Goal: Task Accomplishment & Management: Manage account settings

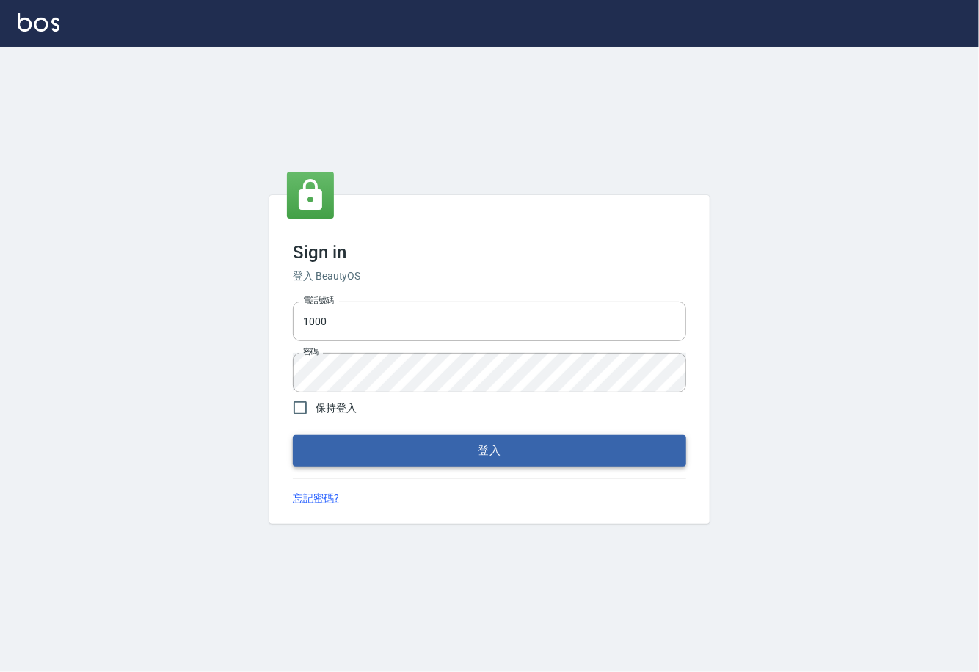
click at [487, 454] on button "登入" at bounding box center [489, 450] width 393 height 31
click at [574, 40] on div at bounding box center [489, 23] width 979 height 47
drag, startPoint x: 347, startPoint y: 327, endPoint x: 361, endPoint y: 312, distance: 20.3
click at [347, 327] on input "1000" at bounding box center [489, 322] width 393 height 40
type input "0225929166"
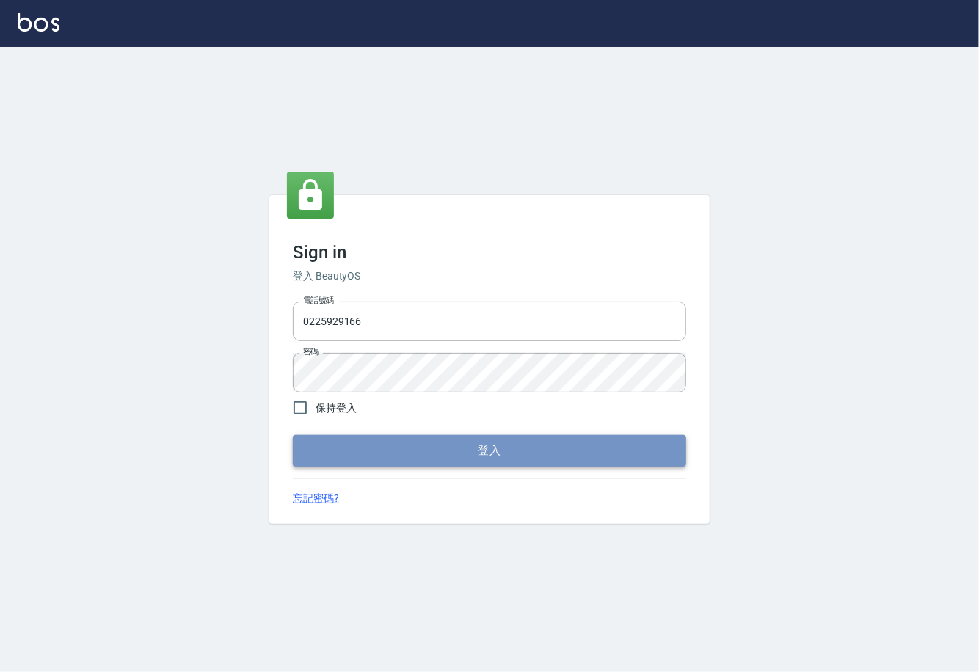
click at [464, 454] on button "登入" at bounding box center [489, 450] width 393 height 31
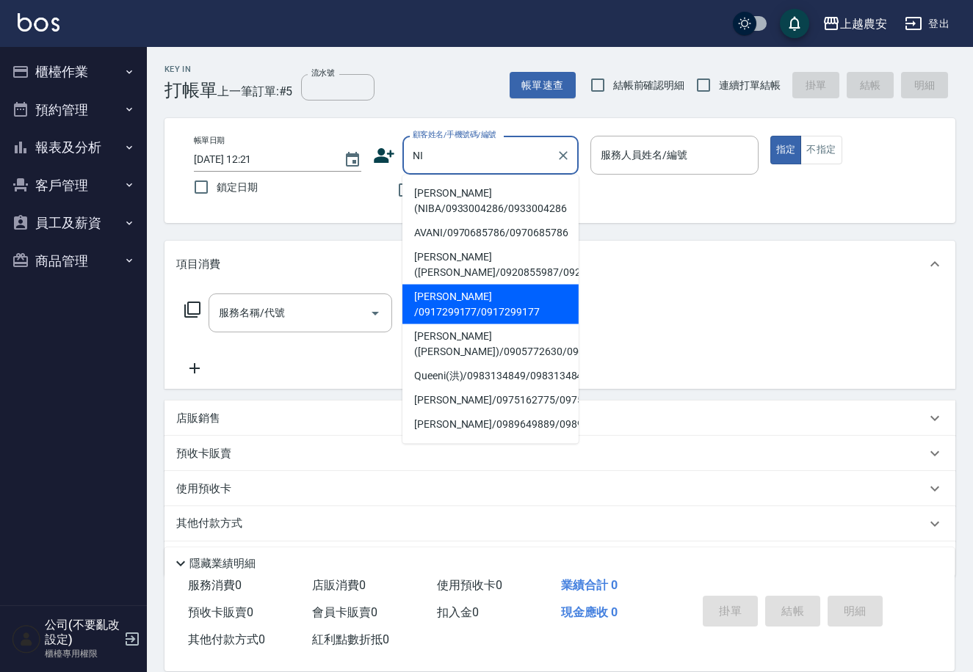
click at [446, 313] on li "[PERSON_NAME] /0917299177/0917299177" at bounding box center [490, 305] width 176 height 40
type input "[PERSON_NAME] /0917299177/0917299177"
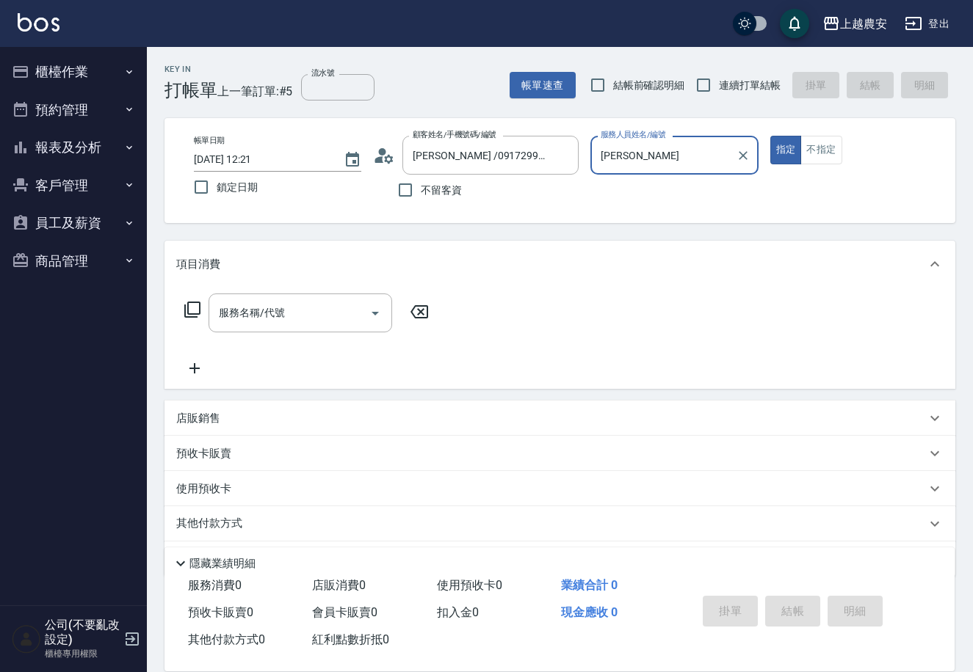
type input "[PERSON_NAME]"
click at [365, 312] on button "Open" at bounding box center [374, 313] width 23 height 23
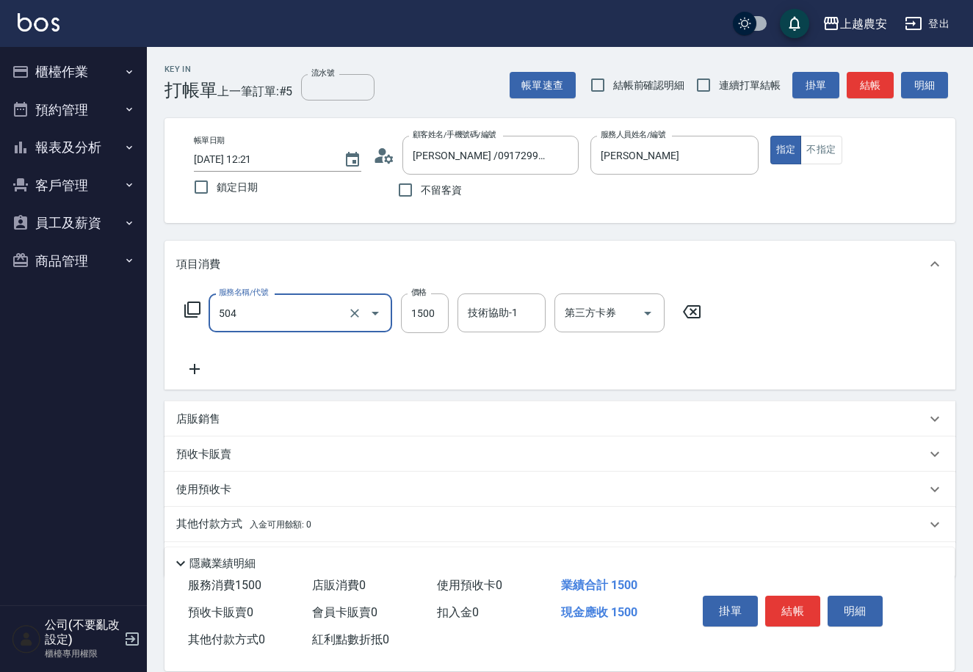
type input "染髮1500↓(504)"
type input "1600"
type input "[PERSON_NAME]-32"
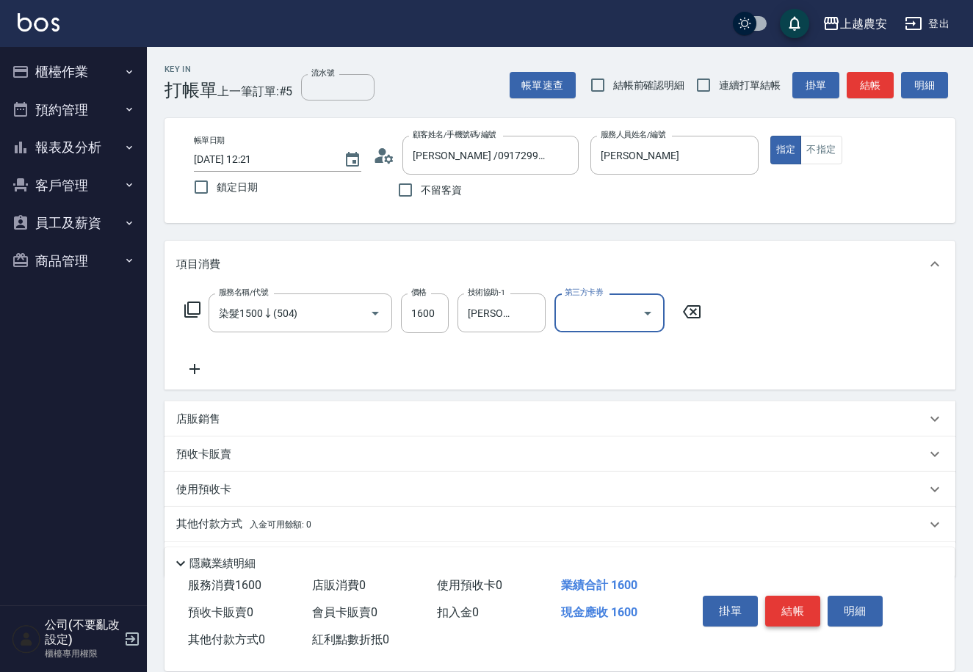
click at [797, 604] on button "結帳" at bounding box center [792, 611] width 55 height 31
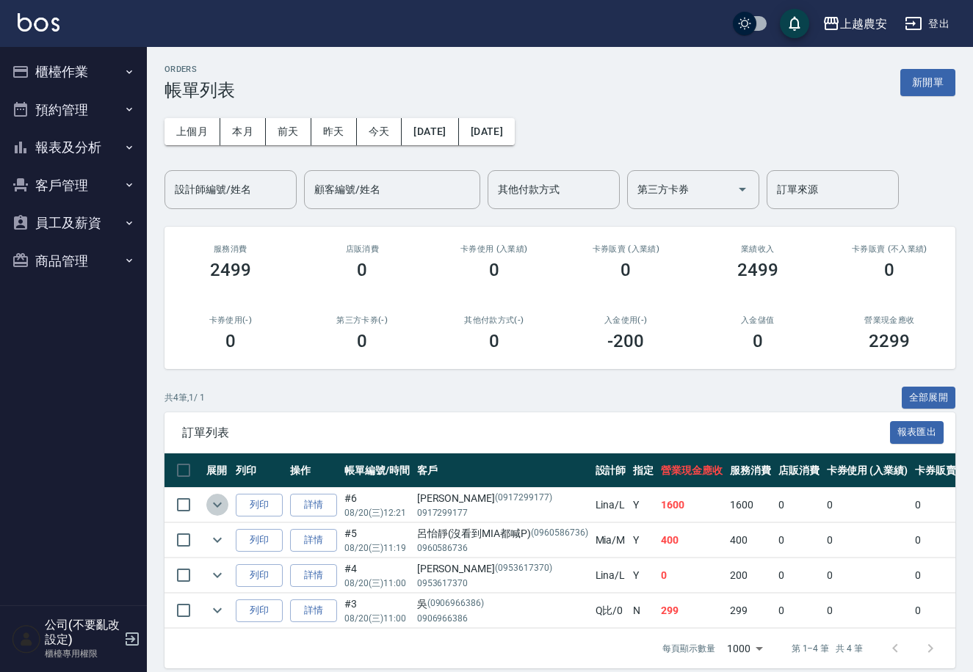
click at [213, 505] on icon "expand row" at bounding box center [217, 505] width 18 height 18
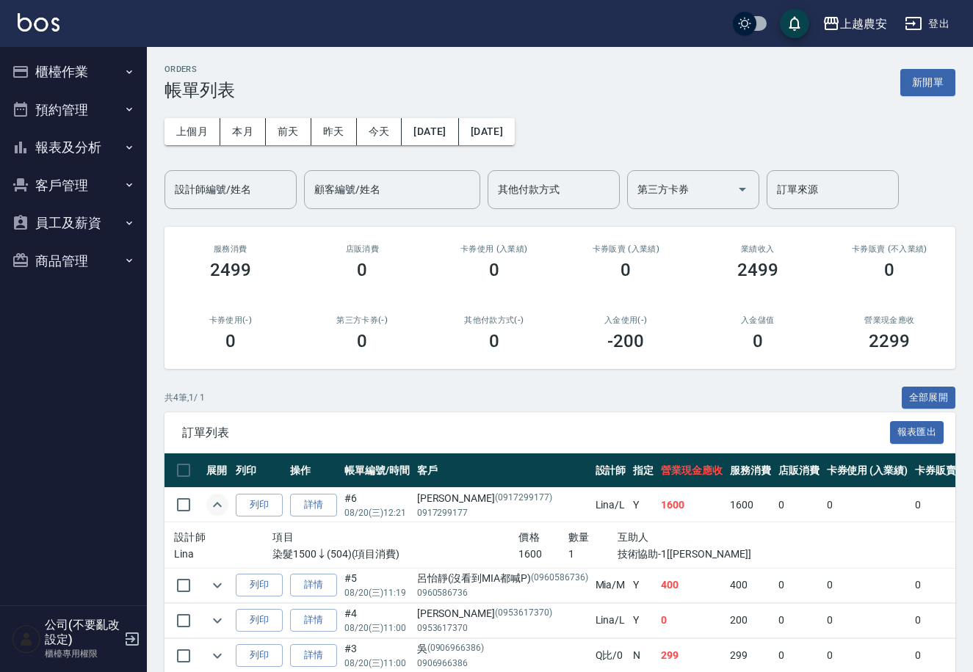
click at [213, 505] on icon "expand row" at bounding box center [217, 505] width 18 height 18
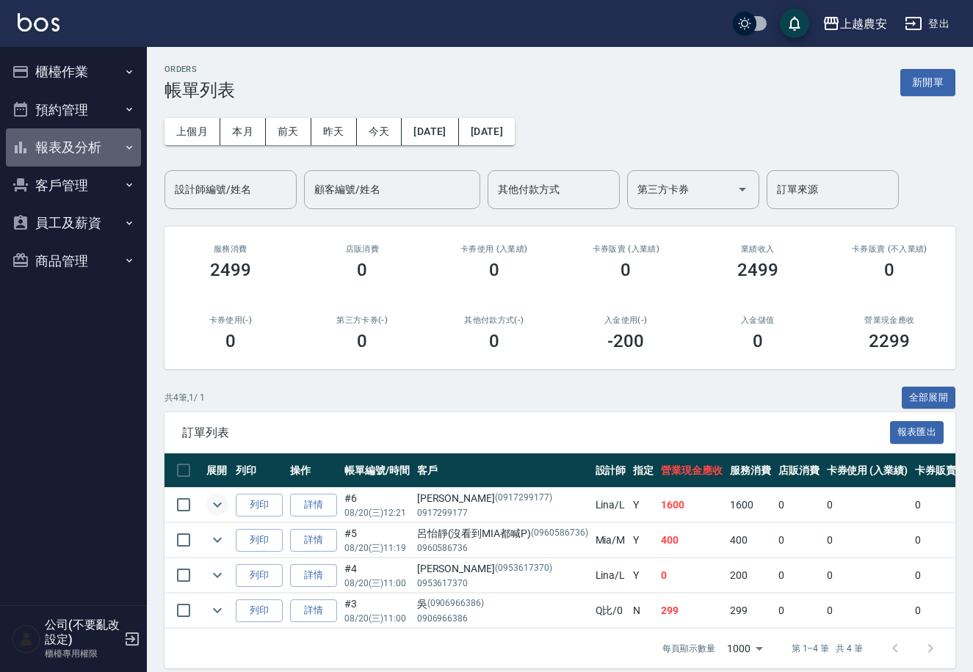
click at [57, 148] on button "報表及分析" at bounding box center [73, 147] width 135 height 38
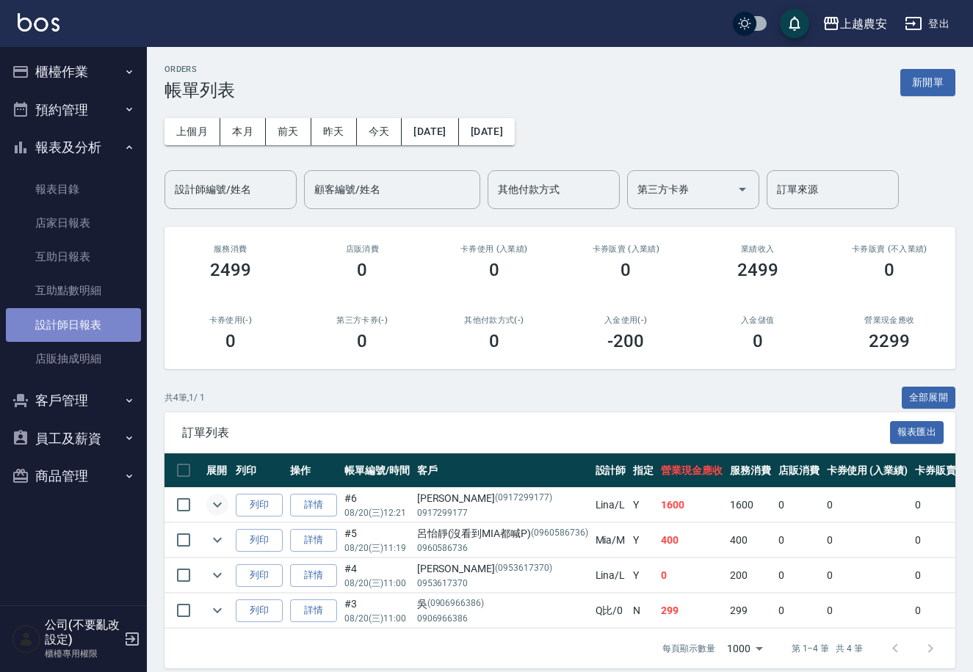
click at [114, 310] on link "設計師日報表" at bounding box center [73, 325] width 135 height 34
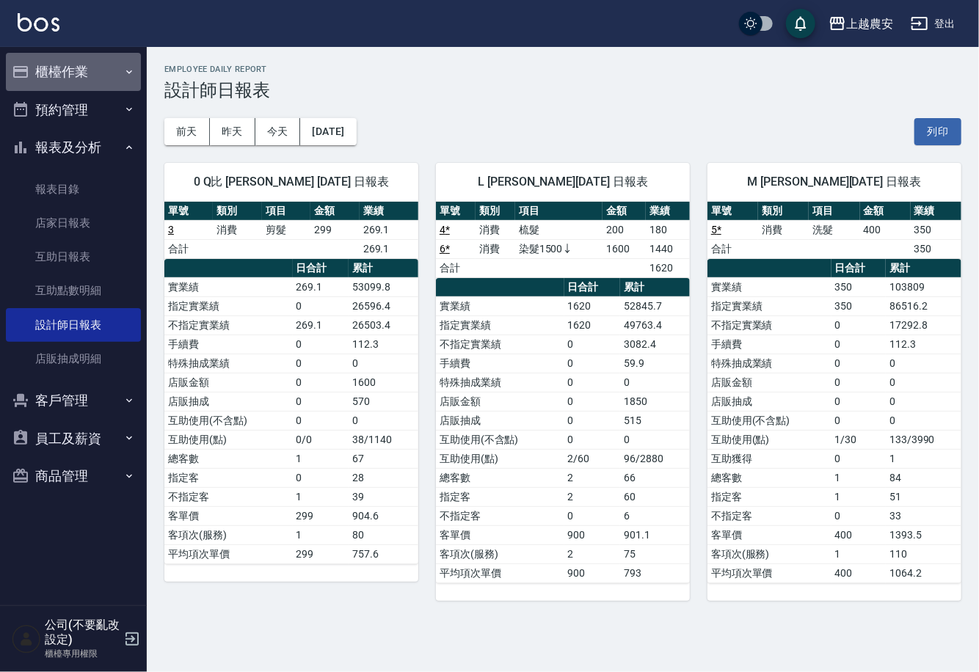
click at [92, 67] on button "櫃檯作業" at bounding box center [73, 72] width 135 height 38
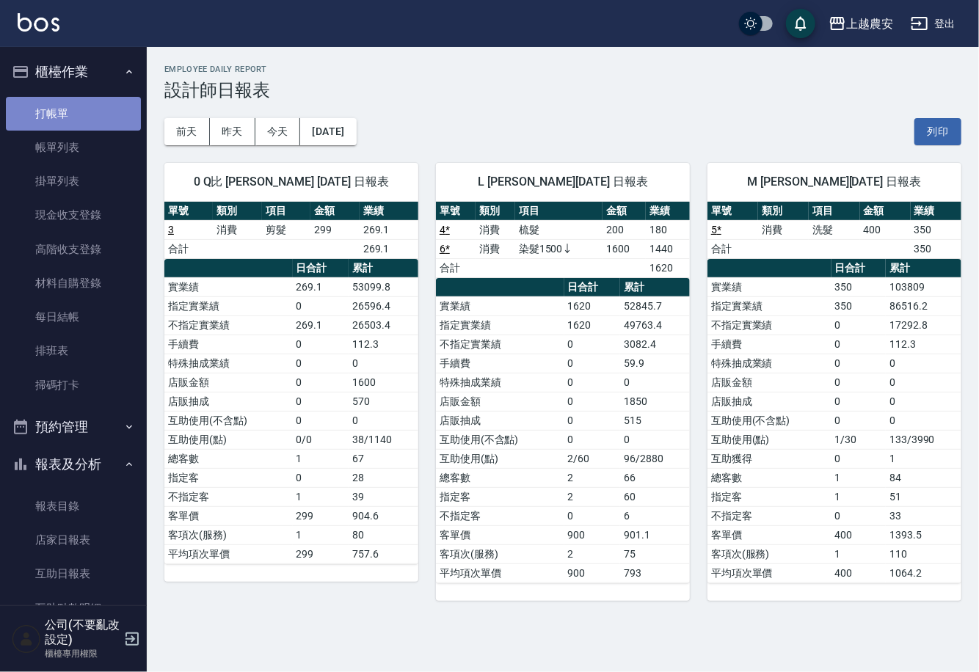
click at [92, 111] on link "打帳單" at bounding box center [73, 114] width 135 height 34
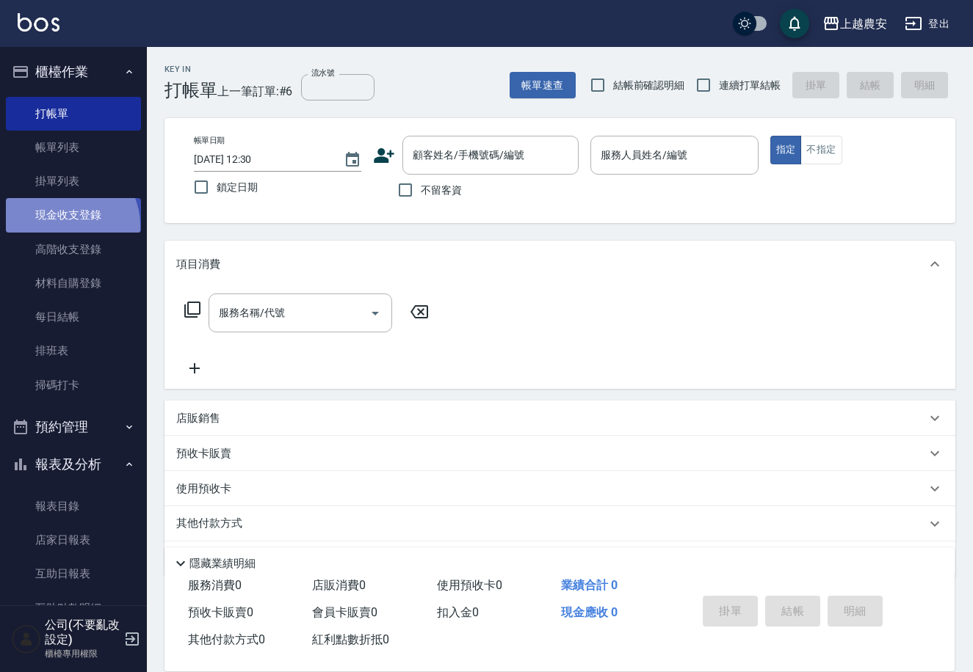
click at [66, 225] on link "現金收支登錄" at bounding box center [73, 215] width 135 height 34
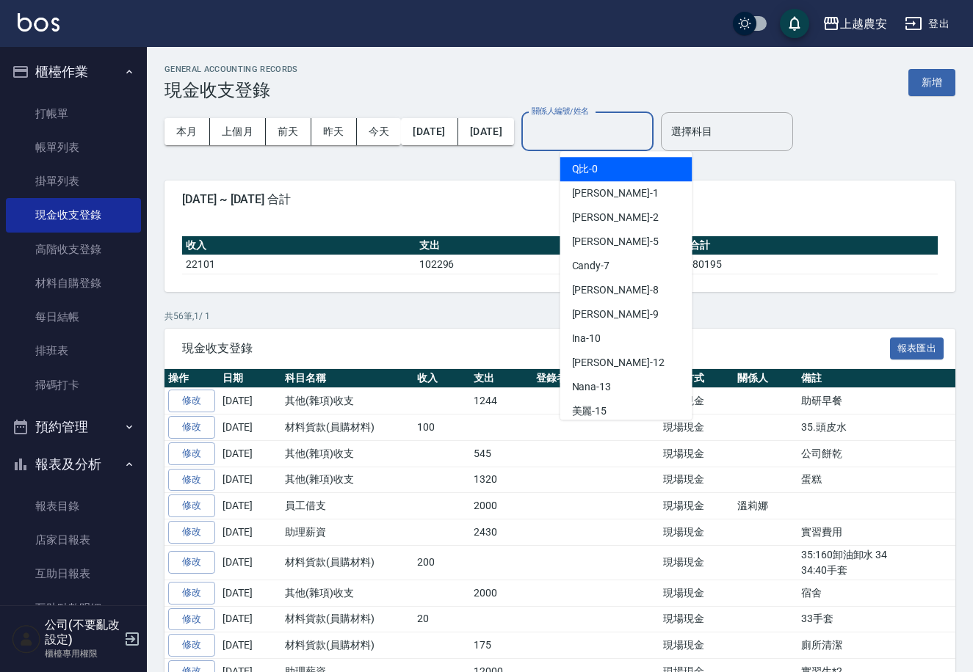
click at [628, 122] on div "關係人編號/姓名 關係人編號/姓名" at bounding box center [587, 131] width 132 height 39
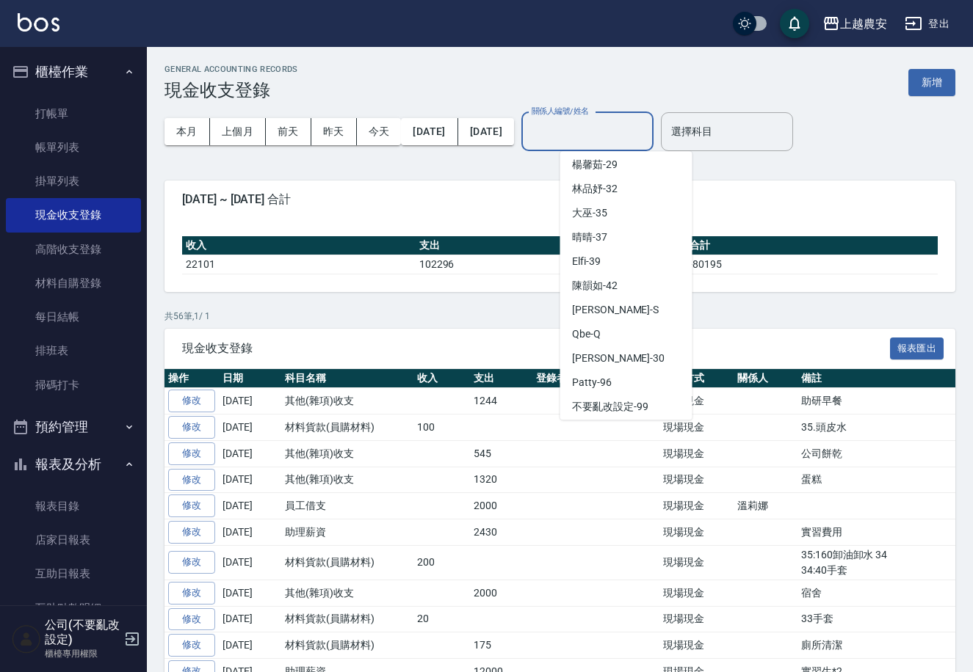
scroll to position [638, 0]
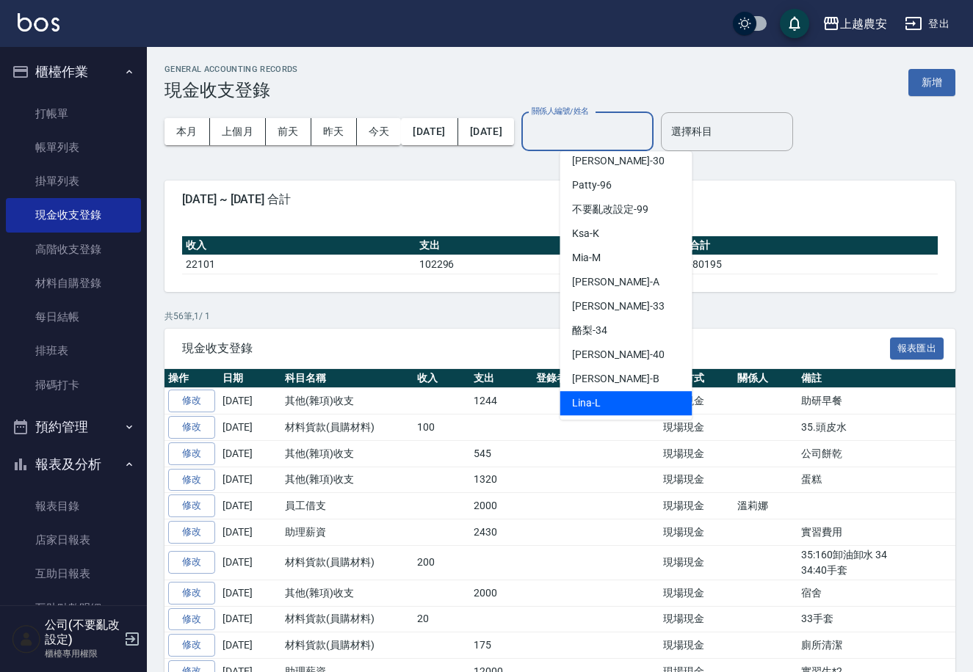
click at [611, 404] on div "Lina -L" at bounding box center [626, 403] width 132 height 24
type input "[PERSON_NAME]"
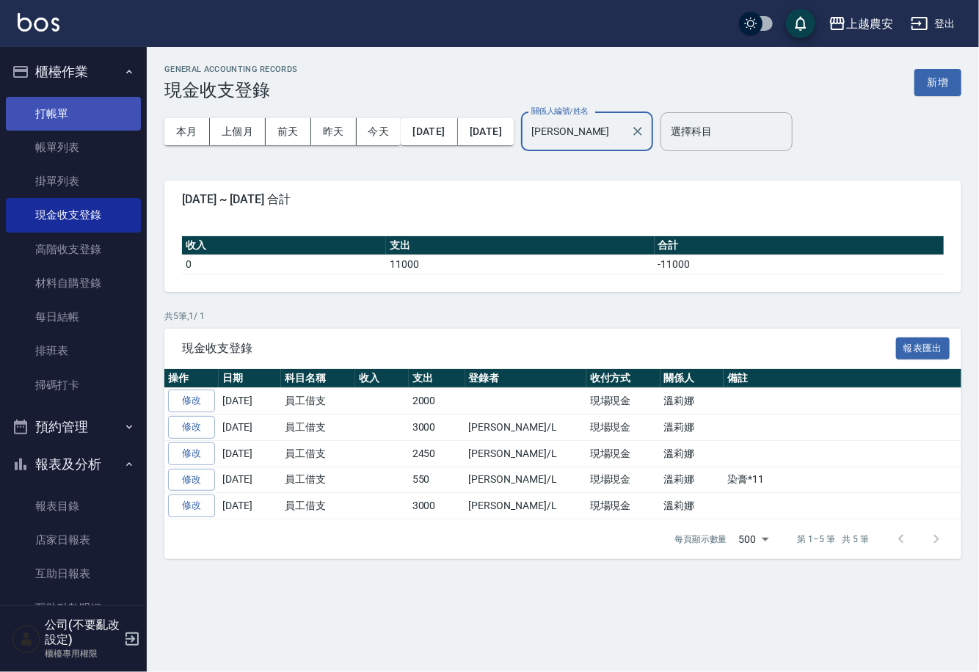
click at [44, 109] on link "打帳單" at bounding box center [73, 114] width 135 height 34
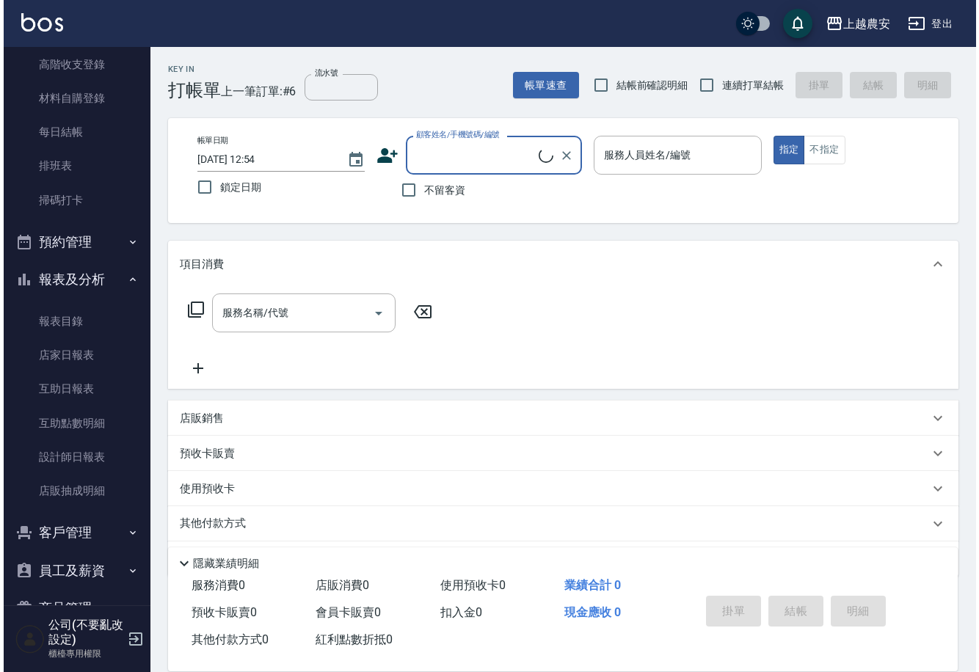
scroll to position [223, 0]
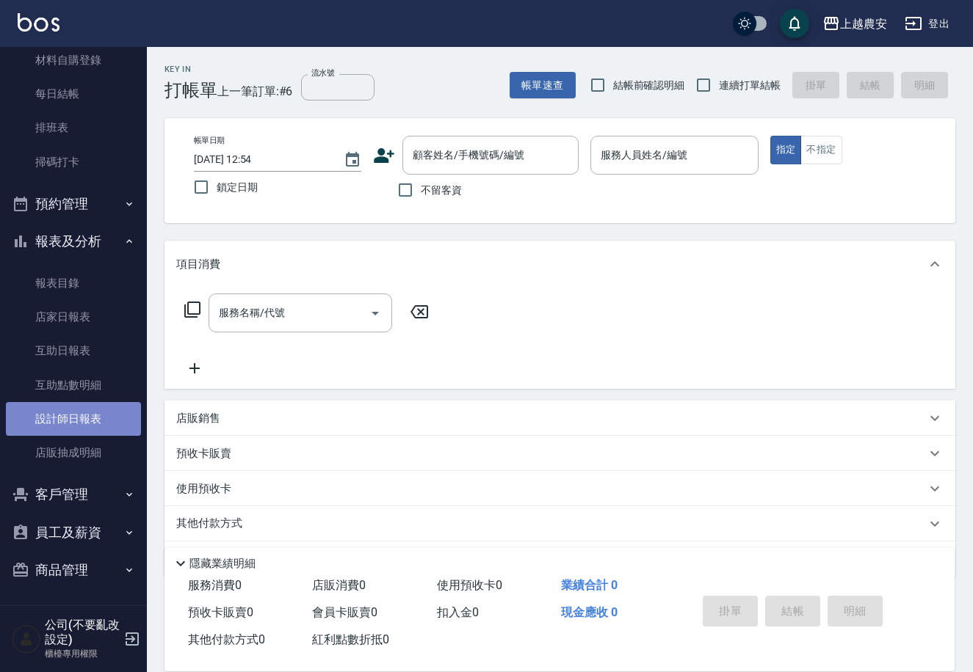
click at [98, 418] on link "設計師日報表" at bounding box center [73, 419] width 135 height 34
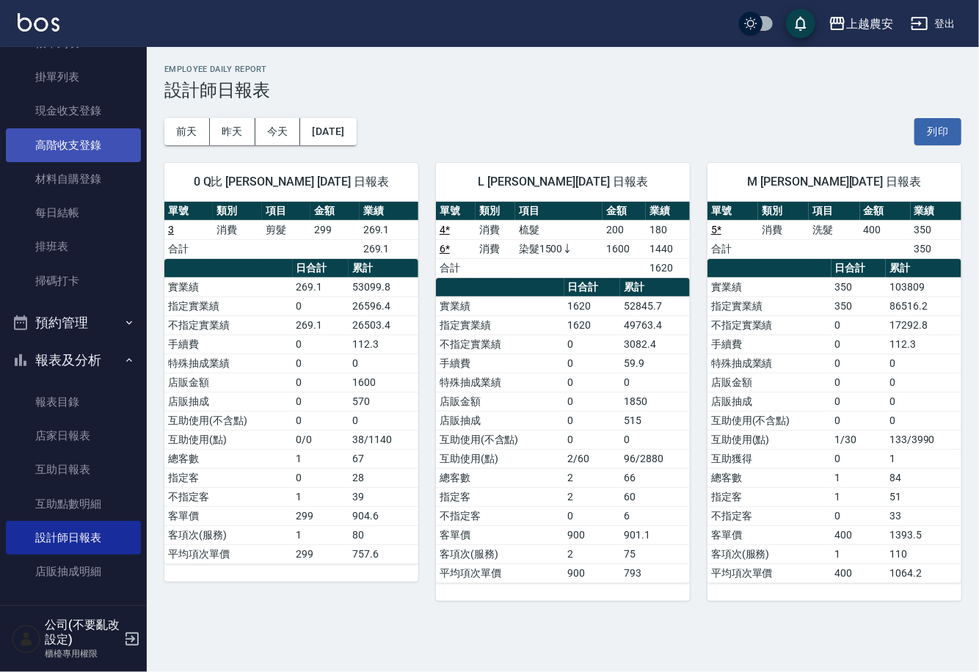
scroll to position [101, 0]
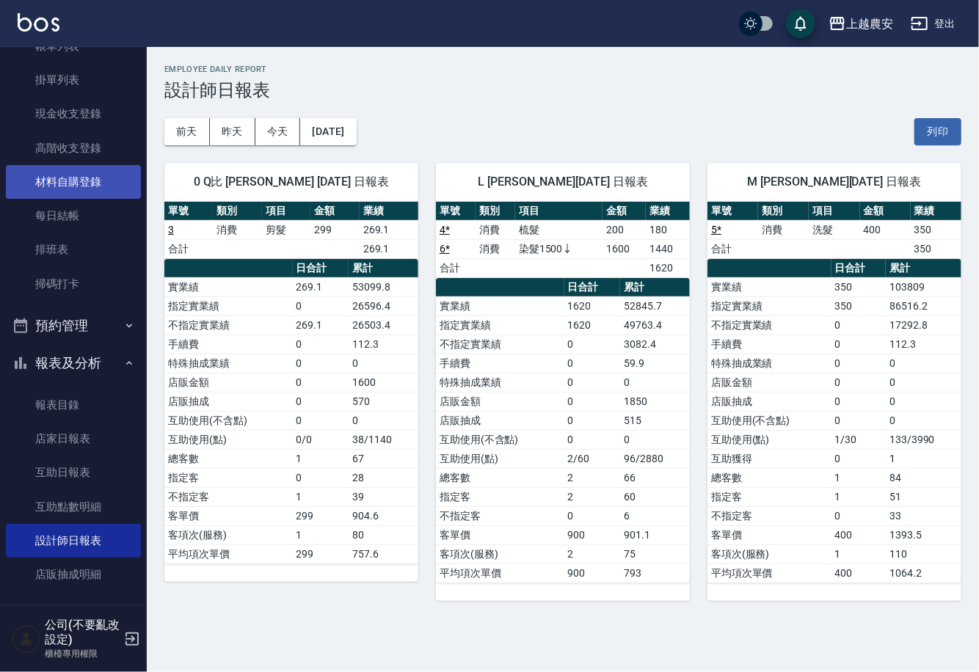
click at [92, 175] on link "材料自購登錄" at bounding box center [73, 182] width 135 height 34
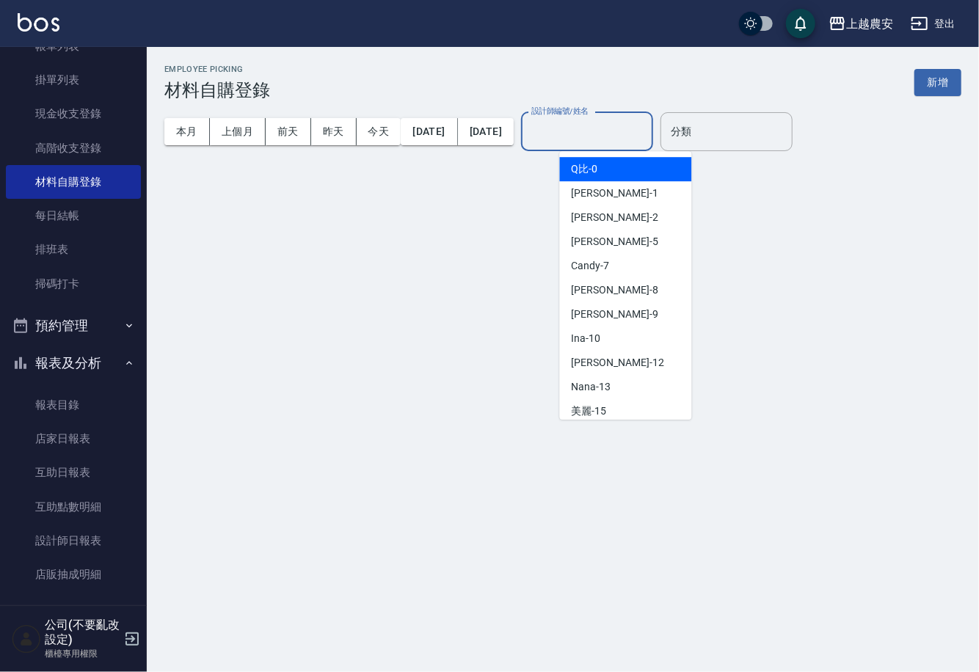
click at [606, 144] on input "設計師編號/姓名" at bounding box center [587, 132] width 119 height 26
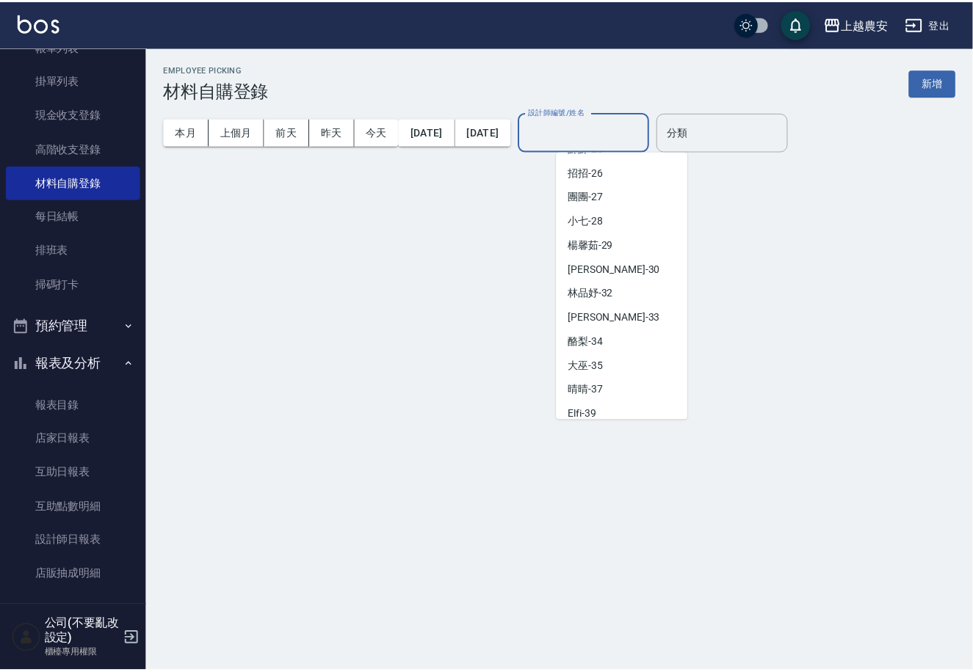
scroll to position [638, 0]
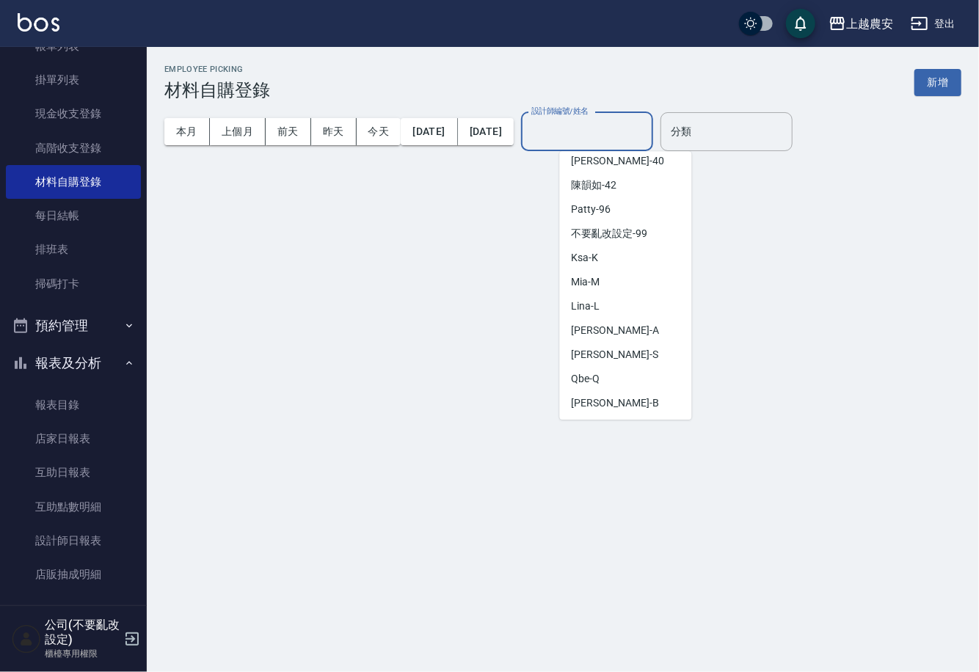
click at [611, 310] on div "Lina -L" at bounding box center [626, 306] width 132 height 24
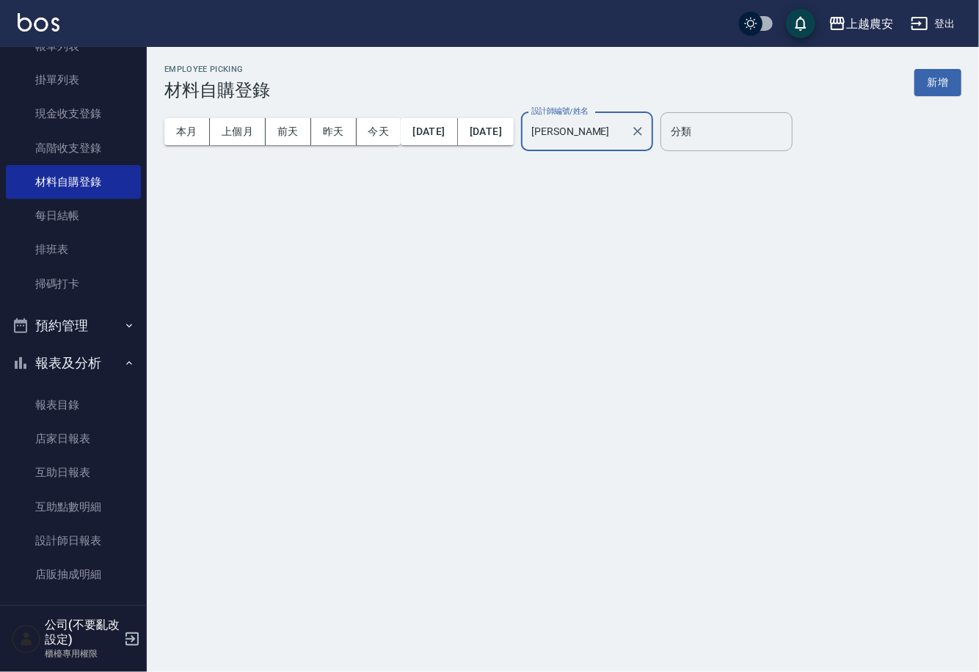
type input "[PERSON_NAME]"
click at [598, 308] on div "Employee Picking 材料自購登錄 新增 本月 上個月 前天 昨天 今天 2025/08/01 2025/08/20 設計師編號/姓名 Lina-…" at bounding box center [489, 336] width 979 height 672
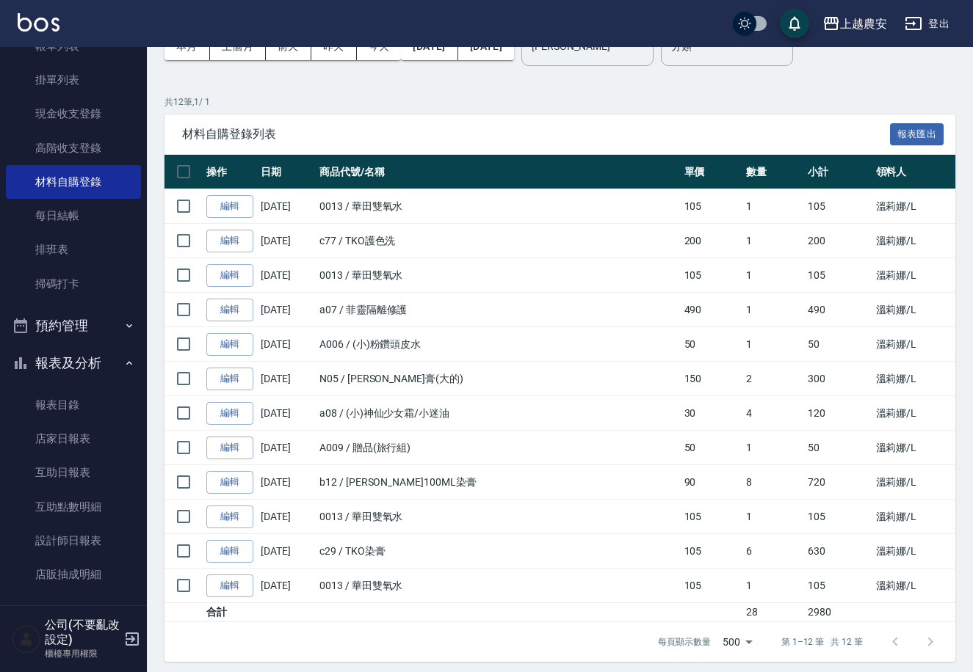
scroll to position [91, 0]
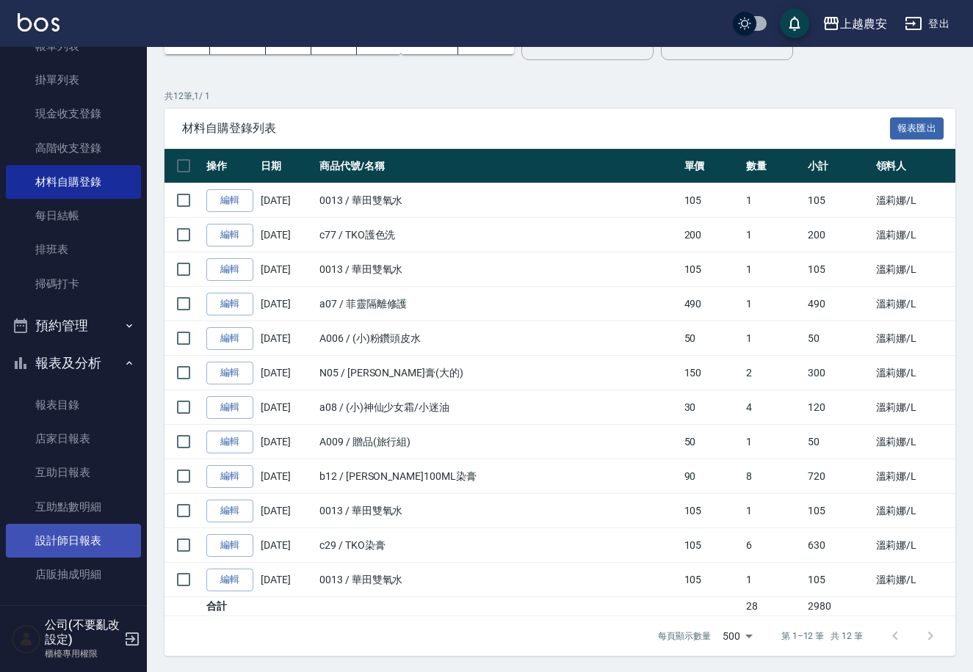
click at [48, 531] on link "設計師日報表" at bounding box center [73, 541] width 135 height 34
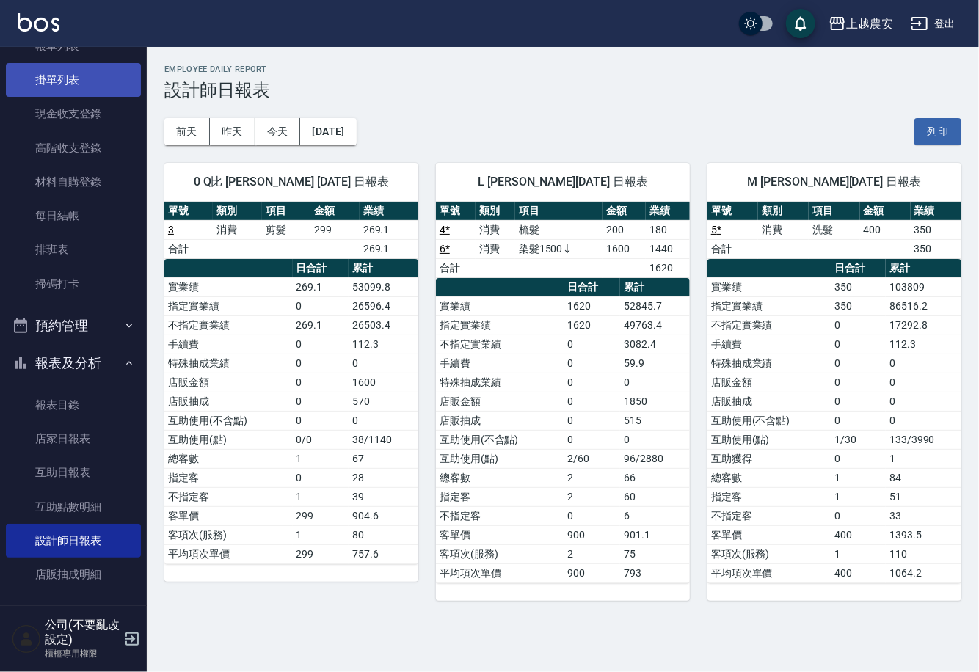
click at [52, 84] on link "掛單列表" at bounding box center [73, 80] width 135 height 34
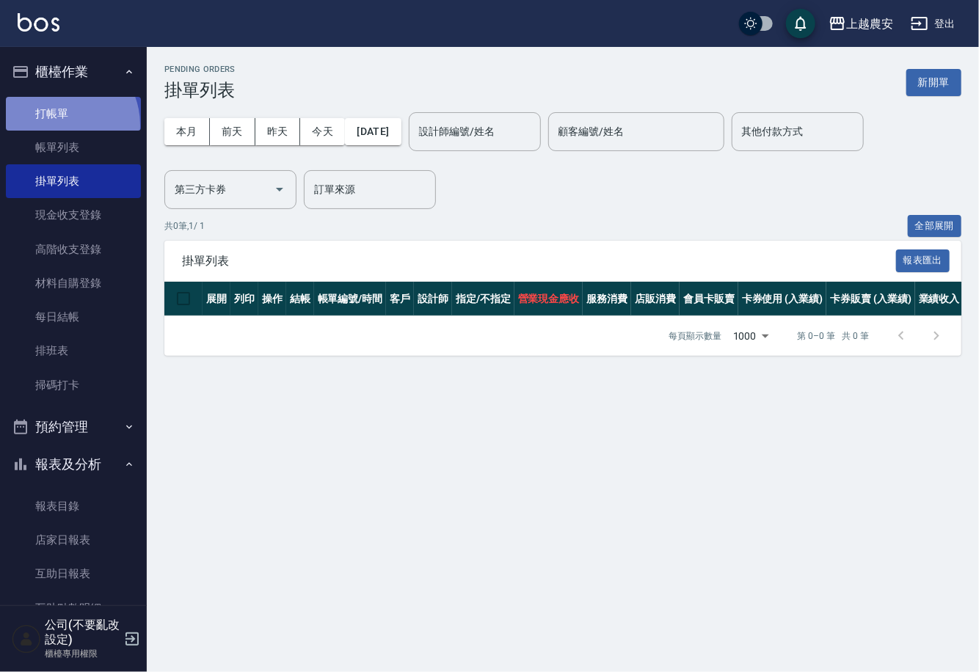
click at [59, 125] on link "打帳單" at bounding box center [73, 114] width 135 height 34
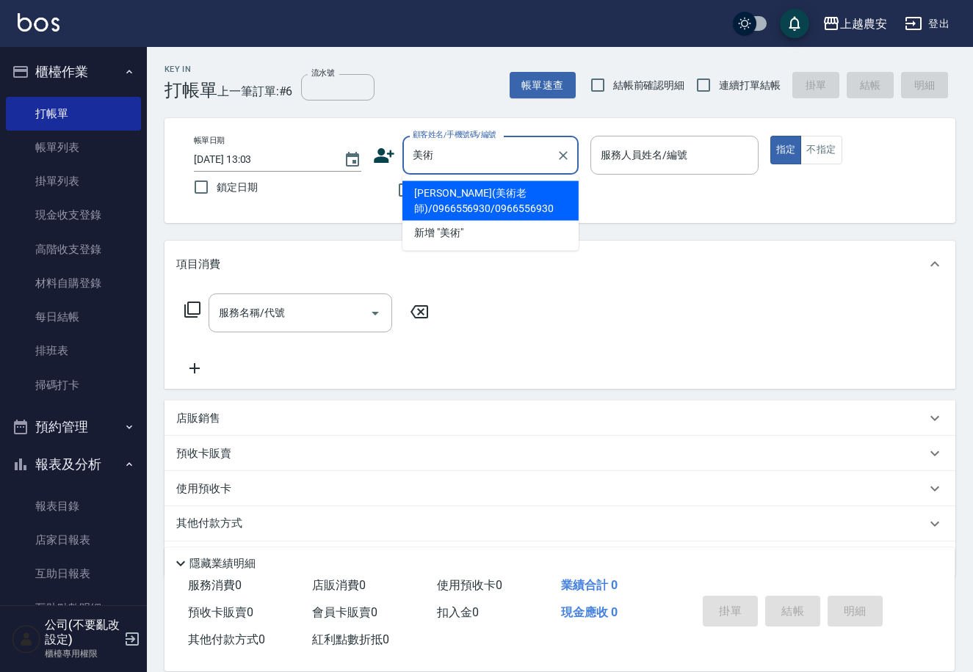
click at [439, 197] on li "陳永青(美術老師)/0966556930/0966556930" at bounding box center [490, 201] width 176 height 40
type input "陳永青(美術老師)/0966556930/0966556930"
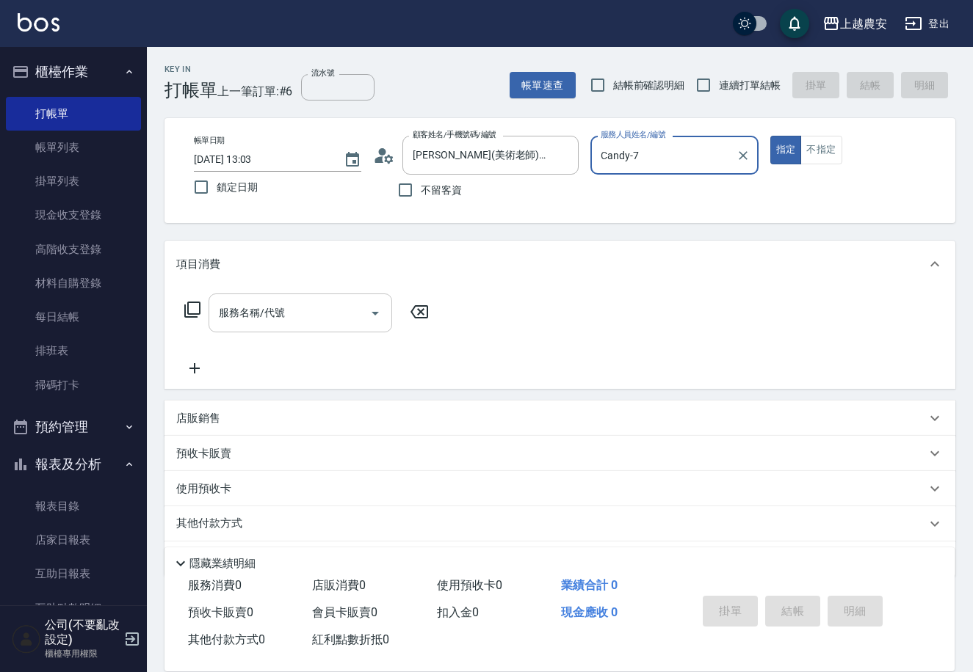
type input "Candy-7"
click at [331, 313] on input "服務名稱/代號" at bounding box center [289, 313] width 148 height 26
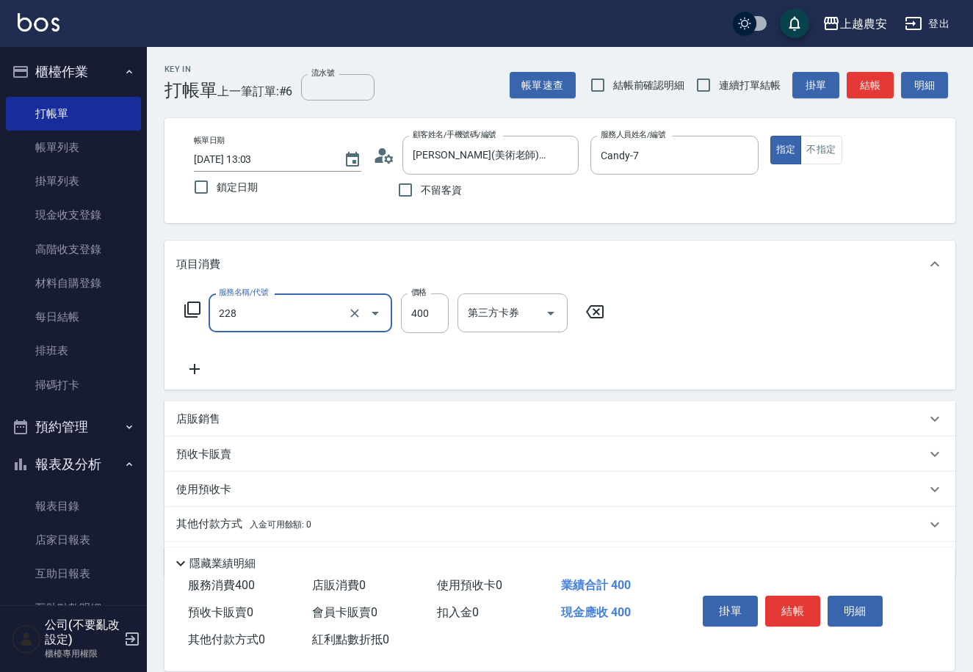
type input "洗髮(228)"
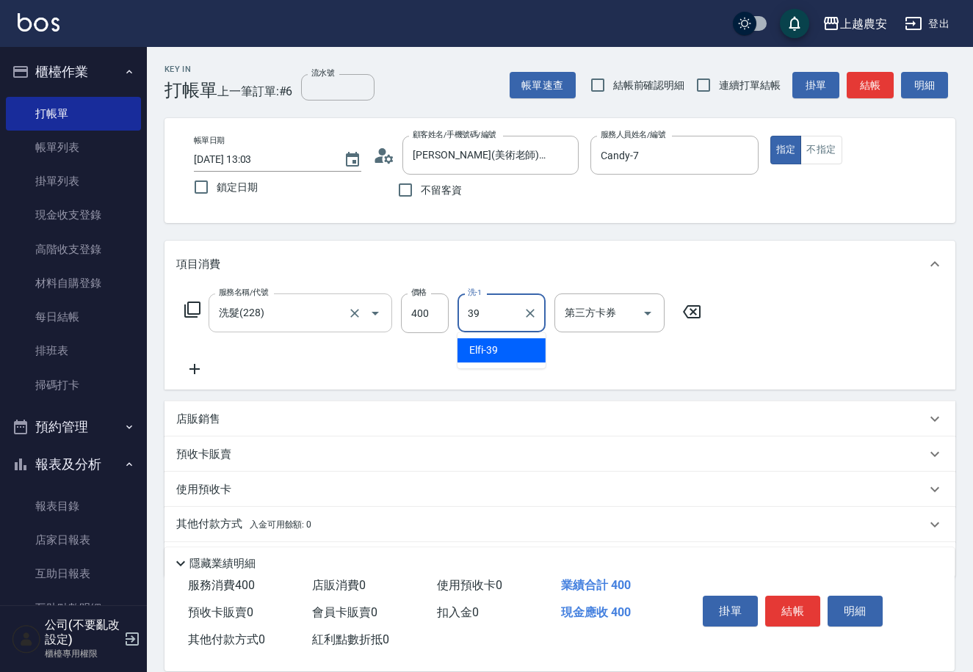
type input "Elfi-39"
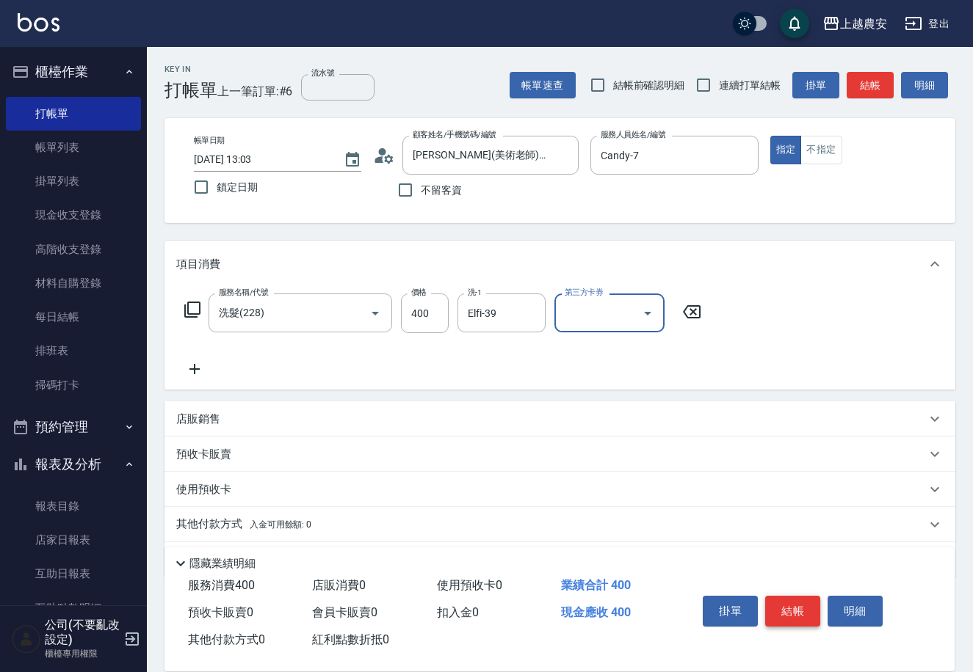
click at [801, 613] on button "結帳" at bounding box center [792, 611] width 55 height 31
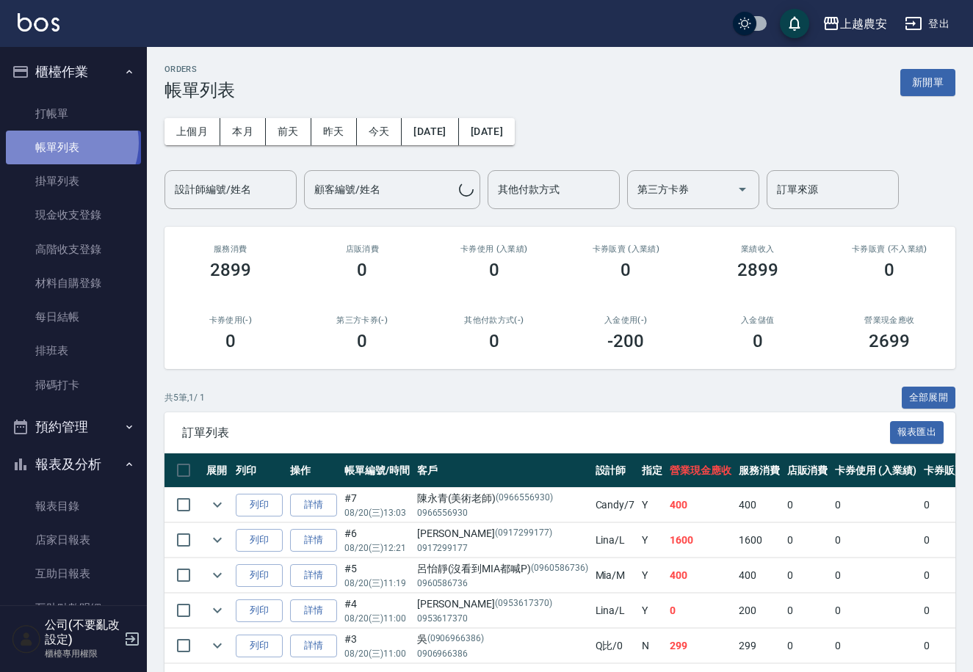
click at [65, 143] on link "帳單列表" at bounding box center [73, 148] width 135 height 34
click at [223, 197] on input "設計師編號/姓名" at bounding box center [230, 190] width 119 height 26
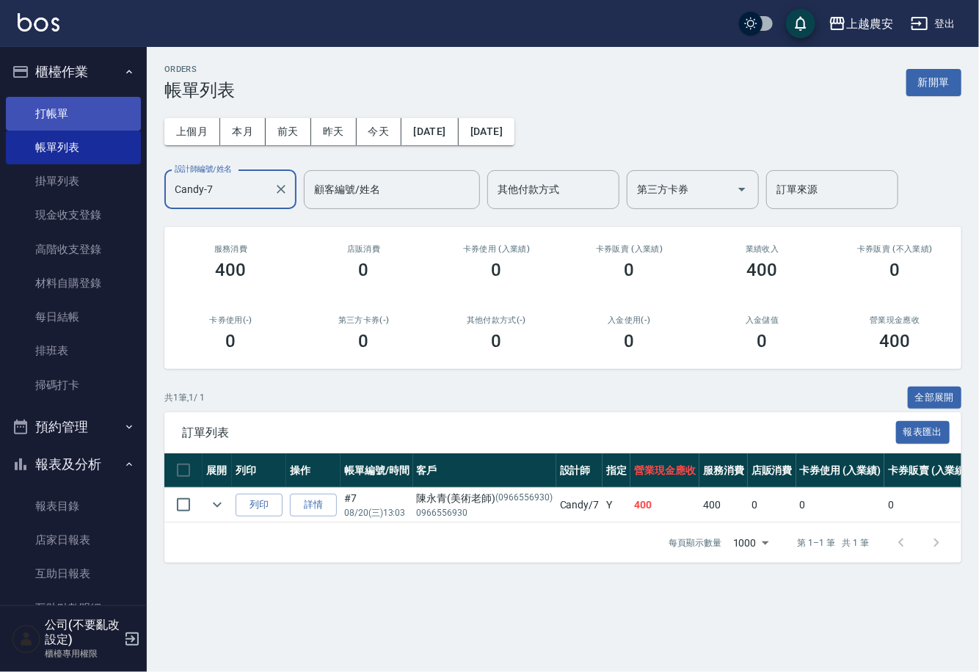
type input "Candy-7"
click at [63, 101] on link "打帳單" at bounding box center [73, 114] width 135 height 34
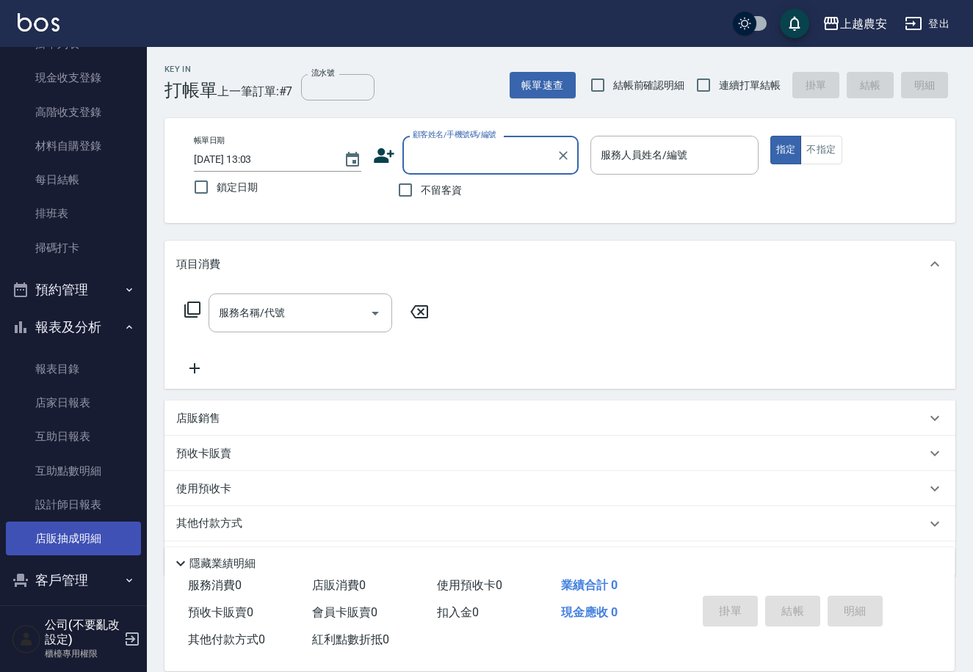
scroll to position [160, 0]
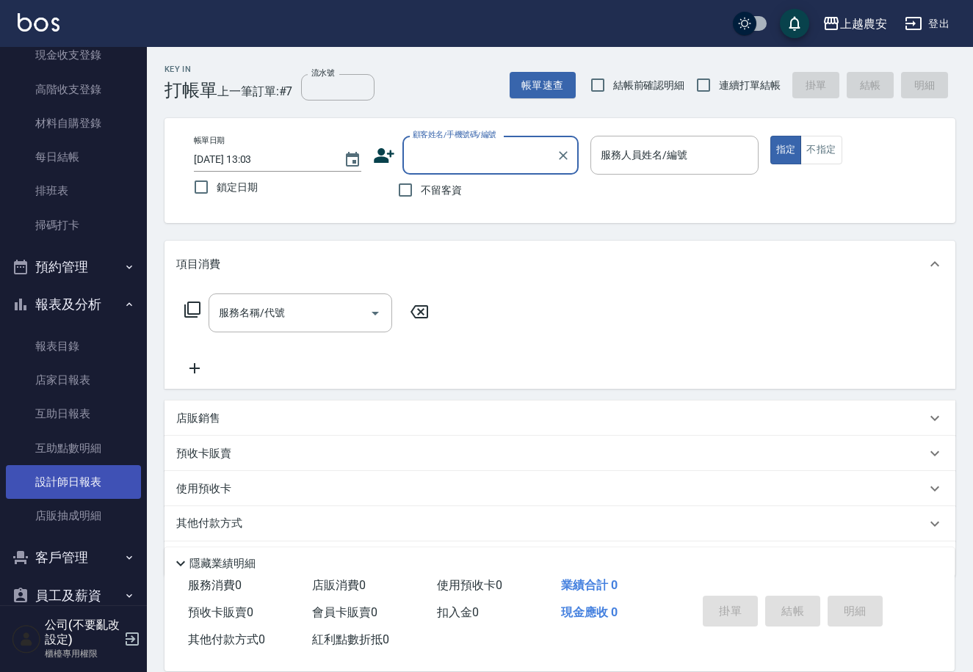
drag, startPoint x: 65, startPoint y: 486, endPoint x: 46, endPoint y: 489, distance: 18.6
click at [65, 485] on link "設計師日報表" at bounding box center [73, 482] width 135 height 34
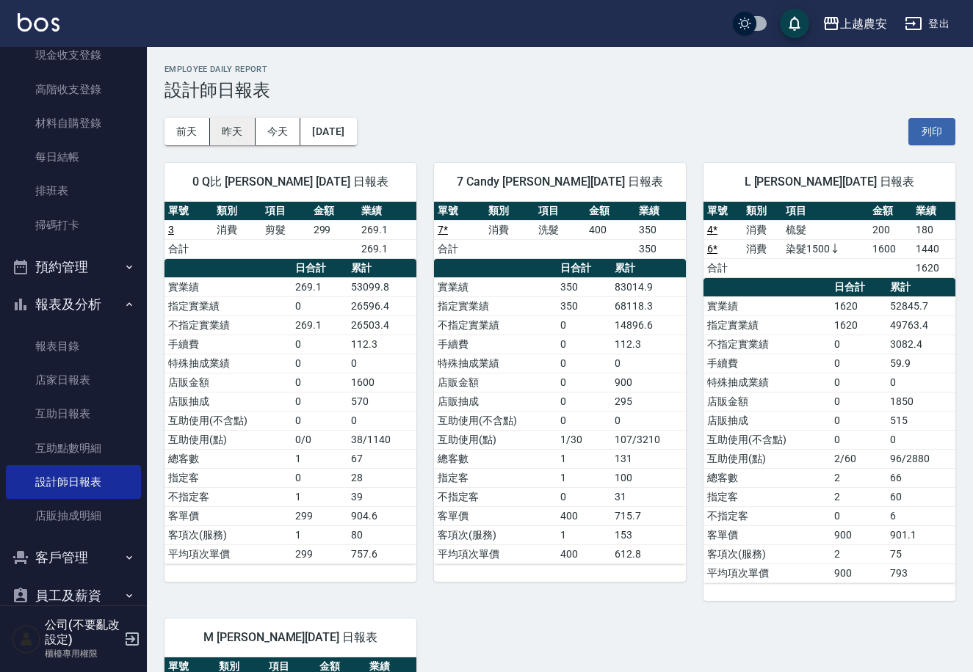
click at [226, 128] on button "昨天" at bounding box center [233, 131] width 46 height 27
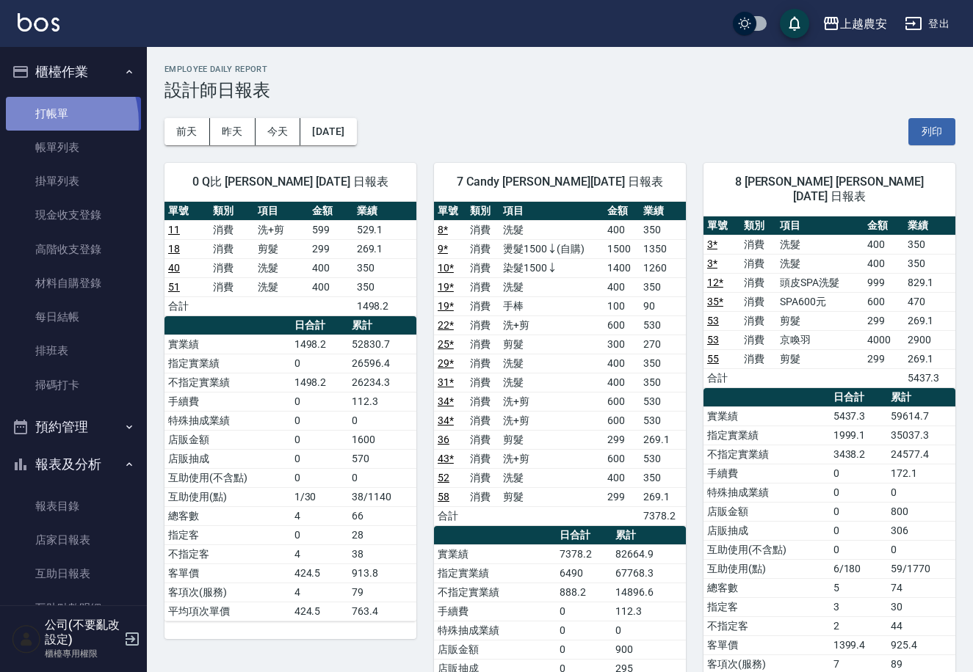
click at [39, 123] on link "打帳單" at bounding box center [73, 114] width 135 height 34
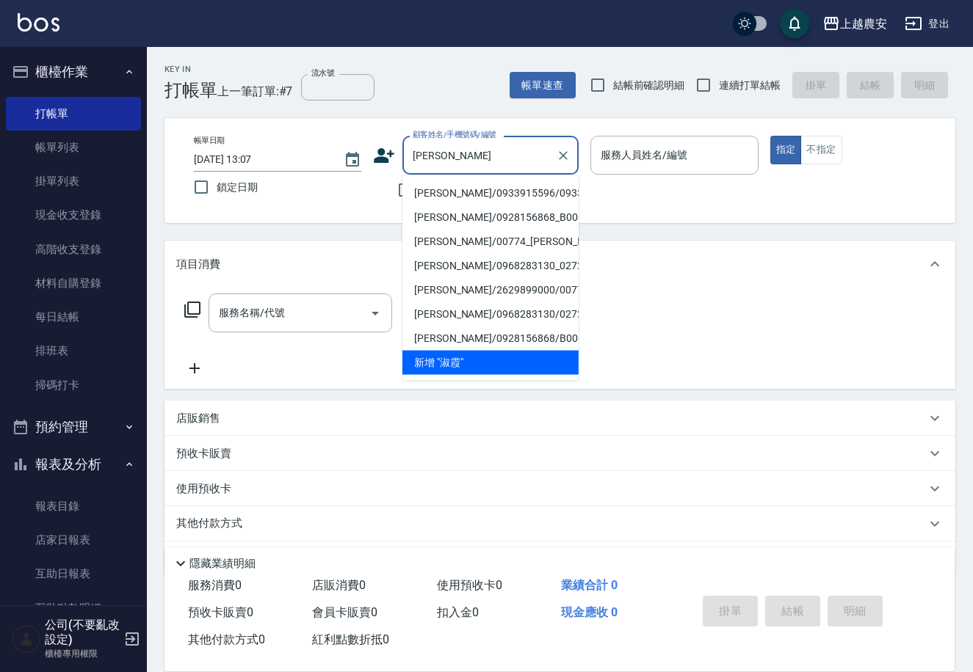
click at [447, 191] on li "林淑霞/0933915596/0933915596" at bounding box center [490, 193] width 176 height 24
type input "林淑霞/0933915596/0933915596"
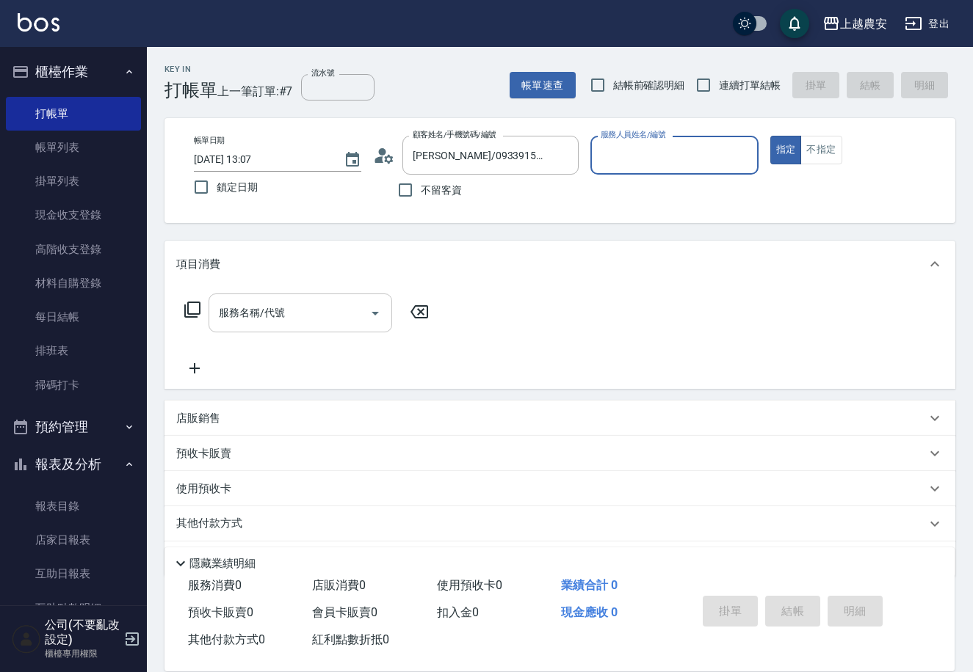
type input "Mia-M"
click at [320, 299] on div "服務名稱/代號" at bounding box center [300, 313] width 184 height 39
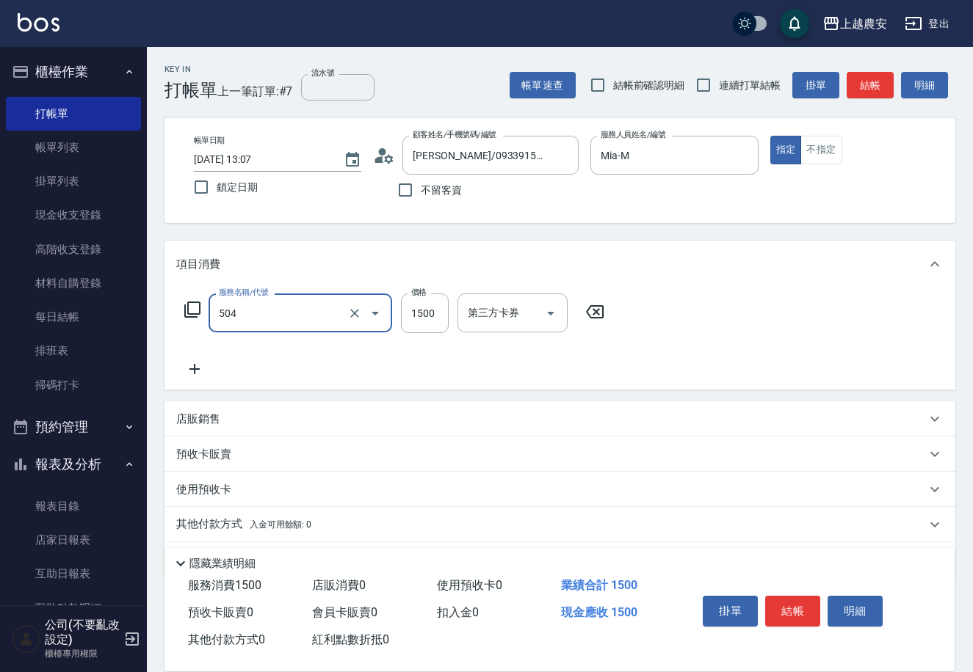
type input "染髮1500↓(504)"
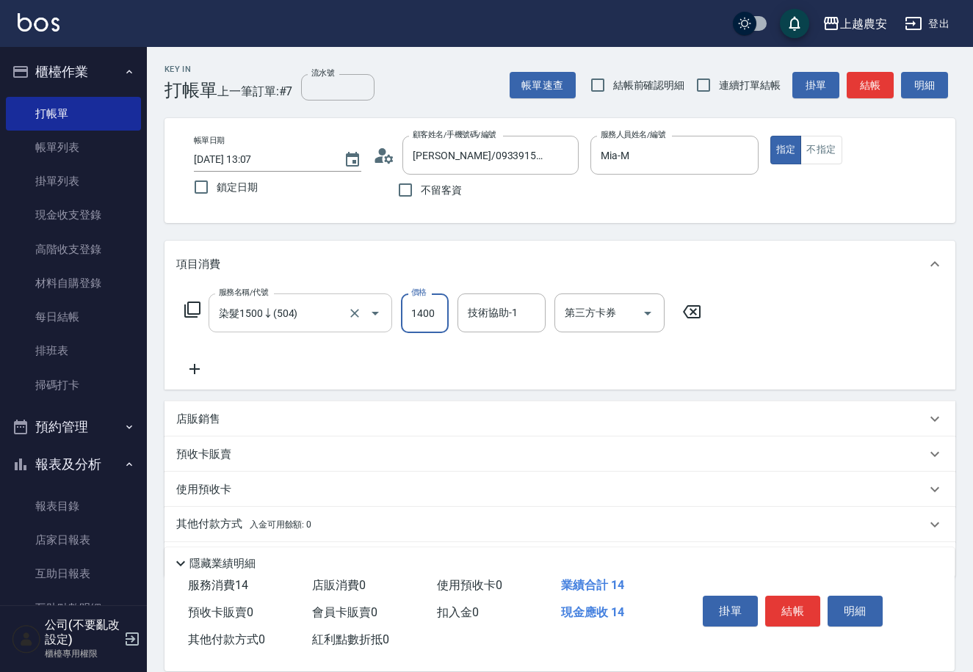
type input "1400"
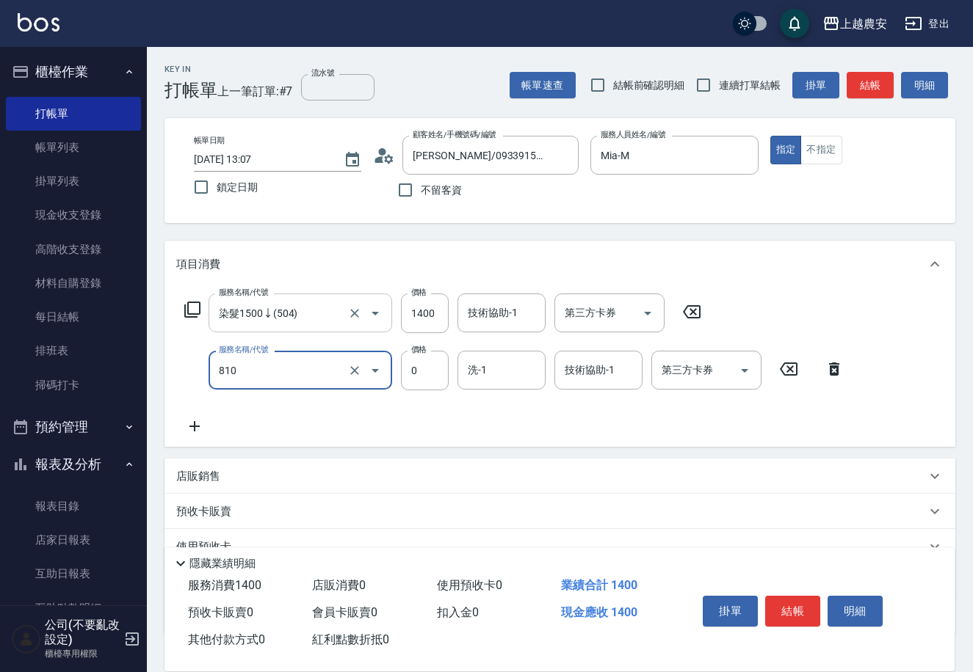
type input "頭皮護髮卡券使用(810)"
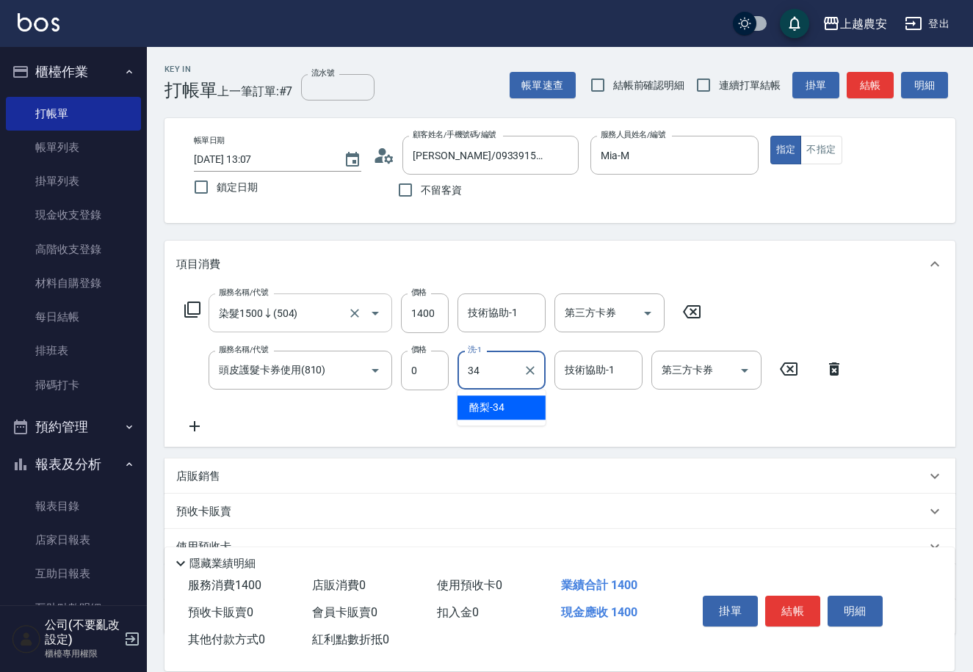
type input "34"
type input "3"
type input "酪梨-34"
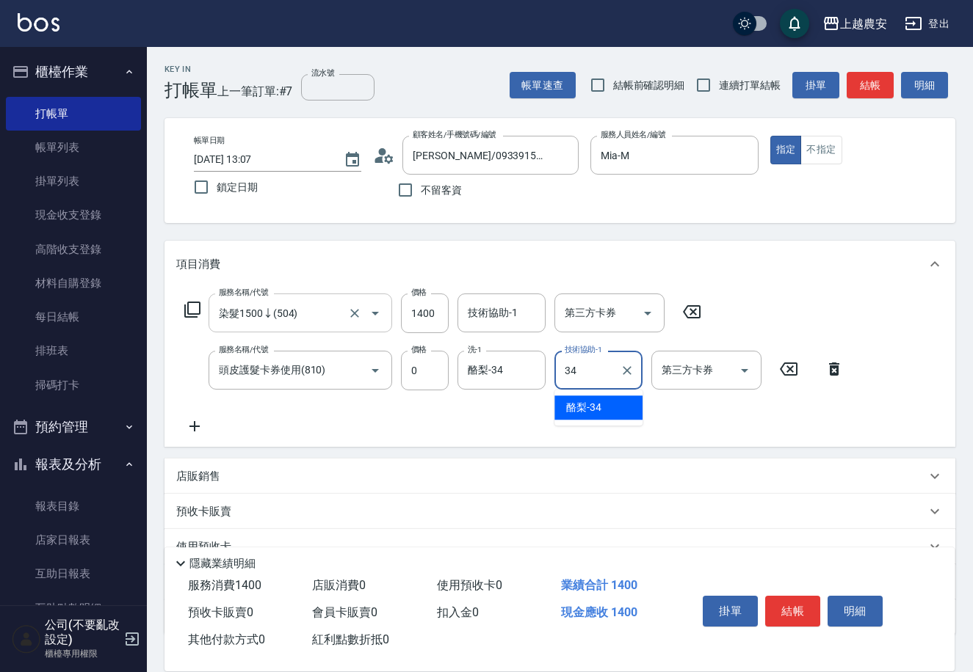
type input "酪梨-34"
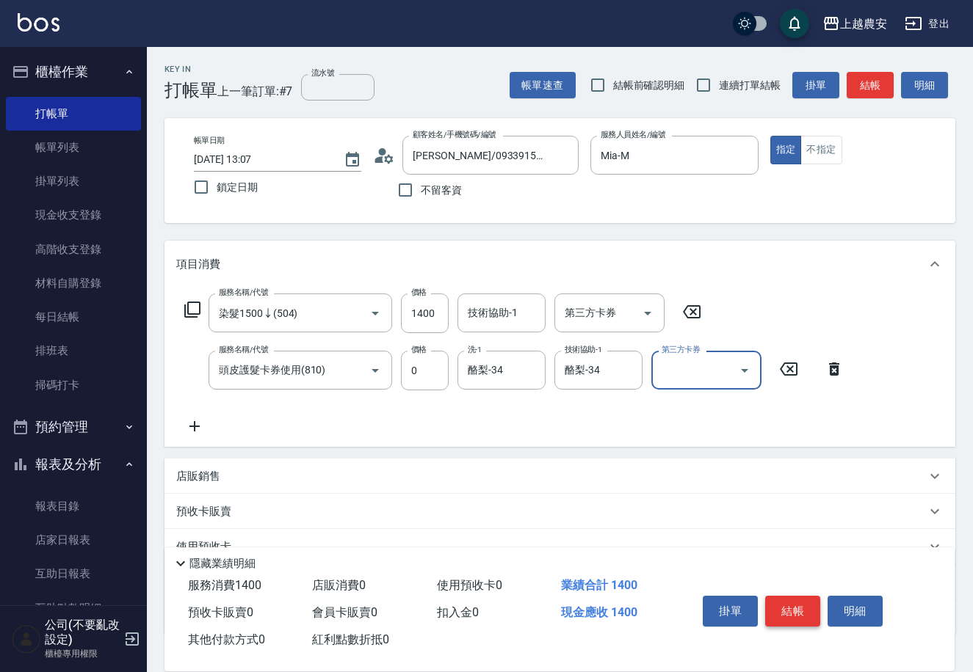
click at [783, 611] on button "結帳" at bounding box center [792, 611] width 55 height 31
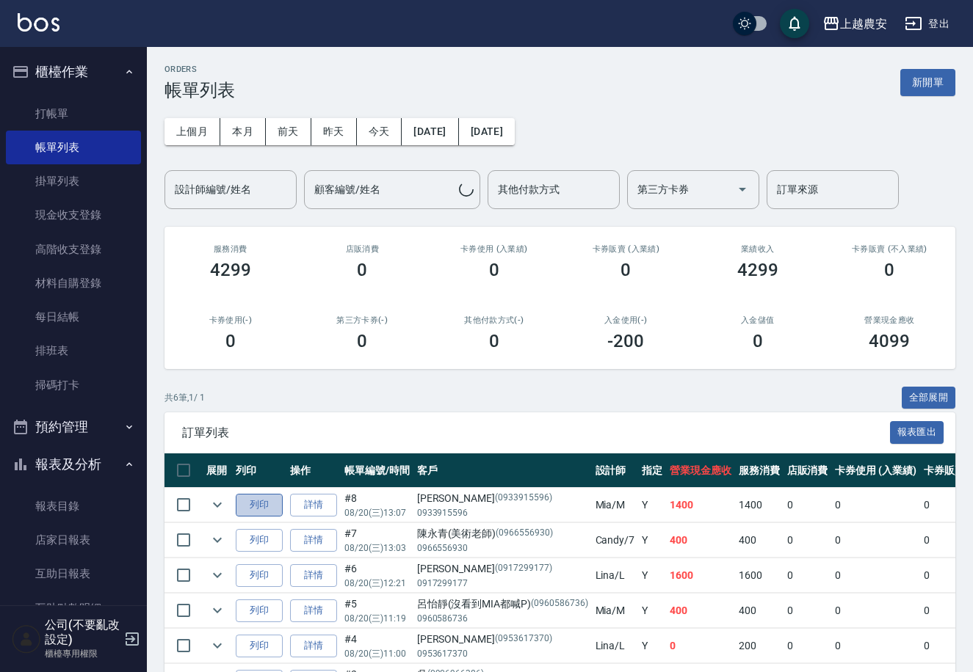
click at [250, 504] on button "列印" at bounding box center [259, 505] width 47 height 23
click at [67, 104] on link "打帳單" at bounding box center [73, 114] width 135 height 34
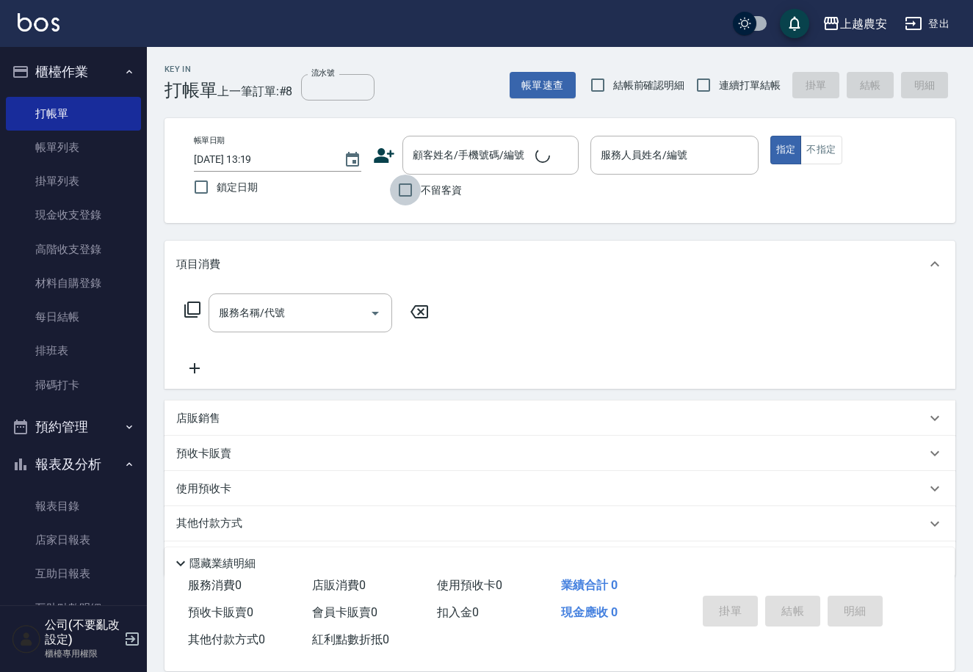
click at [415, 191] on input "不留客資" at bounding box center [405, 190] width 31 height 31
checkbox input "true"
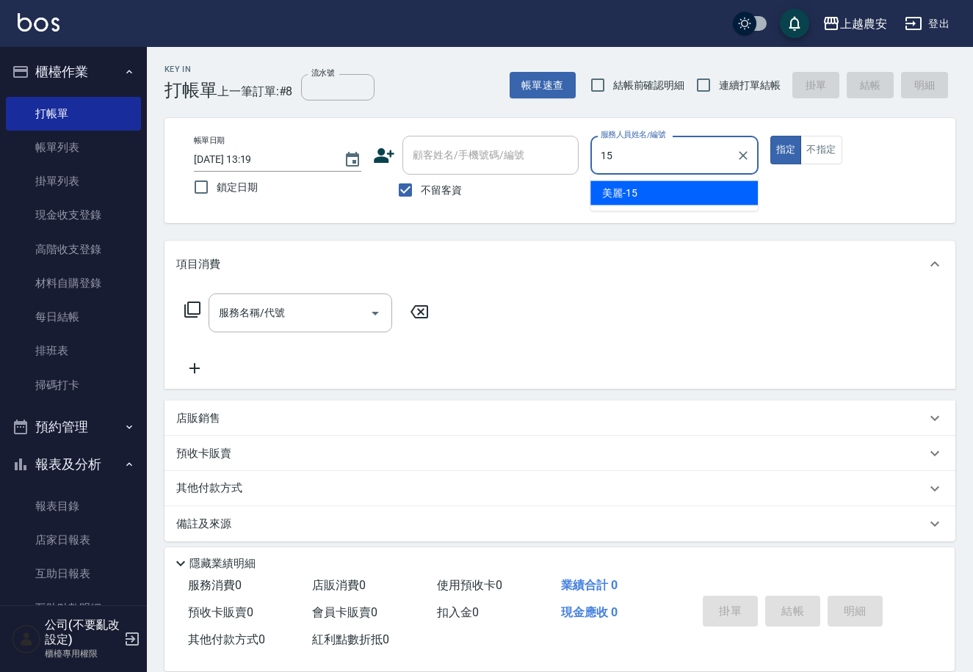
type input "美麗-15"
type button "true"
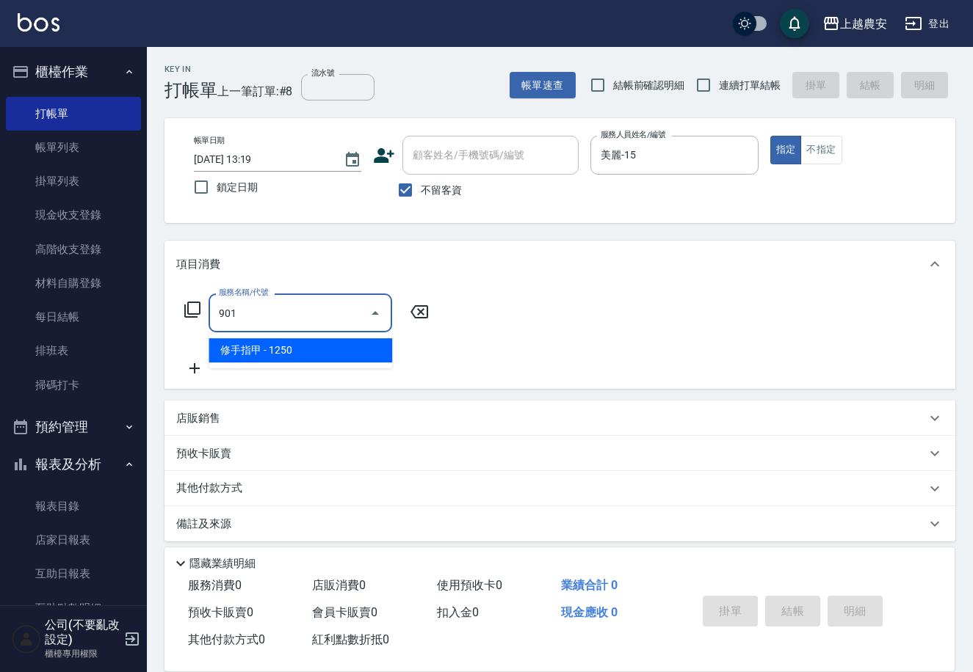
type input "修手指甲(901)"
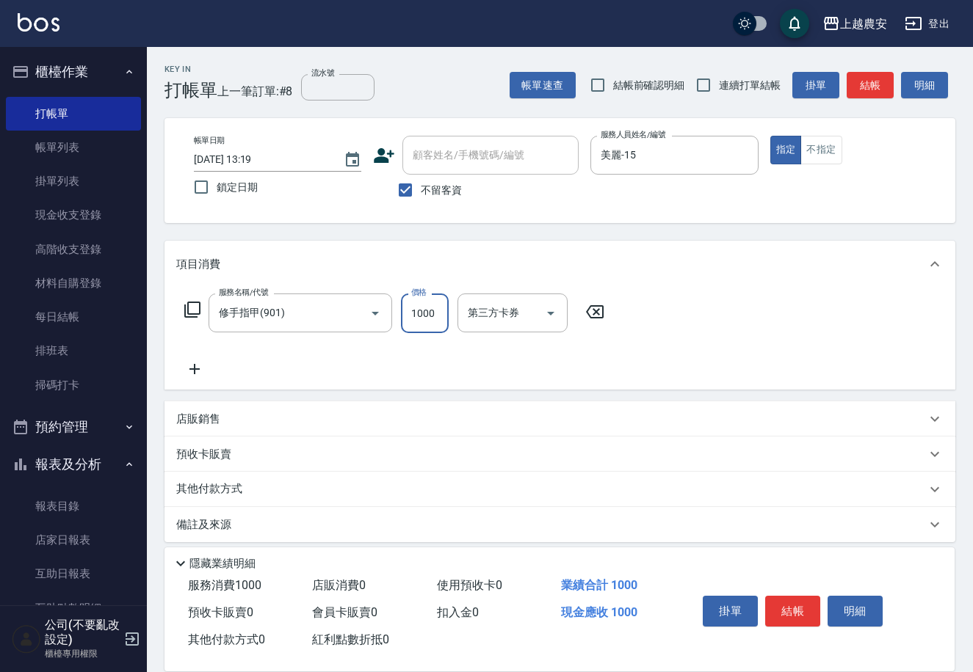
type input "1000"
click at [818, 616] on div "掛單 結帳 明細" at bounding box center [793, 613] width 192 height 46
click at [813, 614] on button "結帳" at bounding box center [792, 611] width 55 height 31
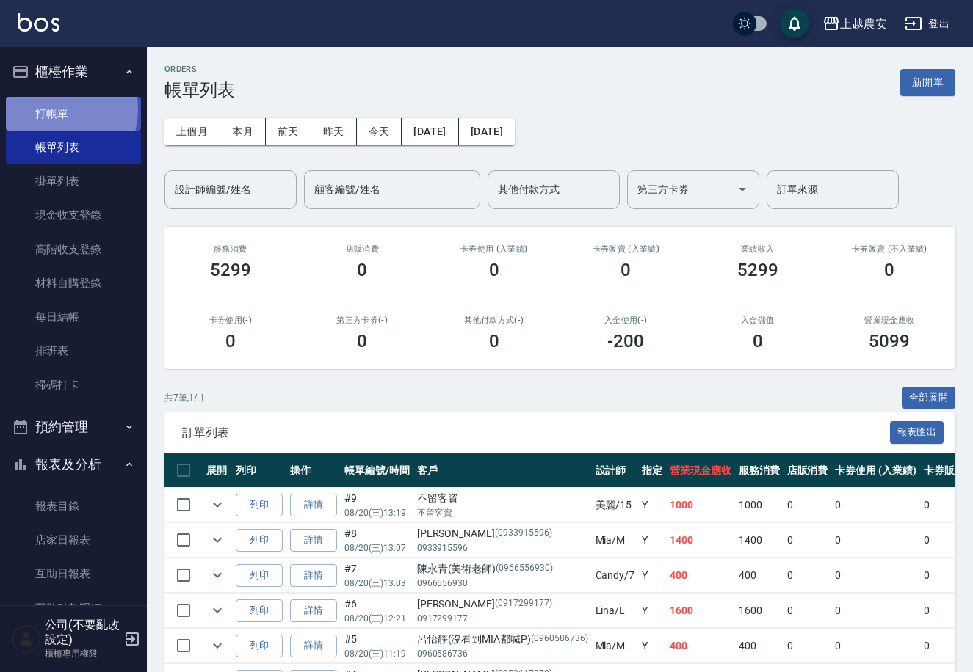
click at [47, 109] on link "打帳單" at bounding box center [73, 114] width 135 height 34
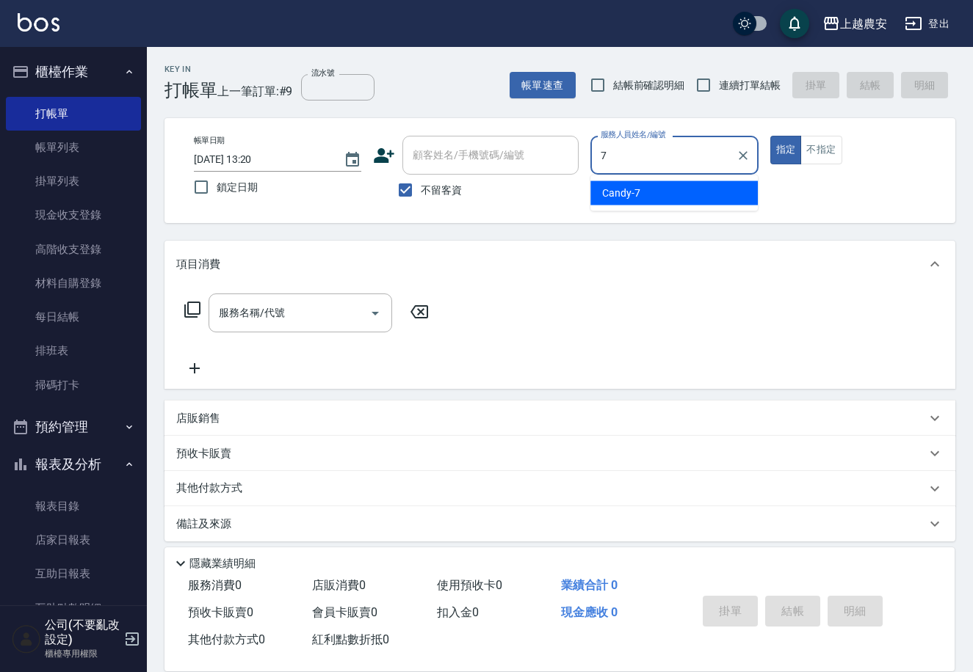
type input "Candy-7"
type button "true"
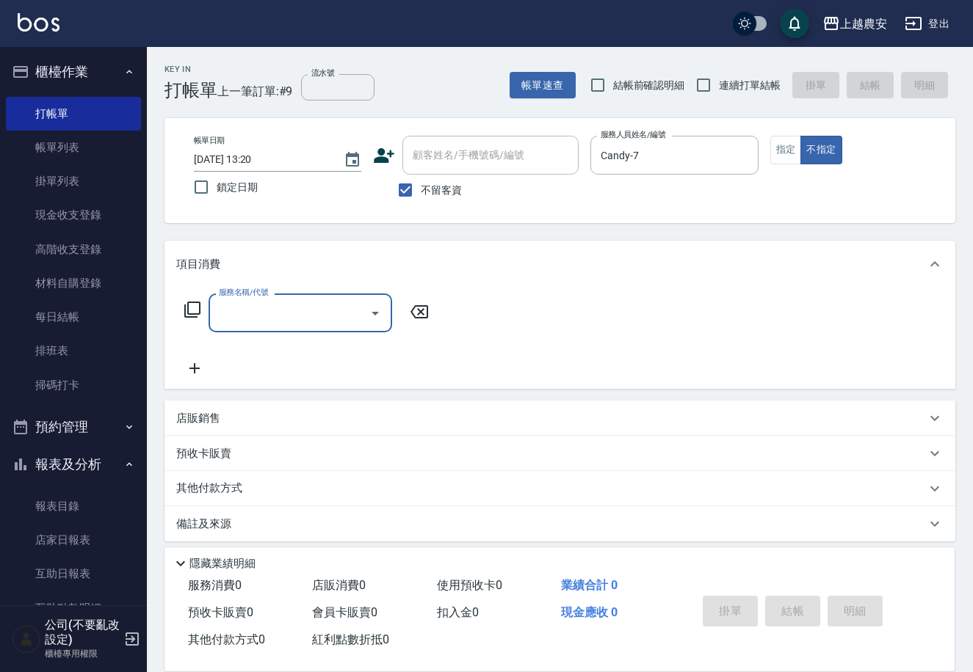
click at [188, 313] on icon at bounding box center [192, 310] width 16 height 16
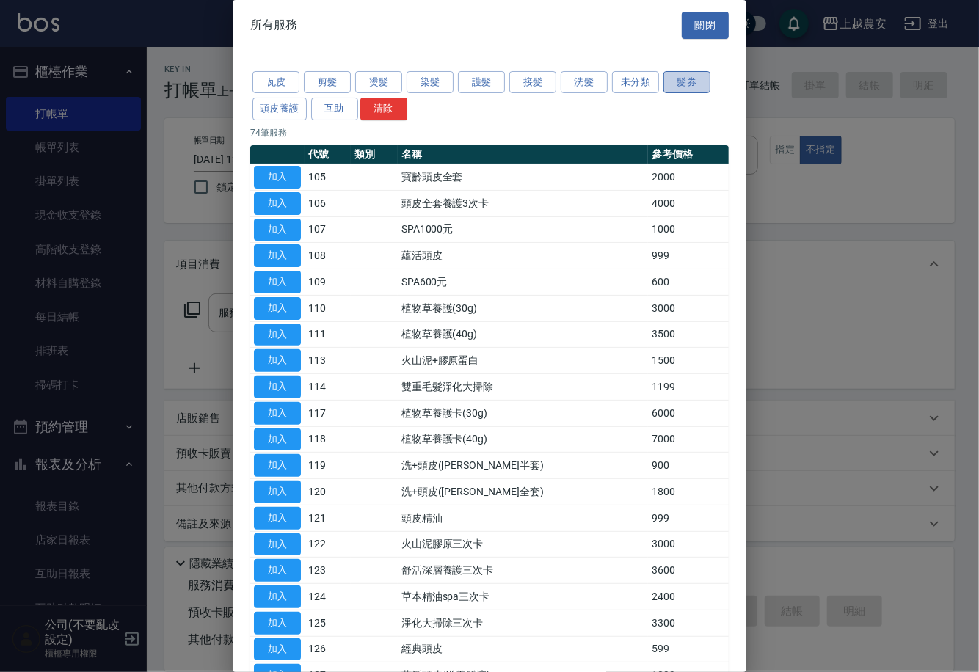
drag, startPoint x: 683, startPoint y: 77, endPoint x: 541, endPoint y: 369, distance: 324.0
click at [683, 76] on button "髮券" at bounding box center [687, 82] width 47 height 23
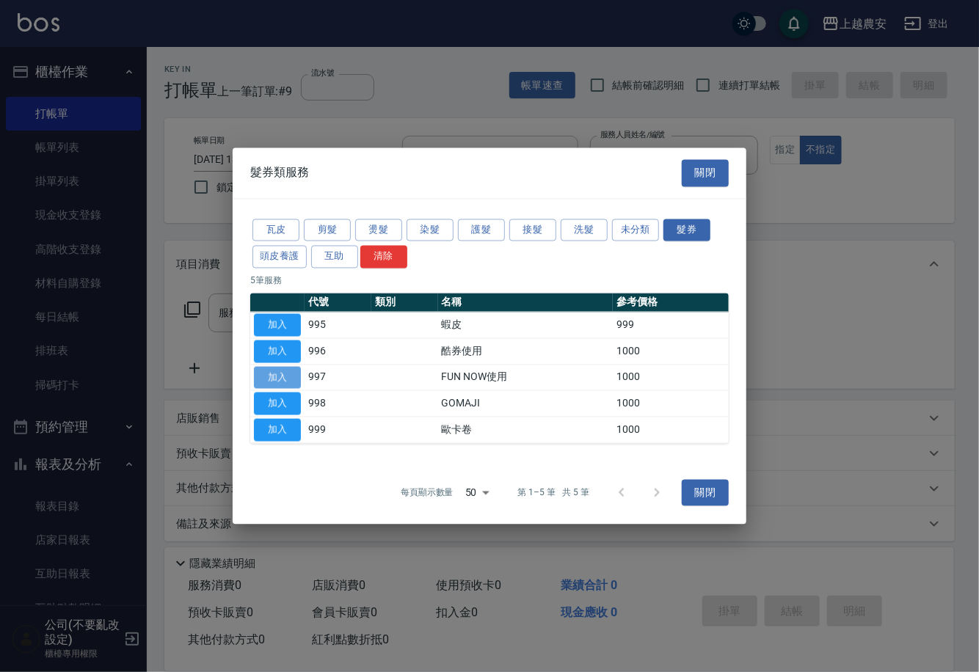
click at [281, 371] on button "加入" at bounding box center [277, 377] width 47 height 23
type input "FUN NOW使用(997)"
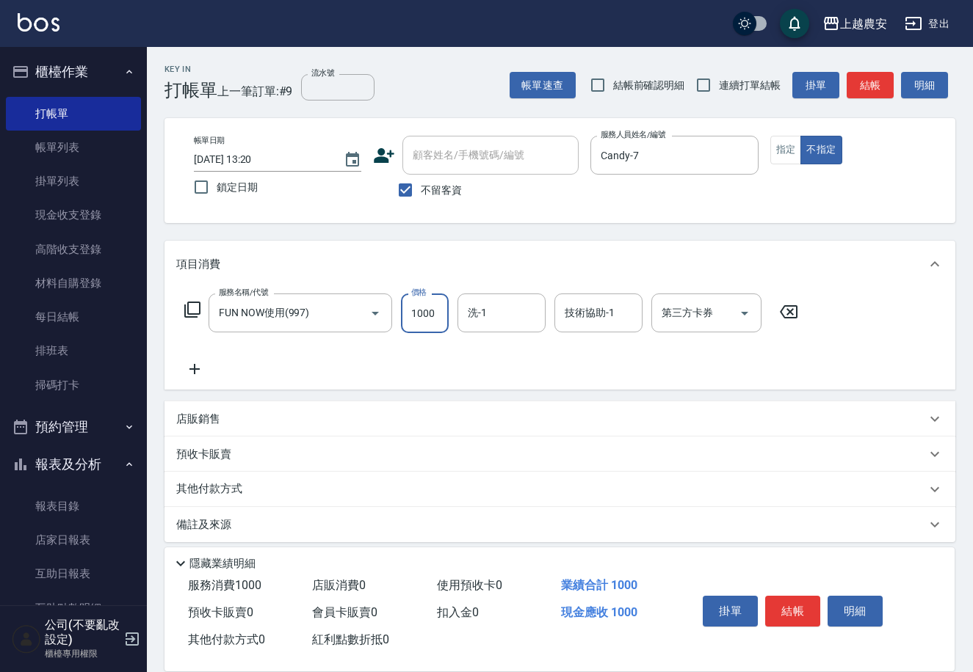
click at [411, 318] on input "1000" at bounding box center [425, 314] width 48 height 40
type input "399"
click at [700, 308] on div "第三方卡券 第三方卡券" at bounding box center [706, 313] width 110 height 39
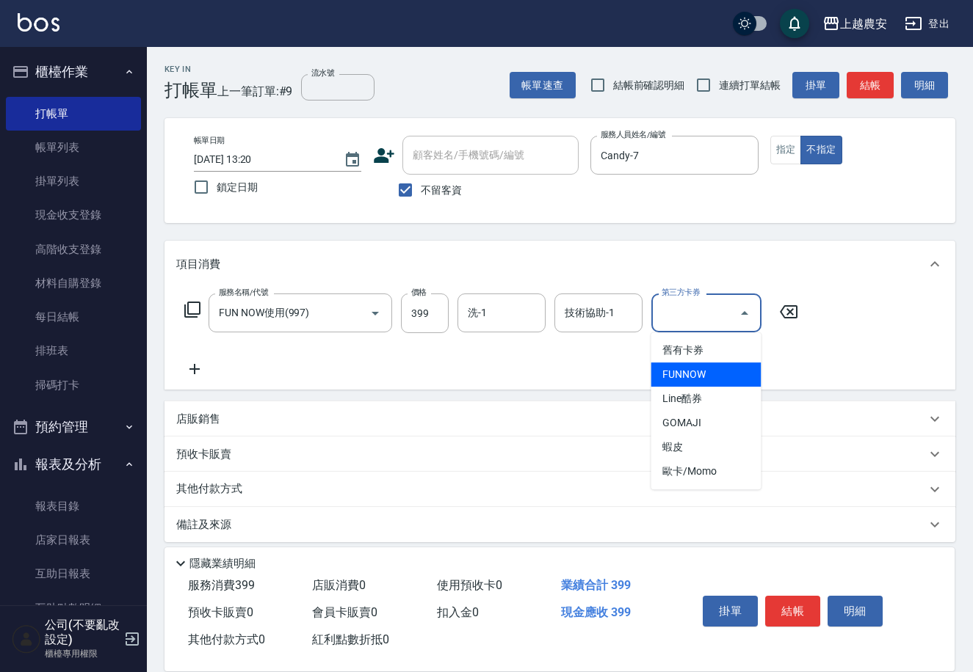
click at [680, 366] on span "FUNNOW" at bounding box center [705, 375] width 110 height 24
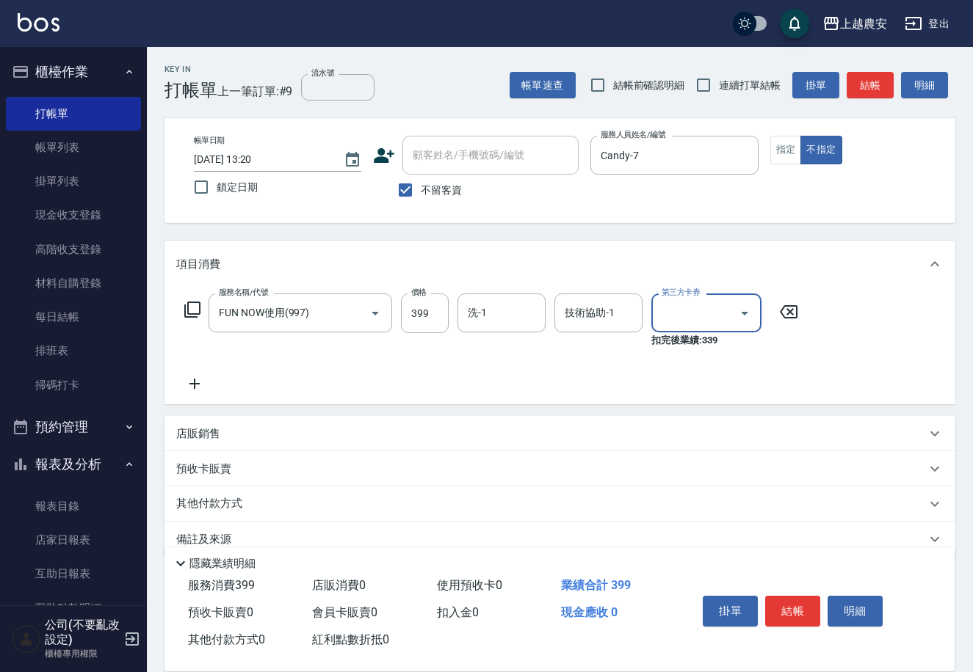
type input "FUNNOW"
click at [789, 614] on button "結帳" at bounding box center [792, 611] width 55 height 31
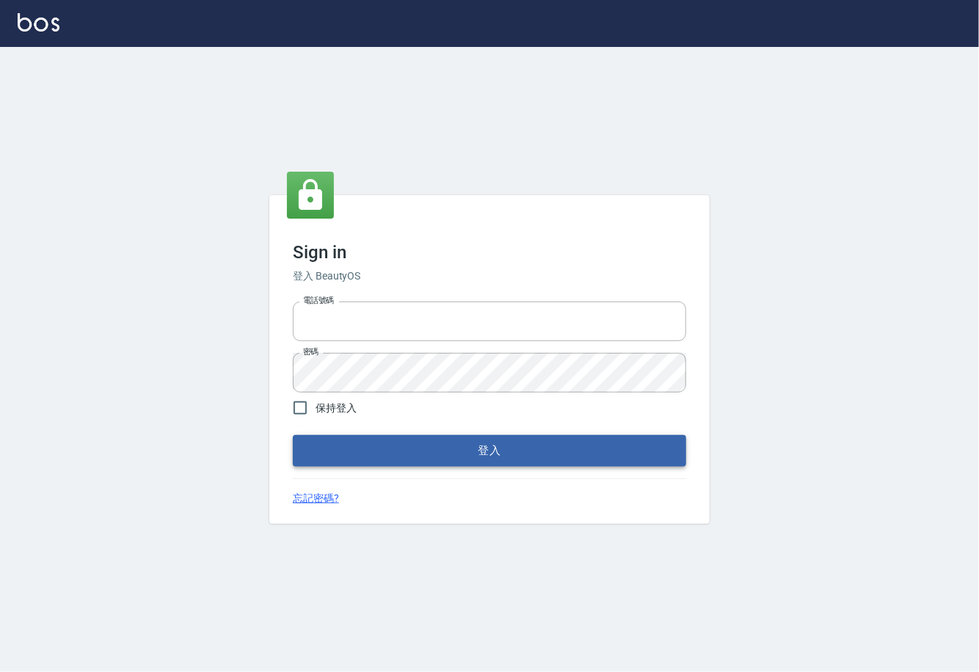
type input "0225929166"
click at [471, 442] on button "登入" at bounding box center [489, 450] width 393 height 31
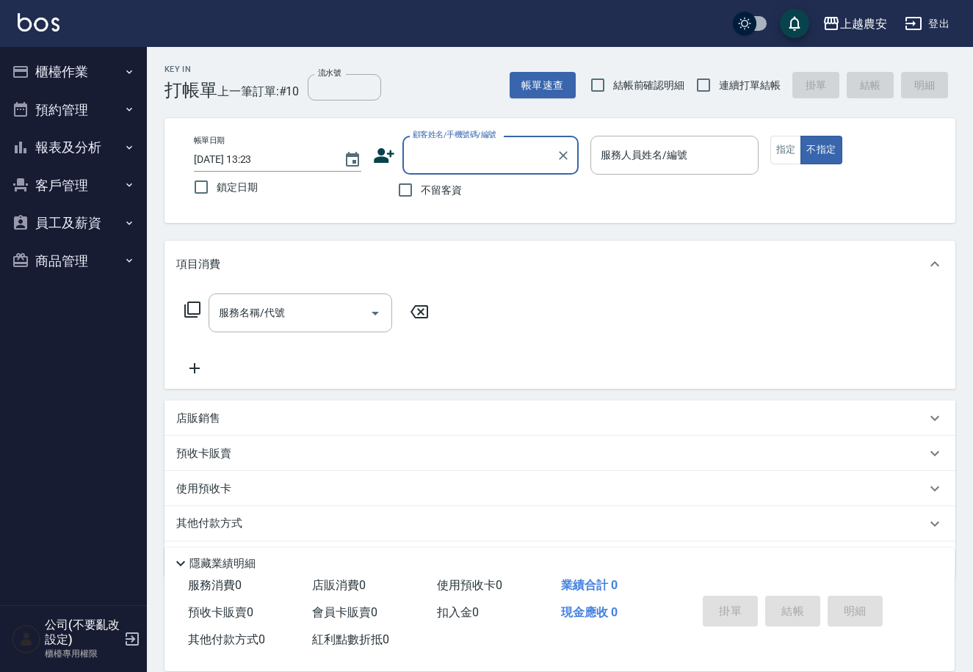
click at [76, 54] on button "櫃檯作業" at bounding box center [73, 72] width 135 height 38
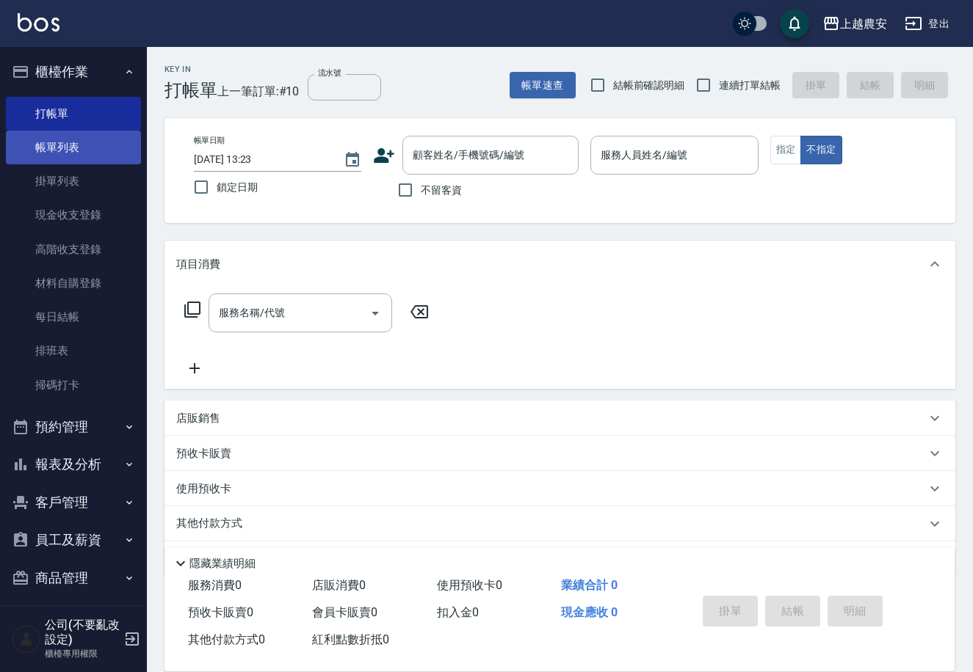
click at [82, 159] on link "帳單列表" at bounding box center [73, 148] width 135 height 34
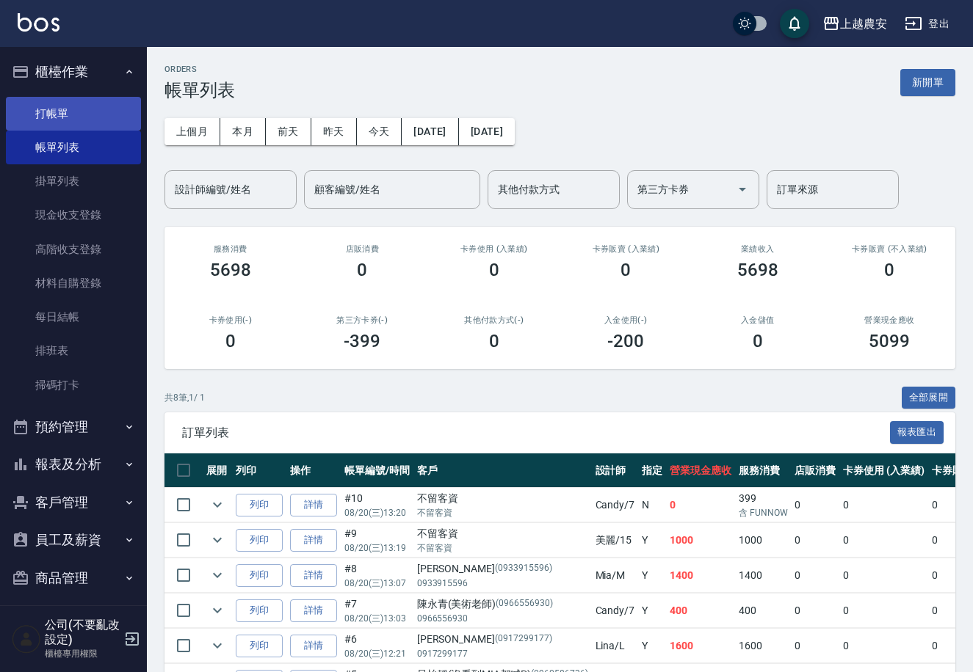
click at [44, 126] on link "打帳單" at bounding box center [73, 114] width 135 height 34
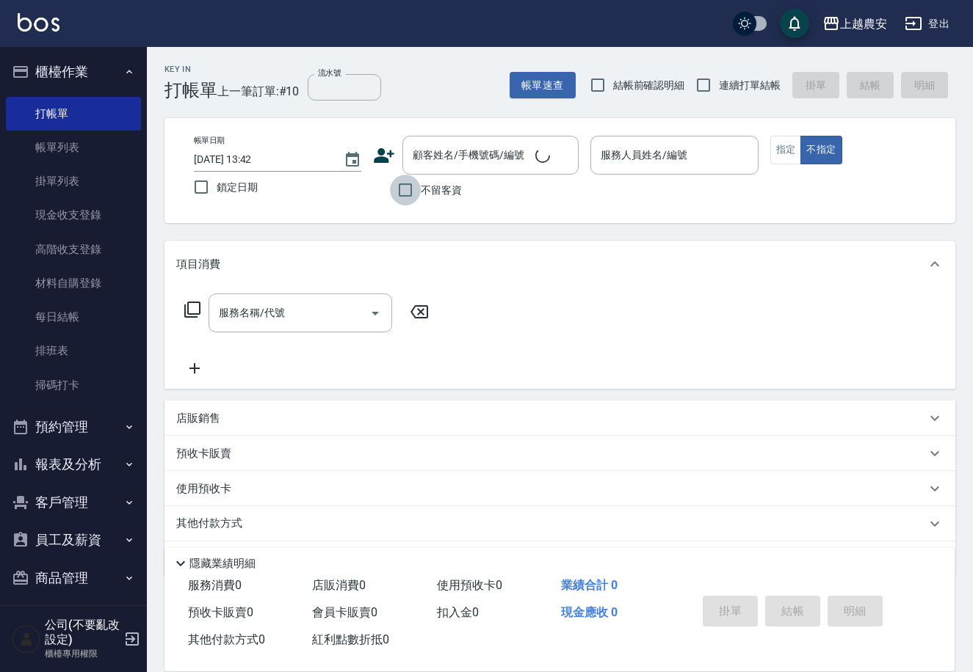
click at [402, 192] on input "不留客資" at bounding box center [405, 190] width 31 height 31
click at [407, 192] on input "不留客資" at bounding box center [405, 190] width 31 height 31
checkbox input "true"
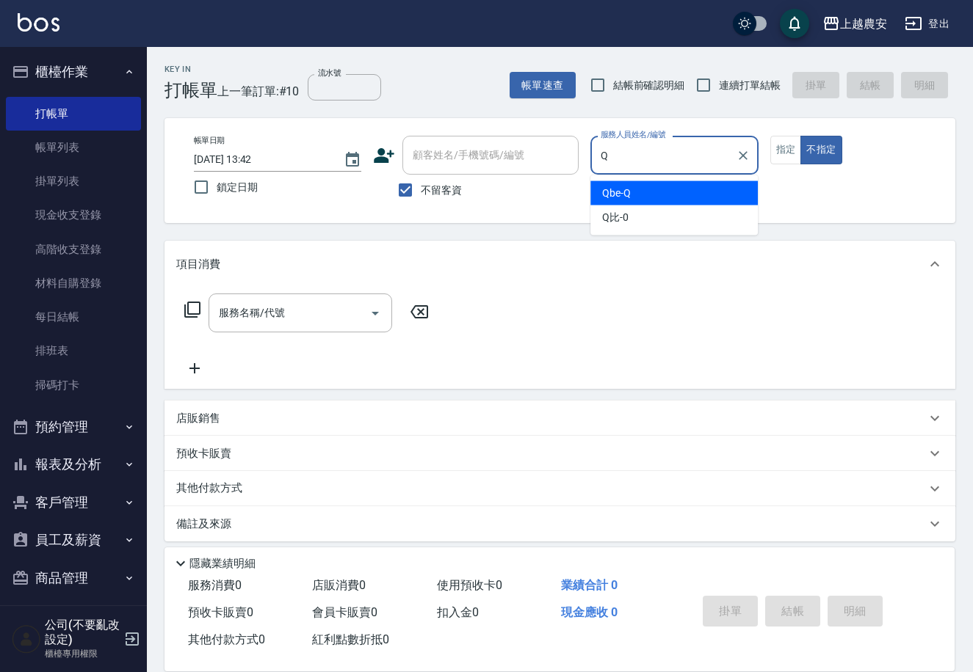
type input "Qbe-Q"
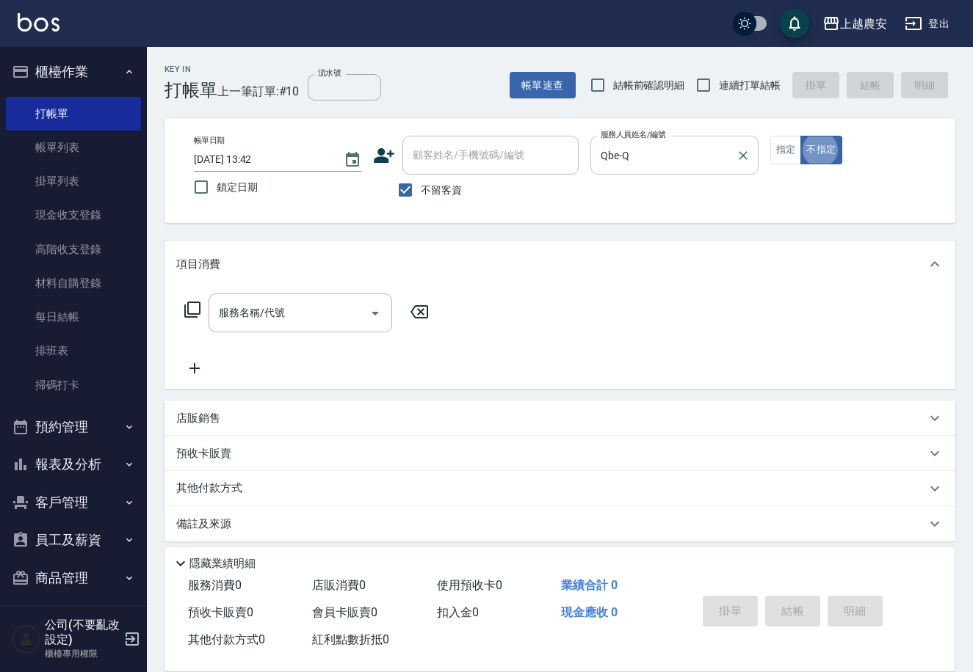
type button "false"
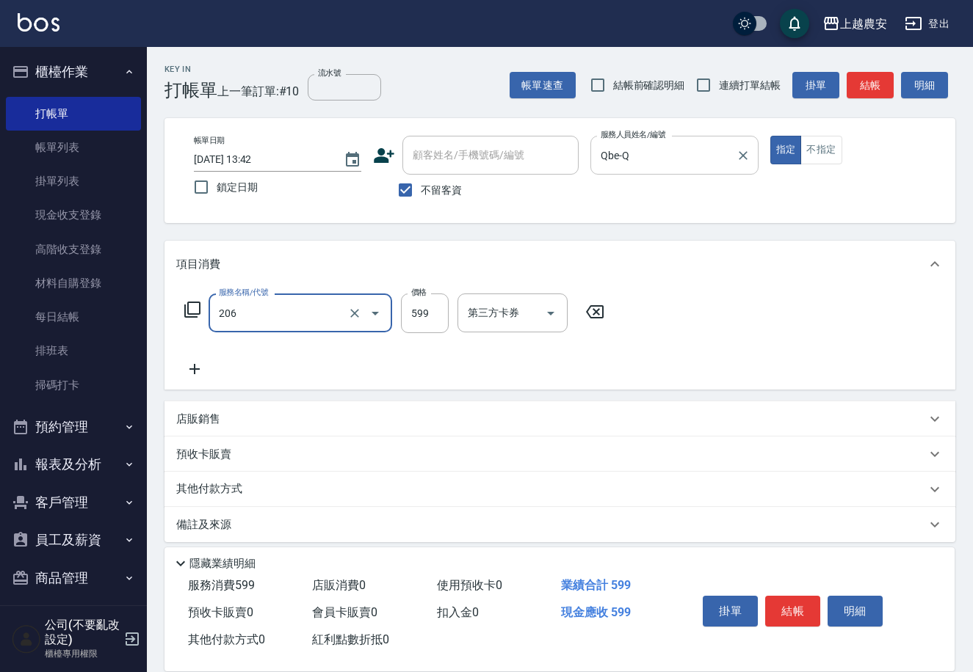
type input "洗+剪(206)"
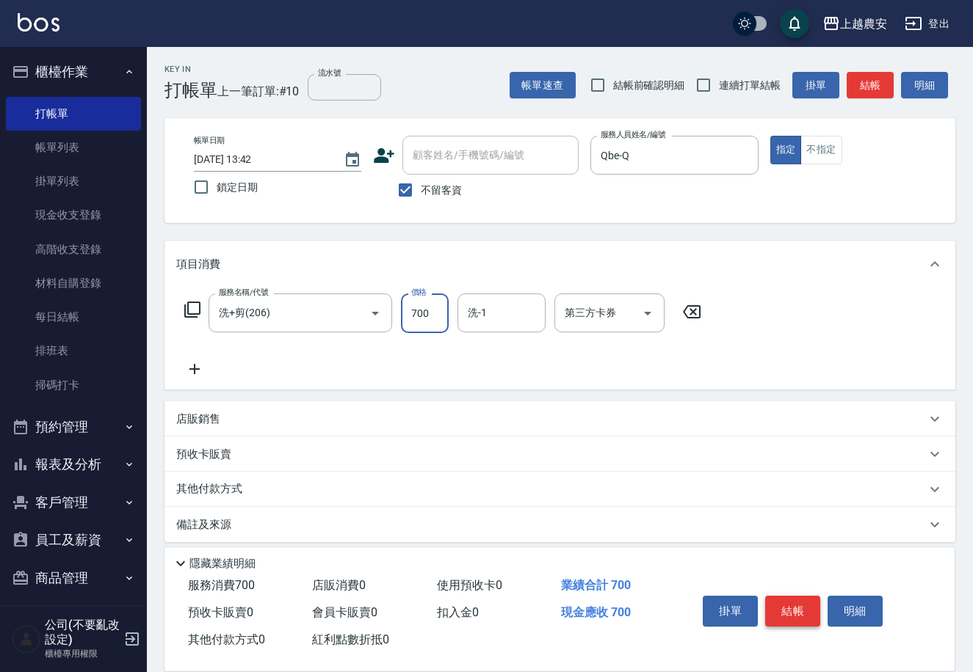
type input "700"
click at [793, 617] on button "結帳" at bounding box center [792, 611] width 55 height 31
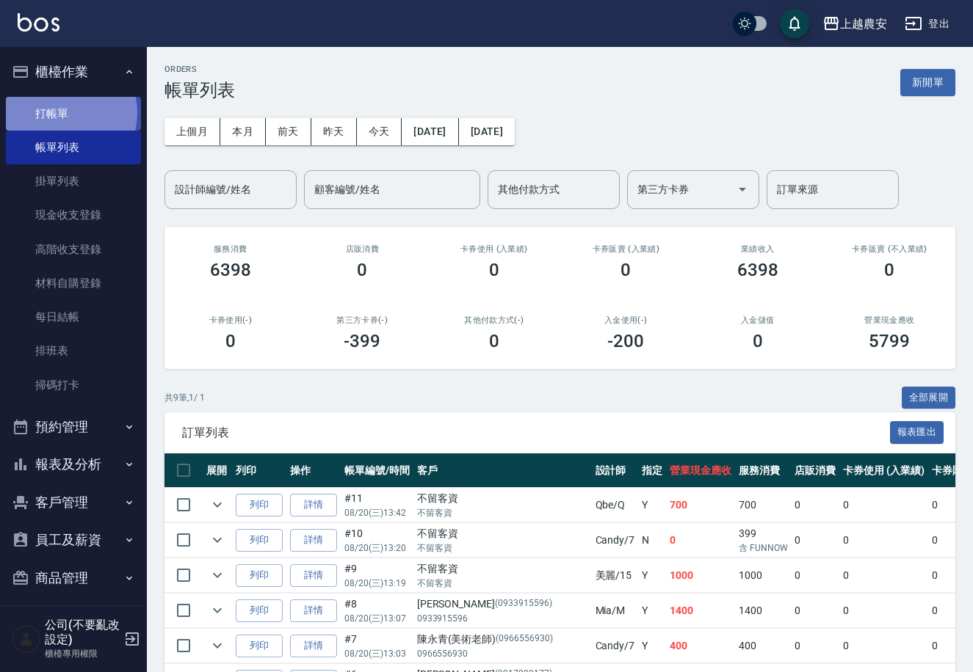
click at [67, 112] on link "打帳單" at bounding box center [73, 114] width 135 height 34
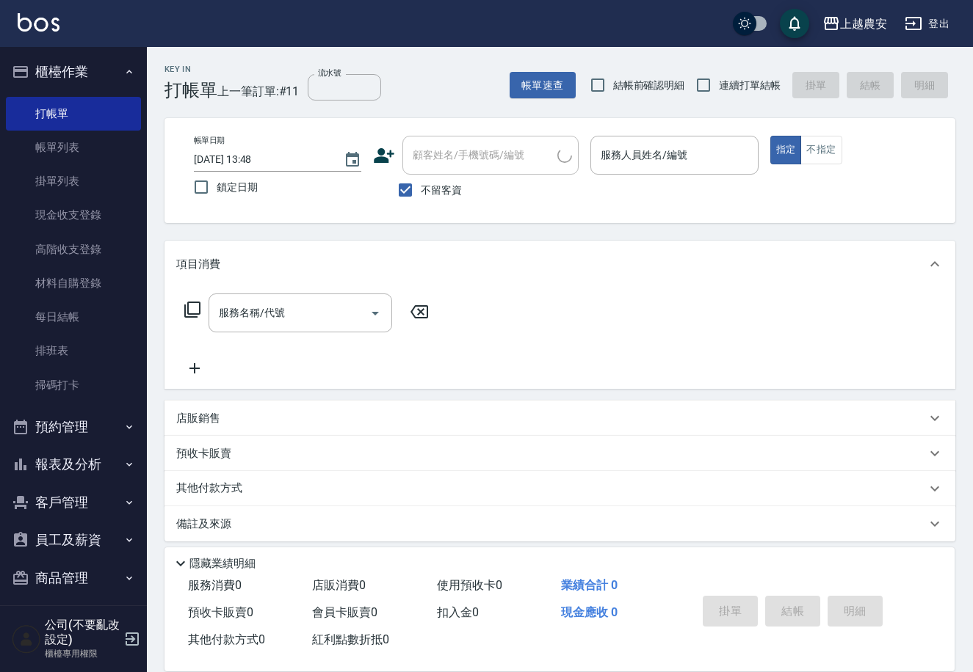
click at [422, 191] on span "不留客資" at bounding box center [441, 190] width 41 height 15
click at [421, 191] on input "不留客資" at bounding box center [405, 190] width 31 height 31
checkbox input "false"
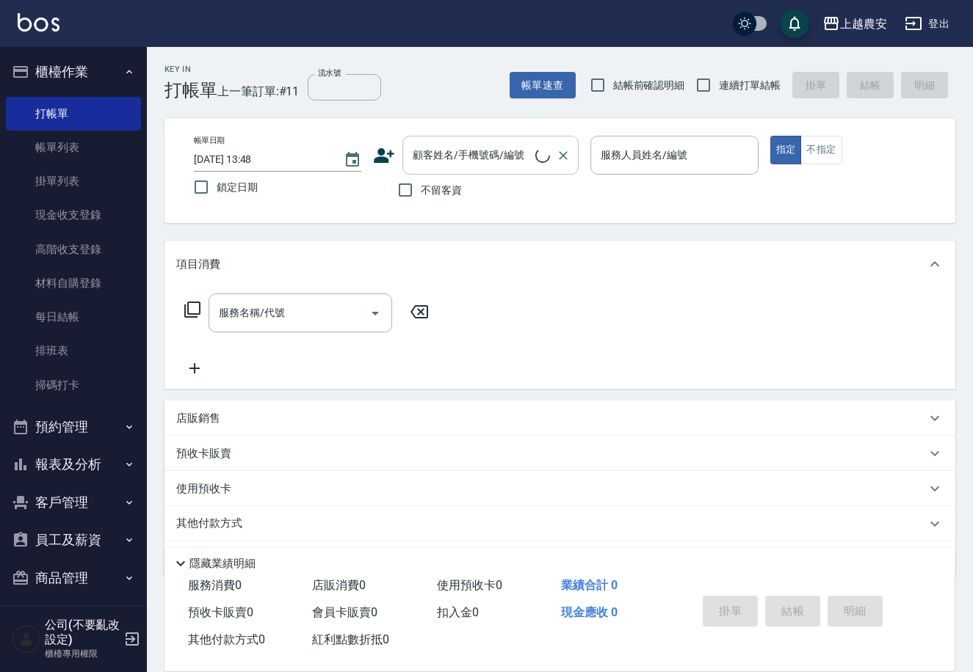
click at [435, 161] on div "顧客姓名/手機號碼/編號 顧客姓名/手機號碼/編號" at bounding box center [490, 155] width 176 height 39
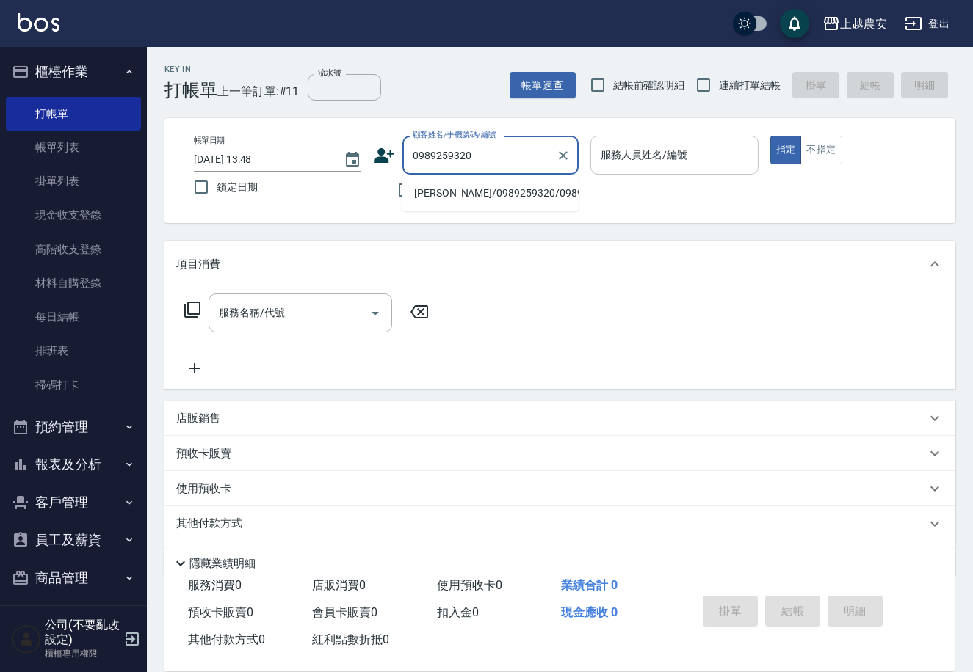
drag, startPoint x: 444, startPoint y: 197, endPoint x: 704, endPoint y: 165, distance: 261.9
click at [461, 195] on li "陳星宇/0989259320/0989259320" at bounding box center [490, 193] width 176 height 24
type input "陳星宇/0989259320/0989259320"
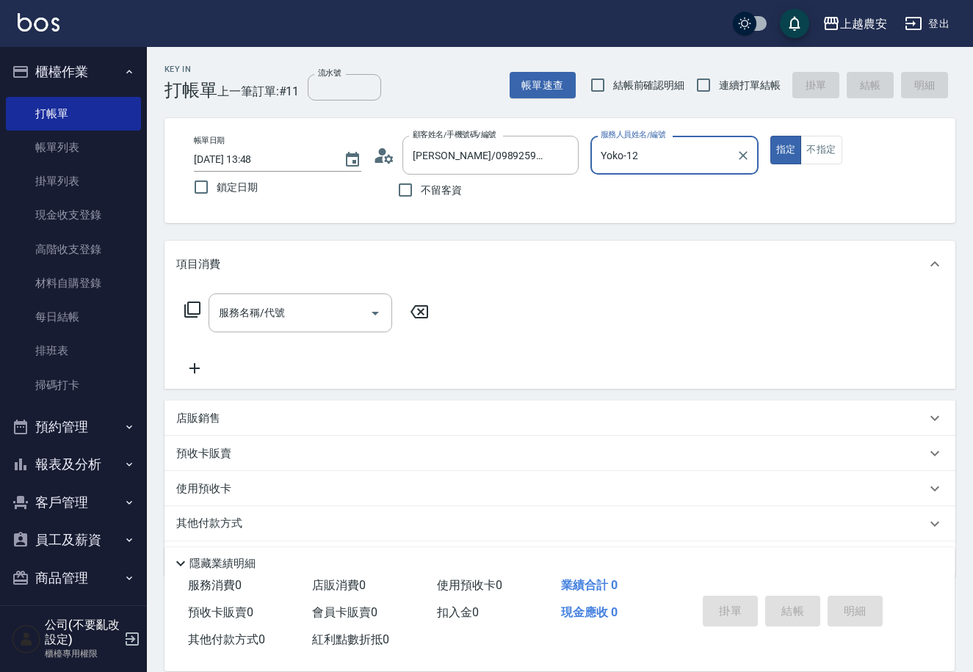
type input "Yoko-12"
click at [347, 307] on input "服務名稱/代號" at bounding box center [289, 313] width 148 height 26
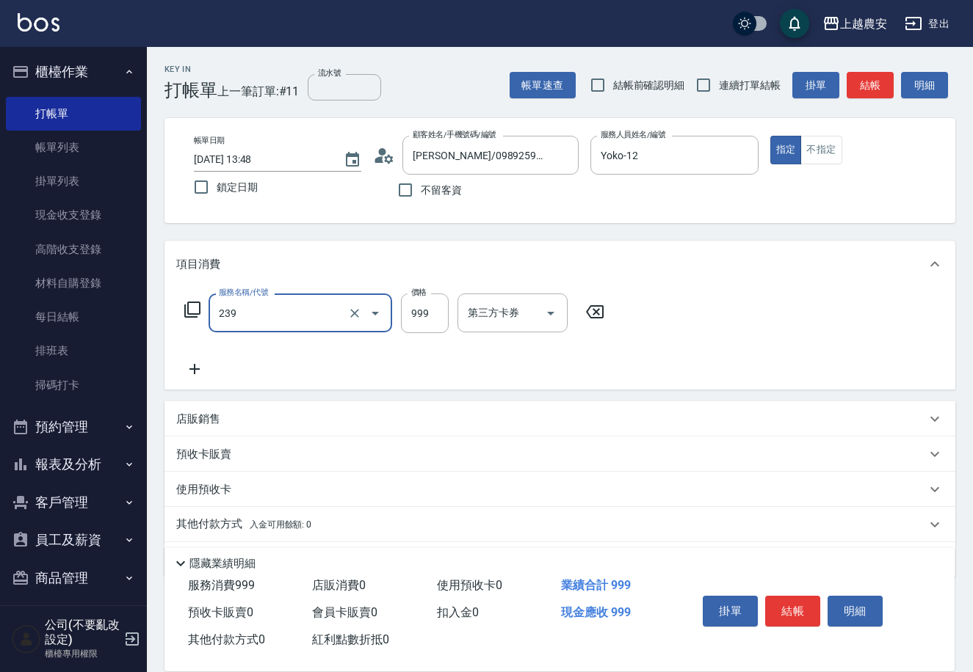
type input "頭皮SPA洗髮(239)"
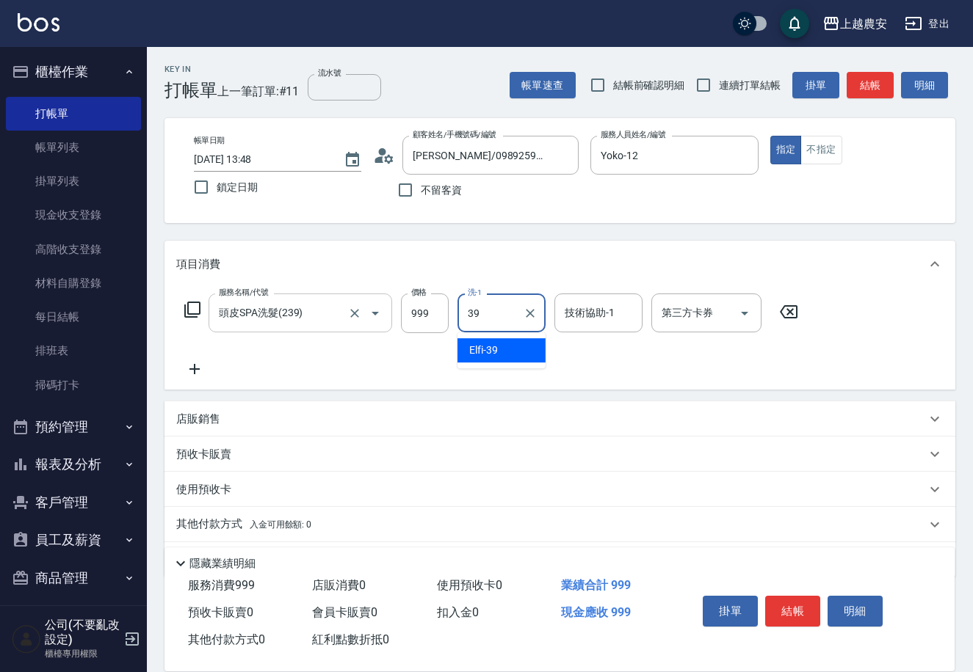
type input "Elfi-39"
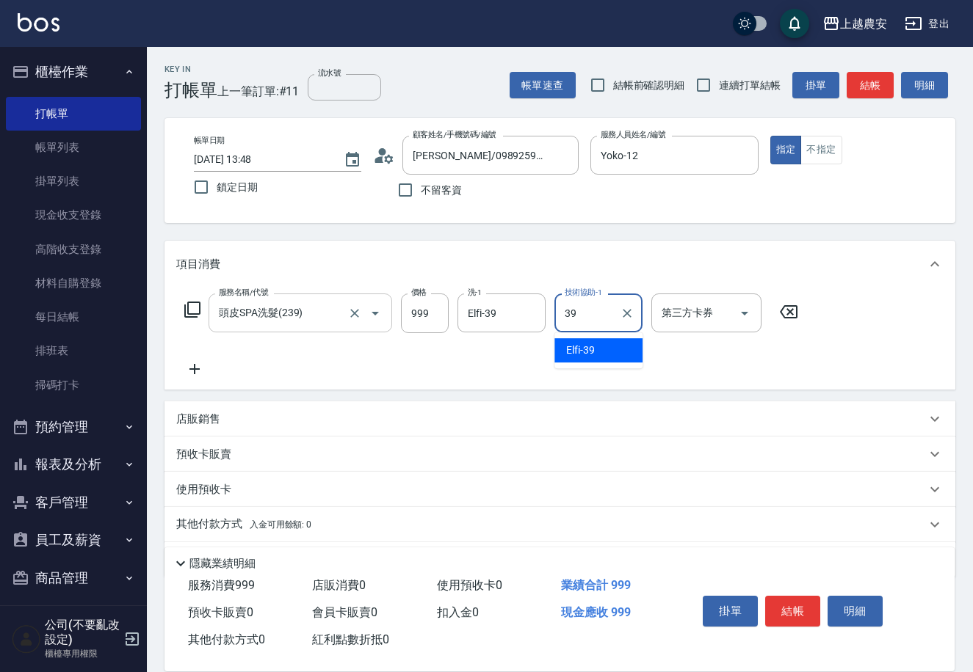
type input "Elfi-39"
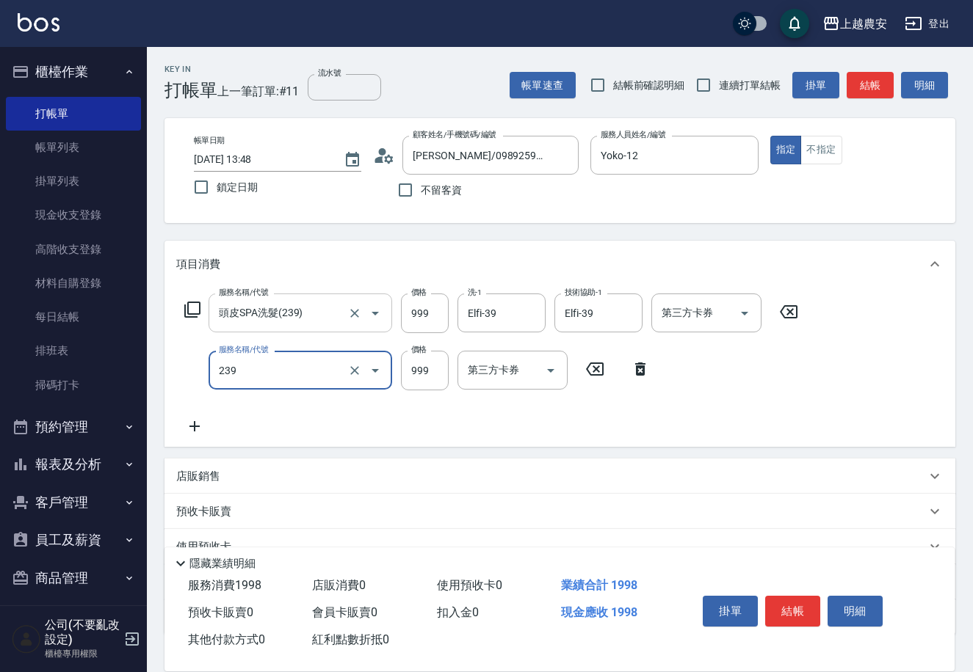
type input "頭皮SPA洗髮(239)"
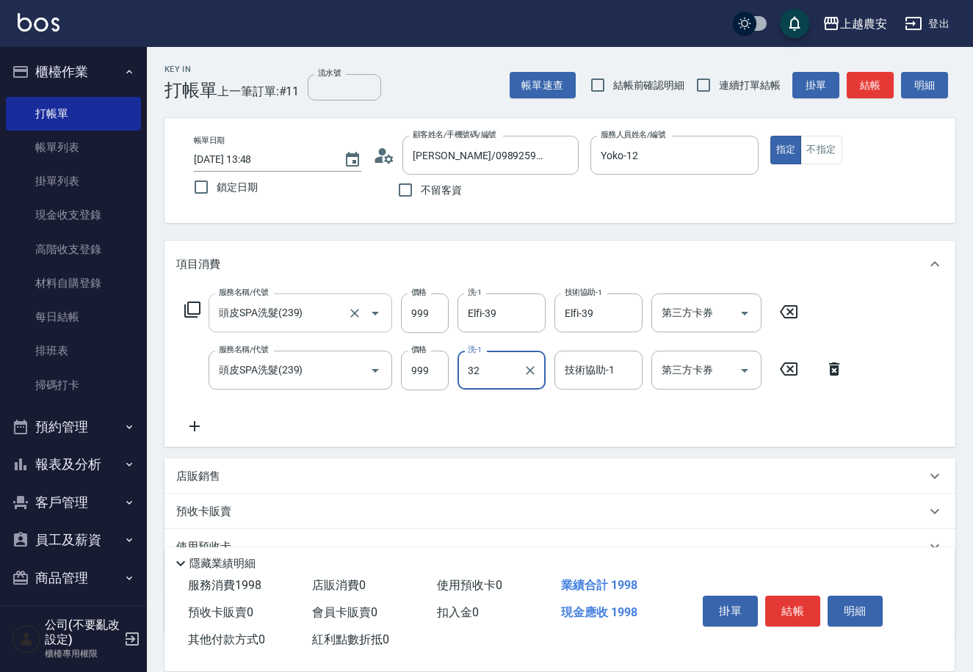
type input "[PERSON_NAME]-32"
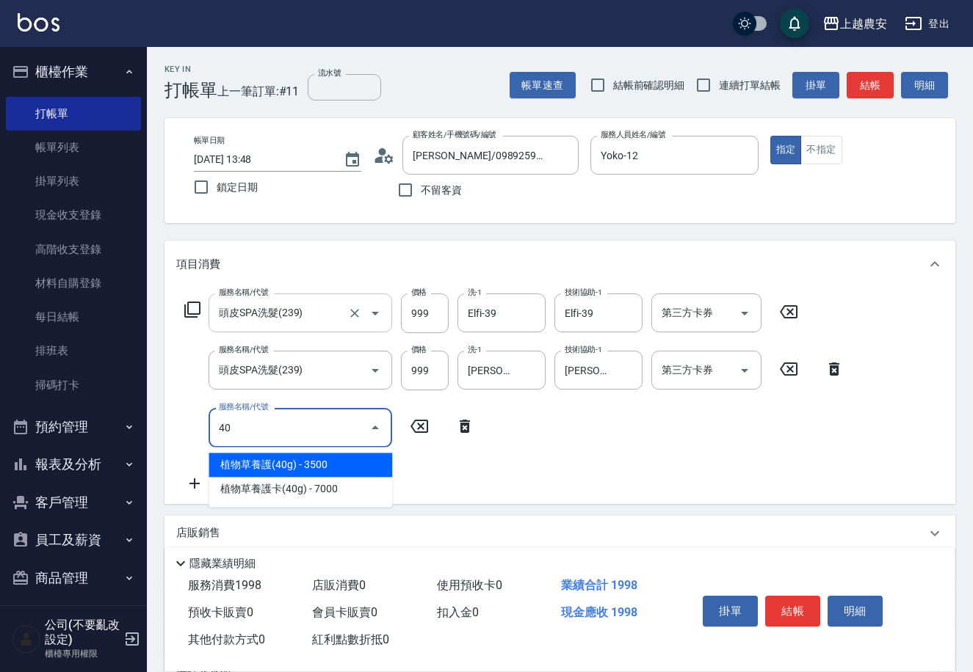
type input "4"
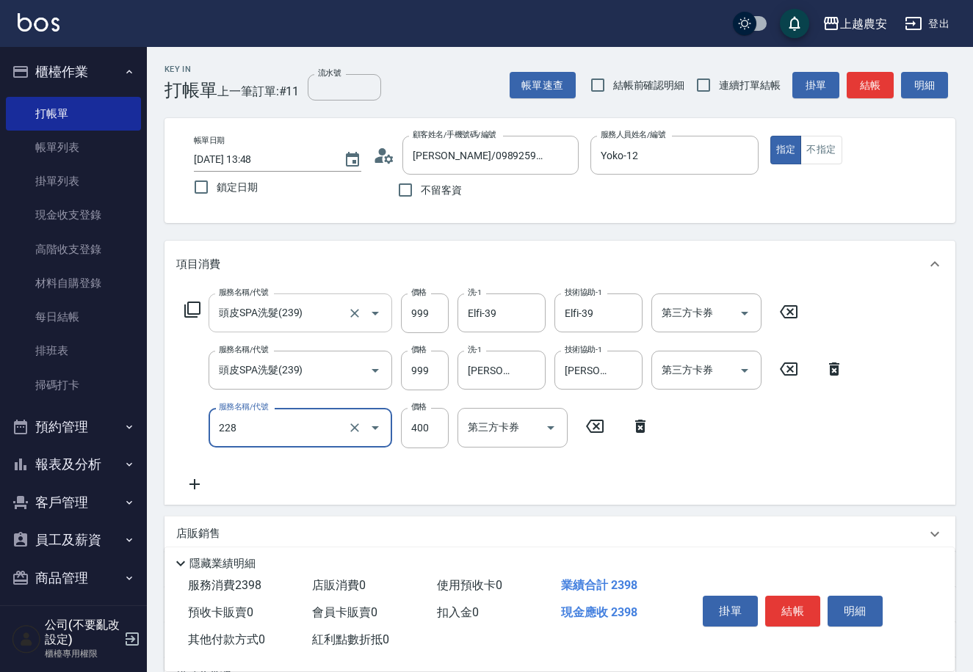
type input "洗髮(228)"
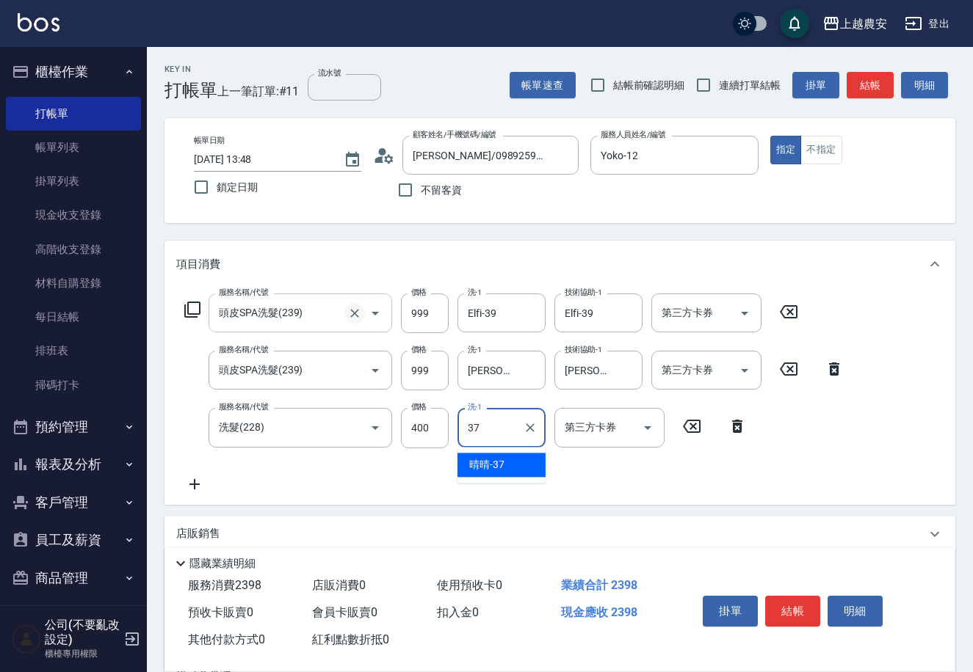
type input "晴晴-37"
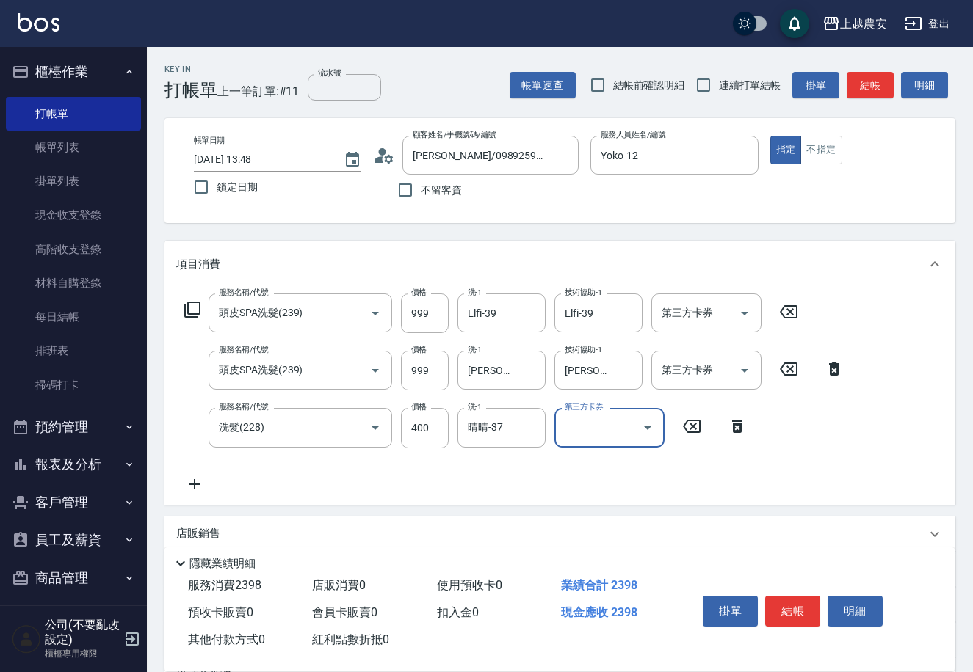
click at [785, 603] on button "結帳" at bounding box center [792, 611] width 55 height 31
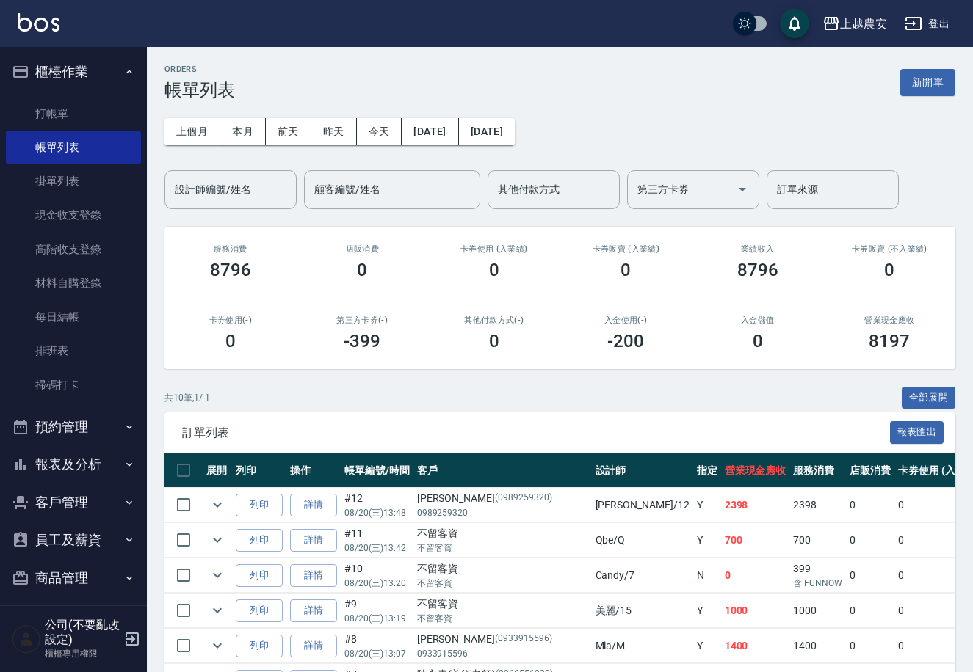
click at [70, 490] on button "客戶管理" at bounding box center [73, 503] width 135 height 38
click at [62, 546] on link "客戶列表" at bounding box center [73, 544] width 135 height 34
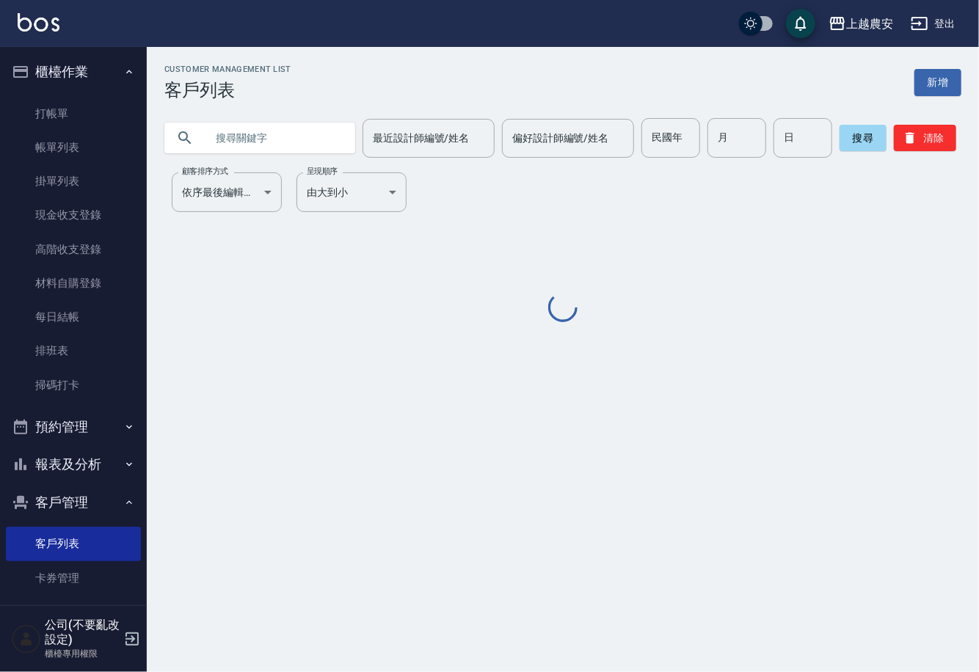
click at [284, 127] on input "text" at bounding box center [275, 138] width 138 height 40
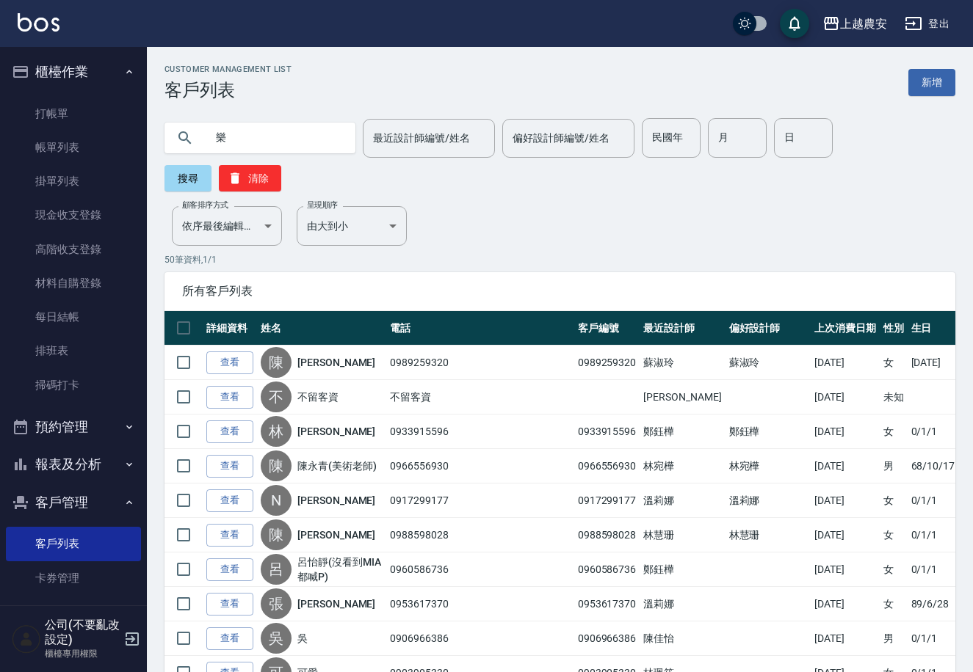
type input "垃"
type input "ㄙ"
type input "爍"
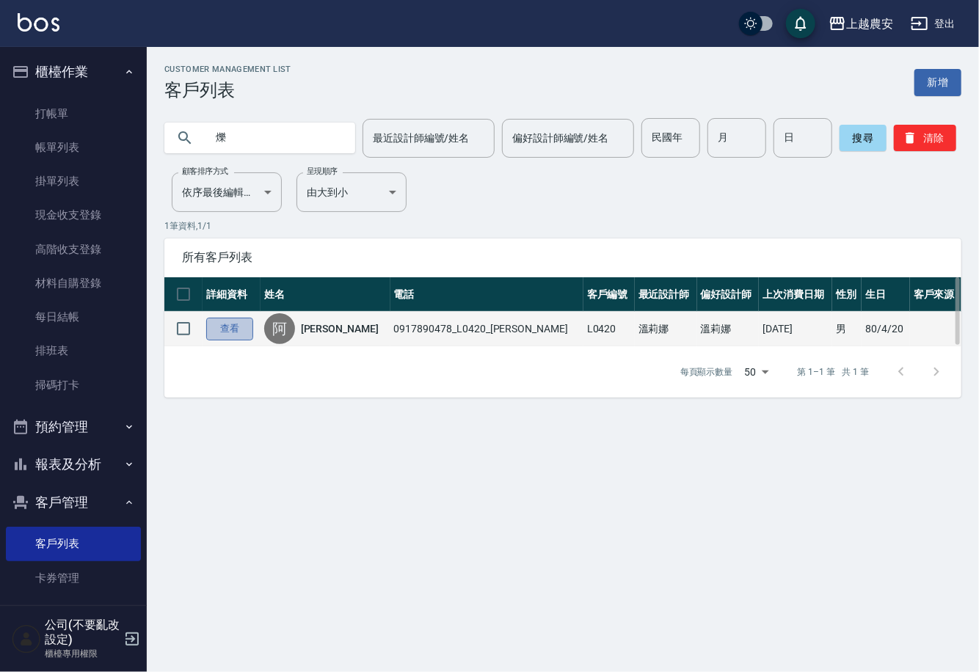
click at [244, 322] on link "查看" at bounding box center [229, 329] width 47 height 23
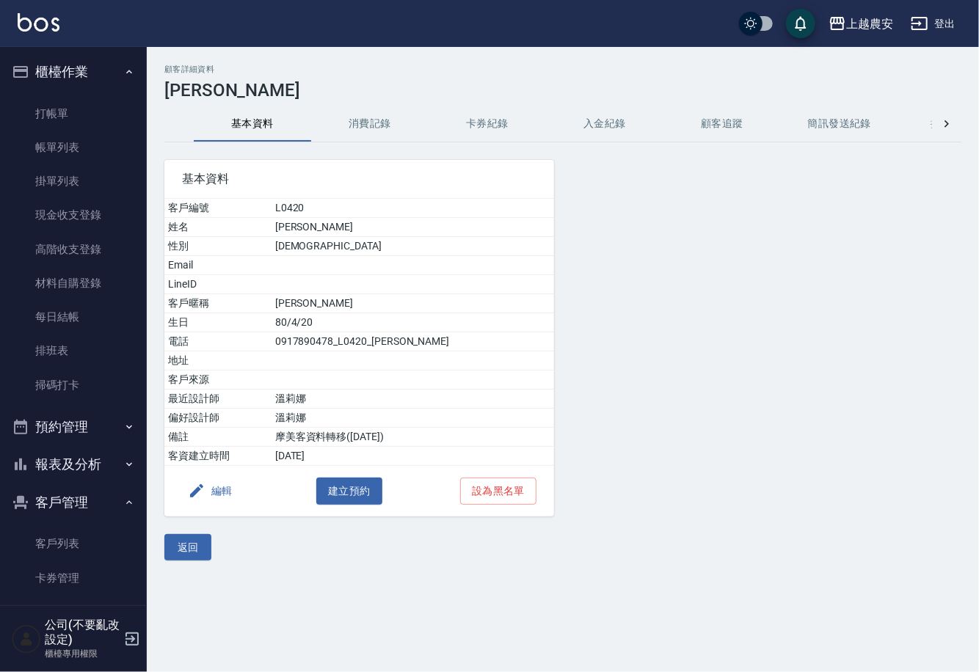
click at [361, 130] on button "消費記錄" at bounding box center [369, 123] width 117 height 35
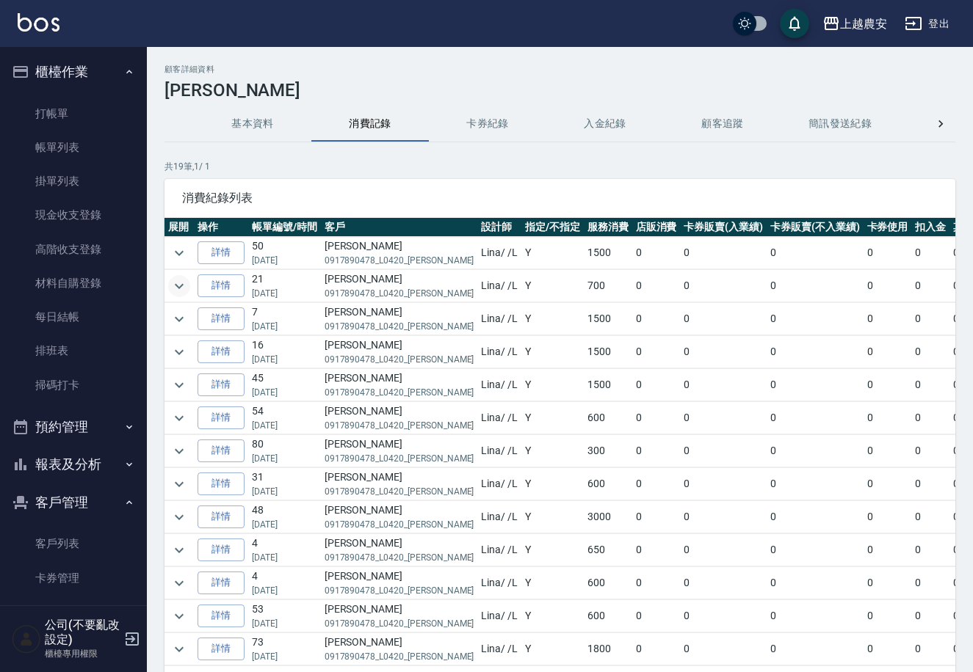
click at [180, 289] on icon "expand row" at bounding box center [179, 286] width 18 height 18
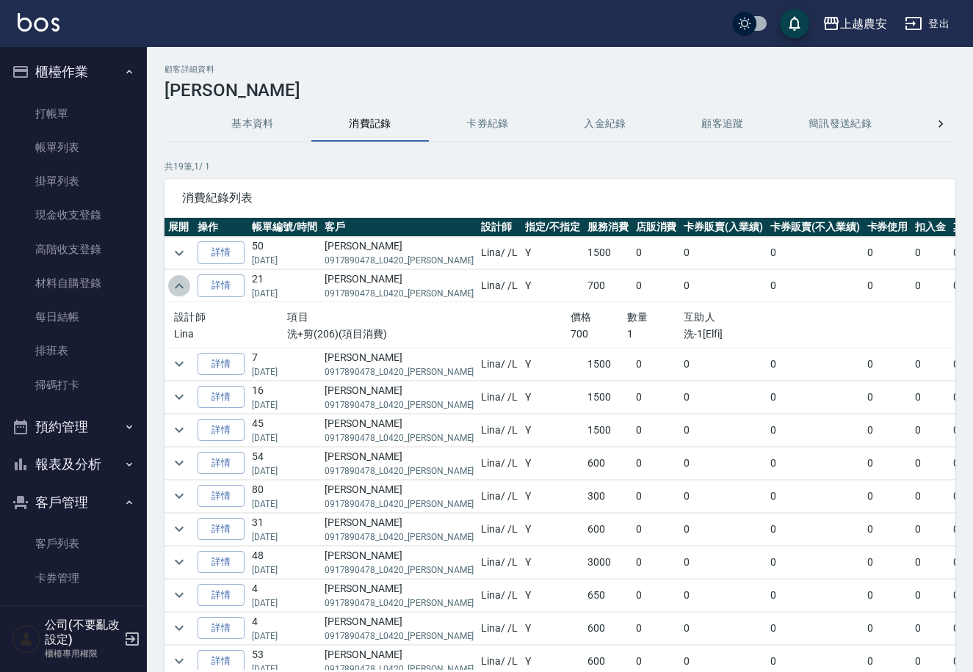
click at [181, 288] on icon "expand row" at bounding box center [179, 286] width 18 height 18
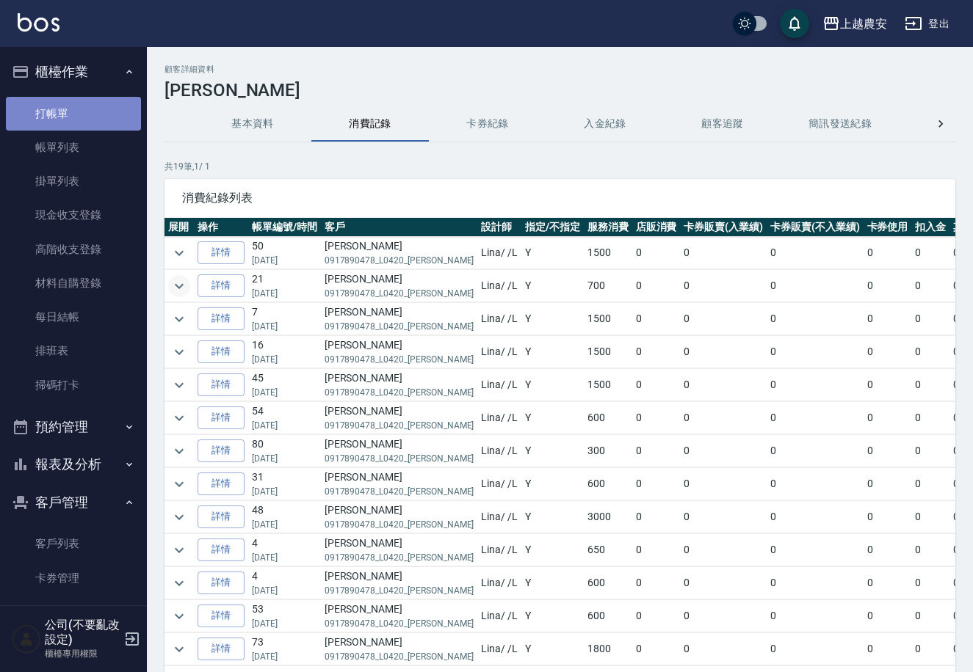
click at [89, 106] on link "打帳單" at bounding box center [73, 114] width 135 height 34
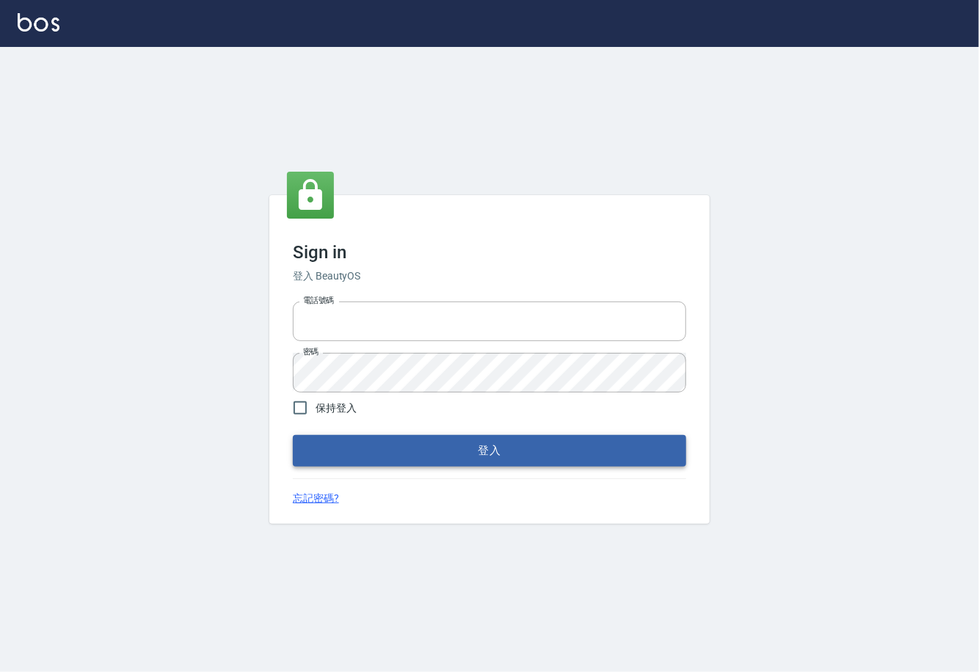
type input "0225929166"
click at [487, 459] on button "登入" at bounding box center [489, 450] width 393 height 31
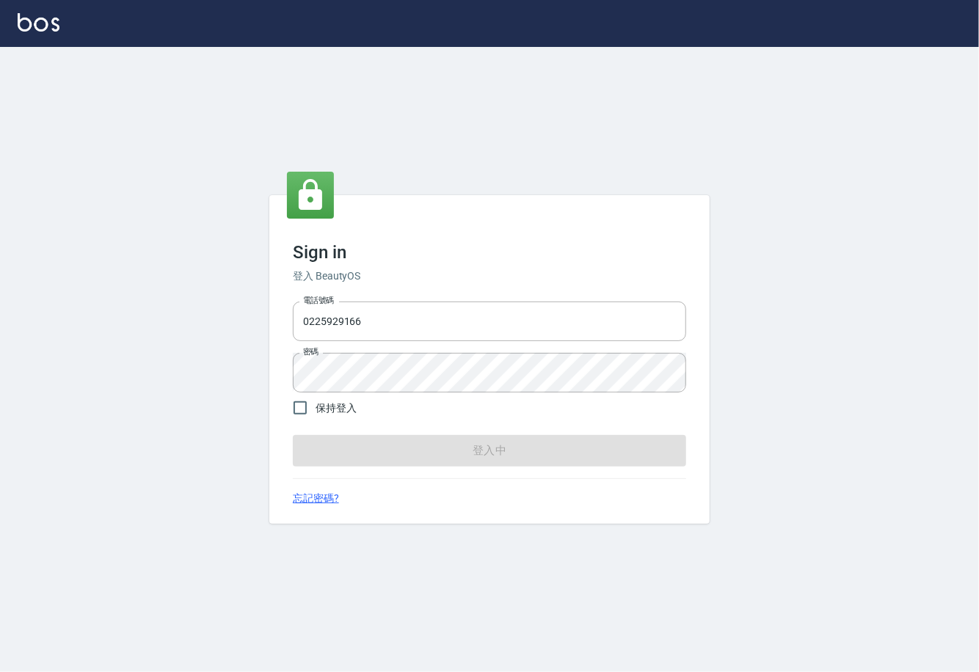
click at [487, 458] on form "電話號碼 [PHONE_NUMBER] 電話號碼 密碼 密碼 保持登入 登入中" at bounding box center [489, 381] width 393 height 170
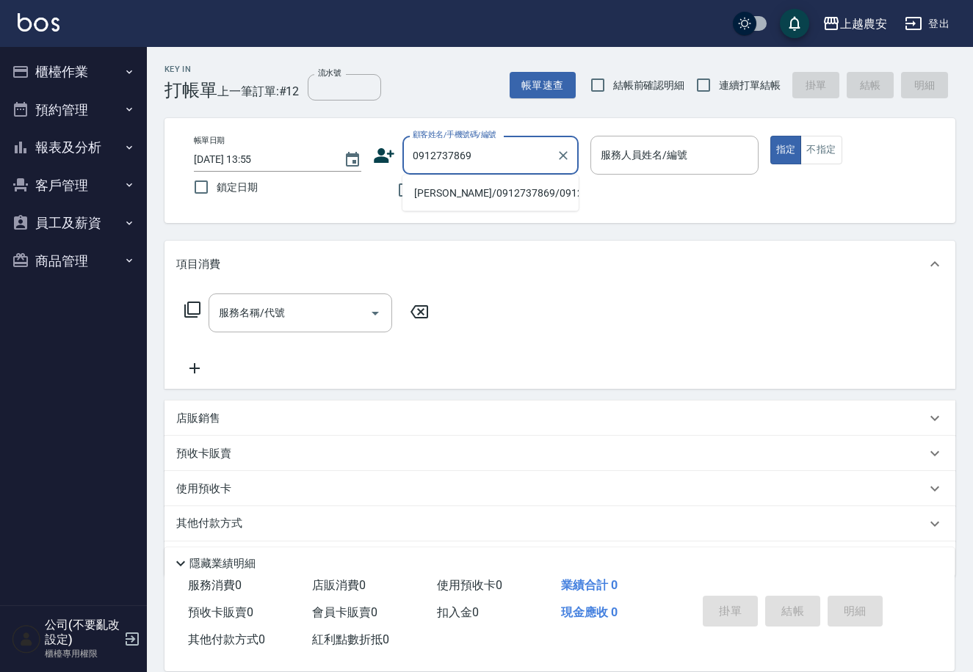
click at [471, 191] on li "張莉莉/0912737869/0912737869" at bounding box center [490, 193] width 176 height 24
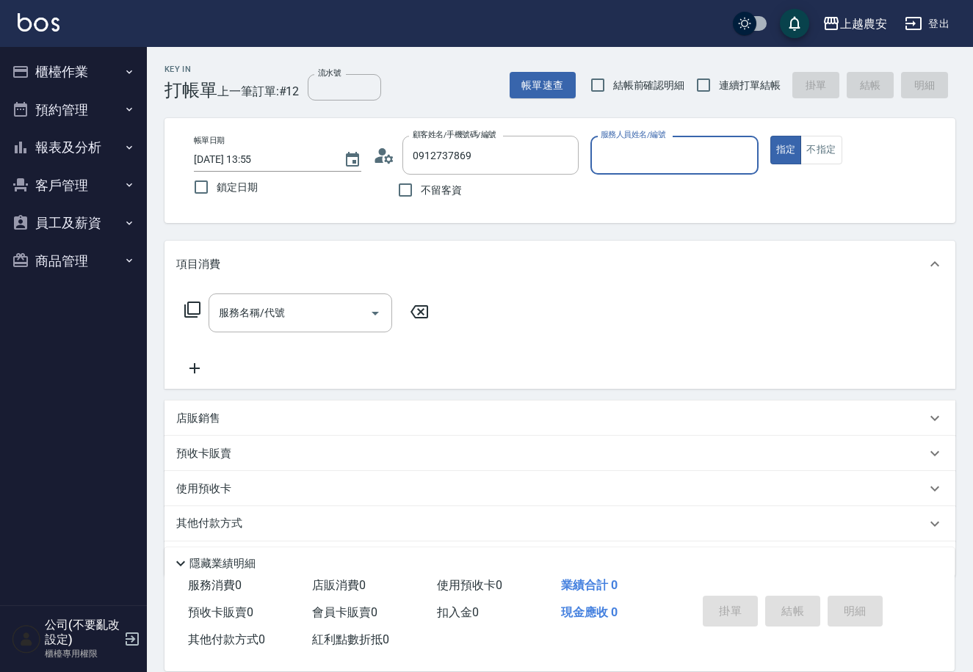
type input "張莉莉/0912737869/0912737869"
type input "黛慧-8"
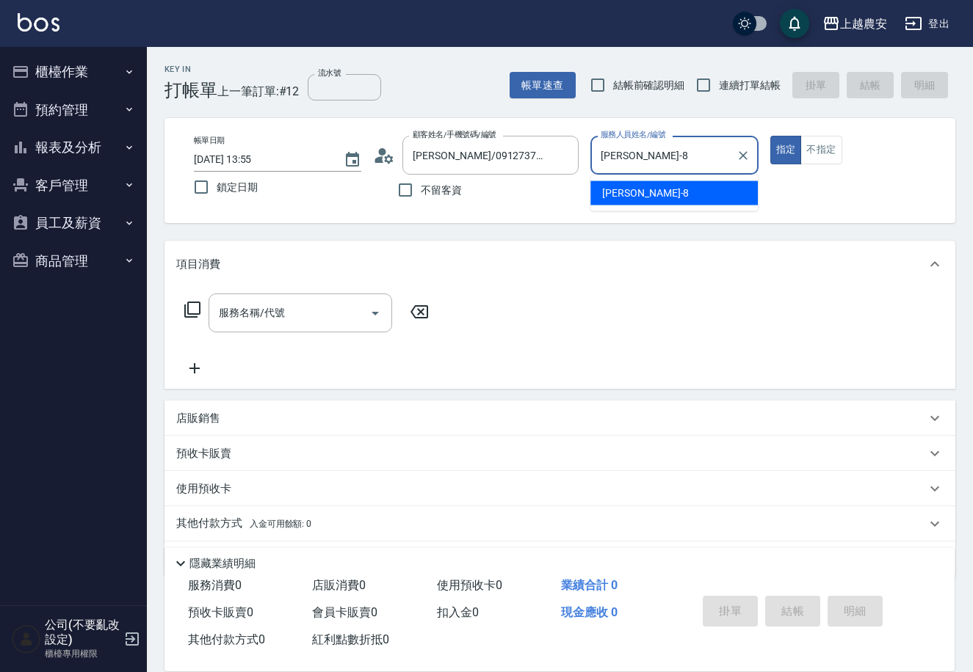
type button "true"
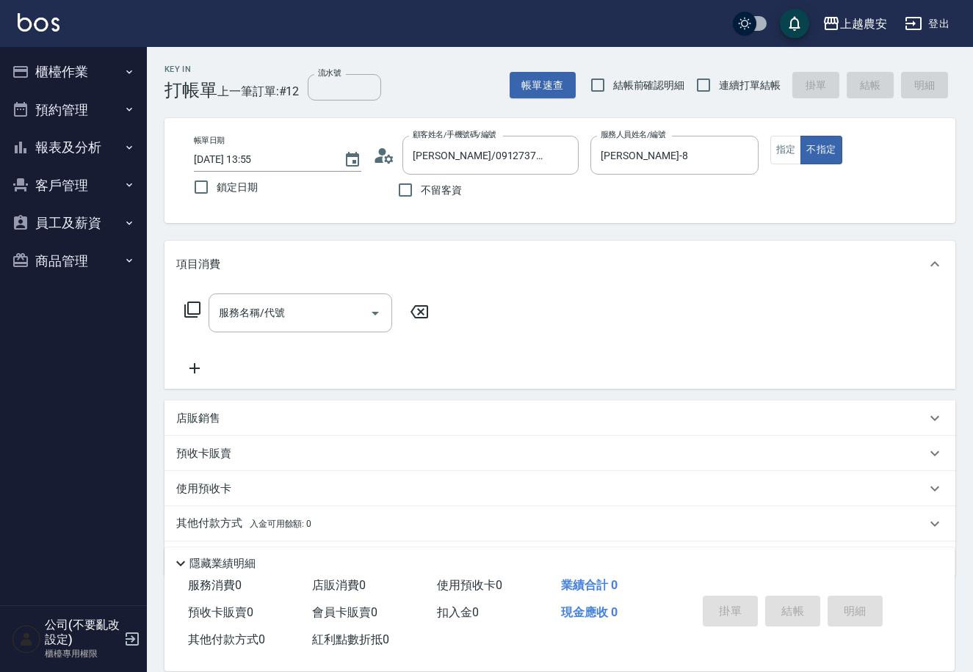
click at [189, 308] on icon at bounding box center [193, 310] width 18 height 18
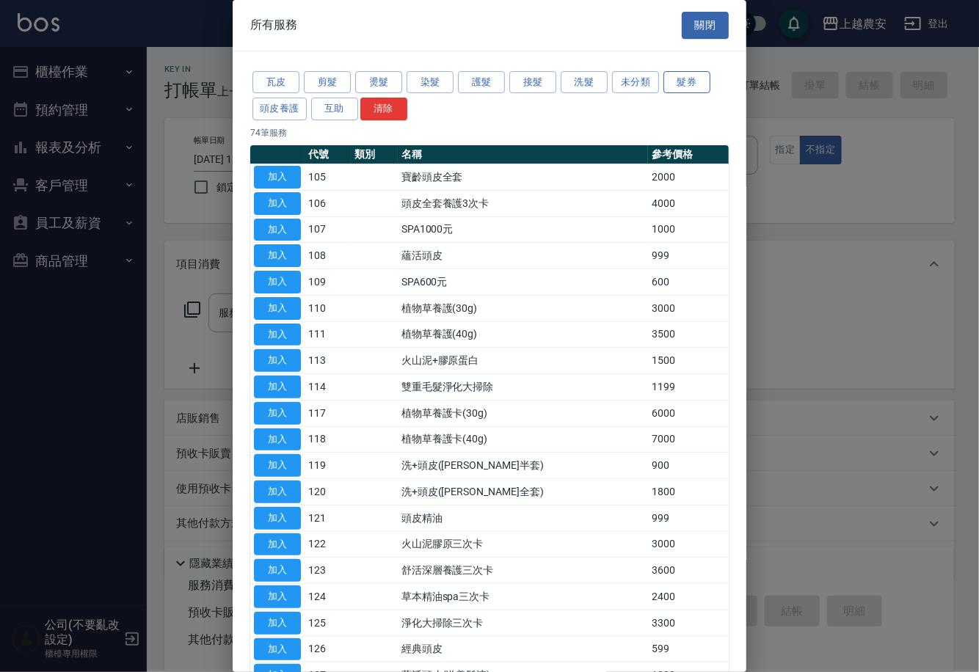
click at [680, 81] on button "髮券" at bounding box center [687, 82] width 47 height 23
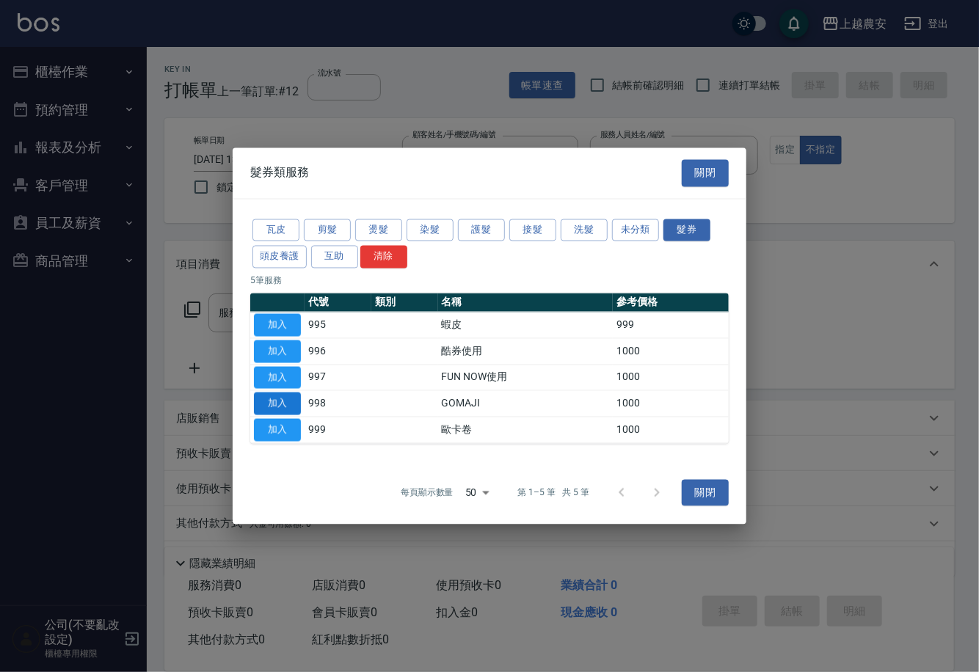
click at [277, 402] on button "加入" at bounding box center [277, 404] width 47 height 23
type input "GOMAJI(998)"
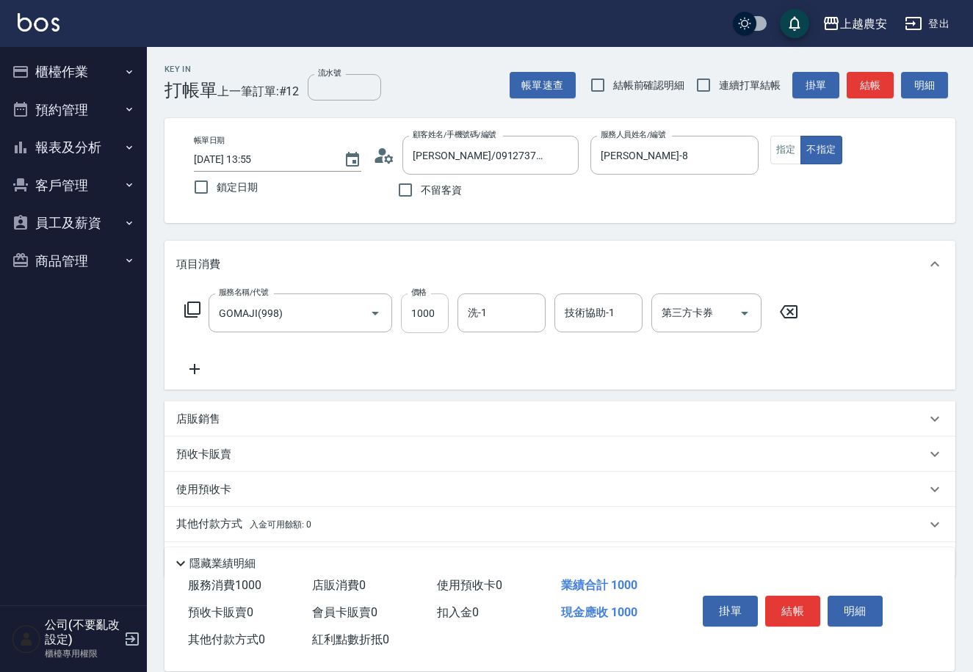
click at [412, 320] on input "1000" at bounding box center [425, 314] width 48 height 40
type input "449"
click at [676, 316] on div "第三方卡券 第三方卡券" at bounding box center [706, 313] width 110 height 39
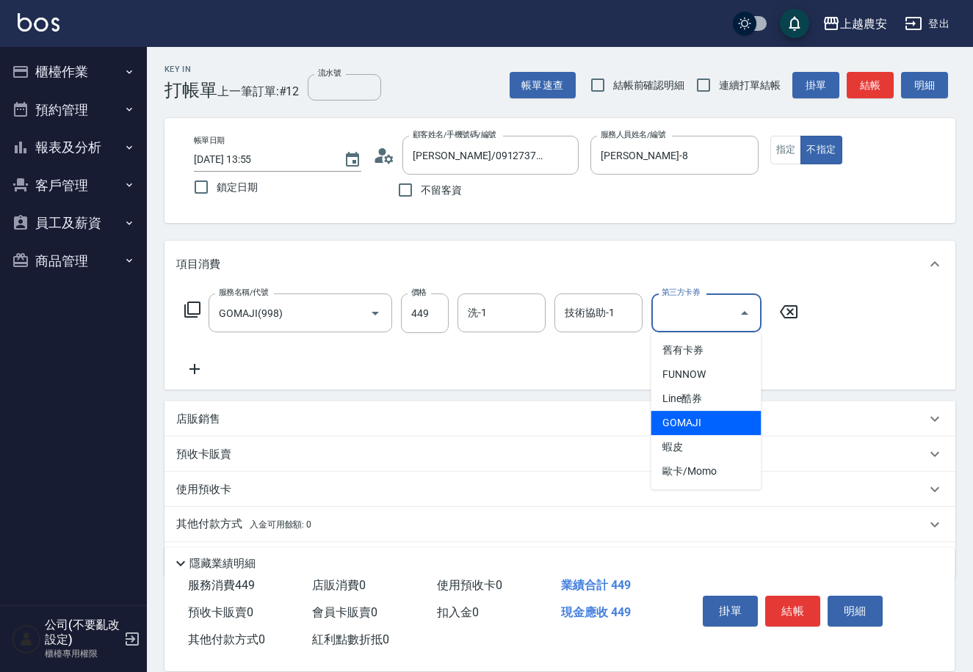
click at [690, 426] on span "GOMAJI" at bounding box center [705, 423] width 110 height 24
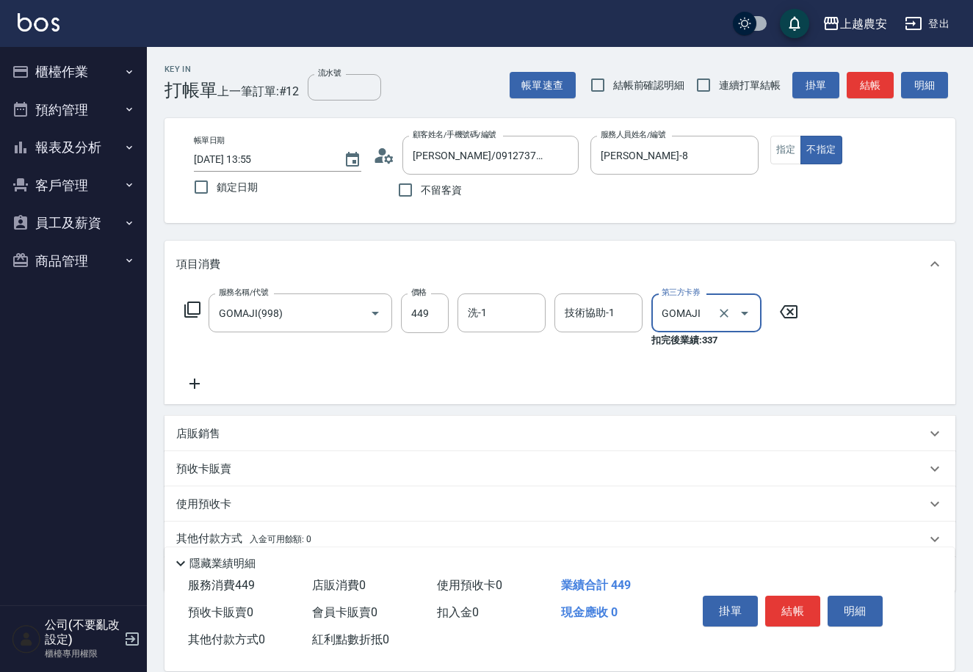
type input "GOMAJI"
click at [799, 606] on button "結帳" at bounding box center [792, 611] width 55 height 31
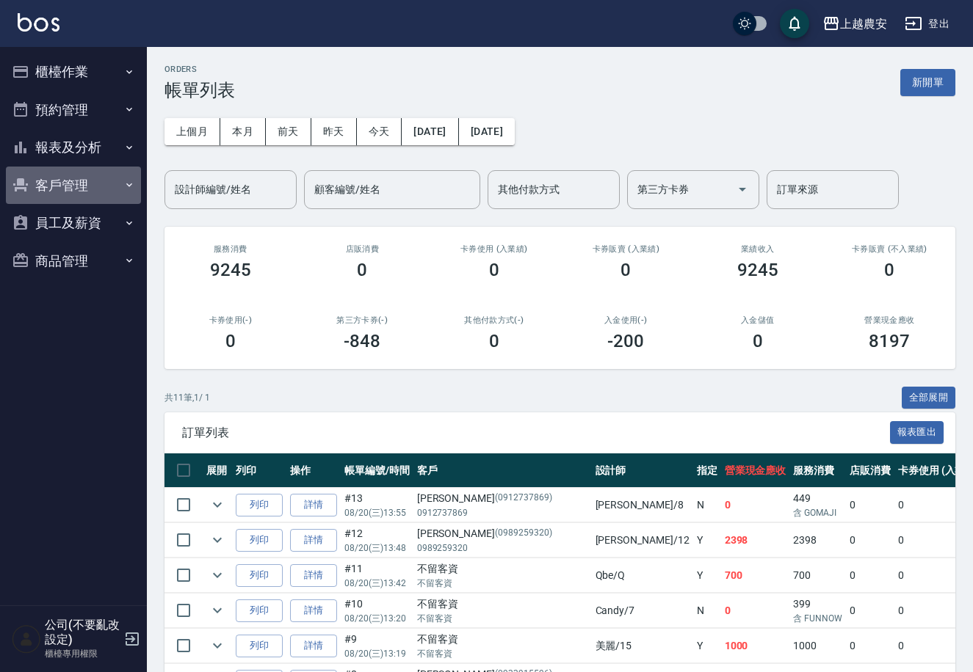
click at [56, 181] on button "客戶管理" at bounding box center [73, 186] width 135 height 38
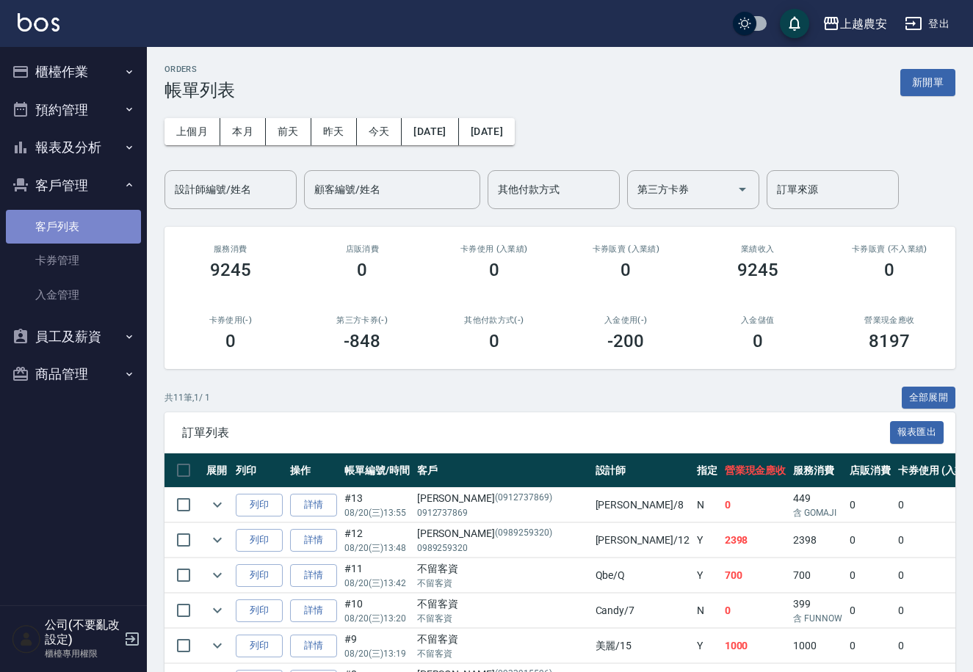
click at [35, 225] on link "客戶列表" at bounding box center [73, 227] width 135 height 34
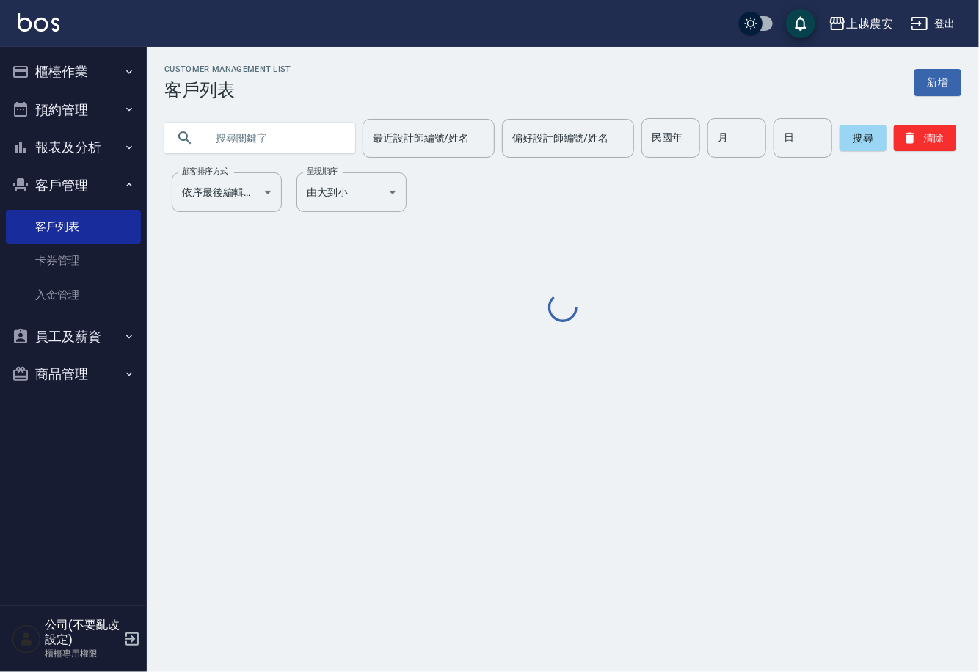
click at [213, 144] on input "text" at bounding box center [275, 138] width 138 height 40
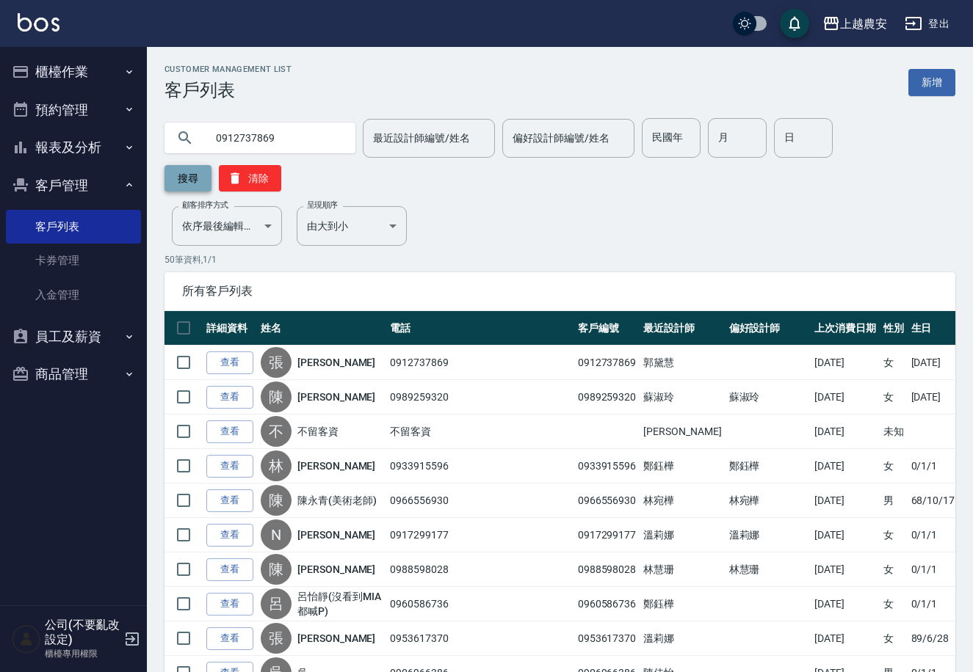
type input "0912737869"
click at [211, 165] on button "搜尋" at bounding box center [187, 178] width 47 height 26
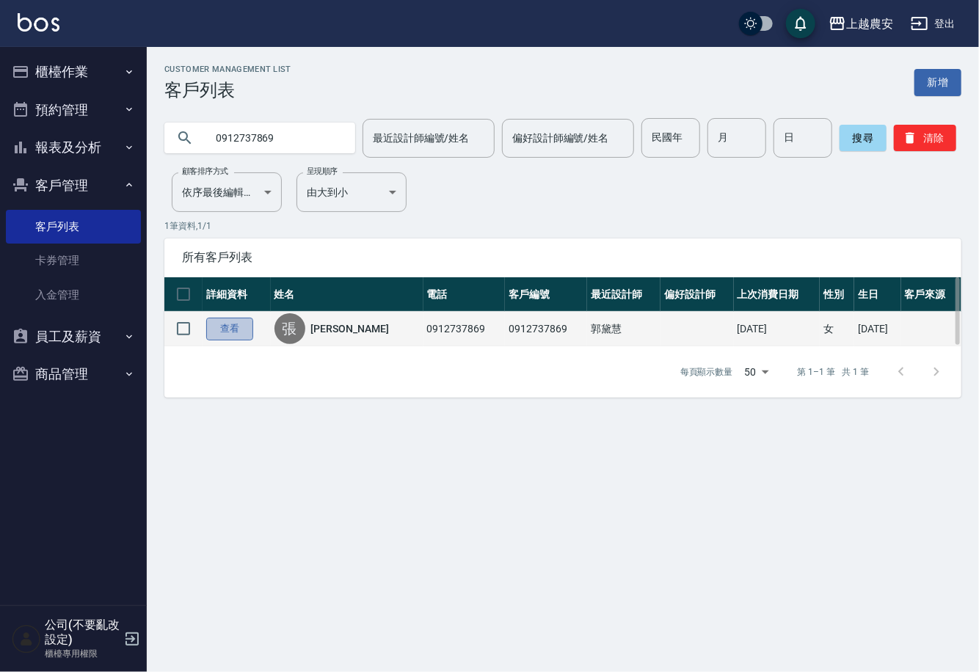
click at [236, 322] on link "查看" at bounding box center [229, 329] width 47 height 23
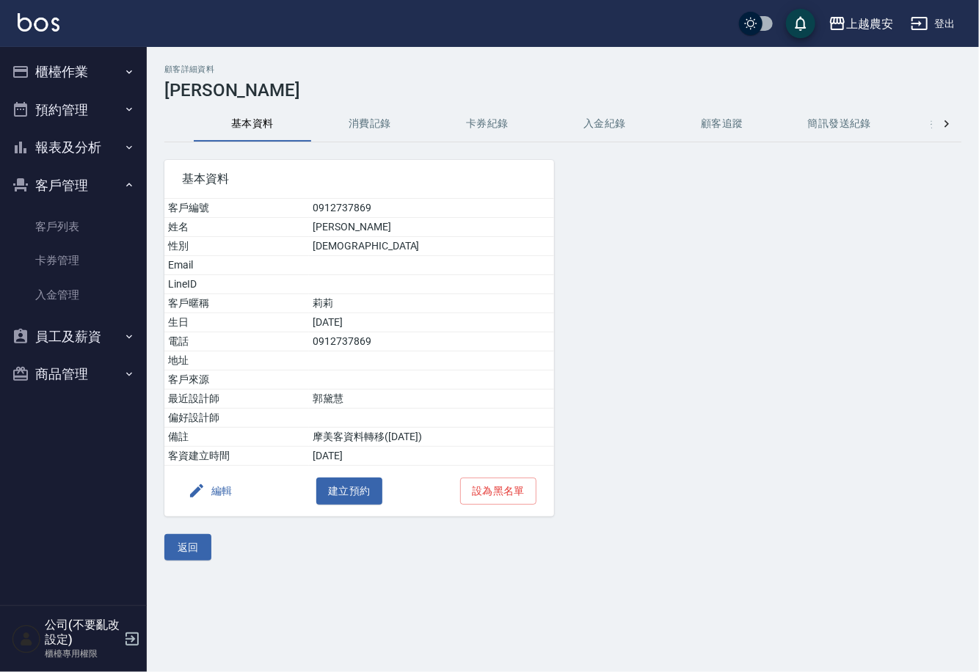
click at [373, 128] on button "消費記錄" at bounding box center [369, 123] width 117 height 35
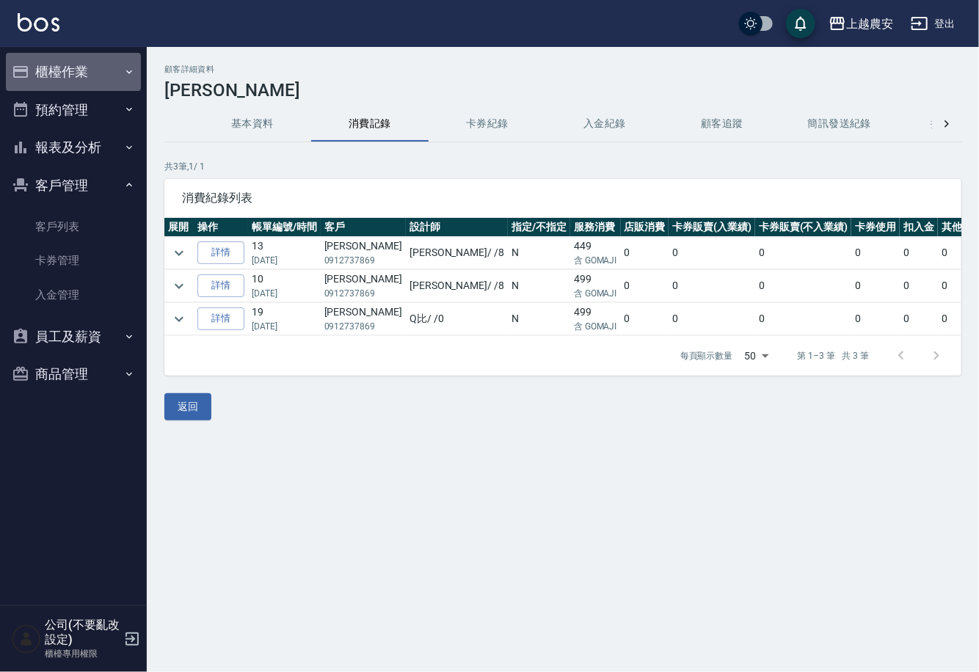
click at [58, 71] on button "櫃檯作業" at bounding box center [73, 72] width 135 height 38
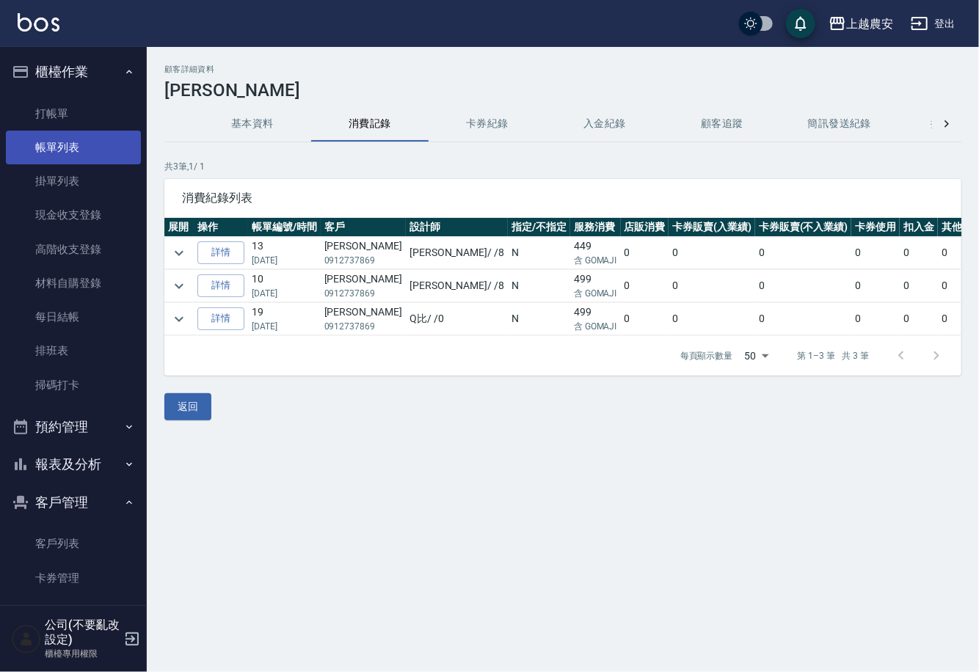
click at [70, 145] on link "帳單列表" at bounding box center [73, 148] width 135 height 34
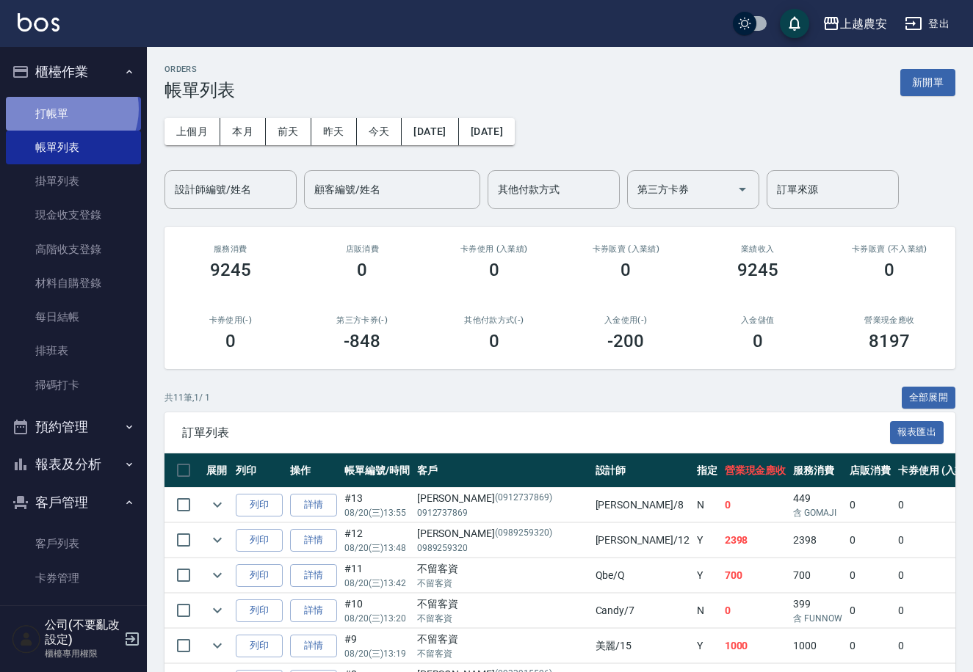
click at [65, 109] on link "打帳單" at bounding box center [73, 114] width 135 height 34
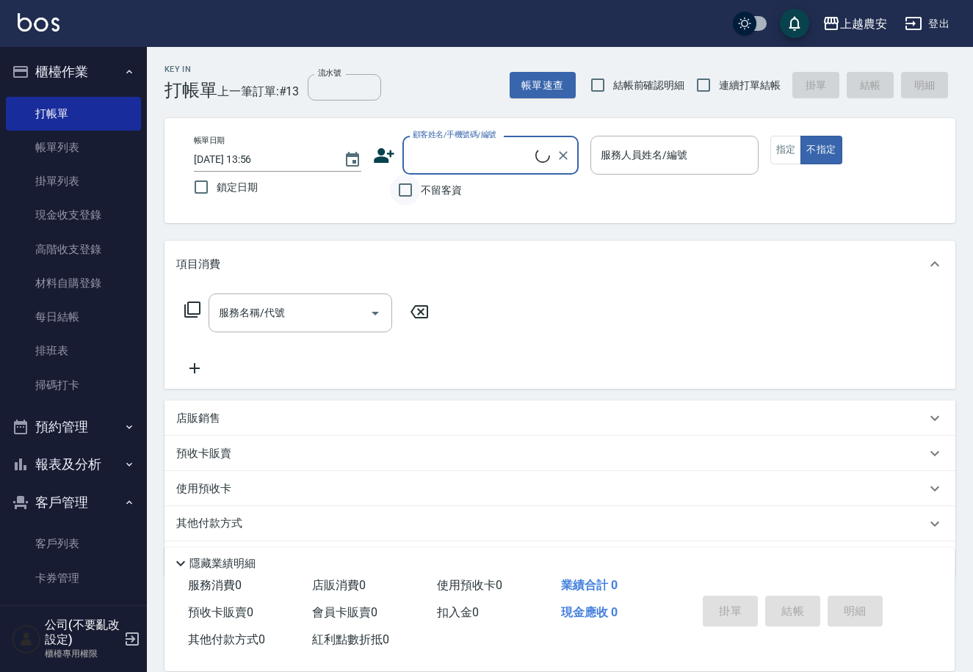
click at [406, 200] on input "不留客資" at bounding box center [405, 190] width 31 height 31
checkbox input "true"
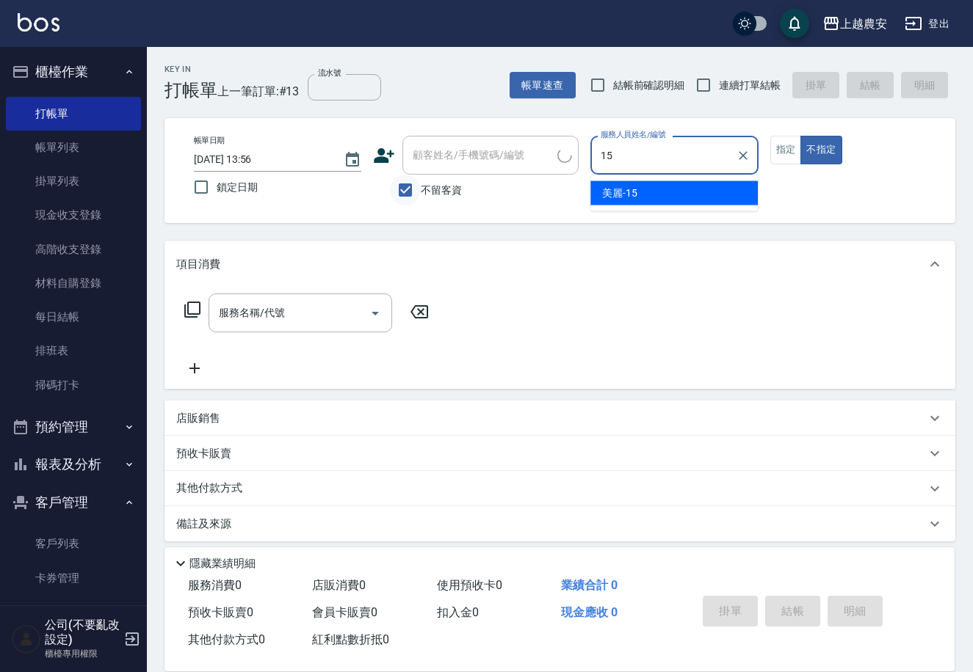
type input "15"
type button "false"
type input "美麗-15"
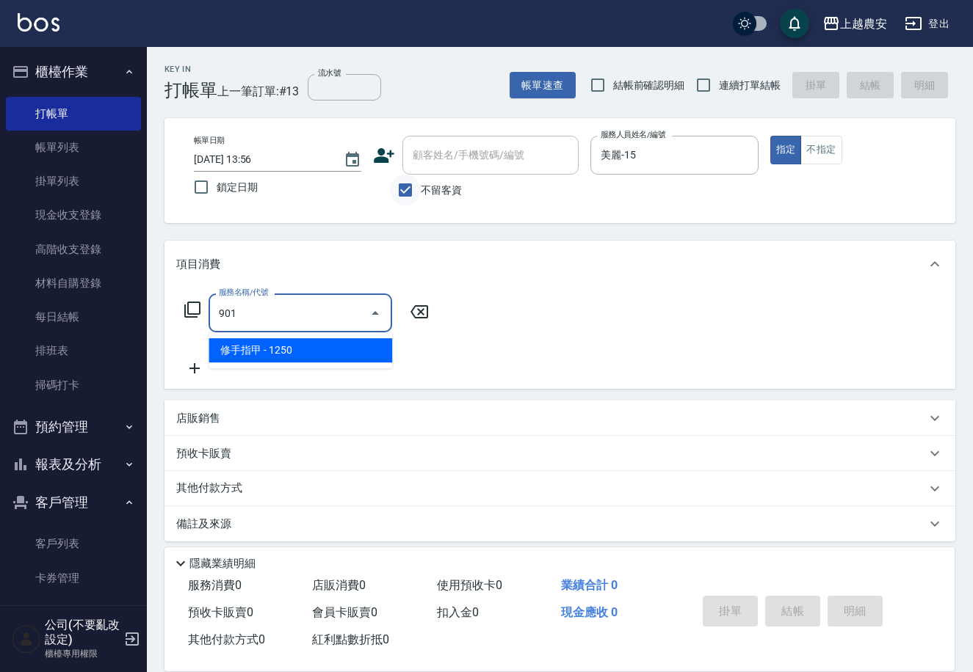
type input "修手指甲(901)"
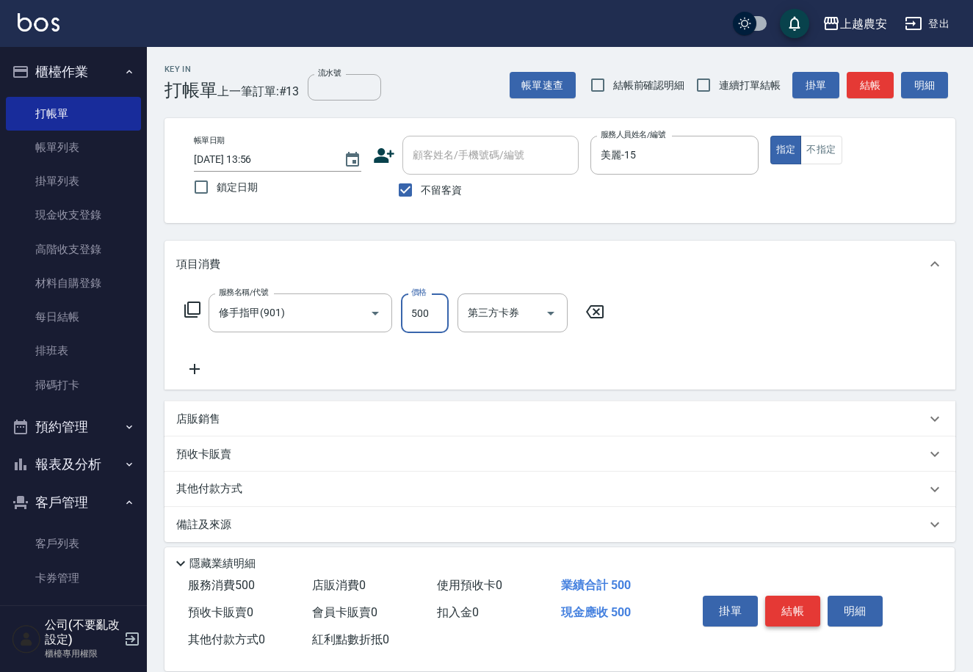
type input "500"
click at [797, 601] on button "結帳" at bounding box center [792, 611] width 55 height 31
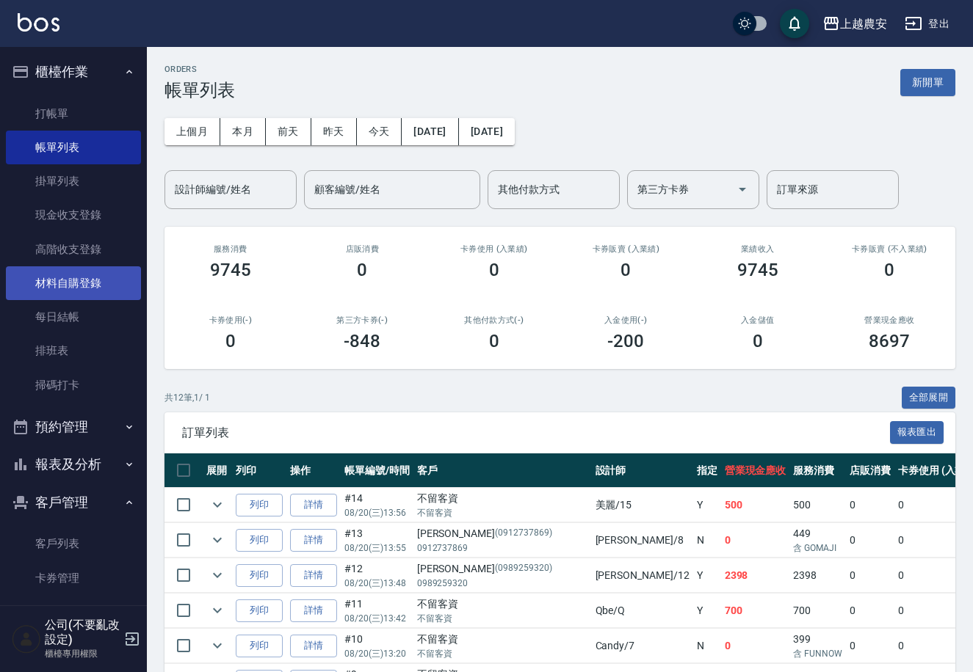
click at [95, 275] on link "材料自購登錄" at bounding box center [73, 283] width 135 height 34
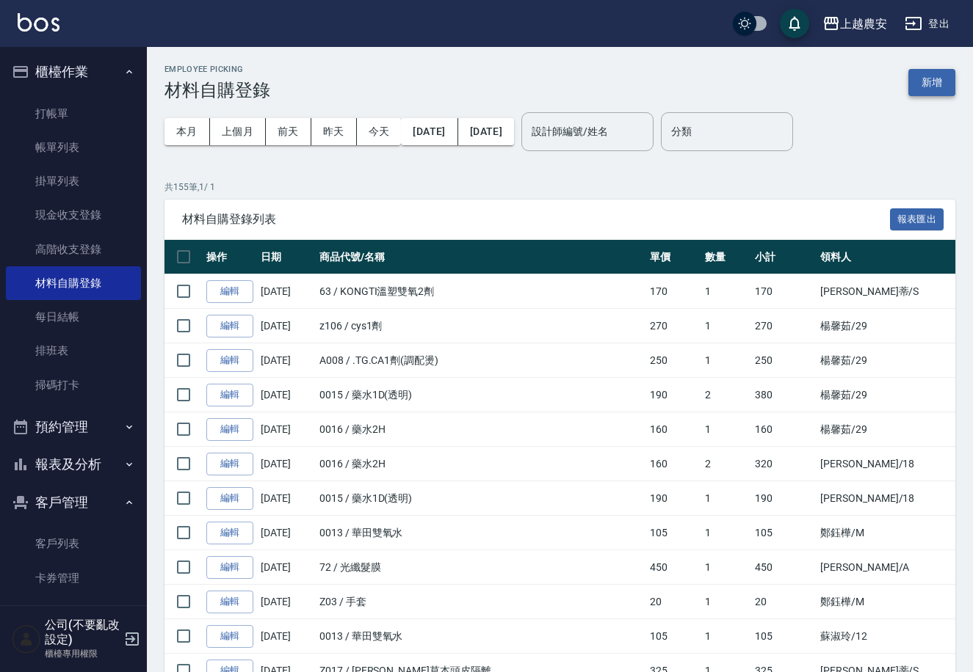
click at [944, 84] on button "新增" at bounding box center [931, 82] width 47 height 27
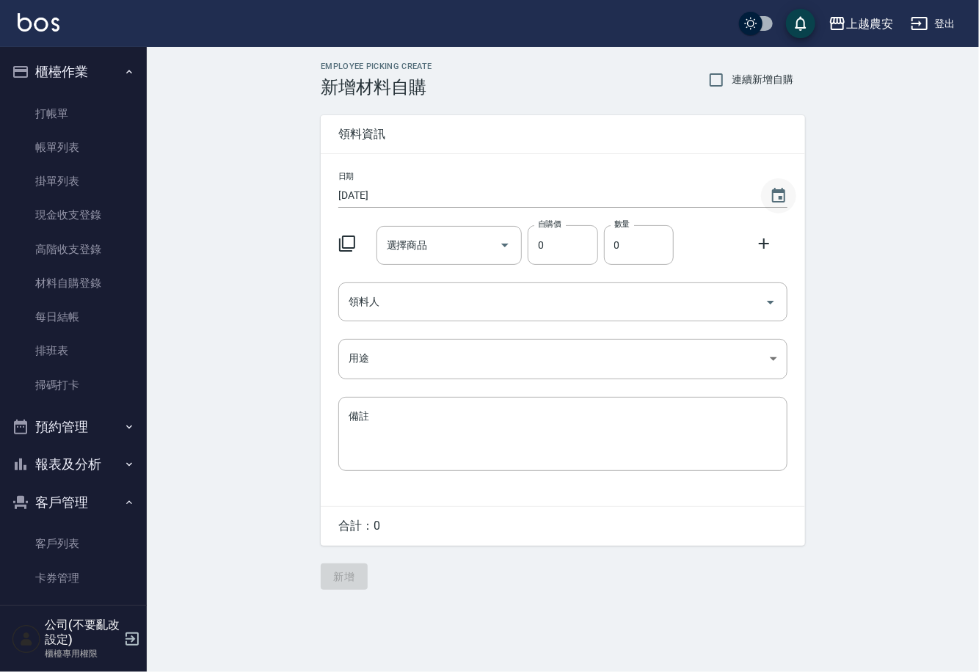
click at [780, 189] on icon "Choose date, selected date is 2025-08-20" at bounding box center [778, 195] width 13 height 15
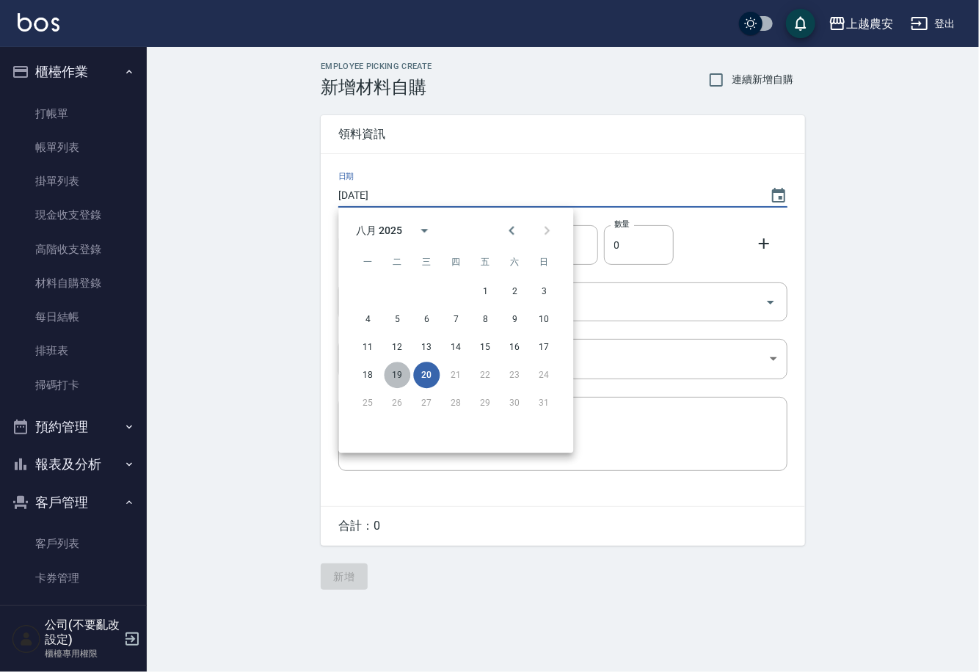
click at [397, 379] on button "19" at bounding box center [397, 375] width 26 height 26
type input "[DATE]"
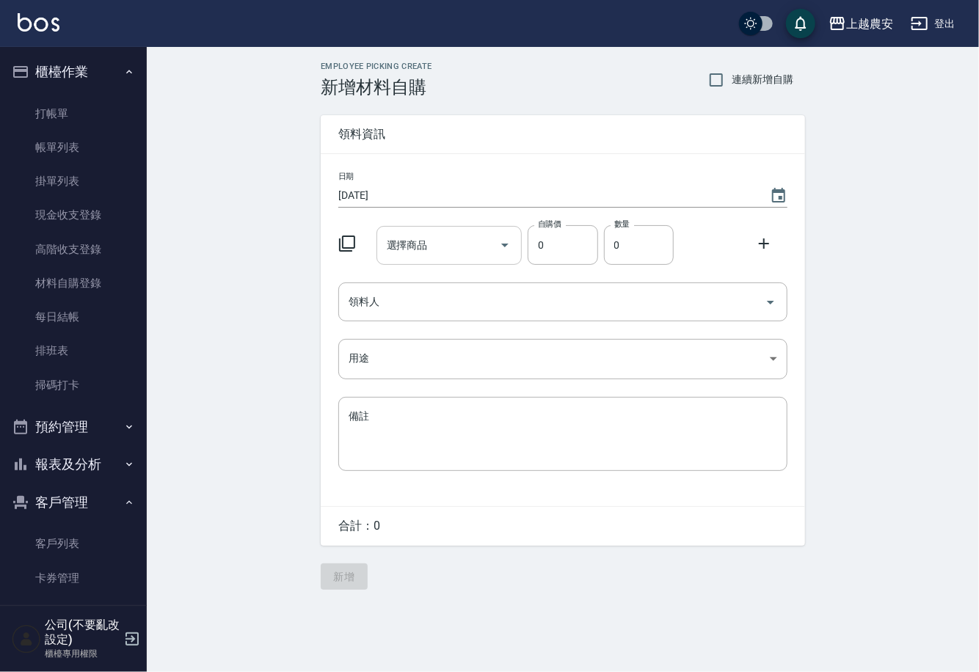
click at [391, 238] on div "選擇商品 選擇商品" at bounding box center [450, 245] width 146 height 39
type input "愈"
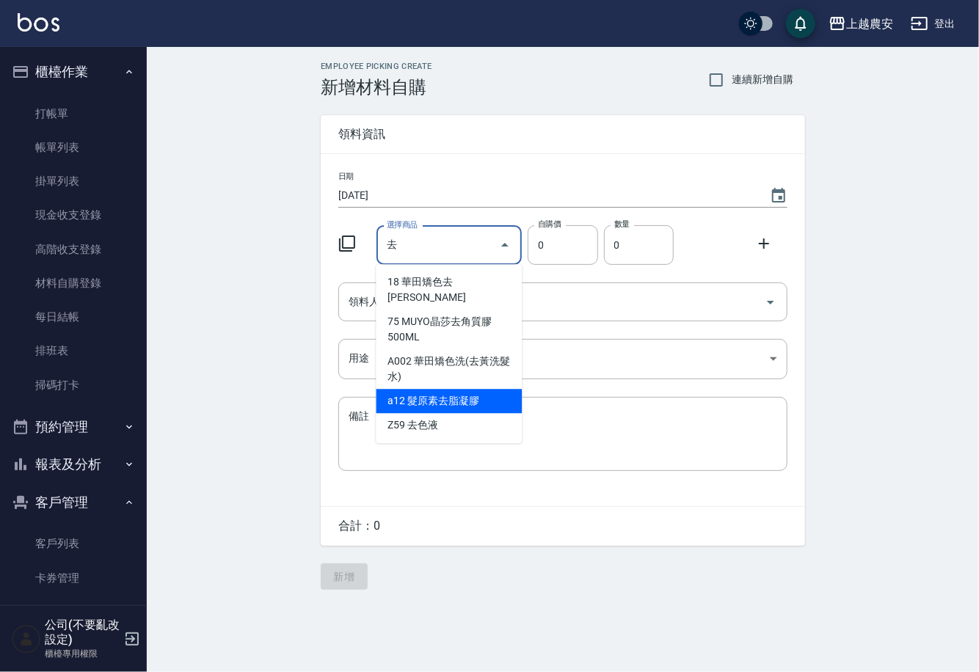
click at [443, 391] on li "a12 髮原素去脂凝膠" at bounding box center [450, 401] width 146 height 24
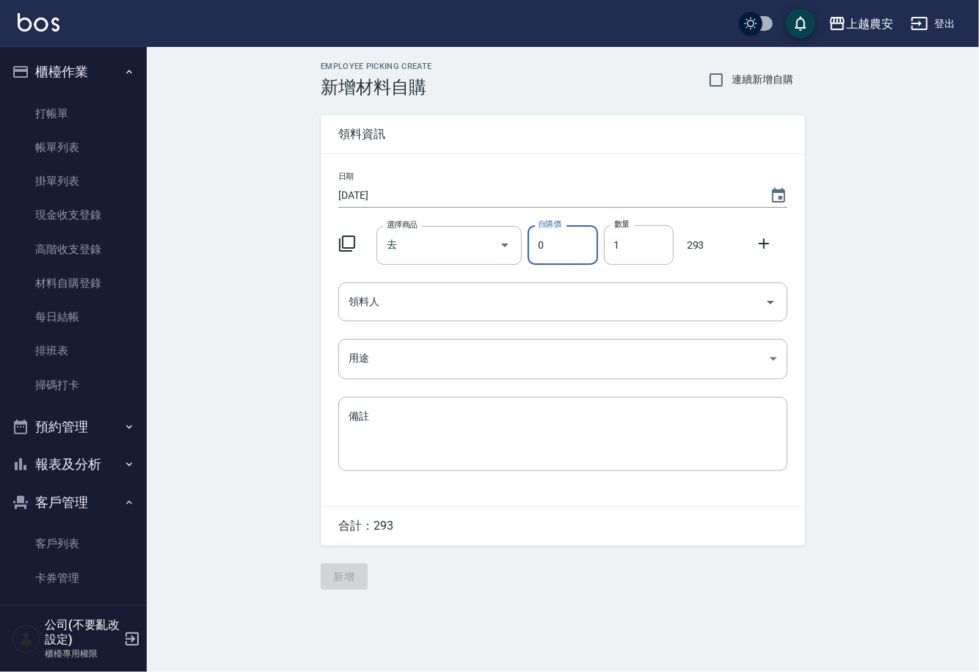
type input "髮原素去脂凝膠"
type input "293"
type input "1"
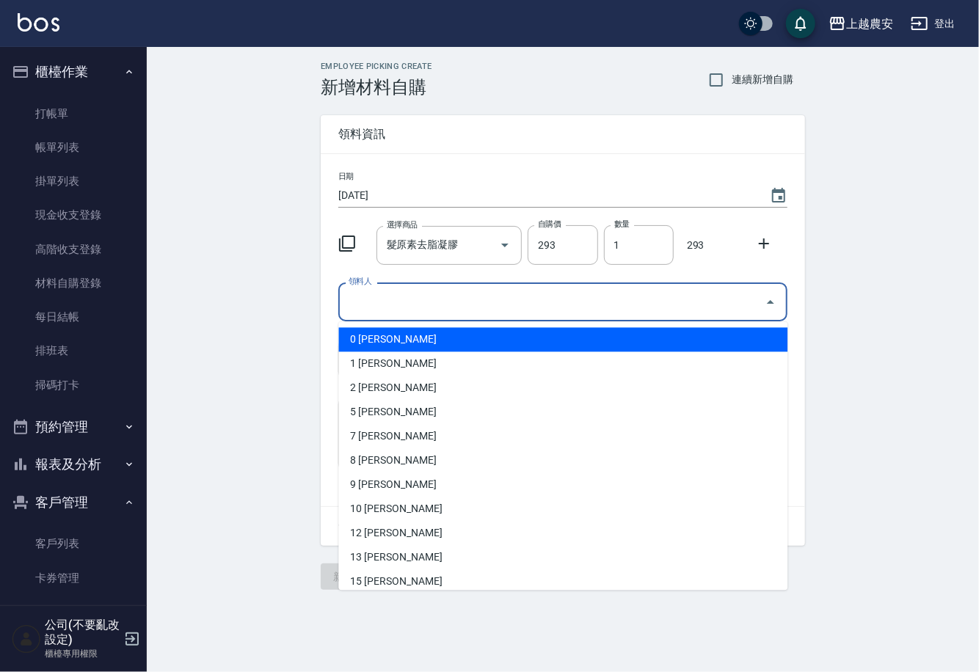
click at [426, 297] on input "領料人" at bounding box center [552, 302] width 414 height 26
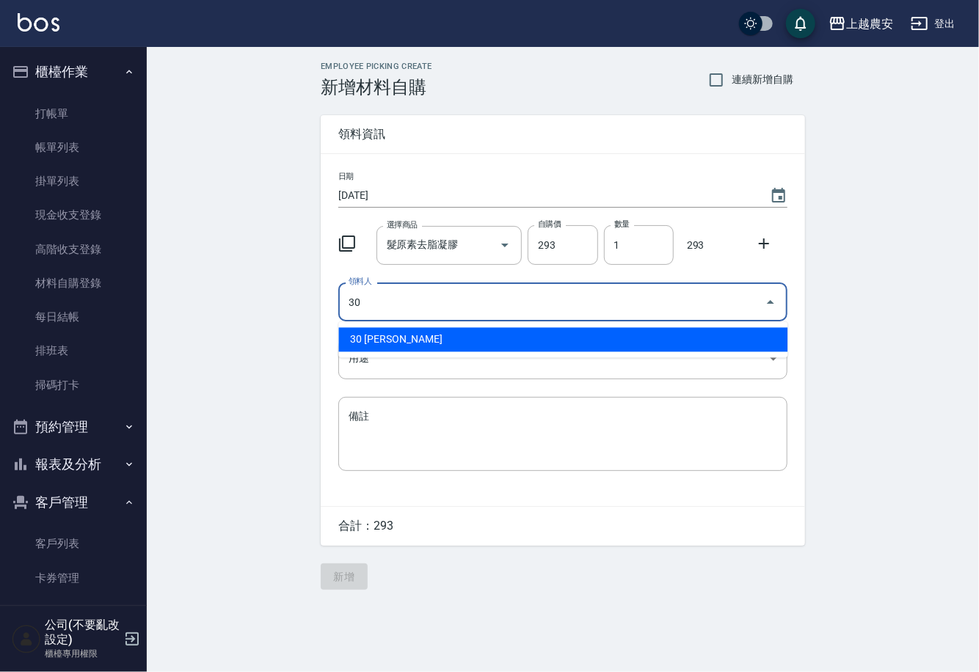
click at [373, 344] on li "30 林珮筠" at bounding box center [562, 340] width 449 height 24
type input "30 林珮筠"
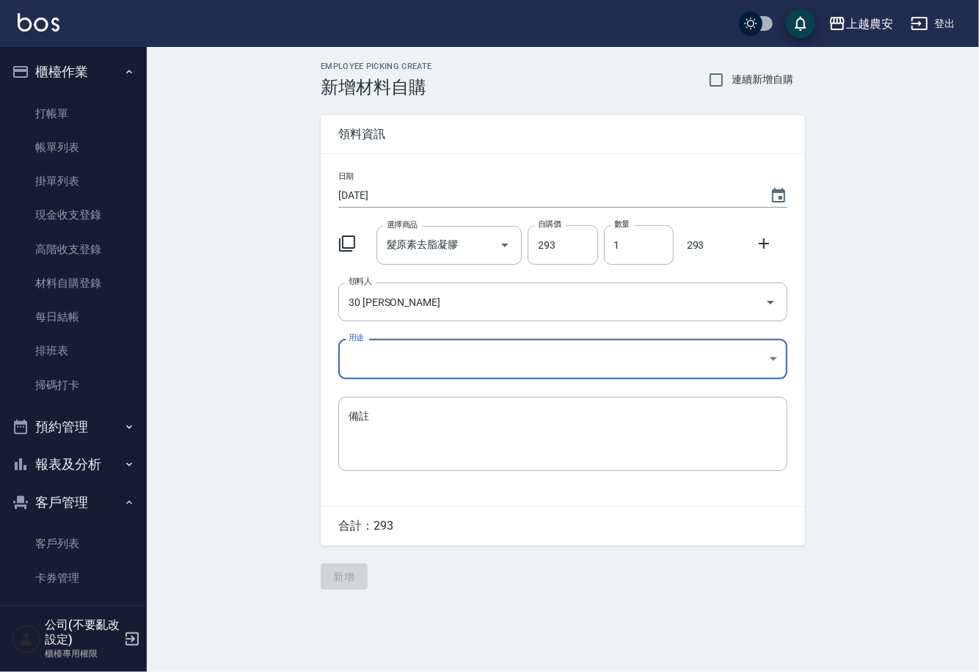
click at [365, 367] on body "上越農安 登出 櫃檯作業 打帳單 帳單列表 掛單列表 現金收支登錄 高階收支登錄 材料自購登錄 每日結帳 排班表 掃碼打卡 預約管理 預約管理 單日預約紀錄 …" at bounding box center [489, 336] width 979 height 672
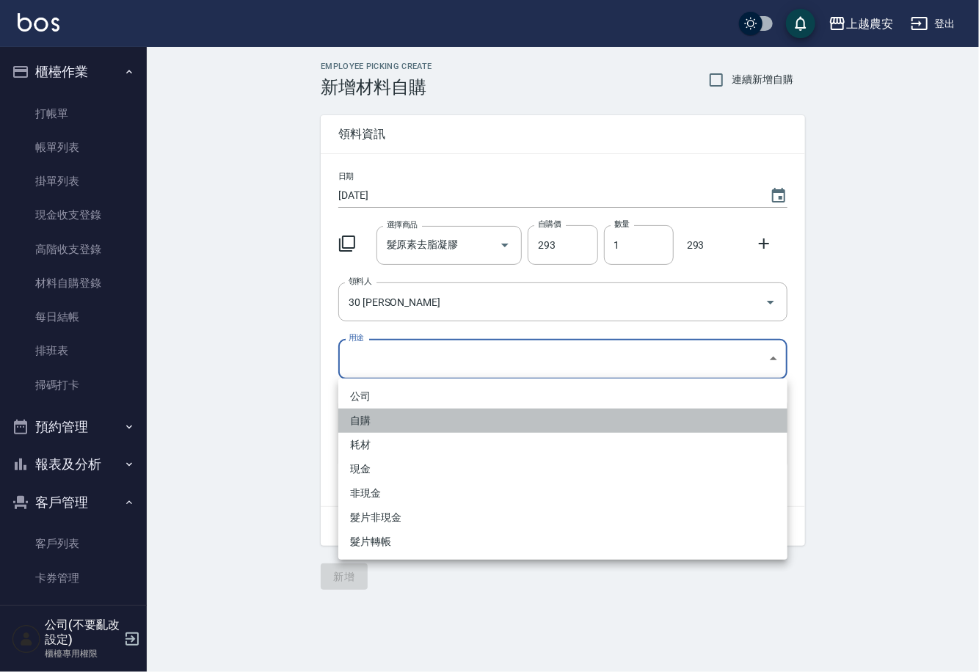
click at [357, 419] on li "自購" at bounding box center [562, 421] width 449 height 24
type input "自購"
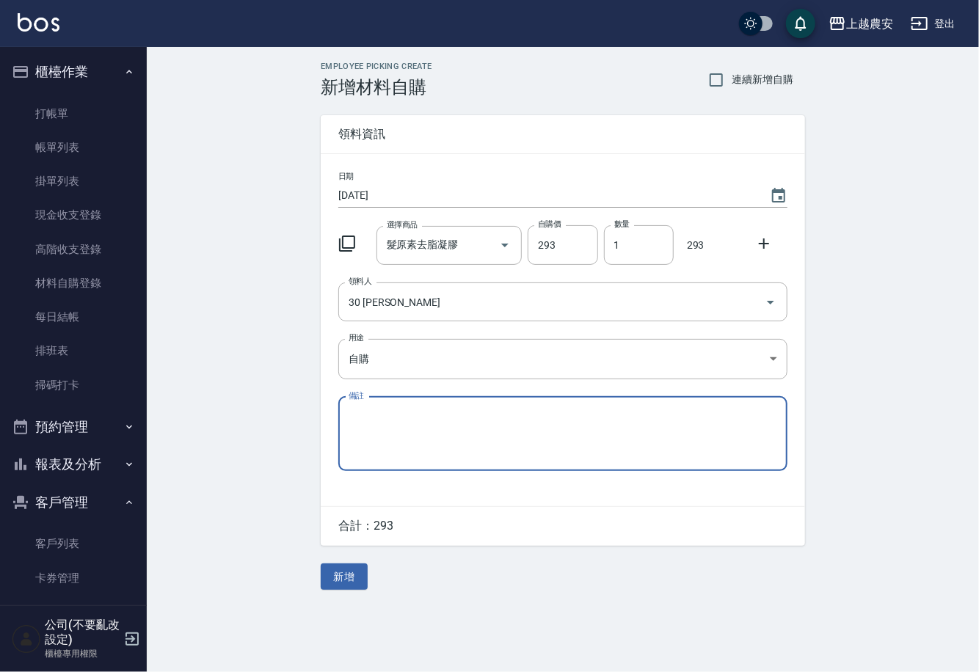
click at [765, 246] on icon at bounding box center [764, 244] width 18 height 18
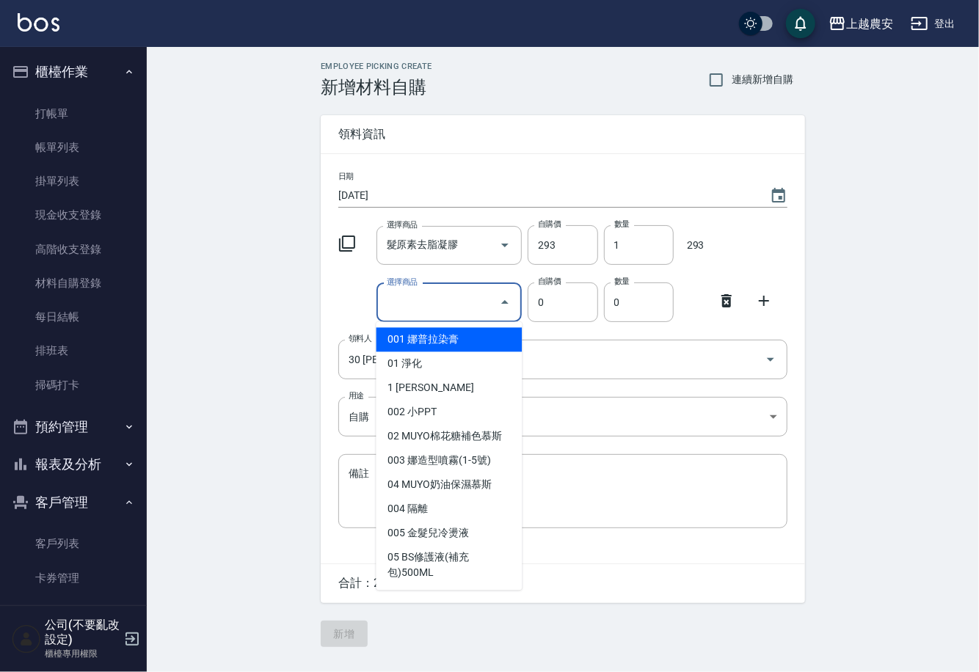
click at [406, 309] on input "選擇商品" at bounding box center [438, 303] width 111 height 26
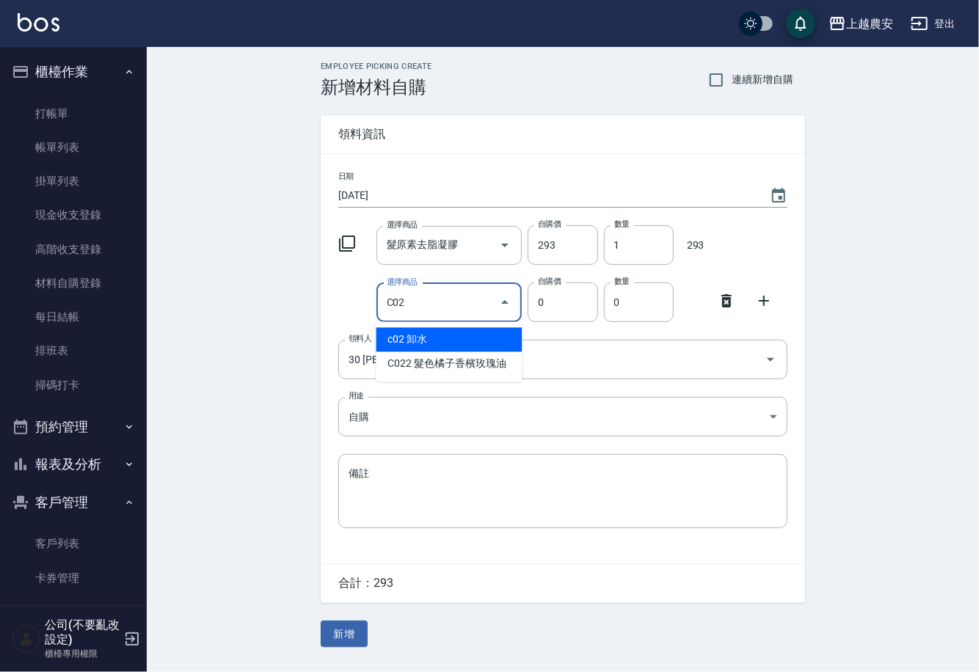
click at [423, 341] on li "c02 卸水" at bounding box center [450, 340] width 146 height 24
type input "卸水"
type input "80"
type input "1"
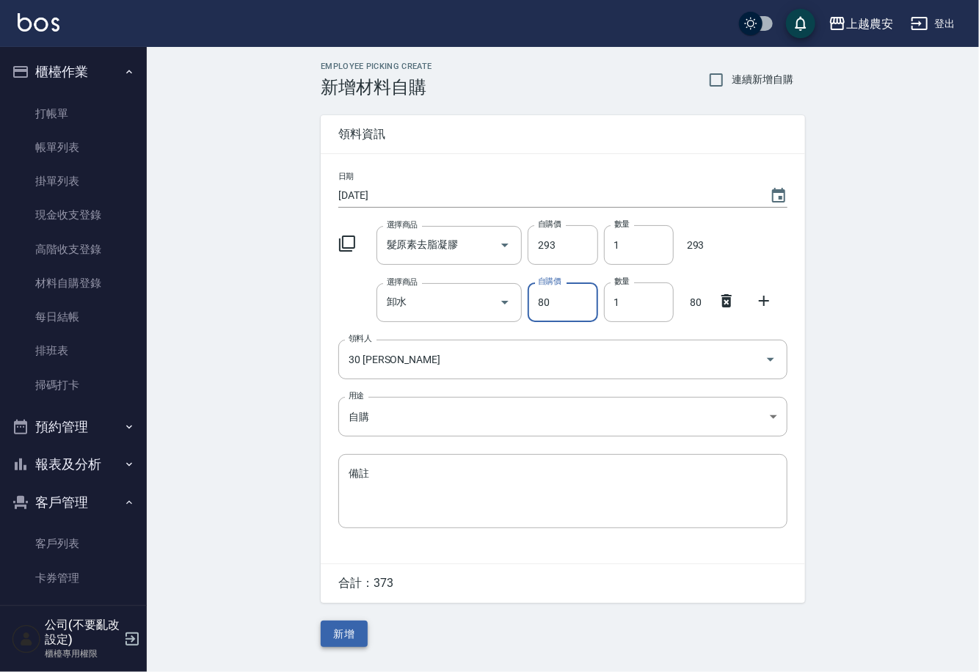
click at [349, 634] on button "新增" at bounding box center [344, 634] width 47 height 27
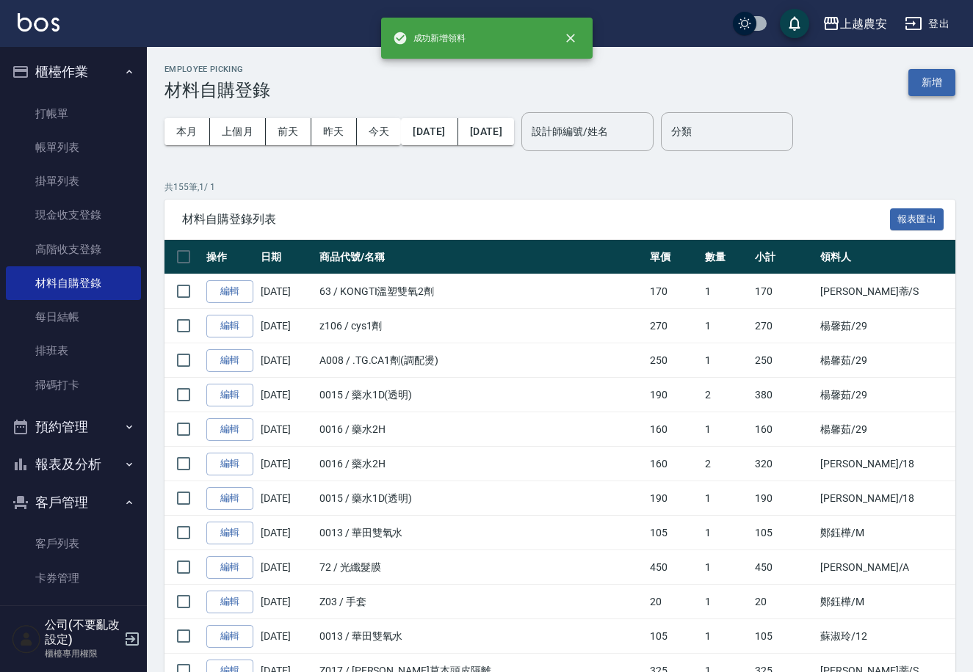
click at [933, 84] on button "新增" at bounding box center [931, 82] width 47 height 27
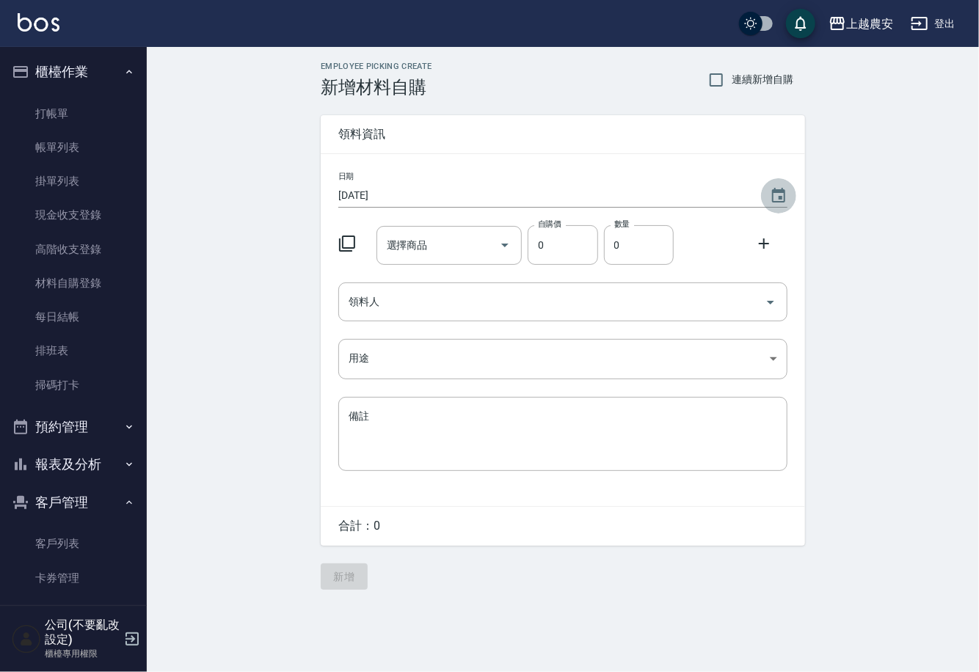
click at [775, 199] on icon "Choose date, selected date is 2025-08-20" at bounding box center [779, 196] width 18 height 18
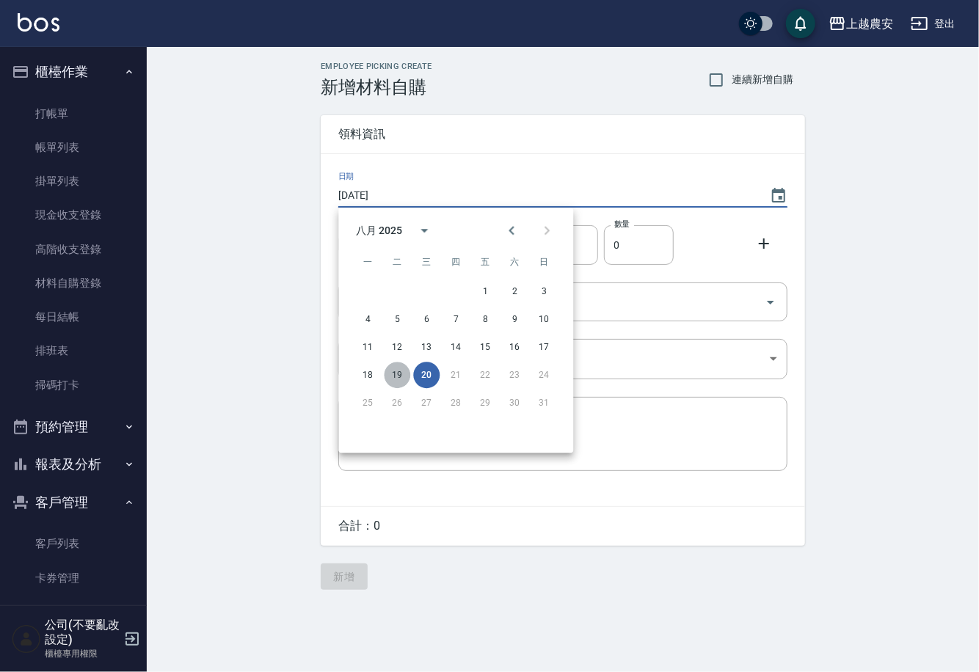
click at [398, 367] on button "19" at bounding box center [397, 375] width 26 height 26
type input "[DATE]"
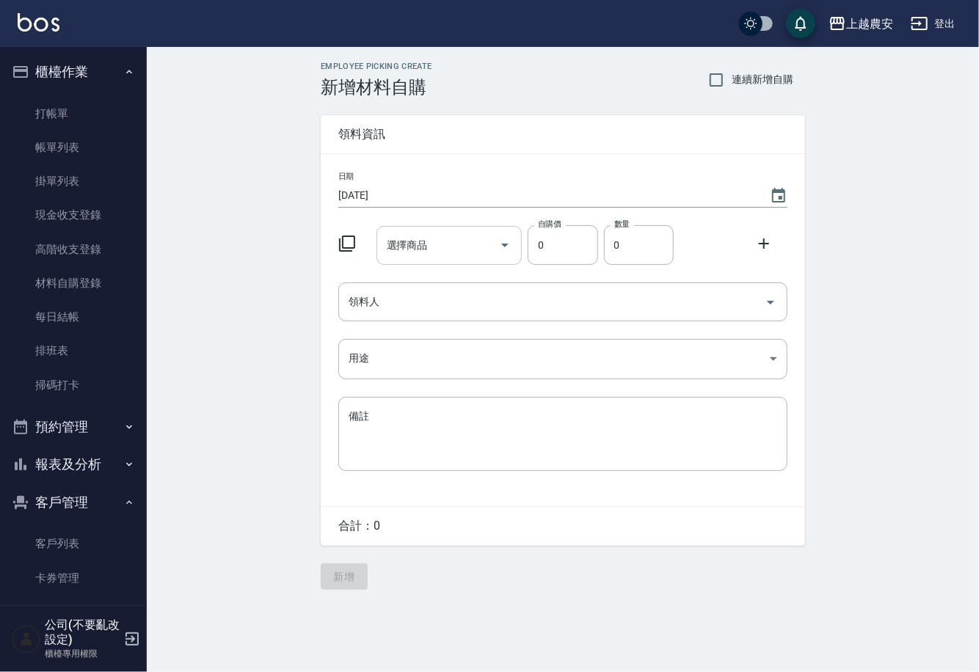
click at [414, 250] on div "選擇商品 選擇商品" at bounding box center [450, 245] width 146 height 39
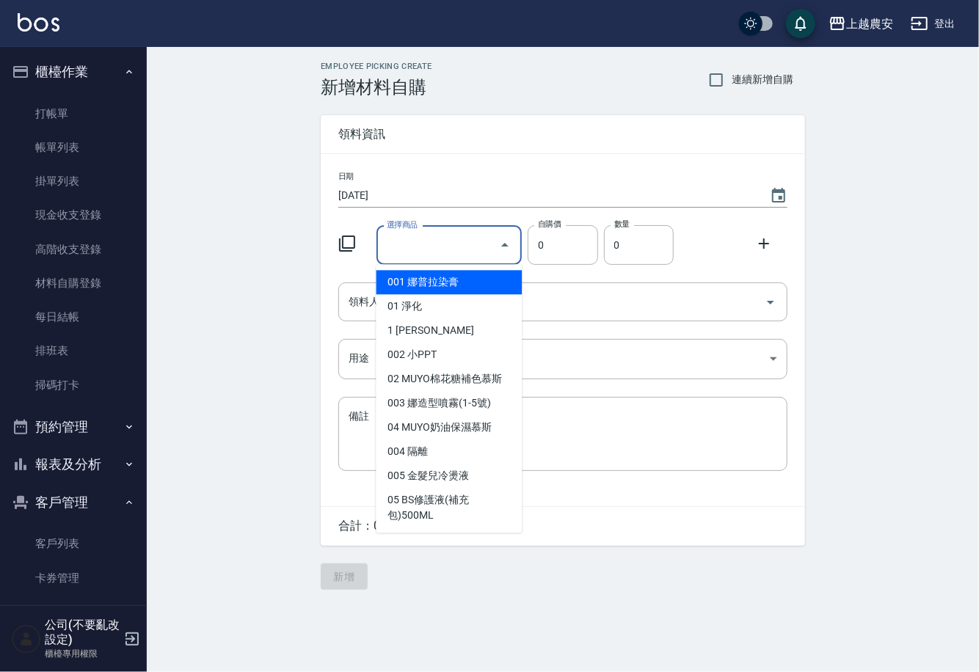
click at [414, 250] on div "選擇商品 選擇商品" at bounding box center [450, 245] width 146 height 39
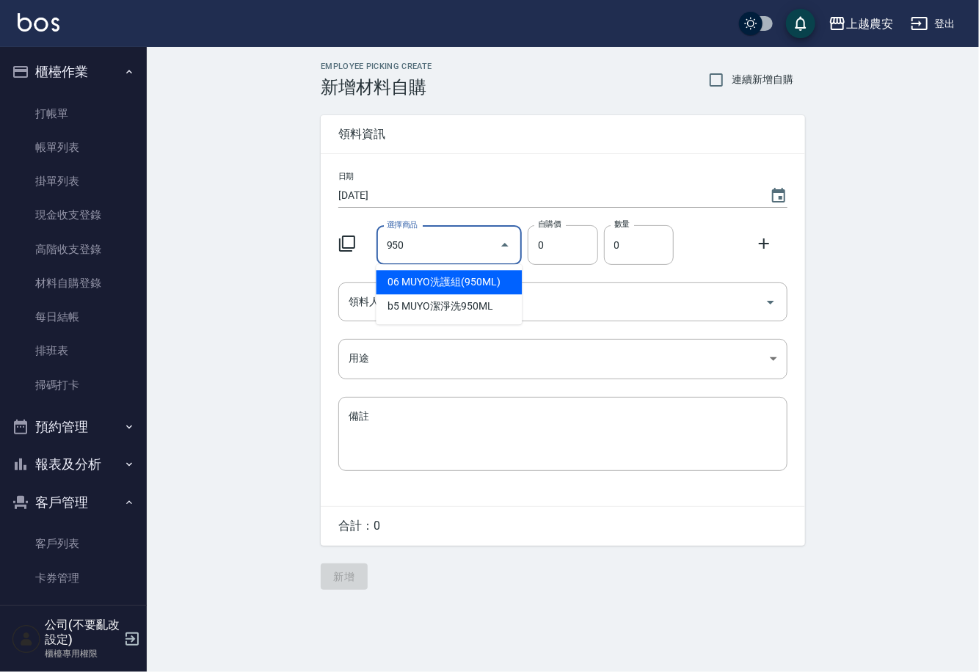
click at [429, 283] on li "06 MUYO洗護組(950ML)" at bounding box center [450, 282] width 146 height 24
type input "MUYO洗護組(950ML)"
type input "900"
type input "1"
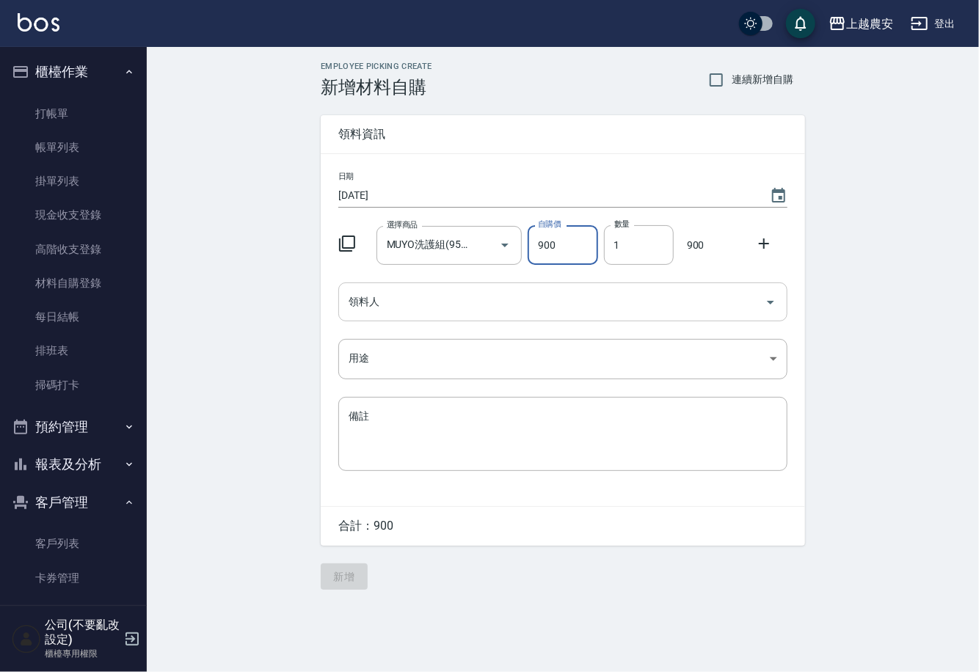
click at [425, 305] on input "領料人" at bounding box center [552, 302] width 414 height 26
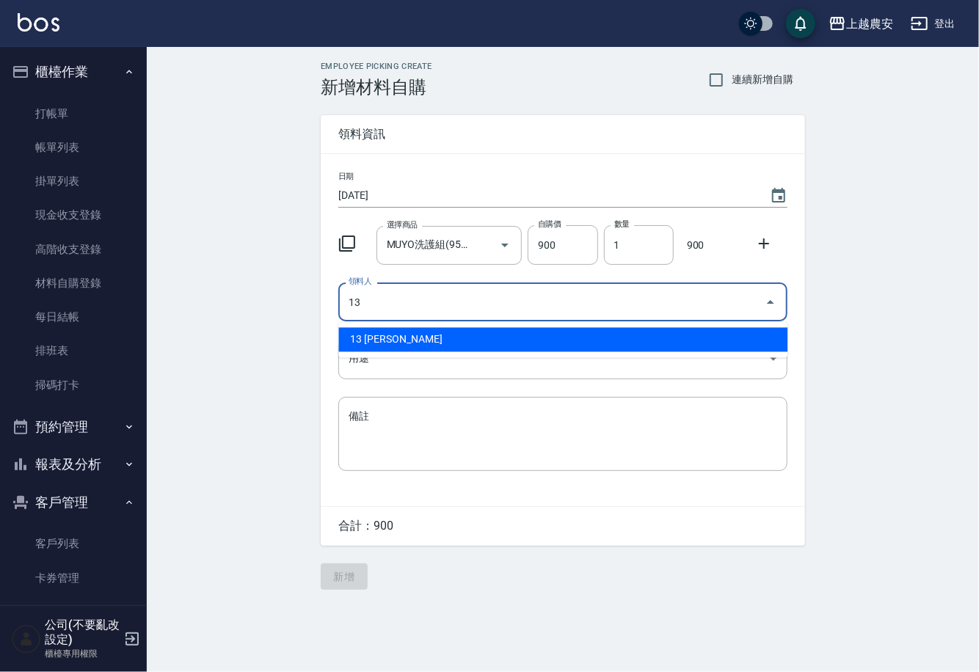
type input "13 張維庭"
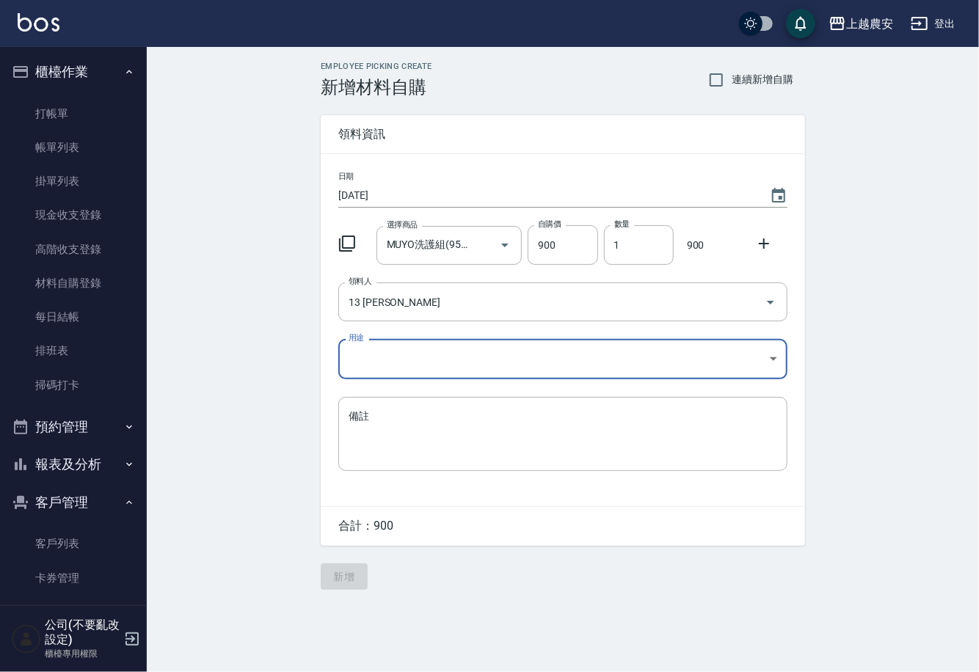
click at [368, 371] on body "上越農安 登出 櫃檯作業 打帳單 帳單列表 掛單列表 現金收支登錄 高階收支登錄 材料自購登錄 每日結帳 排班表 掃碼打卡 預約管理 預約管理 單日預約紀錄 …" at bounding box center [489, 336] width 979 height 672
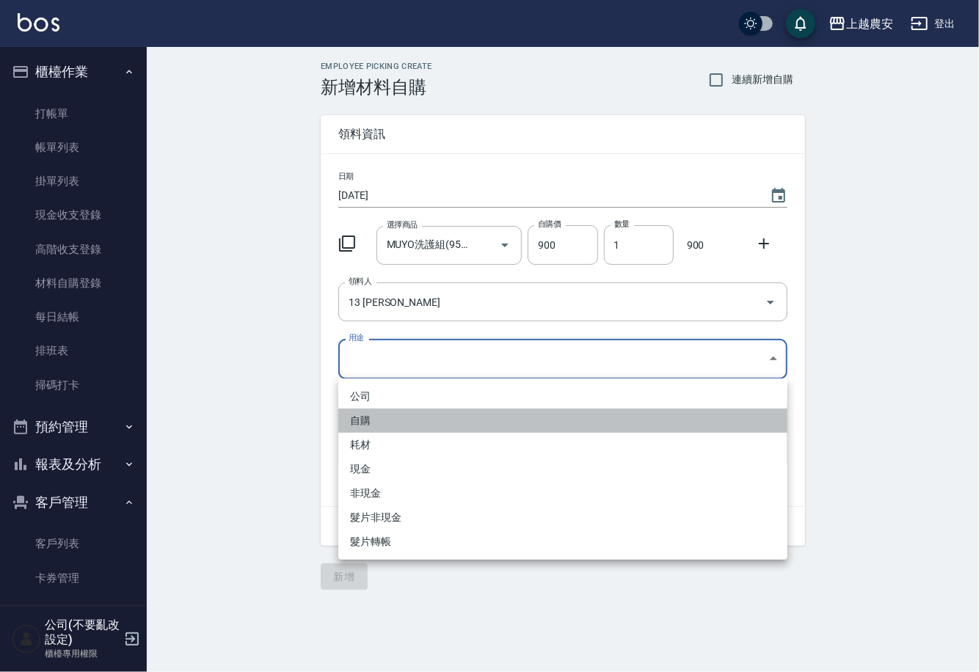
click at [360, 413] on li "自購" at bounding box center [562, 421] width 449 height 24
type input "自購"
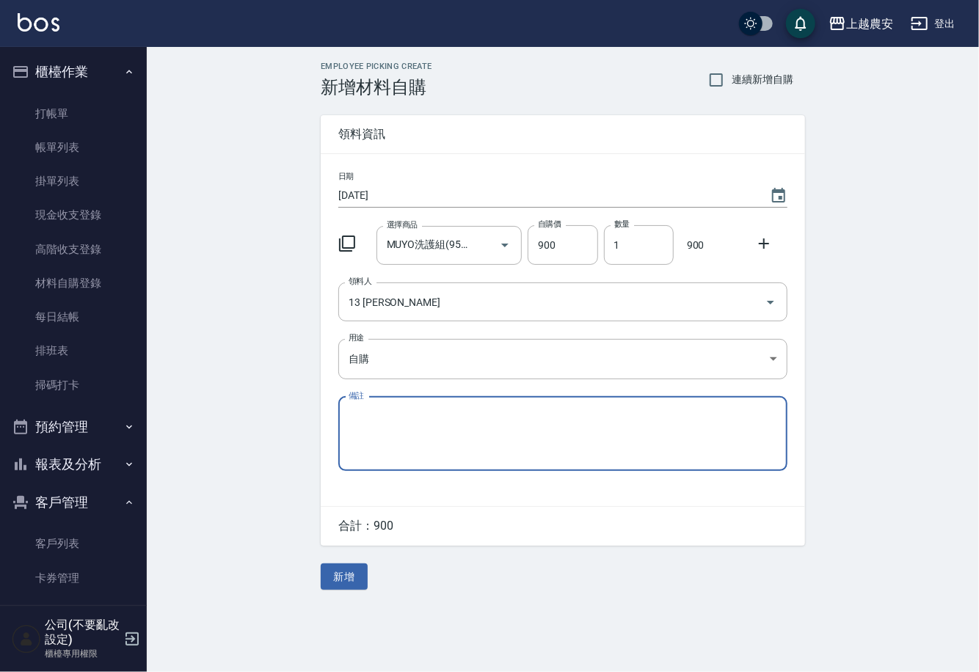
click at [764, 242] on icon at bounding box center [764, 244] width 10 height 10
drag, startPoint x: 764, startPoint y: 242, endPoint x: 624, endPoint y: 268, distance: 142.7
click at [759, 244] on div at bounding box center [768, 242] width 38 height 26
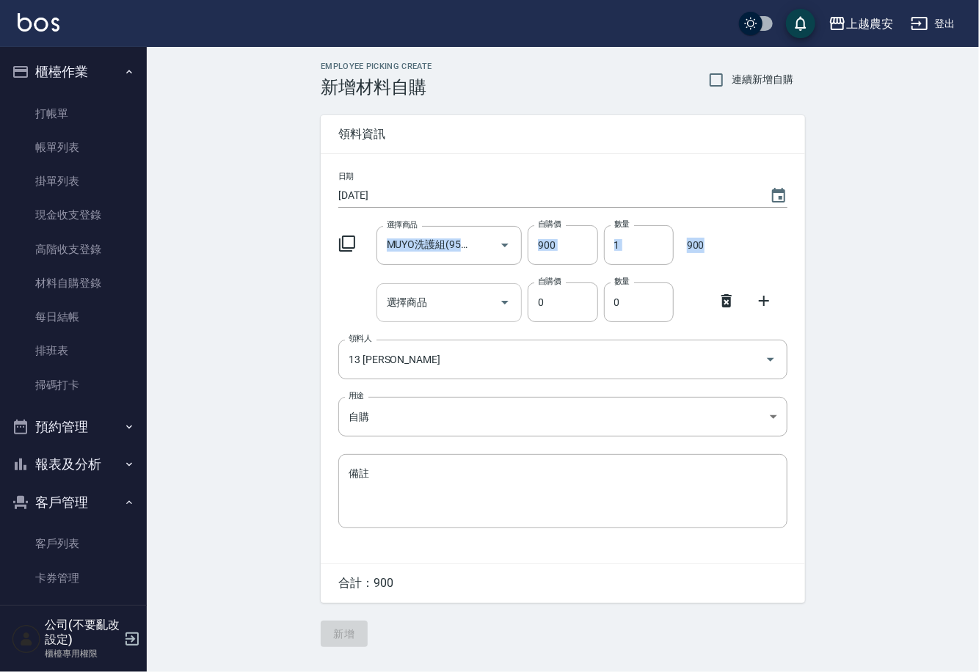
click at [425, 301] on div "選擇商品 選擇商品" at bounding box center [450, 302] width 146 height 39
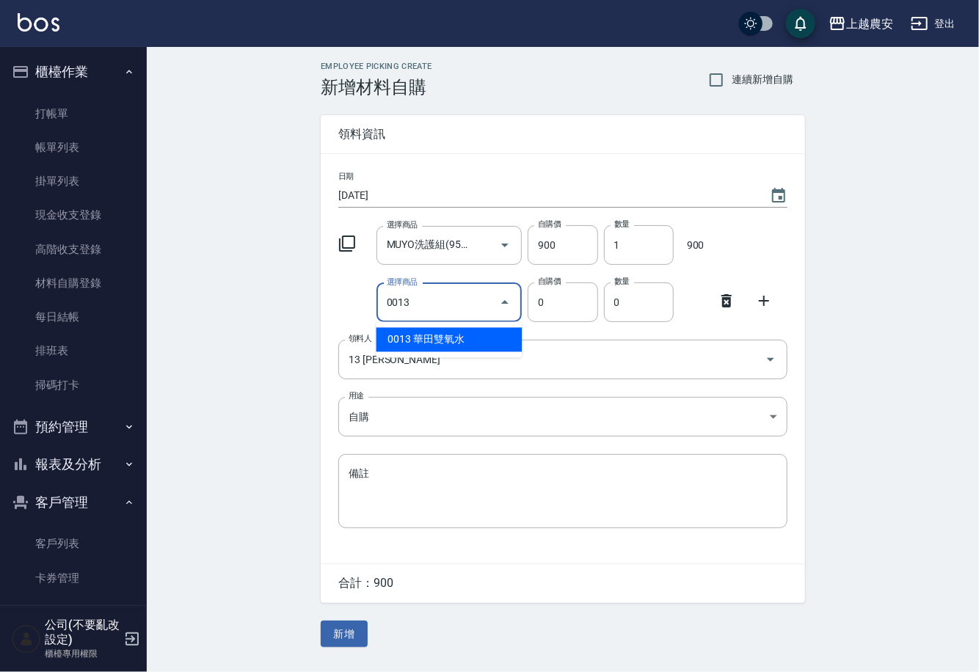
type input "華田雙氧水"
type input "105"
type input "1"
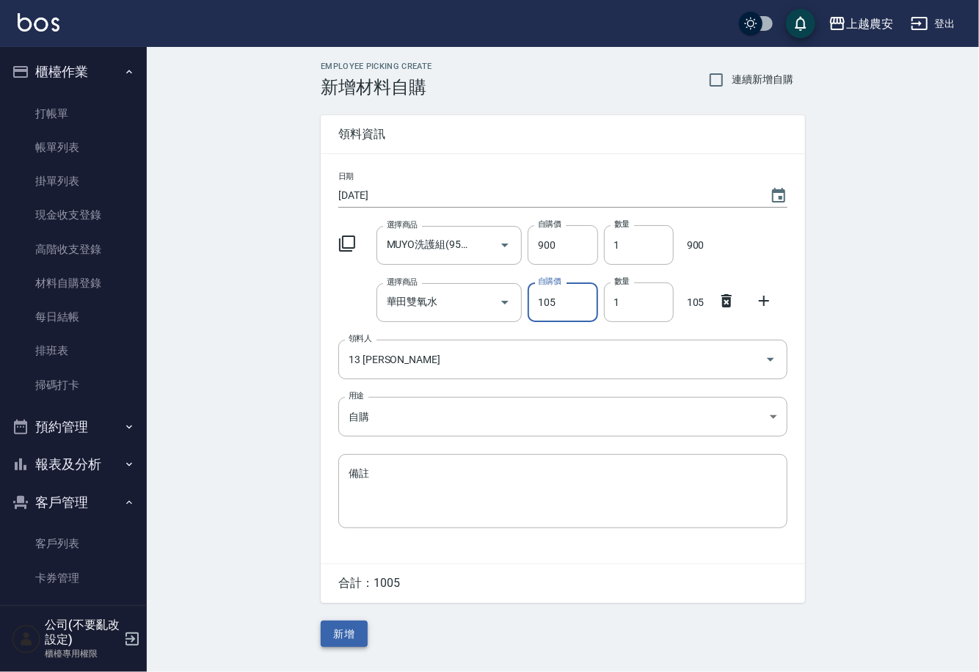
click at [339, 636] on button "新增" at bounding box center [344, 634] width 47 height 27
click at [339, 636] on div "Employee Picking Create 新增材料自購 連續新增自購 領料資訊 日期 2025/08/19 選擇商品 MUYO洗護組(950ML) 選擇…" at bounding box center [563, 354] width 514 height 615
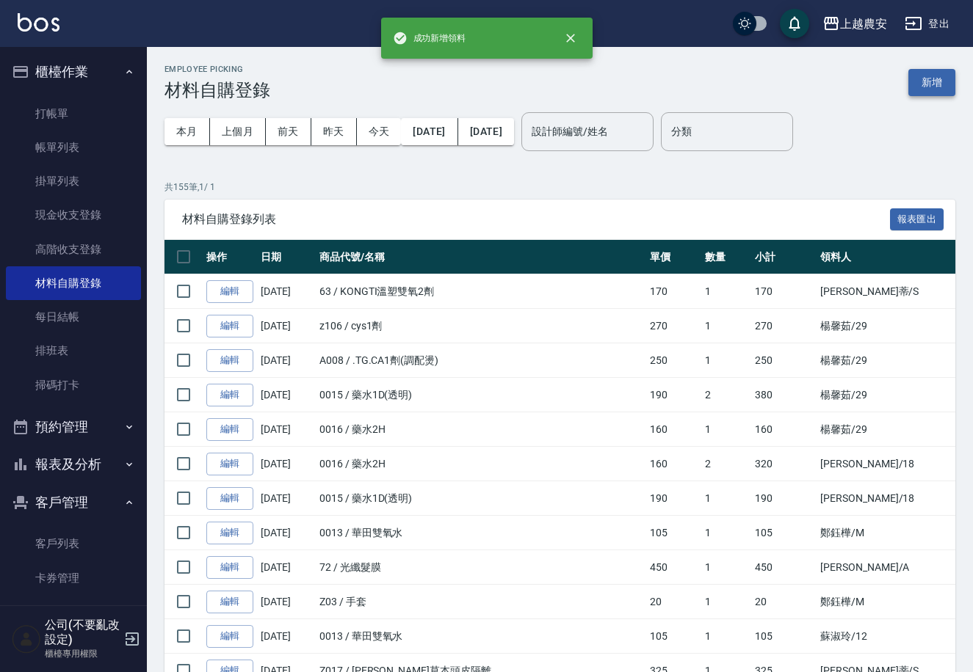
click at [937, 85] on button "新增" at bounding box center [931, 82] width 47 height 27
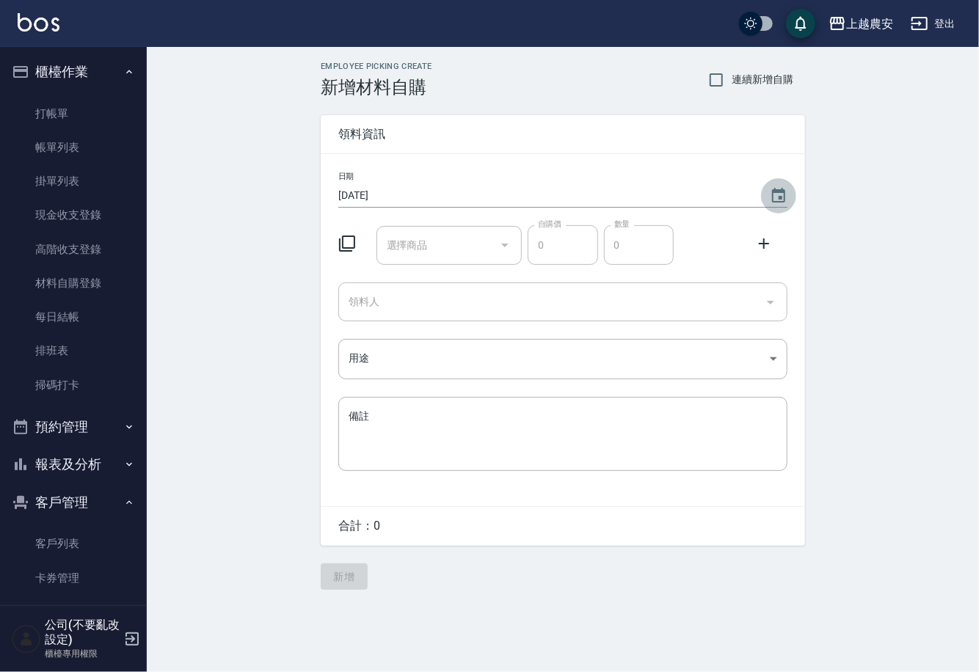
click at [773, 193] on icon "Choose date, selected date is 2025-08-20" at bounding box center [778, 195] width 13 height 15
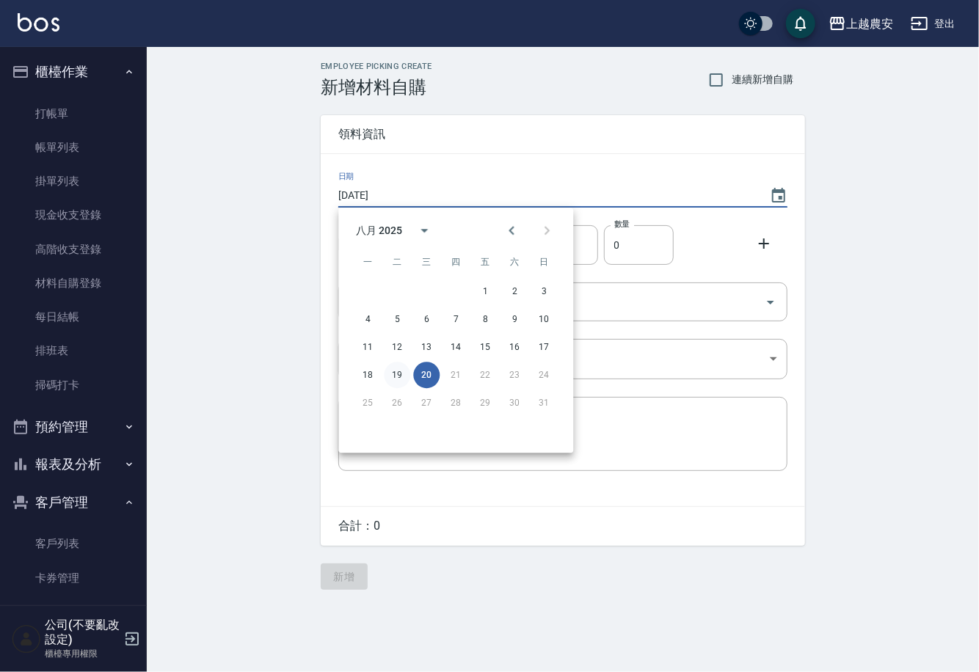
click at [402, 381] on button "19" at bounding box center [397, 375] width 26 height 26
type input "[DATE]"
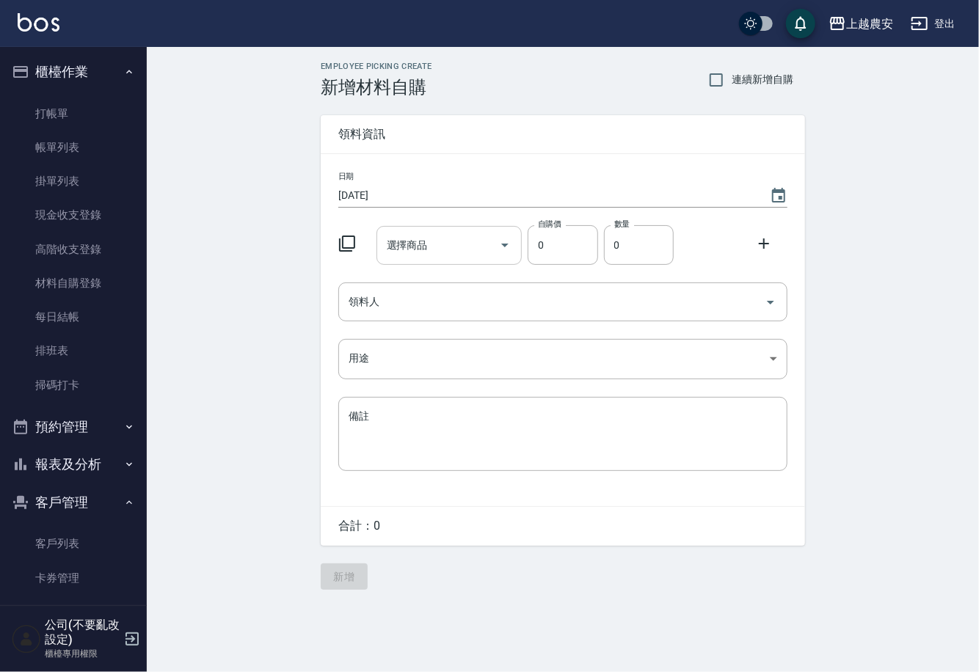
click at [400, 240] on div "選擇商品 選擇商品" at bounding box center [450, 245] width 146 height 39
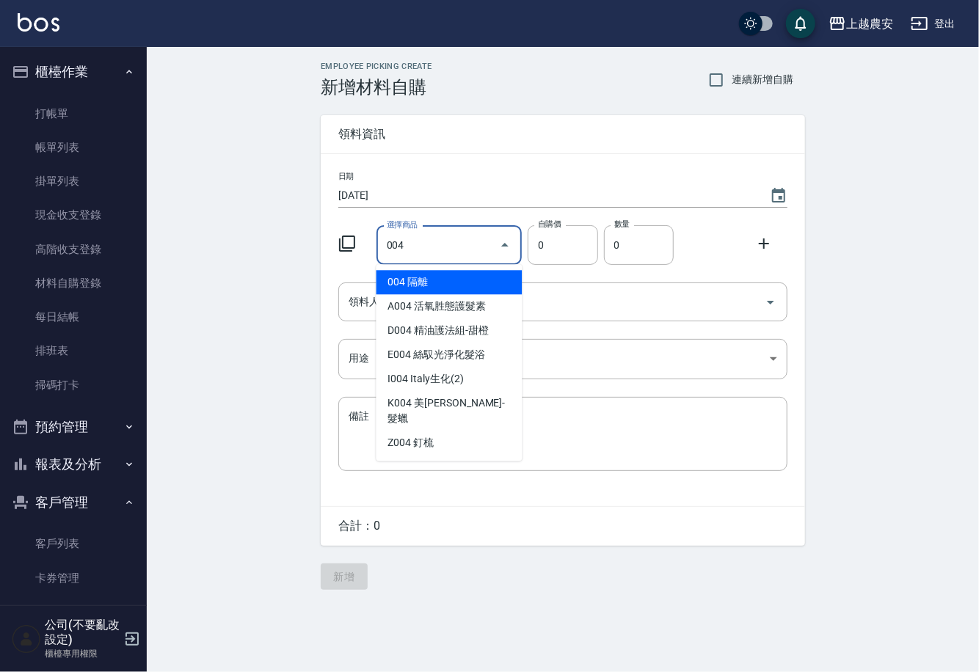
type input "隔離"
type input "75"
type input "1"
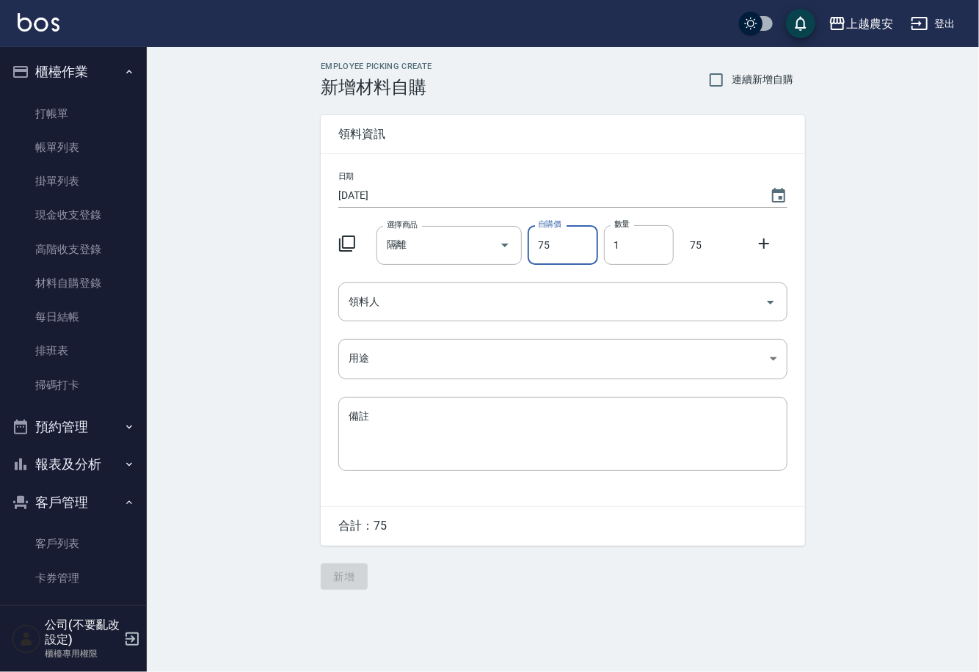
click at [358, 247] on div "選擇商品 隔離 選擇商品 自購價 75 自購價 數量 1 數量 75" at bounding box center [560, 242] width 455 height 46
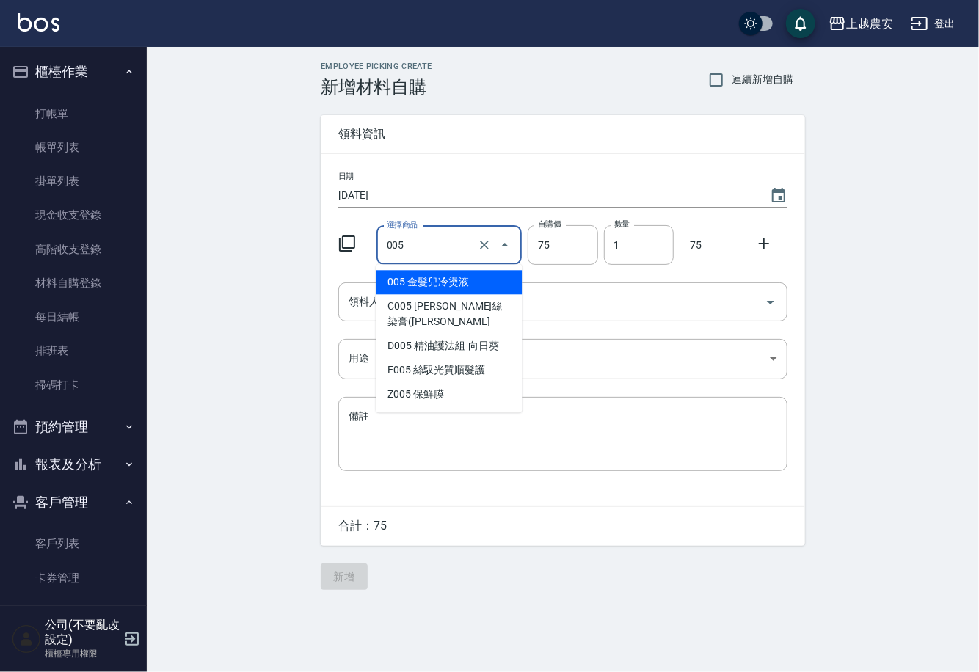
click at [424, 288] on li "005 金髮兒冷燙液" at bounding box center [450, 282] width 146 height 24
type input "金髮兒冷燙液"
type input "40"
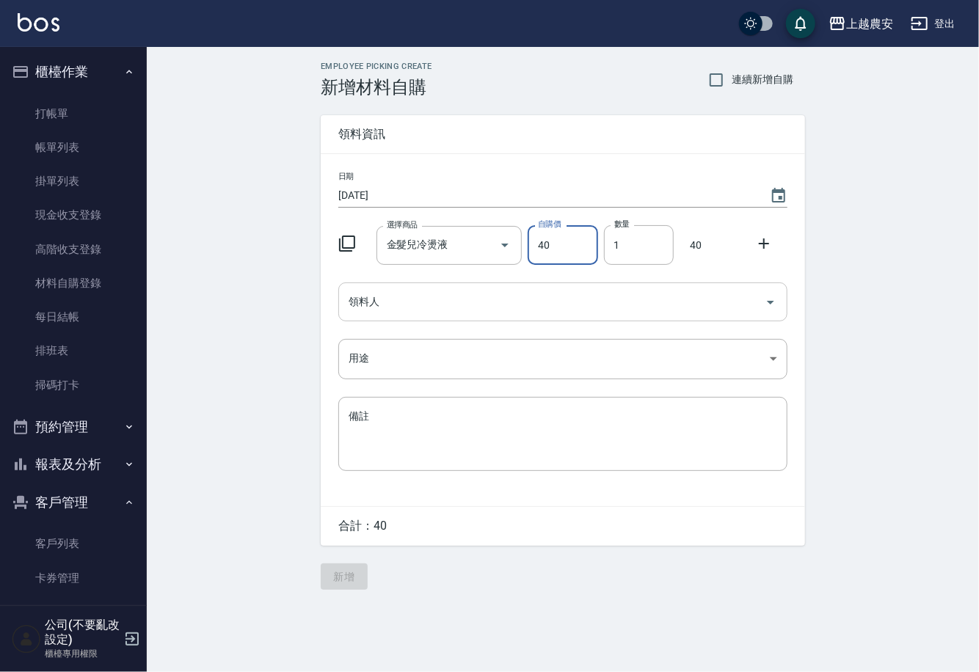
click at [424, 297] on input "領料人" at bounding box center [552, 302] width 414 height 26
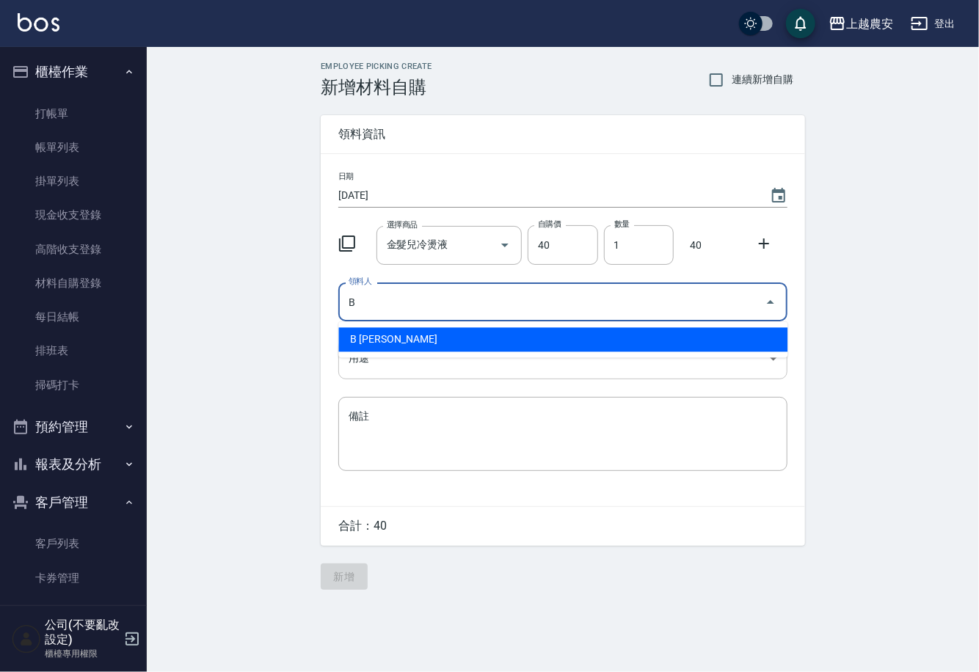
click at [373, 342] on li "B 洪美雅" at bounding box center [562, 340] width 449 height 24
type input "B 洪美雅"
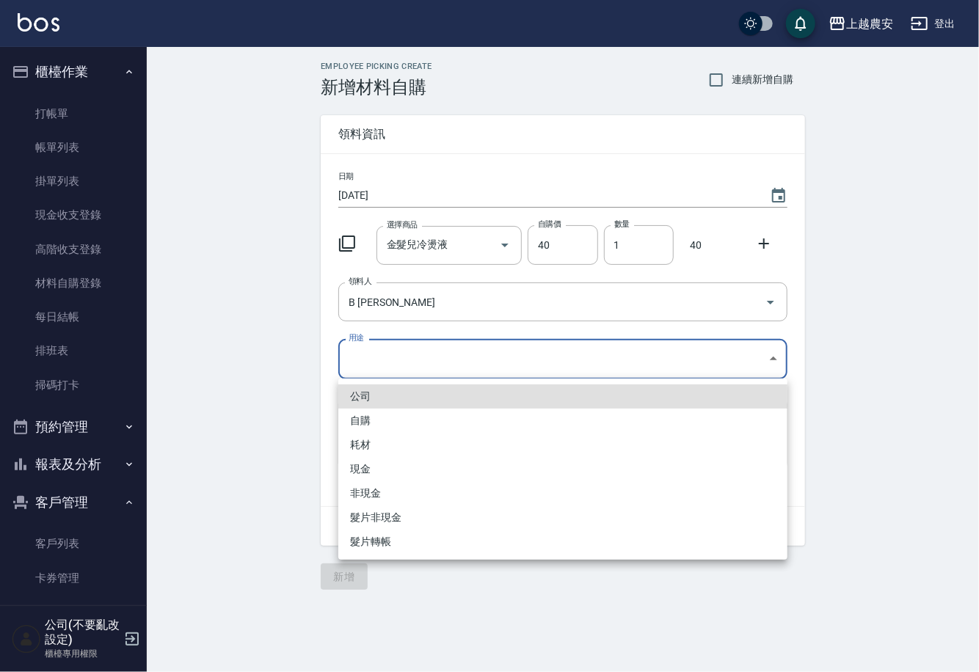
drag, startPoint x: 357, startPoint y: 365, endPoint x: 360, endPoint y: 451, distance: 86.0
click at [357, 380] on body "上越農安 登出 櫃檯作業 打帳單 帳單列表 掛單列表 現金收支登錄 高階收支登錄 材料自購登錄 每日結帳 排班表 掃碼打卡 預約管理 預約管理 單日預約紀錄 …" at bounding box center [489, 336] width 979 height 672
click at [358, 425] on li "自購" at bounding box center [562, 421] width 449 height 24
type input "自購"
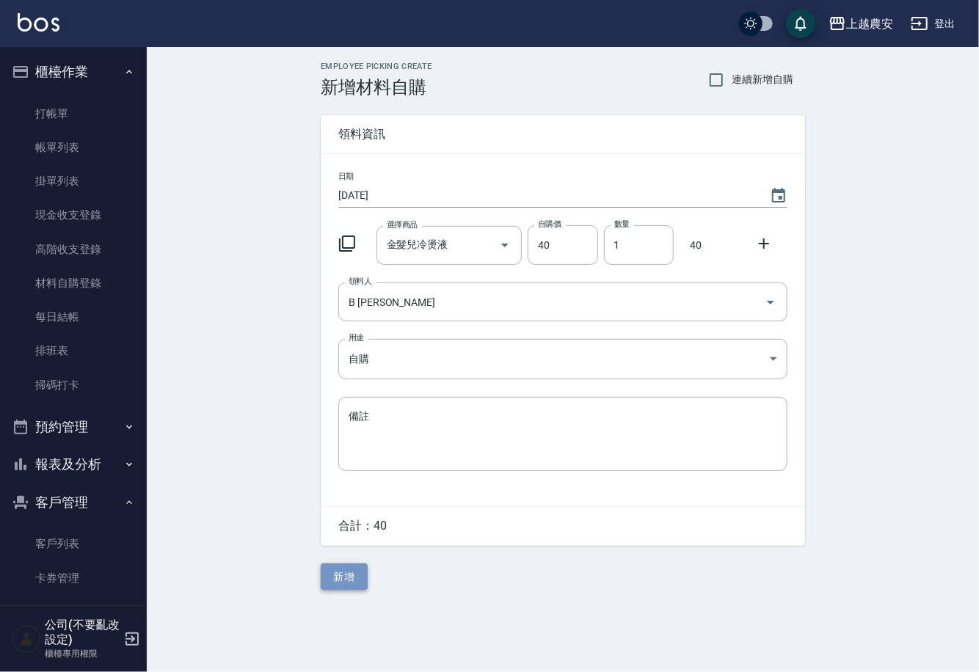
click at [344, 573] on button "新增" at bounding box center [344, 577] width 47 height 27
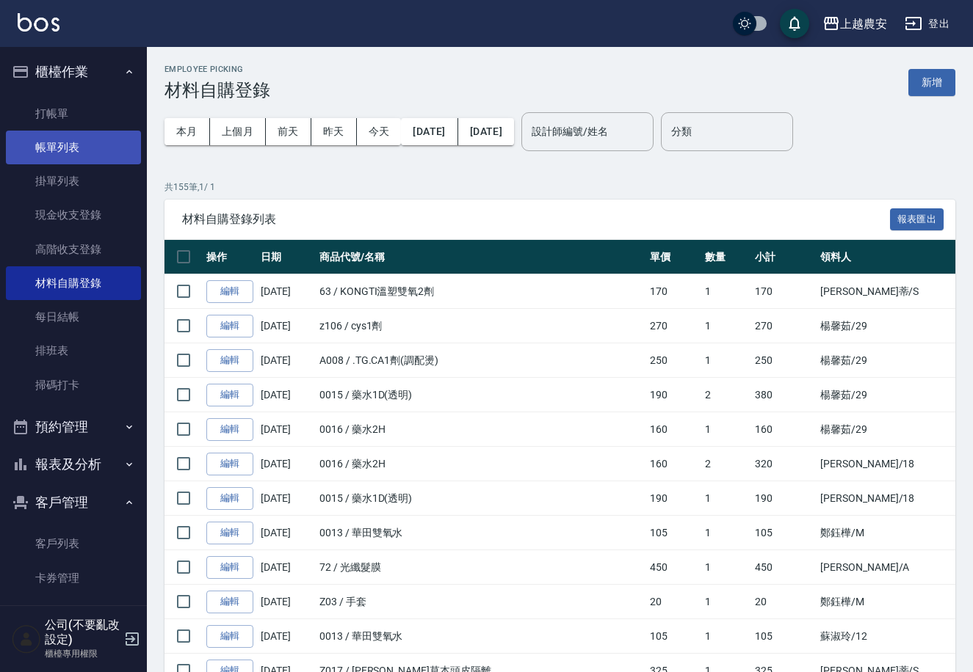
click at [80, 151] on link "帳單列表" at bounding box center [73, 148] width 135 height 34
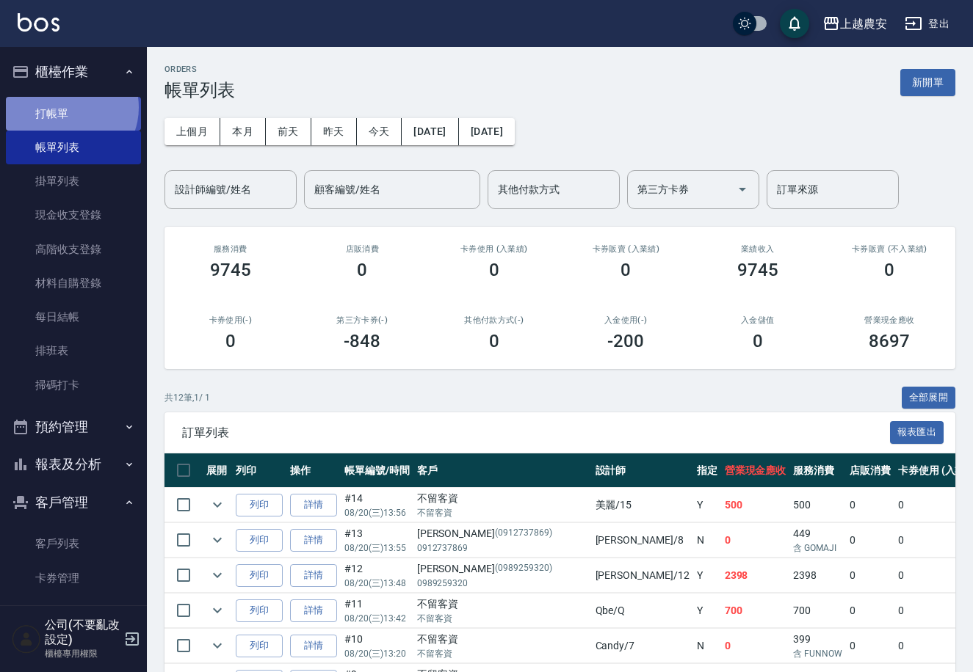
click at [68, 107] on link "打帳單" at bounding box center [73, 114] width 135 height 34
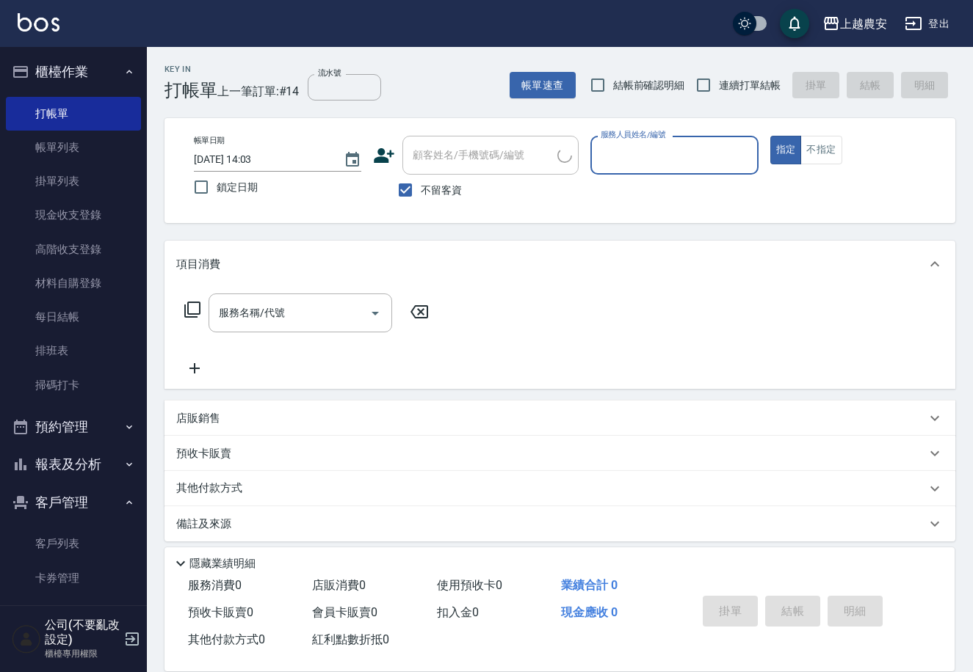
click at [218, 454] on p "預收卡販賣" at bounding box center [203, 453] width 55 height 15
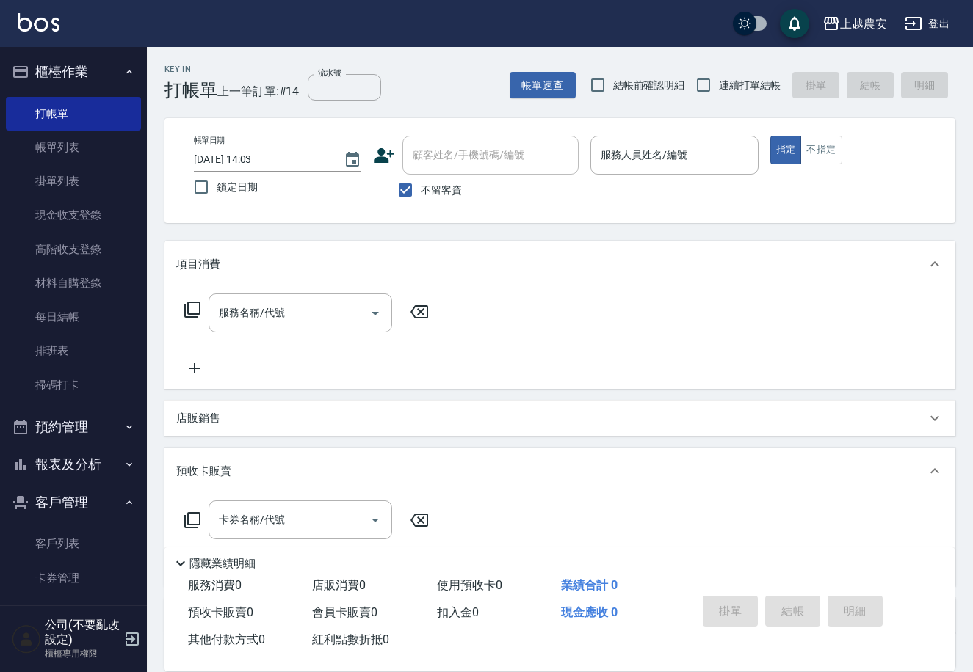
click at [193, 512] on icon at bounding box center [193, 521] width 18 height 18
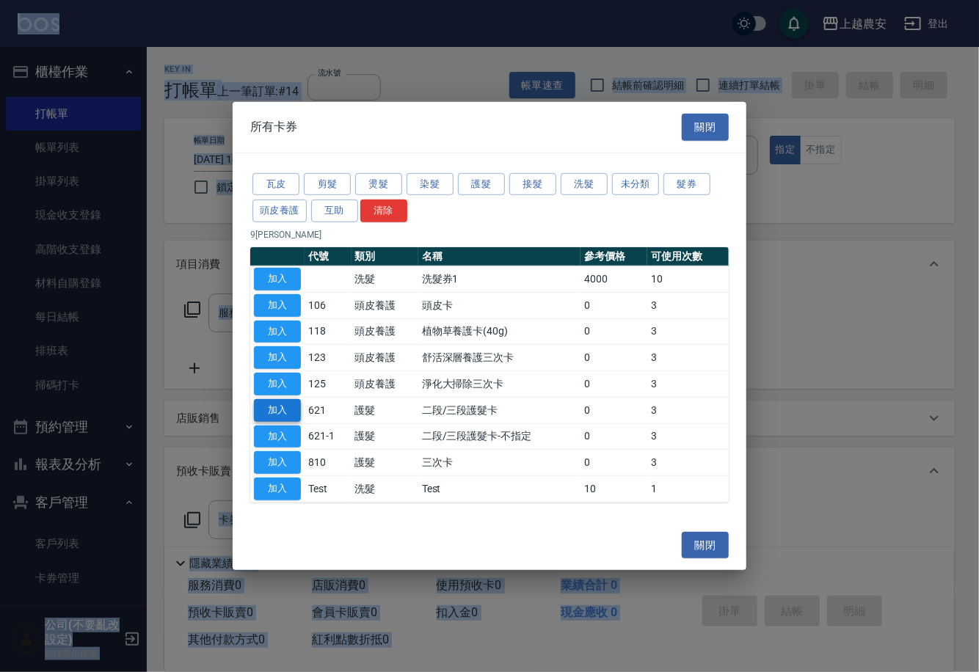
click at [290, 400] on button "加入" at bounding box center [277, 410] width 47 height 23
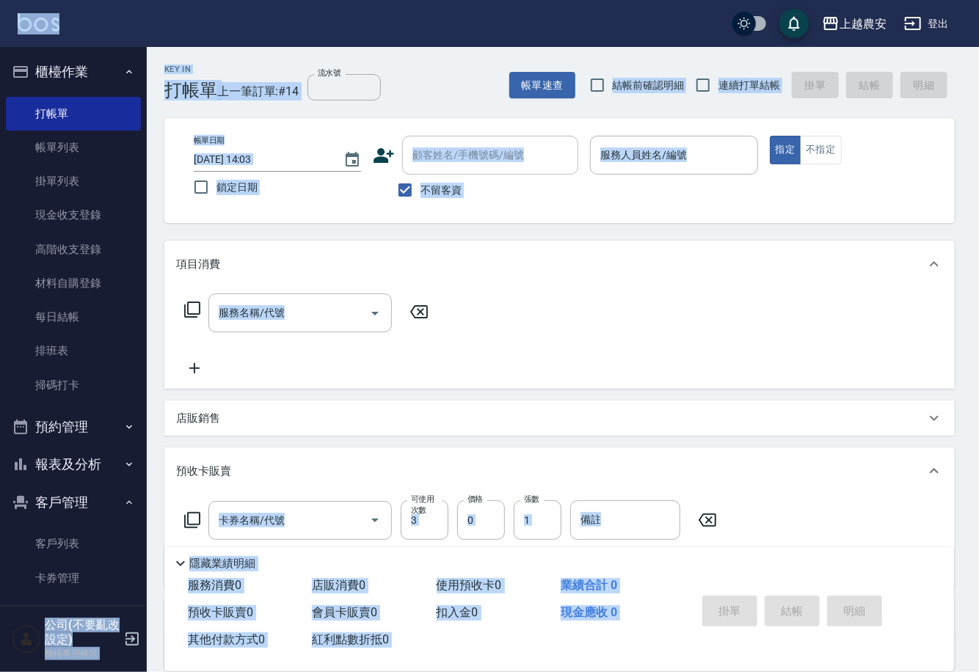
type input "二段/三段護髮卡(621)"
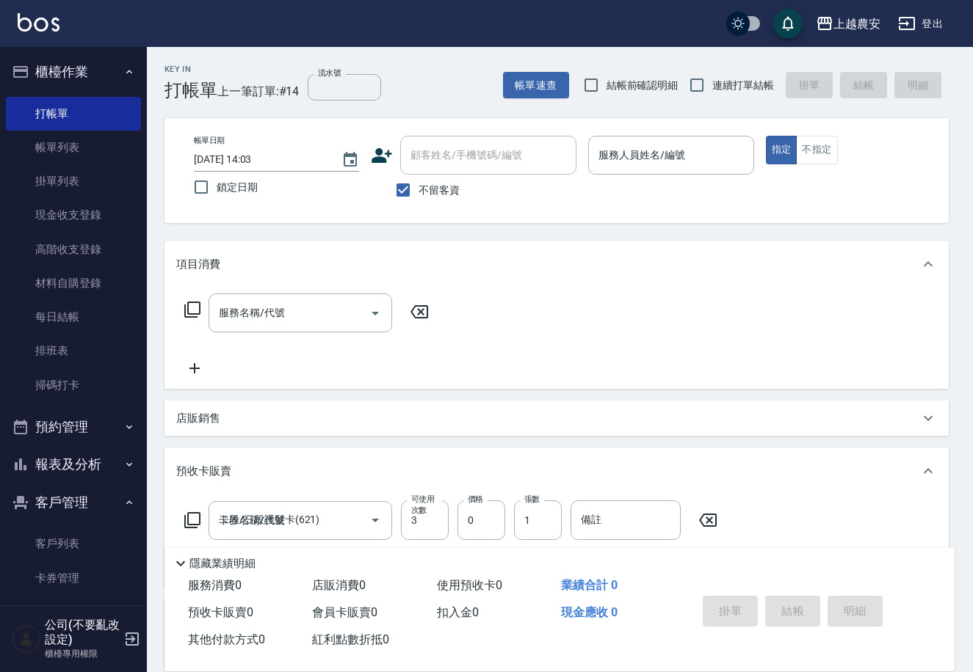
click at [290, 401] on div "店販銷售" at bounding box center [556, 418] width 784 height 35
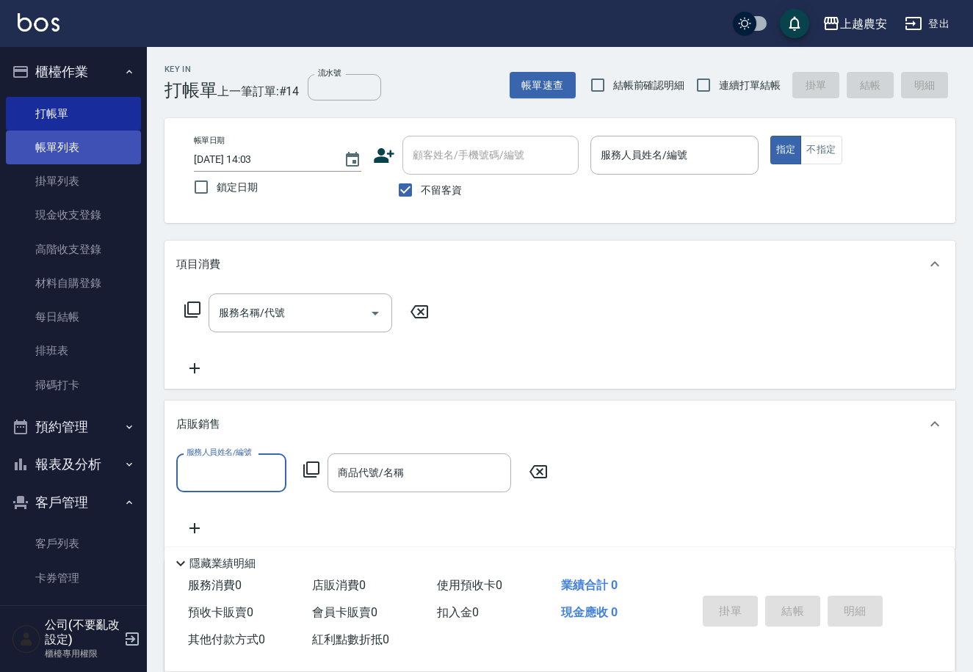
click at [38, 144] on link "帳單列表" at bounding box center [73, 148] width 135 height 34
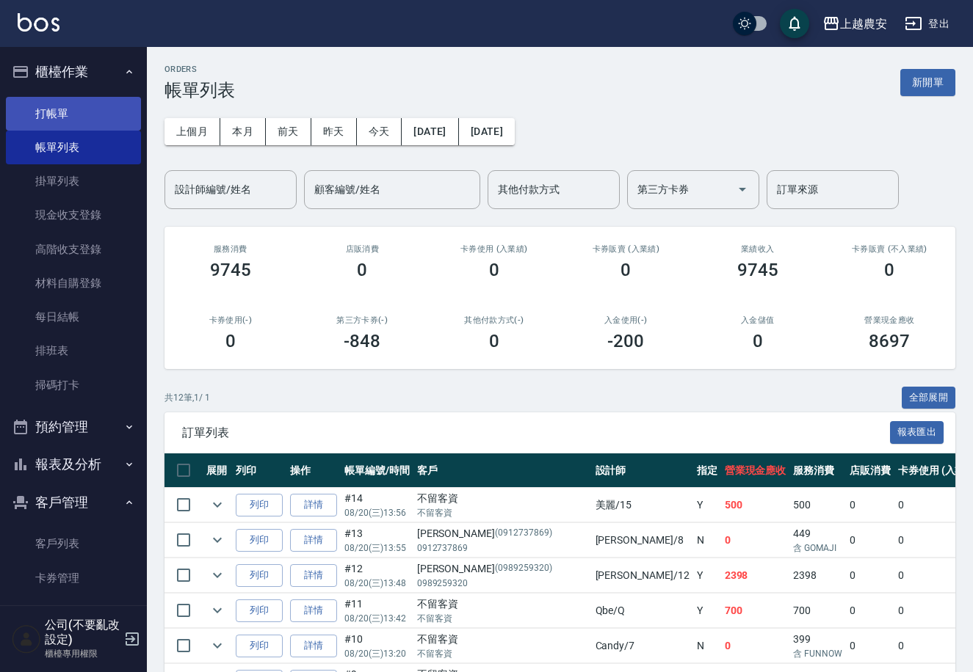
click at [51, 104] on link "打帳單" at bounding box center [73, 114] width 135 height 34
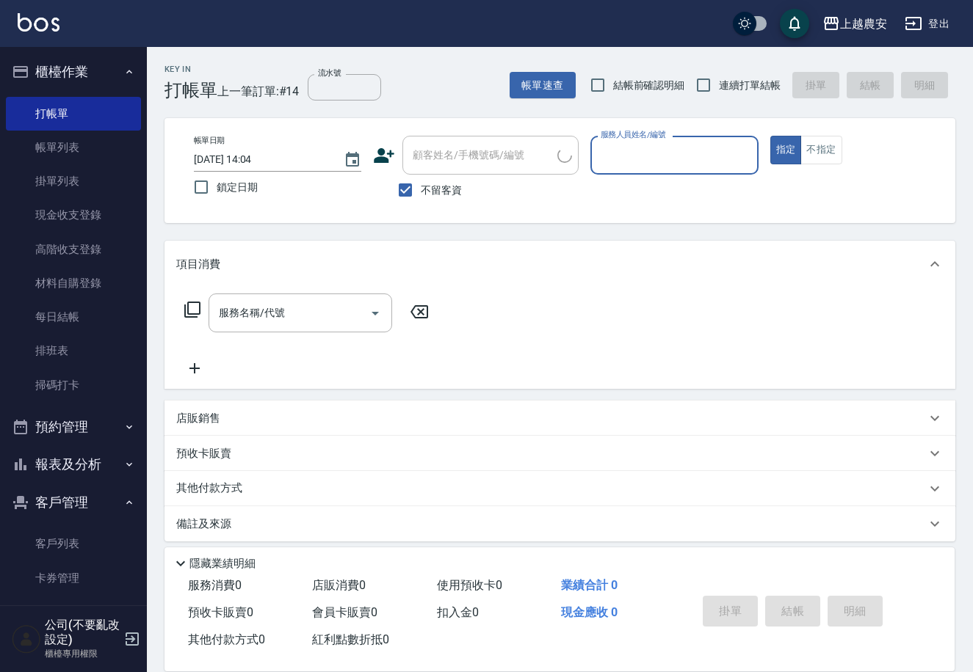
drag, startPoint x: 399, startPoint y: 191, endPoint x: 426, endPoint y: 170, distance: 33.5
click at [400, 191] on input "不留客資" at bounding box center [405, 190] width 31 height 31
checkbox input "false"
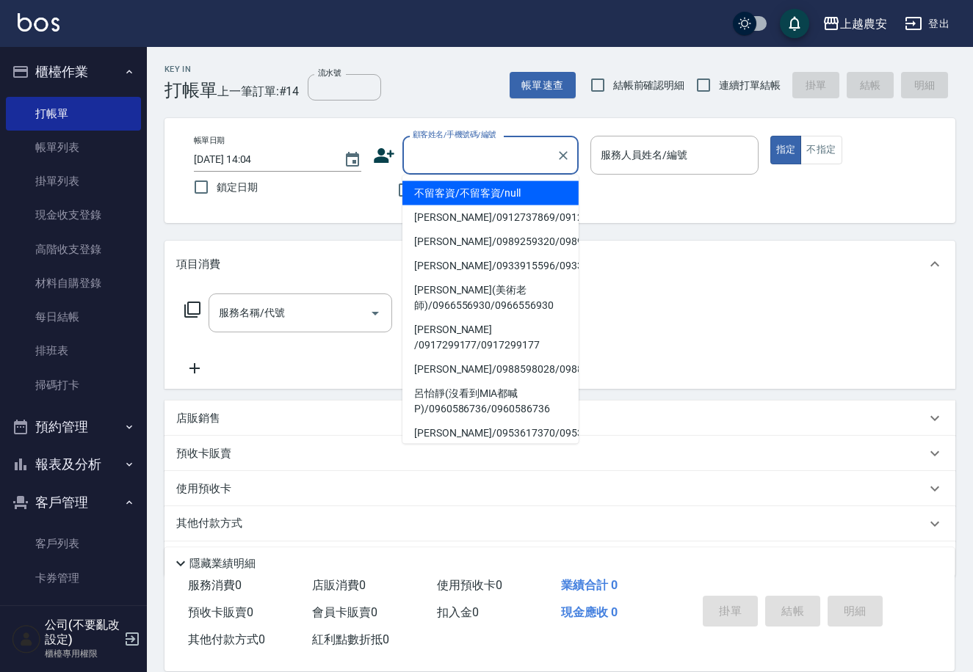
click at [435, 160] on input "顧客姓名/手機號碼/編號" at bounding box center [479, 155] width 141 height 26
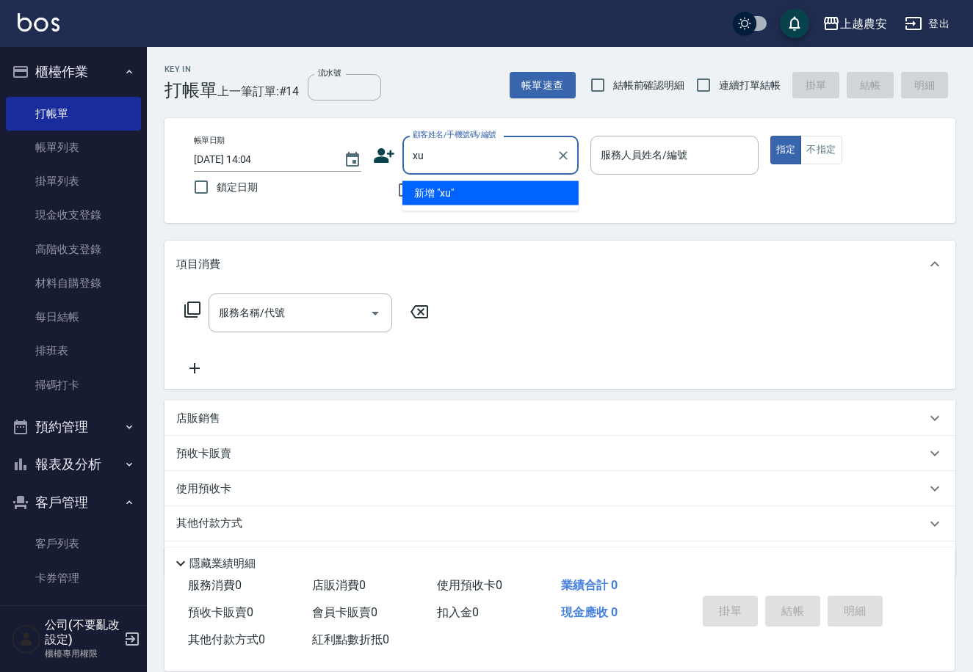
type input "x"
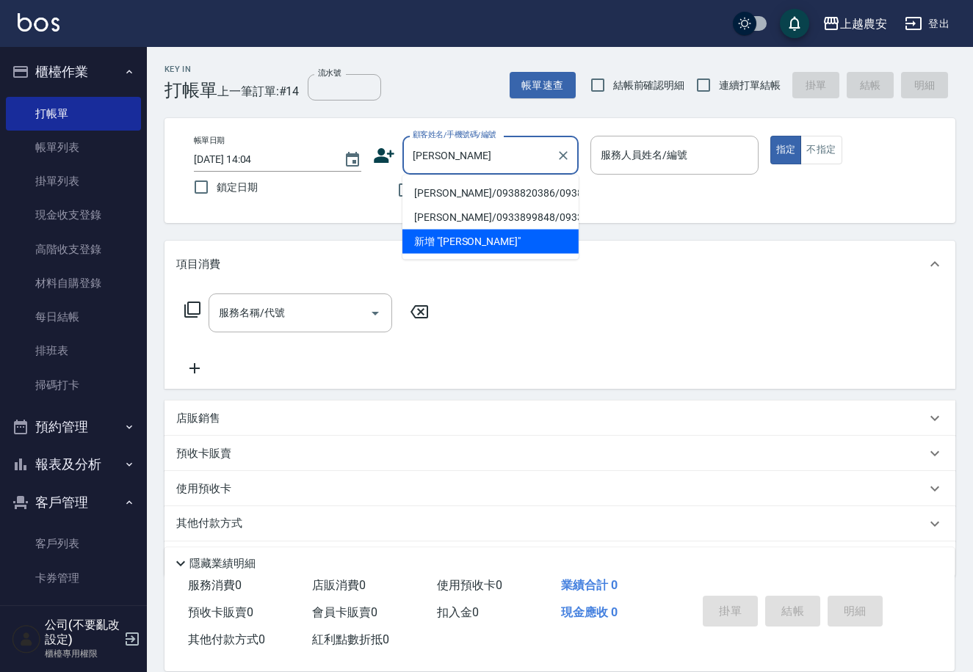
click at [464, 195] on li "[PERSON_NAME]/0938820386/0938820386" at bounding box center [490, 193] width 176 height 24
type input "[PERSON_NAME]/0938820386/0938820386"
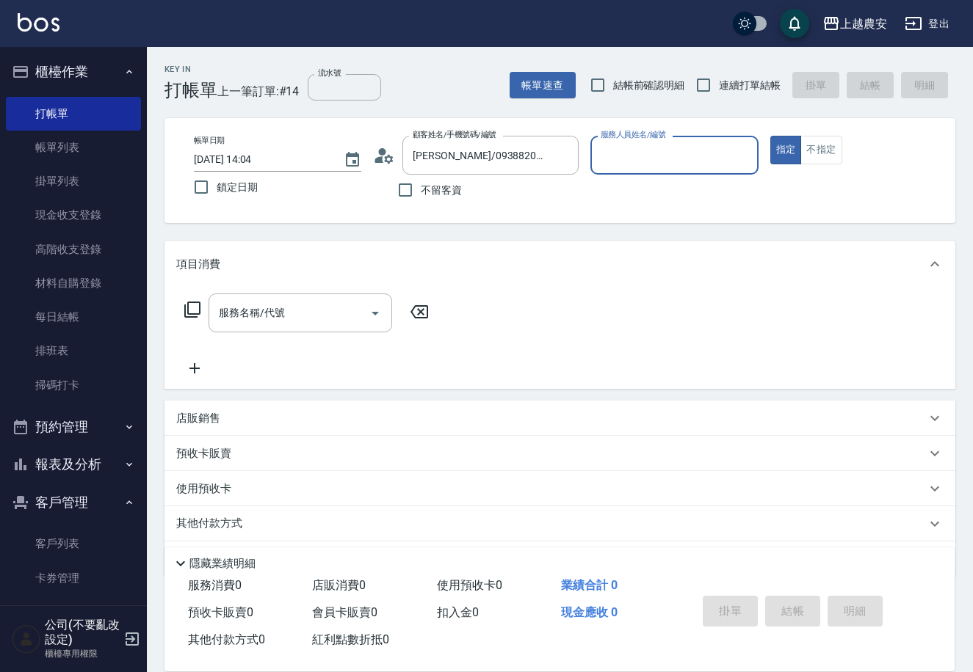
type input "Mia-M"
click at [374, 308] on icon "Open" at bounding box center [375, 314] width 18 height 18
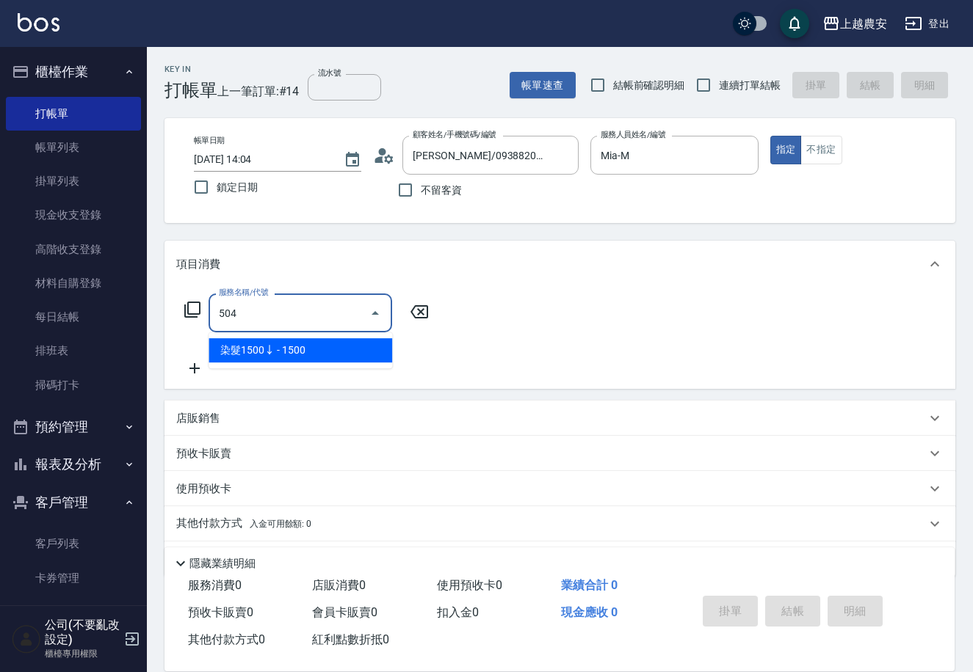
type input "染髮1500↓(504)"
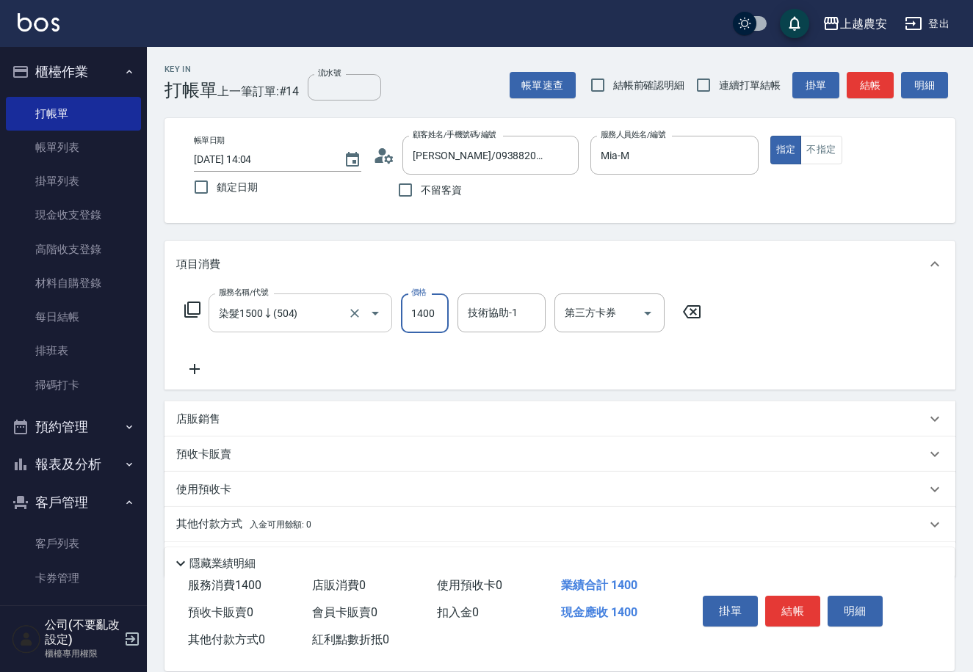
type input "1400"
type input "酪梨-34"
click at [782, 610] on button "結帳" at bounding box center [792, 611] width 55 height 31
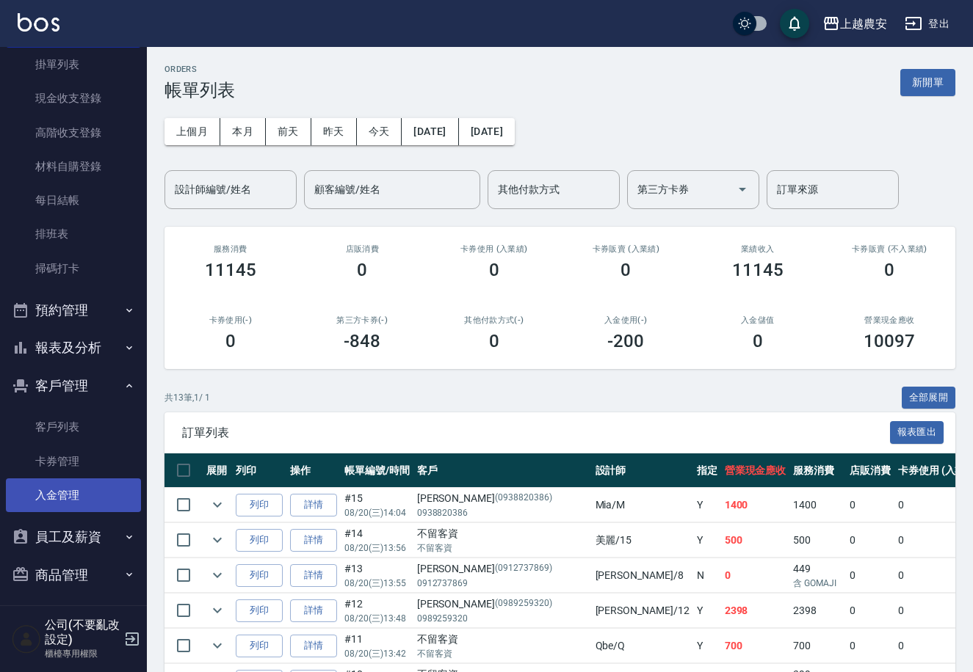
scroll to position [121, 0]
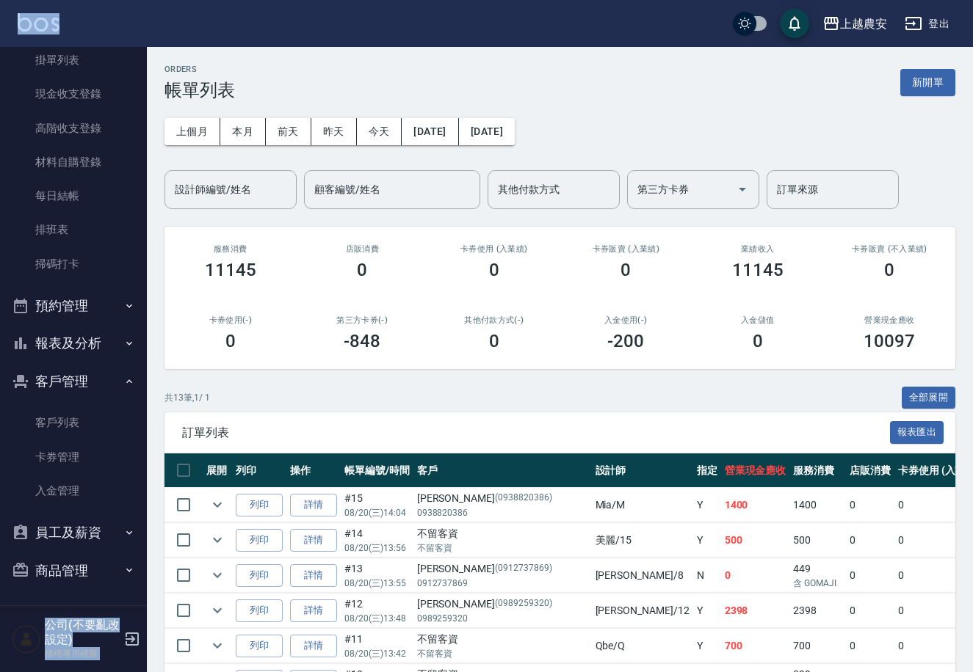
click at [105, 0] on html "上越農安 登出 櫃檯作業 打帳單 帳單列表 掛單列表 現金收支登錄 高階收支登錄 材料自購登錄 每日結帳 排班表 掃碼打卡 預約管理 預約管理 單日預約紀錄 …" at bounding box center [486, 501] width 973 height 1003
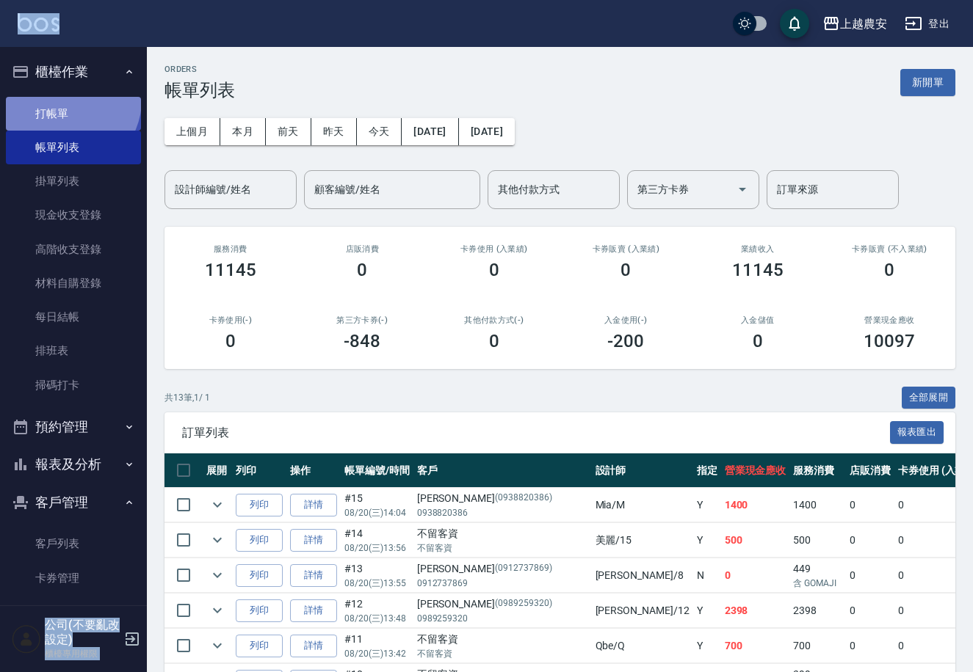
click at [66, 100] on link "打帳單" at bounding box center [73, 114] width 135 height 34
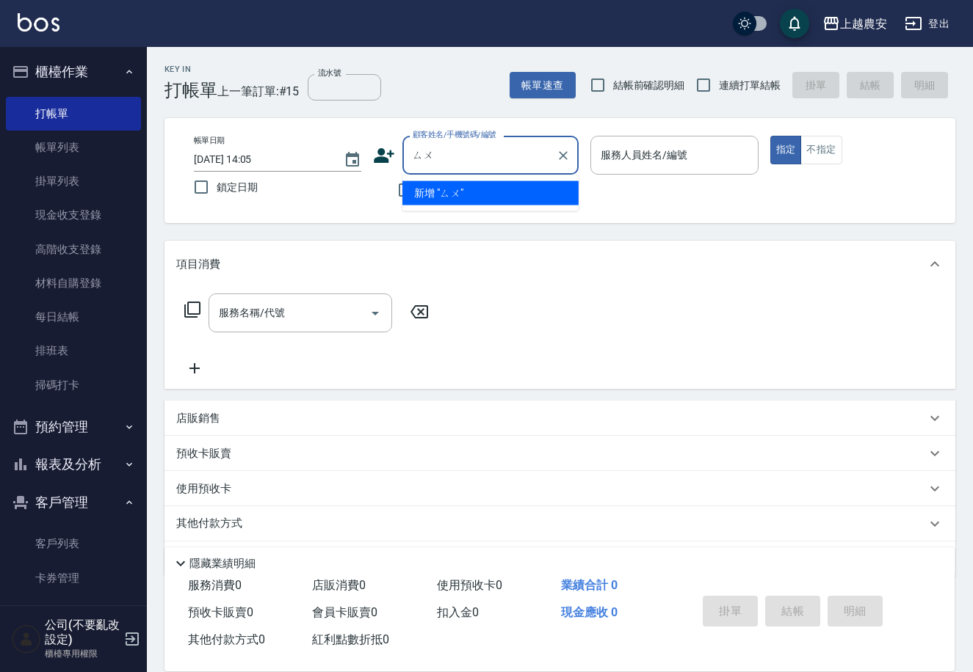
type input "ㄙ"
click at [460, 159] on input "爍爍" at bounding box center [479, 155] width 141 height 26
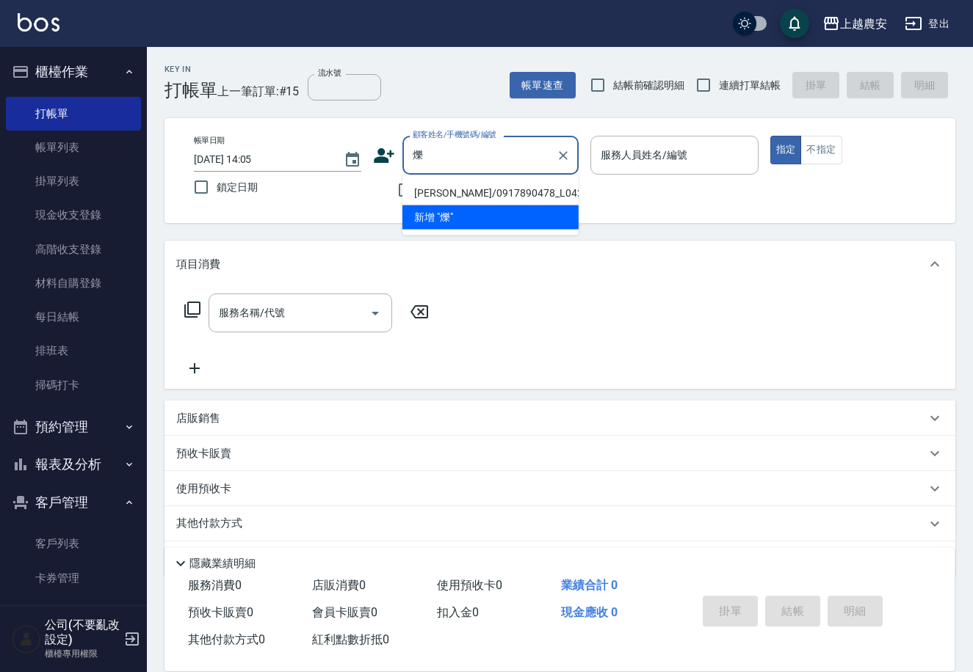
click at [446, 192] on li "[PERSON_NAME]/0917890478_L0420_[PERSON_NAME]/L0420" at bounding box center [490, 193] width 176 height 24
type input "[PERSON_NAME]/0917890478_L0420_[PERSON_NAME]/L0420"
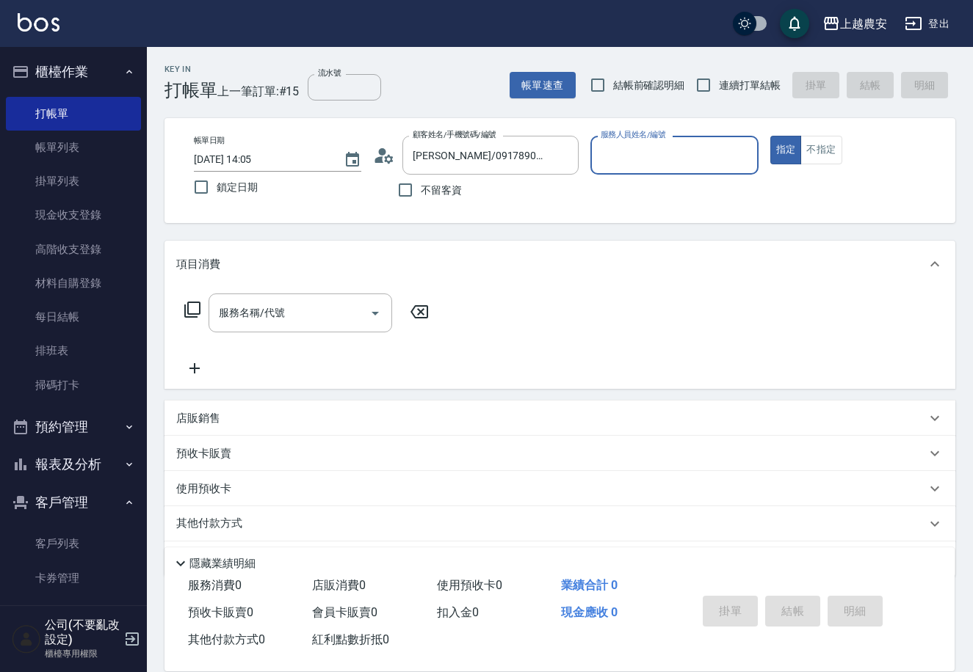
type input "[PERSON_NAME]"
click at [312, 302] on input "服務名稱/代號" at bounding box center [289, 313] width 148 height 26
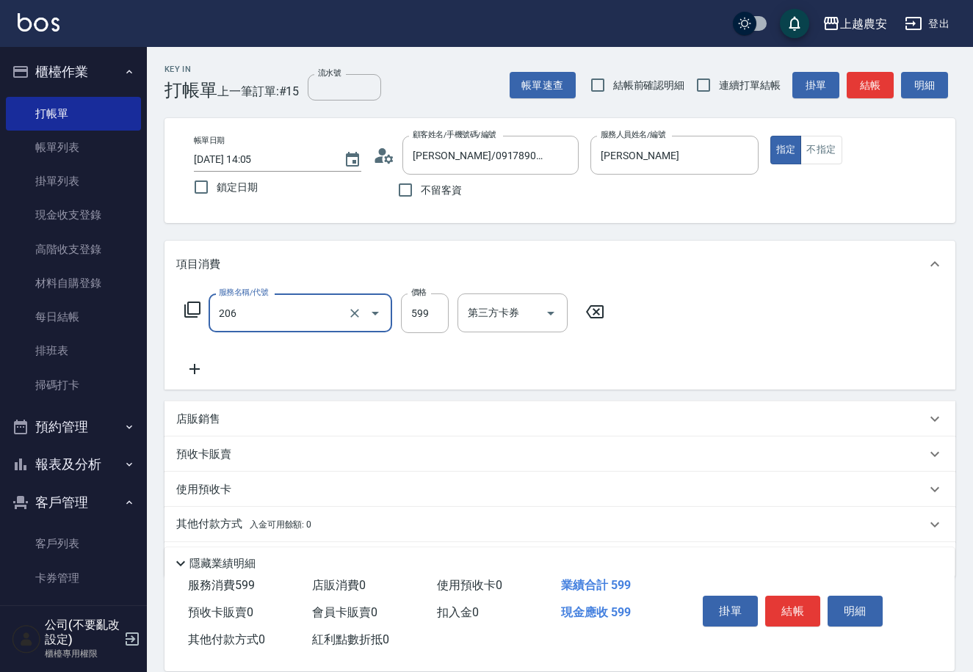
type input "洗+剪(206)"
type input "700"
click at [731, 262] on div "項目消費" at bounding box center [550, 264] width 749 height 15
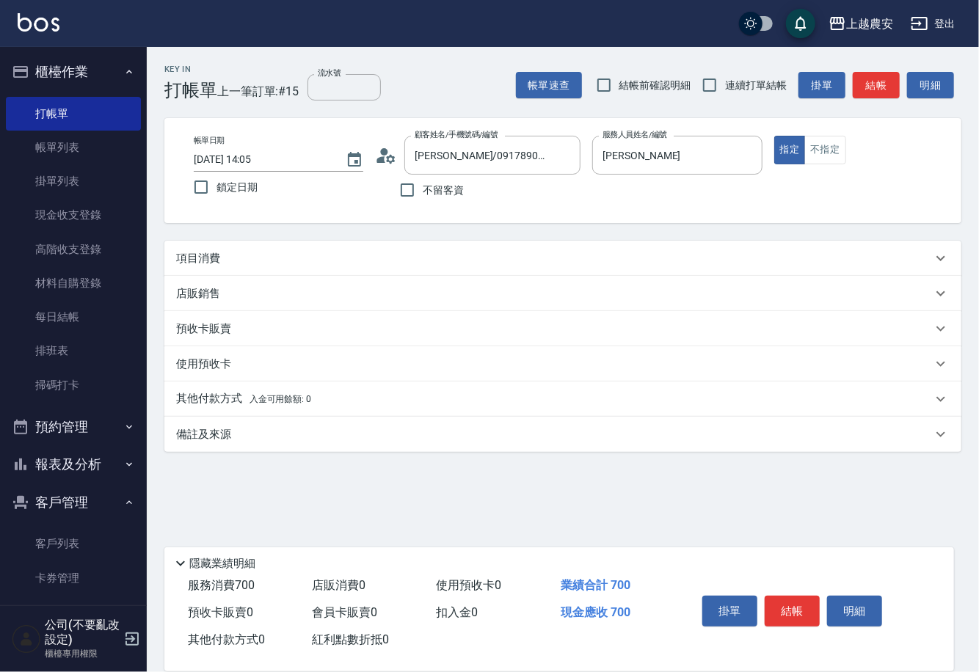
click at [537, 261] on div "項目消費" at bounding box center [554, 258] width 756 height 15
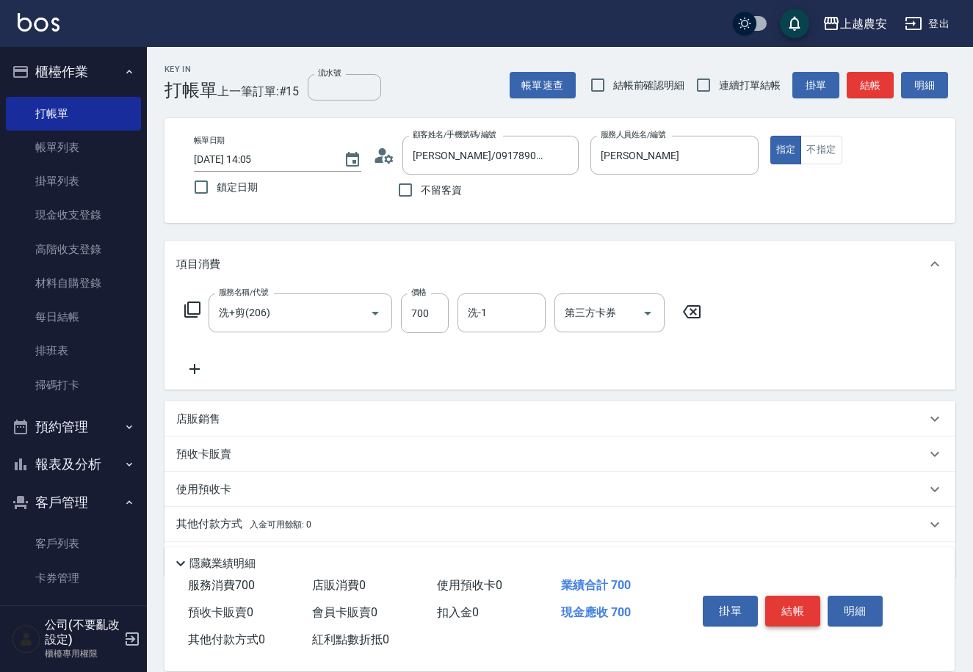
click at [787, 605] on button "結帳" at bounding box center [792, 611] width 55 height 31
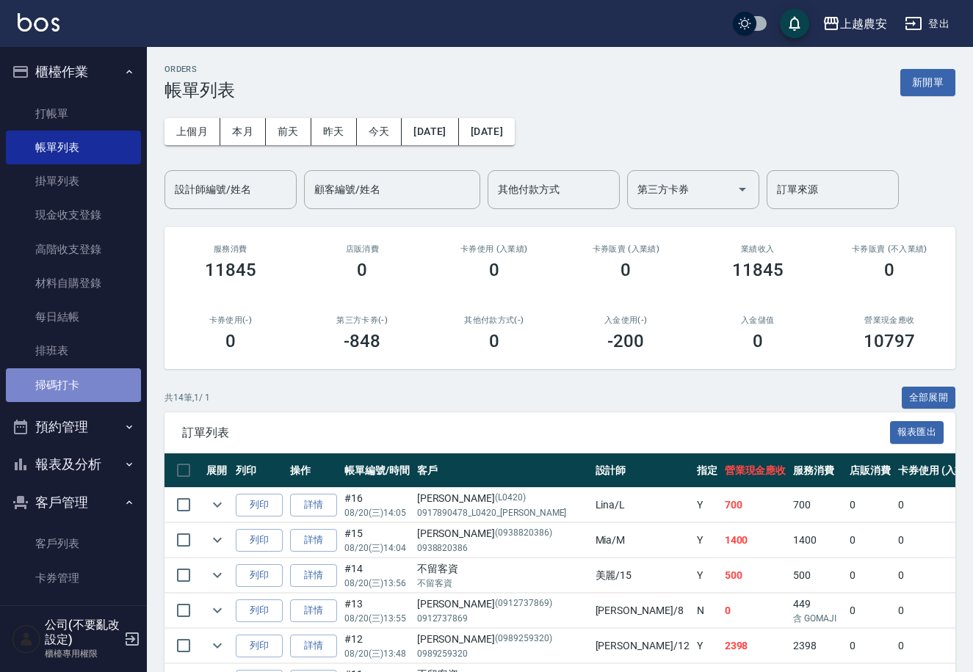
click at [108, 381] on link "掃碼打卡" at bounding box center [73, 386] width 135 height 34
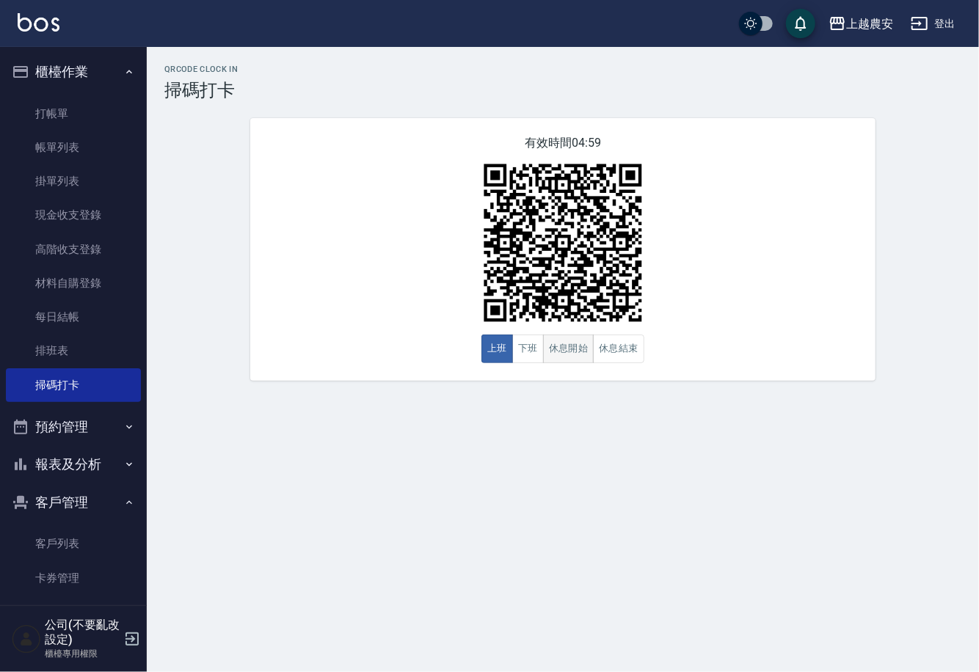
click at [562, 346] on button "休息開始" at bounding box center [568, 349] width 51 height 29
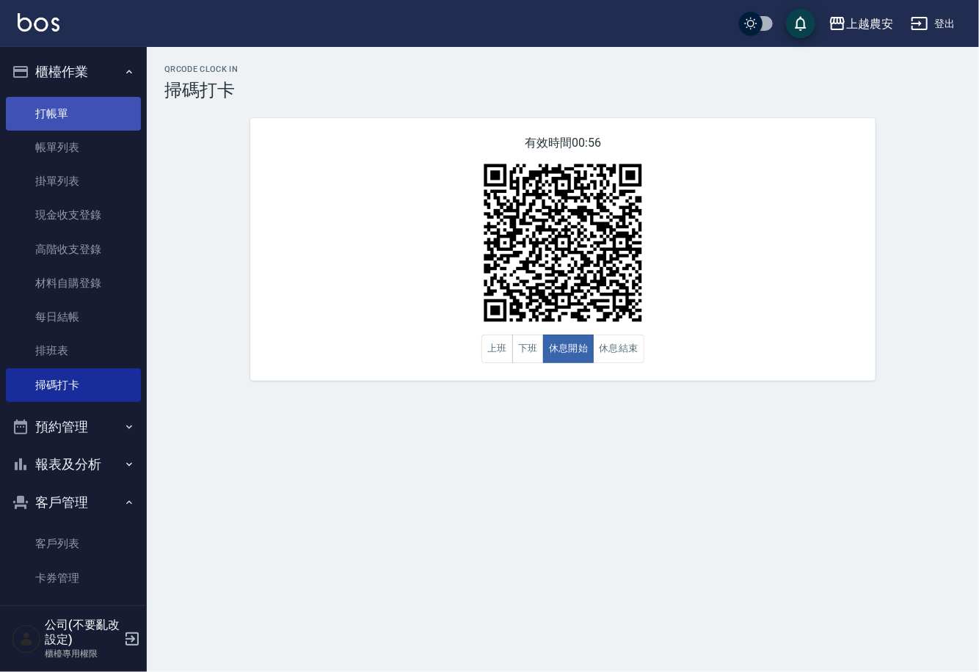
click at [46, 107] on link "打帳單" at bounding box center [73, 114] width 135 height 34
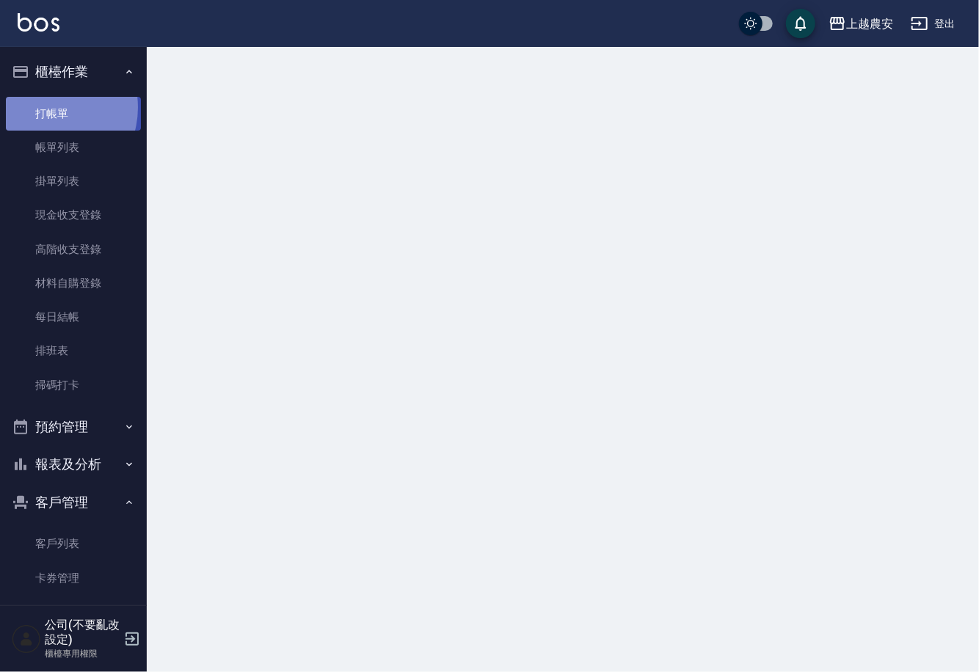
click at [46, 107] on link "打帳單" at bounding box center [73, 114] width 135 height 34
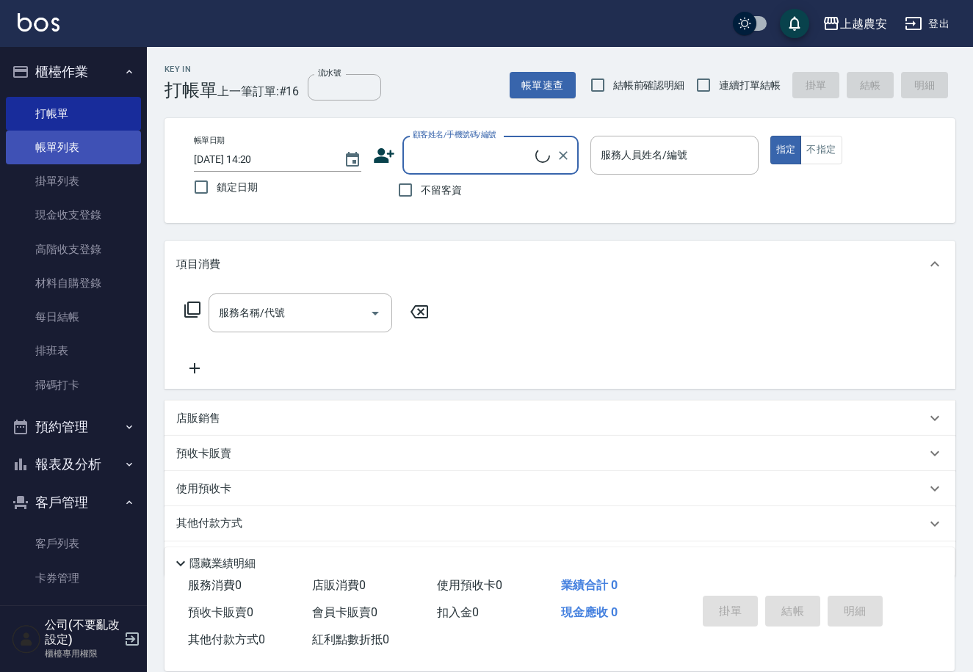
click at [78, 145] on link "帳單列表" at bounding box center [73, 148] width 135 height 34
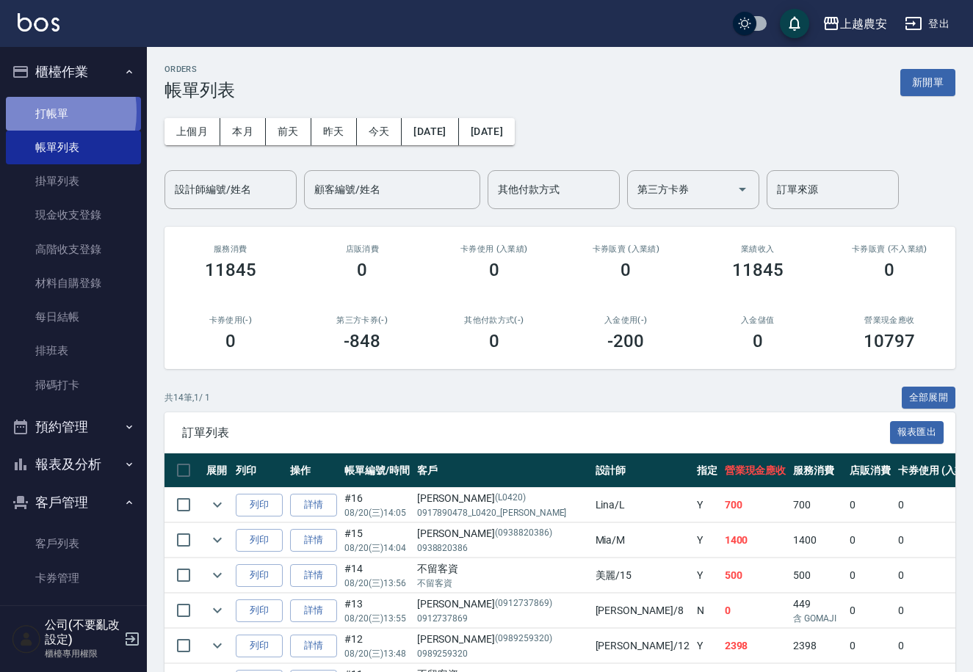
click at [24, 112] on link "打帳單" at bounding box center [73, 114] width 135 height 34
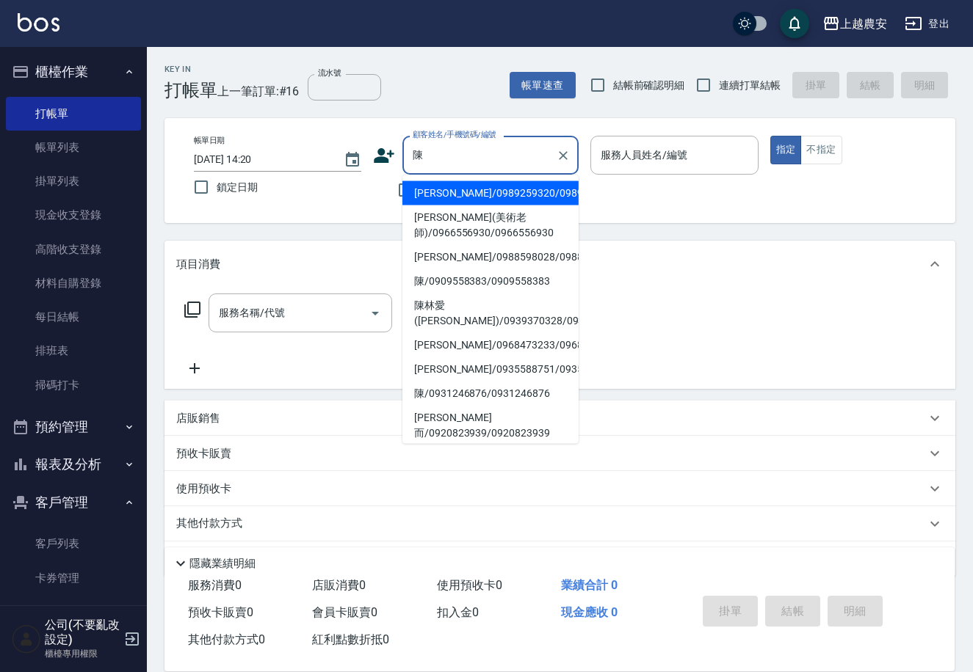
click at [494, 406] on li "[PERSON_NAME]而/0920823939/0920823939" at bounding box center [490, 426] width 176 height 40
type input "[PERSON_NAME]而/0920823939/0920823939"
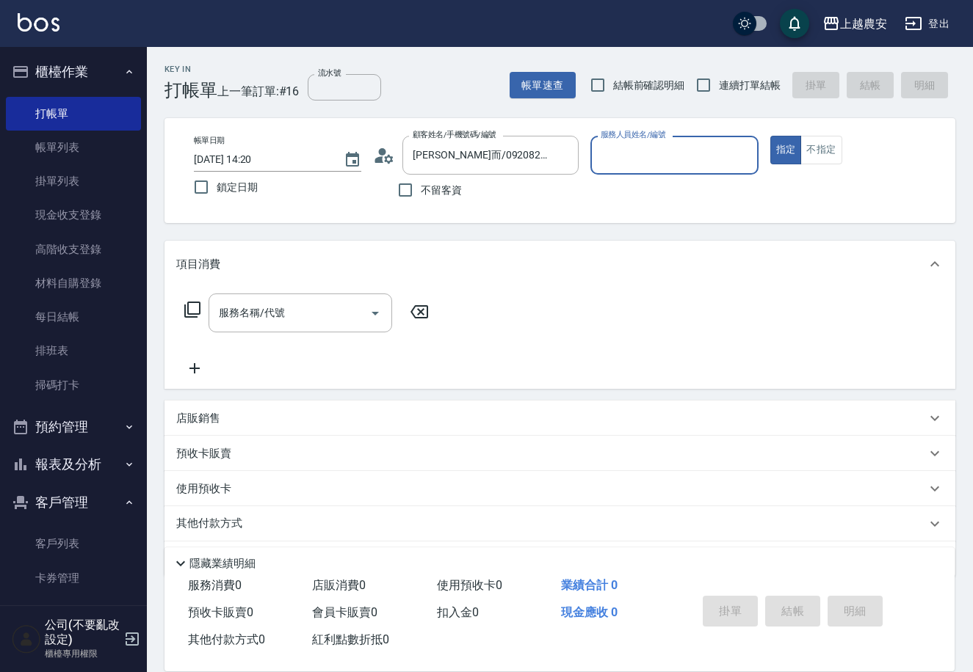
type input "Nana-13"
click at [770, 136] on button "指定" at bounding box center [786, 150] width 32 height 29
type button "true"
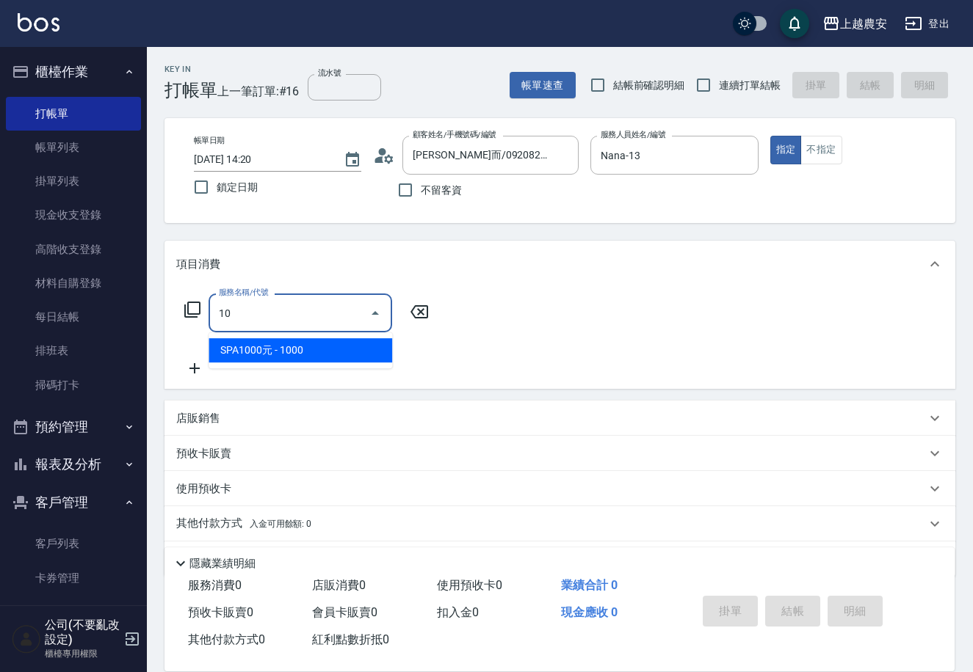
type input "1"
type input "2"
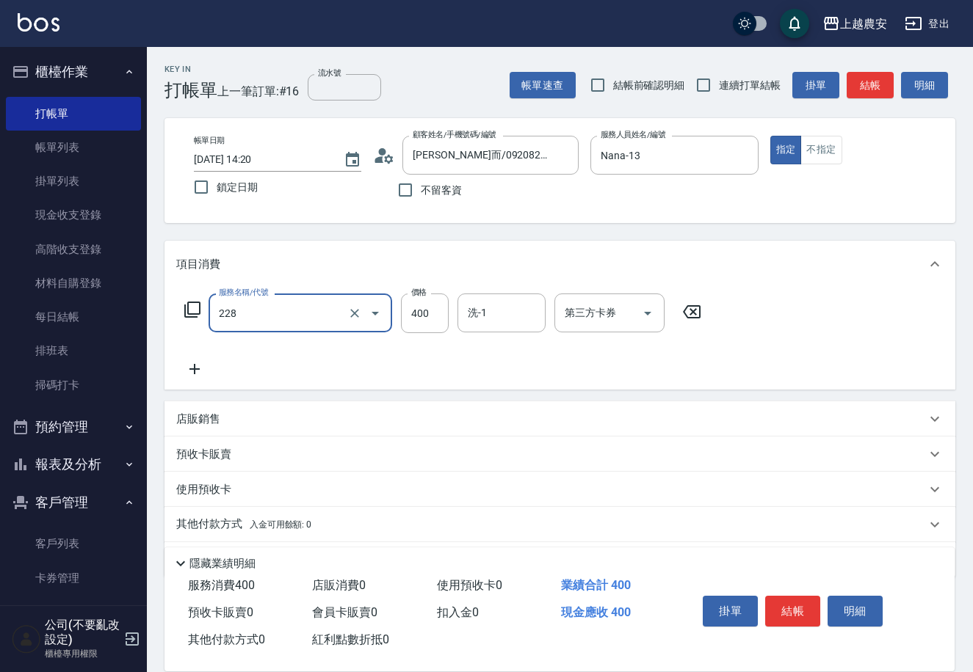
type input "洗髮(228)"
type input "Elfi-39"
click at [870, 83] on button "結帳" at bounding box center [869, 85] width 47 height 27
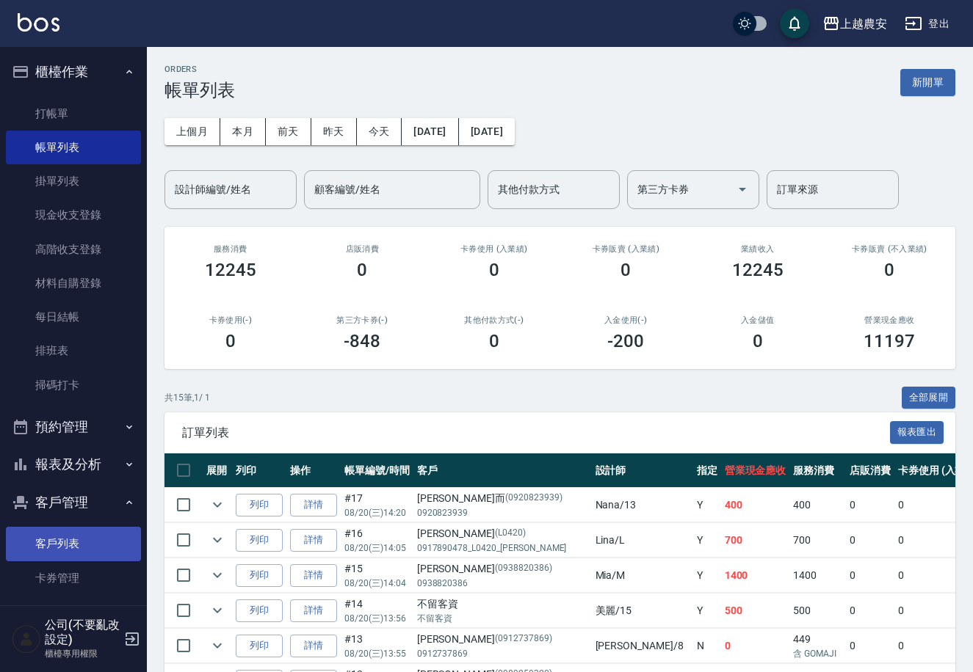
click at [70, 554] on link "客戶列表" at bounding box center [73, 544] width 135 height 34
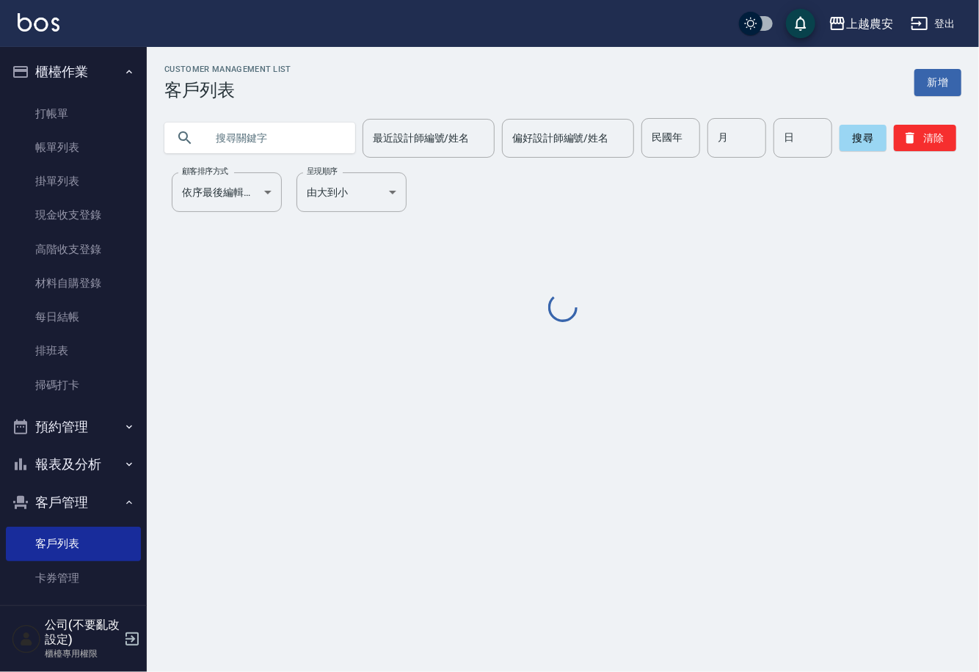
click at [255, 152] on input "text" at bounding box center [275, 138] width 138 height 40
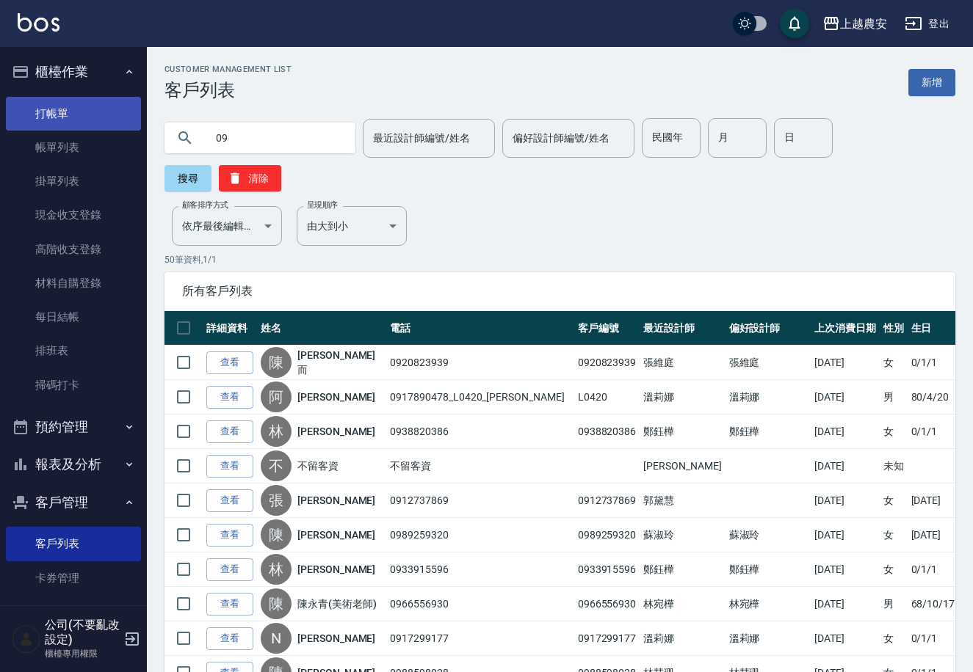
type input "09"
click at [48, 112] on link "打帳單" at bounding box center [73, 114] width 135 height 34
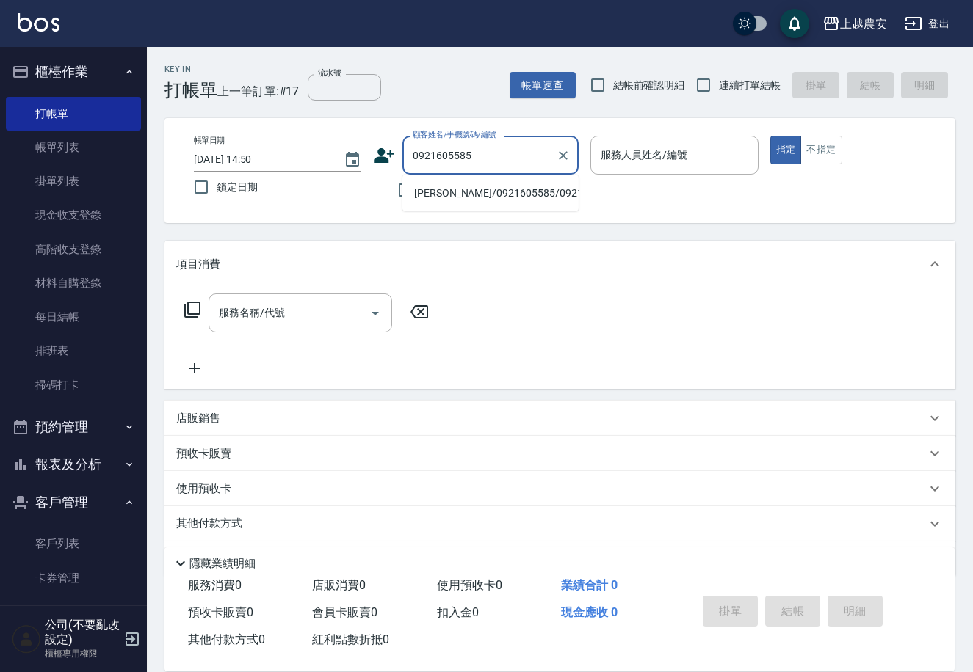
click at [479, 204] on li "[PERSON_NAME]/0921605585/0921605585" at bounding box center [490, 193] width 176 height 24
type input "[PERSON_NAME]/0921605585/0921605585"
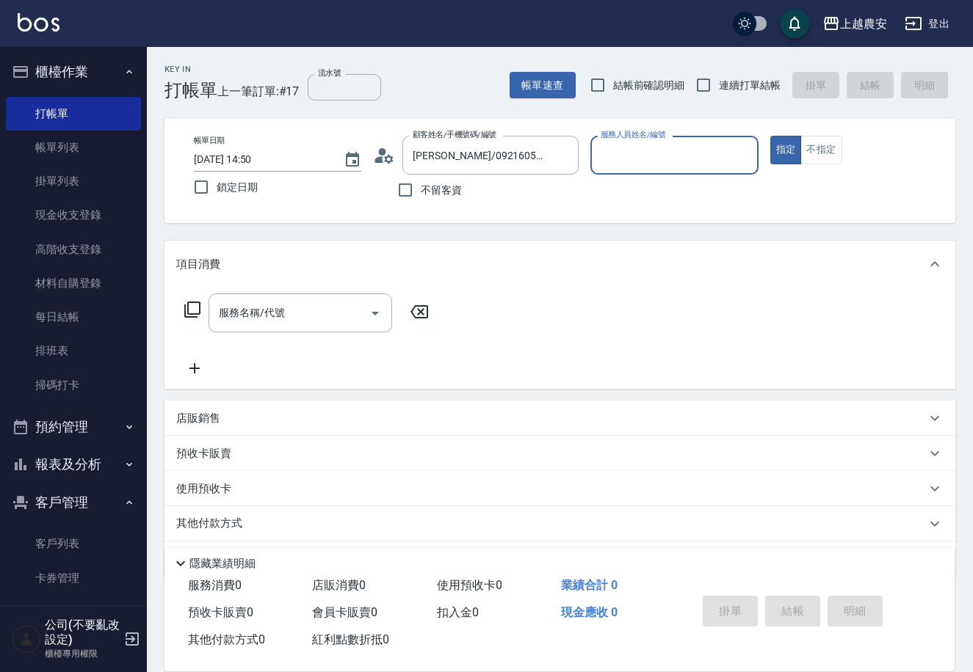
type input "Sandy-S"
click at [320, 308] on input "服務名稱/代號" at bounding box center [289, 313] width 148 height 26
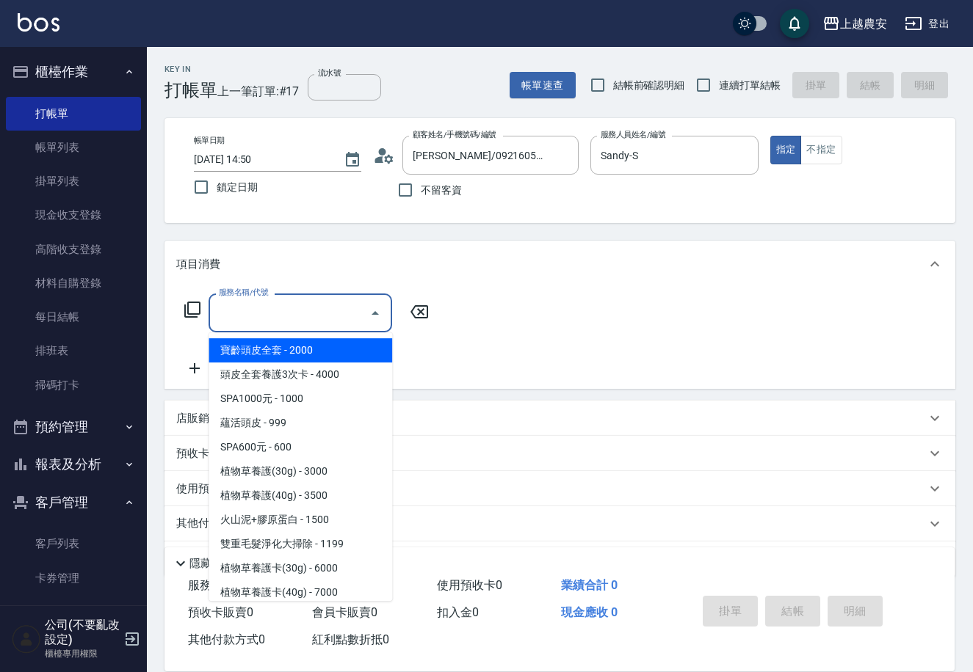
type input "5"
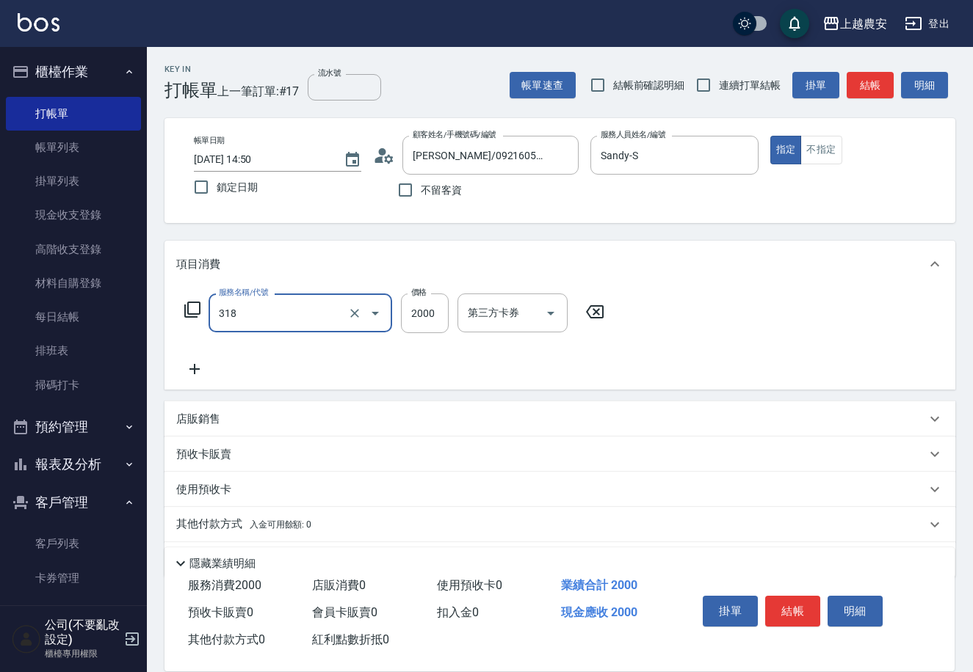
type input "燙髮1500↑(自購)(318)"
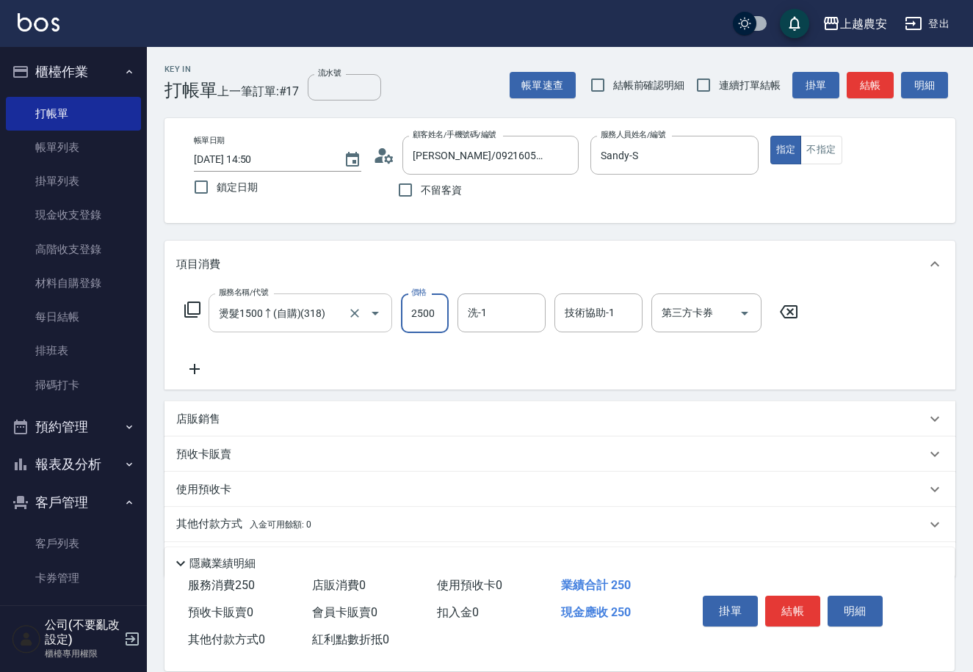
type input "2500"
type input "栗子-23"
click at [789, 604] on button "結帳" at bounding box center [792, 611] width 55 height 31
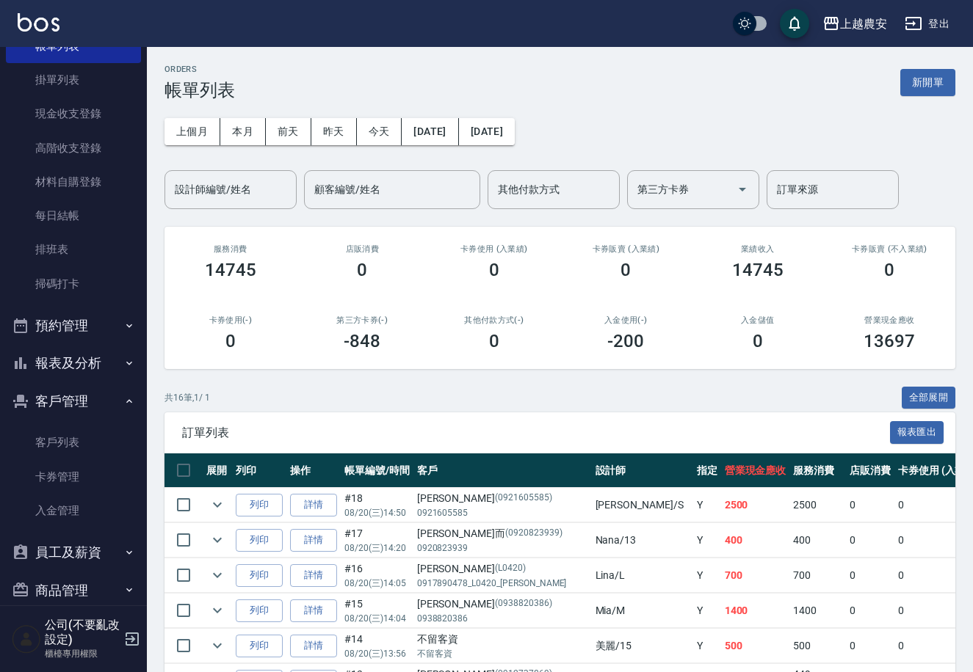
scroll to position [121, 0]
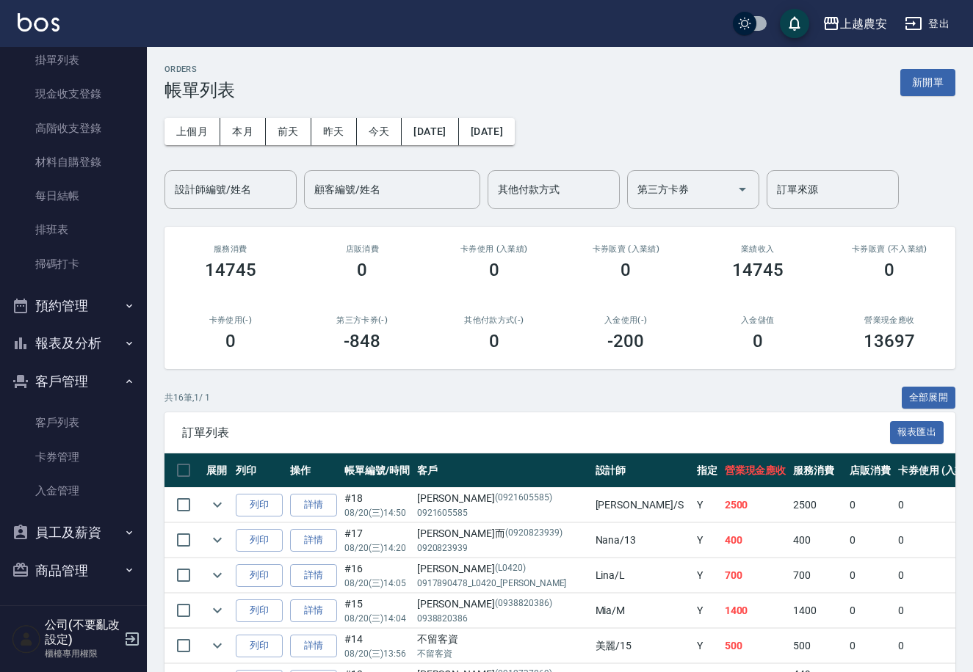
click at [86, 338] on button "報表及分析" at bounding box center [73, 343] width 135 height 38
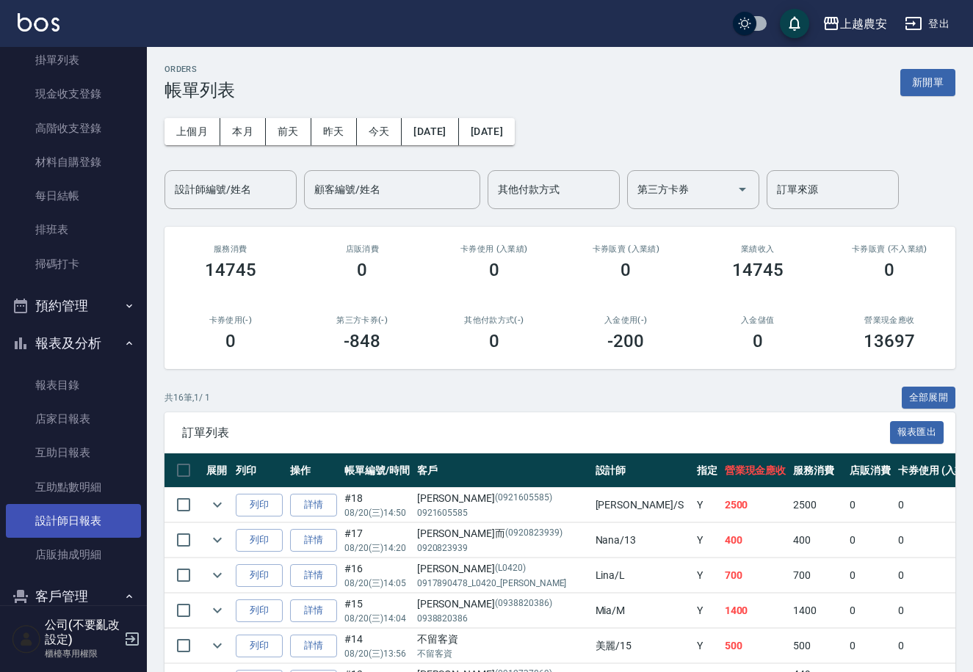
click at [75, 524] on link "設計師日報表" at bounding box center [73, 521] width 135 height 34
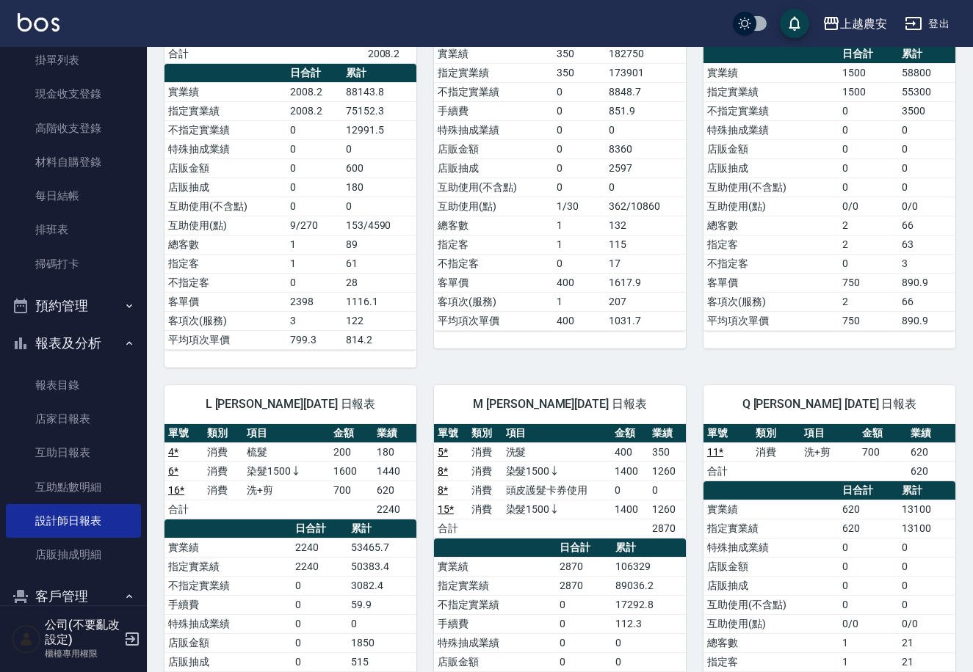
scroll to position [828, 0]
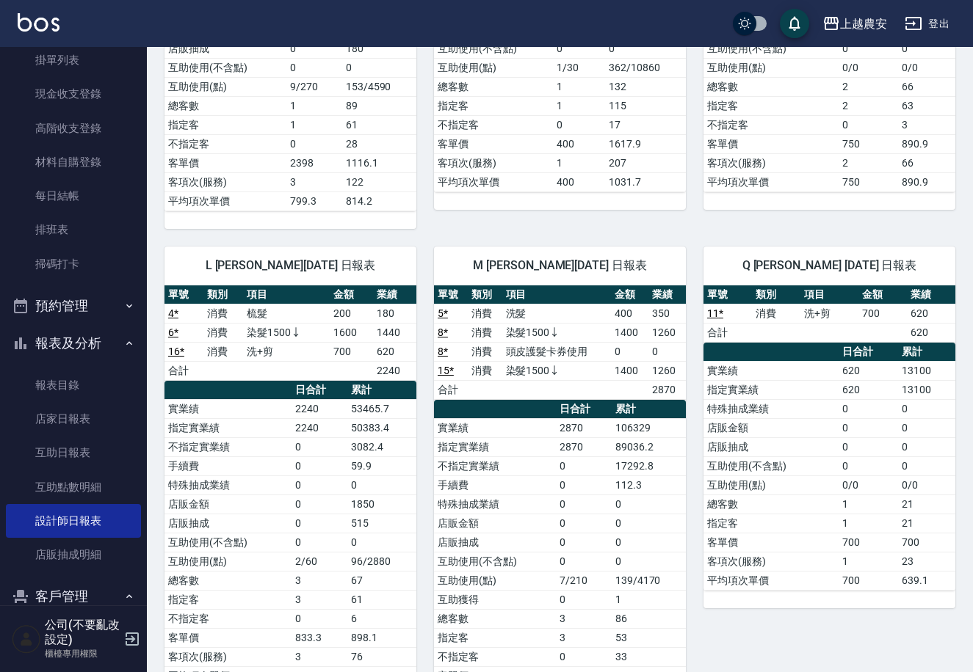
click at [967, 469] on div "上越農安 2025-08-20 設計師日報表 列印時間： 2025-08-20-15:15 Employee Daily Report 設計師日報表 前天 昨…" at bounding box center [560, 208] width 826 height 1978
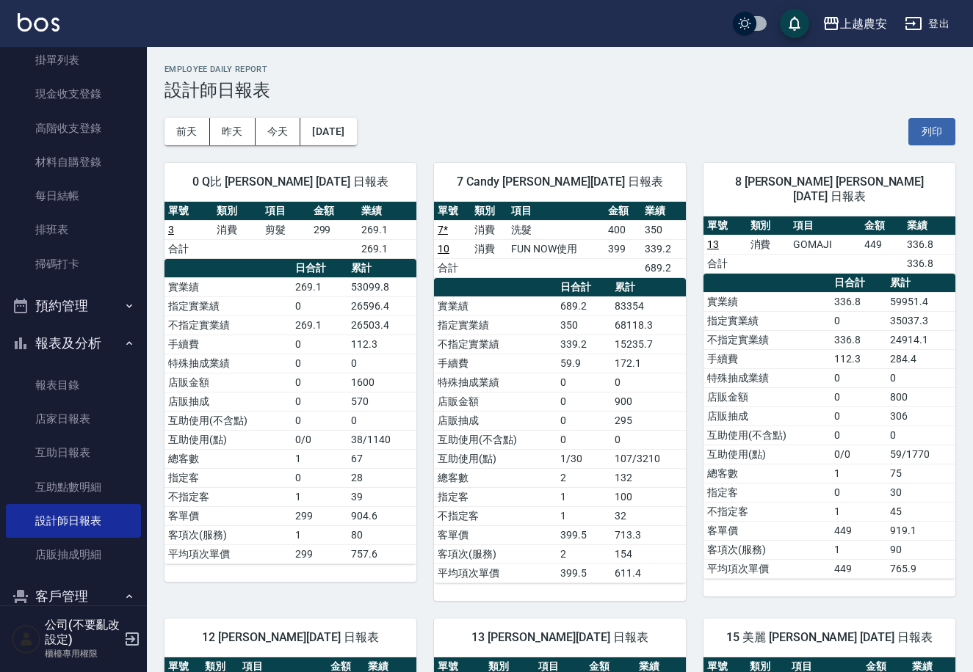
scroll to position [0, 0]
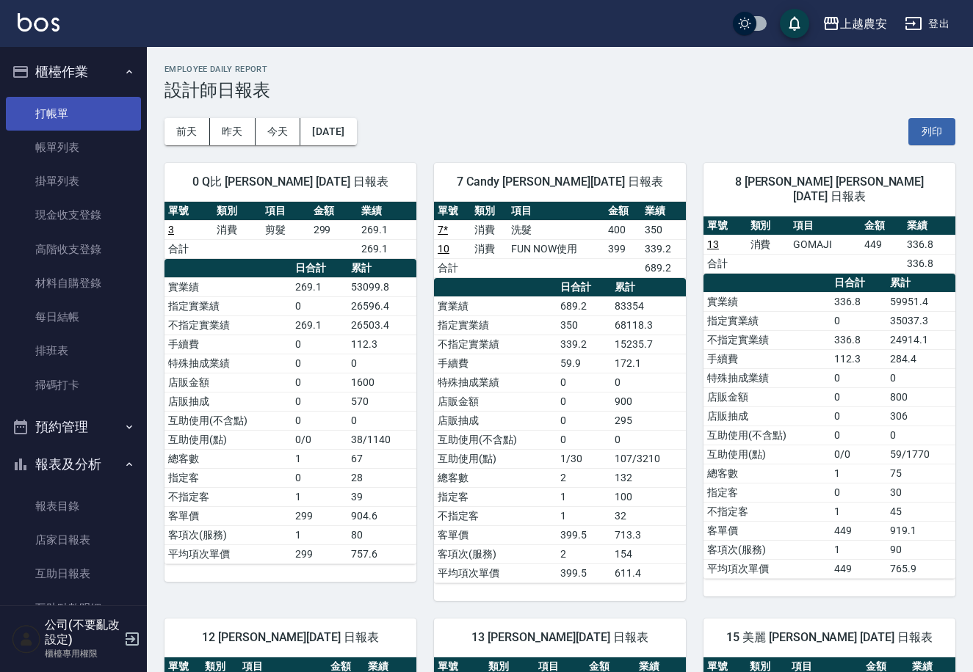
click at [79, 116] on link "打帳單" at bounding box center [73, 114] width 135 height 34
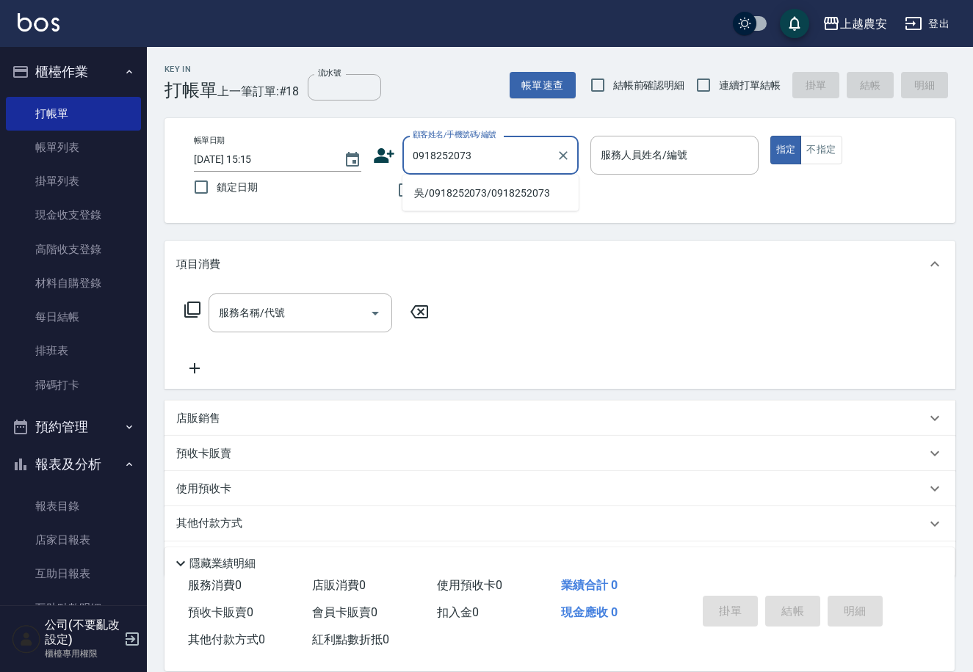
click at [460, 198] on li "吳/0918252073/0918252073" at bounding box center [490, 193] width 176 height 24
type input "吳/0918252073/0918252073"
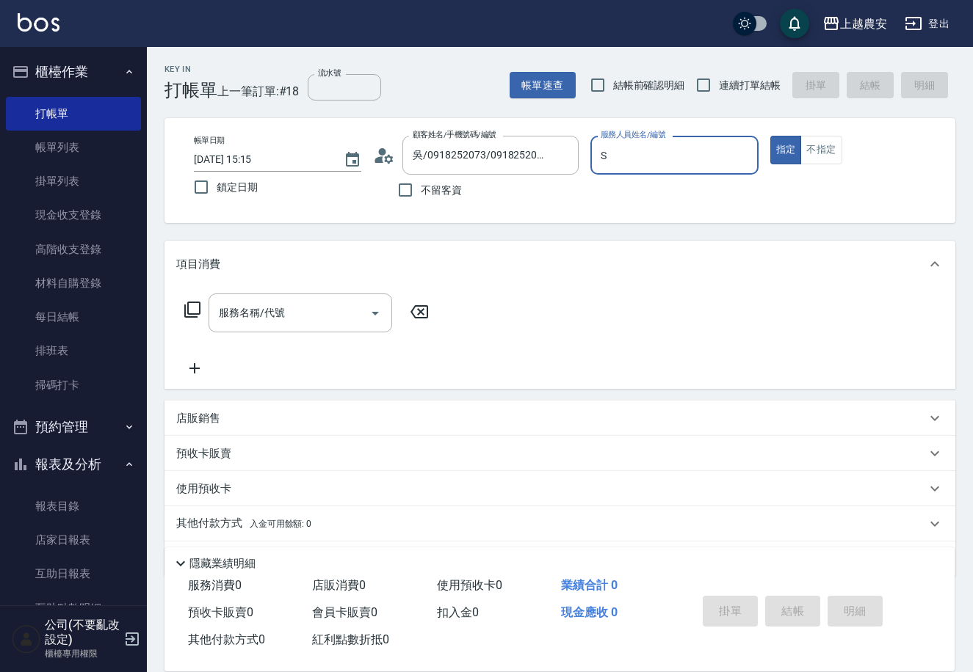
type input "Sandy-S"
type button "true"
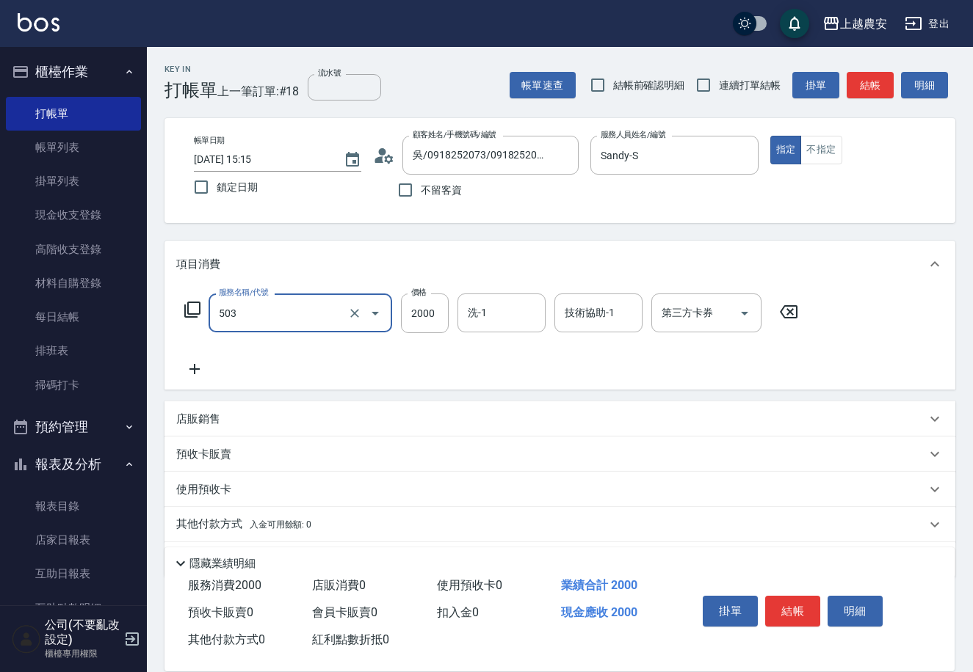
type input "染髮1500↑(503)"
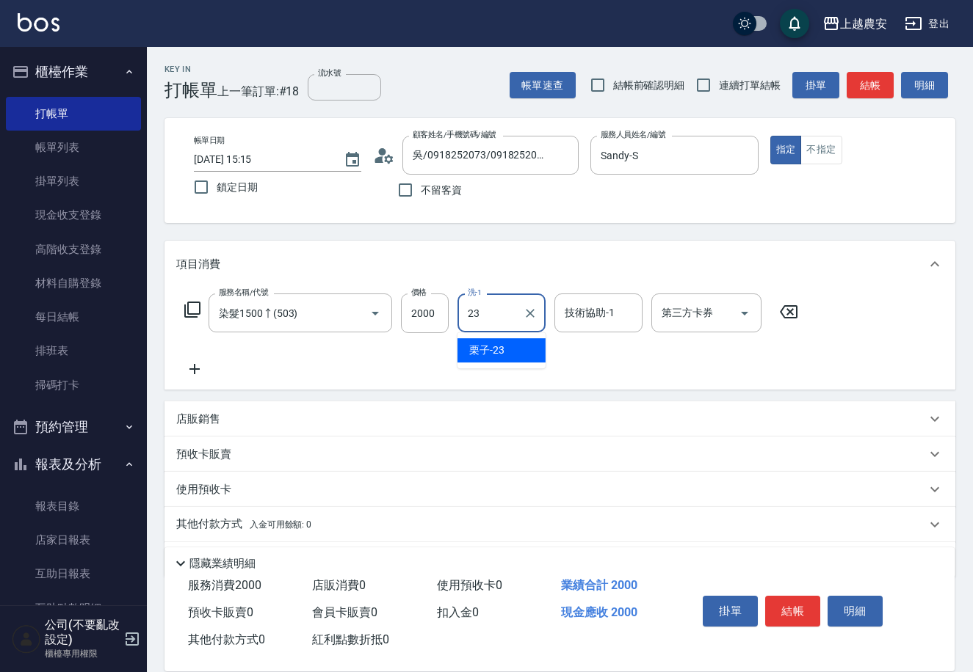
type input "栗子-23"
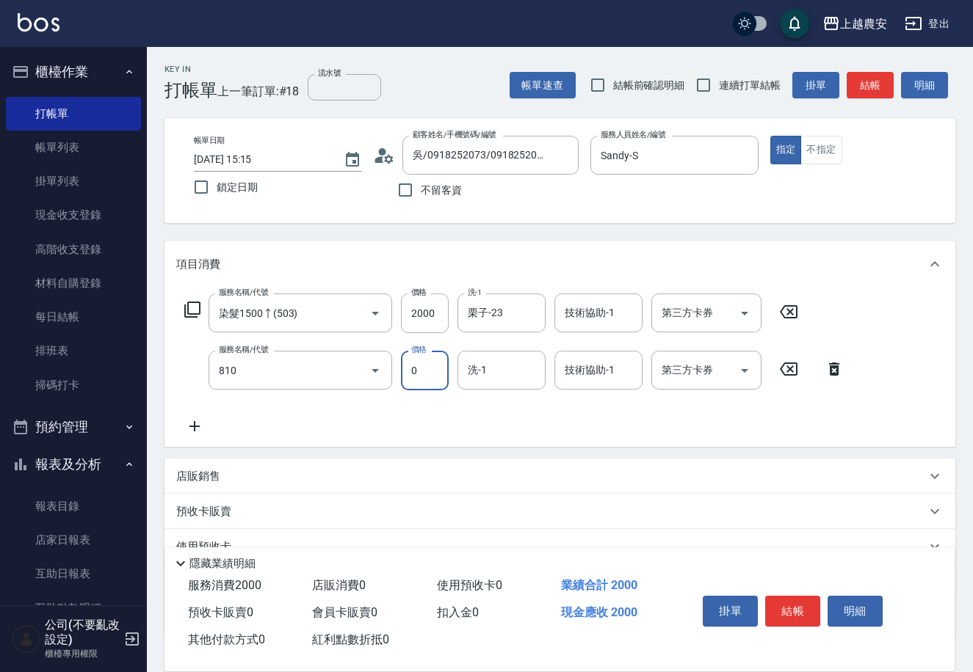
type input "頭皮護髮卡券使用(810)"
type input "栗子-23"
click at [788, 610] on button "結帳" at bounding box center [792, 611] width 55 height 31
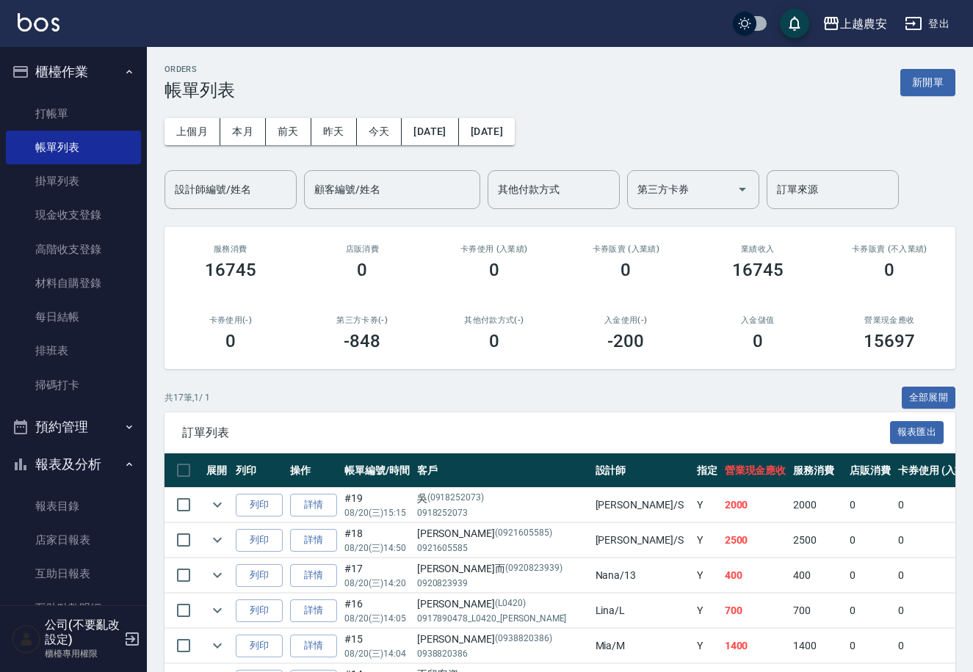
click at [303, 491] on td "詳情" at bounding box center [313, 505] width 54 height 35
click at [306, 501] on link "詳情" at bounding box center [313, 505] width 47 height 23
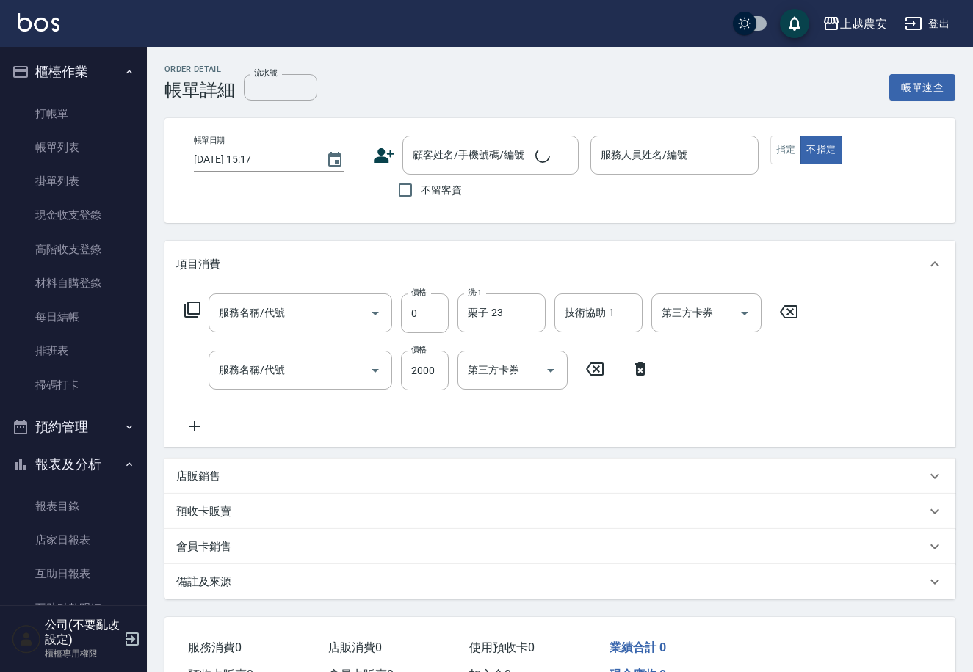
type input "頭皮護髮卡券使用(810)"
type input "染髮1500↑(503)"
click at [411, 384] on input "2000" at bounding box center [425, 371] width 48 height 40
type input "25"
type input "2025/08/20 15:15"
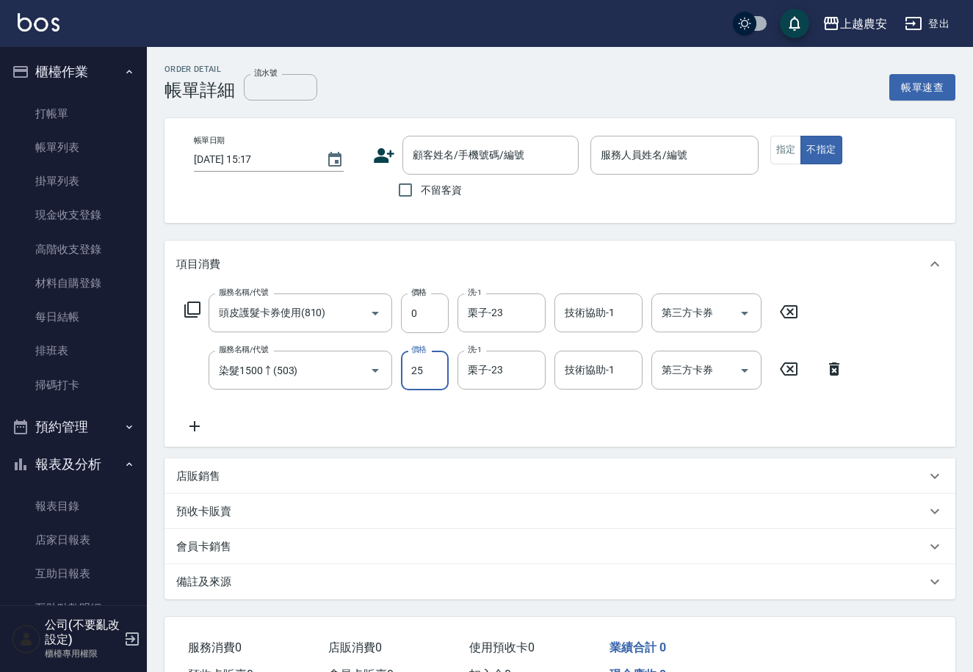
type input "Sandy-S"
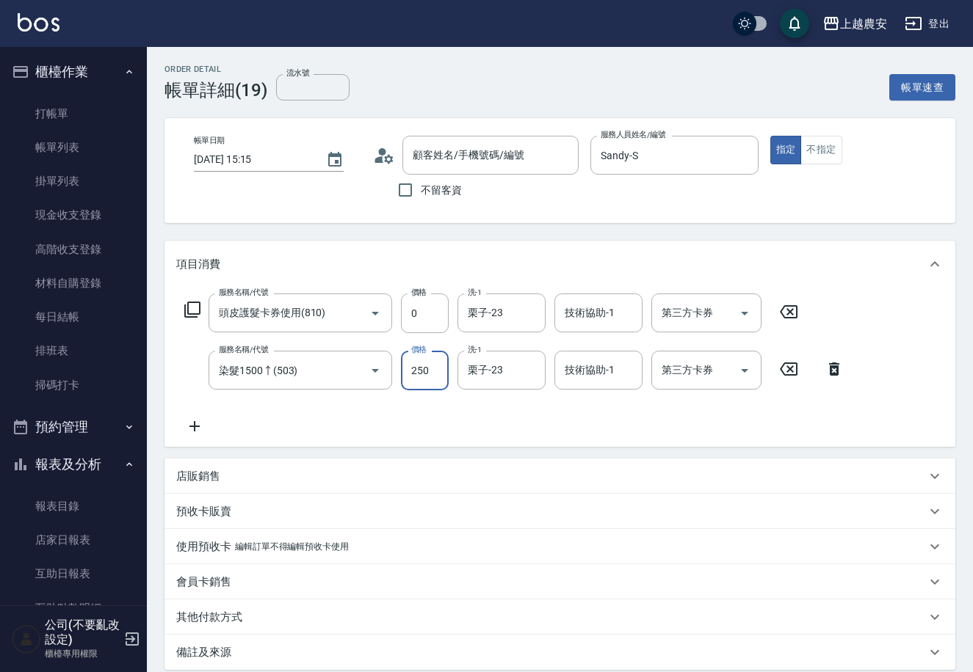
type input "2500"
type input "吳/0918252073/0918252073"
type input "2500"
click at [832, 366] on icon at bounding box center [834, 369] width 10 height 13
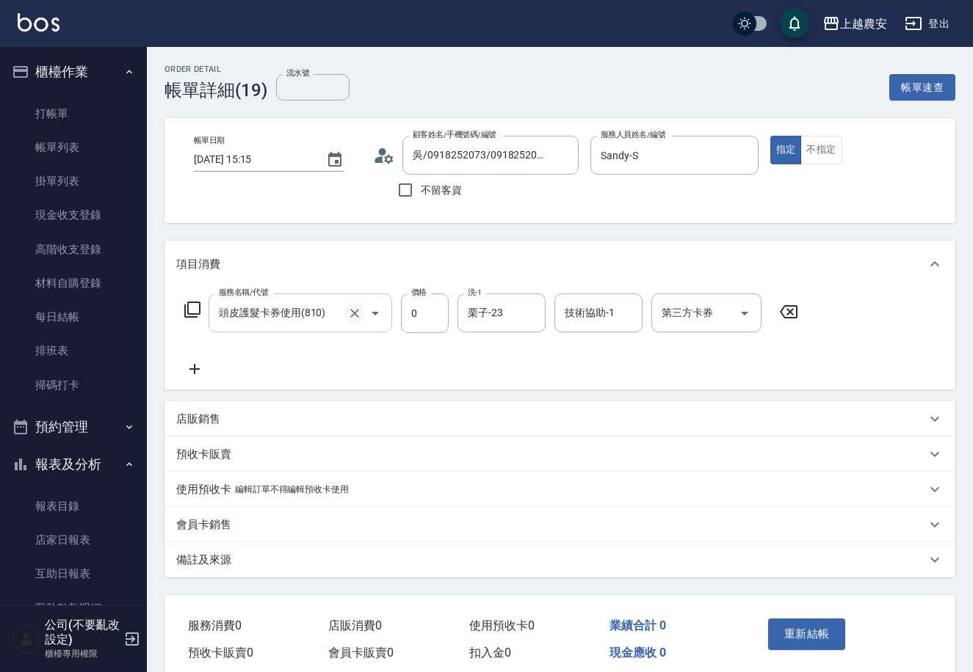
click at [355, 316] on icon "Clear" at bounding box center [354, 313] width 15 height 15
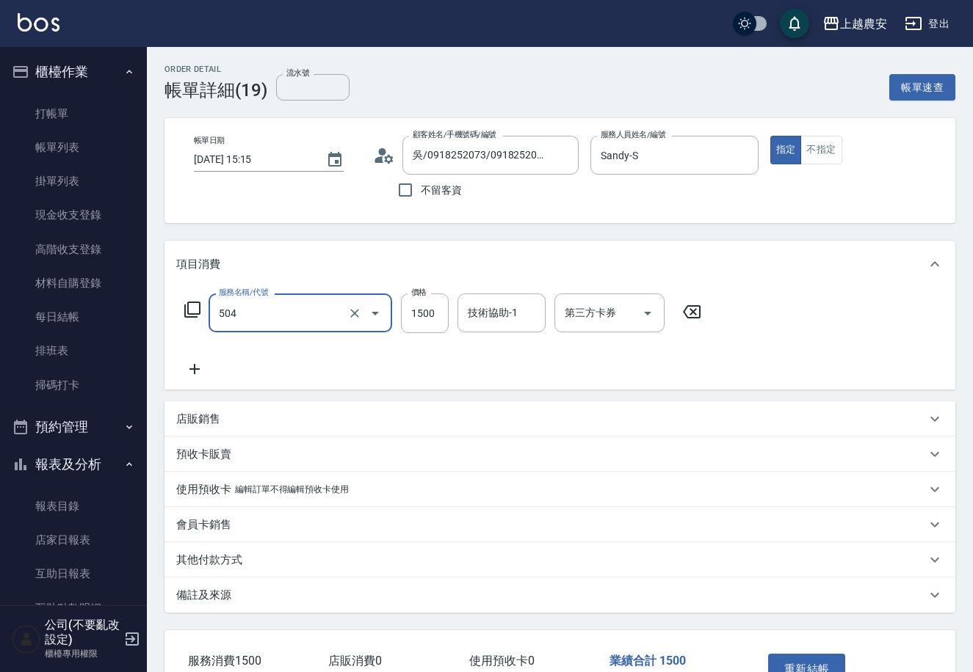
type input "染髮1500↓(504)"
type input "2500"
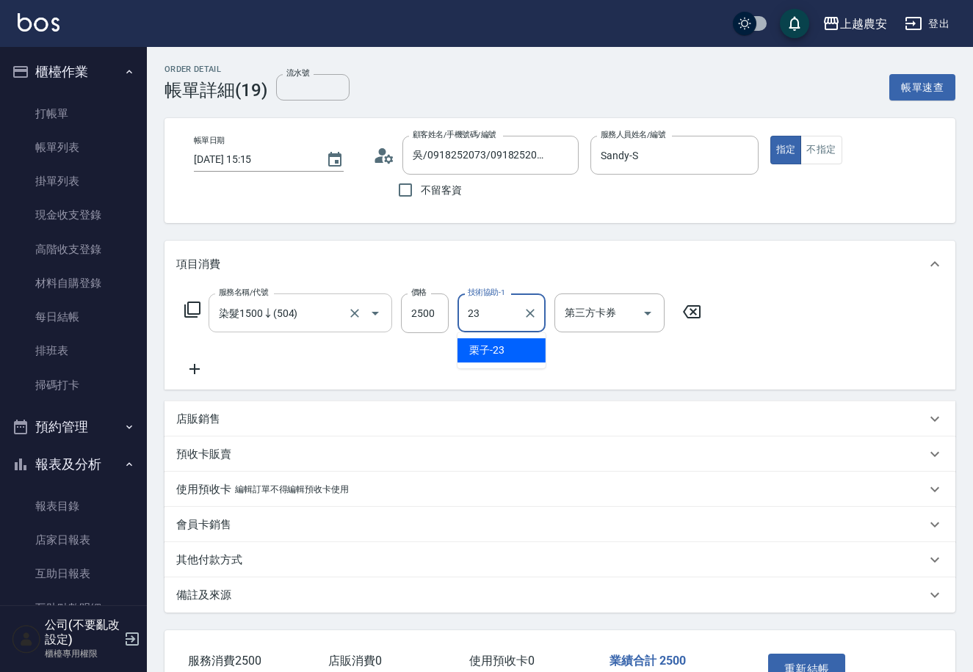
type input "栗子-23"
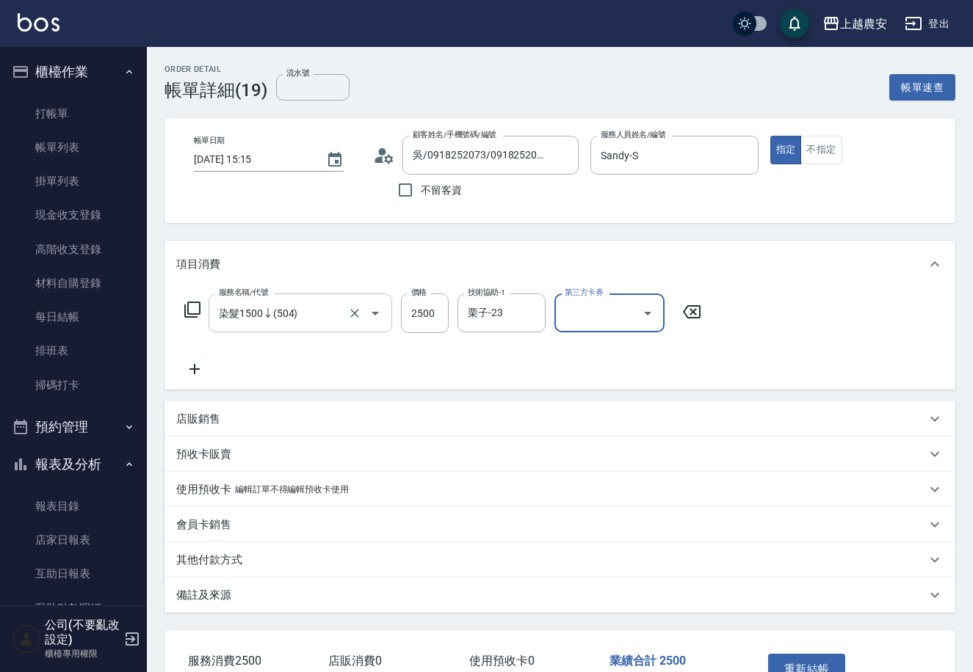
scroll to position [96, 0]
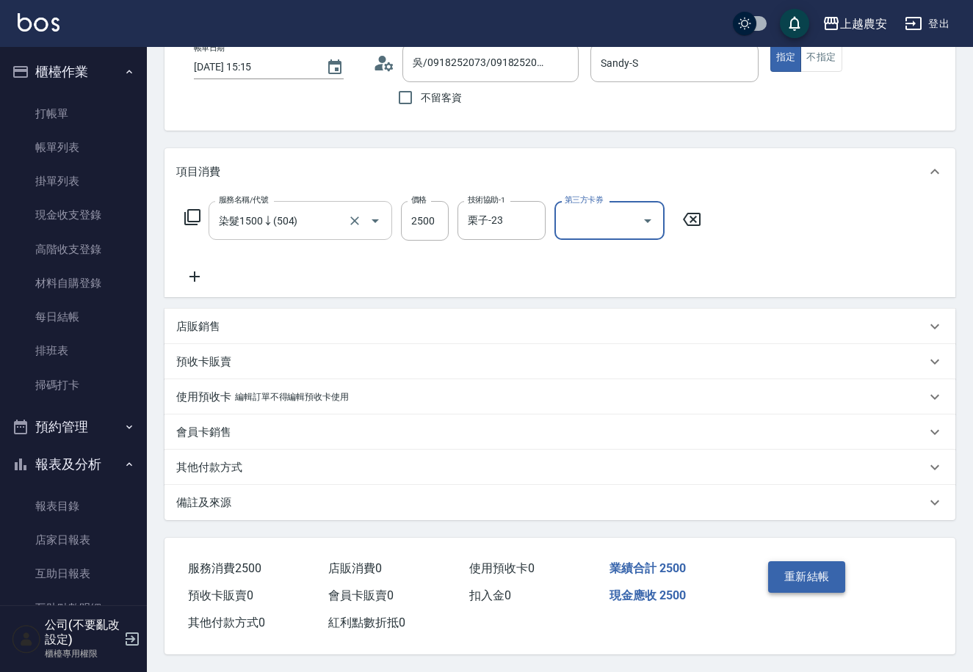
click at [810, 572] on button "重新結帳" at bounding box center [807, 577] width 78 height 31
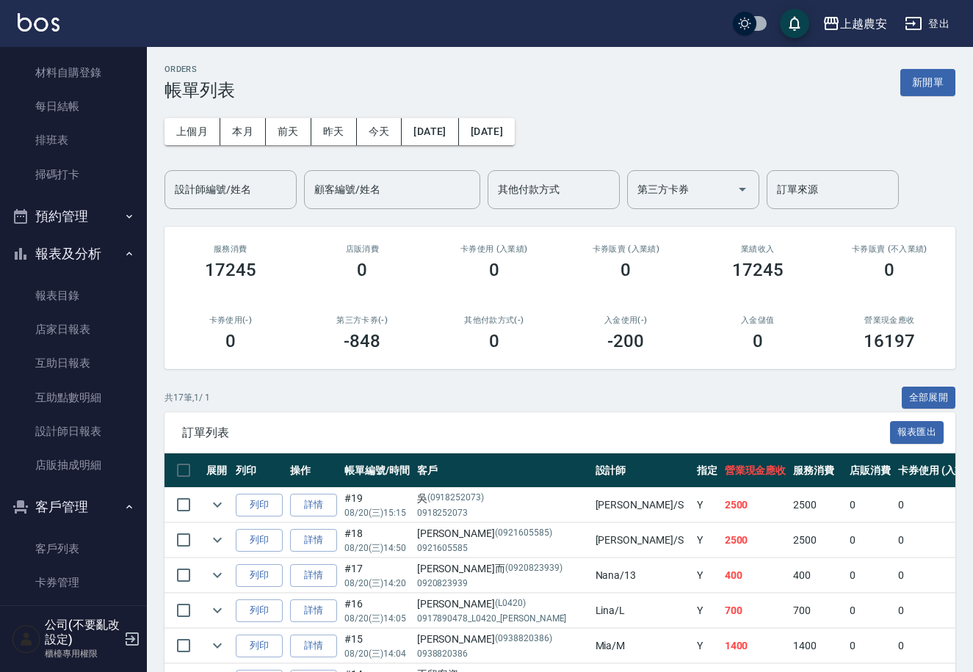
scroll to position [249, 0]
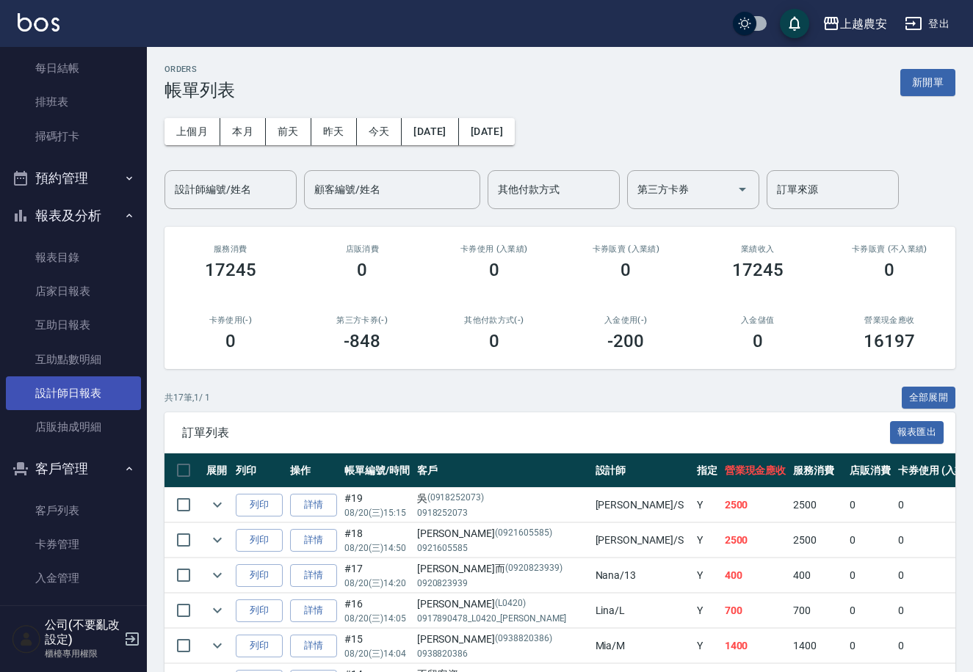
click at [90, 387] on link "設計師日報表" at bounding box center [73, 394] width 135 height 34
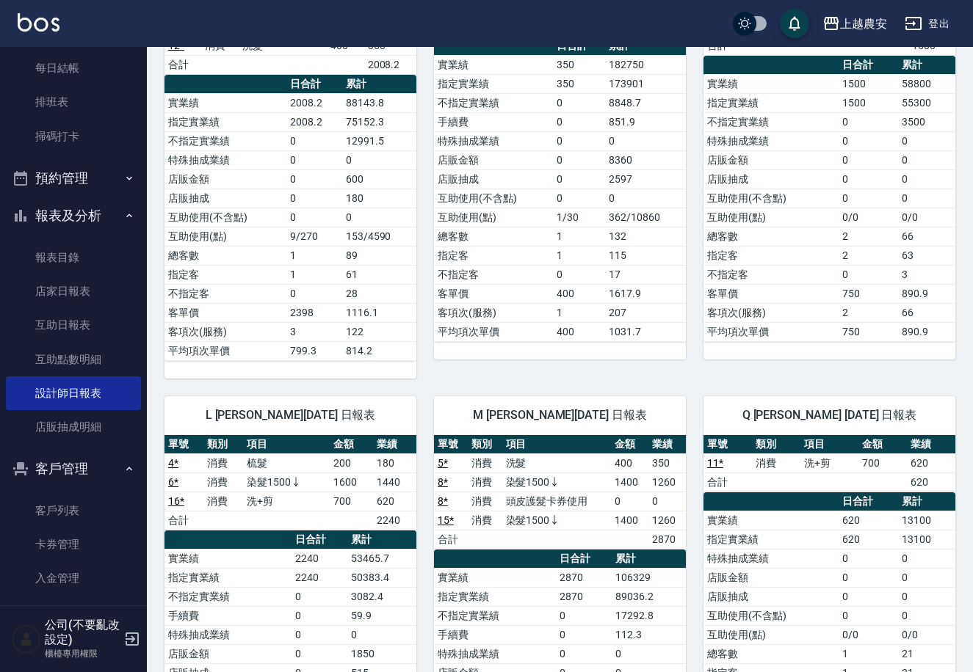
scroll to position [662, 0]
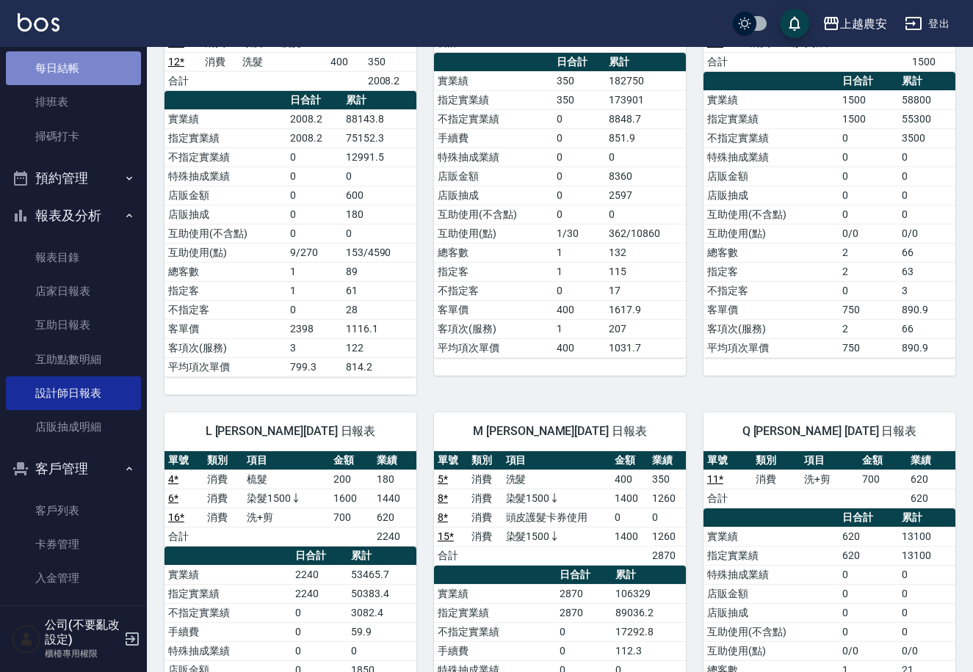
click at [76, 73] on link "每日結帳" at bounding box center [73, 68] width 135 height 34
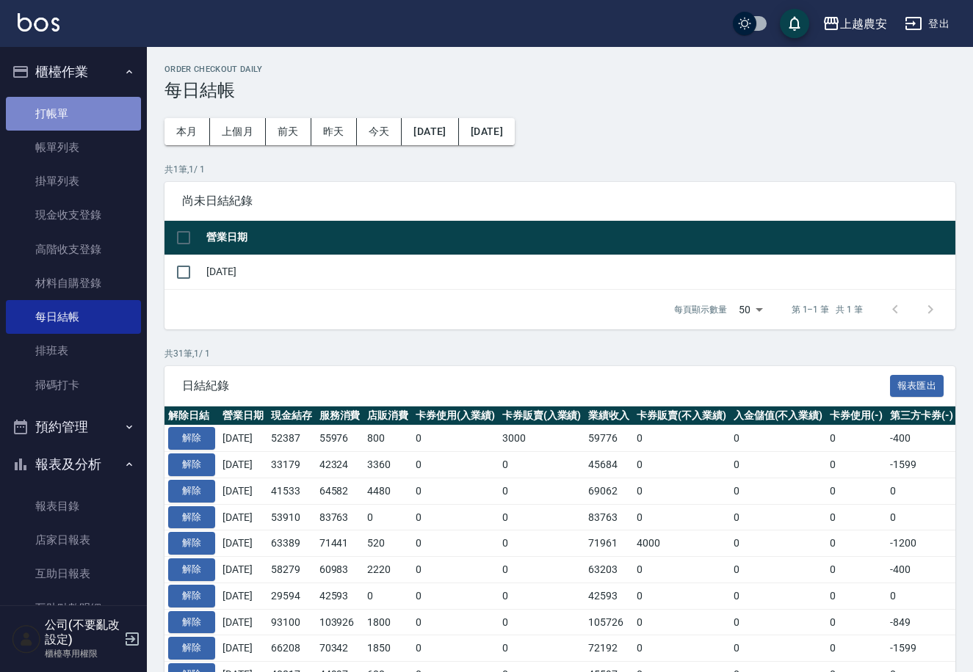
click at [81, 103] on link "打帳單" at bounding box center [73, 114] width 135 height 34
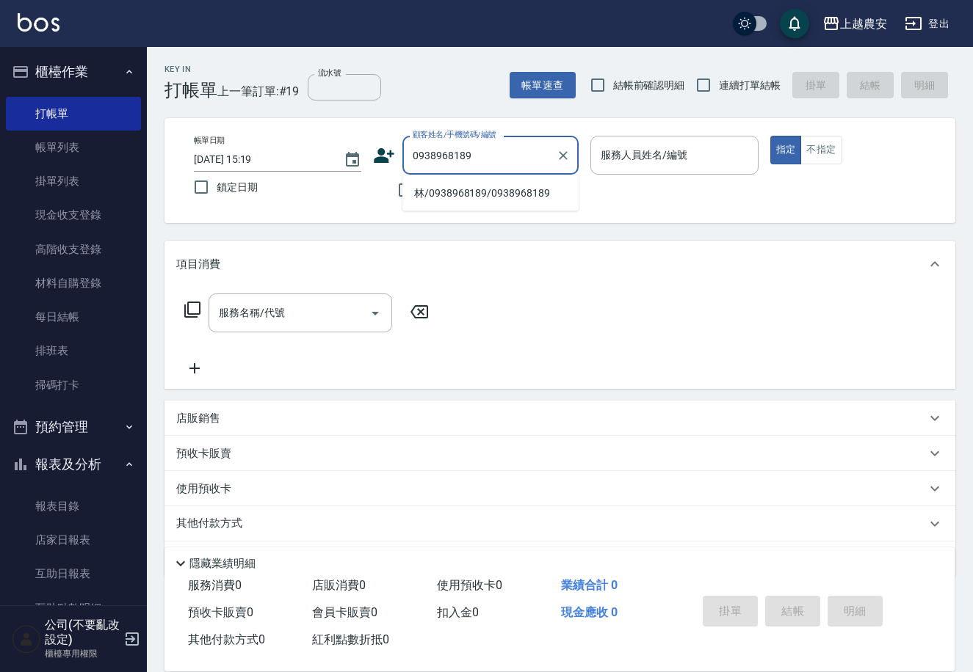
click at [471, 197] on li "林/0938968189/0938968189" at bounding box center [490, 193] width 176 height 24
type input "林/0938968189/0938968189"
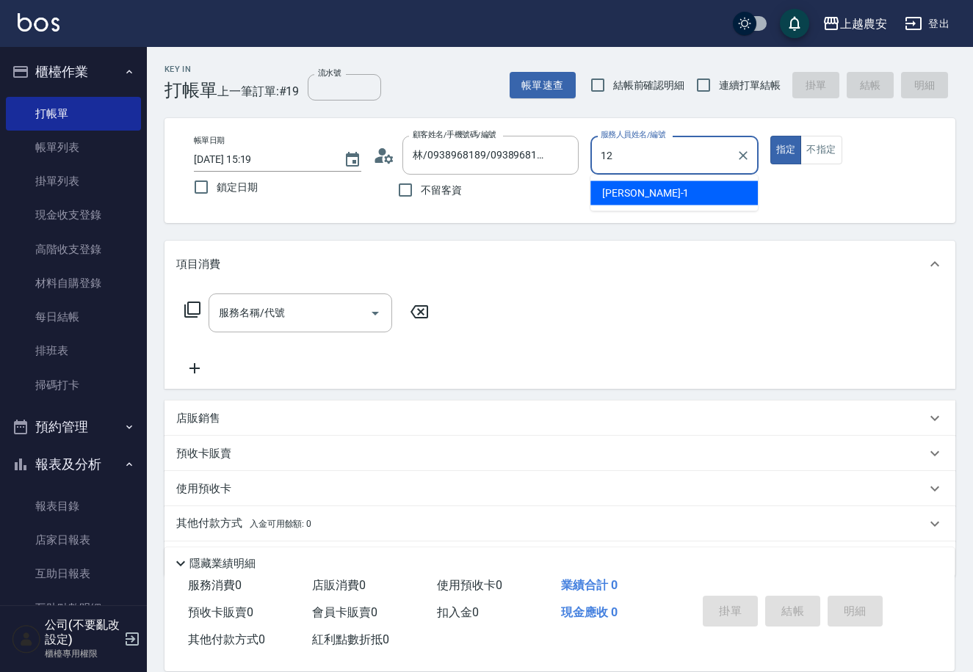
type input "12"
type button "true"
type input "Yoko-12"
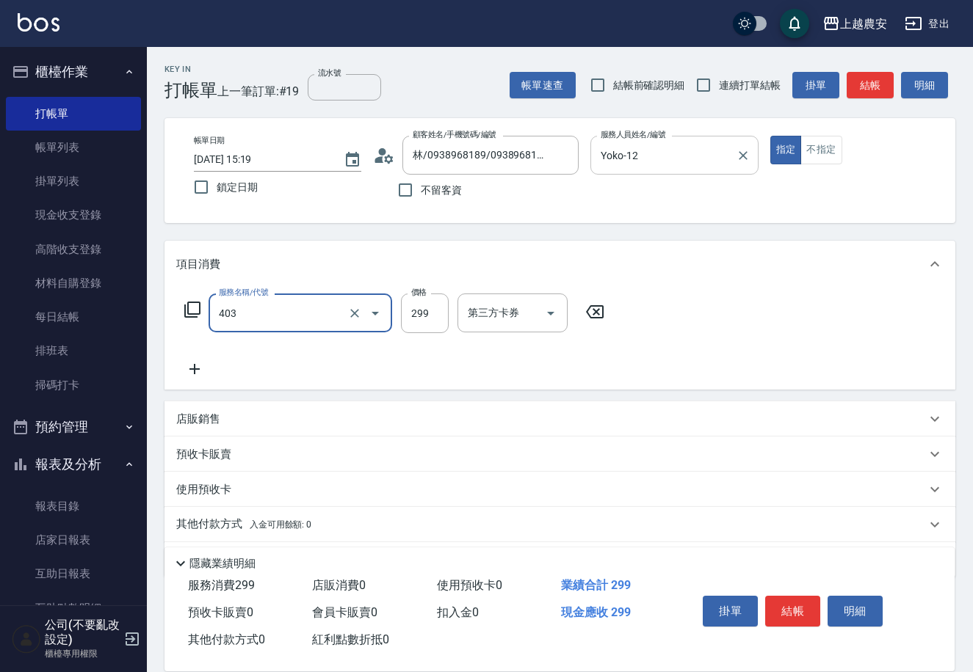
type input "剪髮(403)"
type input "400"
click at [787, 600] on button "結帳" at bounding box center [792, 611] width 55 height 31
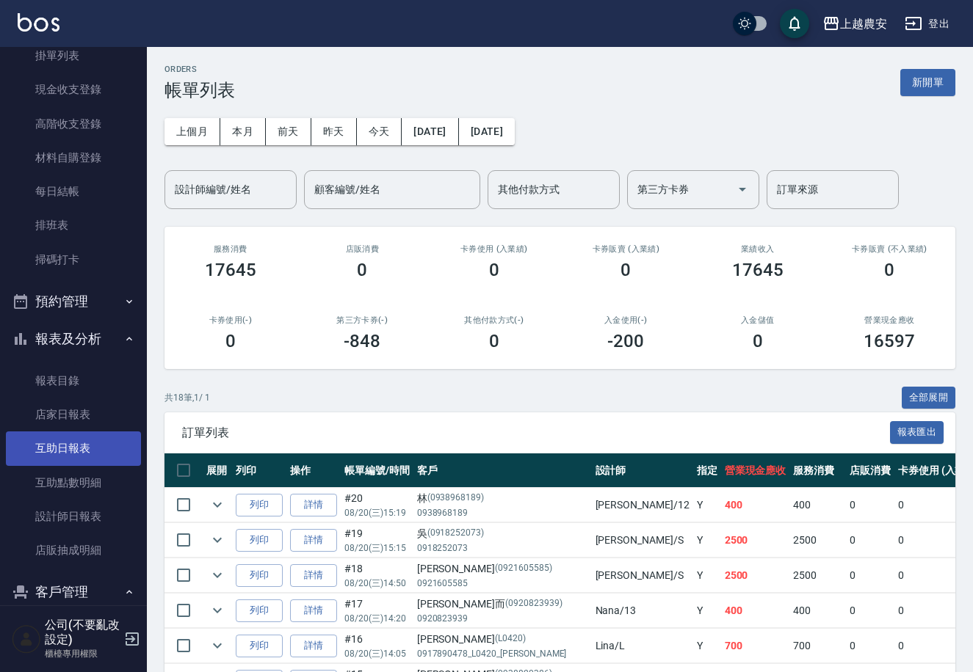
scroll to position [136, 0]
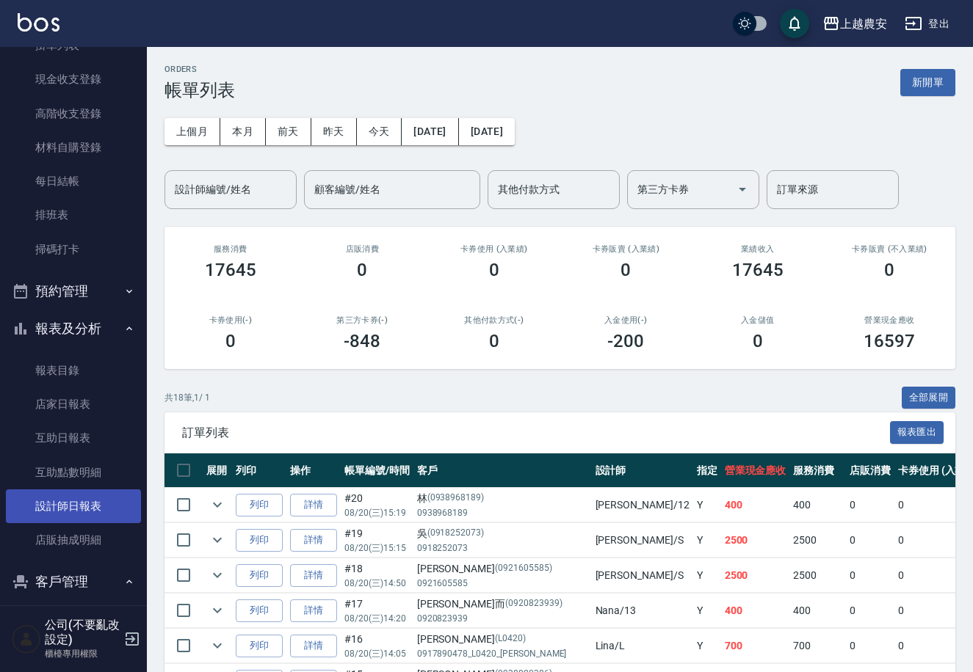
click at [63, 512] on link "設計師日報表" at bounding box center [73, 507] width 135 height 34
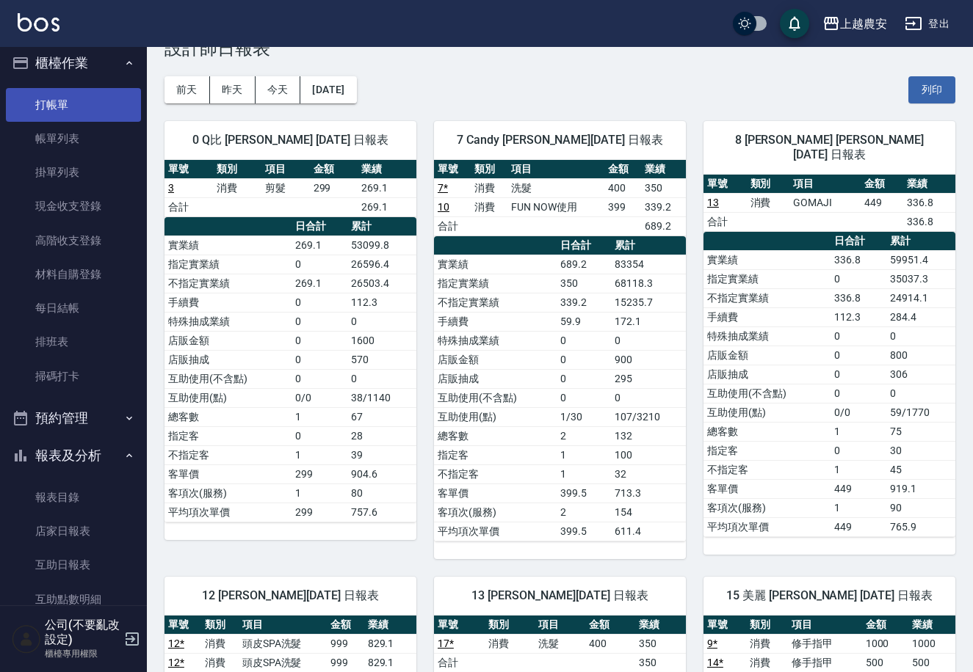
scroll to position [7, 0]
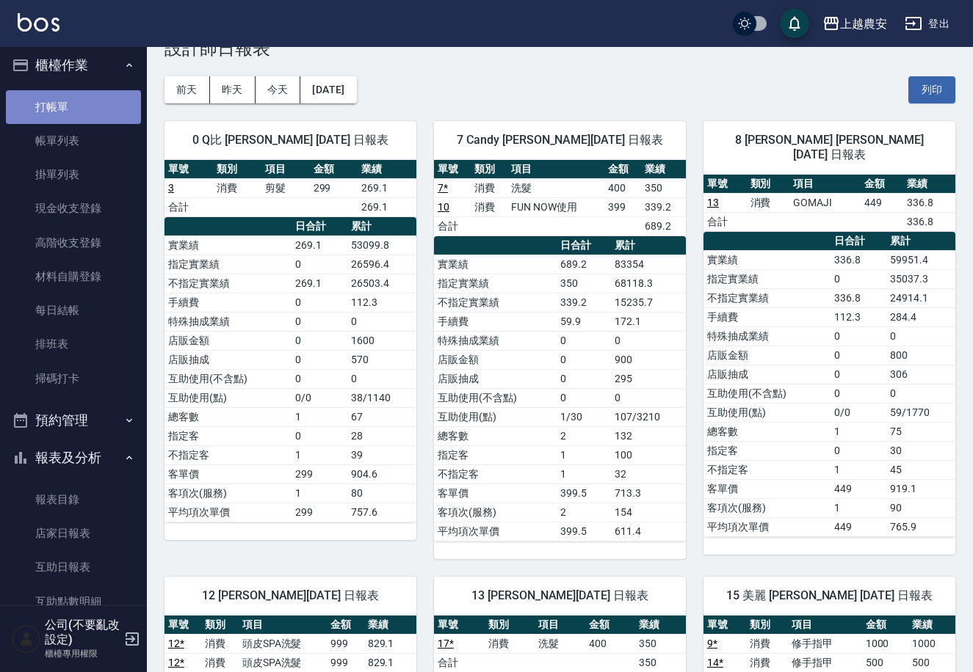
click at [86, 104] on link "打帳單" at bounding box center [73, 107] width 135 height 34
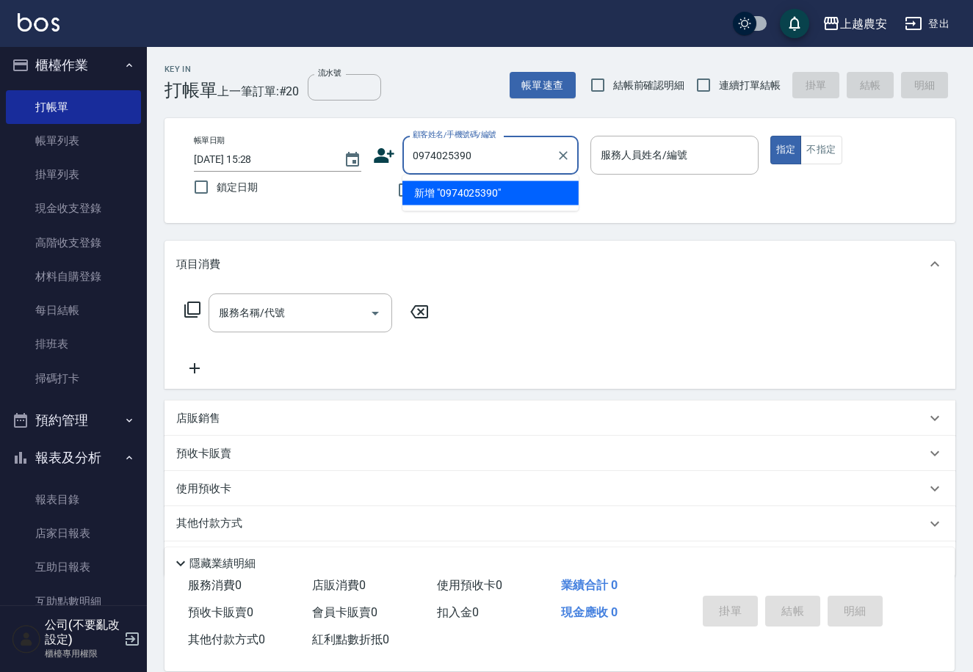
click at [467, 188] on li "新增 "0974025390"" at bounding box center [490, 193] width 176 height 24
type input "0974025390"
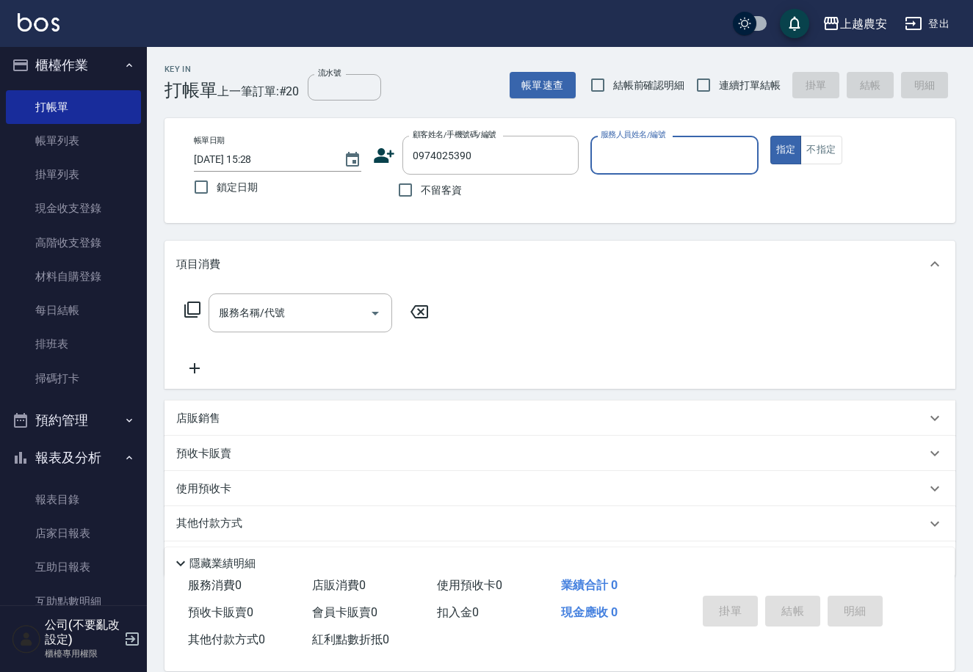
click at [380, 150] on icon at bounding box center [384, 155] width 21 height 15
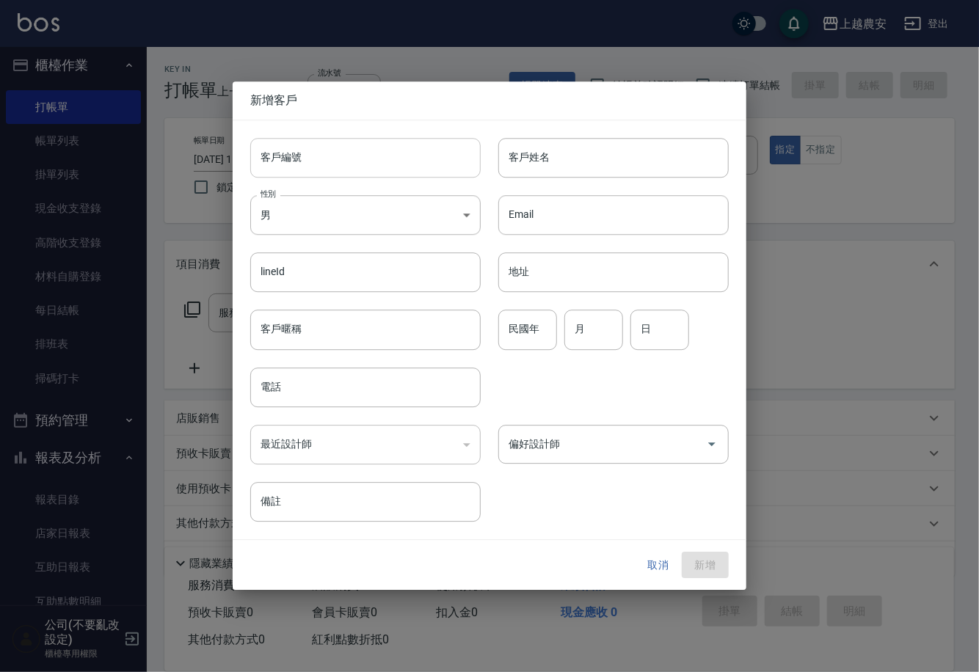
click at [377, 154] on input "客戶編號" at bounding box center [365, 158] width 230 height 40
type input "0974025390"
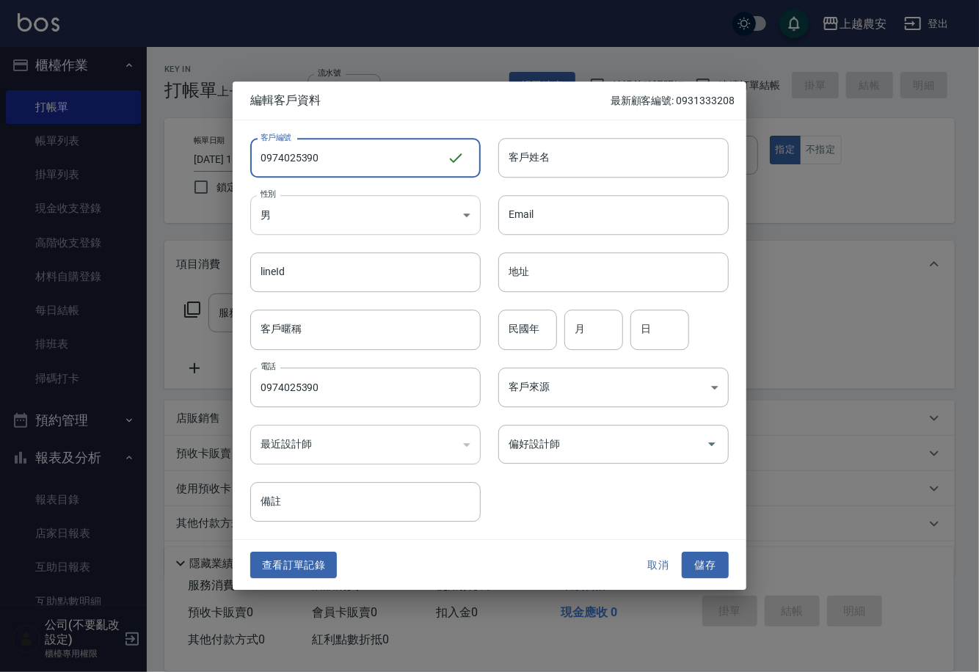
type input "0974025390"
click at [333, 216] on body "上越農安 登出 櫃檯作業 打帳單 帳單列表 掛單列表 現金收支登錄 高階收支登錄 材料自購登錄 每日結帳 排班表 掃碼打卡 預約管理 預約管理 單日預約紀錄 …" at bounding box center [489, 358] width 979 height 716
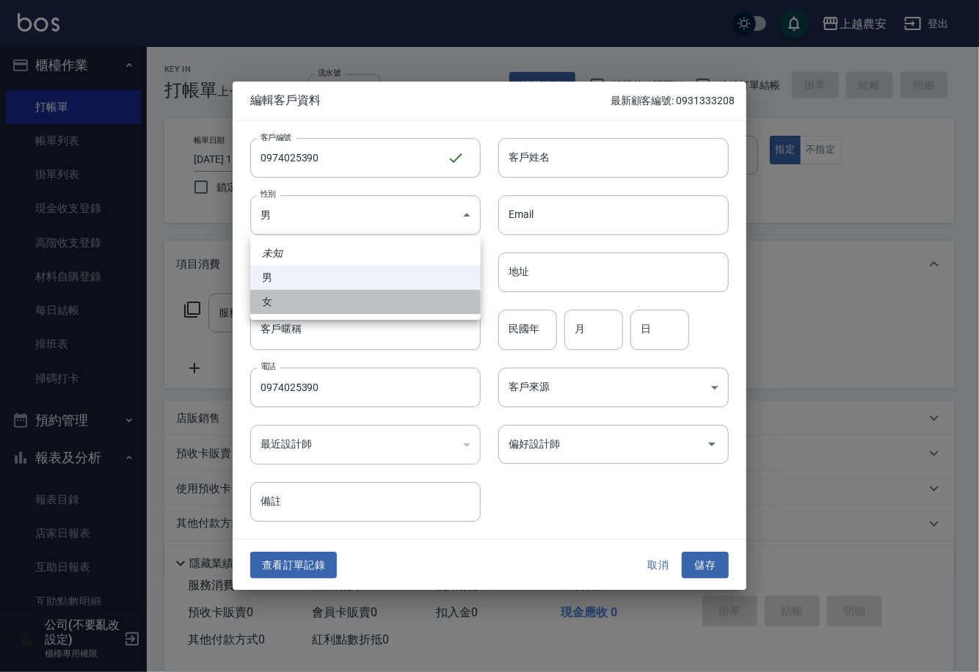
click at [316, 313] on li "女" at bounding box center [365, 302] width 230 height 24
type input "[DEMOGRAPHIC_DATA]"
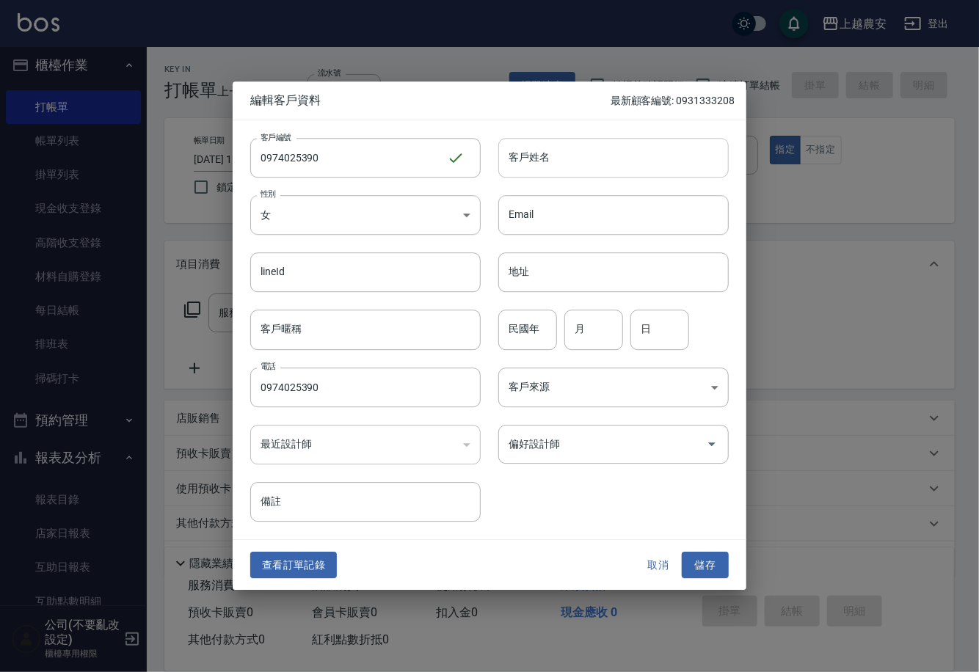
click at [600, 151] on input "客戶姓名" at bounding box center [613, 158] width 230 height 40
type input "[PERSON_NAME]"
click at [714, 562] on button "儲存" at bounding box center [705, 565] width 47 height 27
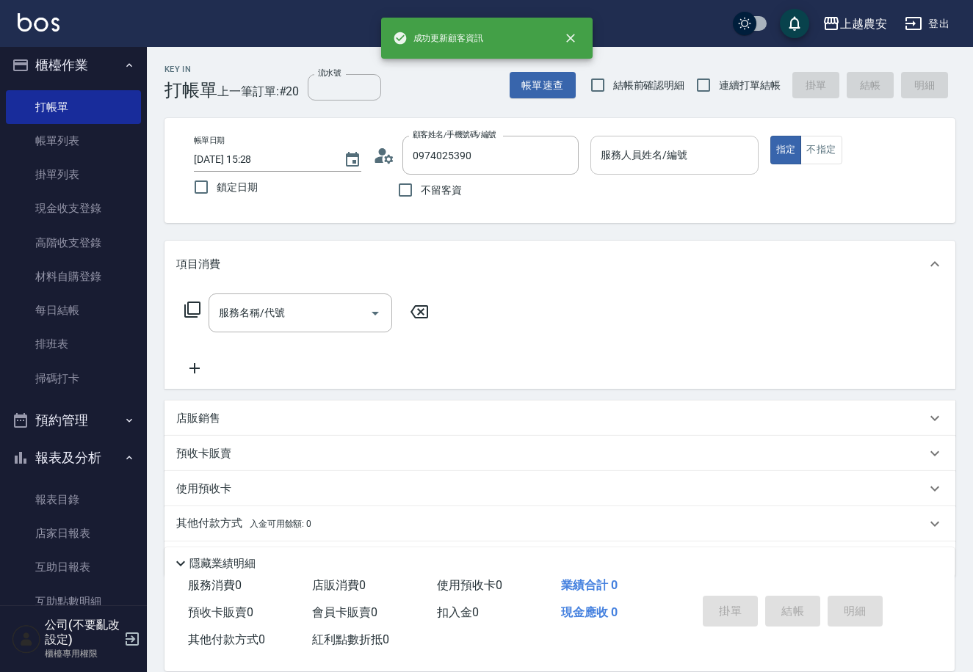
click at [626, 145] on div "服務人員姓名/編號 服務人員姓名/編號" at bounding box center [673, 155] width 167 height 39
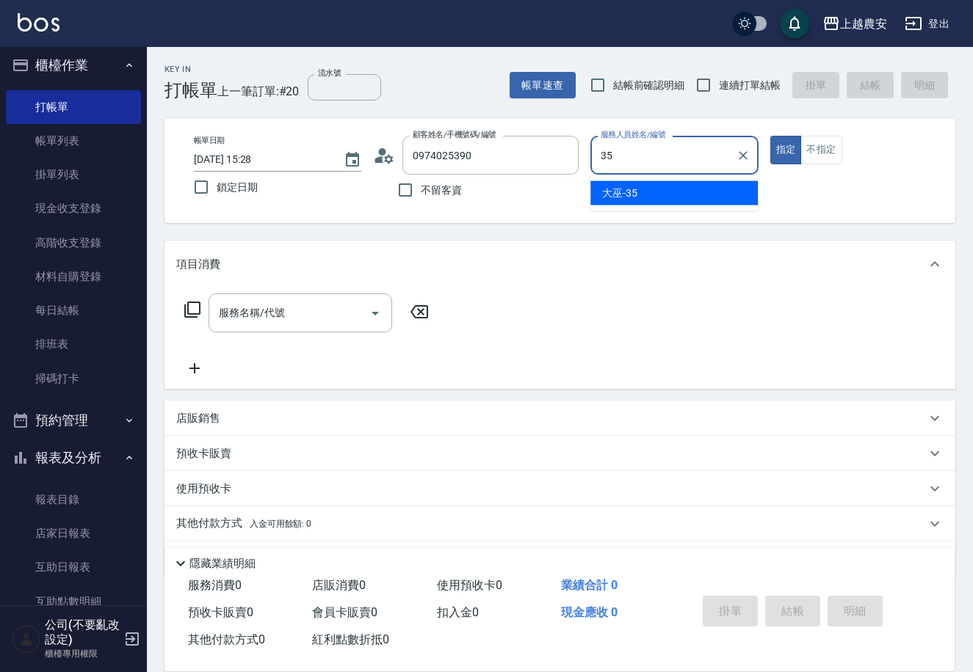
type input "大巫-35"
type button "true"
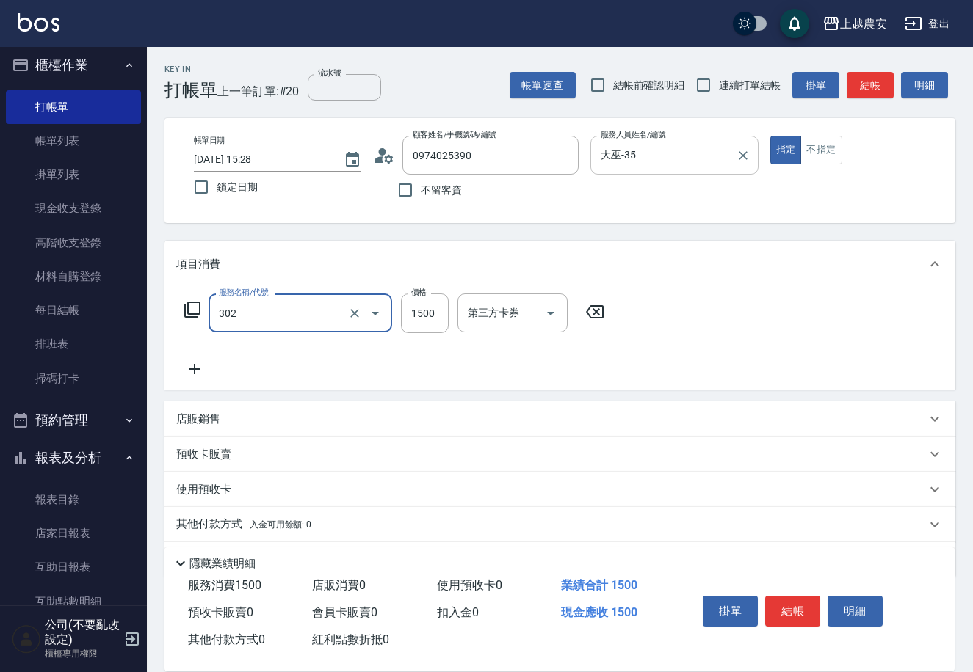
type input "燙髮1500↓(自購)(302)"
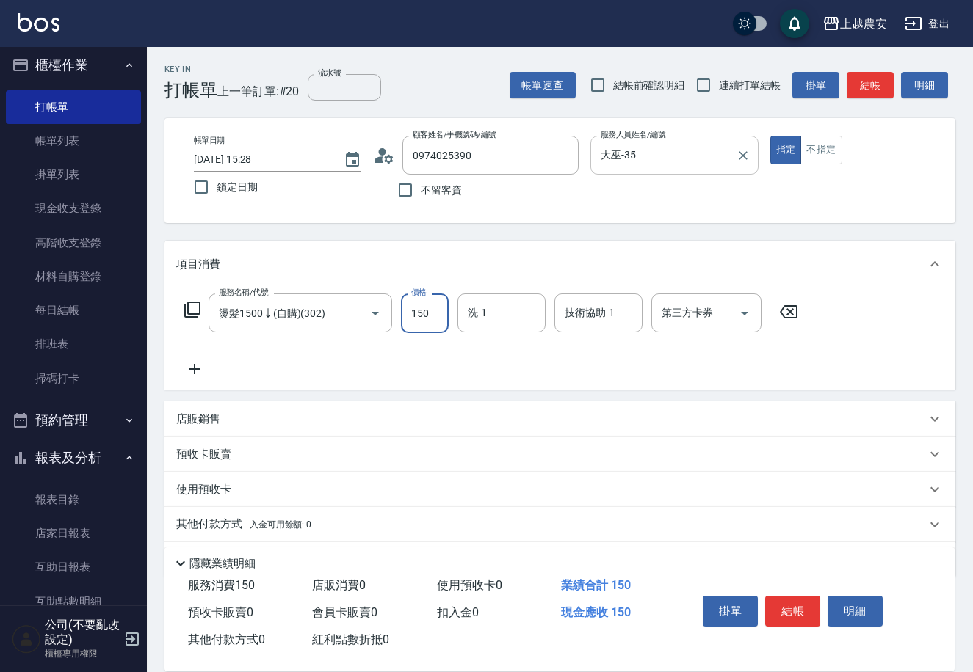
type input "1500"
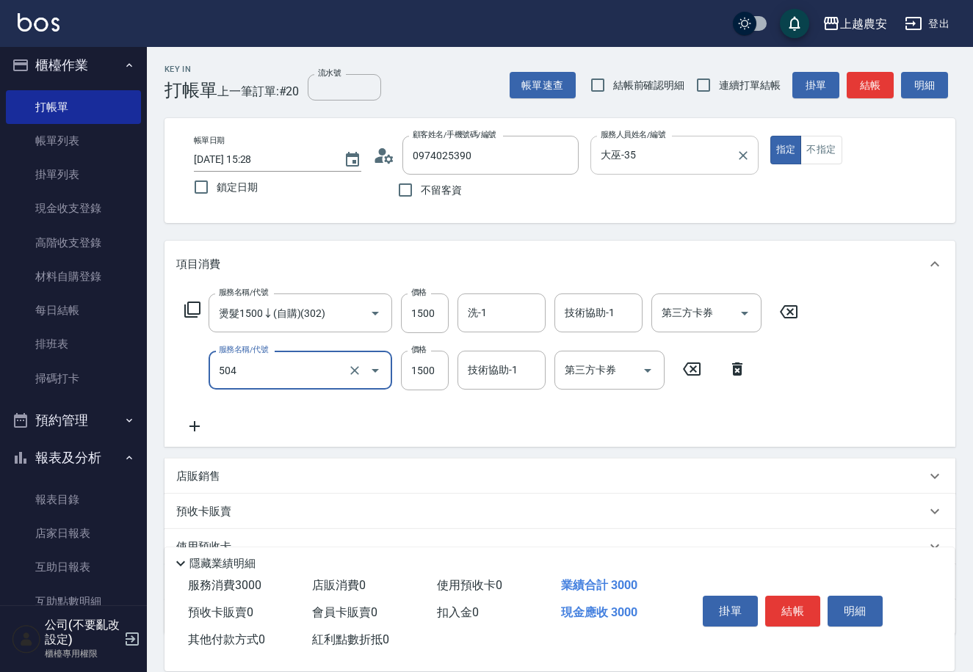
type input "染髮1500↓(504)"
type input "1100"
click at [813, 615] on button "結帳" at bounding box center [792, 611] width 55 height 31
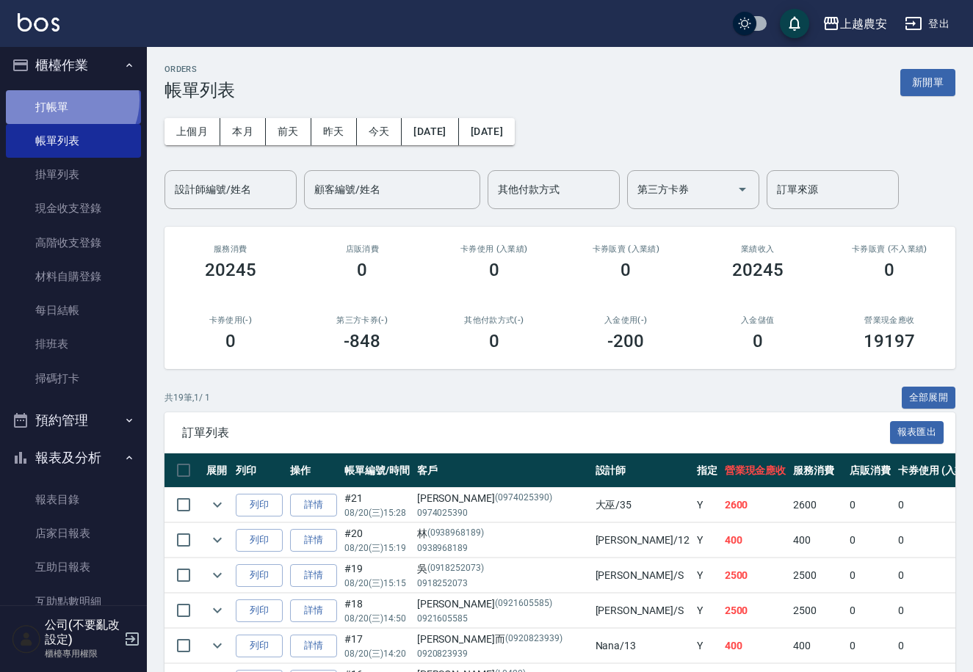
click at [66, 100] on link "打帳單" at bounding box center [73, 107] width 135 height 34
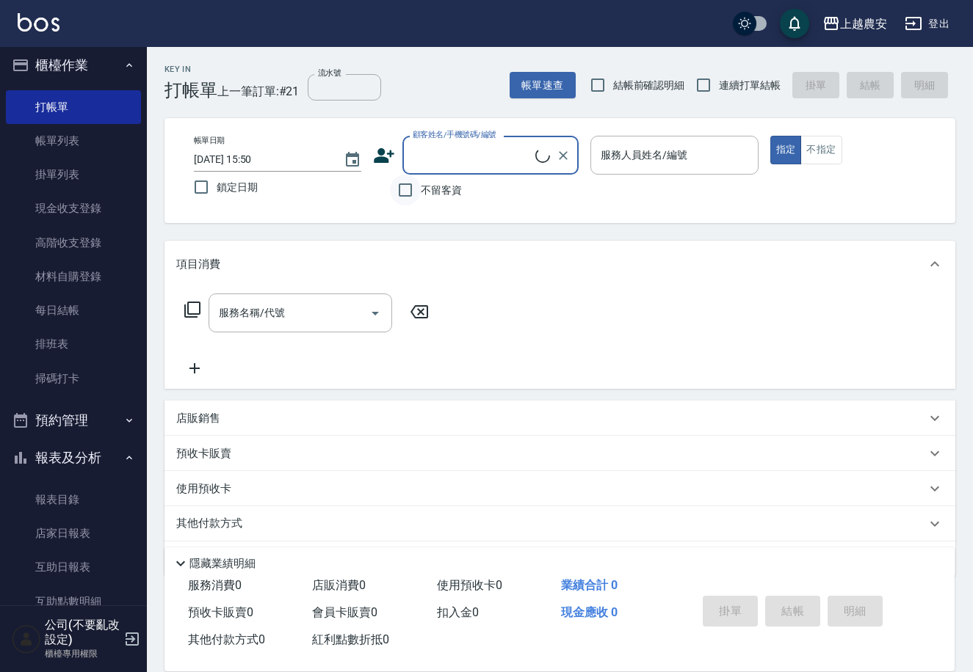
click at [417, 184] on input "不留客資" at bounding box center [405, 190] width 31 height 31
checkbox input "true"
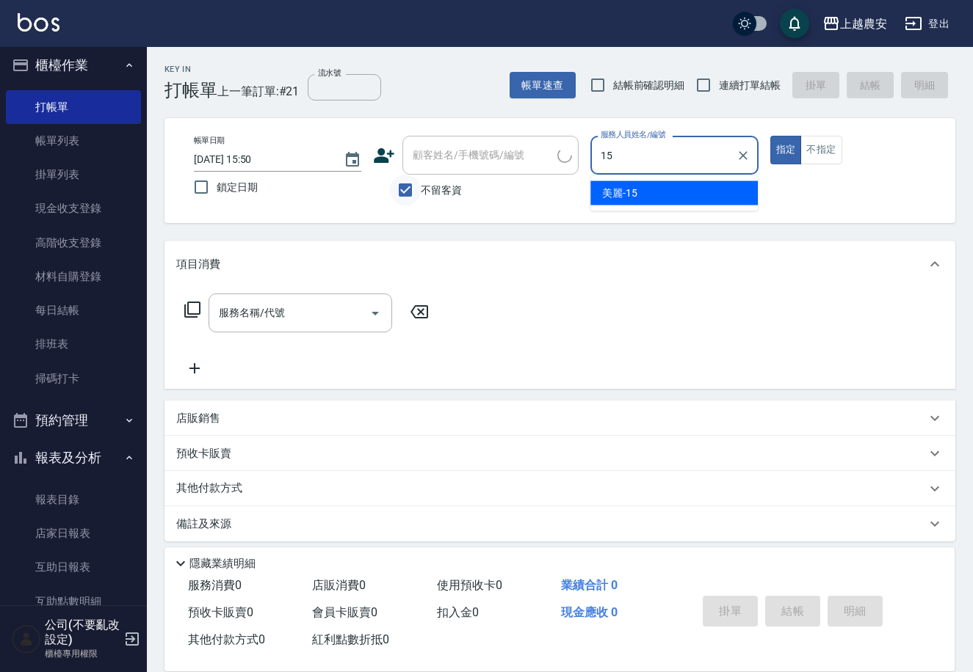
type input "美麗-15"
type button "true"
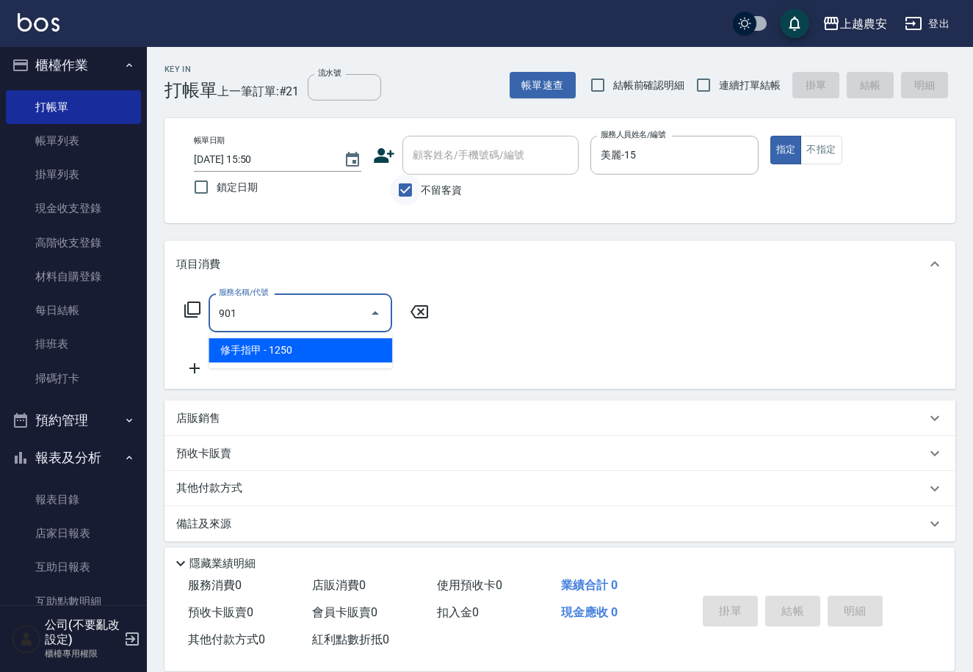
type input "修手指甲(901)"
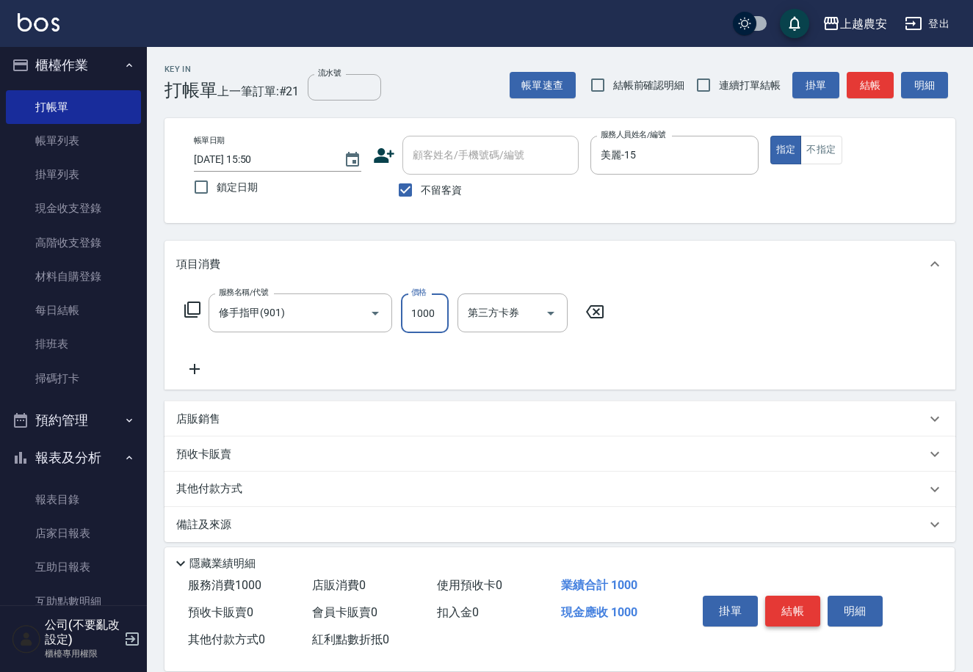
type input "1000"
click at [795, 607] on button "結帳" at bounding box center [792, 611] width 55 height 31
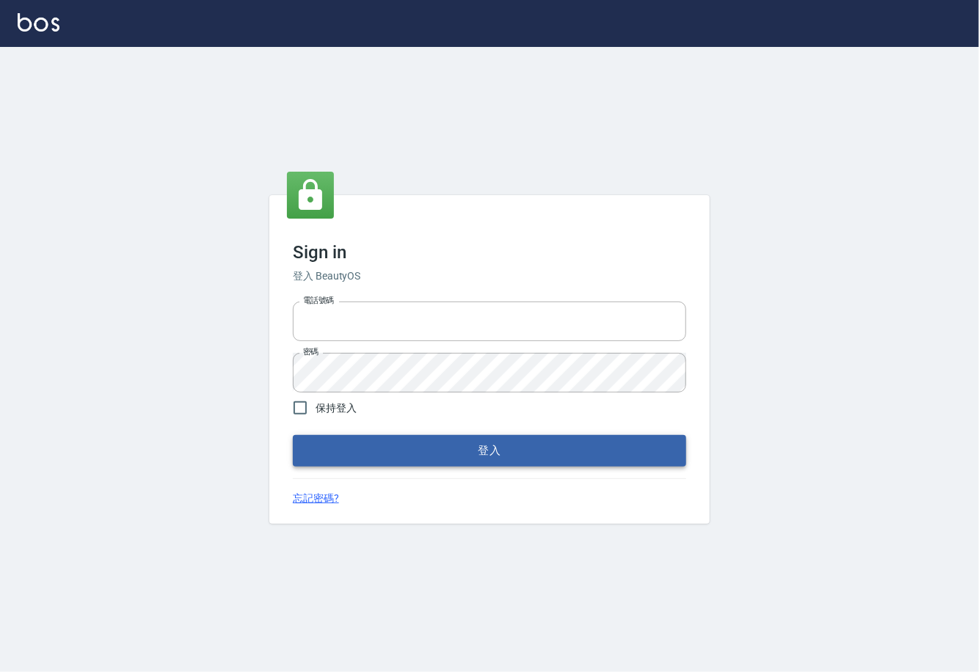
type input "0225929166"
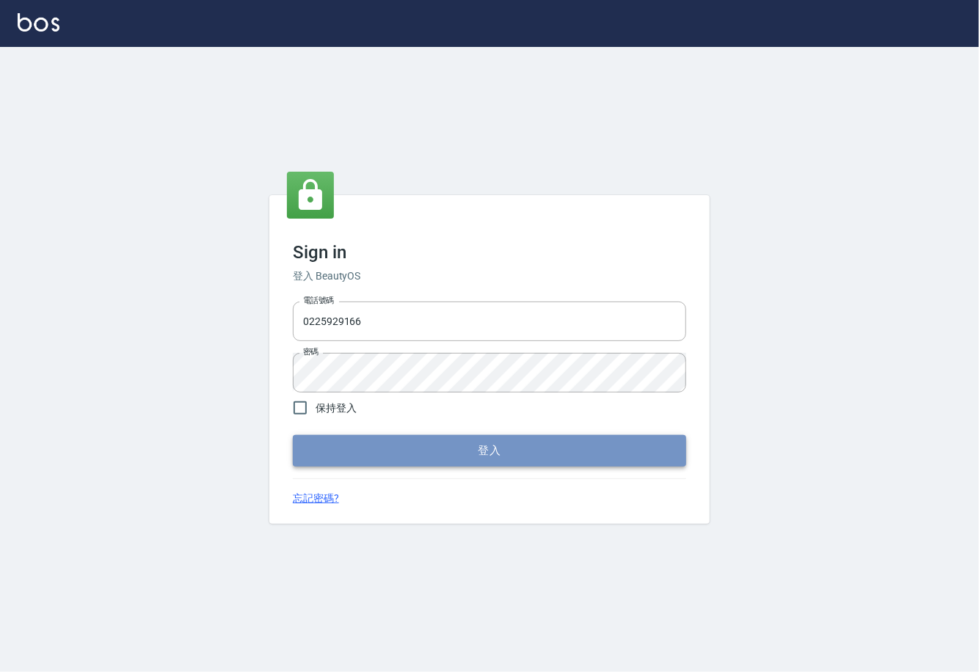
click at [478, 450] on button "登入" at bounding box center [489, 450] width 393 height 31
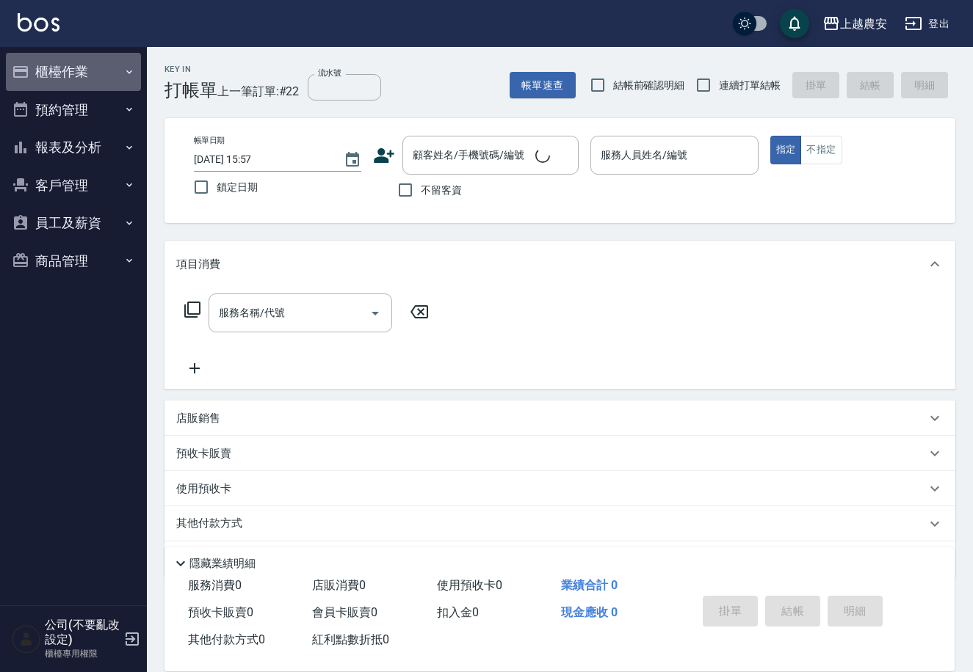
click at [69, 76] on button "櫃檯作業" at bounding box center [73, 72] width 135 height 38
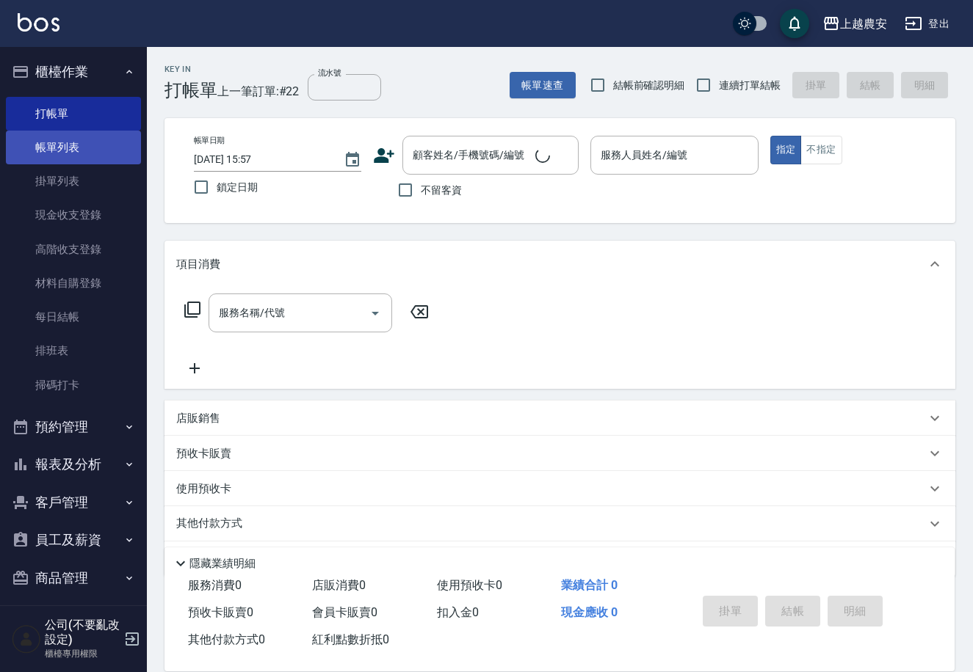
click at [72, 149] on link "帳單列表" at bounding box center [73, 148] width 135 height 34
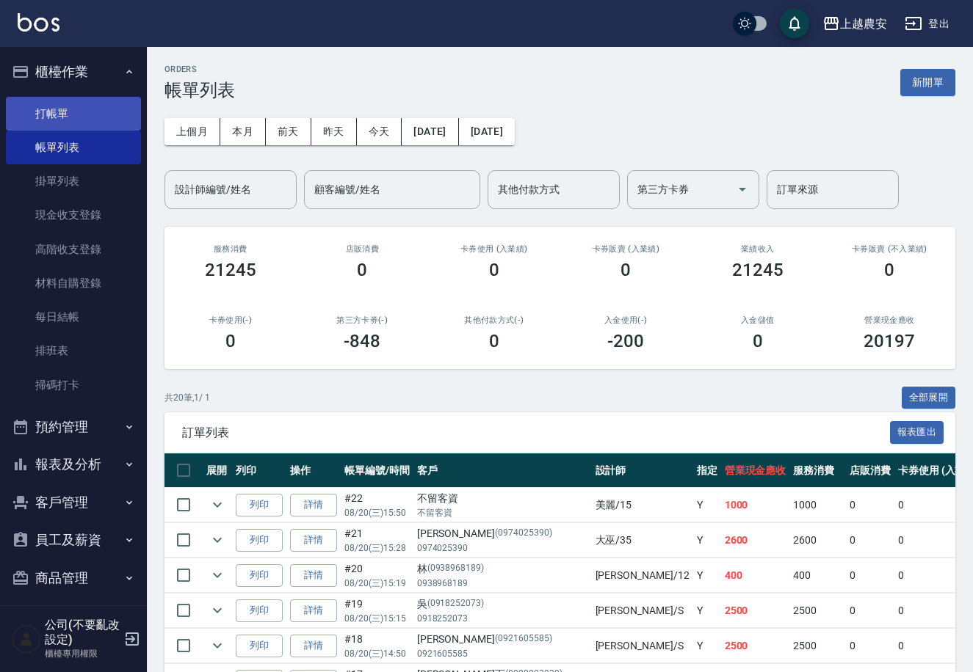
click at [50, 100] on link "打帳單" at bounding box center [73, 114] width 135 height 34
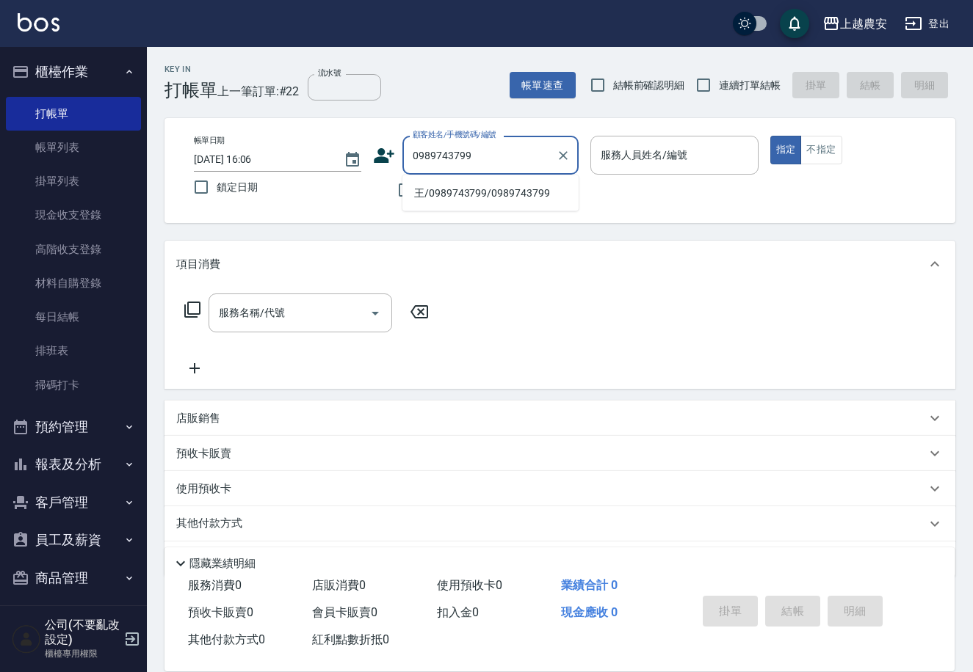
click at [482, 191] on li "王/0989743799/0989743799" at bounding box center [490, 193] width 176 height 24
type input "王/0989743799/0989743799"
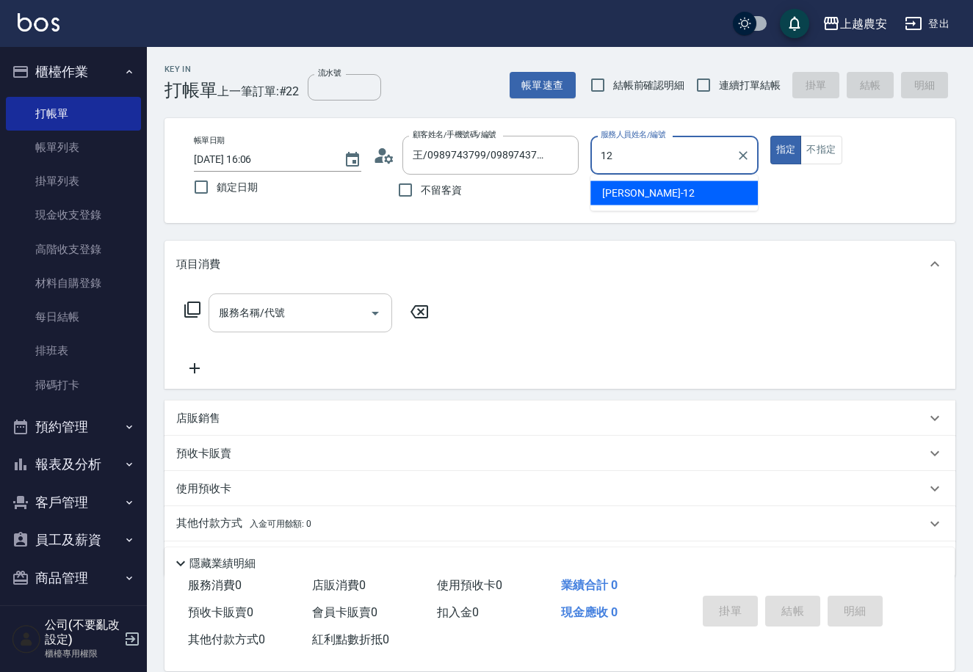
type input "Yoko-12"
type button "true"
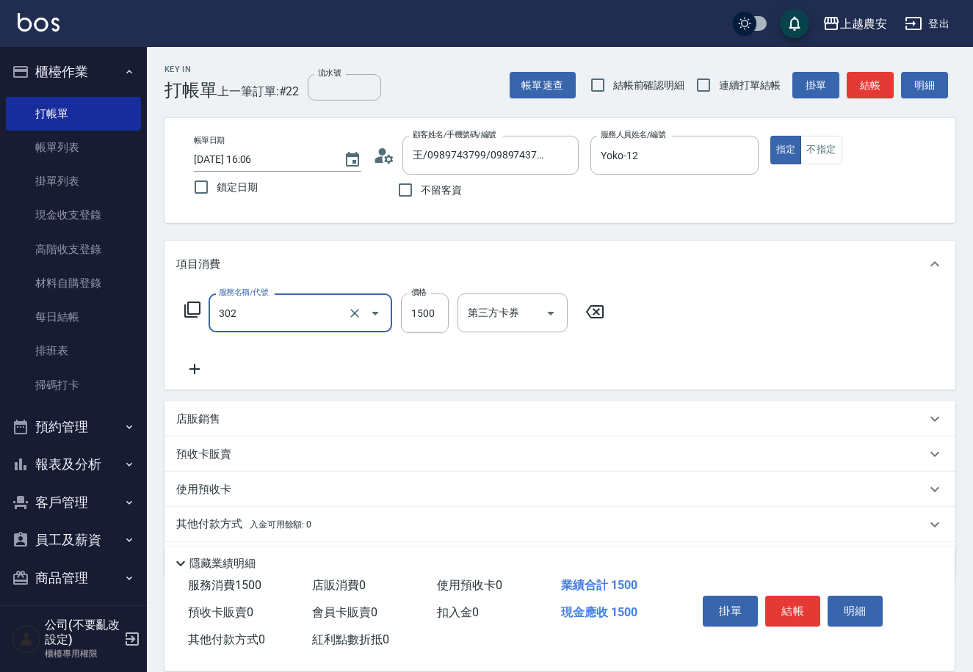
type input "燙髮1500↓(自購)(302)"
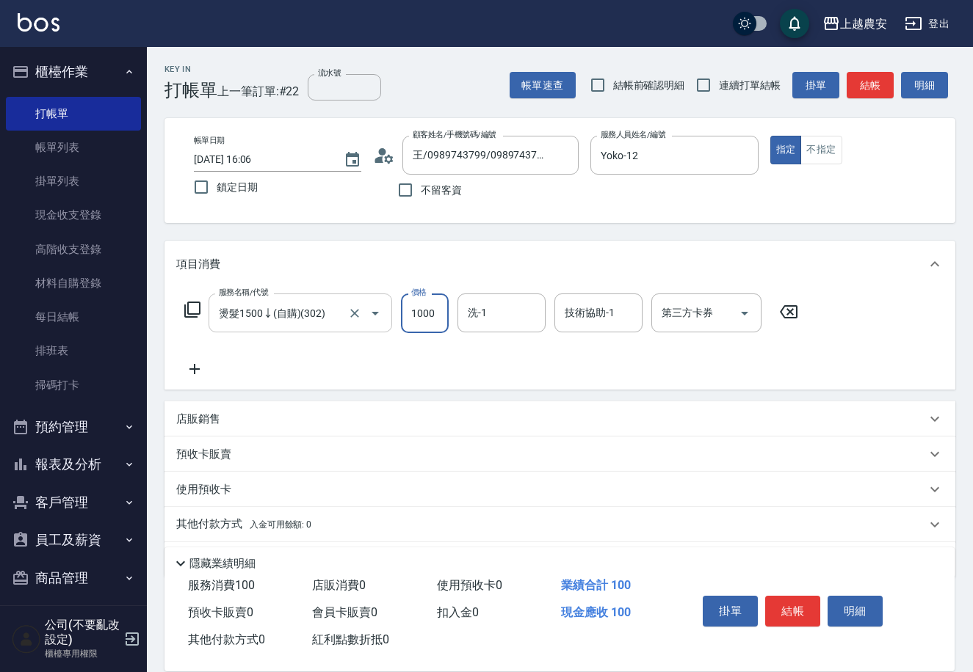
type input "1000"
type input "小欣-33"
click at [792, 607] on button "結帳" at bounding box center [792, 611] width 55 height 31
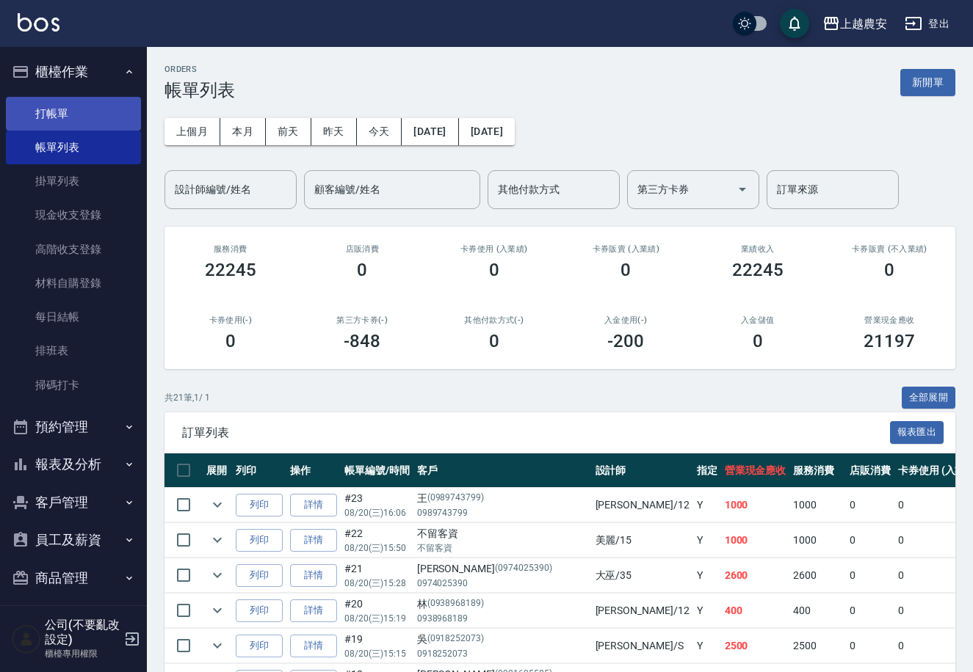
click at [42, 128] on link "打帳單" at bounding box center [73, 114] width 135 height 34
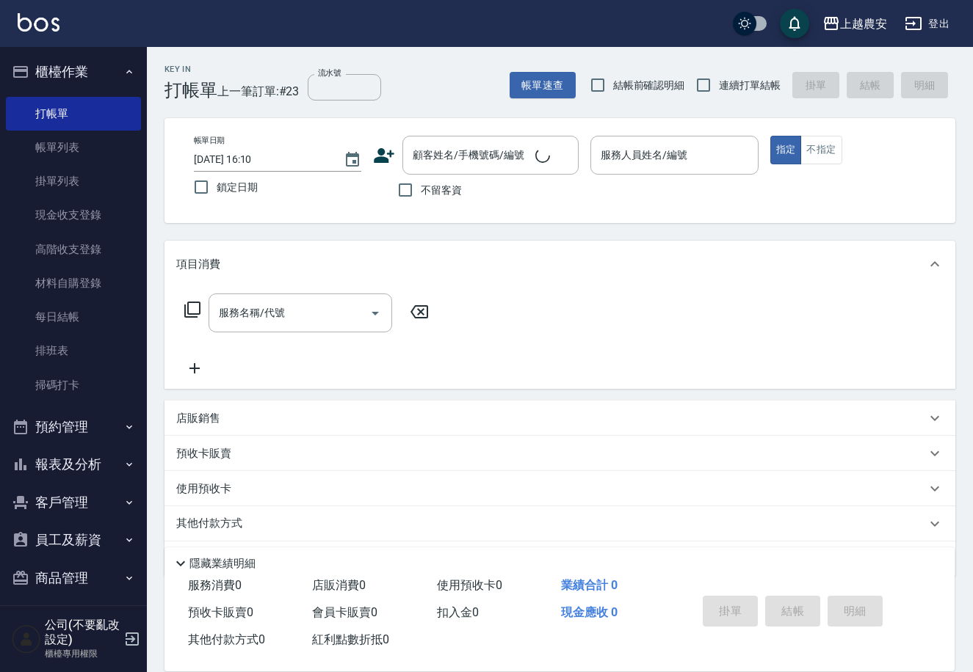
click at [184, 460] on p "預收卡販賣" at bounding box center [203, 453] width 55 height 15
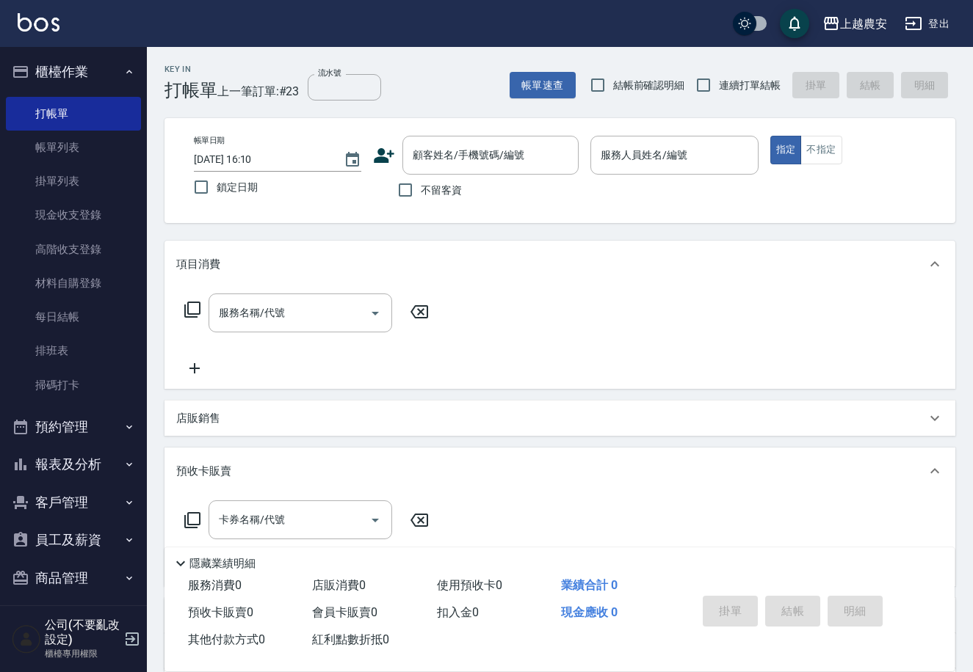
click at [195, 517] on icon at bounding box center [193, 521] width 18 height 18
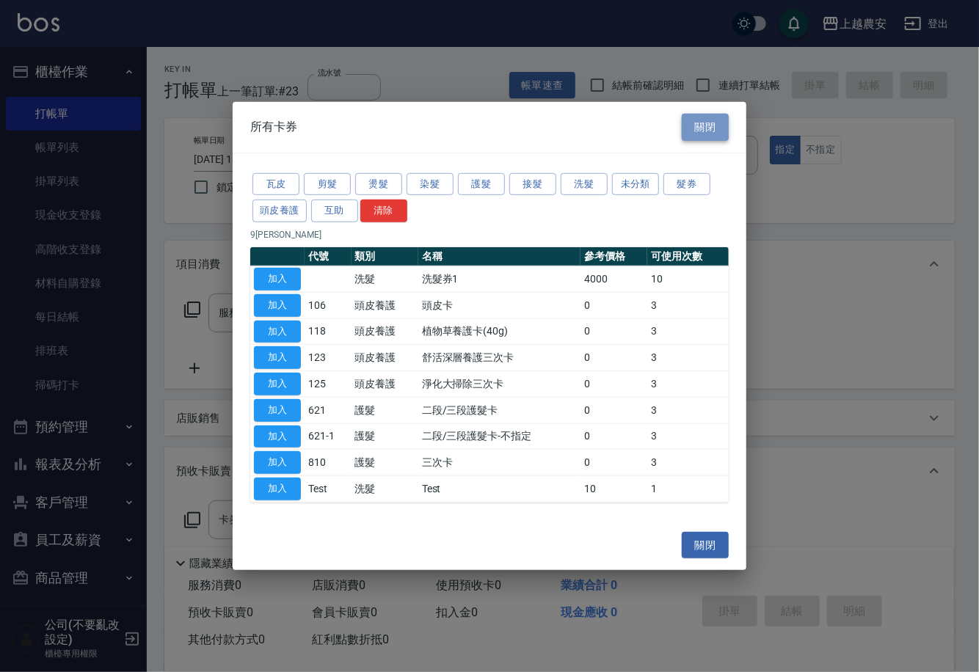
click at [722, 120] on button "關閉" at bounding box center [705, 127] width 47 height 27
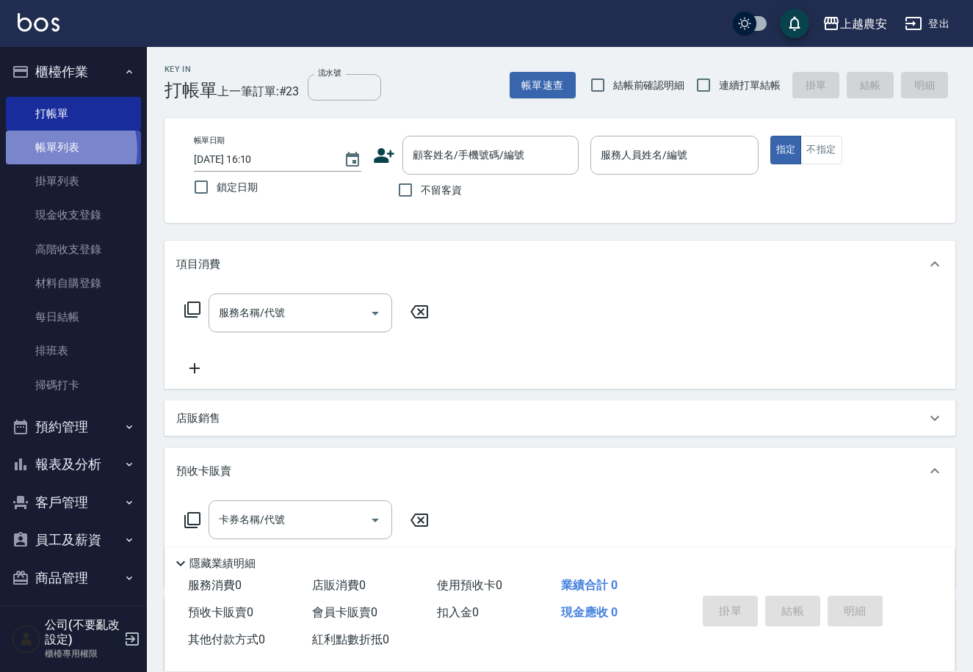
click at [49, 150] on link "帳單列表" at bounding box center [73, 148] width 135 height 34
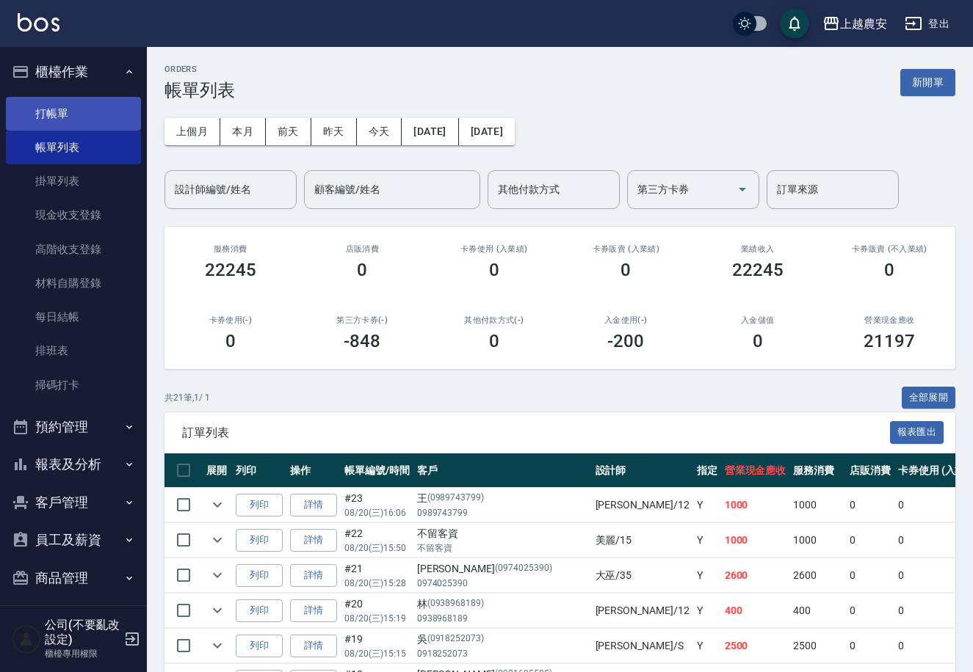
click at [55, 119] on link "打帳單" at bounding box center [73, 114] width 135 height 34
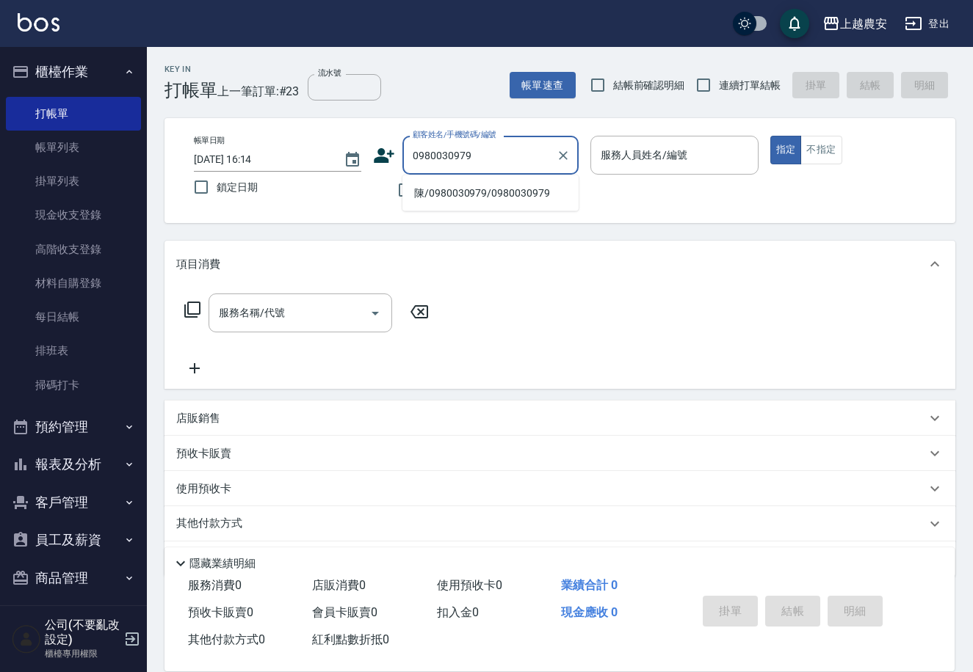
type input "0980030979"
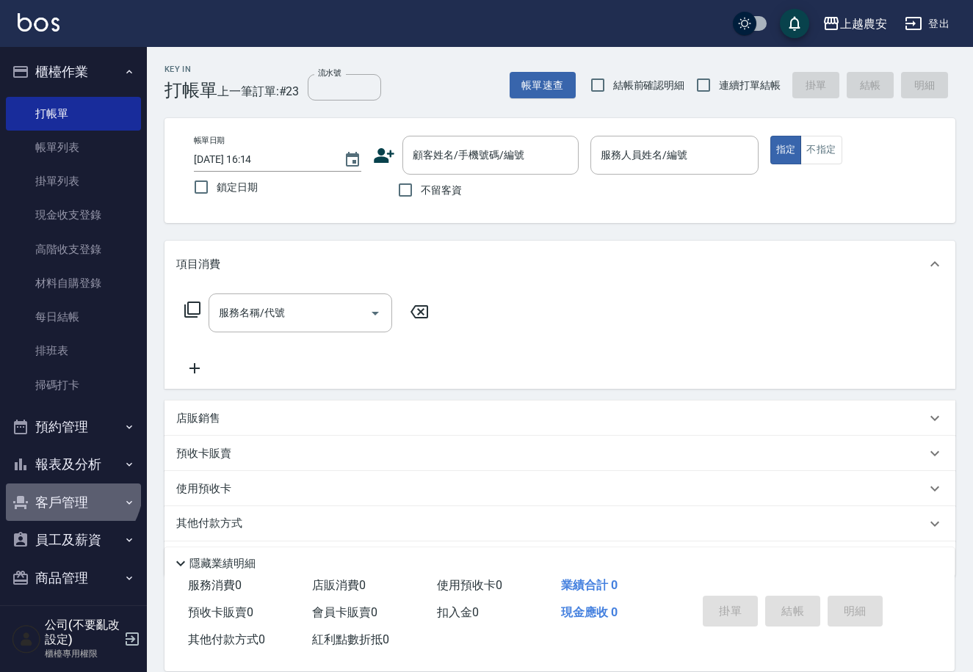
drag, startPoint x: 70, startPoint y: 488, endPoint x: 96, endPoint y: 531, distance: 50.1
click at [68, 488] on button "客戶管理" at bounding box center [73, 503] width 135 height 38
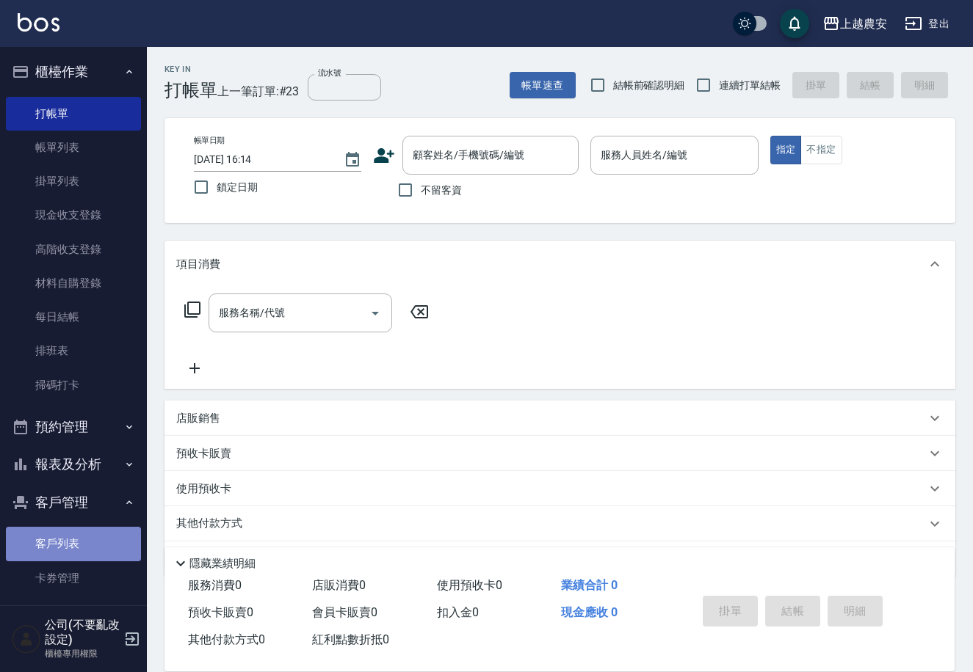
click at [86, 547] on link "客戶列表" at bounding box center [73, 544] width 135 height 34
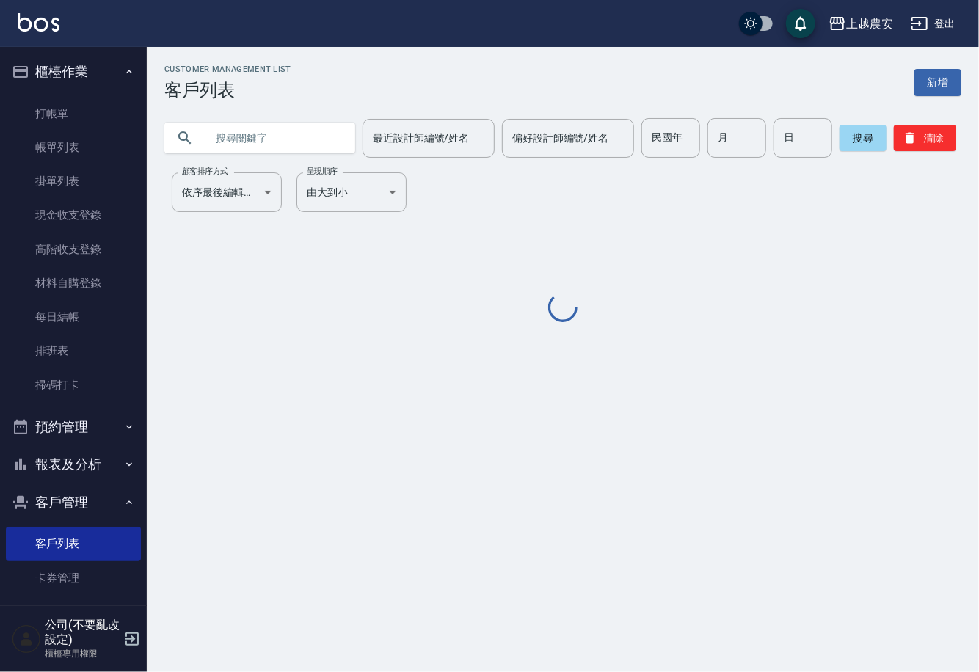
click at [223, 145] on input "text" at bounding box center [275, 138] width 138 height 40
type input "2"
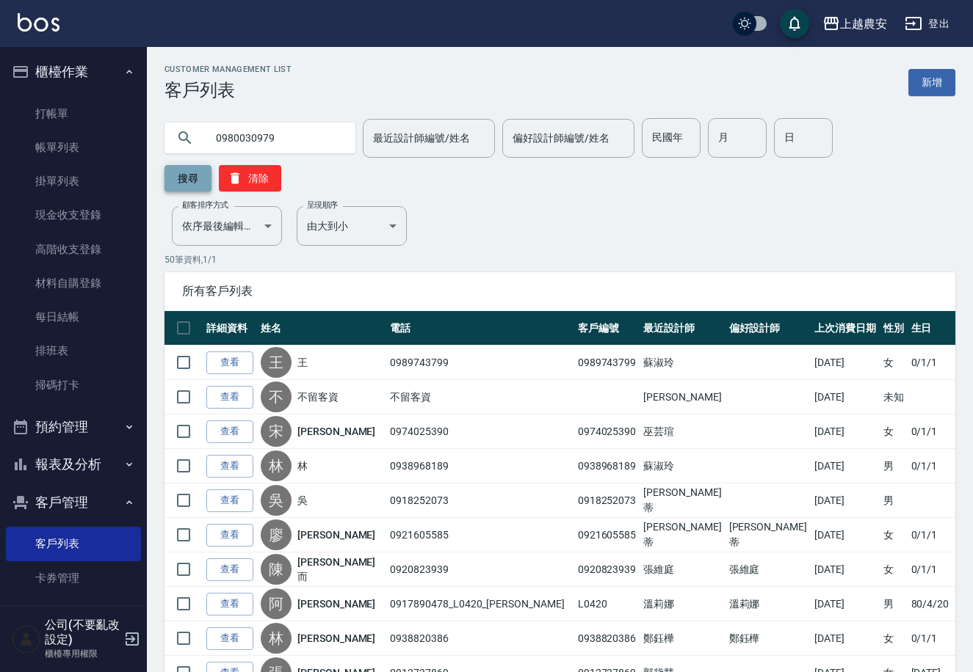
type input "0980030979"
click at [211, 165] on button "搜尋" at bounding box center [187, 178] width 47 height 26
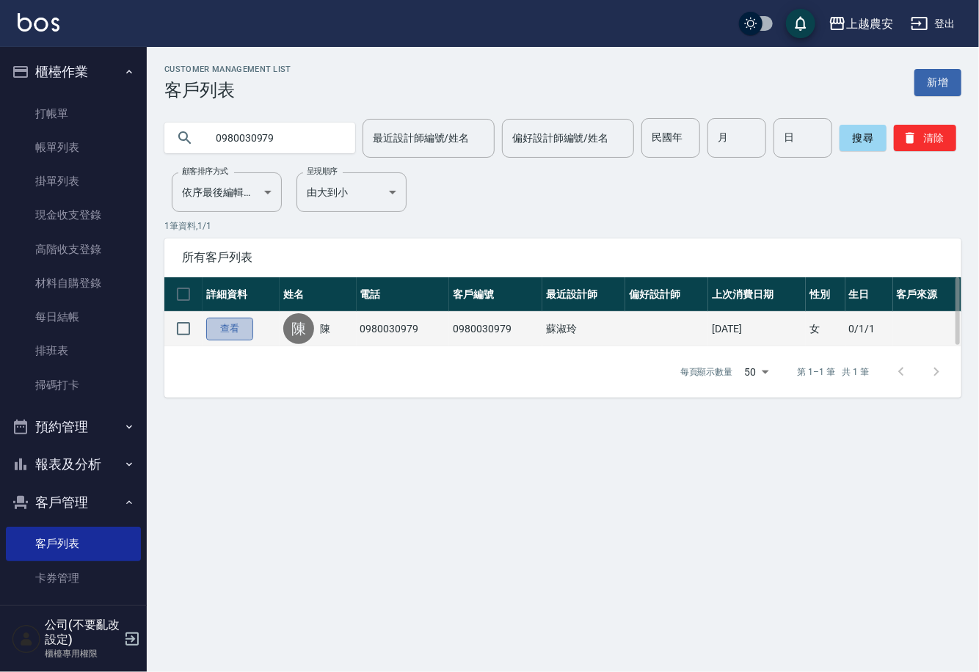
click at [231, 332] on link "查看" at bounding box center [229, 329] width 47 height 23
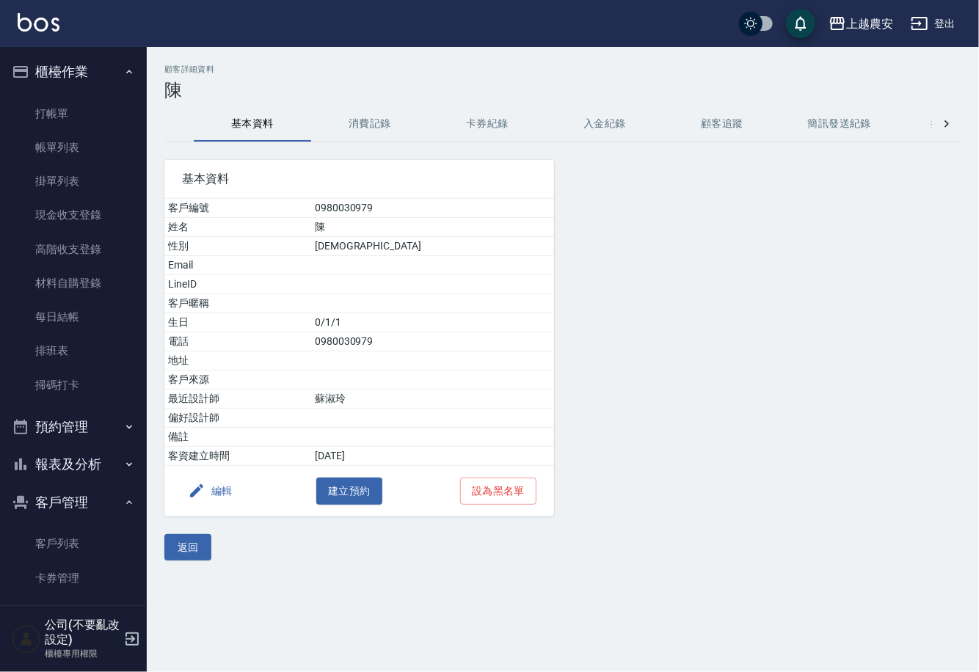
click at [228, 484] on button "編輯" at bounding box center [210, 491] width 57 height 27
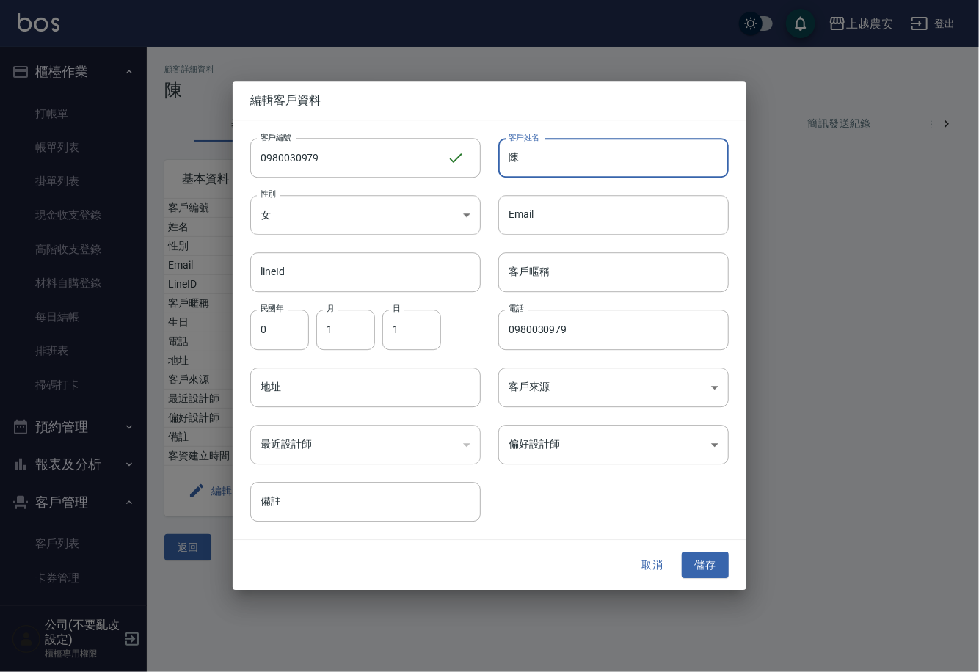
click at [553, 160] on input "陳" at bounding box center [613, 158] width 230 height 40
type input "陳菀喻"
click at [570, 456] on body "上越農安 登出 櫃檯作業 打帳單 帳單列表 掛單列表 現金收支登錄 高階收支登錄 材料自購登錄 每日結帳 排班表 掃碼打卡 預約管理 預約管理 單日預約紀錄 …" at bounding box center [489, 336] width 979 height 672
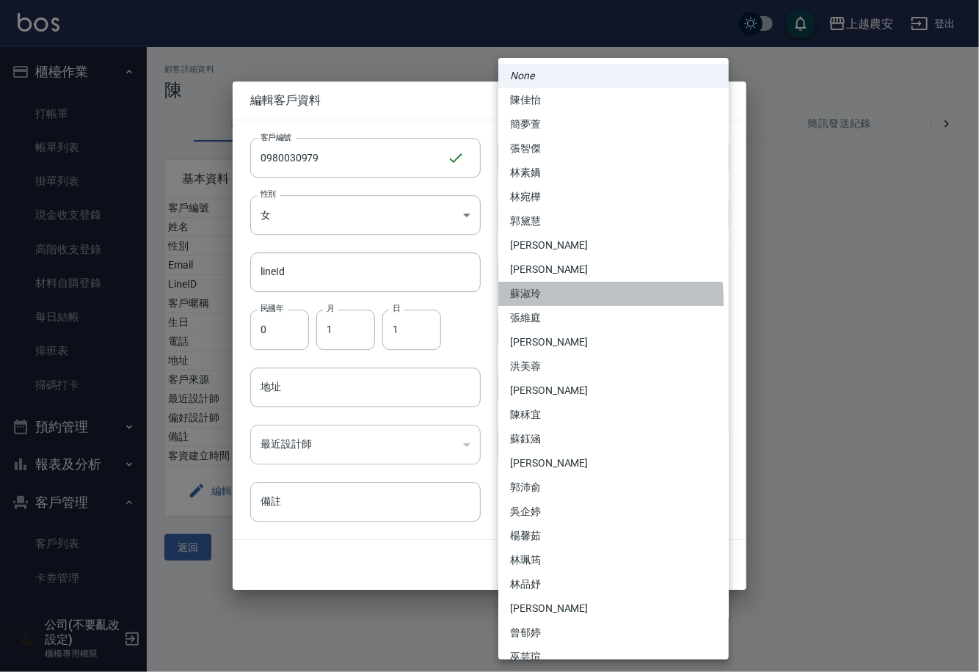
click at [525, 302] on li "蘇淑玲" at bounding box center [613, 294] width 230 height 24
type input "a68f1167-00ea-4bf2-8347-0c25dcbc0fef"
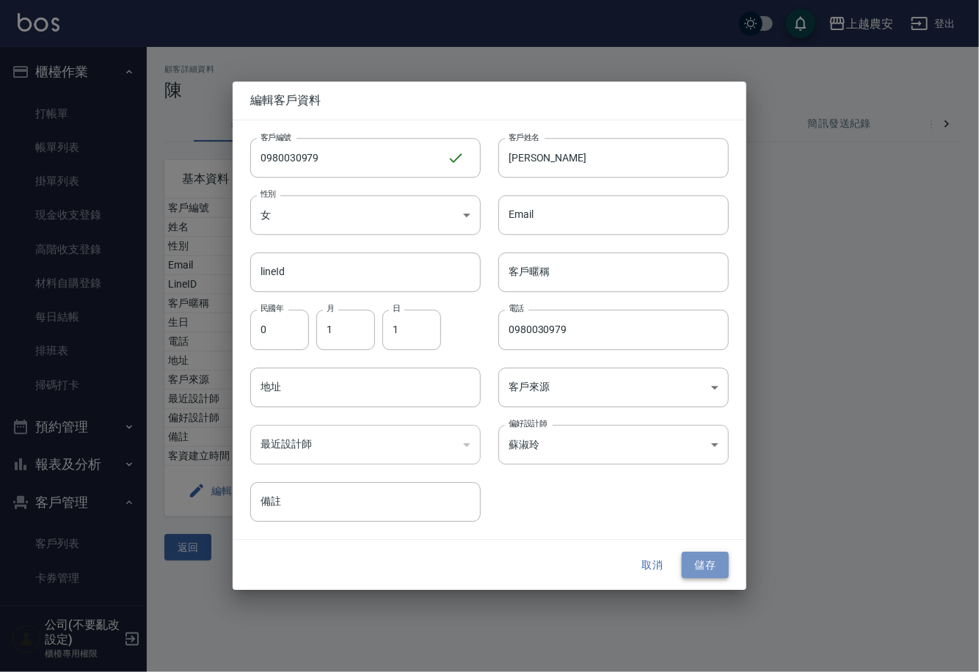
click at [702, 568] on button "儲存" at bounding box center [705, 565] width 47 height 27
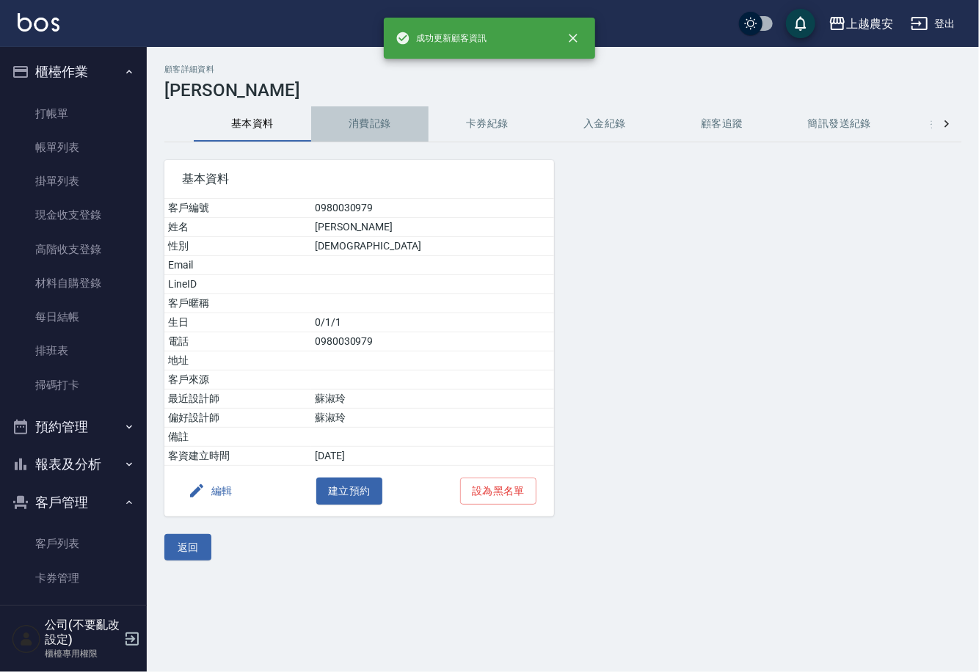
click at [366, 131] on button "消費記錄" at bounding box center [369, 123] width 117 height 35
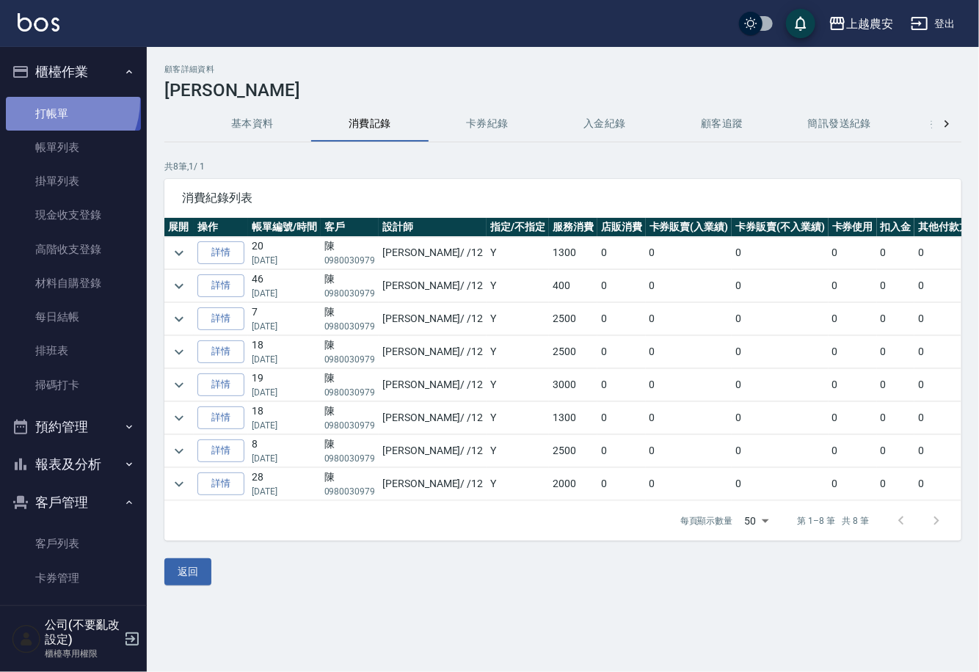
click at [50, 100] on link "打帳單" at bounding box center [73, 114] width 135 height 34
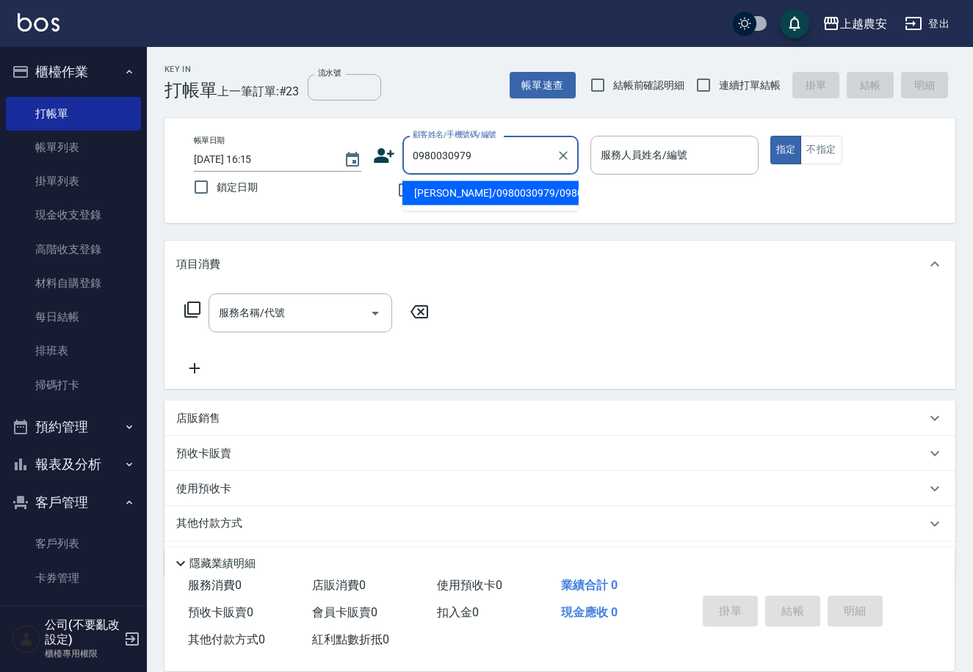
click at [504, 195] on li "[PERSON_NAME]/0980030979/0980030979" at bounding box center [490, 193] width 176 height 24
click at [504, 195] on div "不留客資" at bounding box center [476, 190] width 206 height 31
type input "[PERSON_NAME]/0980030979/0980030979"
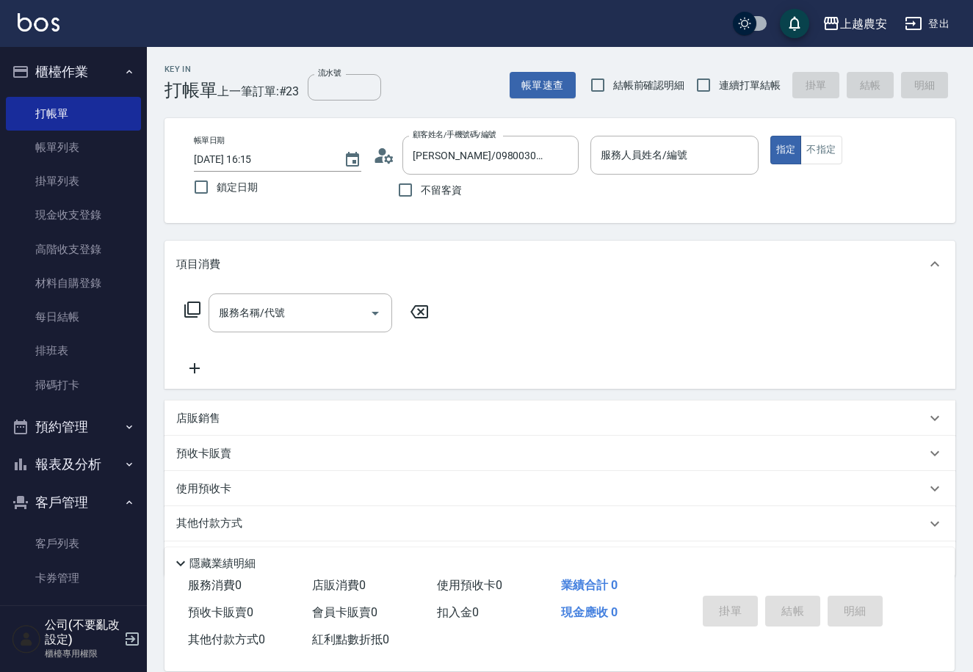
type input "Yoko-12"
click at [283, 321] on input "服務名稱/代號" at bounding box center [289, 313] width 148 height 26
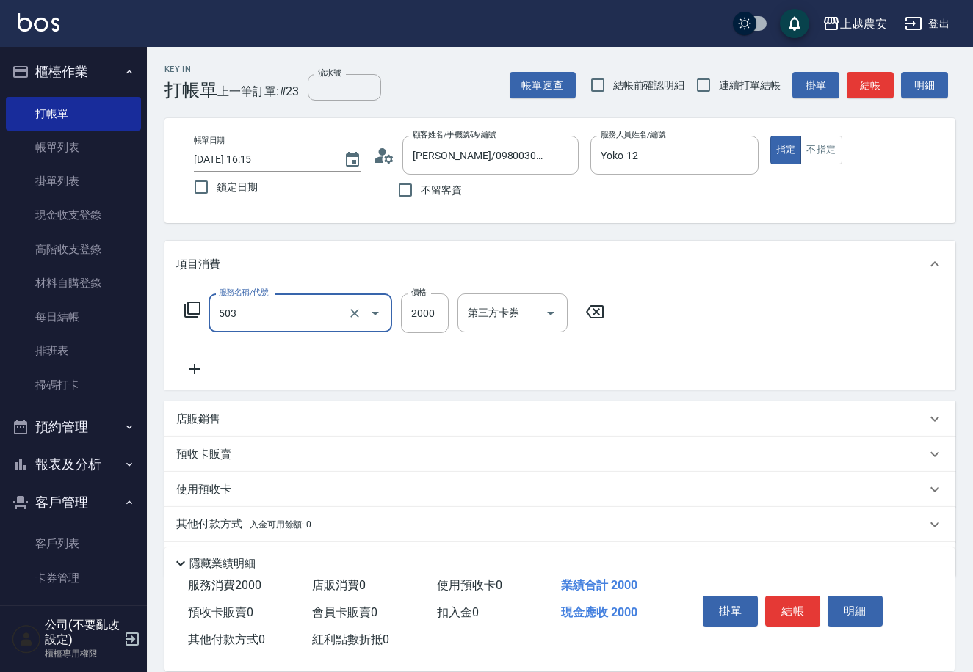
type input "染髮1500↑(503)"
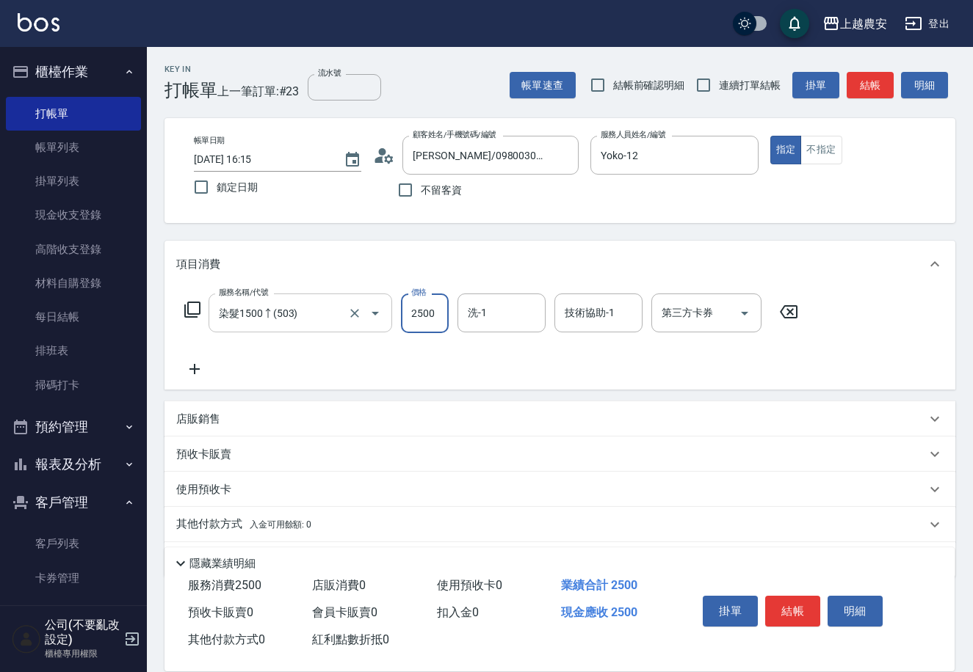
type input "2500"
type input "[PERSON_NAME]-33"
click at [219, 427] on div "店販銷售" at bounding box center [559, 419] width 791 height 35
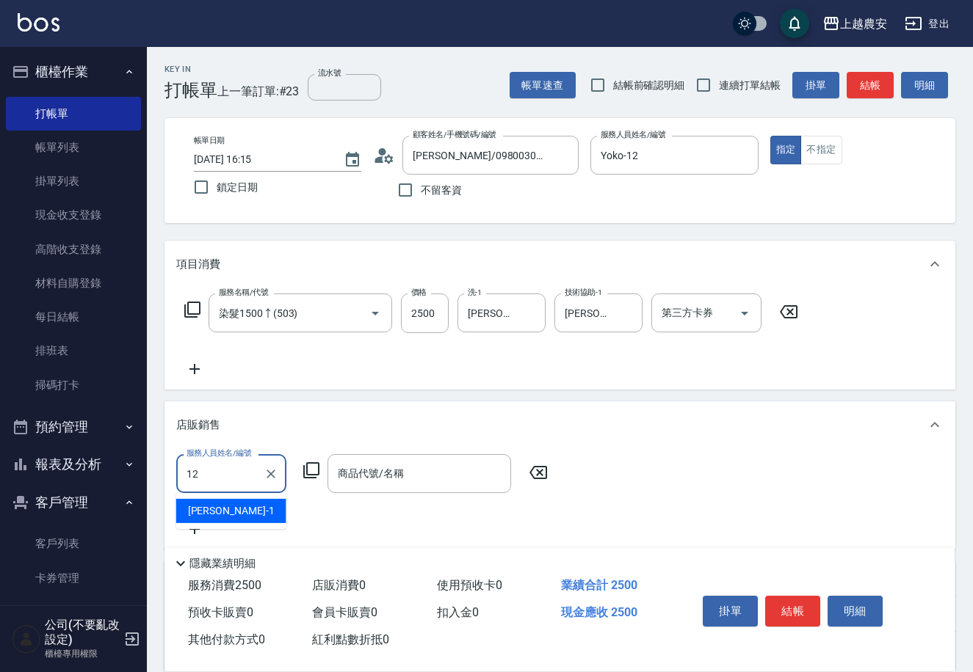
type input "Yoko-12"
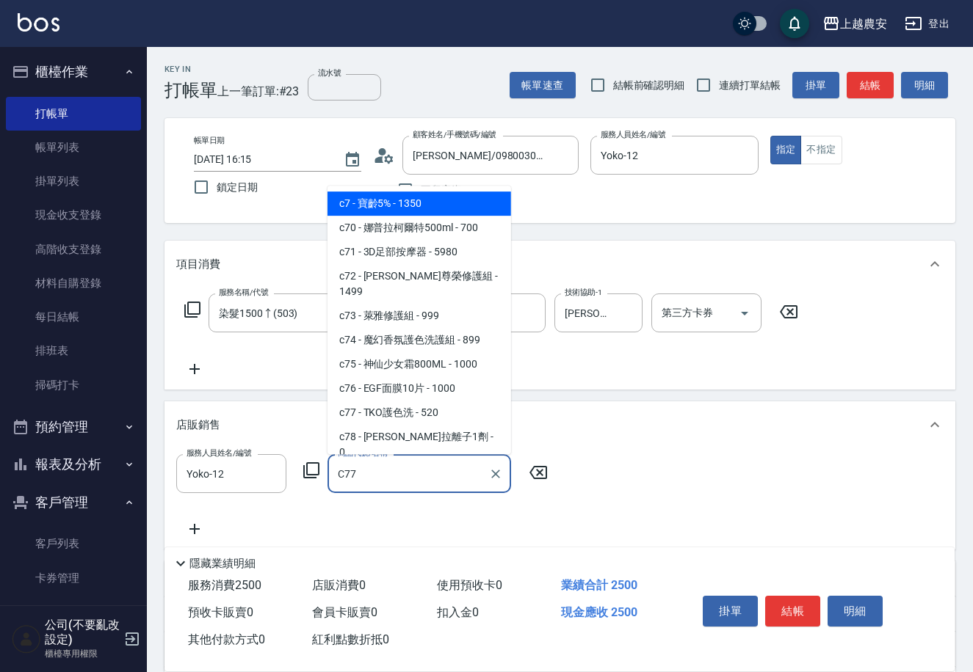
type input "TKO護色洗"
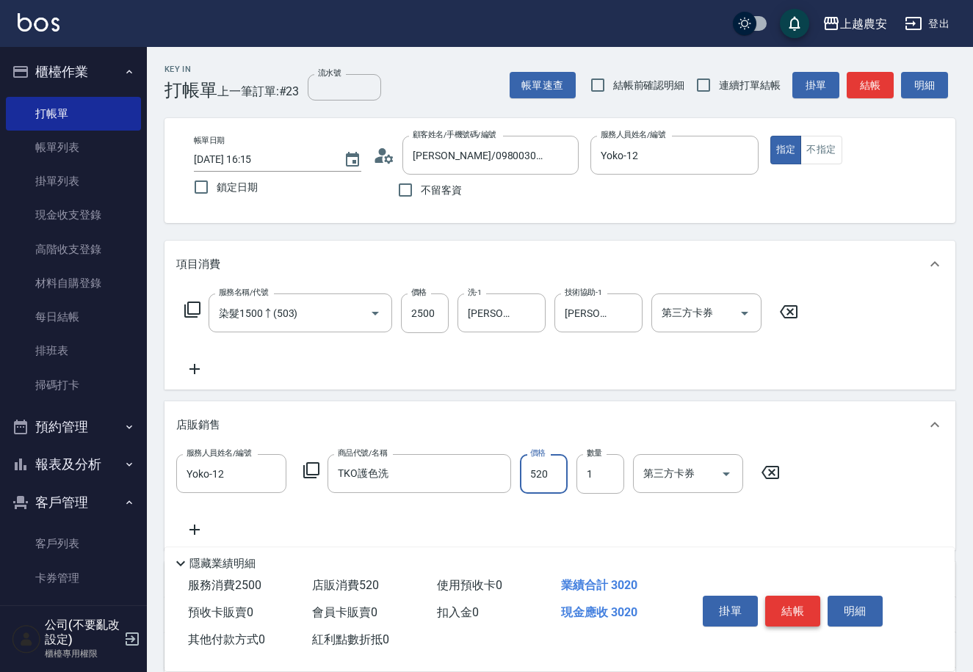
click at [785, 609] on button "結帳" at bounding box center [792, 611] width 55 height 31
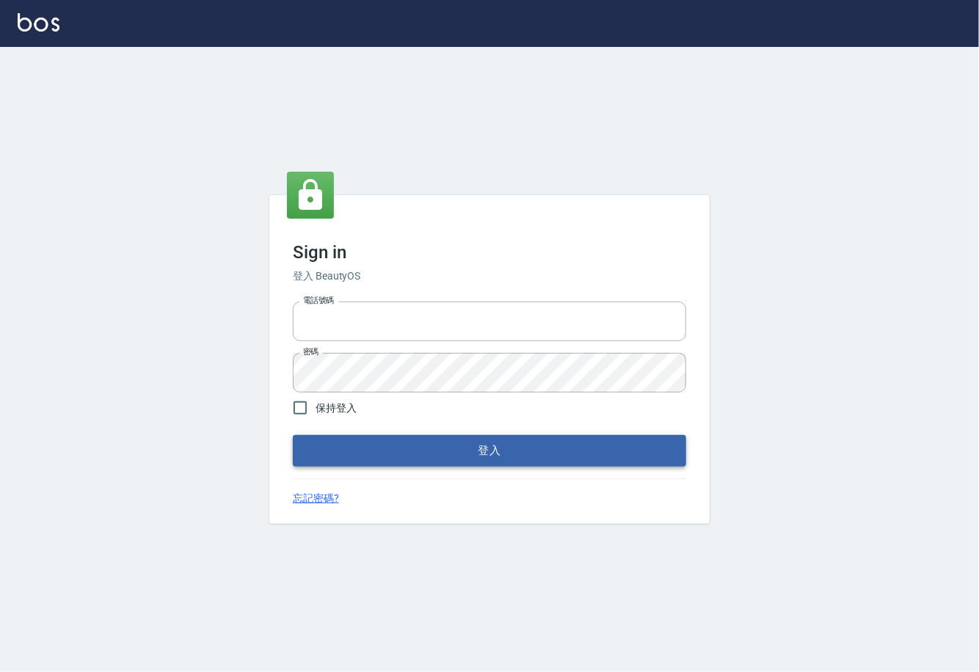
type input "0225929166"
click at [505, 457] on button "登入" at bounding box center [489, 450] width 393 height 31
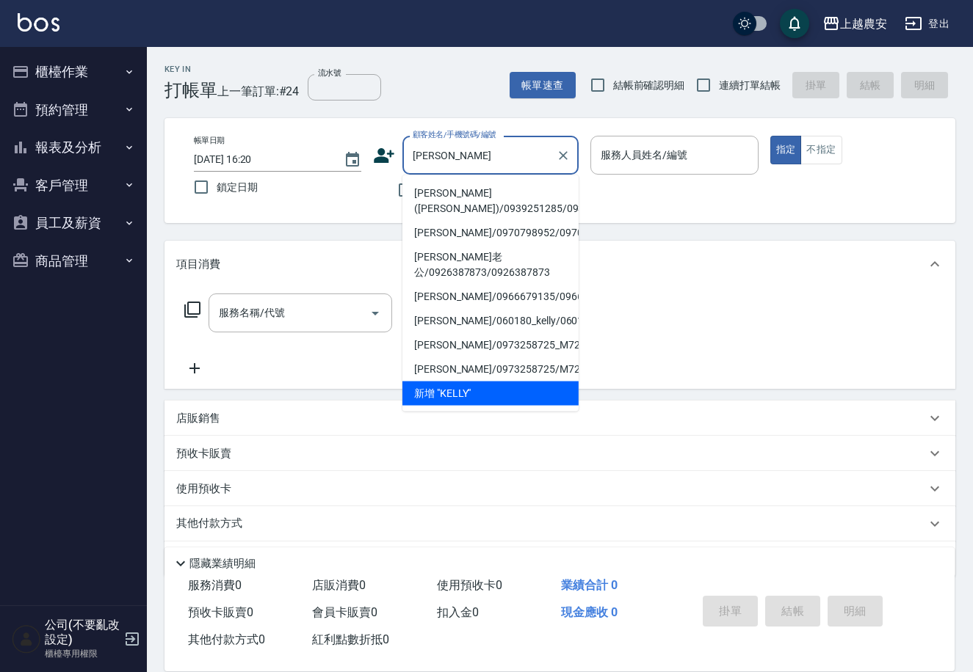
click at [437, 194] on li "[PERSON_NAME]([PERSON_NAME])/0939251285/0939251285" at bounding box center [490, 201] width 176 height 40
type input "[PERSON_NAME]([PERSON_NAME])/0939251285/0939251285"
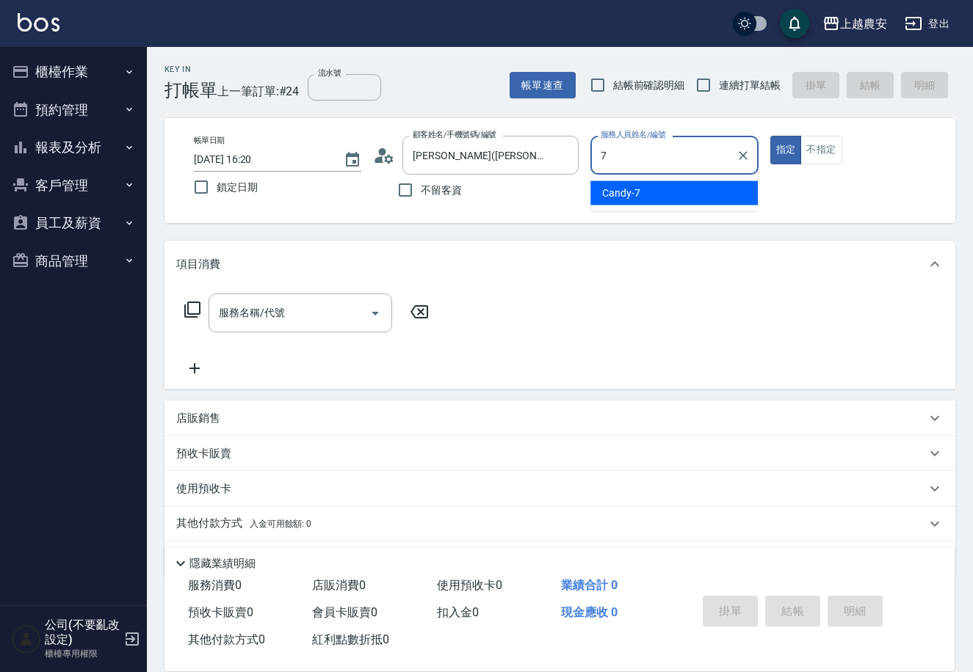
type input "7"
type button "true"
type input "Candy-7"
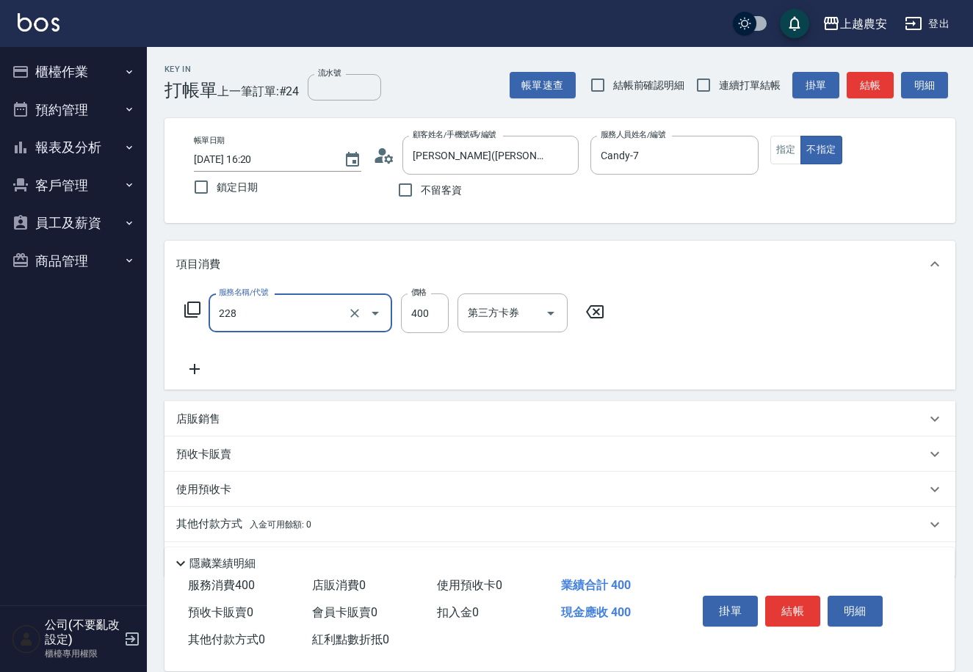
type input "洗髮(228)"
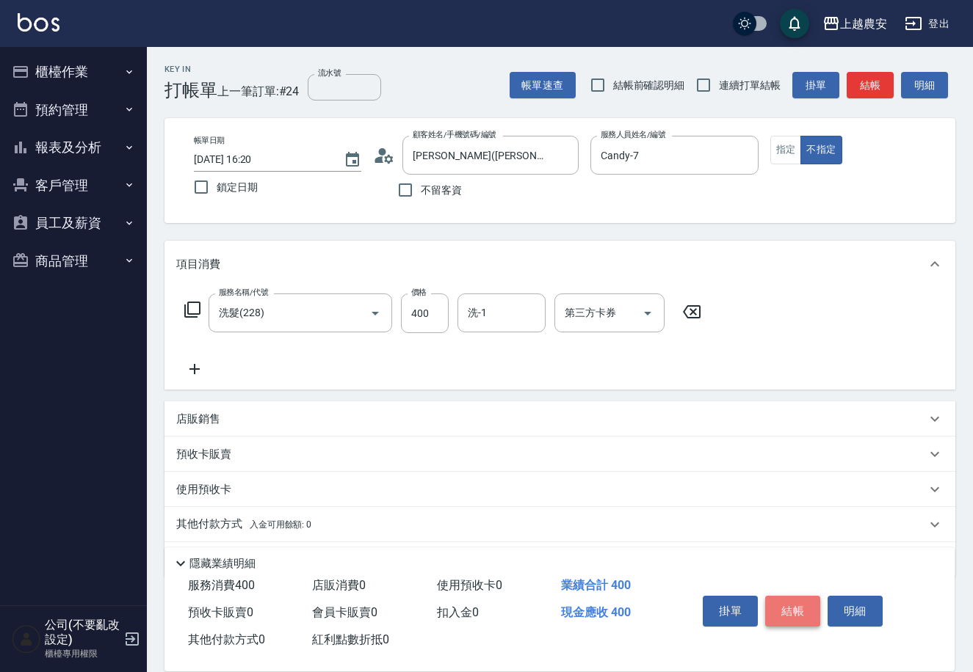
click at [779, 607] on button "結帳" at bounding box center [792, 611] width 55 height 31
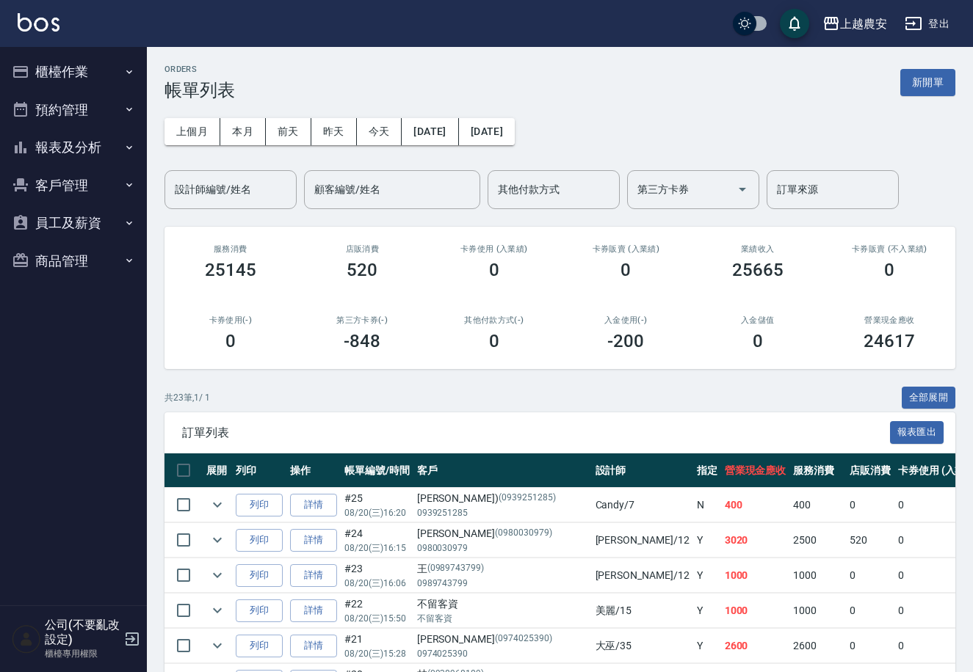
click at [45, 65] on button "櫃檯作業" at bounding box center [73, 72] width 135 height 38
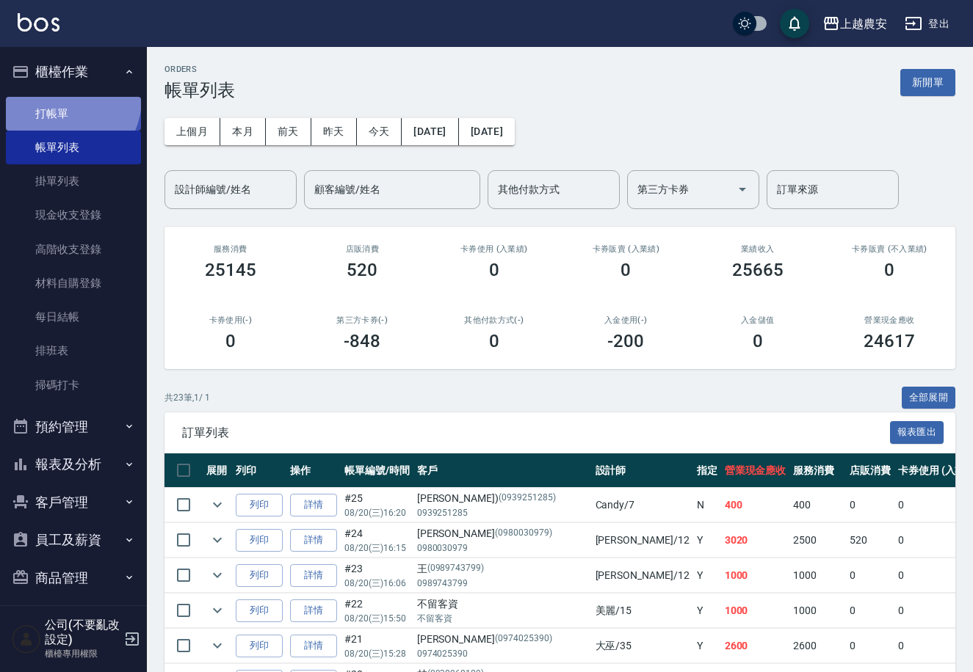
click at [57, 98] on link "打帳單" at bounding box center [73, 114] width 135 height 34
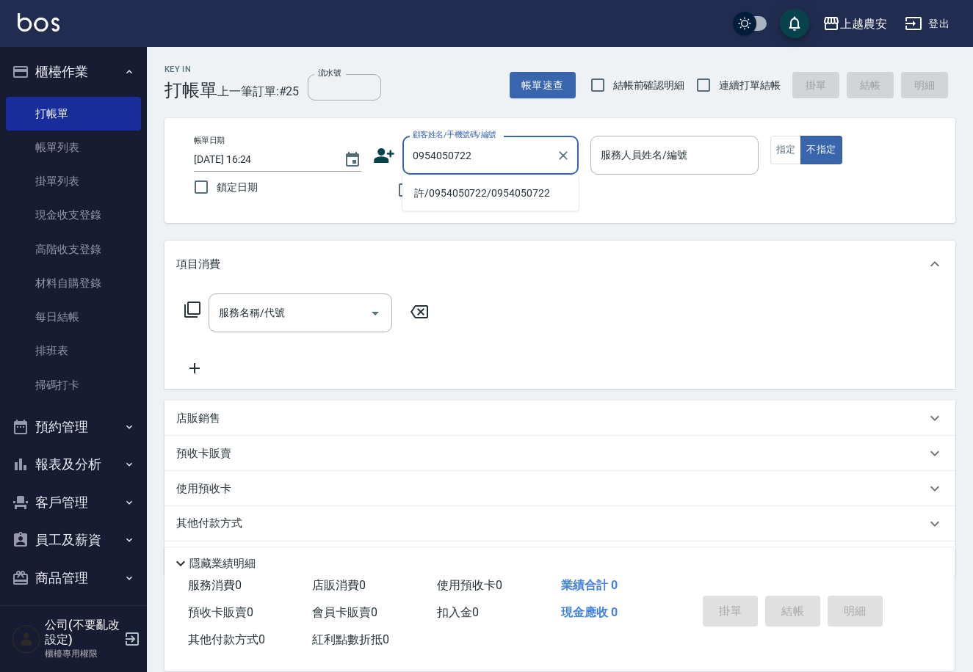
click at [460, 181] on li "許/0954050722/0954050722" at bounding box center [490, 193] width 176 height 24
type input "許/0954050722/0954050722"
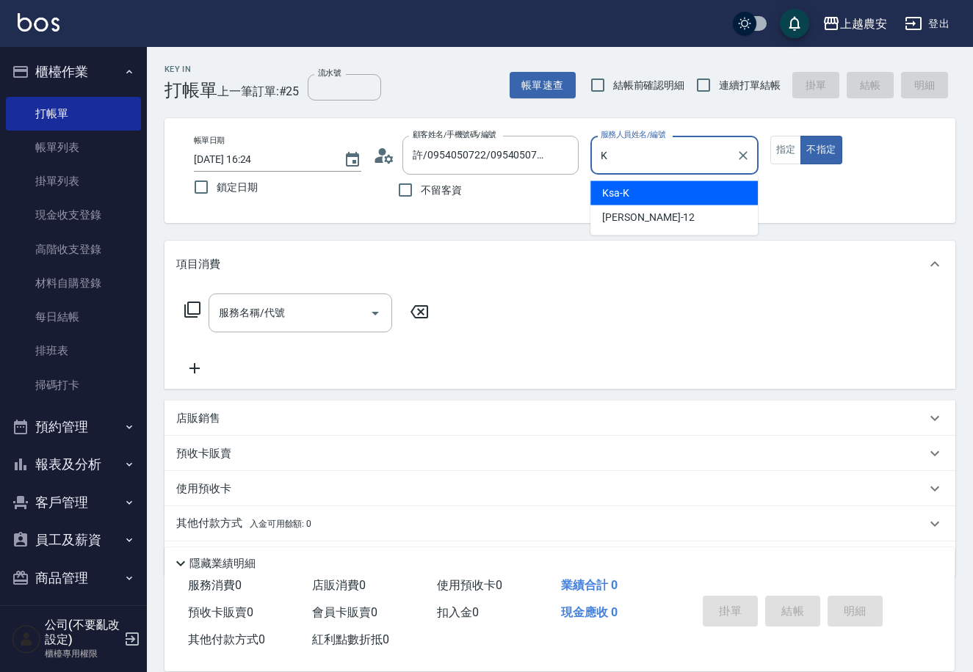
type input "Ksa-K"
type button "false"
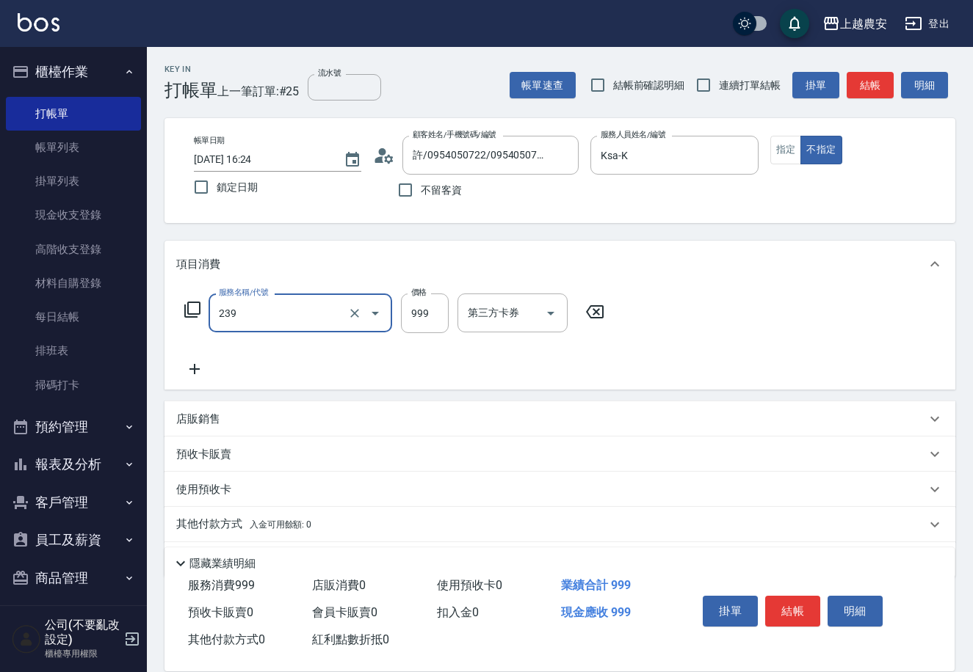
type input "頭皮SPA洗髮(239)"
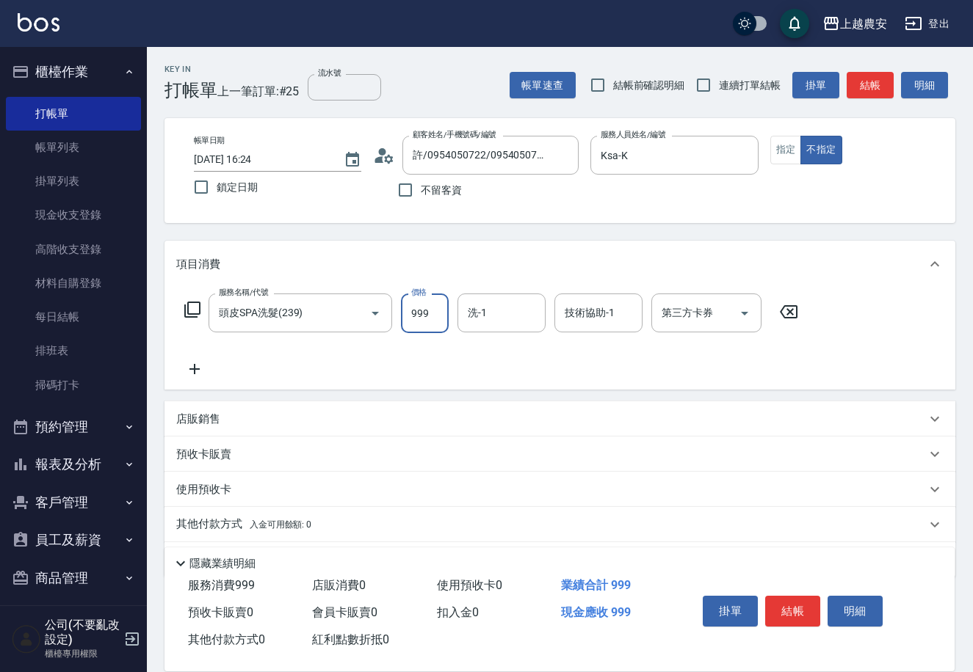
click at [795, 606] on button "結帳" at bounding box center [792, 611] width 55 height 31
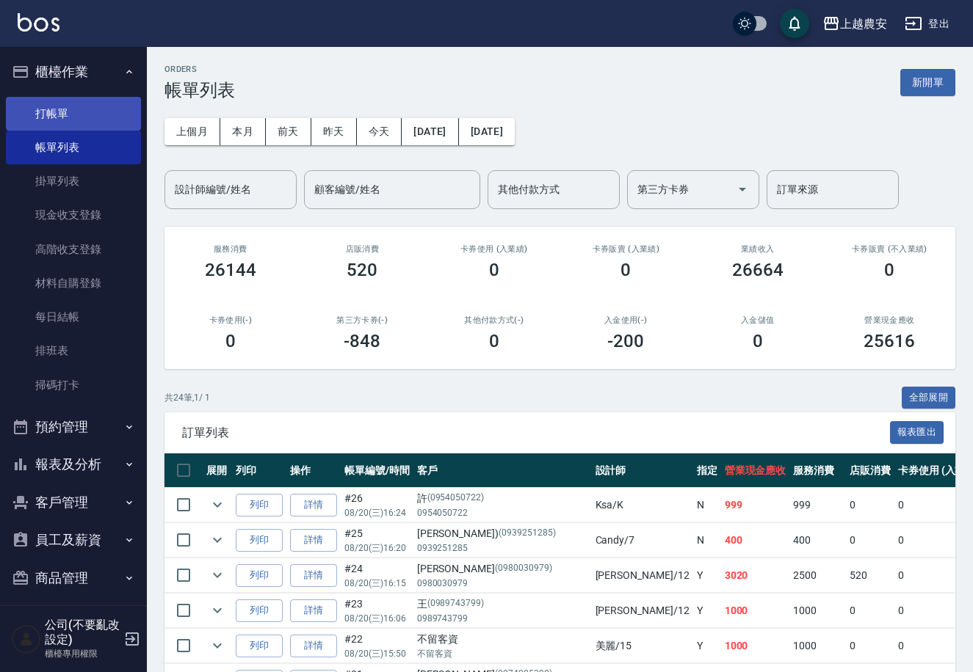
click at [70, 109] on link "打帳單" at bounding box center [73, 114] width 135 height 34
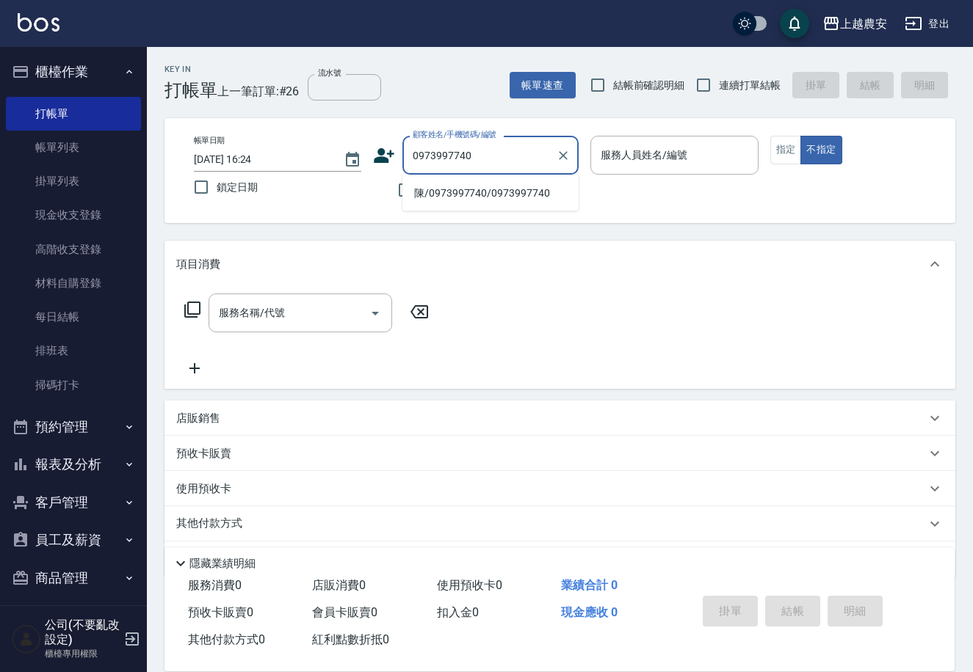
click at [462, 194] on li "陳/0973997740/0973997740" at bounding box center [490, 193] width 176 height 24
type input "陳/0973997740/0973997740"
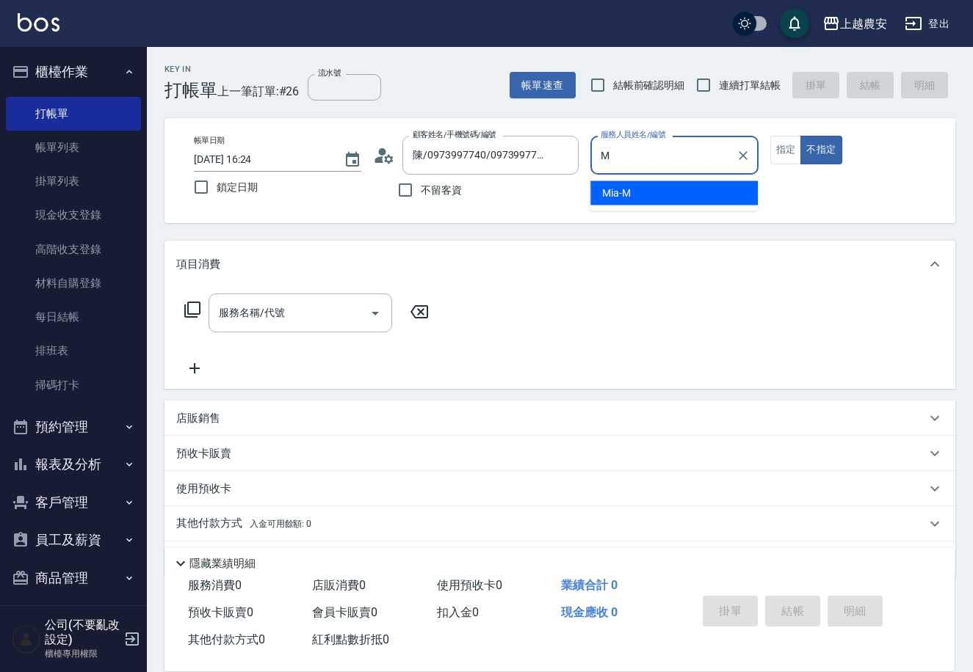
type input "Mia-M"
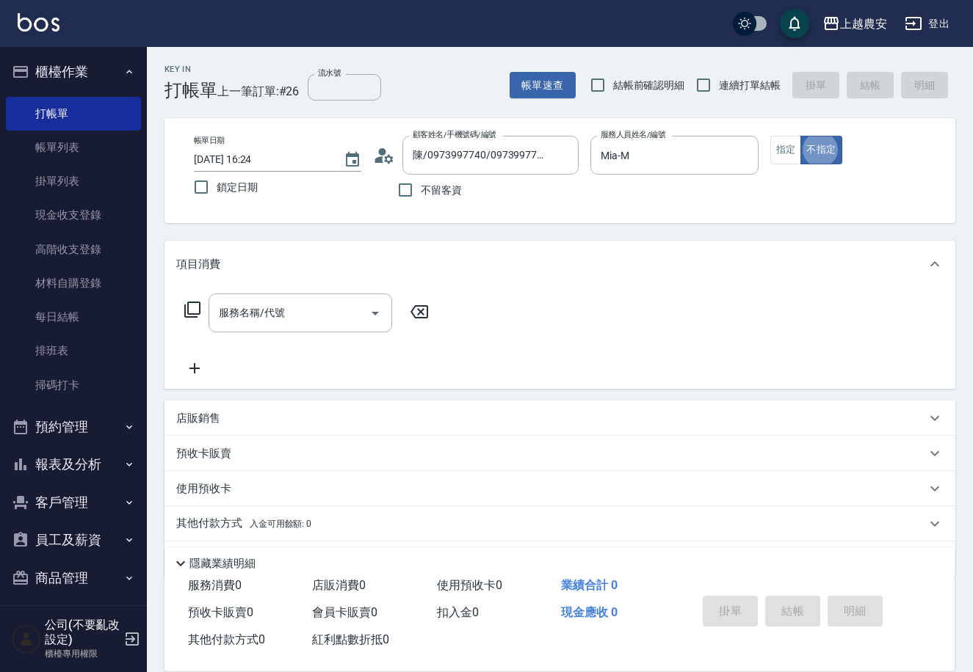
type button "false"
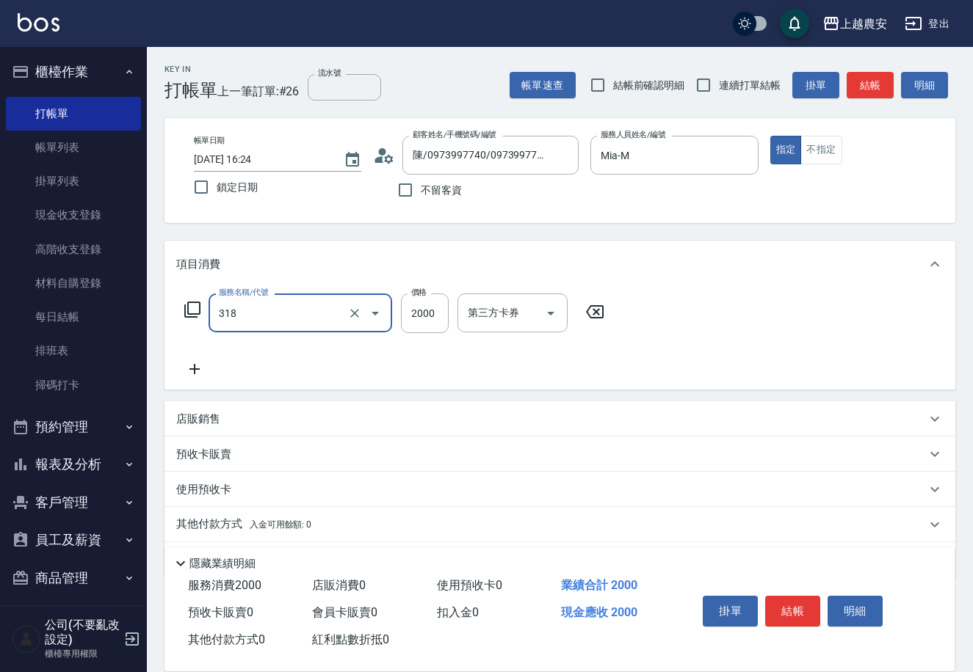
type input "燙髮1500↑(自購)(318)"
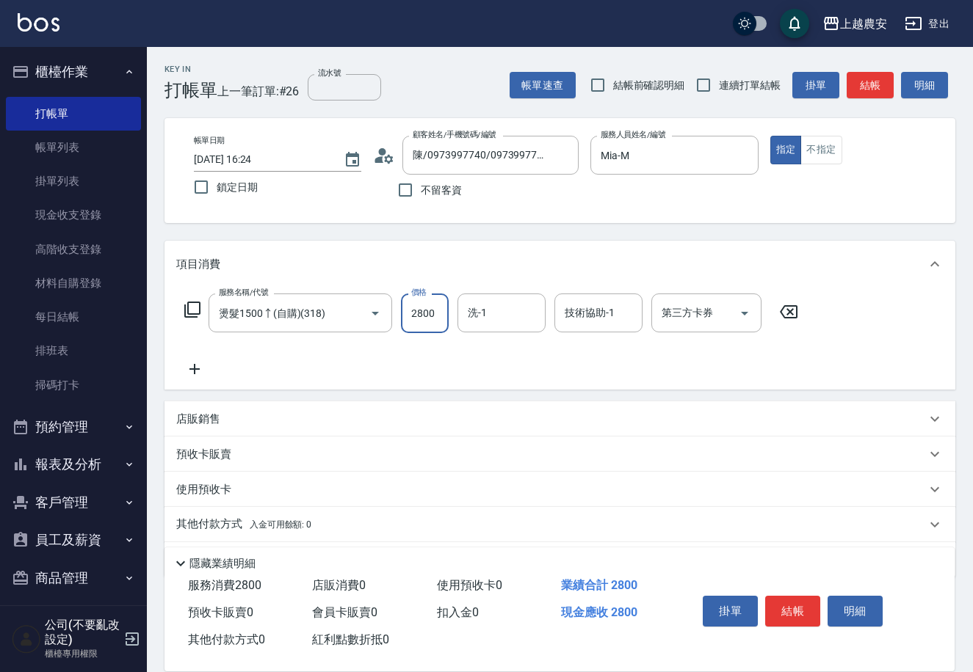
type input "2800"
type input "酪梨-34"
click at [792, 606] on button "結帳" at bounding box center [792, 611] width 55 height 31
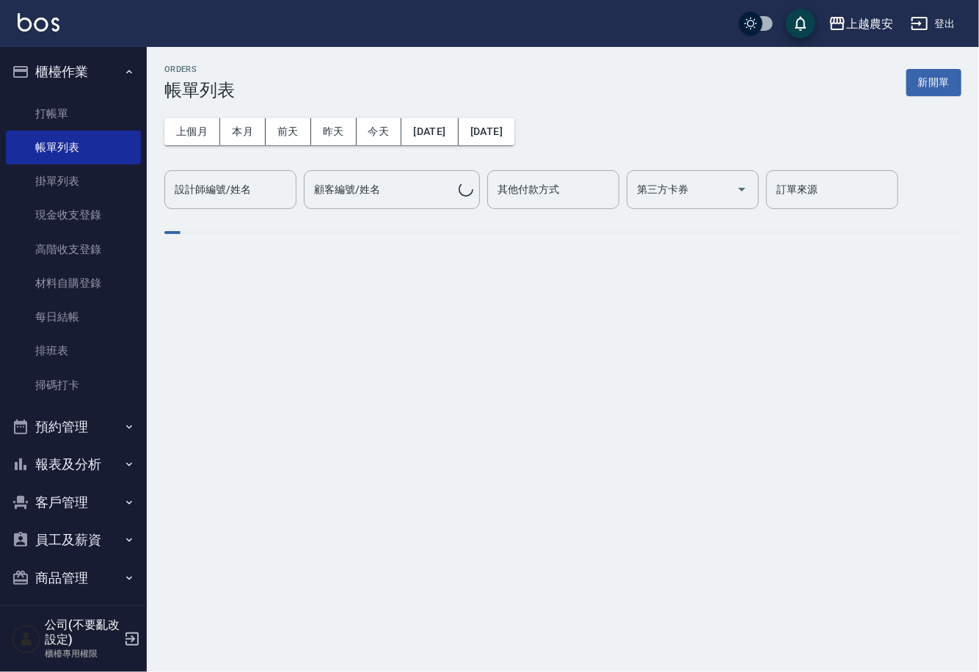
click at [67, 504] on button "客戶管理" at bounding box center [73, 503] width 135 height 38
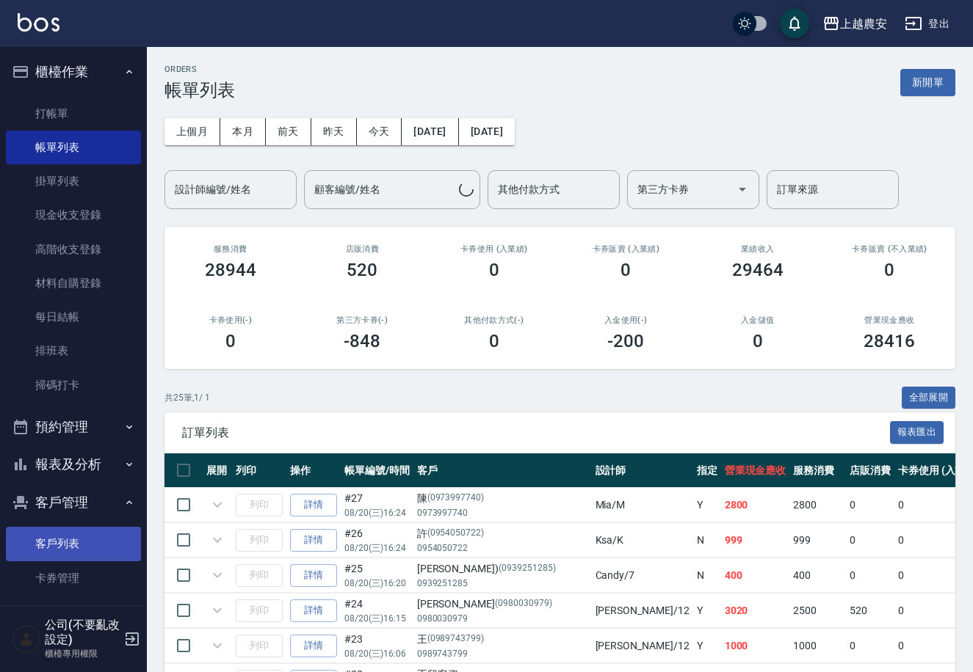
click at [73, 549] on link "客戶列表" at bounding box center [73, 544] width 135 height 34
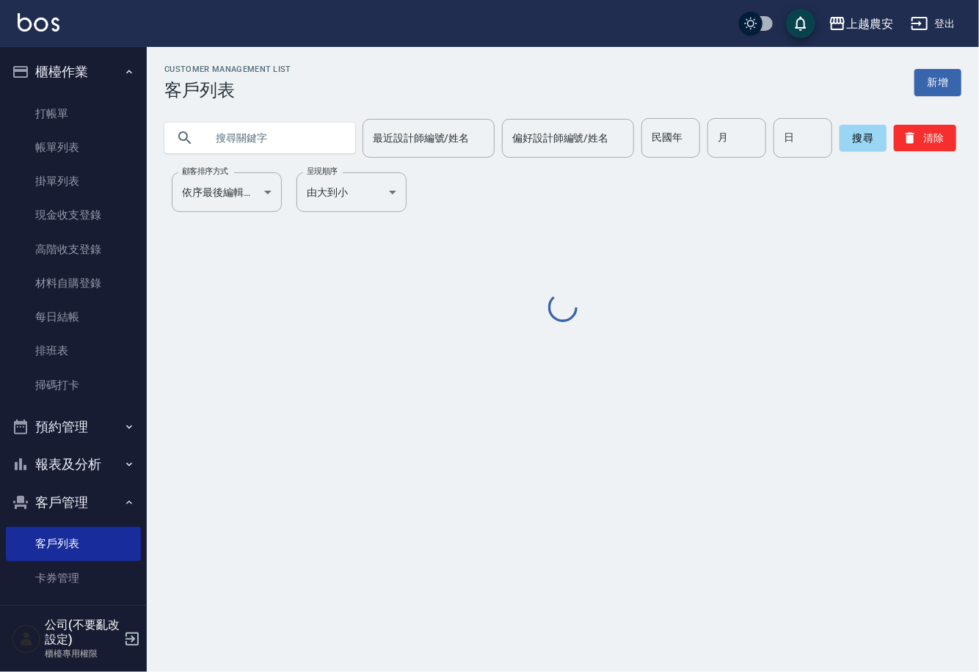
click at [253, 139] on input "text" at bounding box center [275, 138] width 138 height 40
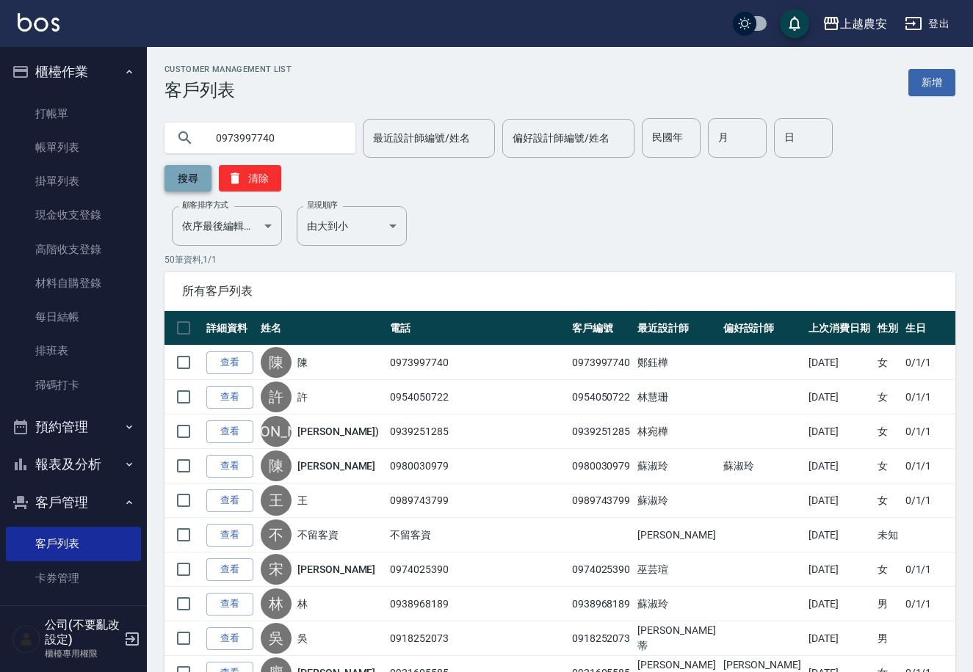
type input "0973997740"
click at [211, 165] on button "搜尋" at bounding box center [187, 178] width 47 height 26
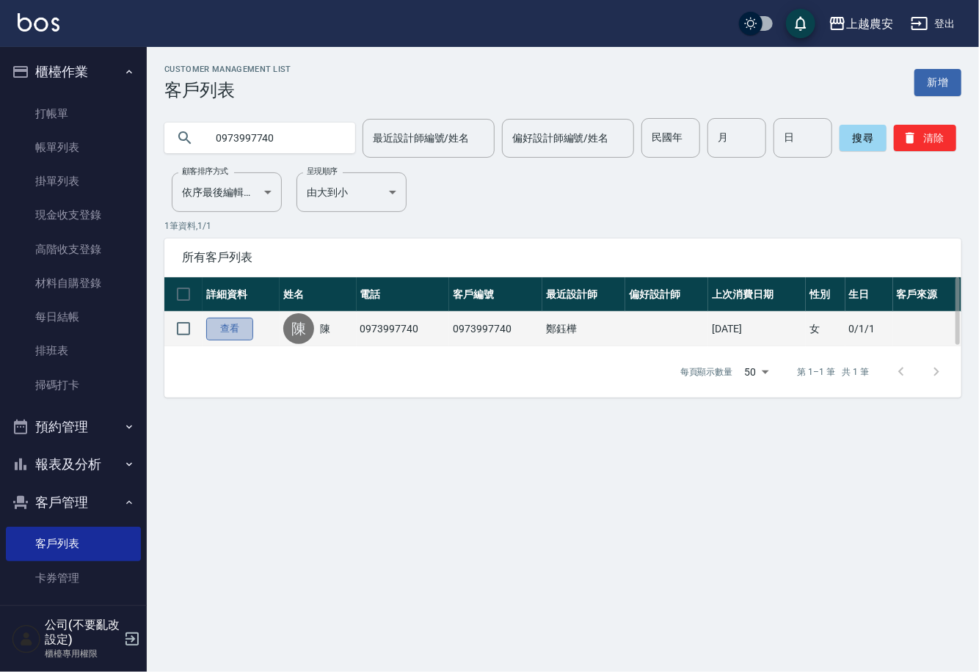
click at [241, 321] on link "查看" at bounding box center [229, 329] width 47 height 23
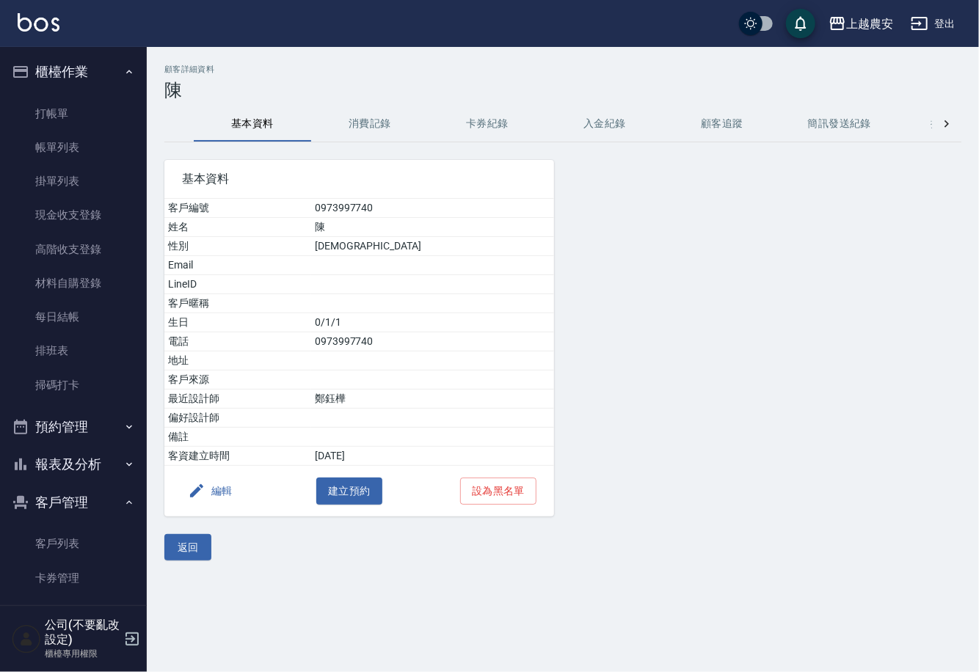
click at [359, 127] on button "消費記錄" at bounding box center [369, 123] width 117 height 35
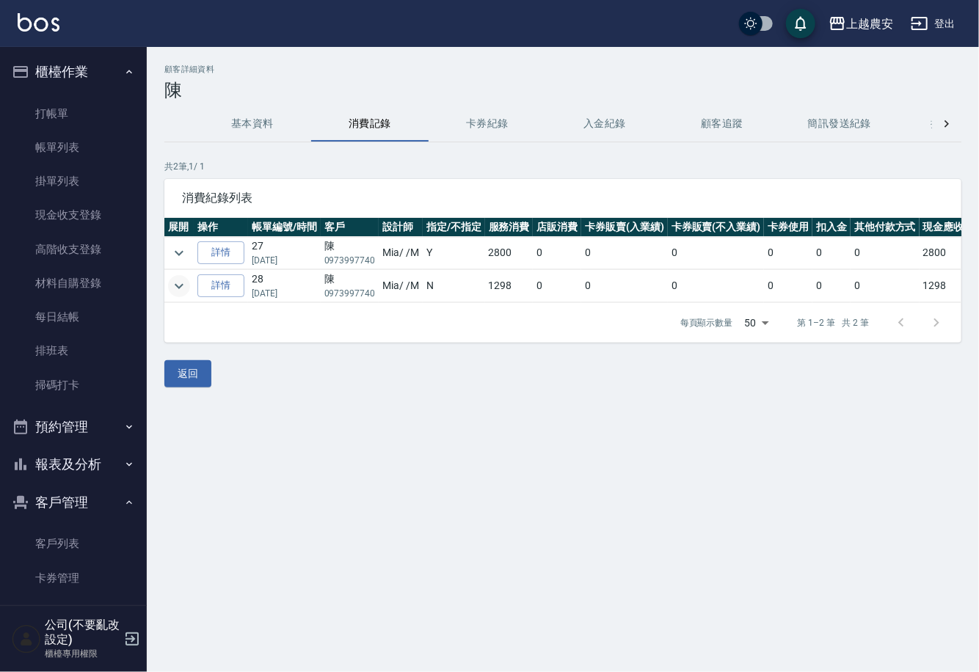
click at [173, 289] on icon "expand row" at bounding box center [179, 286] width 18 height 18
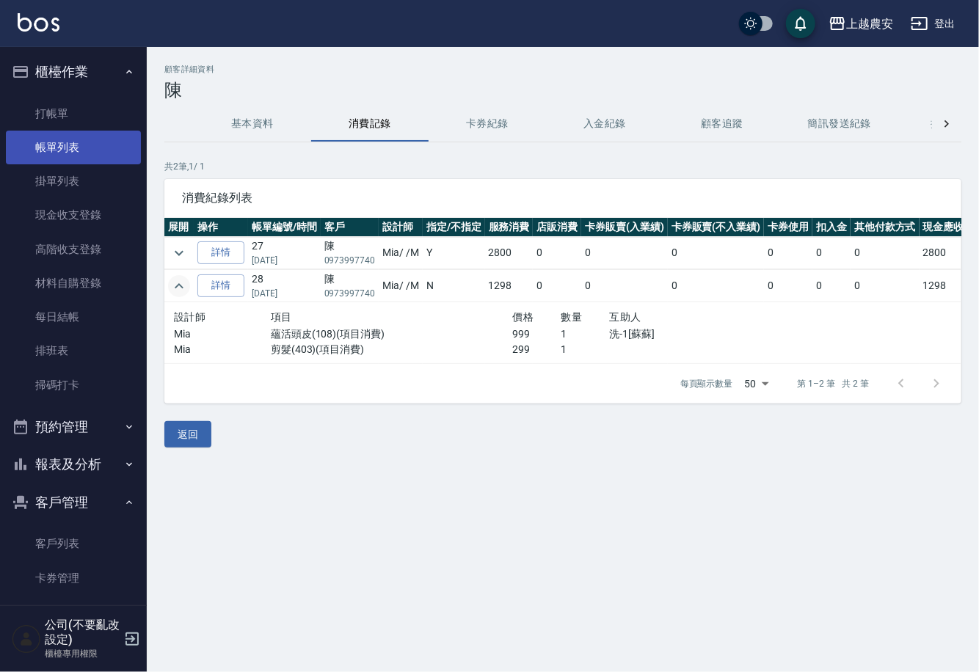
click at [82, 139] on link "帳單列表" at bounding box center [73, 148] width 135 height 34
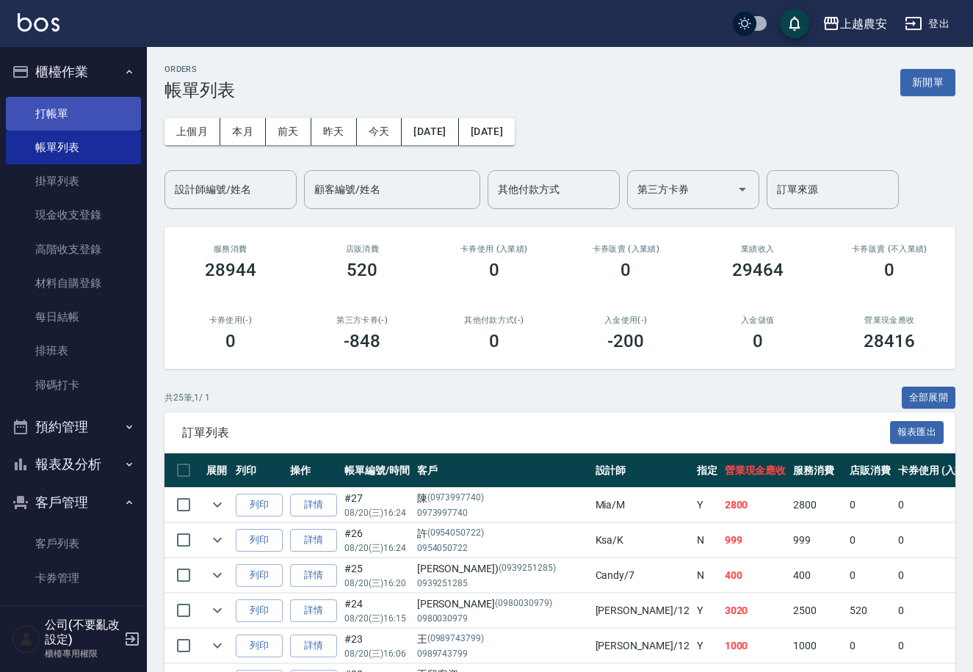
click at [65, 114] on link "打帳單" at bounding box center [73, 114] width 135 height 34
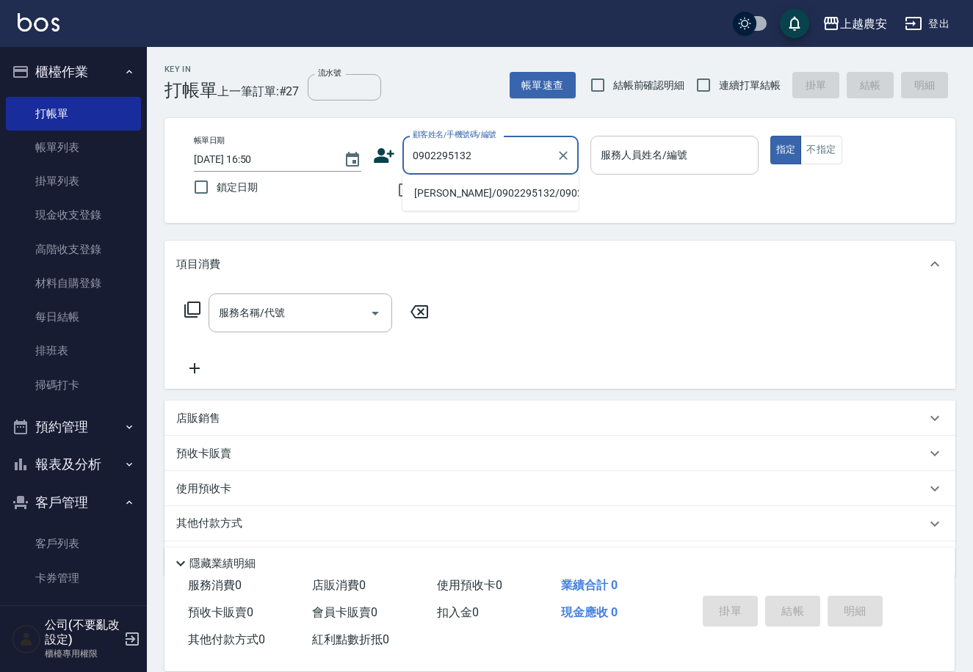
drag, startPoint x: 488, startPoint y: 196, endPoint x: 631, endPoint y: 164, distance: 146.7
click at [488, 195] on li "[PERSON_NAME]/0902295132/0902295132" at bounding box center [490, 193] width 176 height 24
type input "[PERSON_NAME]/0902295132/0902295132"
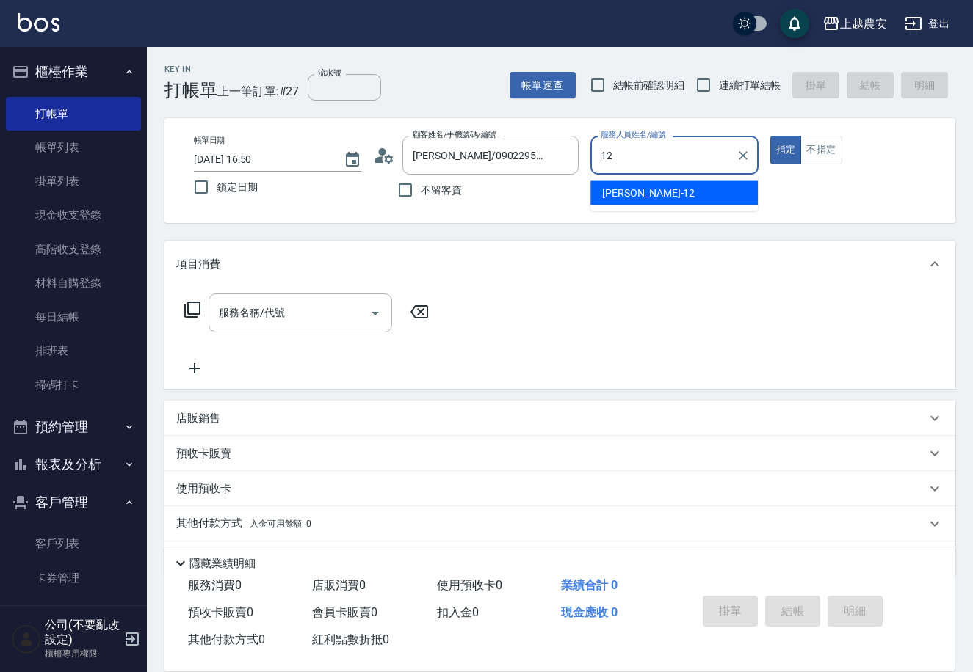
type input "Yoko-12"
type button "true"
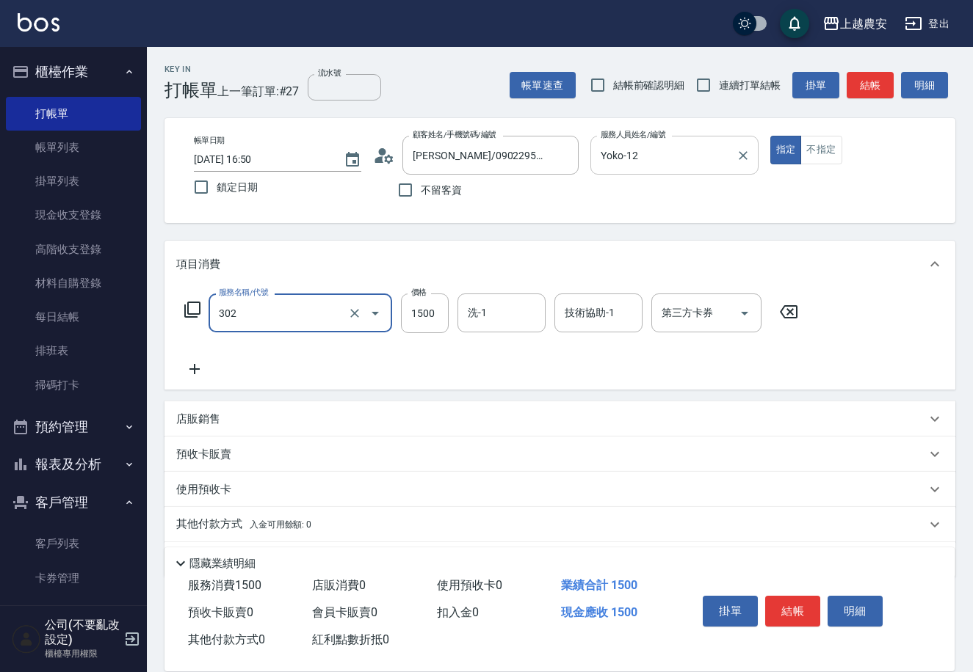
type input "燙髮1500↓(自購)(302)"
type input "1200"
type input "小欣-33"
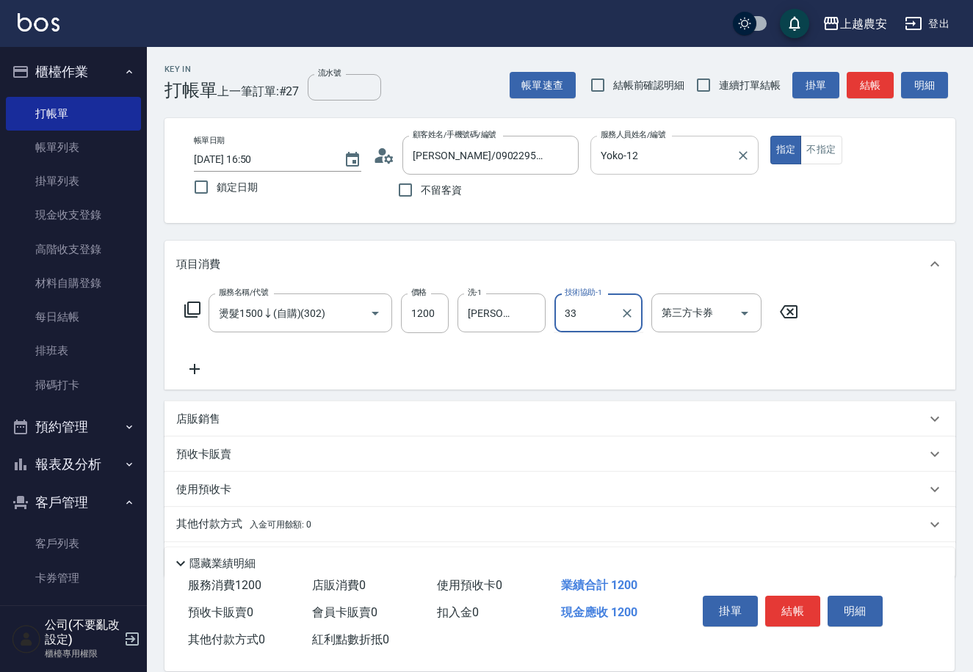
type input "小欣-33"
click at [777, 606] on button "結帳" at bounding box center [792, 611] width 55 height 31
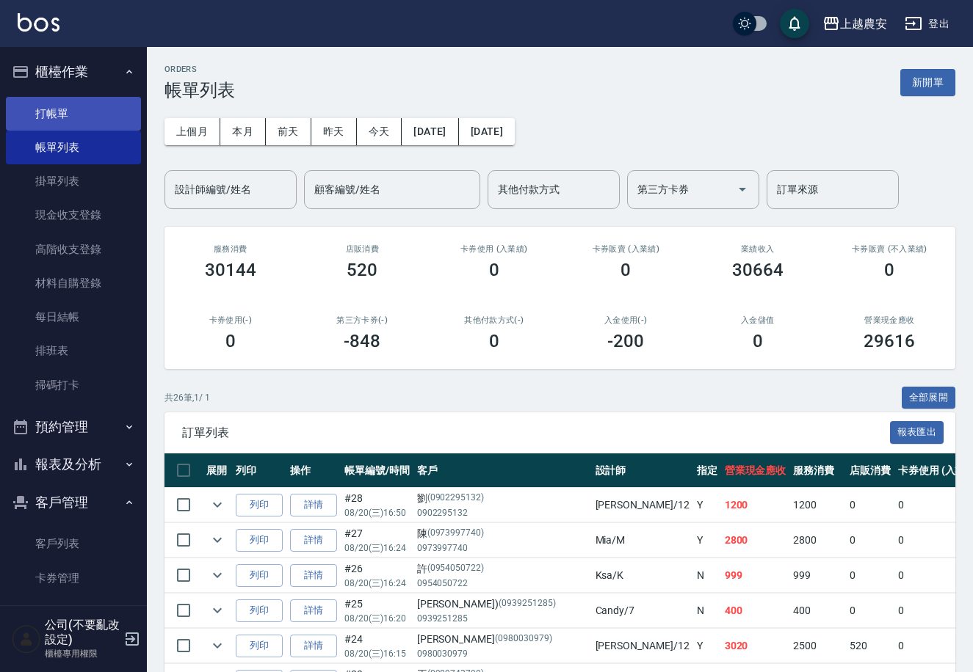
click at [42, 116] on link "打帳單" at bounding box center [73, 114] width 135 height 34
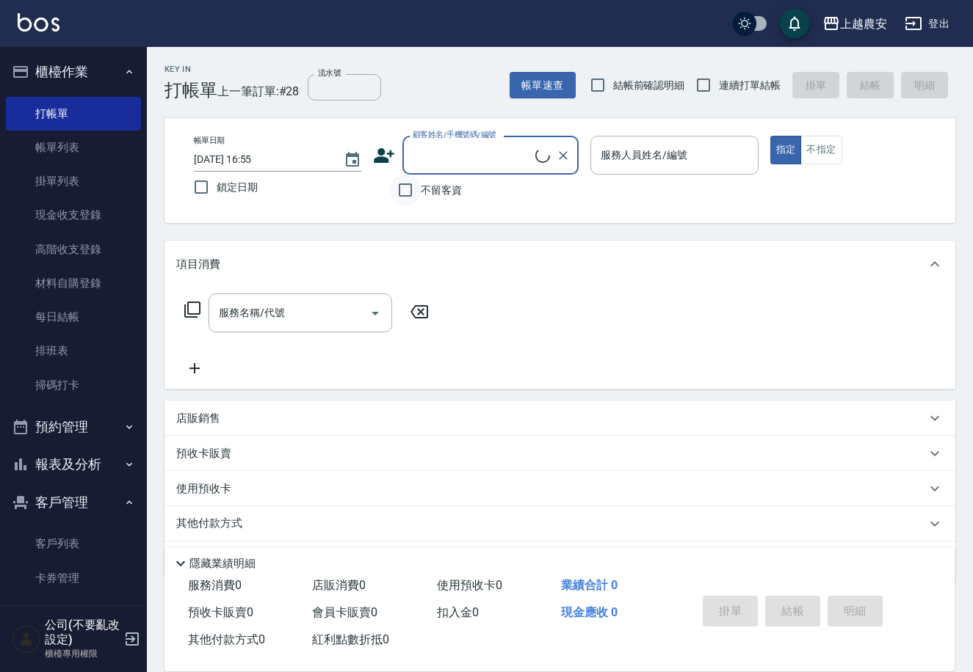
click at [409, 186] on input "不留客資" at bounding box center [405, 190] width 31 height 31
checkbox input "true"
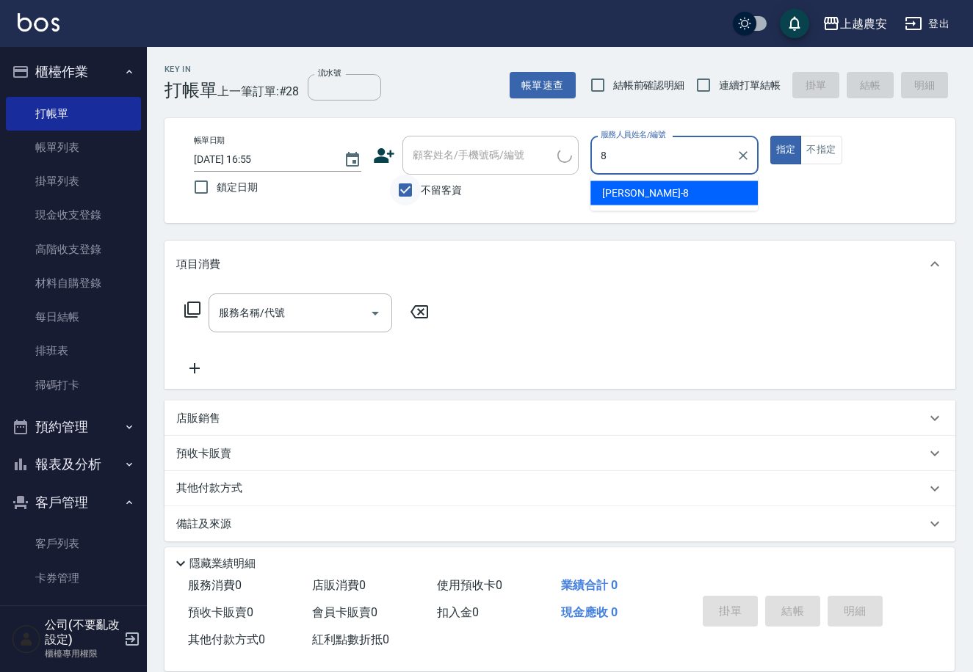
type input "[PERSON_NAME]-8"
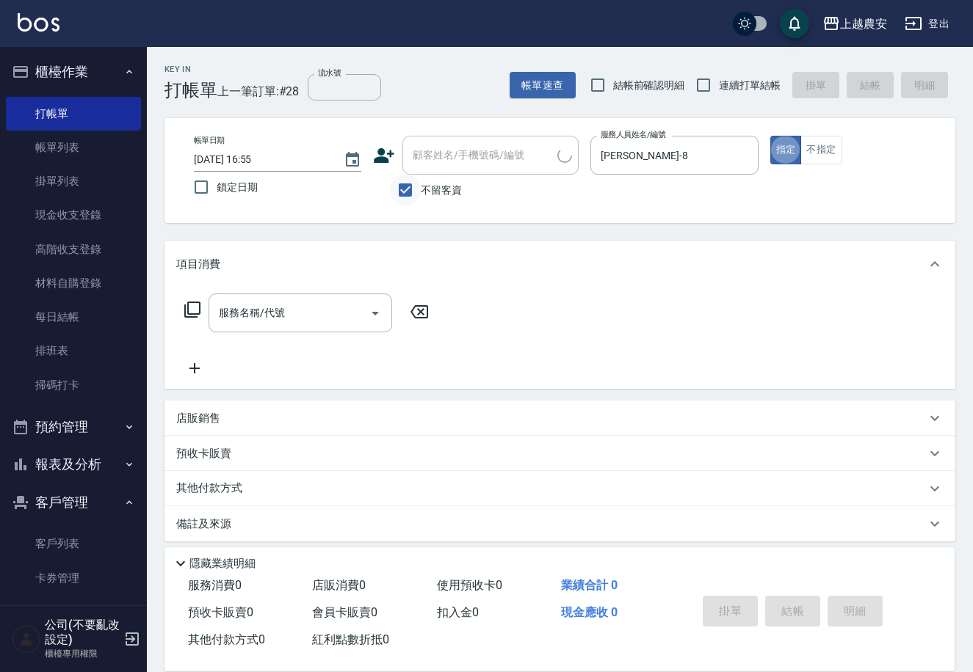
type button "true"
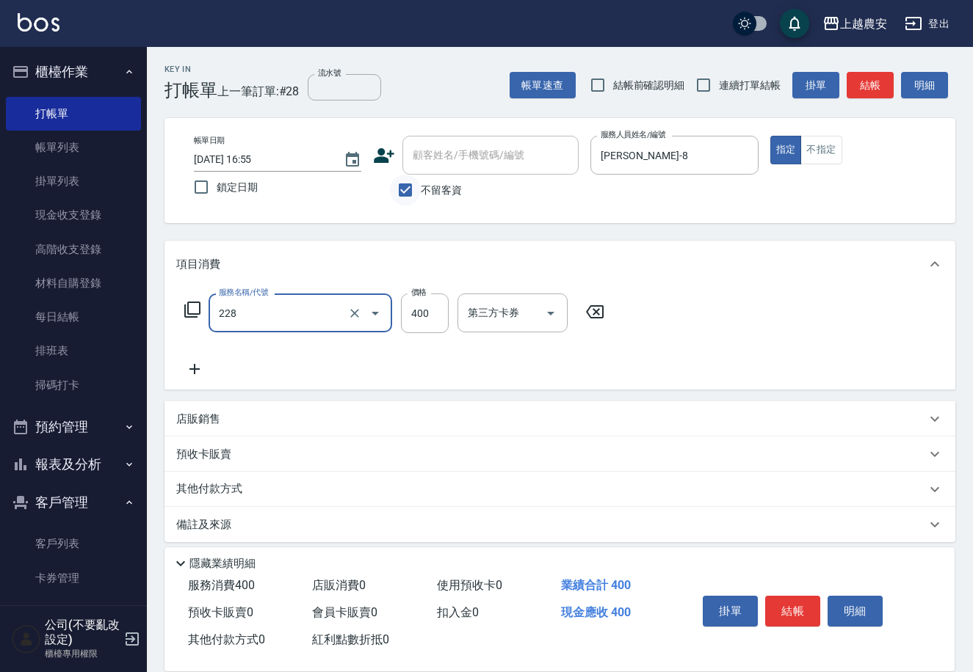
type input "洗髮(228)"
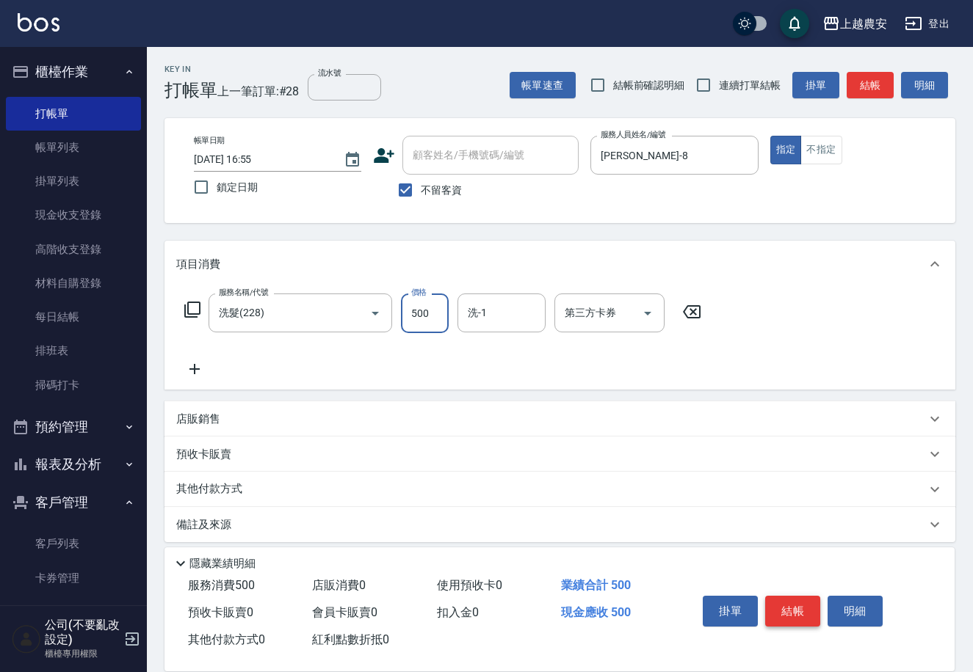
type input "500"
click at [794, 607] on button "結帳" at bounding box center [792, 611] width 55 height 31
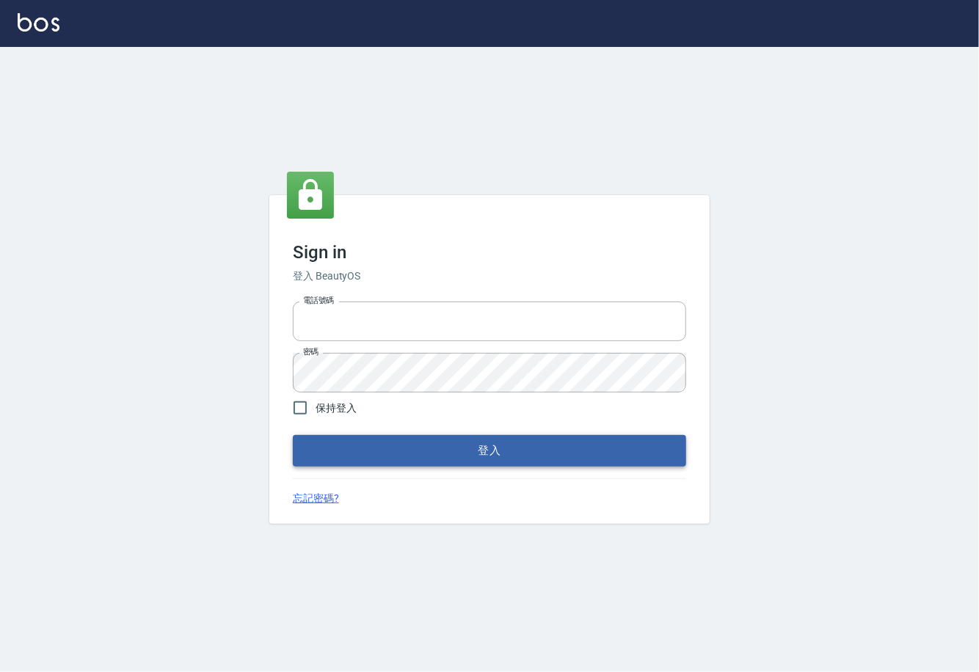
type input "0225929166"
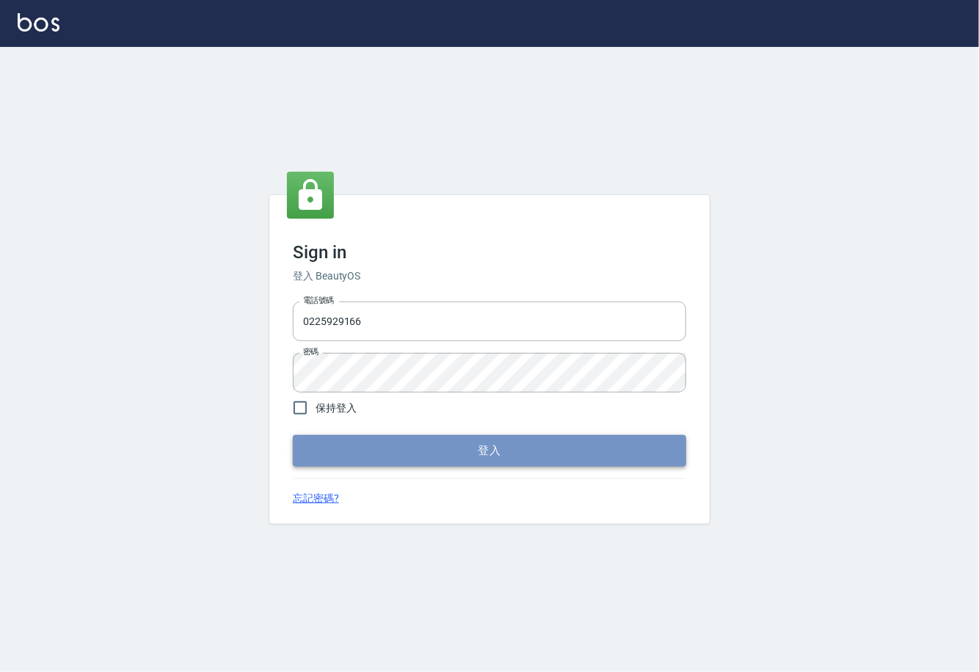
click at [493, 450] on button "登入" at bounding box center [489, 450] width 393 height 31
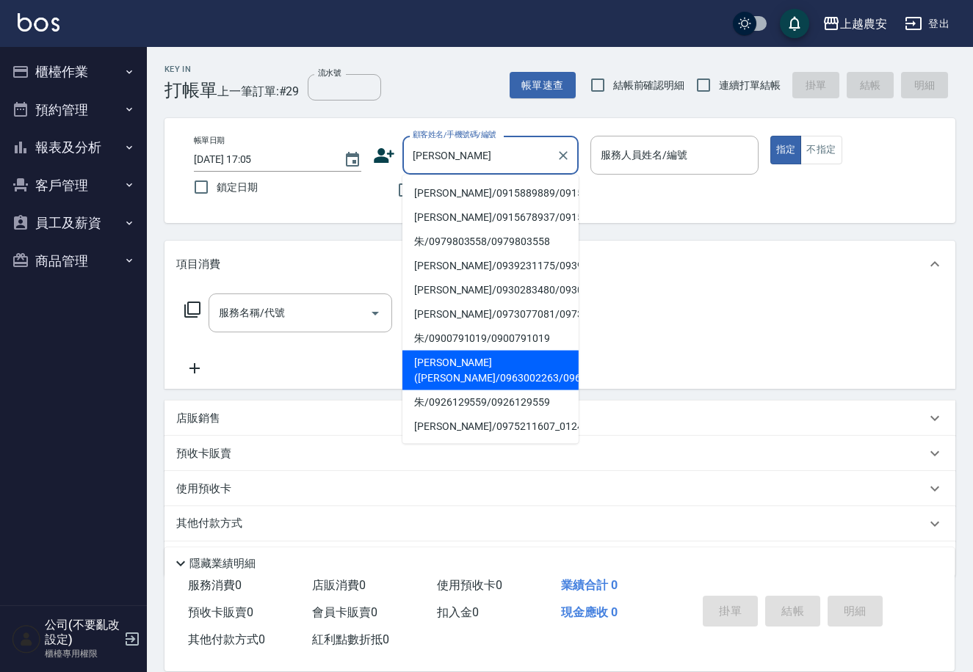
click at [439, 369] on li "[PERSON_NAME]([PERSON_NAME]/0963002263/0963002263" at bounding box center [490, 371] width 176 height 40
type input "[PERSON_NAME]([PERSON_NAME]/0963002263/0963002263"
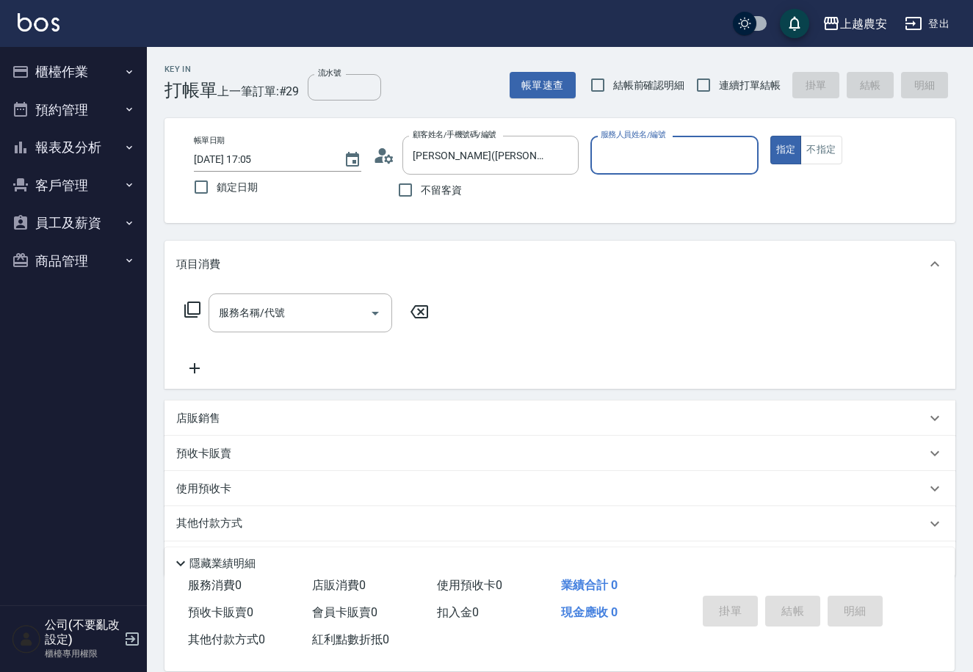
type input "Q比-0"
click at [270, 331] on div "服務名稱/代號" at bounding box center [300, 313] width 184 height 39
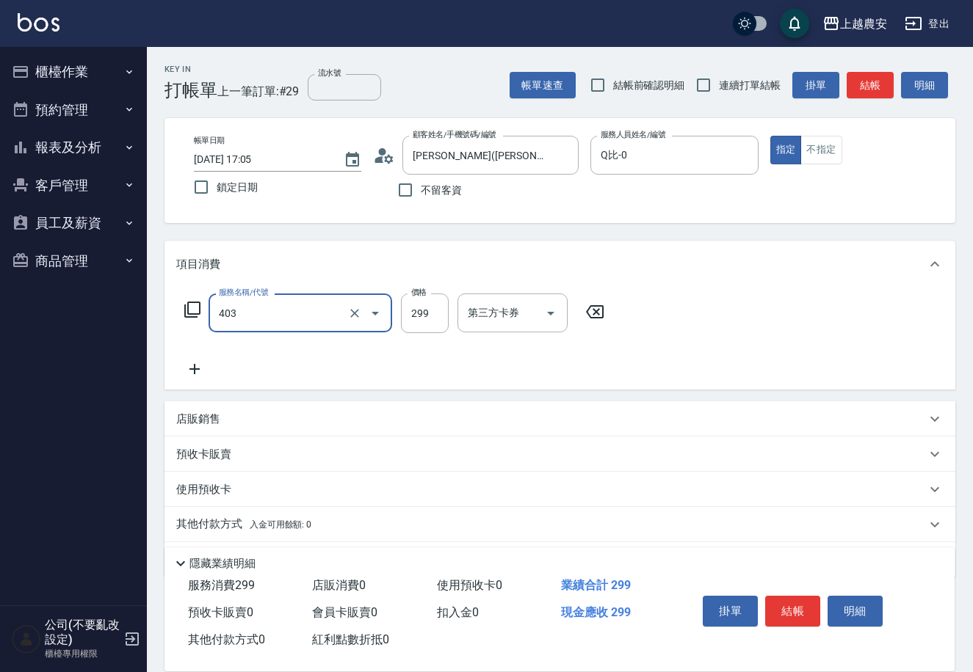
type input "剪髮(403)"
type input "400"
click at [779, 614] on button "結帳" at bounding box center [792, 611] width 55 height 31
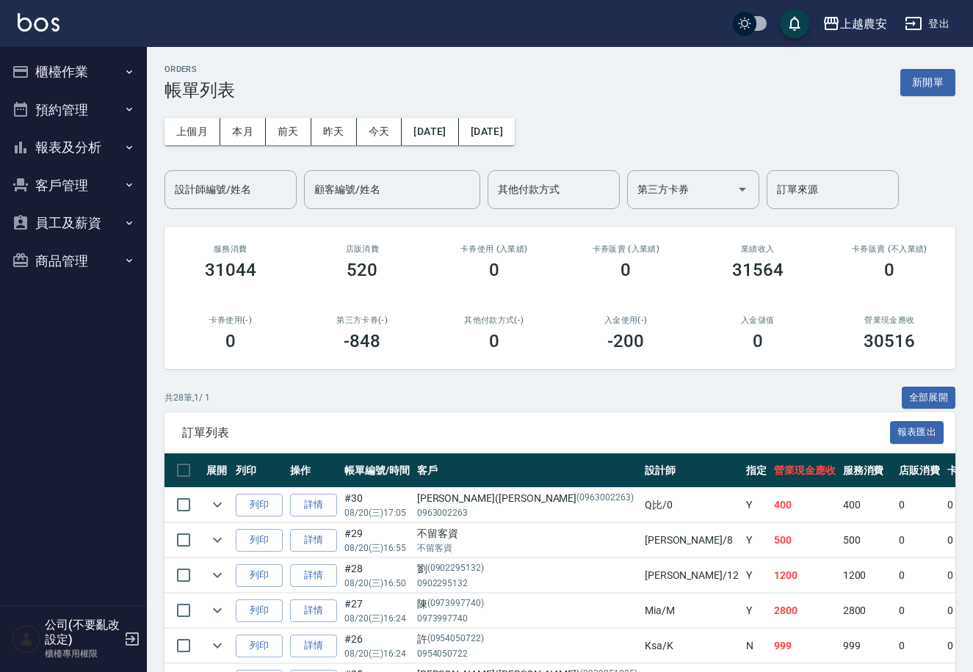
click at [51, 192] on button "客戶管理" at bounding box center [73, 186] width 135 height 38
click at [63, 242] on button "商品管理" at bounding box center [73, 261] width 135 height 38
click at [60, 174] on button "客戶管理" at bounding box center [73, 186] width 135 height 38
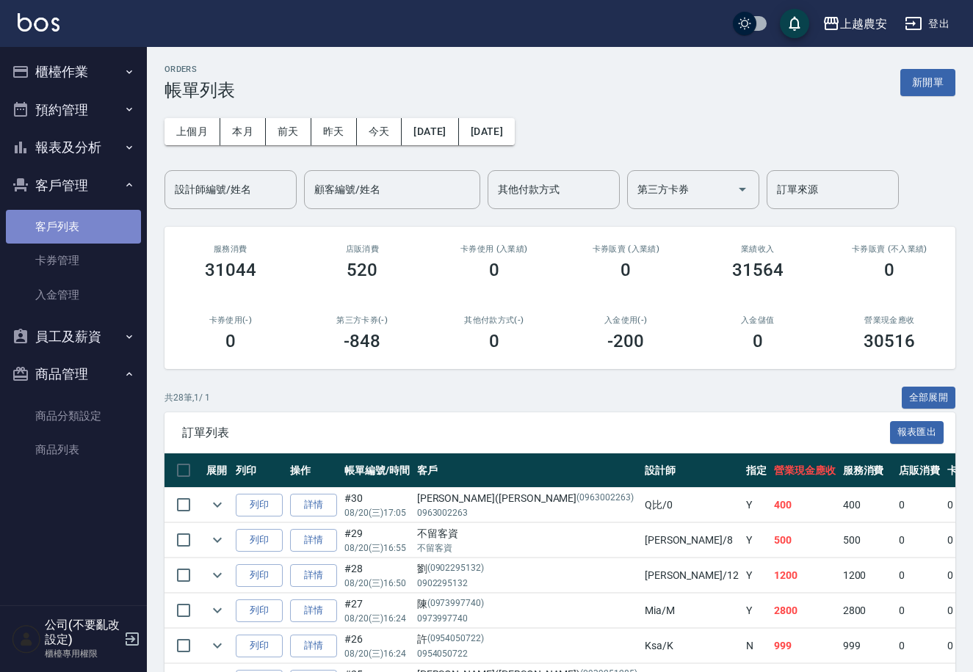
click at [65, 219] on link "客戶列表" at bounding box center [73, 227] width 135 height 34
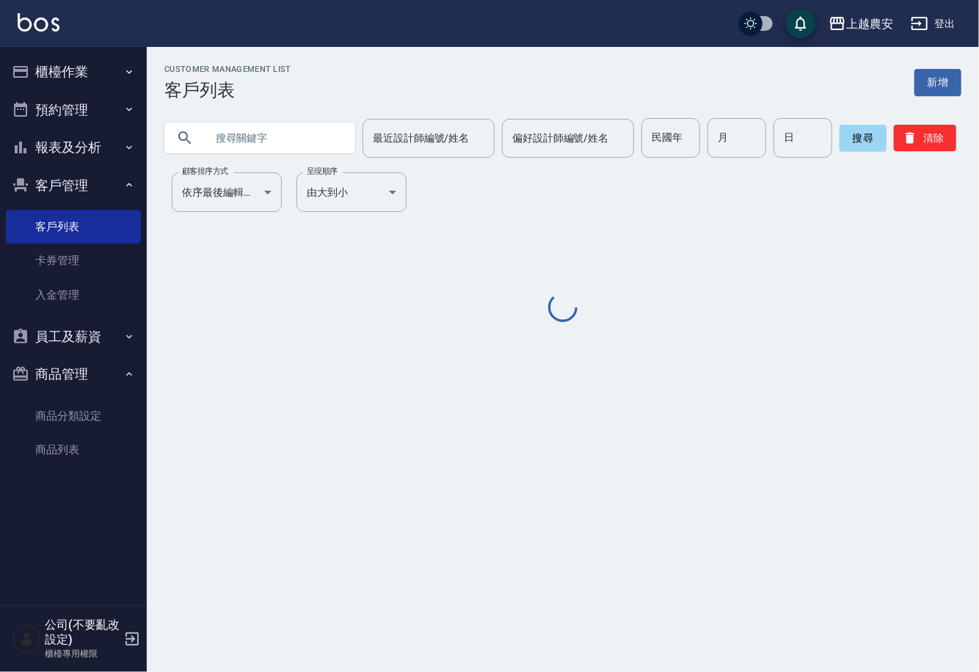
click at [258, 131] on input "text" at bounding box center [275, 138] width 138 height 40
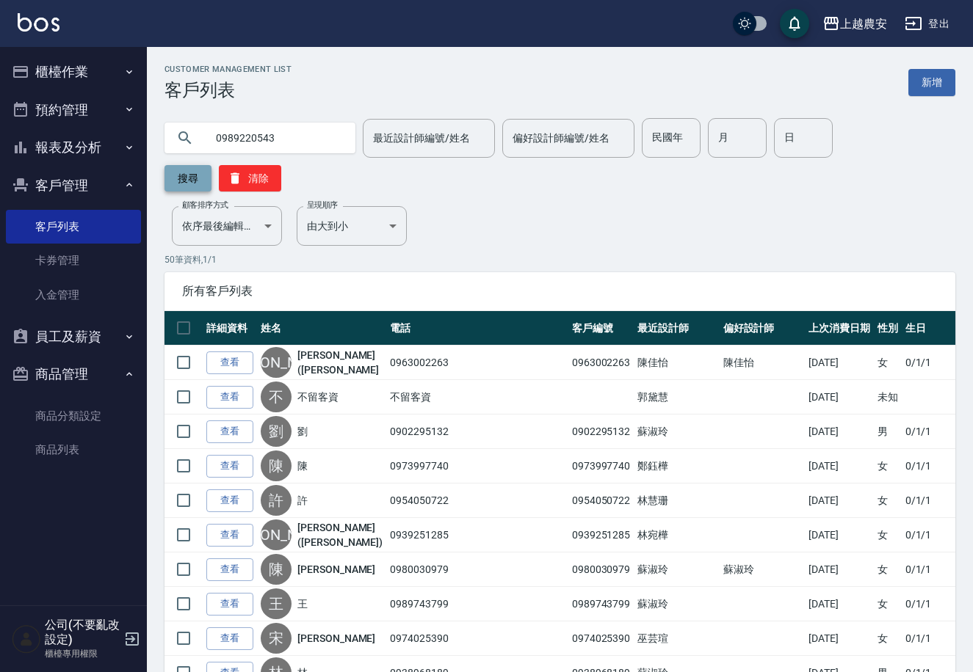
type input "0989220543"
click at [211, 165] on button "搜尋" at bounding box center [187, 178] width 47 height 26
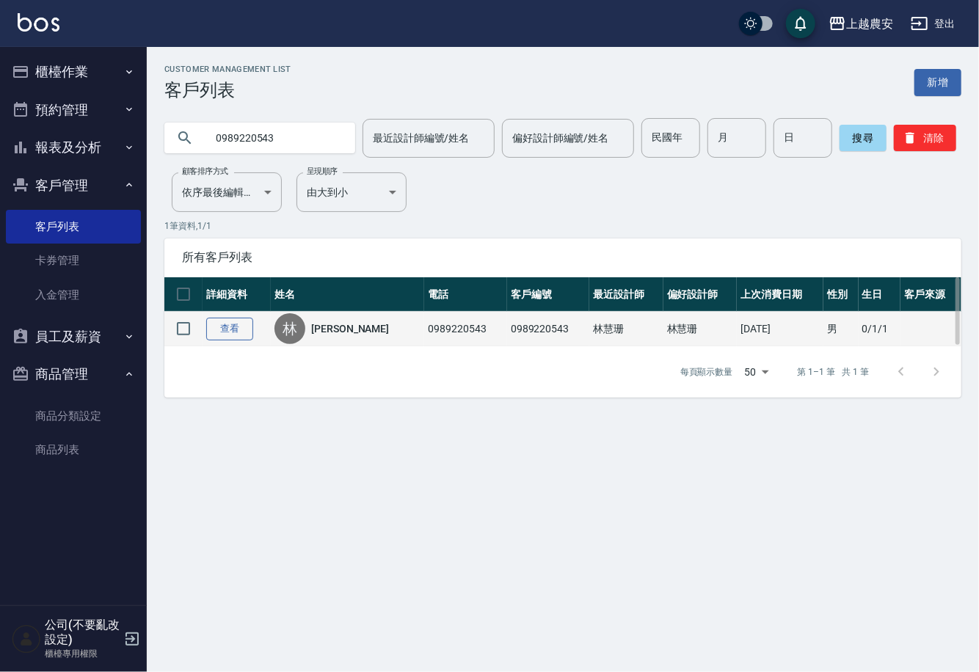
click at [227, 324] on link "查看" at bounding box center [229, 329] width 47 height 23
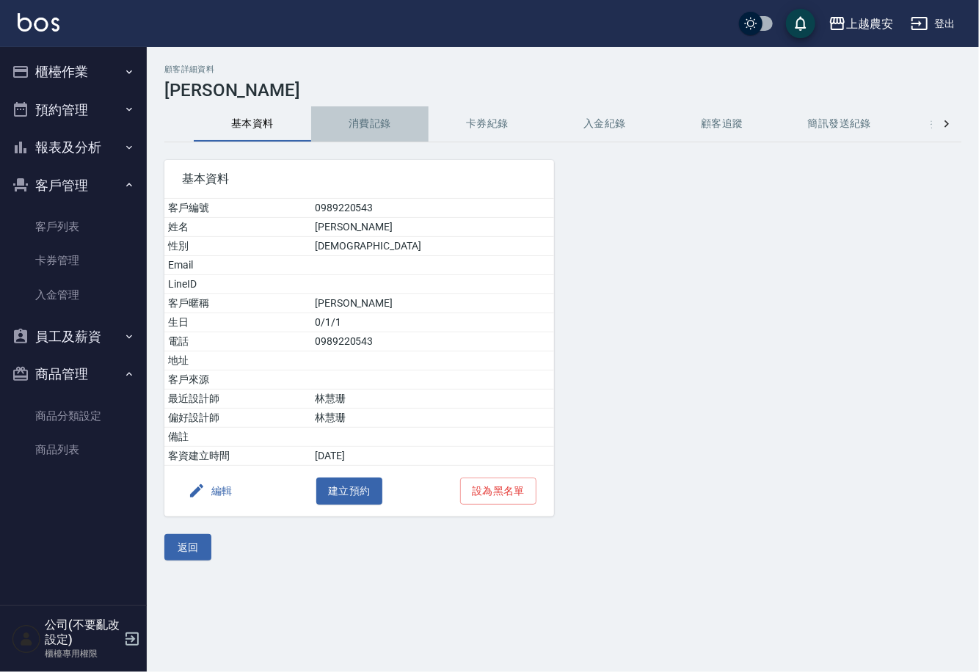
click at [360, 128] on button "消費記錄" at bounding box center [369, 123] width 117 height 35
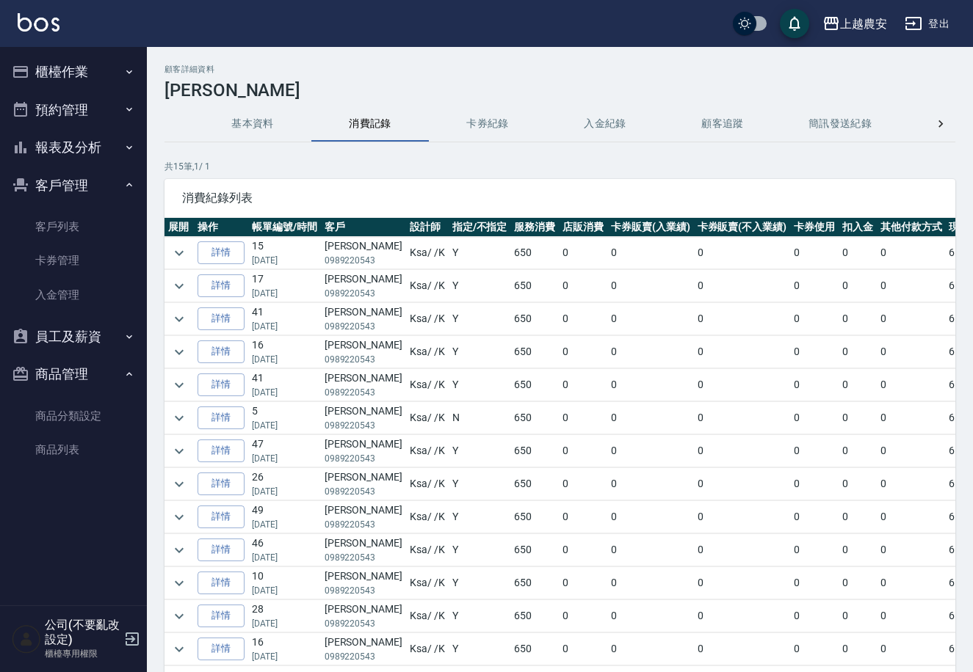
click at [43, 79] on button "櫃檯作業" at bounding box center [73, 72] width 135 height 38
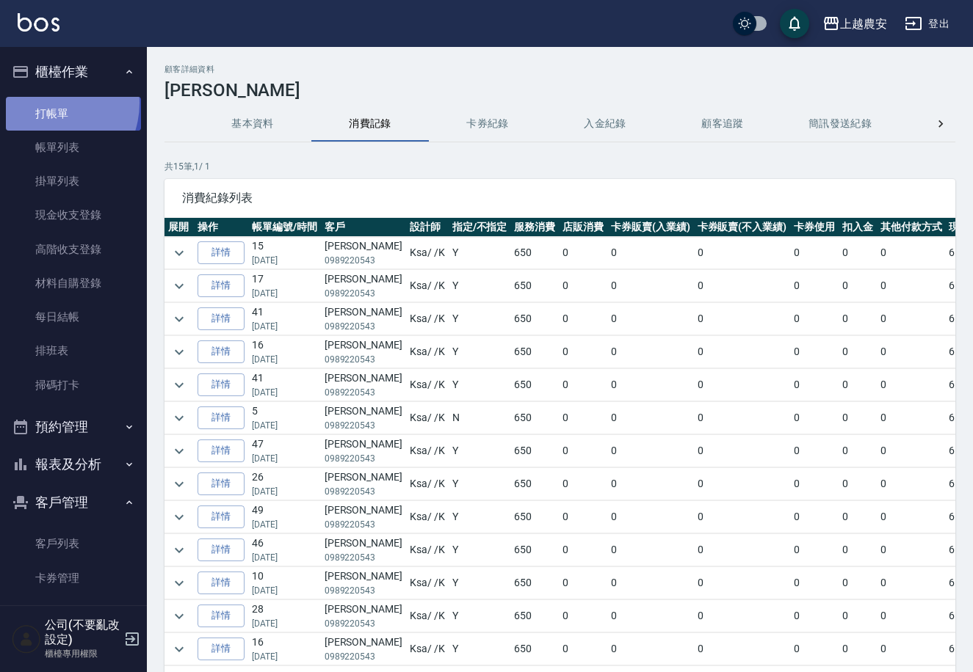
click at [46, 103] on link "打帳單" at bounding box center [73, 114] width 135 height 34
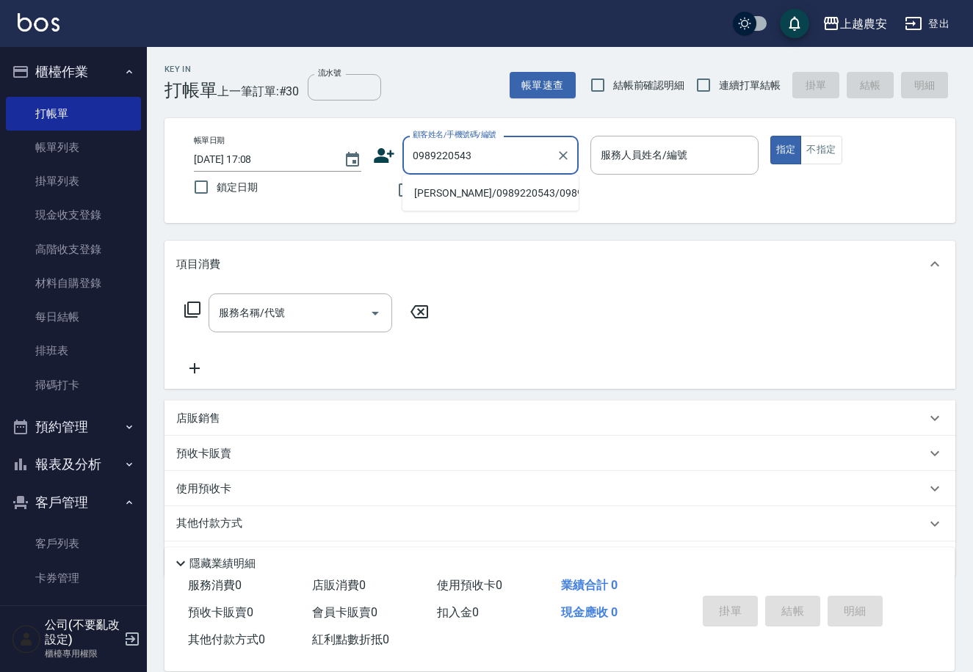
drag, startPoint x: 460, startPoint y: 191, endPoint x: 374, endPoint y: 258, distance: 109.3
click at [460, 189] on li "[PERSON_NAME]/0989220543/0989220543" at bounding box center [490, 193] width 176 height 24
type input "[PERSON_NAME]/0989220543/0989220543"
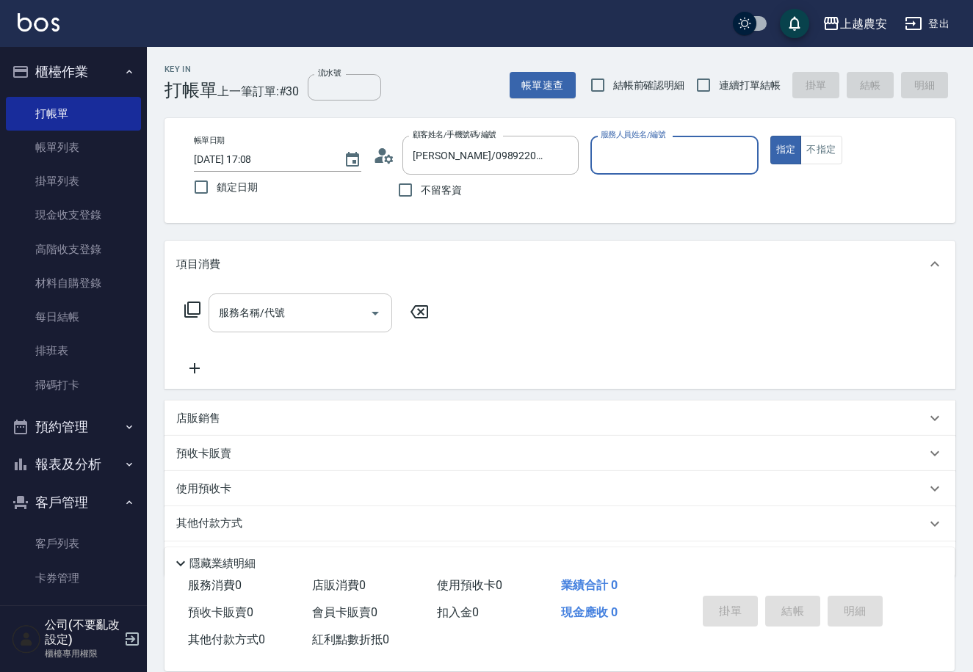
type input "Ksa-K"
click at [305, 300] on input "服務名稱/代號" at bounding box center [289, 313] width 148 height 26
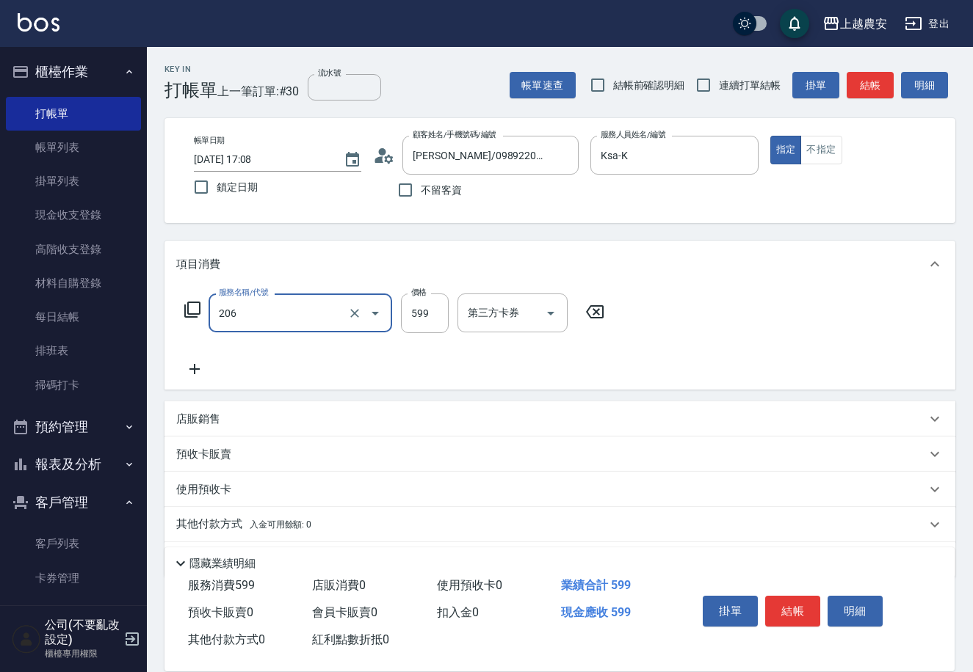
type input "洗+剪(206)"
type input "650"
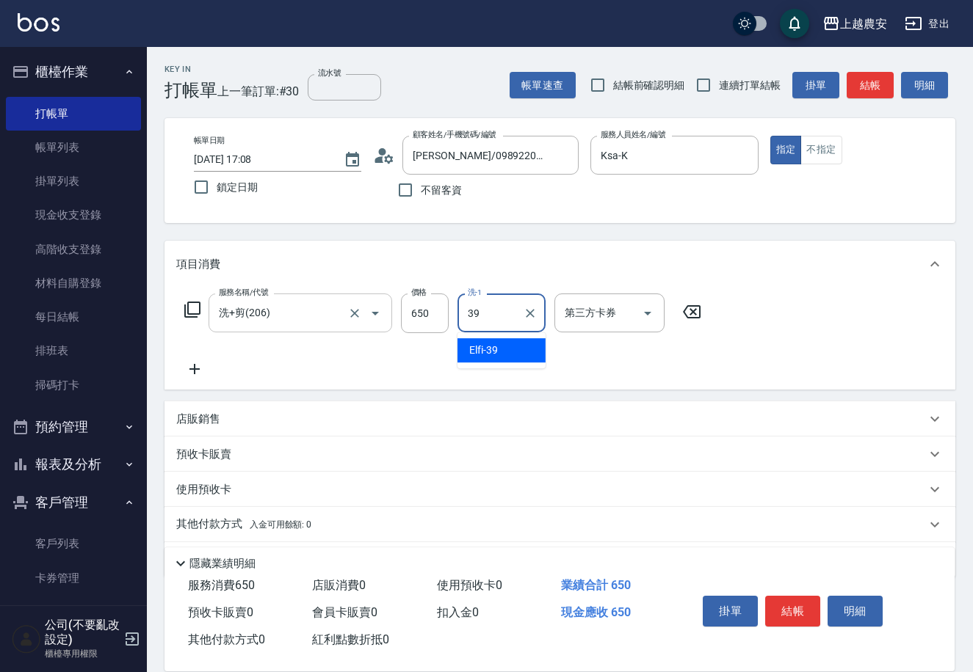
type input "Elfi-39"
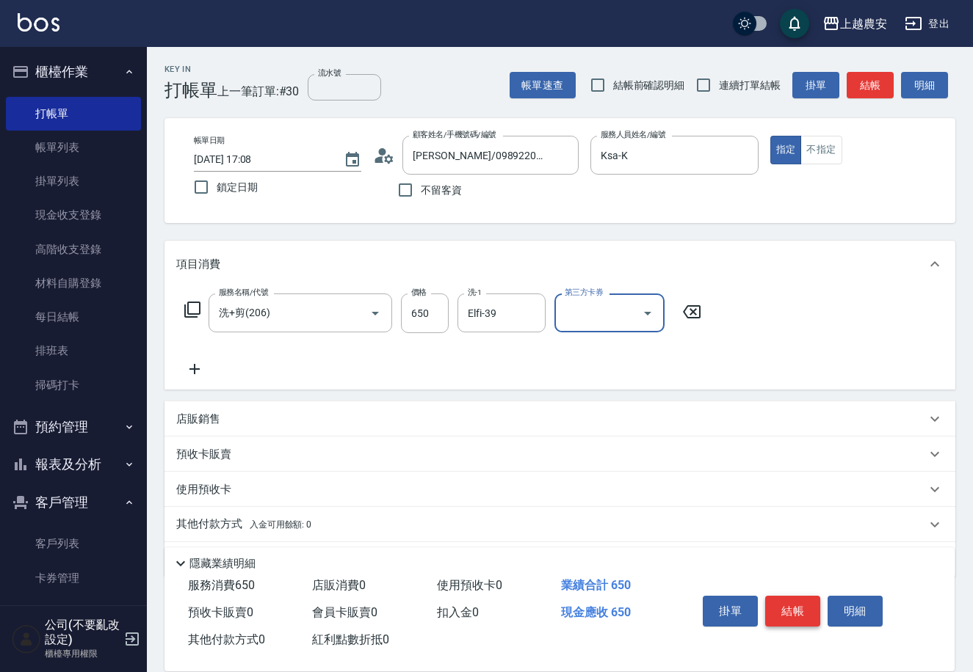
click at [796, 607] on button "結帳" at bounding box center [792, 611] width 55 height 31
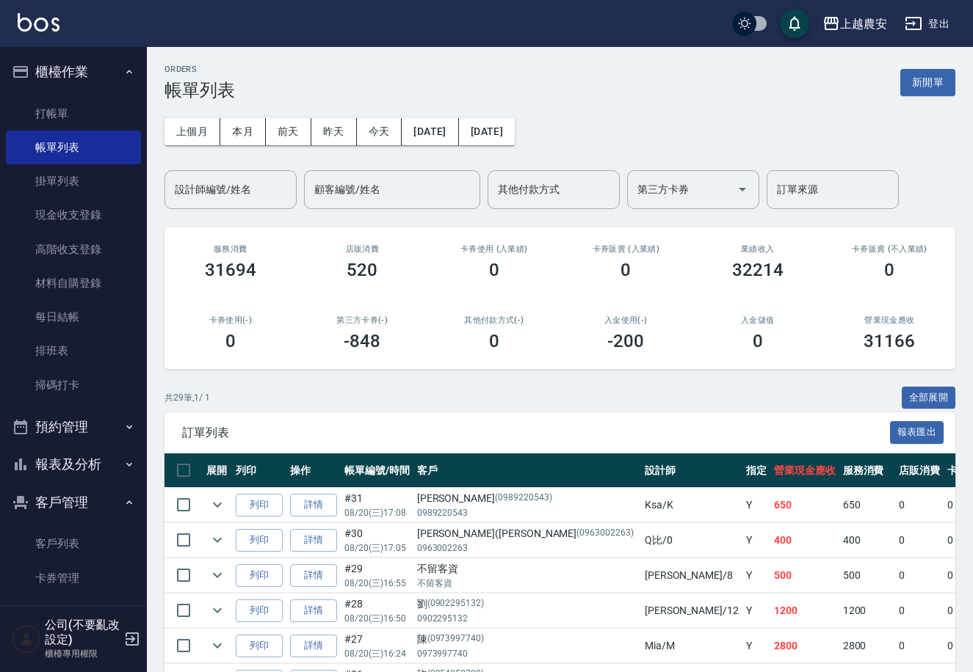
click at [51, 109] on link "打帳單" at bounding box center [73, 114] width 135 height 34
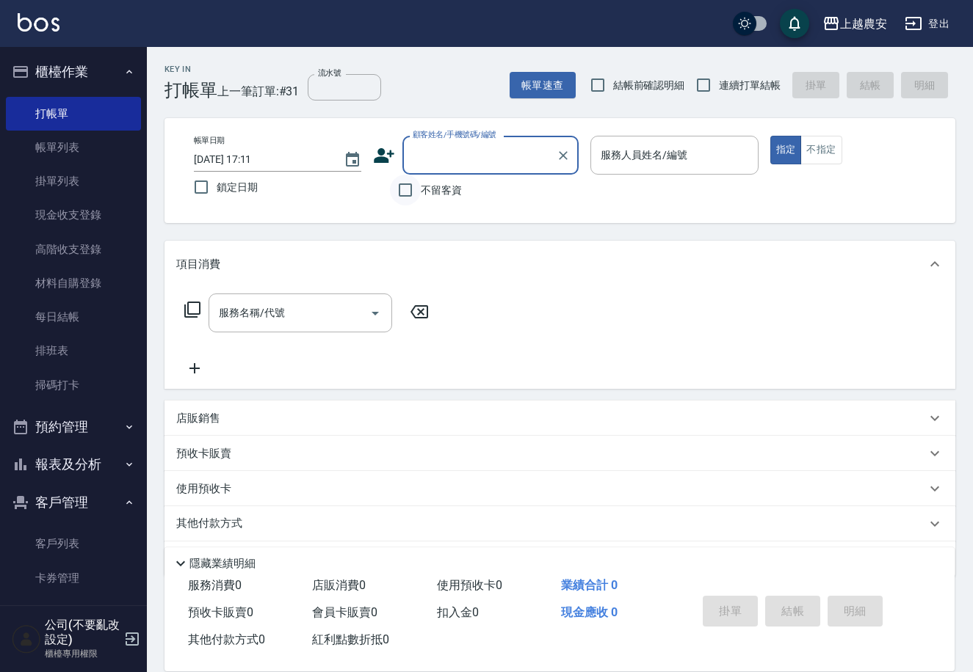
click at [410, 187] on input "不留客資" at bounding box center [405, 190] width 31 height 31
checkbox input "true"
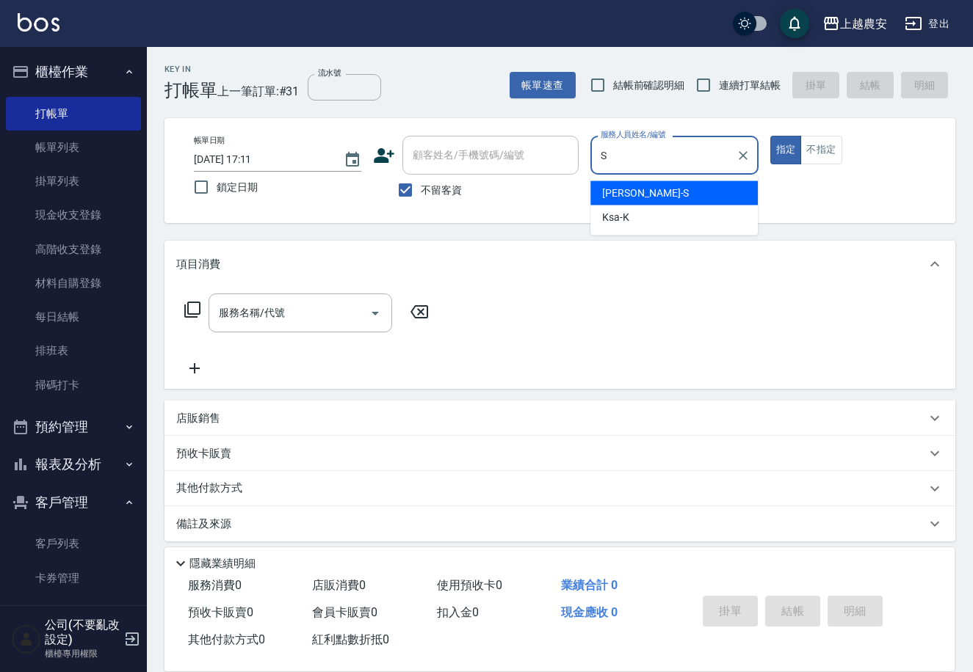
type input "Sandy-S"
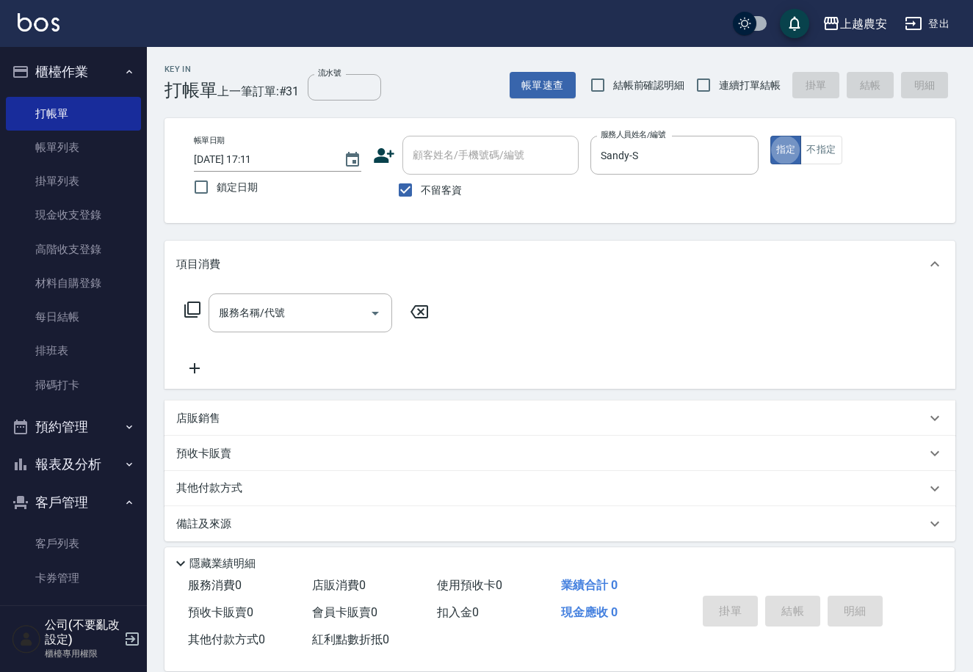
type button "true"
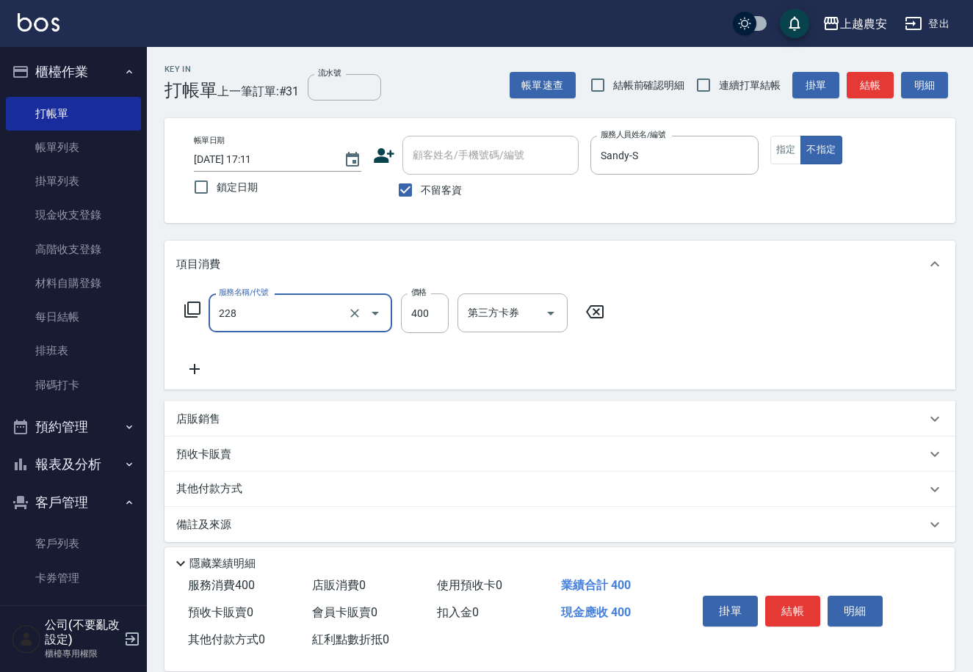
type input "洗髮(228)"
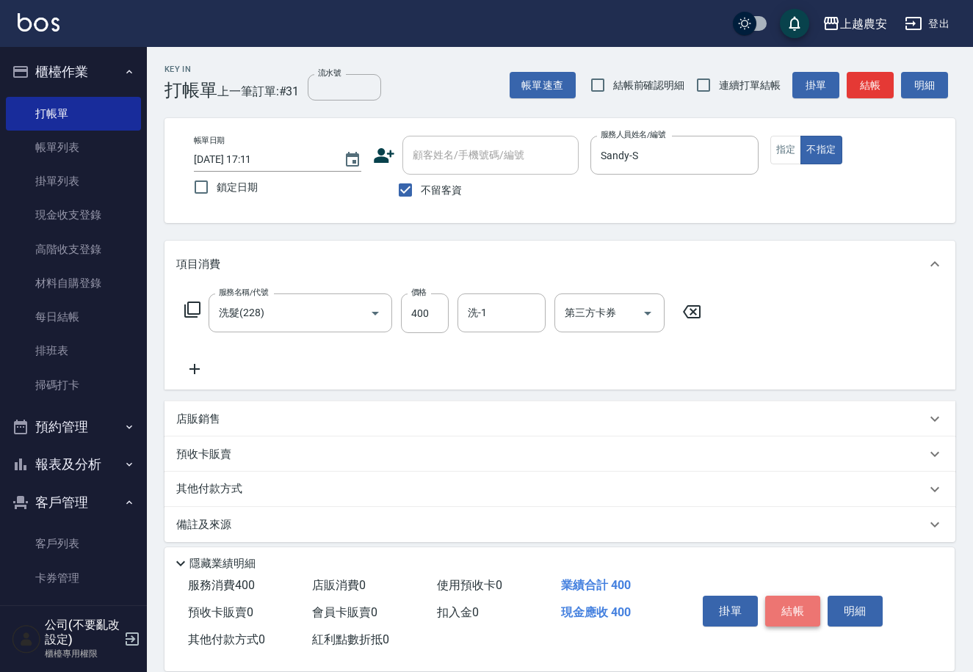
click at [796, 606] on button "結帳" at bounding box center [792, 611] width 55 height 31
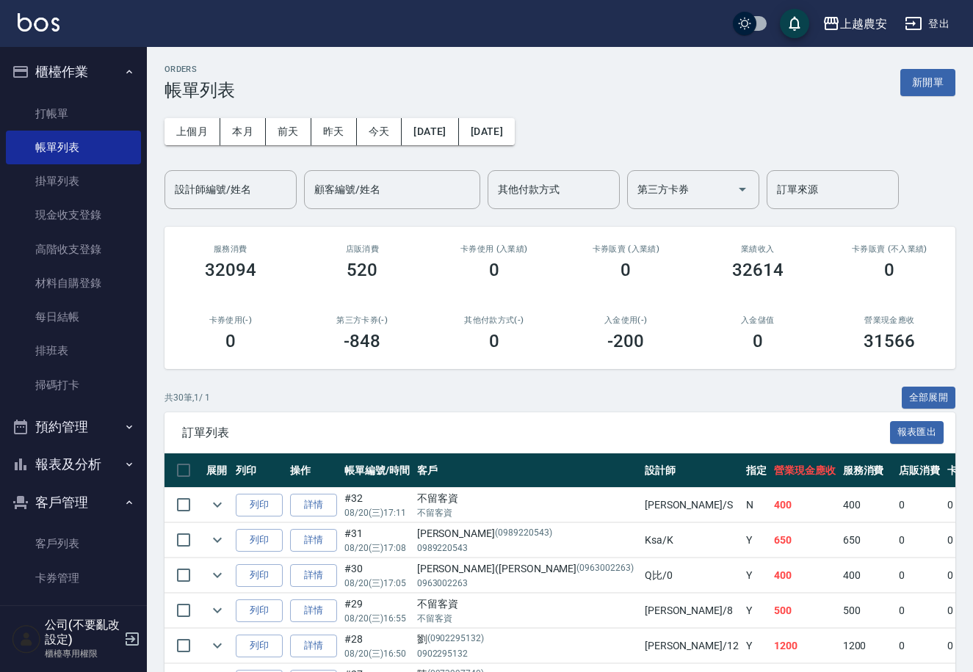
click at [564, 581] on p "0963002263" at bounding box center [527, 583] width 220 height 13
click at [65, 120] on link "打帳單" at bounding box center [73, 114] width 135 height 34
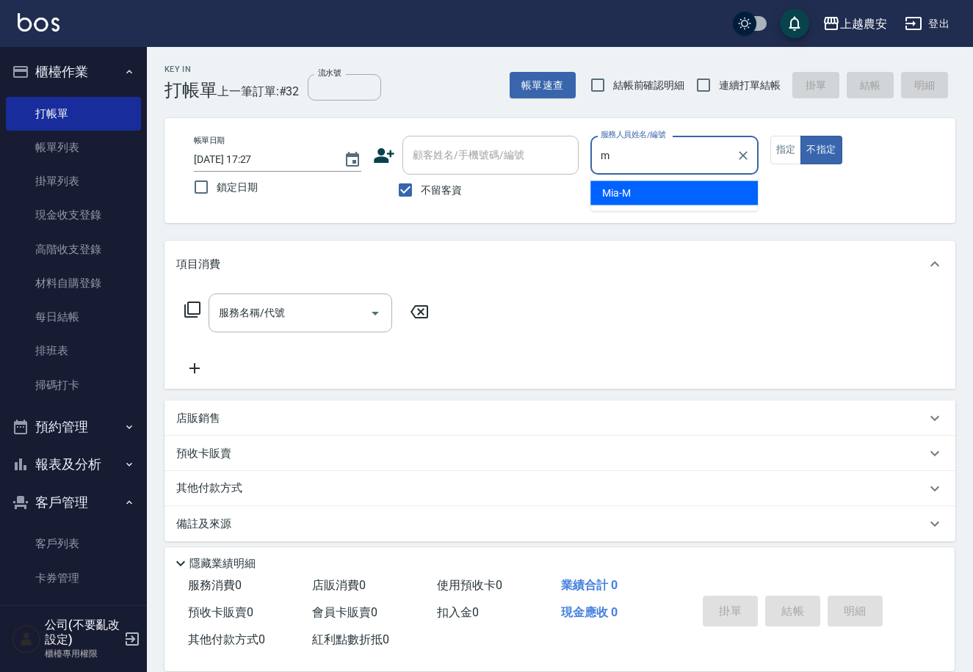
type input "Mia-M"
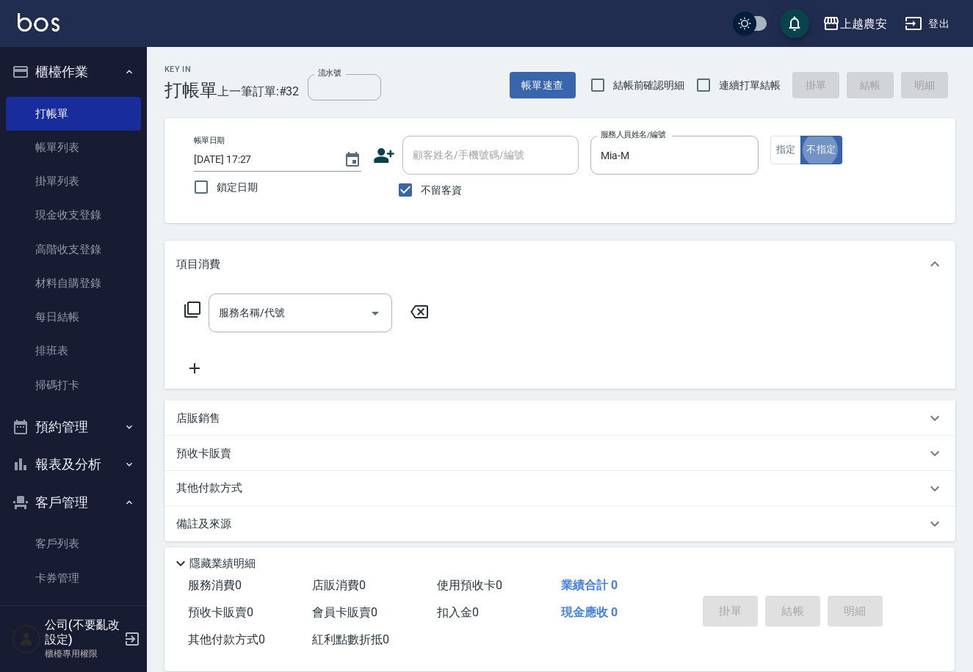
type button "false"
type input "5"
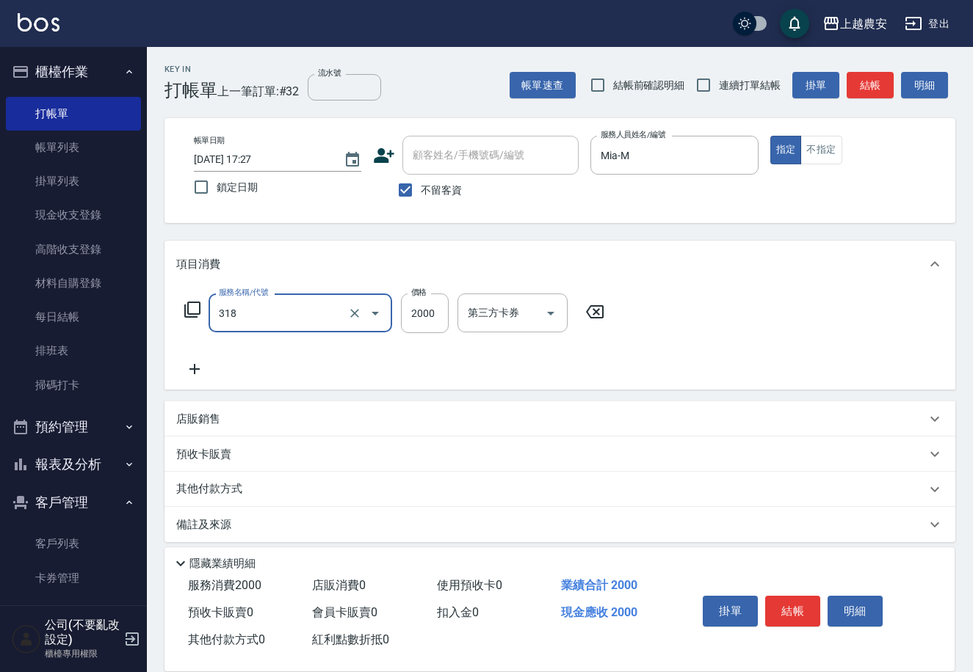
type input "燙髮1500↑(自購)(318)"
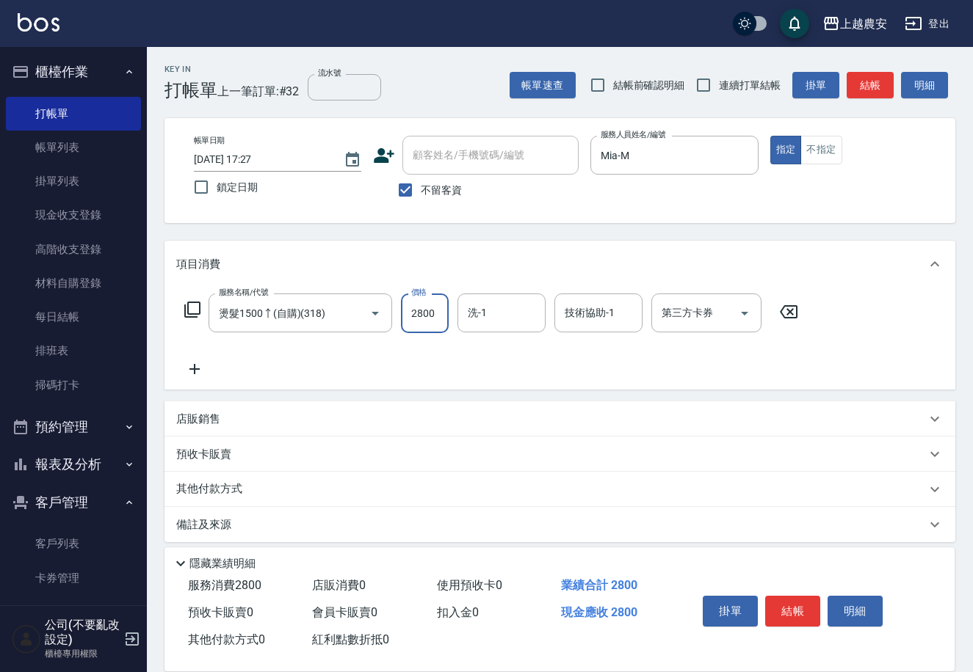
type input "2800"
type input "林品妤-32"
type input "[PERSON_NAME]-32"
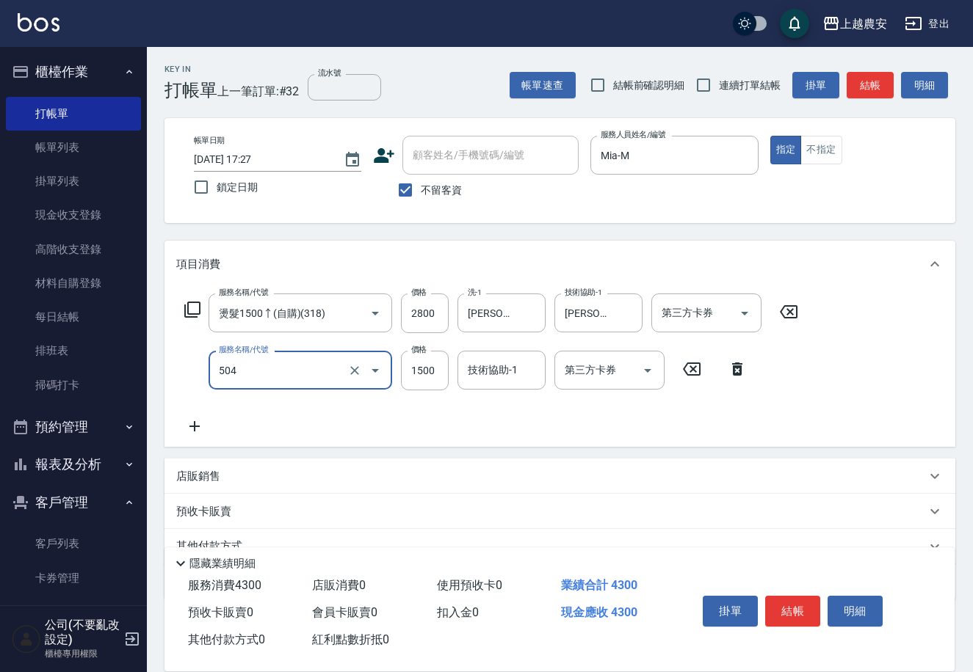
type input "染髮1500↓(504)"
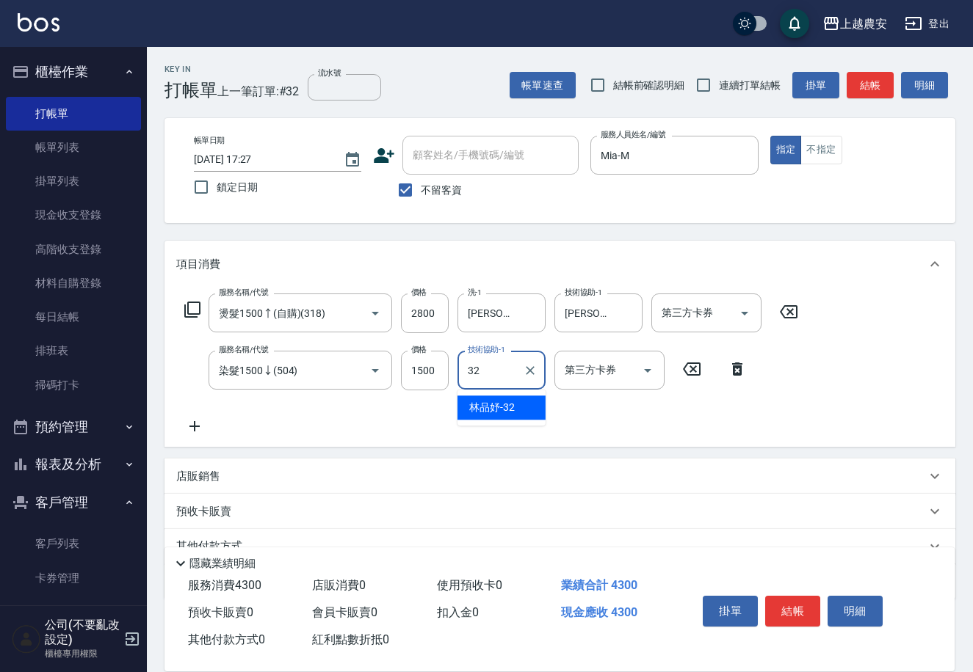
type input "[PERSON_NAME]-32"
click at [807, 603] on button "結帳" at bounding box center [792, 611] width 55 height 31
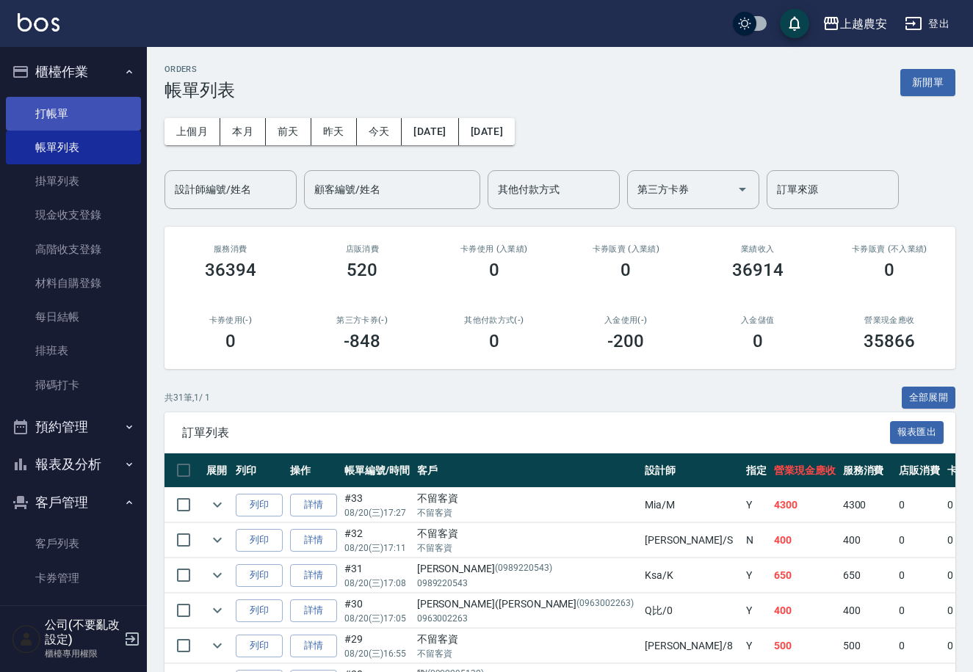
click at [90, 115] on link "打帳單" at bounding box center [73, 114] width 135 height 34
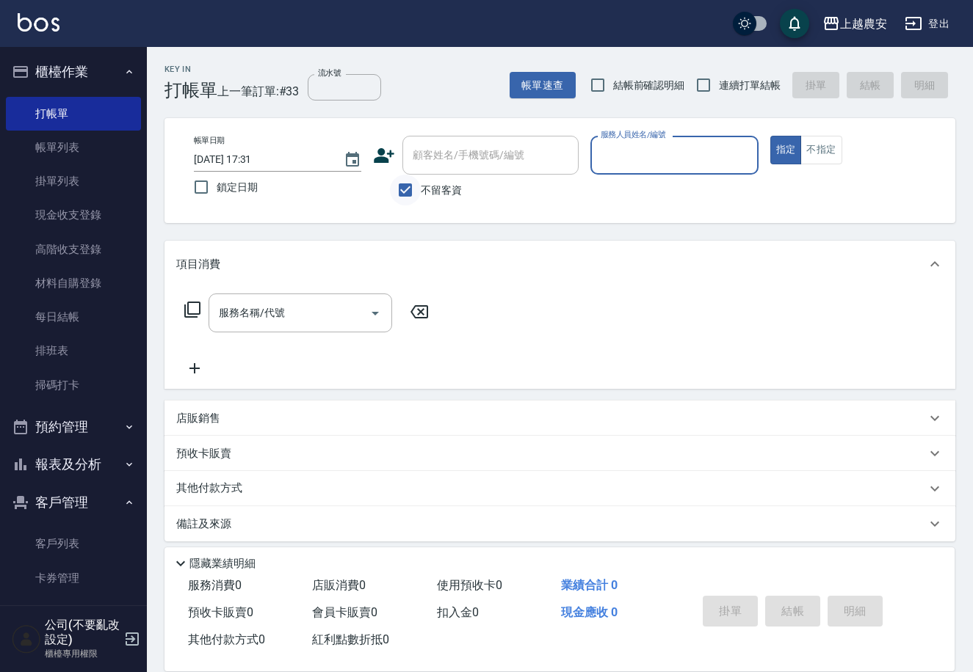
click at [408, 195] on input "不留客資" at bounding box center [405, 190] width 31 height 31
checkbox input "false"
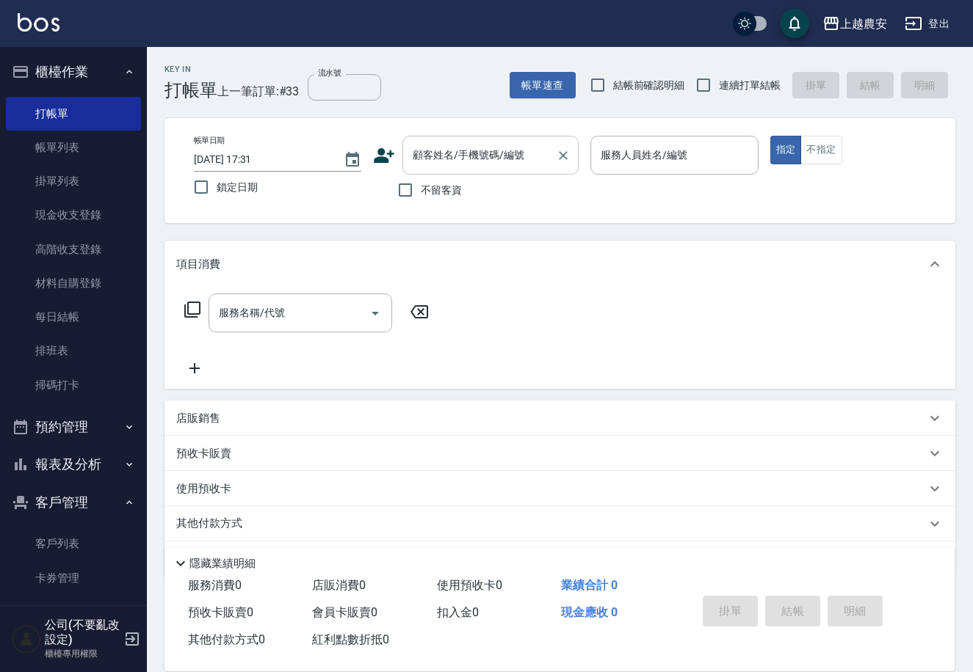
click at [420, 165] on input "顧客姓名/手機號碼/編號" at bounding box center [479, 155] width 141 height 26
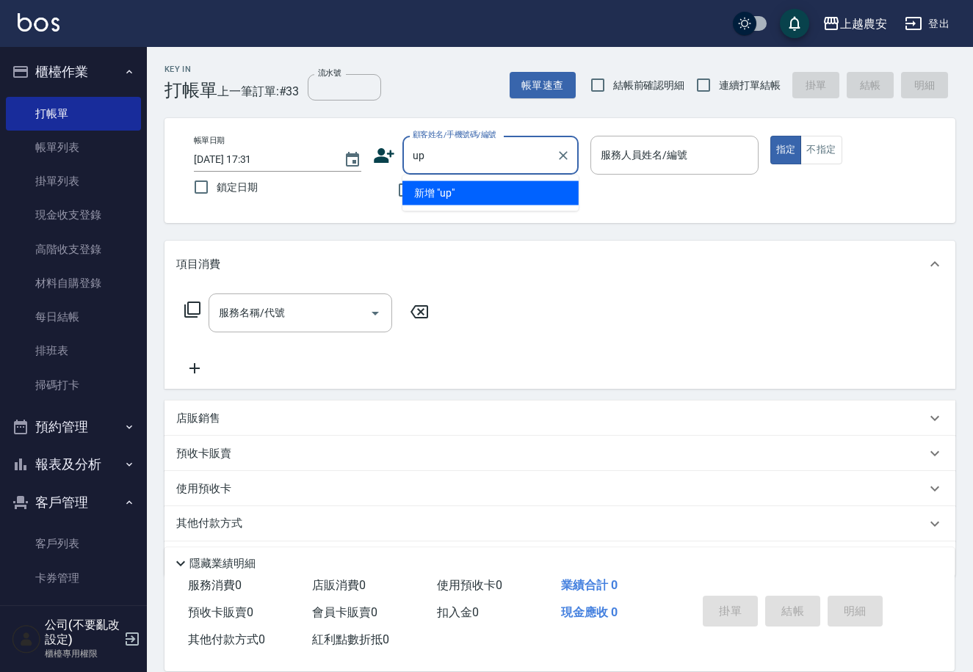
type input "u"
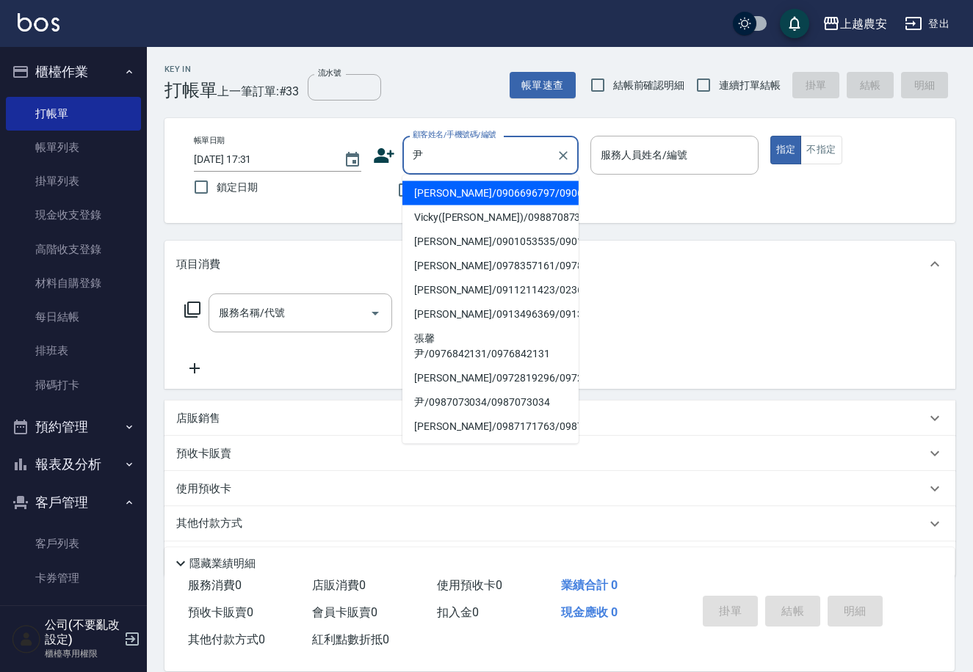
click at [435, 189] on li "[PERSON_NAME]/0906696797/0906696797" at bounding box center [490, 193] width 176 height 24
type input "[PERSON_NAME]/0906696797/0906696797"
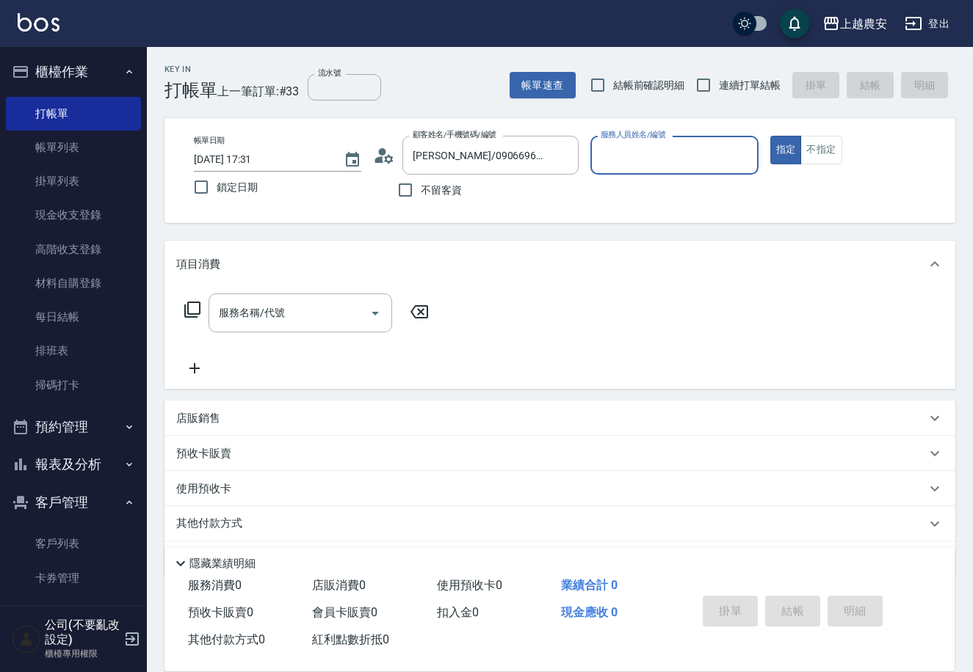
type input "Lina-L"
click at [267, 308] on div "服務名稱/代號 服務名稱/代號" at bounding box center [300, 313] width 184 height 39
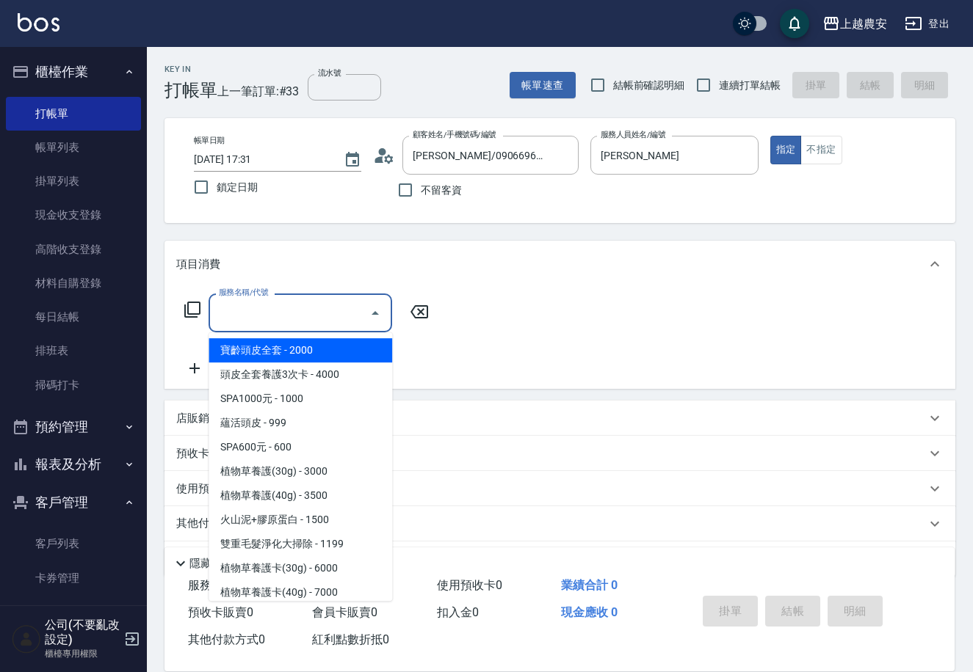
click at [190, 306] on icon at bounding box center [193, 310] width 18 height 18
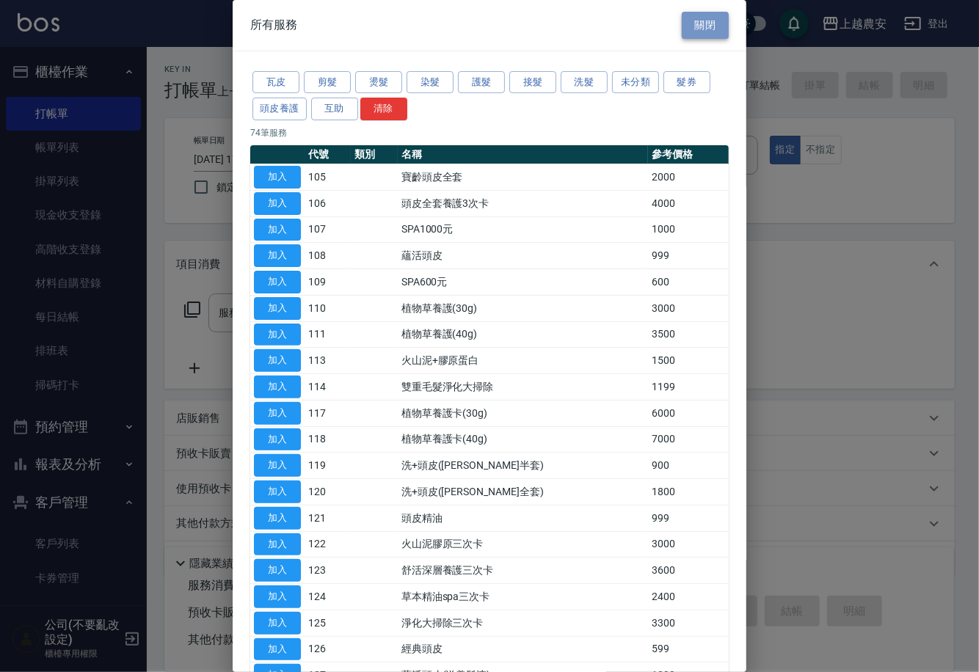
click at [688, 23] on button "關閉" at bounding box center [705, 25] width 47 height 27
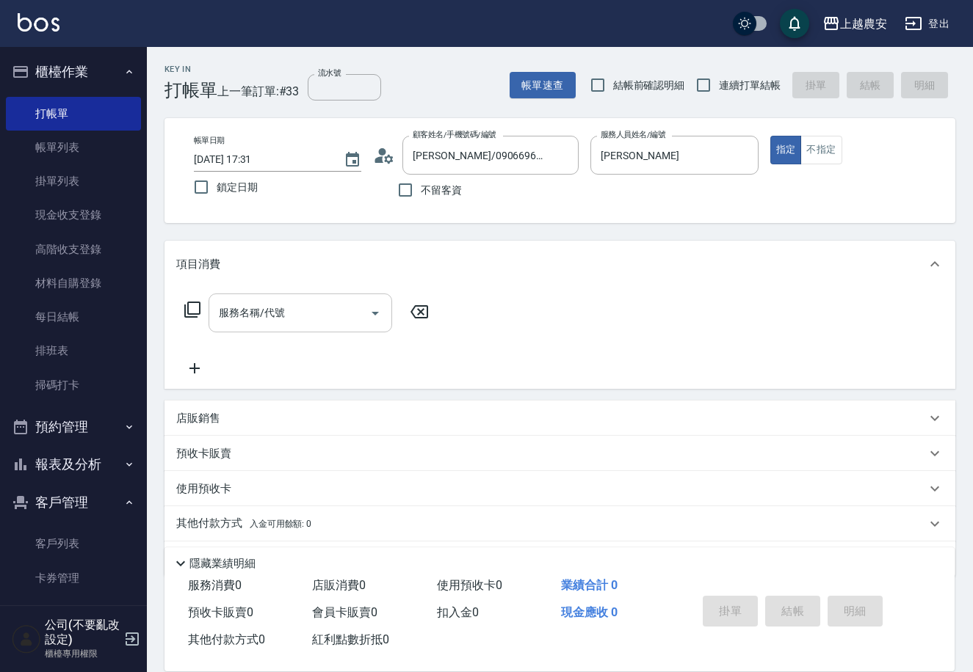
click at [298, 310] on input "服務名稱/代號" at bounding box center [289, 313] width 148 height 26
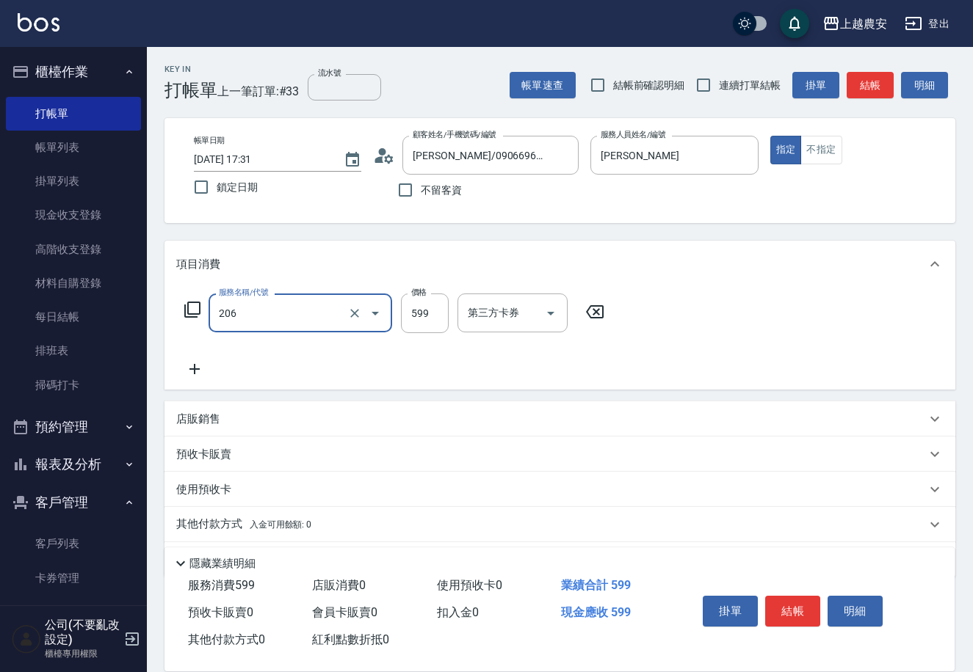
type input "洗+剪(206)"
click at [380, 308] on icon "Open" at bounding box center [375, 314] width 18 height 18
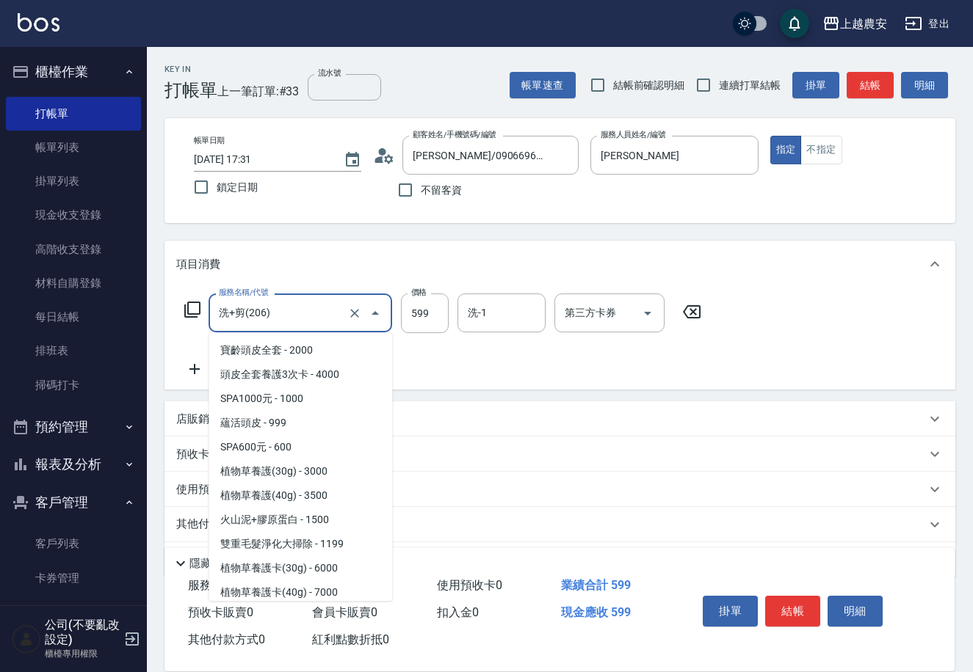
scroll to position [317, 0]
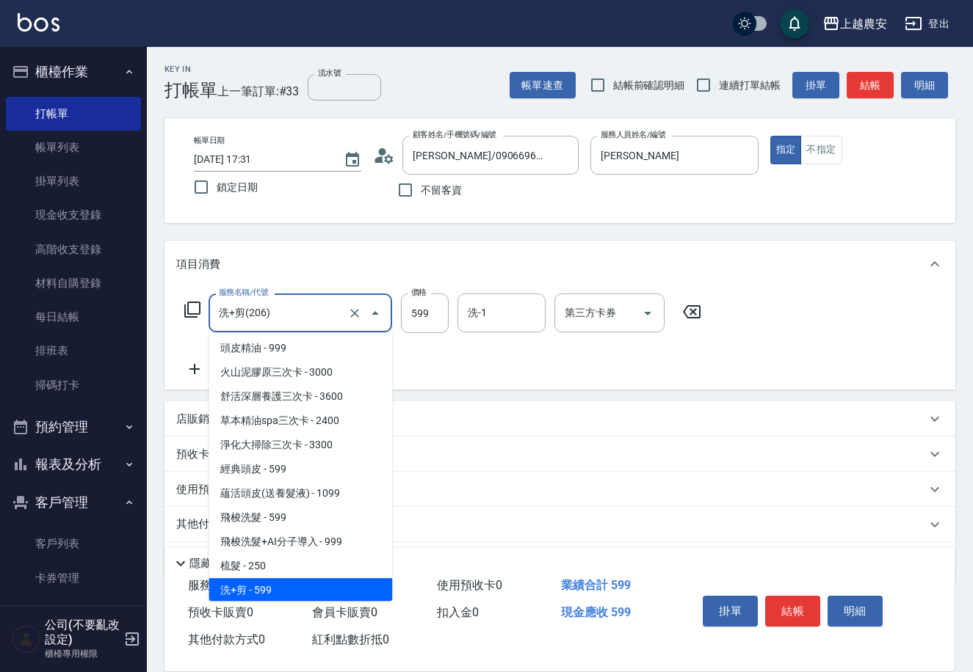
click at [683, 303] on icon at bounding box center [691, 312] width 37 height 18
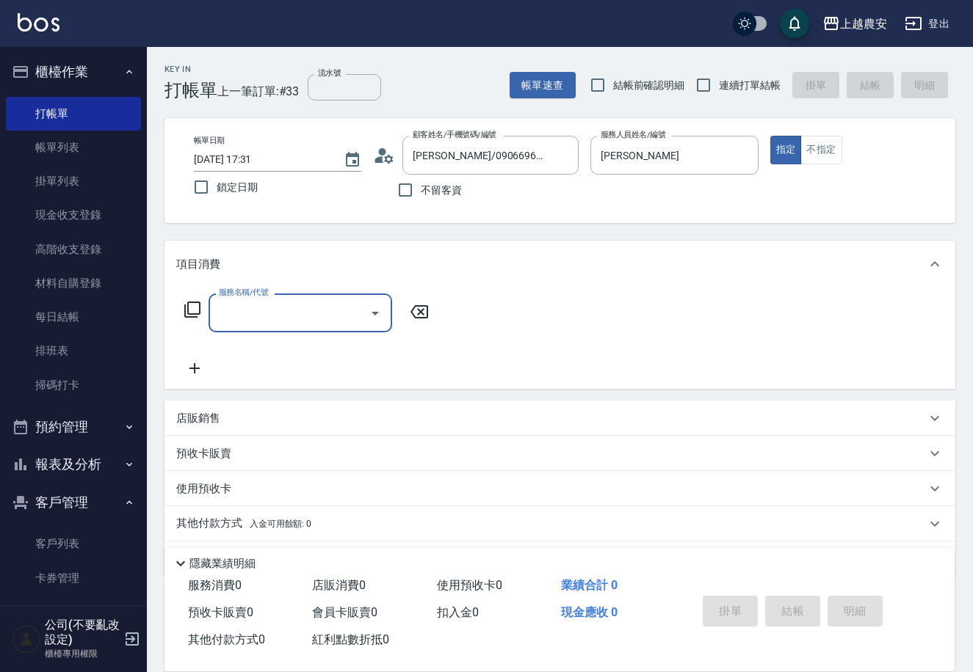
click at [283, 328] on div "服務名稱/代號" at bounding box center [300, 313] width 184 height 39
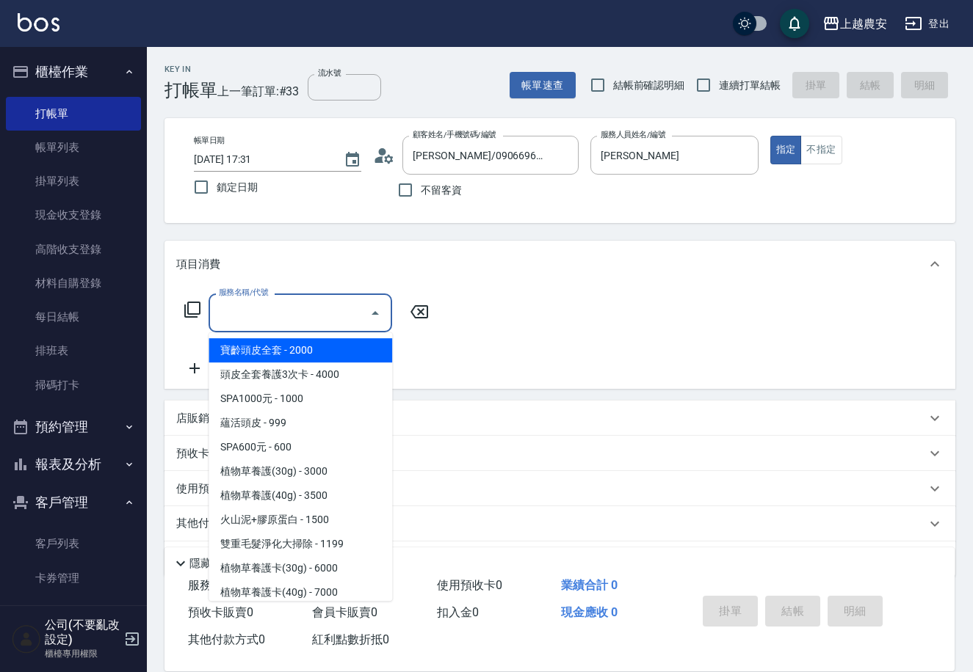
click at [283, 328] on div "服務名稱/代號" at bounding box center [300, 313] width 184 height 39
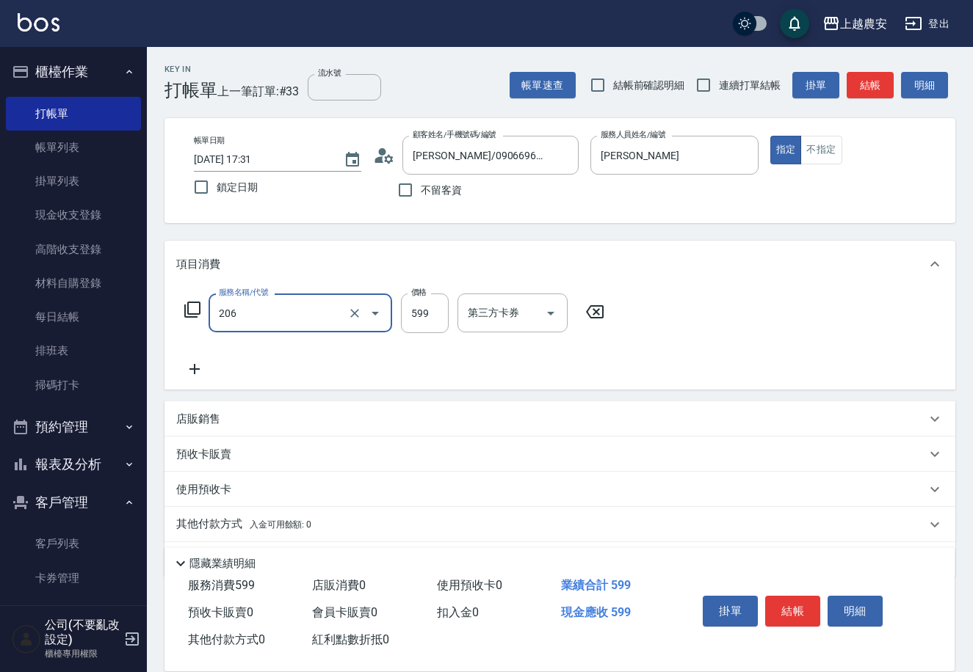
type input "洗+剪(206)"
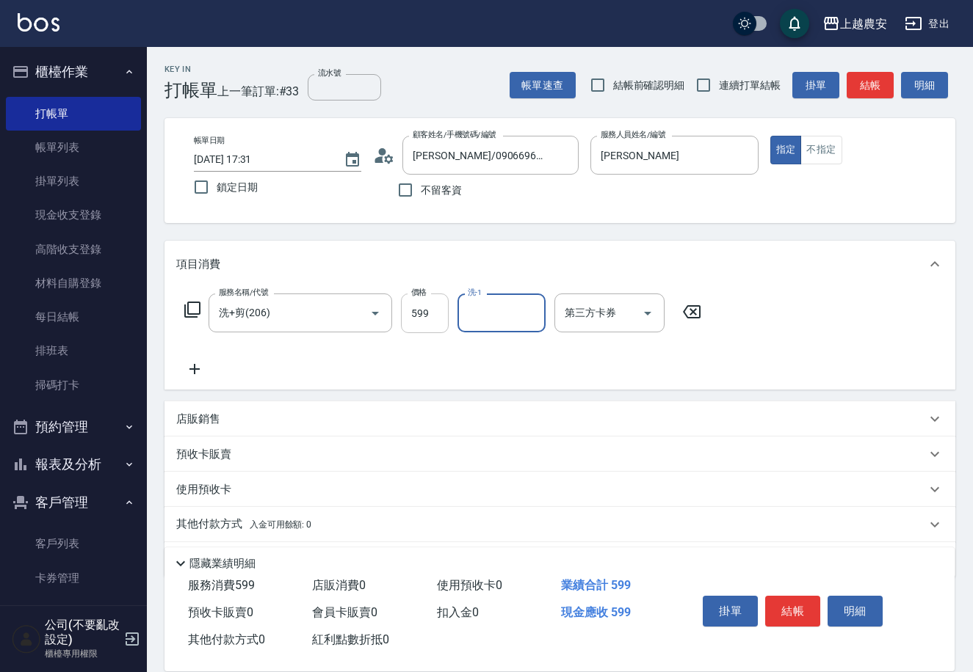
click at [438, 314] on input "599" at bounding box center [425, 314] width 48 height 40
drag, startPoint x: 438, startPoint y: 314, endPoint x: 402, endPoint y: 309, distance: 37.1
click at [402, 309] on input "599" at bounding box center [425, 314] width 48 height 40
click at [426, 309] on input "599" at bounding box center [425, 314] width 48 height 40
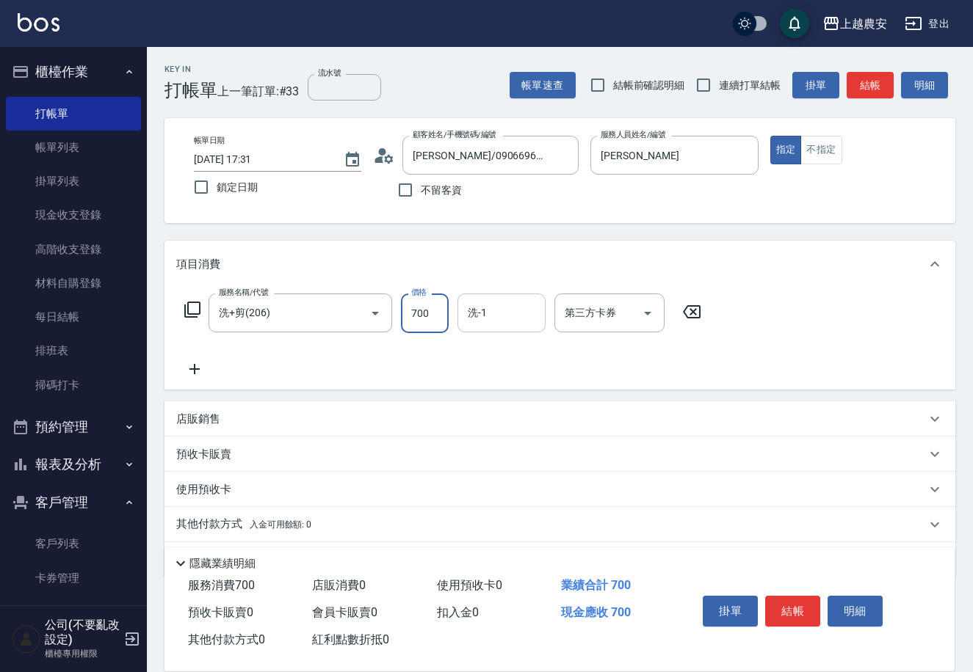
type input "700"
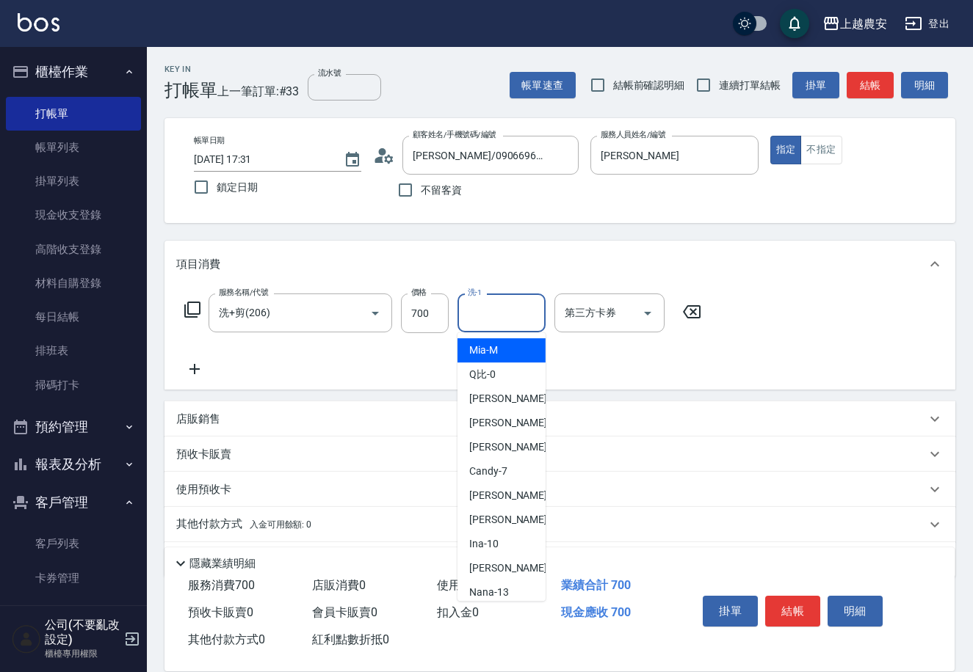
click at [495, 323] on input "洗-1" at bounding box center [501, 313] width 75 height 26
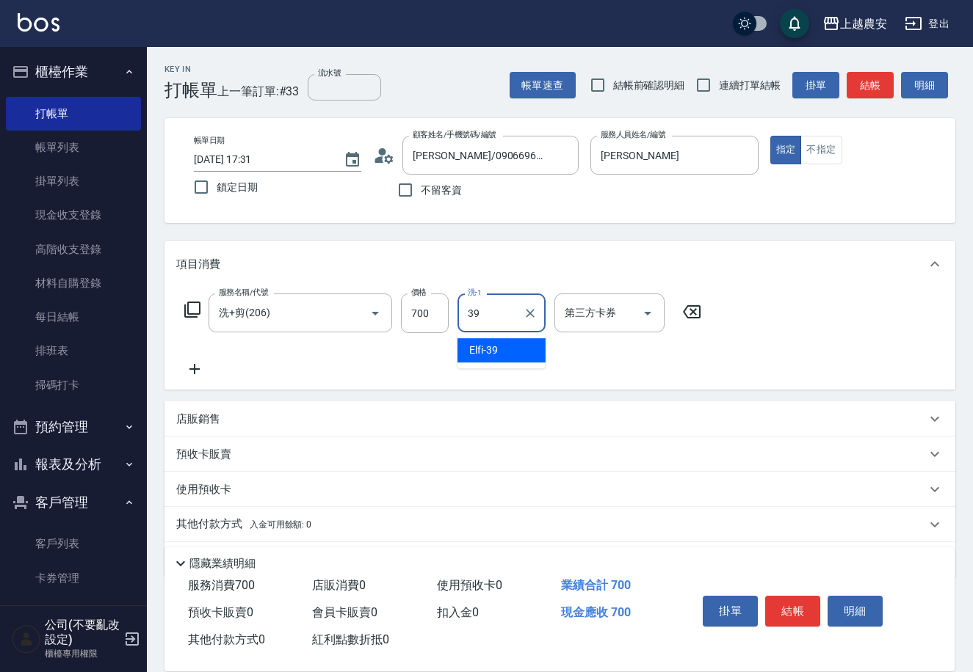
type input "Elfi-39"
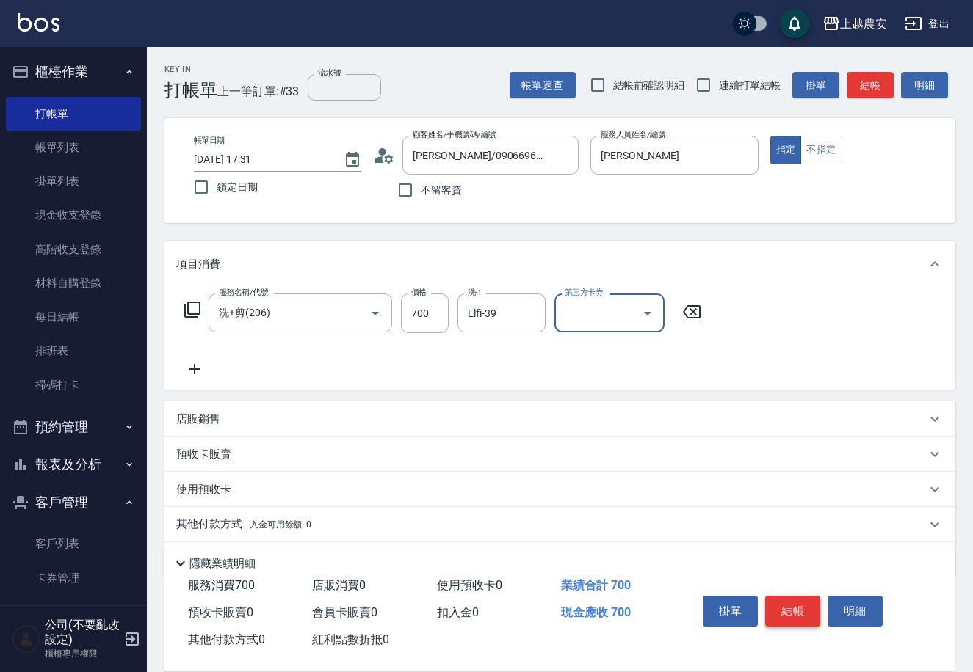
click at [793, 603] on button "結帳" at bounding box center [792, 611] width 55 height 31
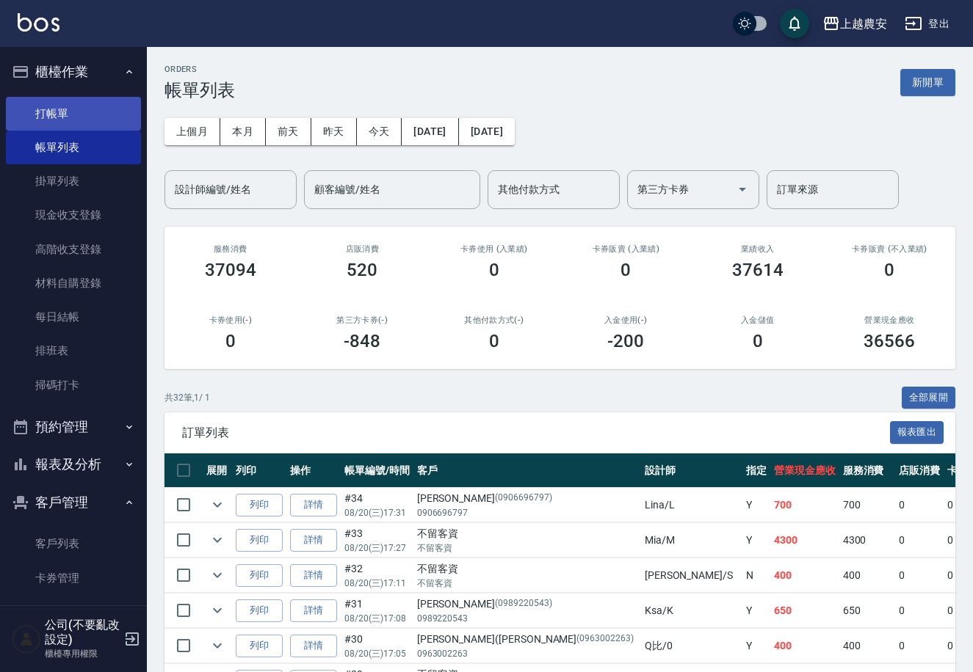
click at [44, 120] on link "打帳單" at bounding box center [73, 114] width 135 height 34
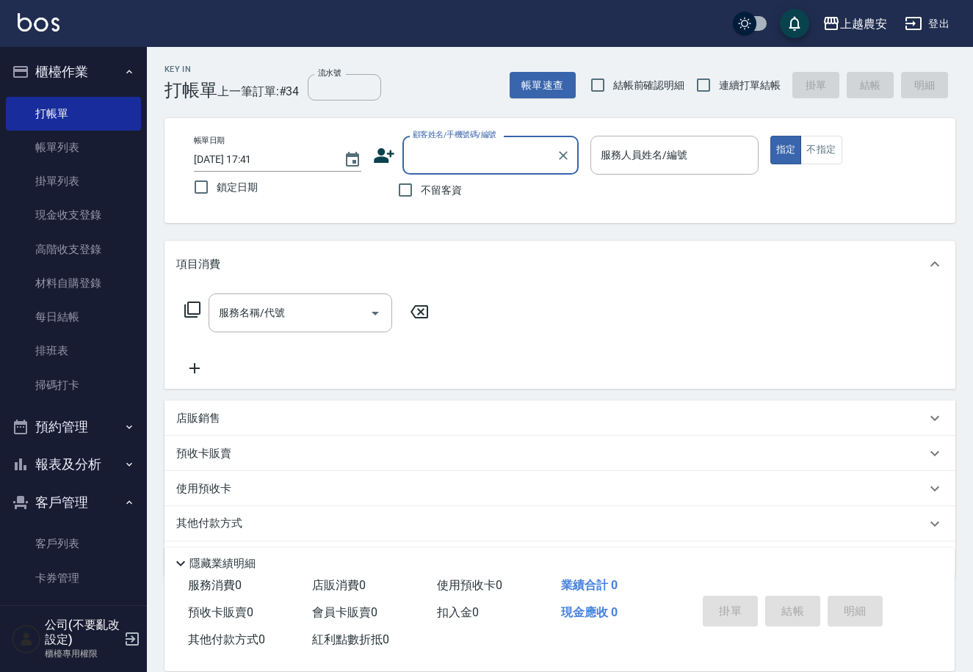
click at [424, 187] on span "不留客資" at bounding box center [441, 190] width 41 height 15
click at [421, 187] on input "不留客資" at bounding box center [405, 190] width 31 height 31
checkbox input "true"
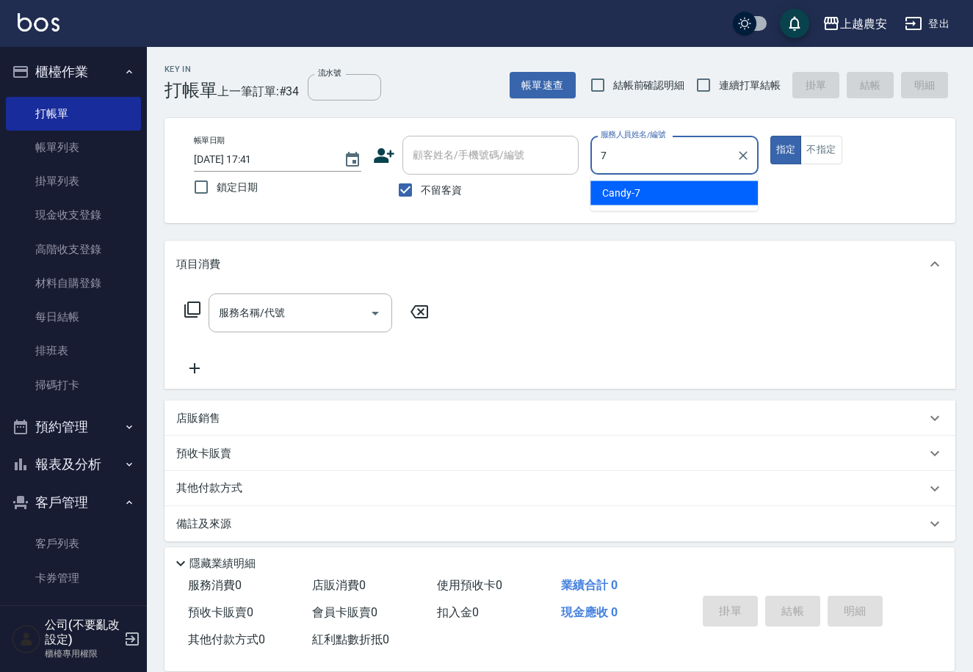
type input "Candy-7"
type button "true"
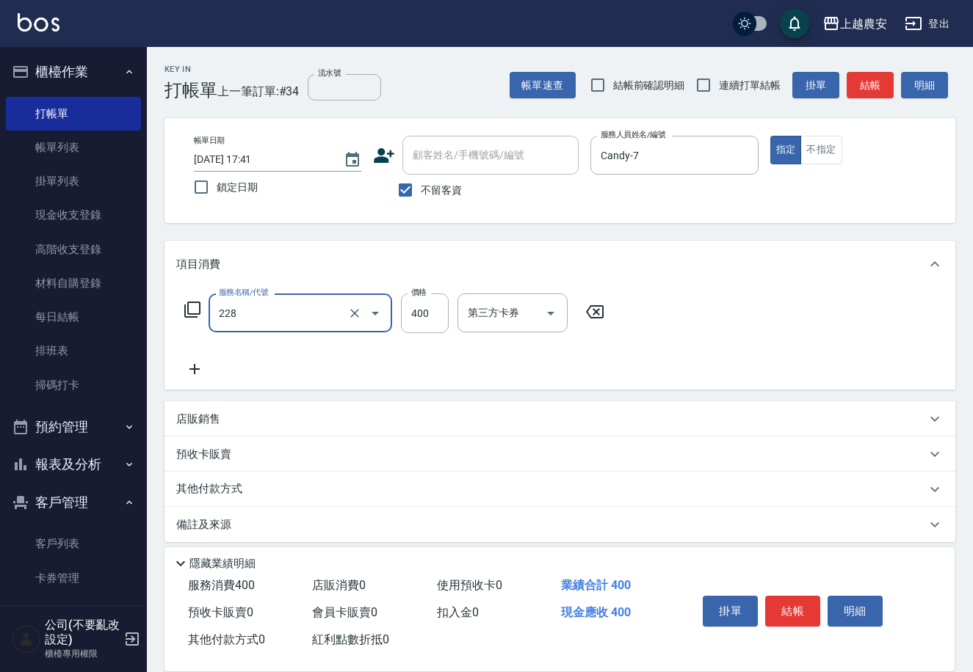
type input "洗髮(228)"
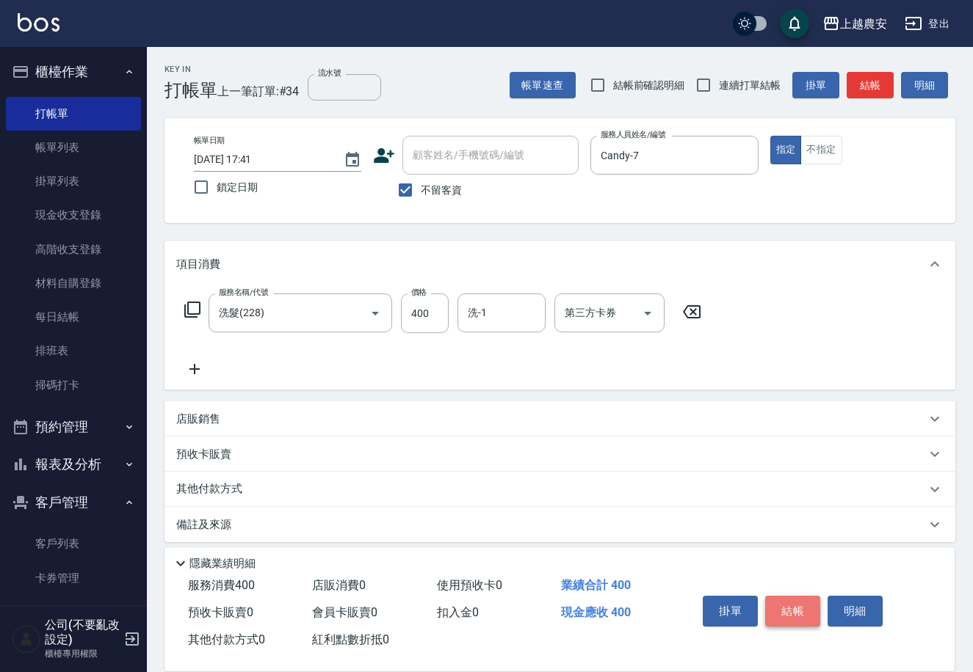
drag, startPoint x: 798, startPoint y: 601, endPoint x: 785, endPoint y: 578, distance: 26.6
click at [797, 602] on button "結帳" at bounding box center [792, 611] width 55 height 31
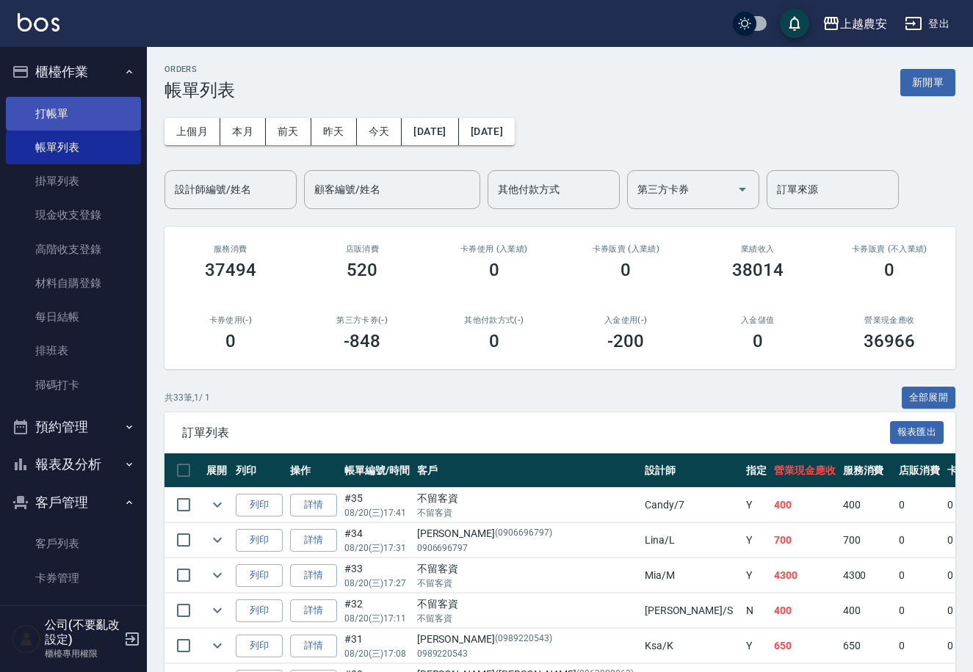
click at [83, 126] on link "打帳單" at bounding box center [73, 114] width 135 height 34
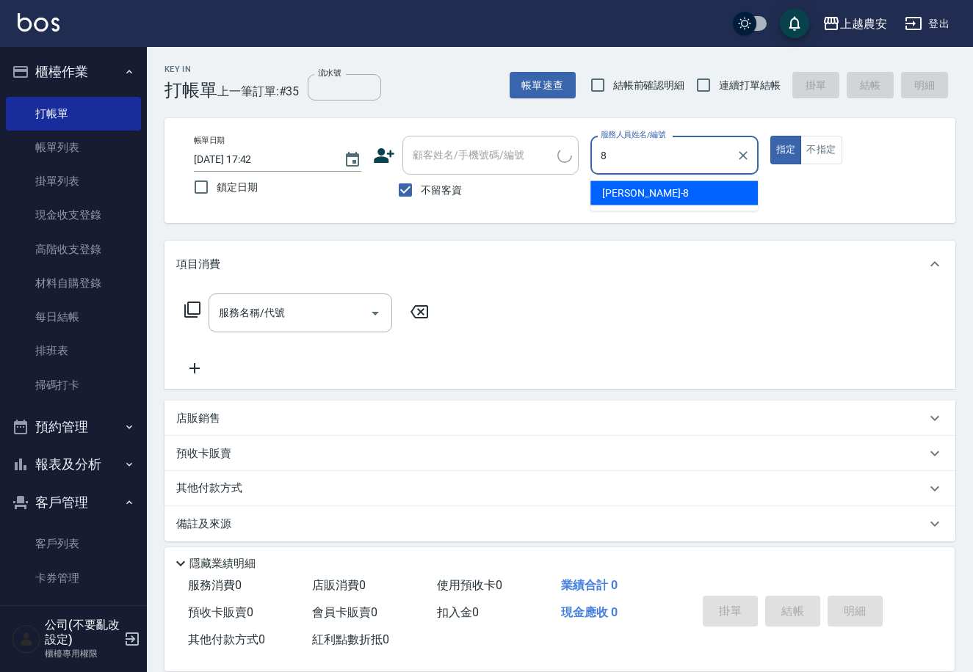
type input "[PERSON_NAME]-8"
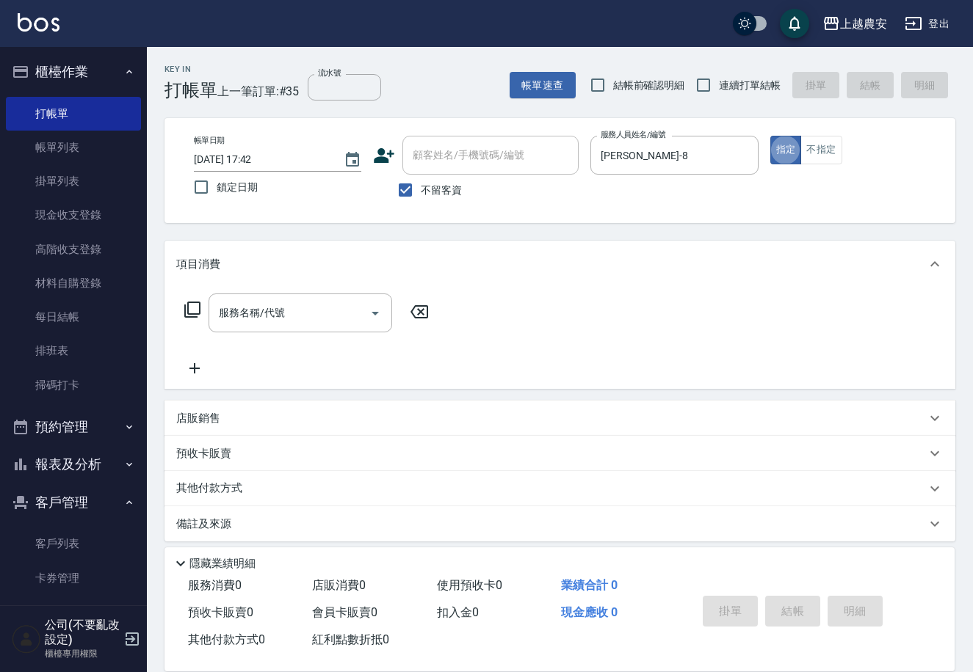
type button "true"
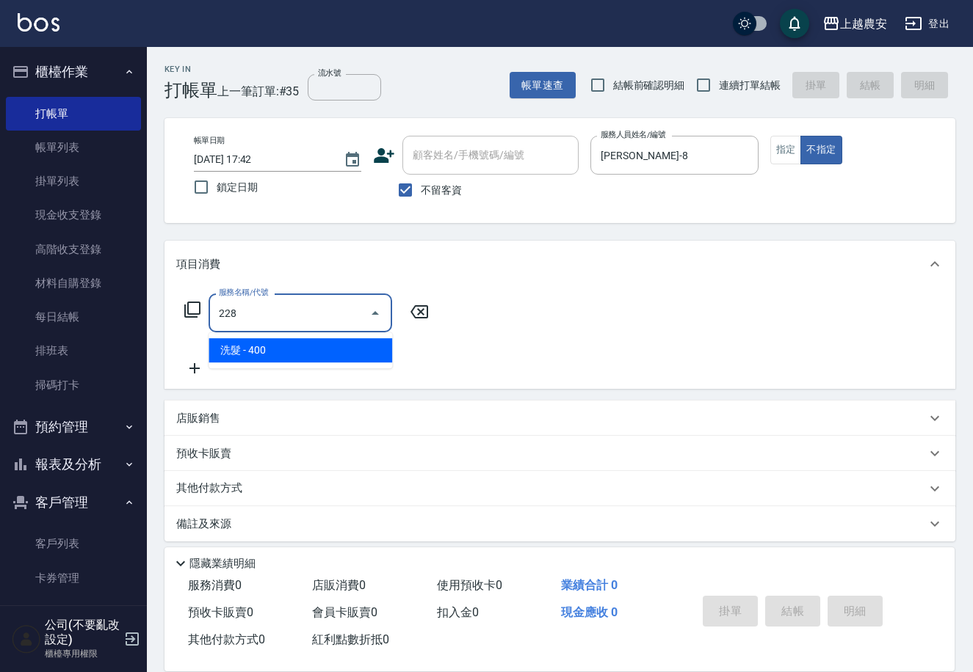
type input "洗髮(228)"
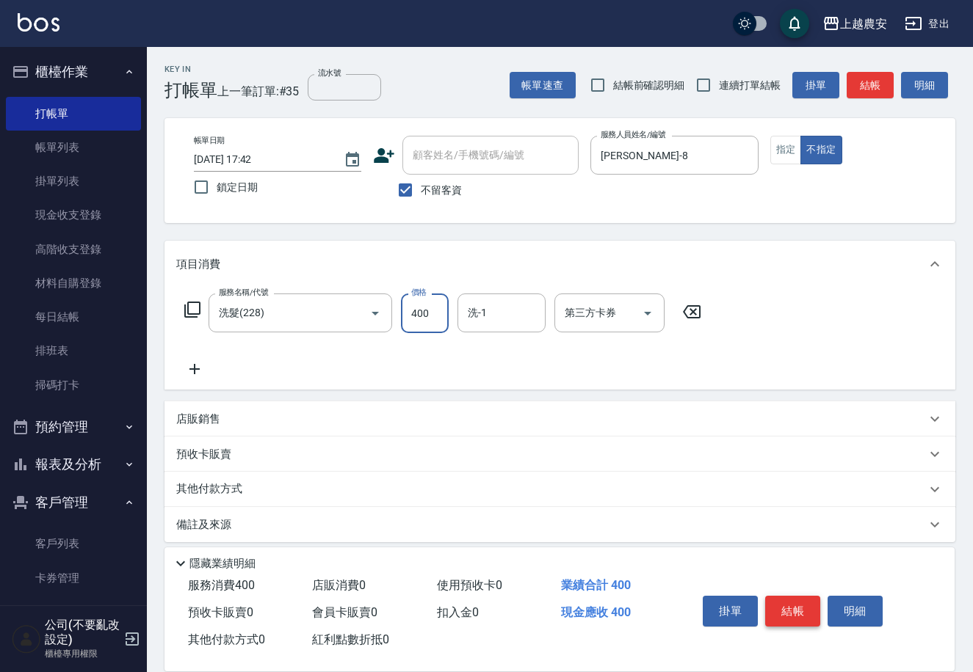
click at [782, 615] on button "結帳" at bounding box center [792, 611] width 55 height 31
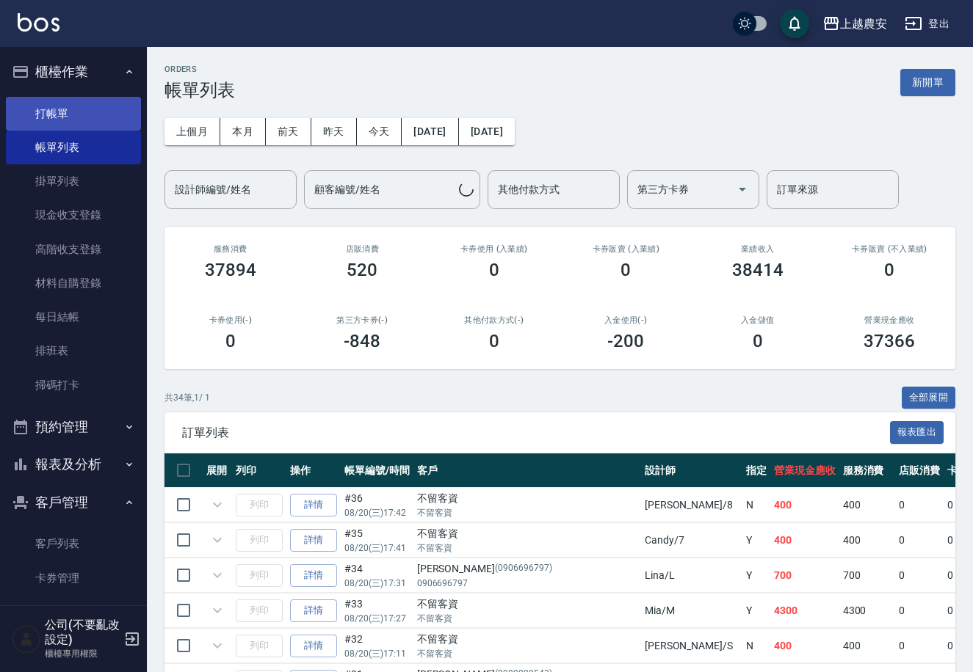
click at [92, 122] on link "打帳單" at bounding box center [73, 114] width 135 height 34
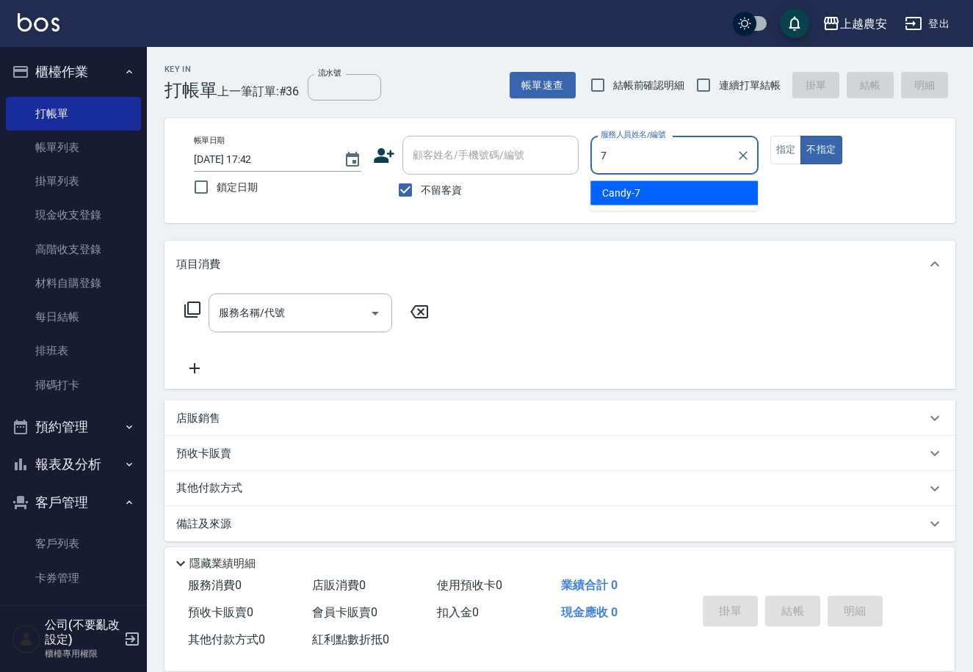
type input "Candy-7"
type button "false"
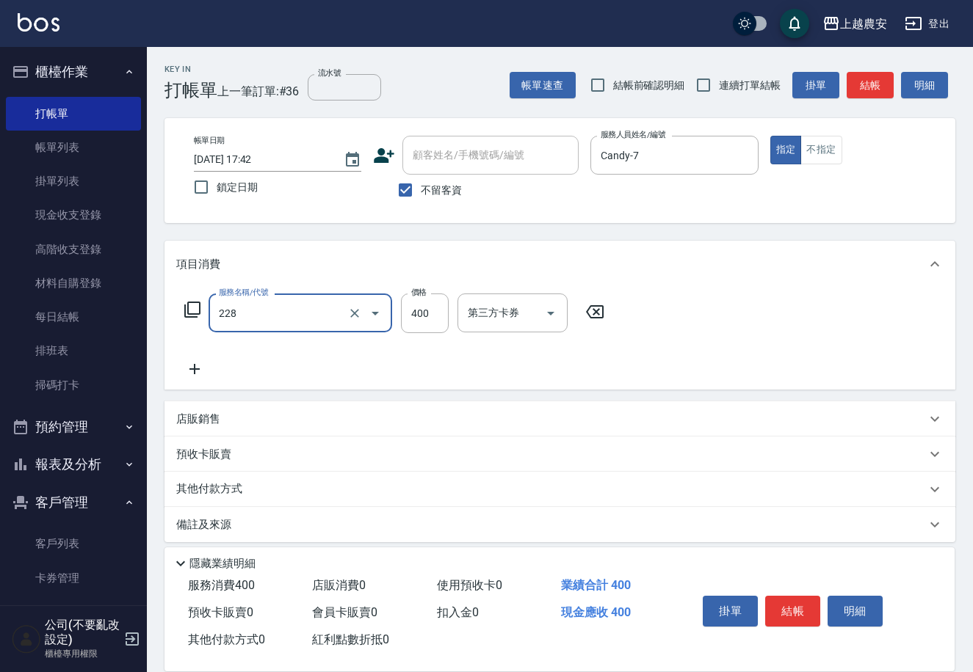
type input "洗髮(228)"
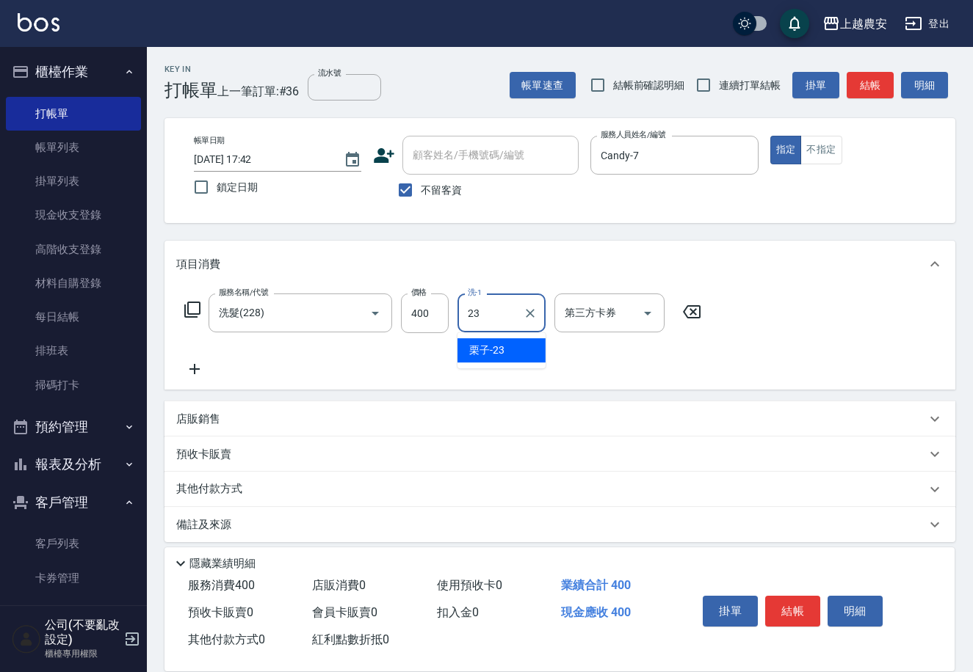
type input "栗子-23"
click at [791, 609] on button "結帳" at bounding box center [792, 611] width 55 height 31
click at [791, 609] on div "掛單 結帳 明細" at bounding box center [793, 613] width 192 height 46
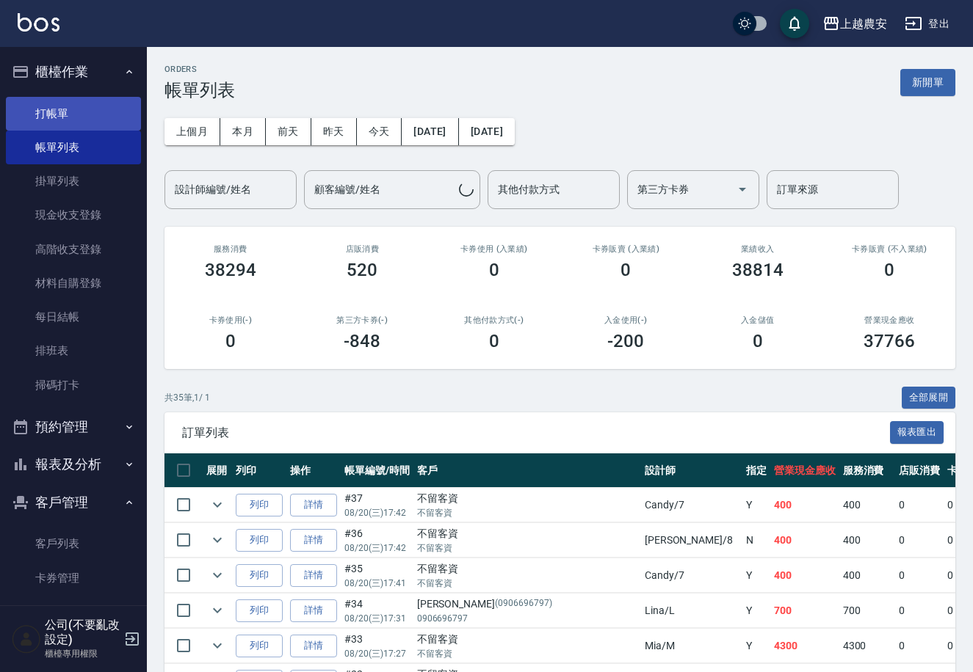
click at [121, 109] on link "打帳單" at bounding box center [73, 114] width 135 height 34
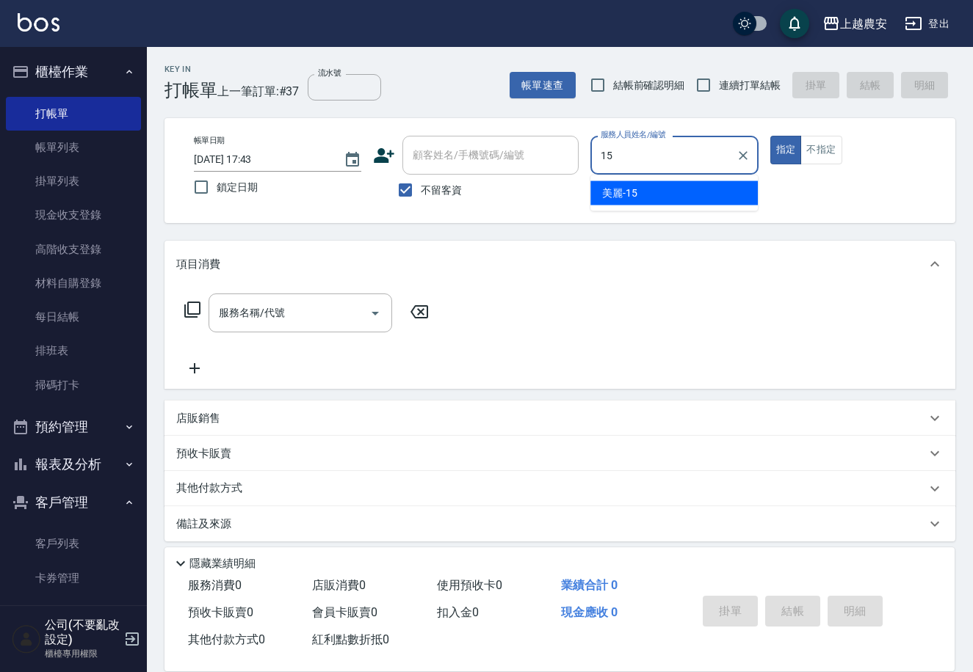
type input "美麗-15"
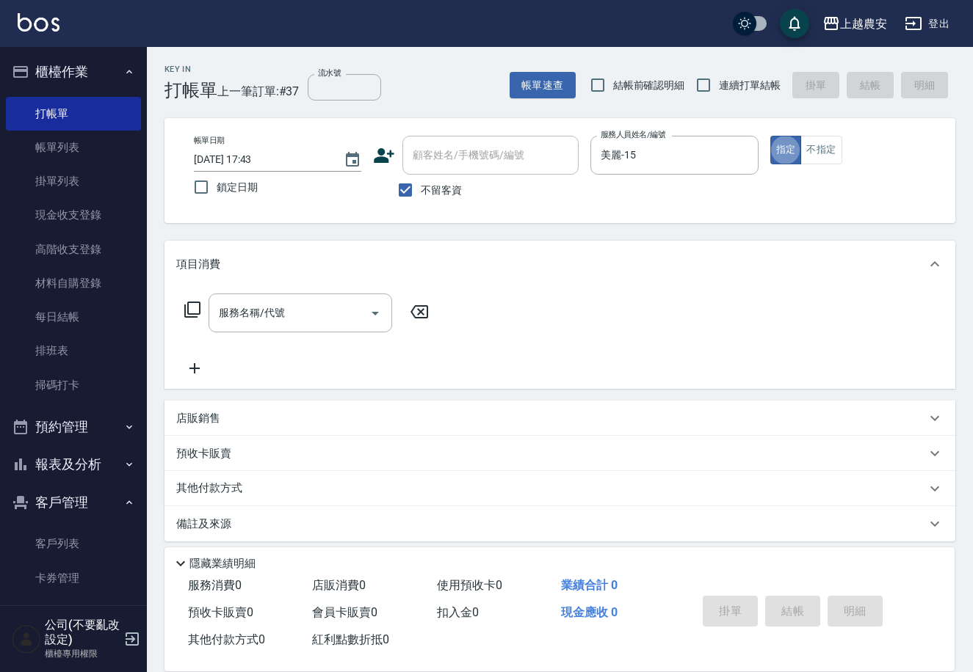
type button "true"
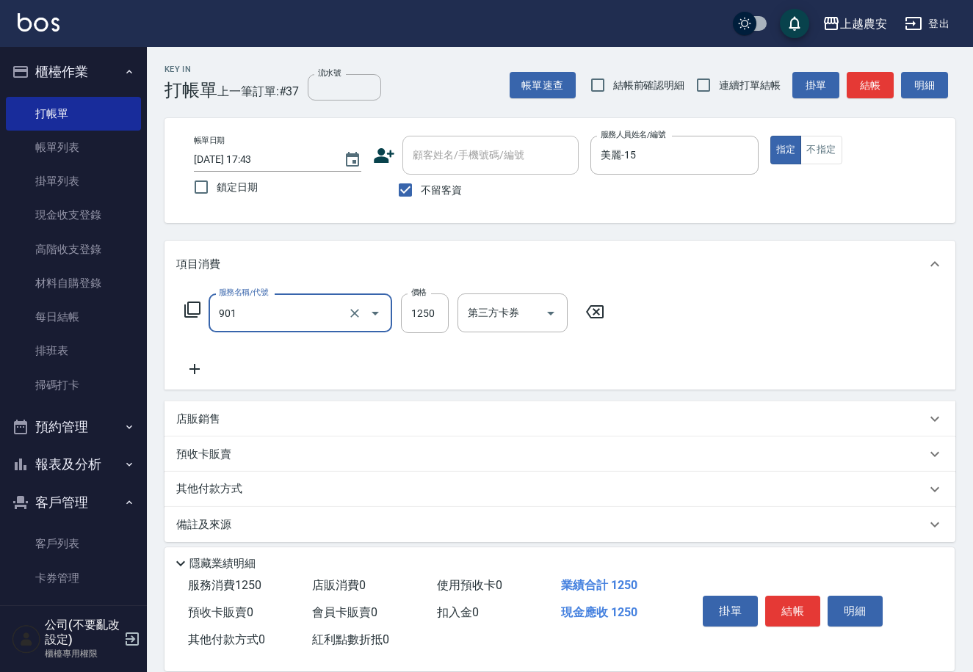
type input "修手指甲(901)"
type input "1000"
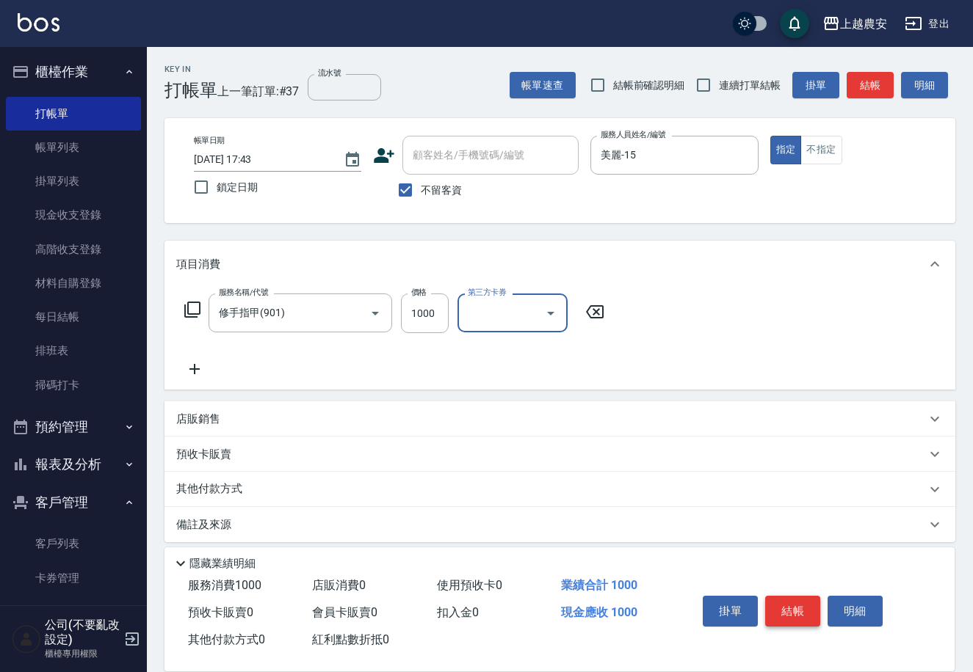
click at [786, 613] on button "結帳" at bounding box center [792, 611] width 55 height 31
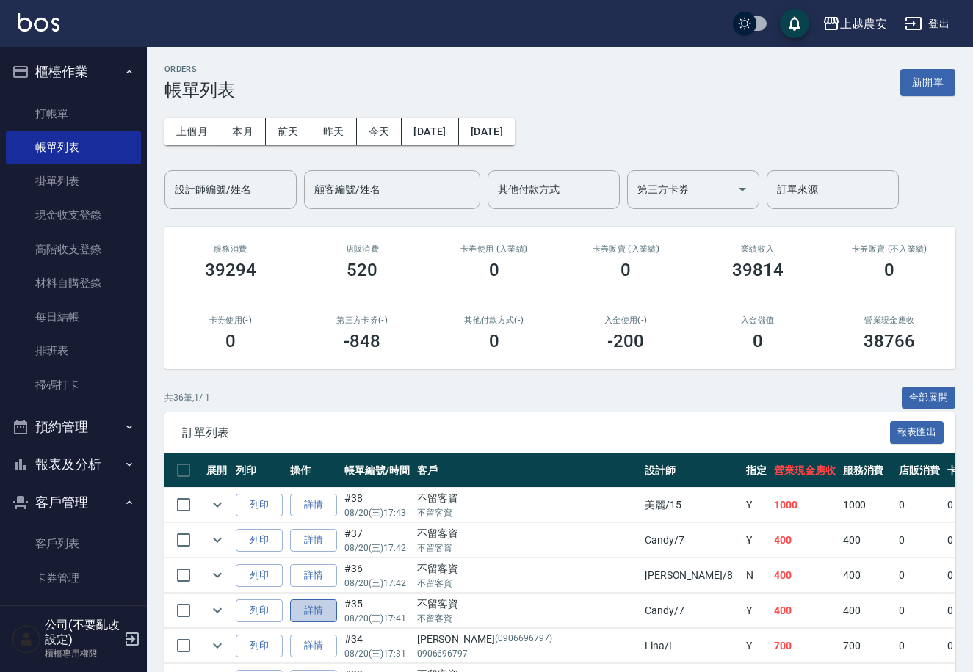
click at [295, 615] on link "詳情" at bounding box center [313, 611] width 47 height 23
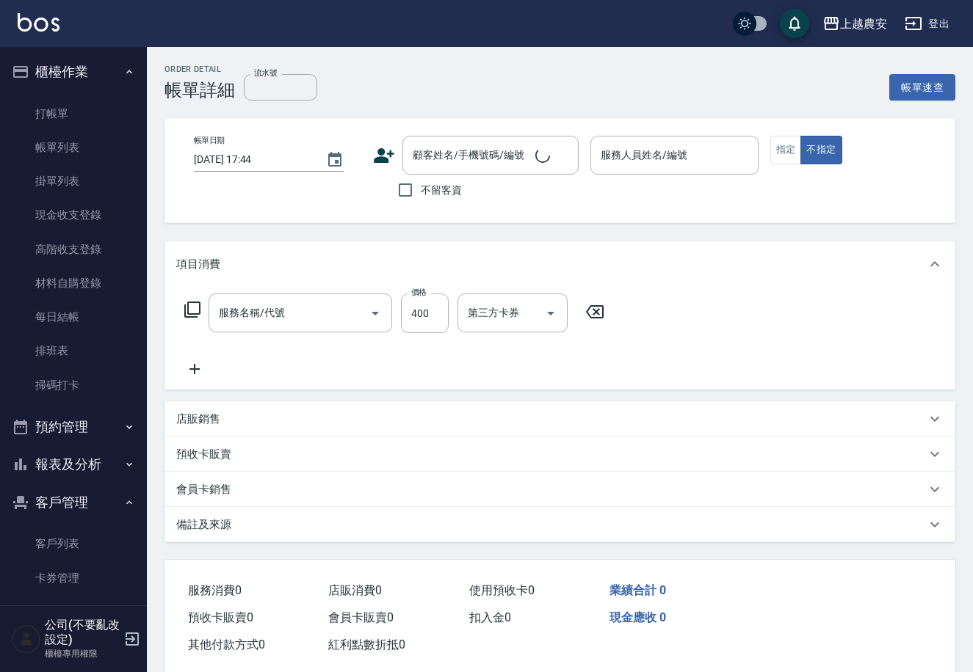
type input "洗髮(228)"
type input "2025/08/20 17:41"
checkbox input "true"
type input "Candy-7"
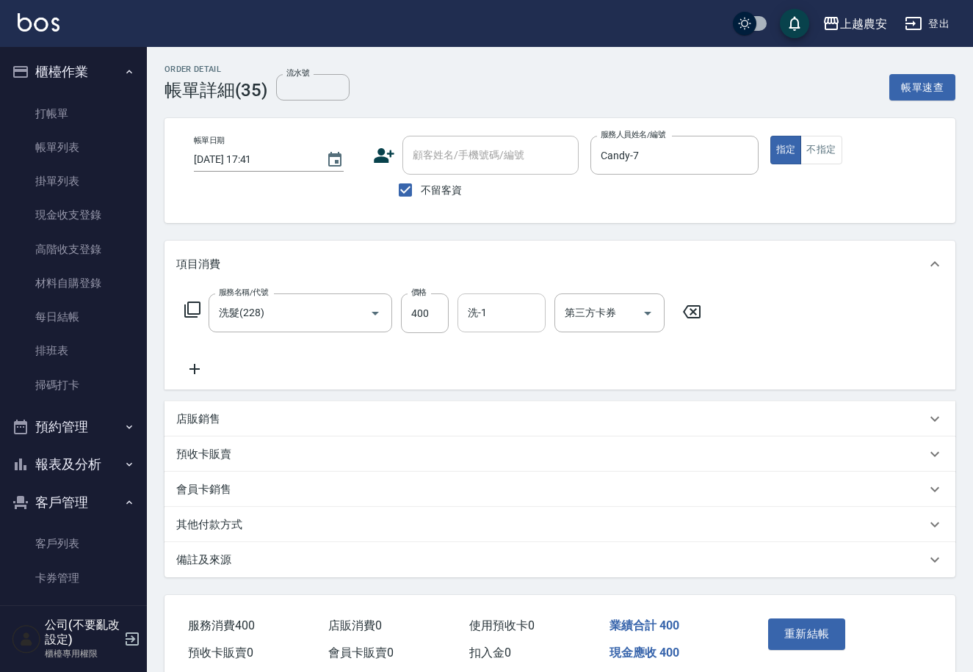
drag, startPoint x: 511, startPoint y: 316, endPoint x: 522, endPoint y: 331, distance: 18.4
click at [514, 322] on input "洗-1" at bounding box center [501, 313] width 75 height 26
click at [512, 351] on div "栗子 -23" at bounding box center [501, 350] width 88 height 24
type input "栗子-23"
click at [807, 625] on button "重新結帳" at bounding box center [807, 634] width 78 height 31
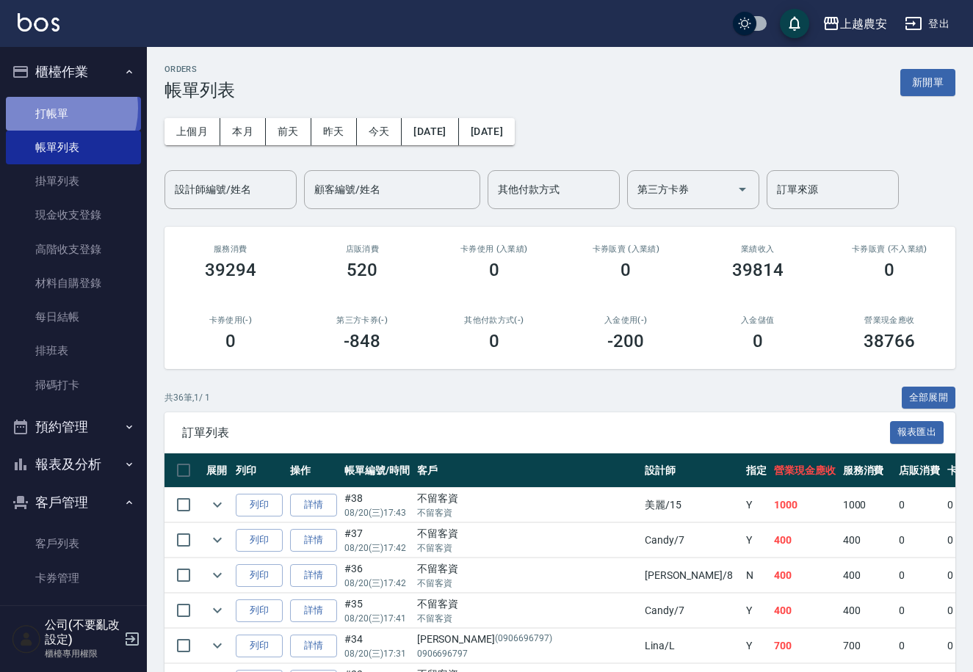
click at [47, 108] on link "打帳單" at bounding box center [73, 114] width 135 height 34
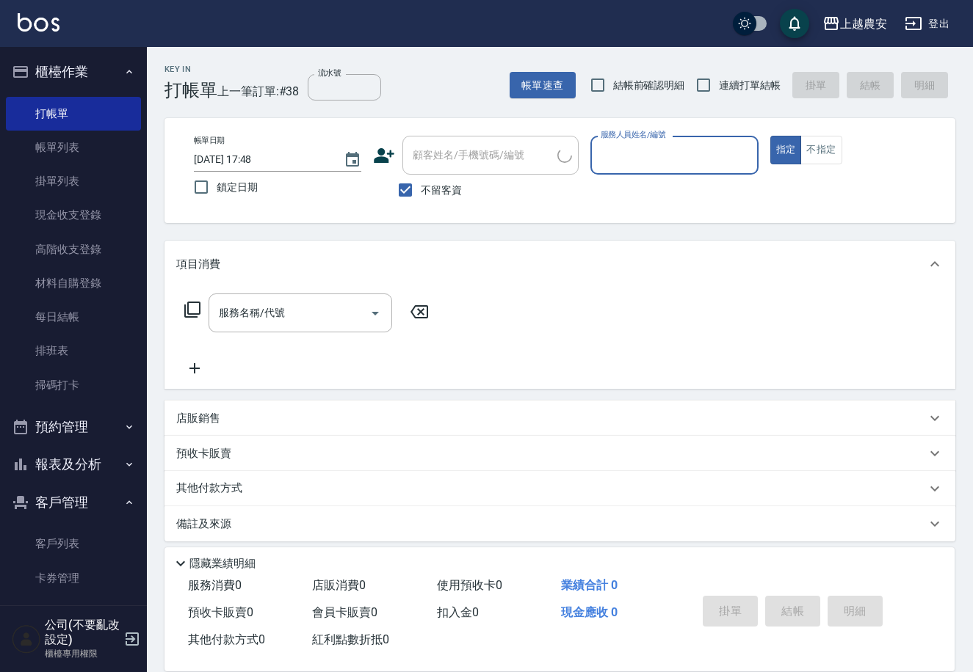
click at [426, 192] on span "不留客資" at bounding box center [441, 190] width 41 height 15
click at [421, 192] on input "不留客資" at bounding box center [405, 190] width 31 height 31
checkbox input "false"
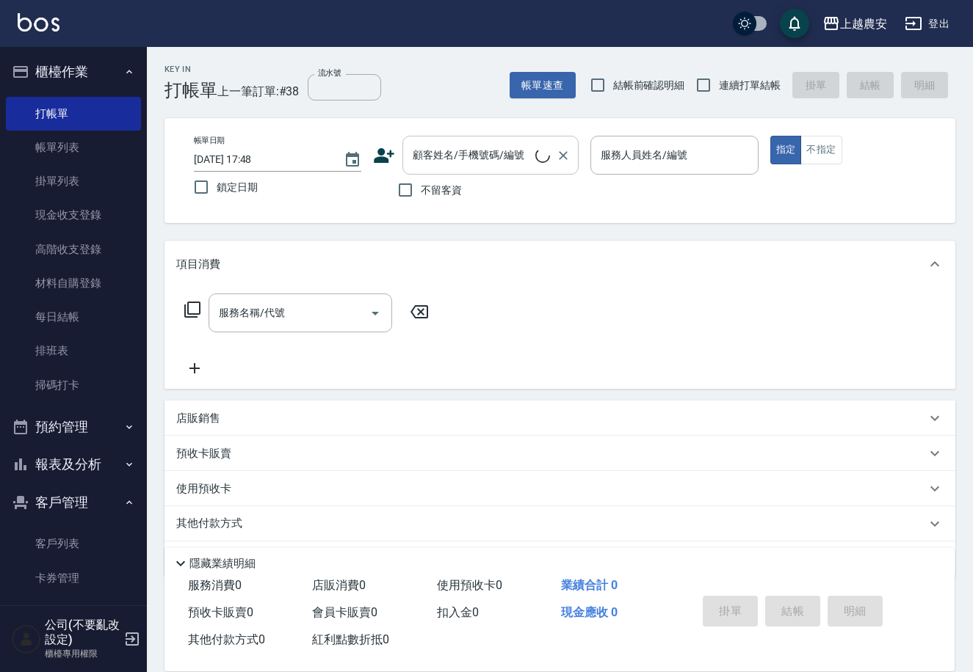
click at [430, 156] on input "顧客姓名/手機號碼/編號" at bounding box center [472, 155] width 126 height 26
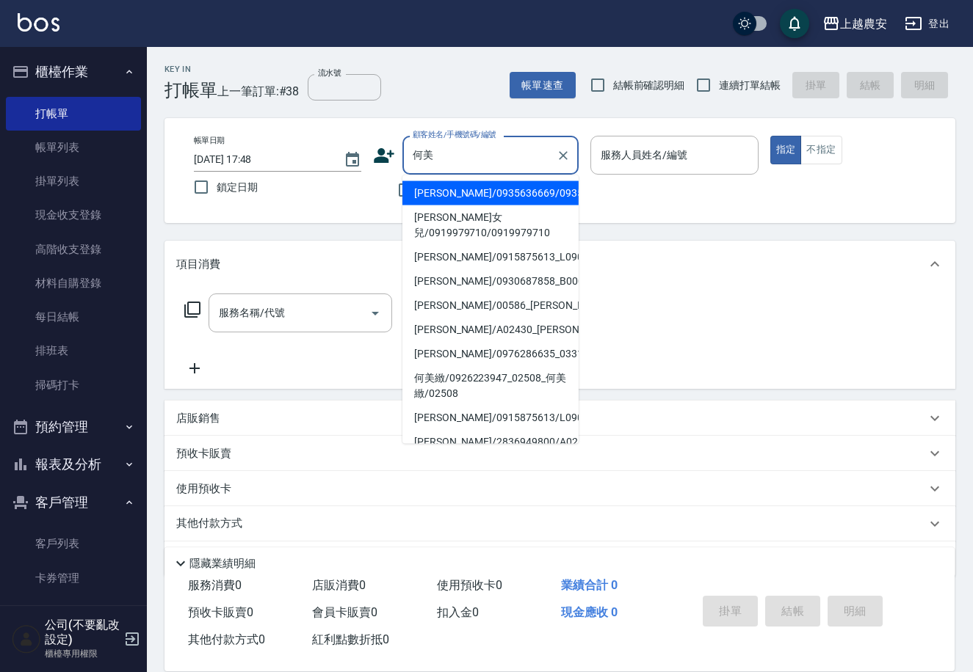
click at [435, 200] on li "[PERSON_NAME]/0935636669/0935636669" at bounding box center [490, 193] width 176 height 24
type input "[PERSON_NAME]/0935636669/0935636669"
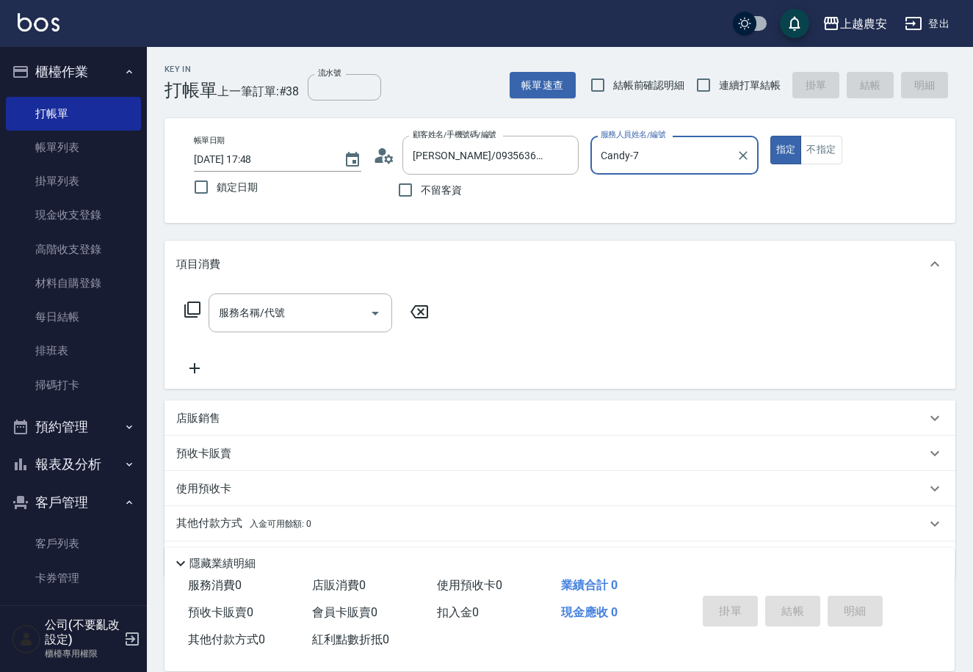
type input "Candy-7"
click at [335, 317] on input "服務名稱/代號" at bounding box center [289, 313] width 148 height 26
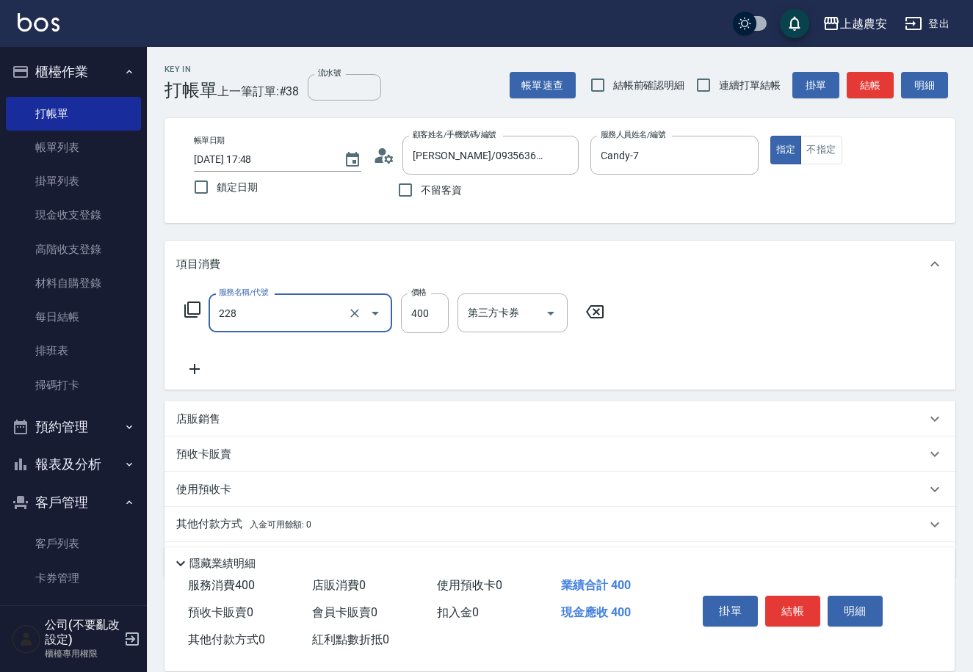
type input "洗髮(228)"
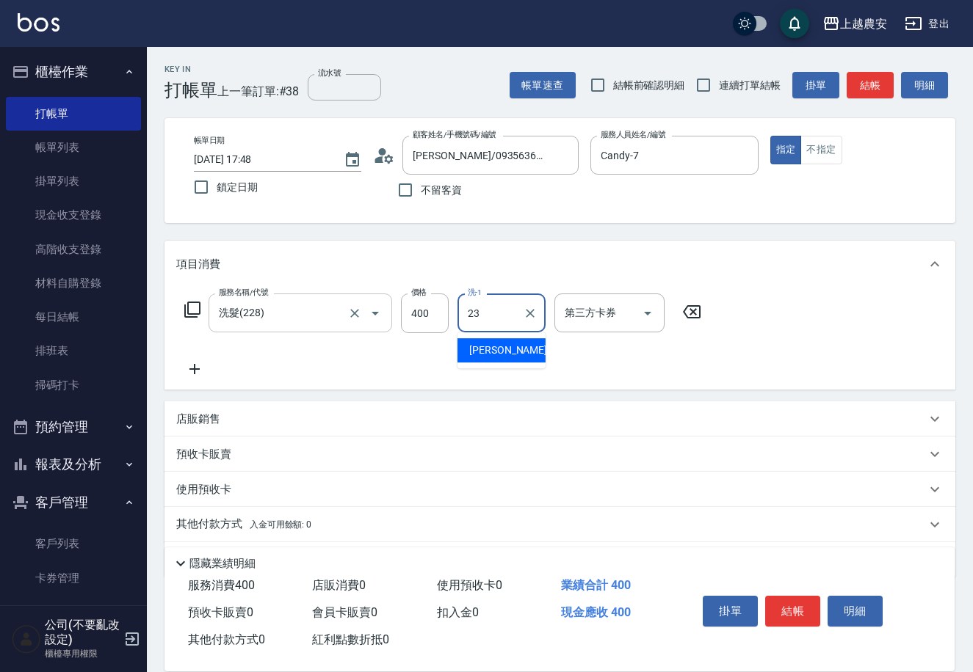
type input "栗子-23"
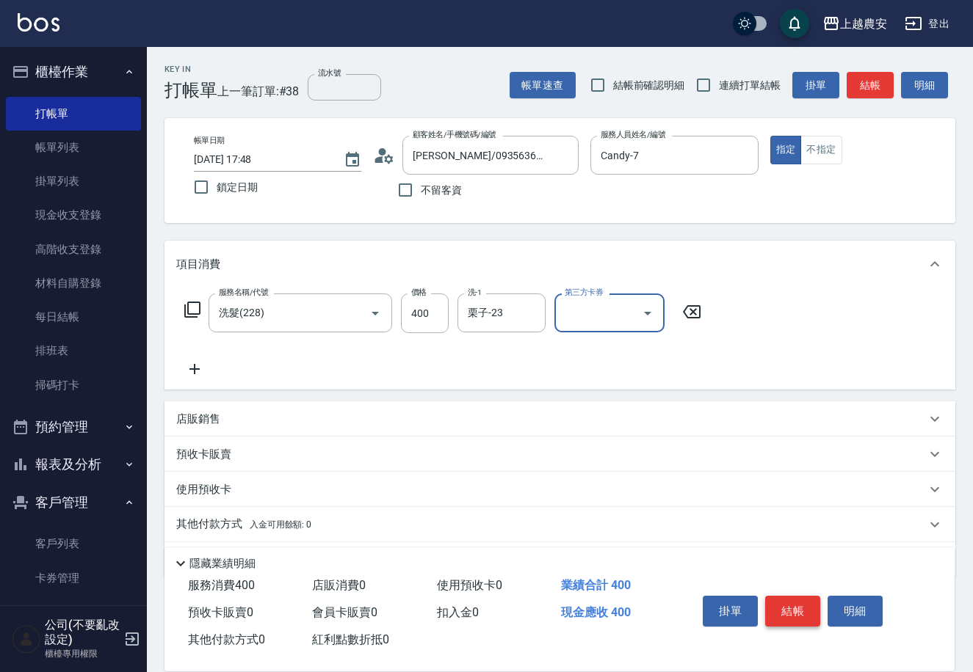
click at [801, 600] on button "結帳" at bounding box center [792, 611] width 55 height 31
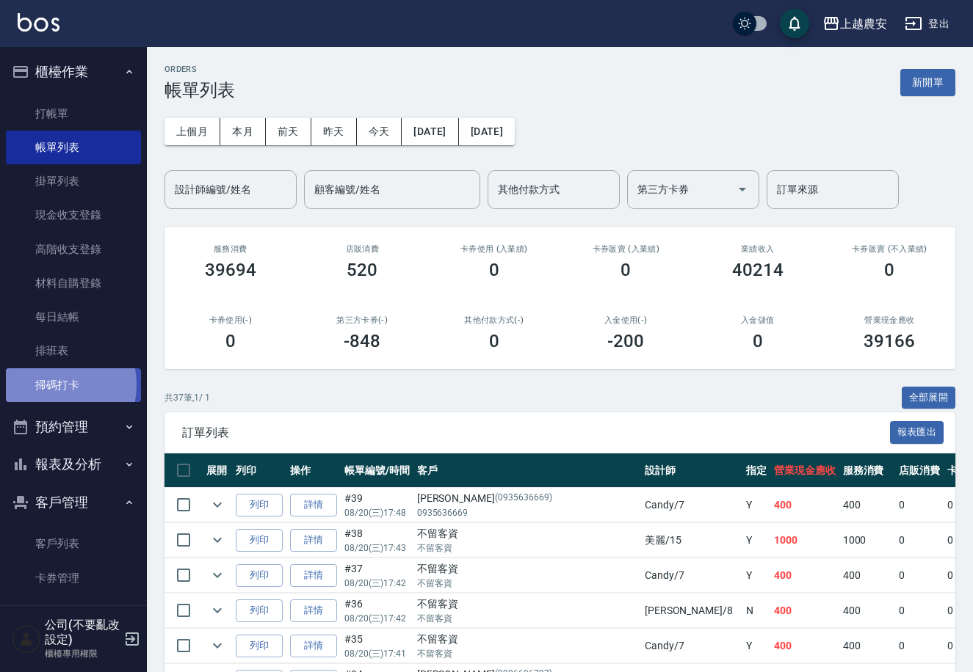
click at [48, 384] on link "掃碼打卡" at bounding box center [73, 386] width 135 height 34
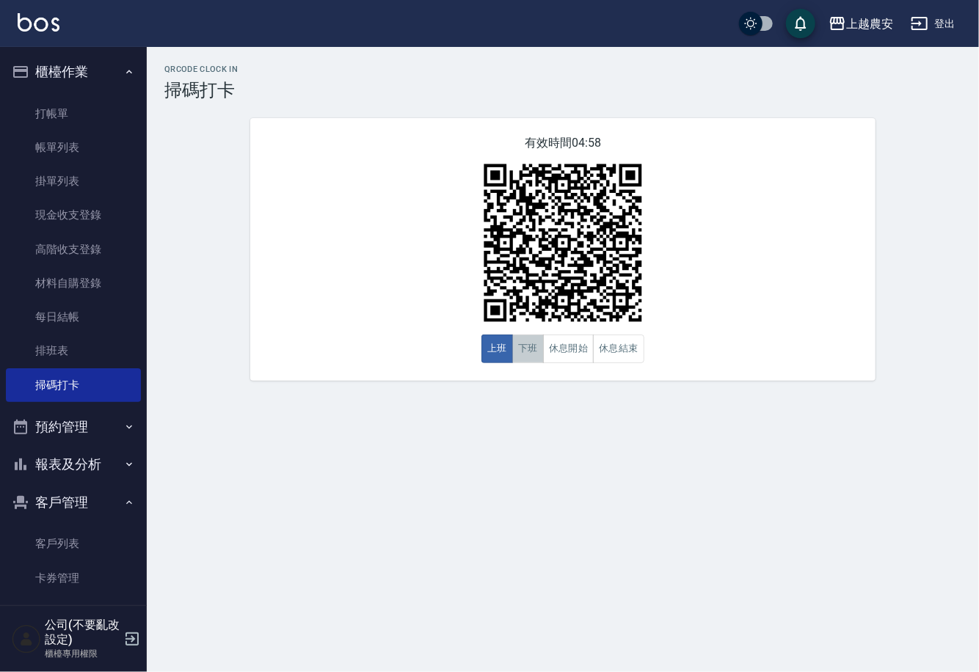
click at [529, 349] on button "下班" at bounding box center [528, 349] width 32 height 29
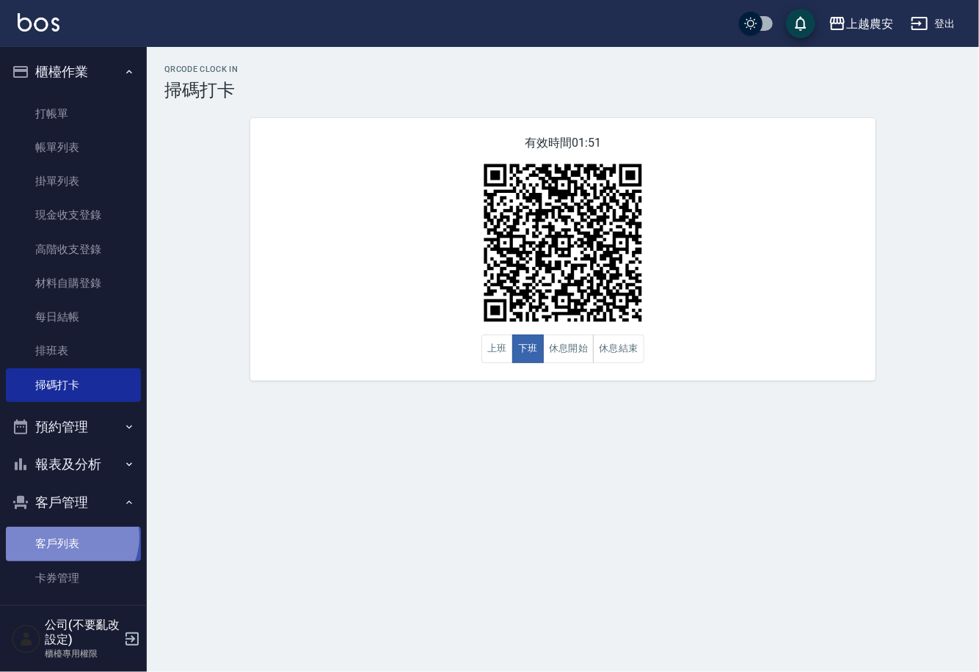
click at [70, 537] on link "客戶列表" at bounding box center [73, 544] width 135 height 34
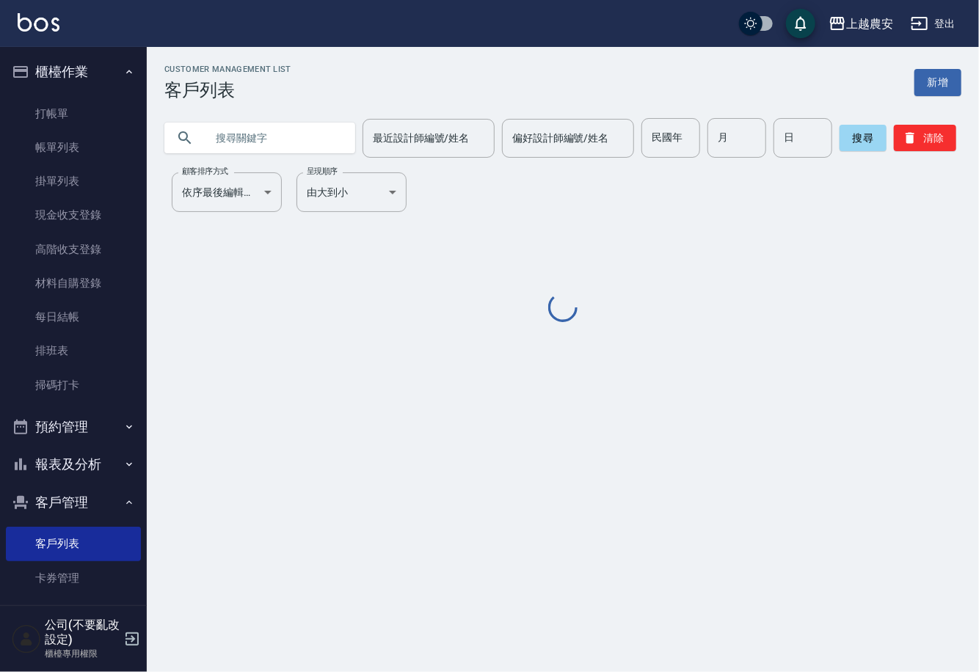
click at [279, 134] on input "text" at bounding box center [275, 138] width 138 height 40
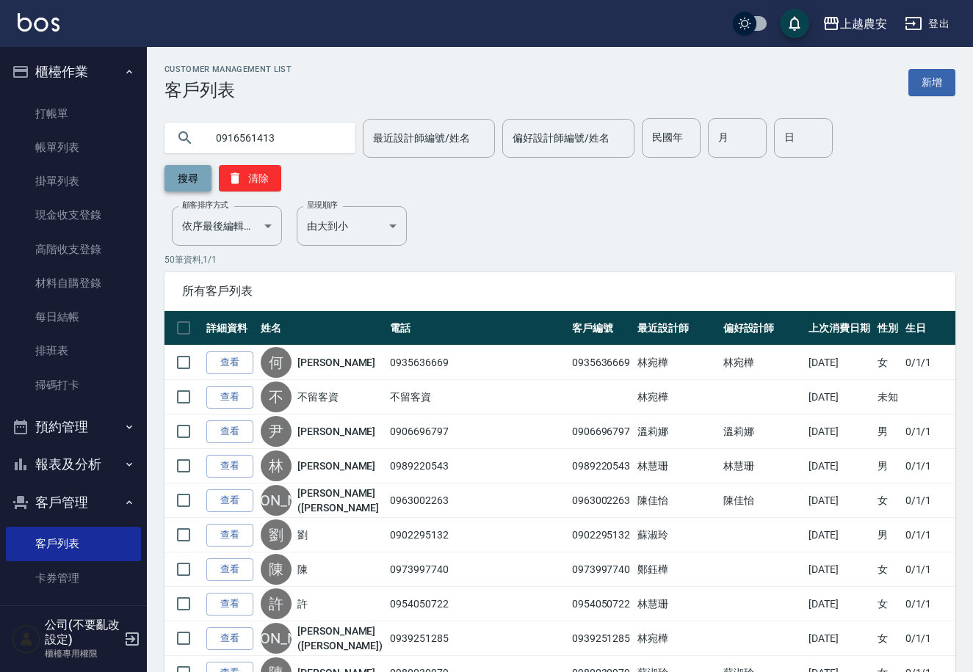
type input "0916561413"
click at [211, 165] on button "搜尋" at bounding box center [187, 178] width 47 height 26
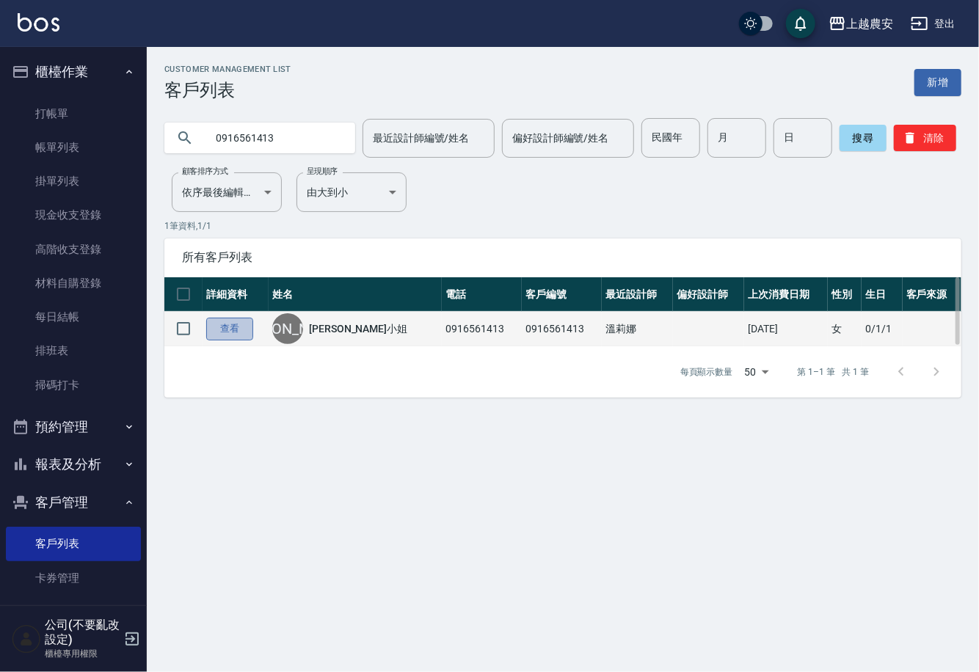
click at [241, 327] on link "查看" at bounding box center [229, 329] width 47 height 23
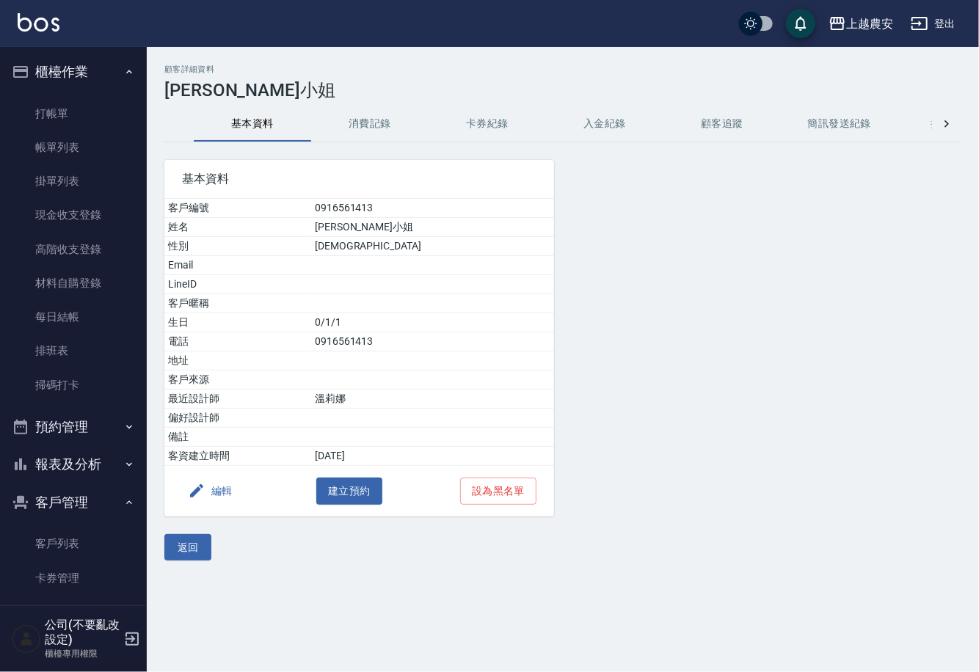
click at [372, 124] on button "消費記錄" at bounding box center [369, 123] width 117 height 35
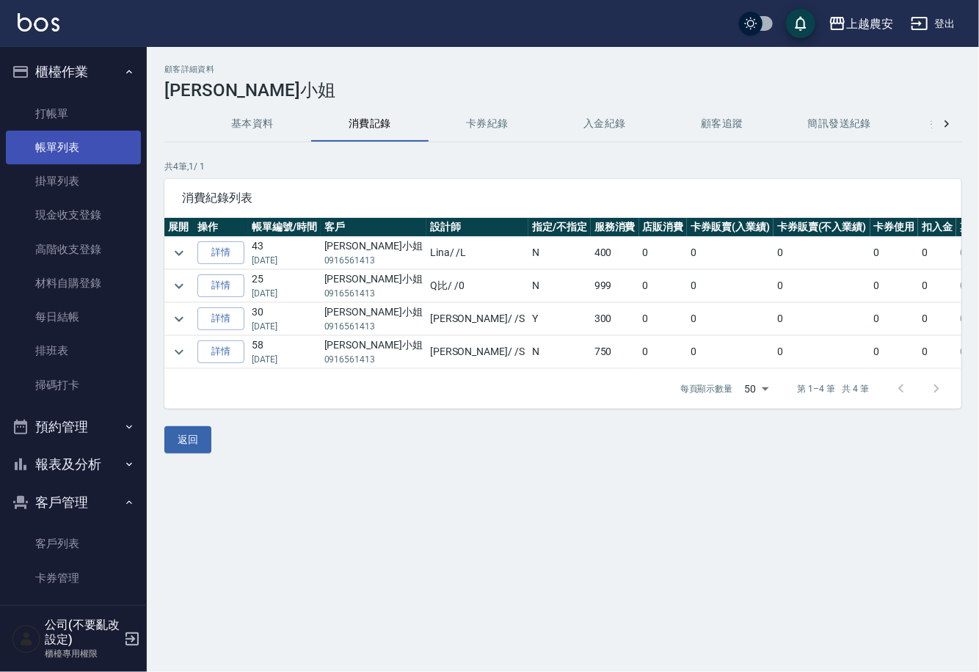
click at [82, 148] on link "帳單列表" at bounding box center [73, 148] width 135 height 34
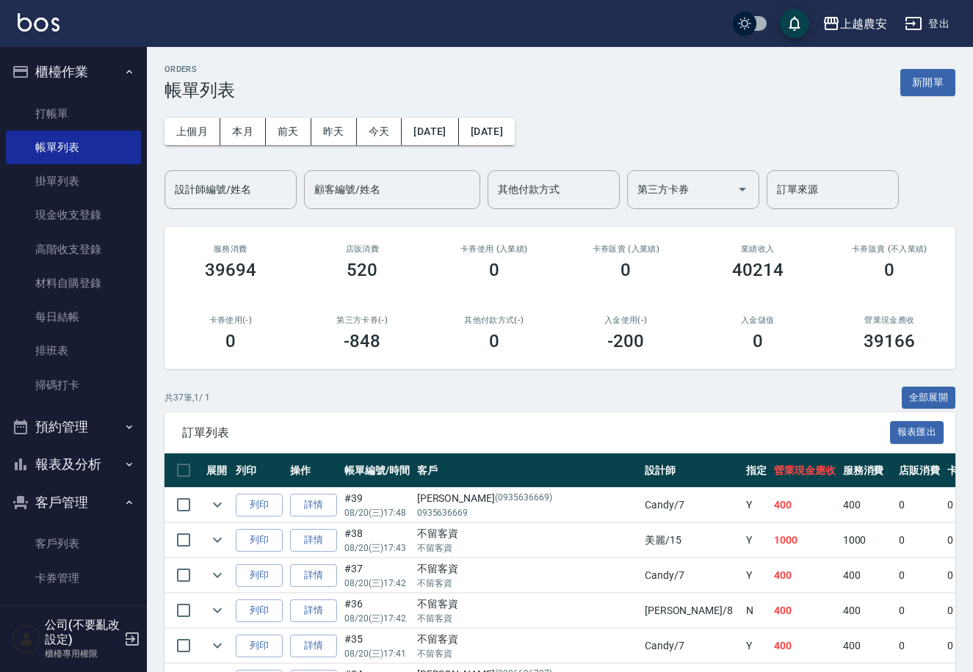
drag, startPoint x: 149, startPoint y: 411, endPoint x: 151, endPoint y: 460, distance: 48.5
click at [141, 505] on div "櫃檯作業 打帳單 帳單列表 掛單列表 現金收支登錄 高階收支登錄 材料自購登錄 每日結帳 排班表 掃碼打卡 預約管理 預約管理 單日預約紀錄 單週預約紀錄 報…" at bounding box center [74, 359] width 148 height 625
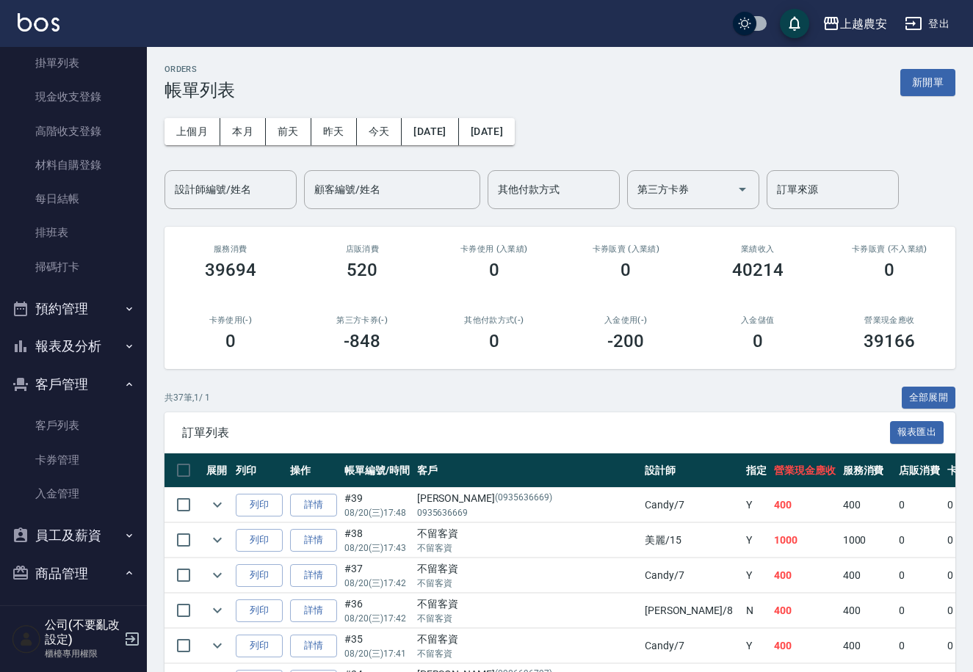
click at [66, 341] on button "報表及分析" at bounding box center [73, 346] width 135 height 38
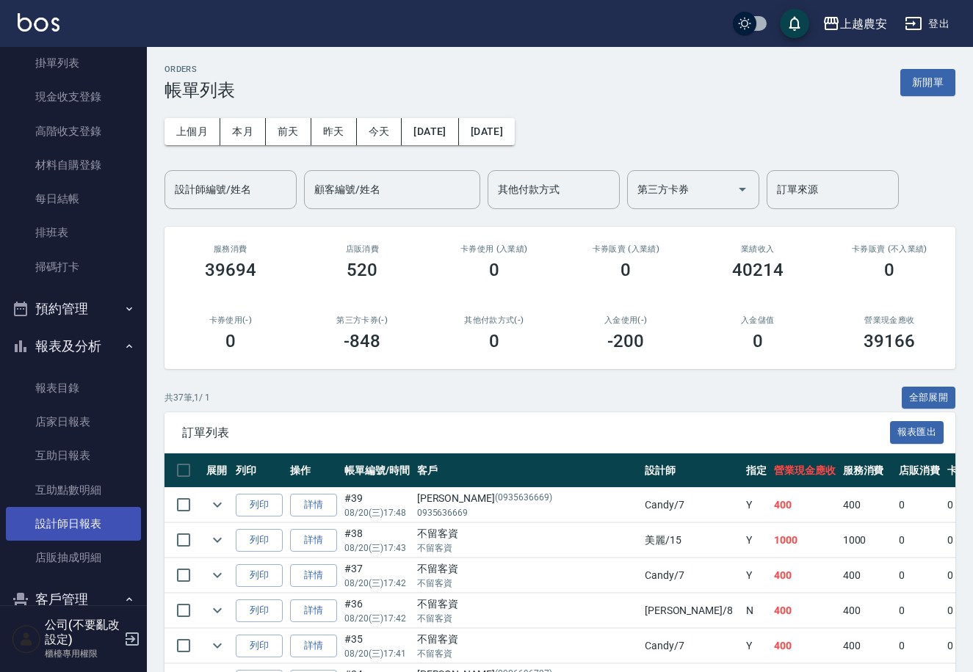
click at [77, 518] on link "設計師日報表" at bounding box center [73, 524] width 135 height 34
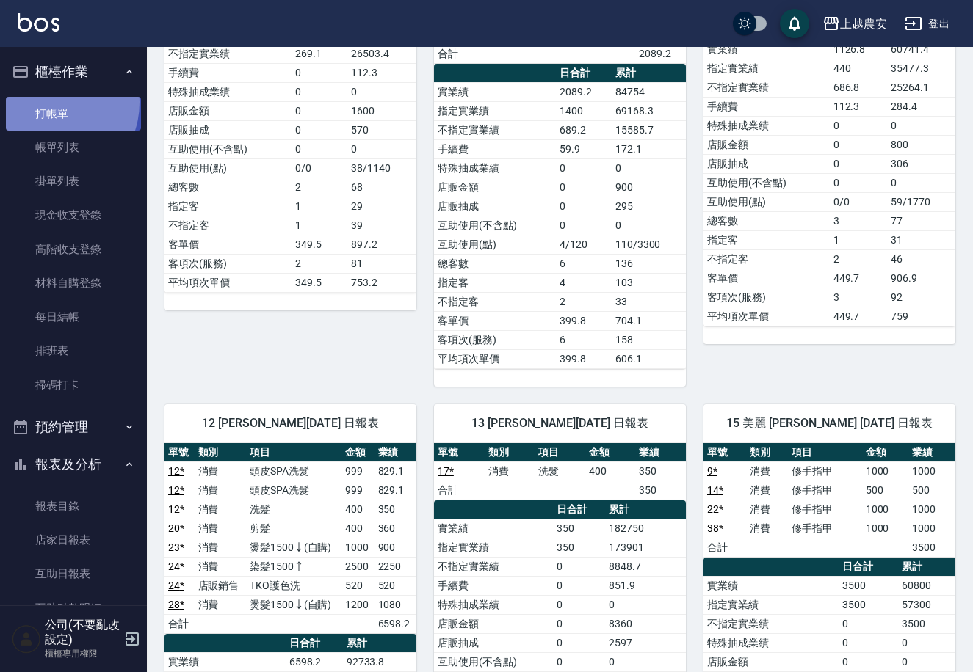
click at [49, 102] on link "打帳單" at bounding box center [73, 114] width 135 height 34
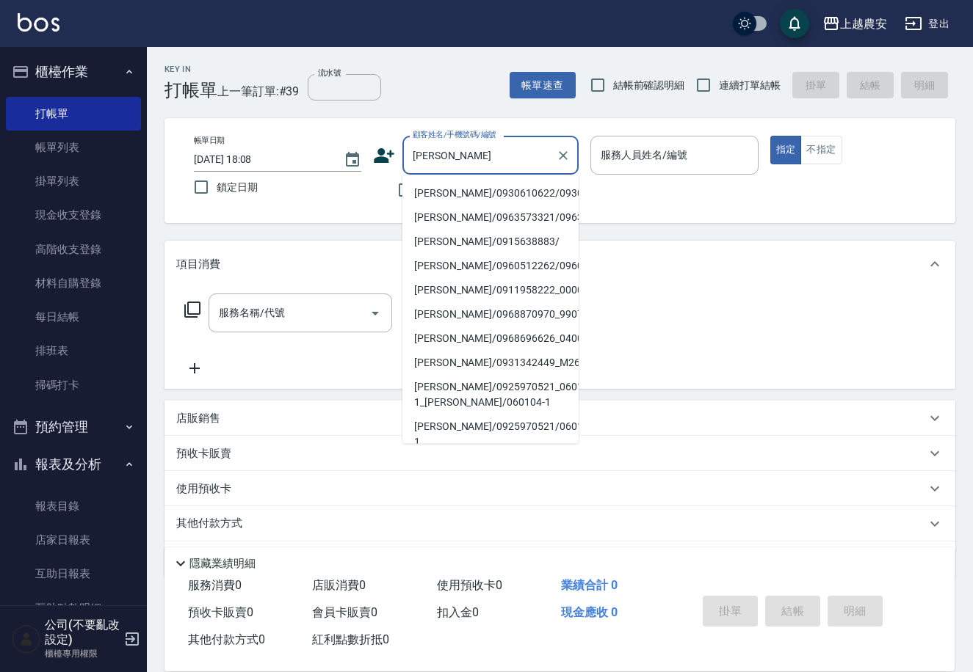
click at [496, 186] on li "[PERSON_NAME]/0930610622/0930610622" at bounding box center [490, 193] width 176 height 24
type input "[PERSON_NAME]/0930610622/0930610622"
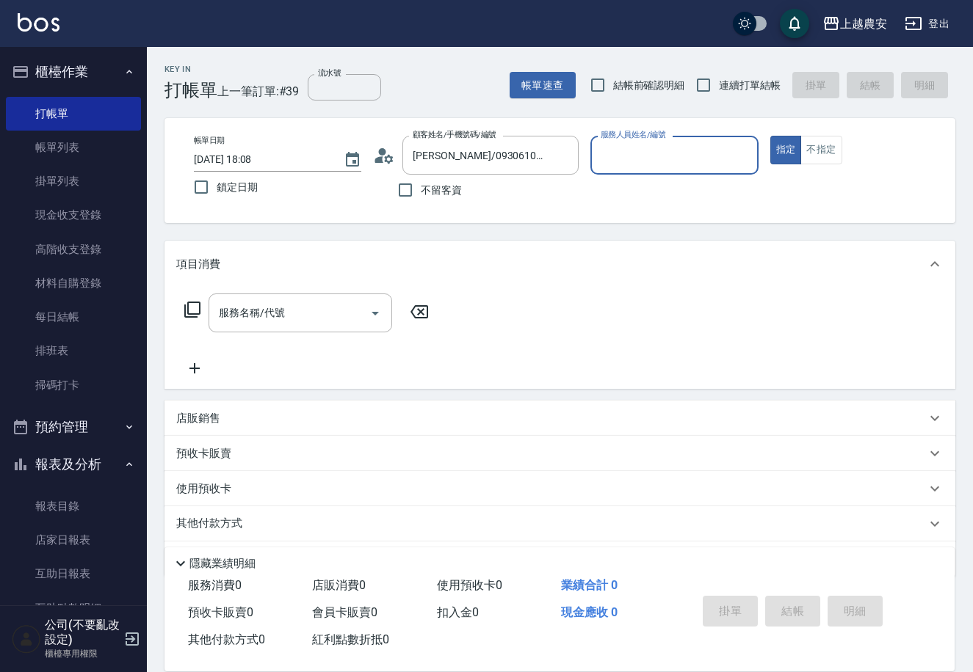
type input "Lina-L"
click at [297, 318] on input "服務名稱/代號" at bounding box center [289, 313] width 148 height 26
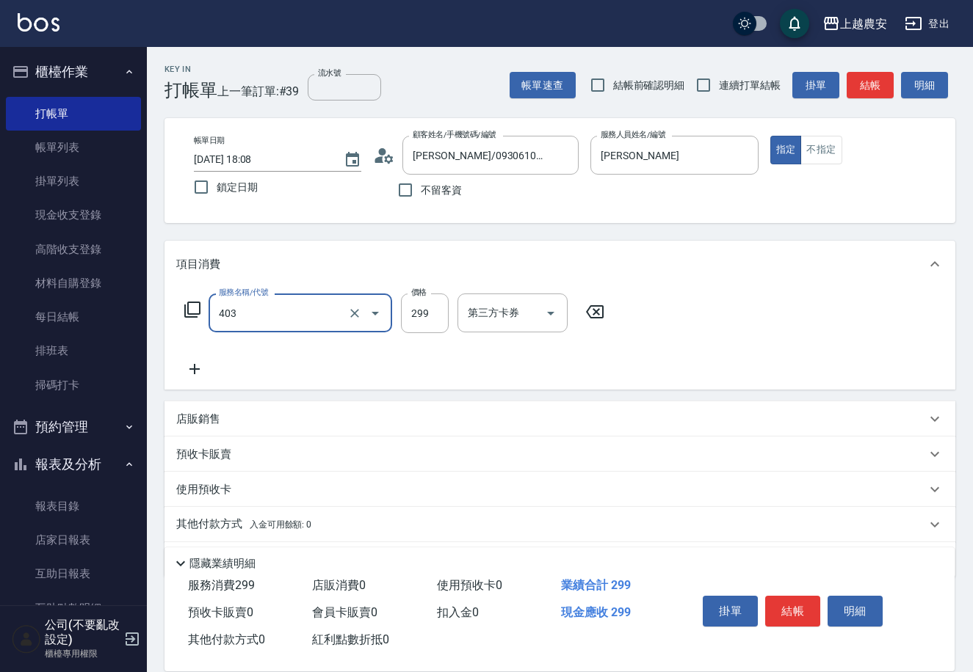
type input "剪髮(403)"
type input "300"
click at [783, 609] on button "結帳" at bounding box center [792, 611] width 55 height 31
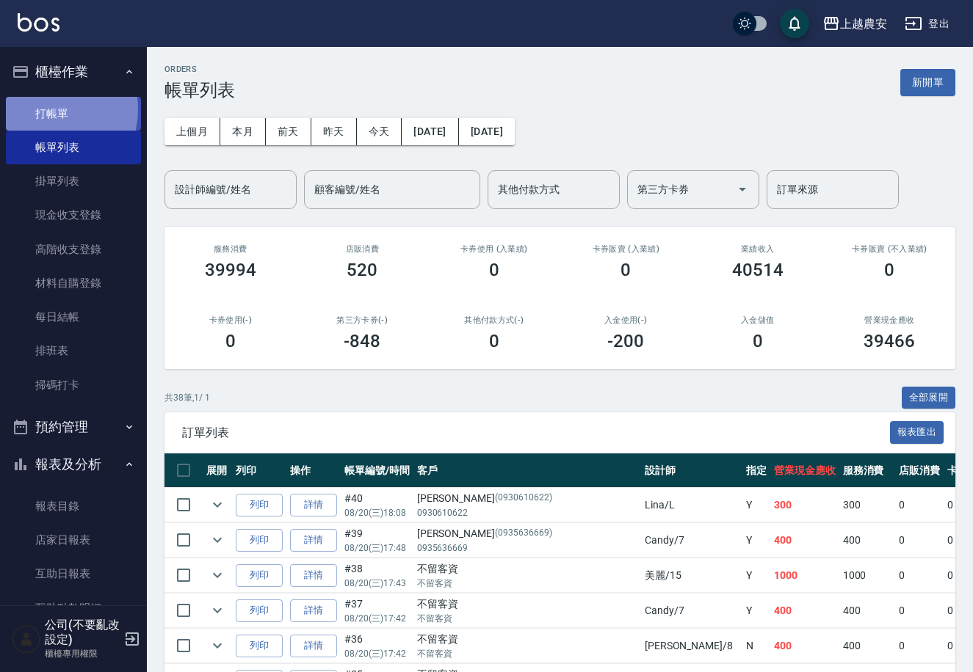
click at [43, 109] on link "打帳單" at bounding box center [73, 114] width 135 height 34
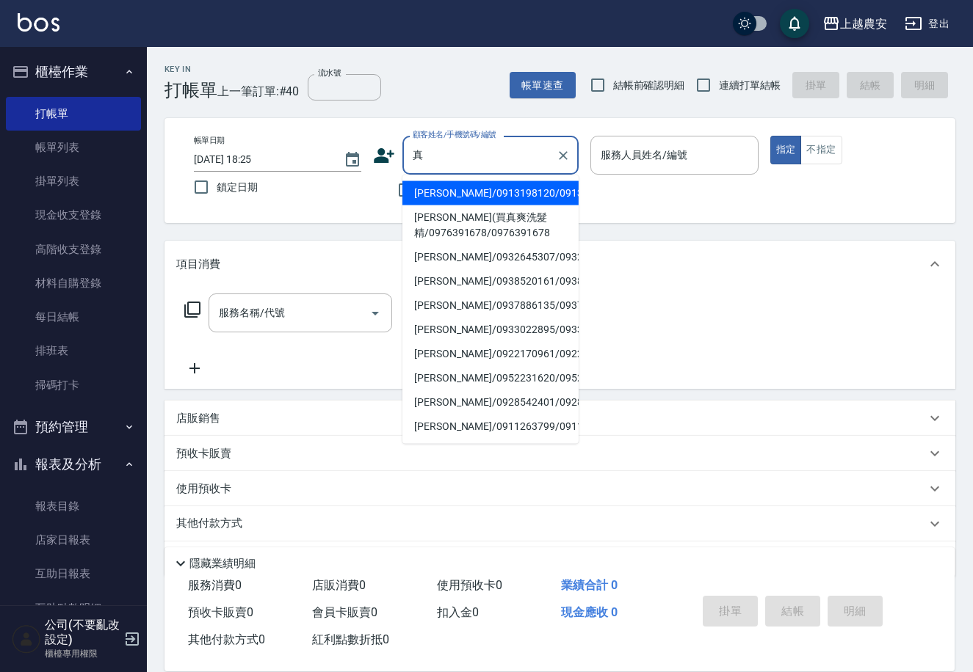
click at [430, 219] on li "[PERSON_NAME](買真爽洗髮精/0976391678/0976391678" at bounding box center [490, 226] width 176 height 40
type input "[PERSON_NAME](買真爽洗髮精/0976391678/0976391678"
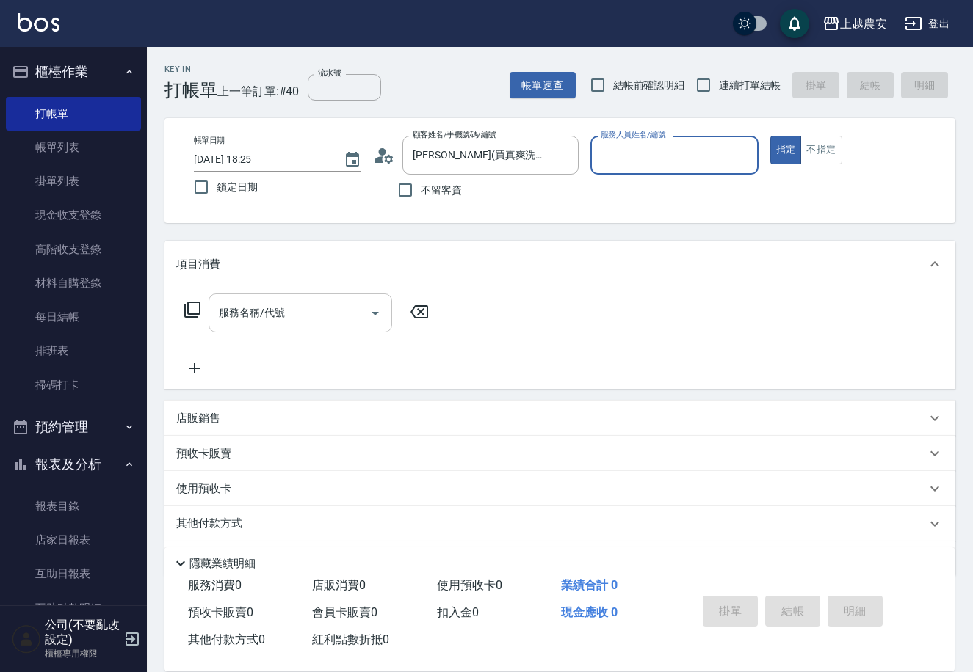
type input "Q比-0"
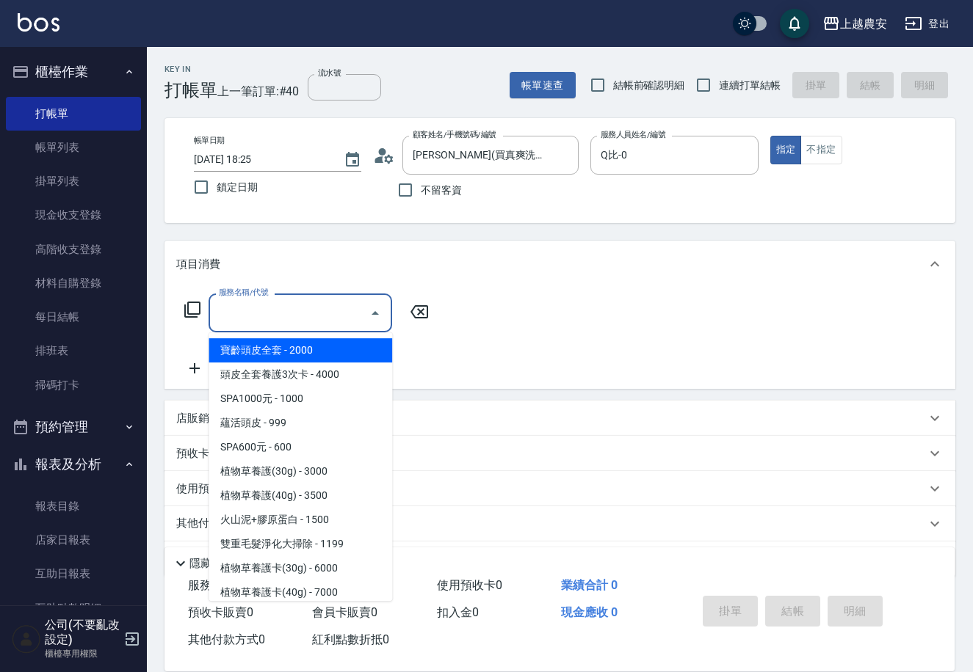
click at [299, 323] on input "服務名稱/代號" at bounding box center [289, 313] width 148 height 26
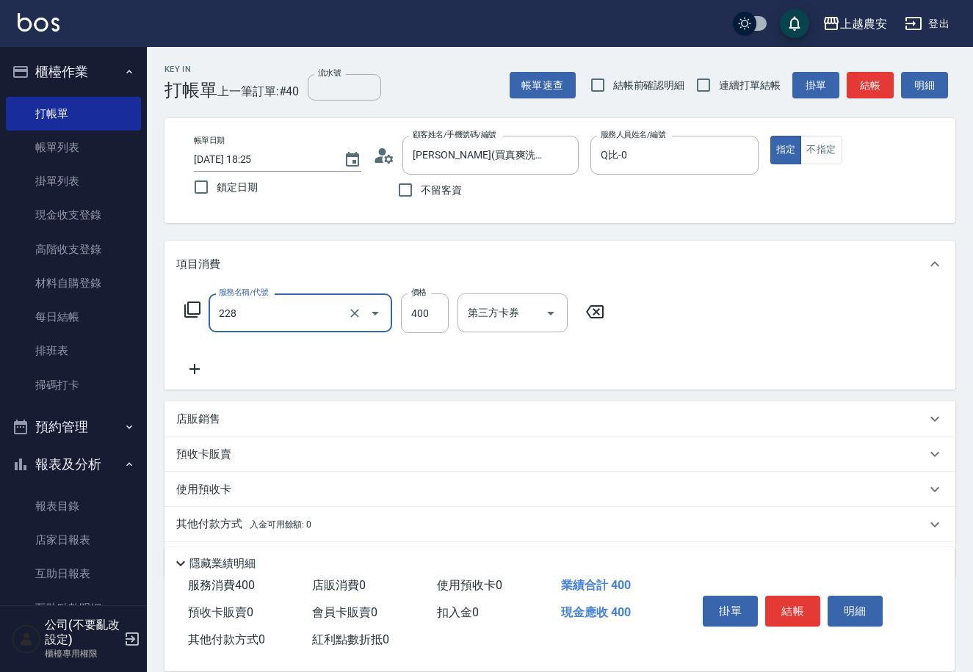
type input "洗髮(228)"
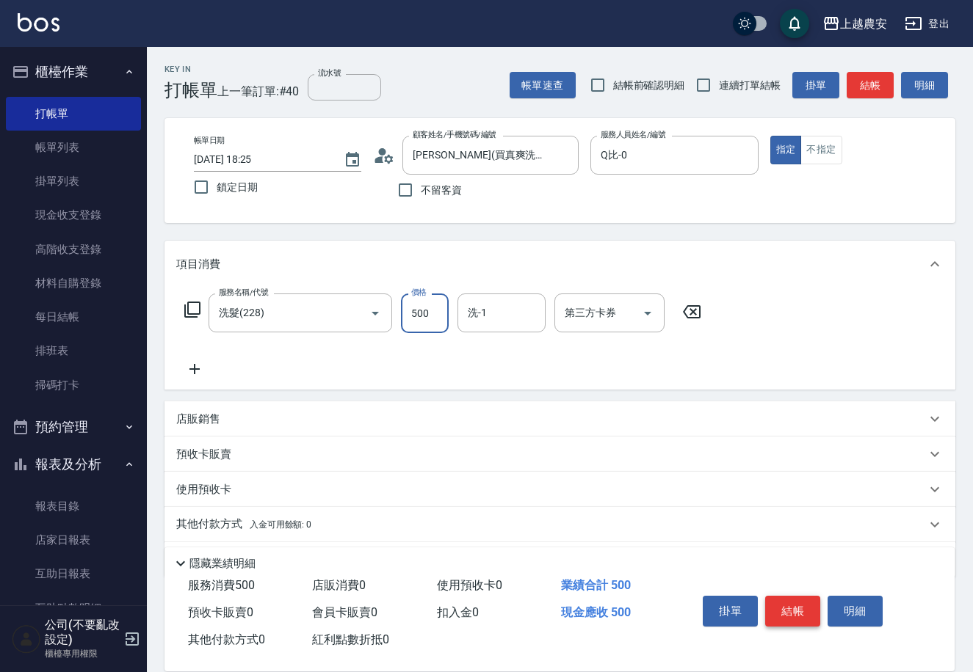
type input "500"
click at [776, 606] on button "結帳" at bounding box center [792, 611] width 55 height 31
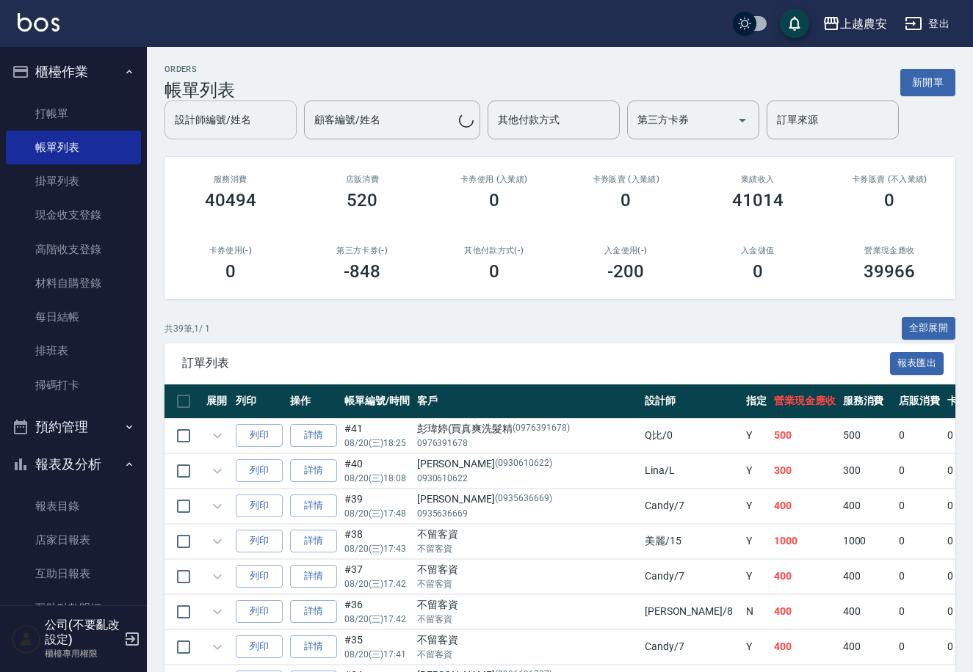
click at [222, 116] on div "設計師編號/姓名 設計師編號/姓名" at bounding box center [230, 120] width 132 height 39
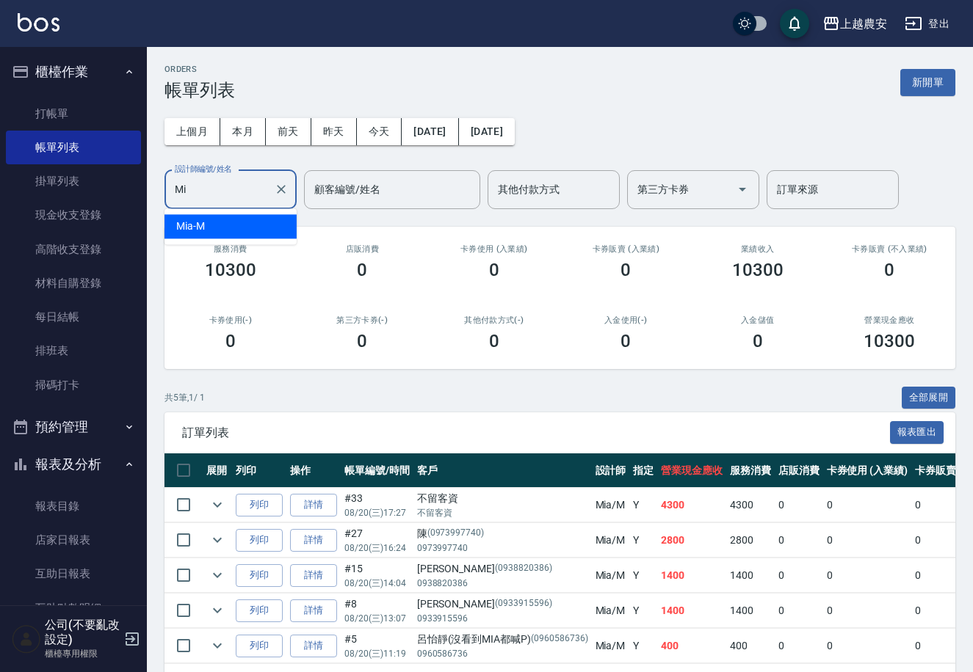
type input "M"
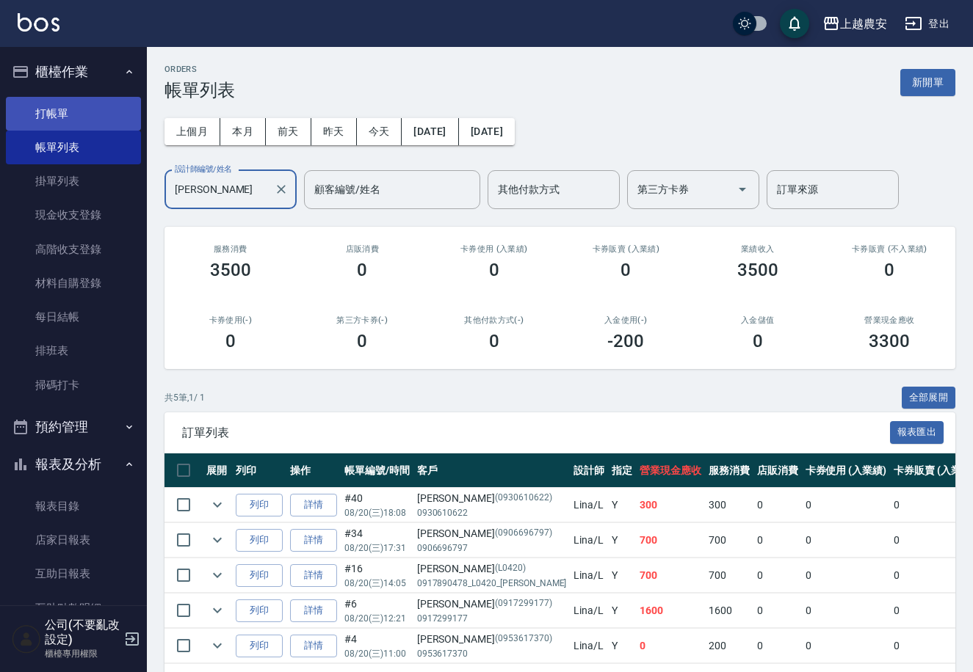
type input "Lina-L"
click at [40, 115] on link "打帳單" at bounding box center [73, 114] width 135 height 34
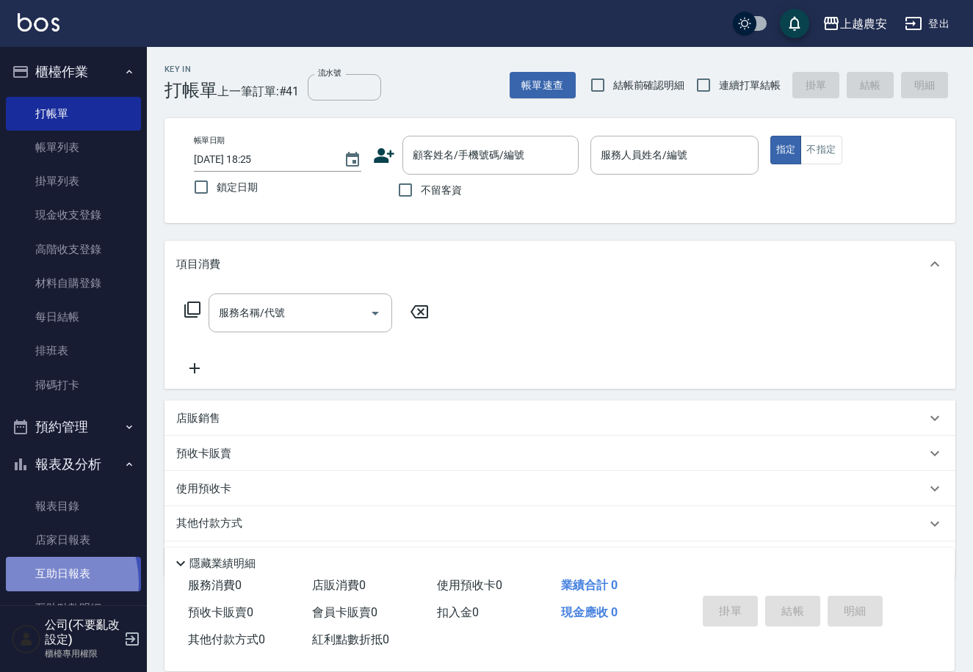
click at [32, 583] on link "互助日報表" at bounding box center [73, 574] width 135 height 34
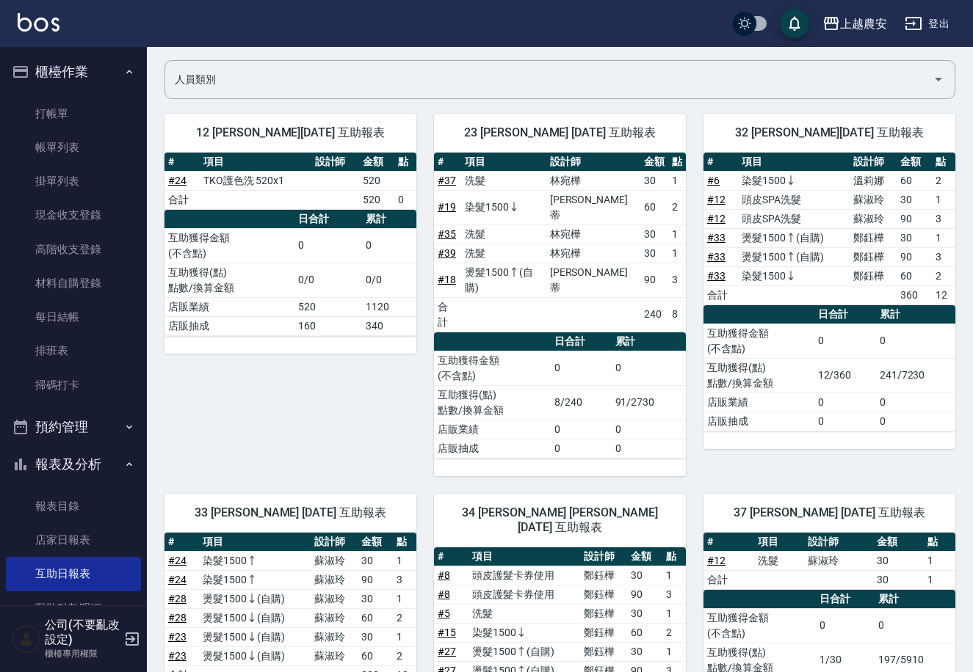
scroll to position [153, 0]
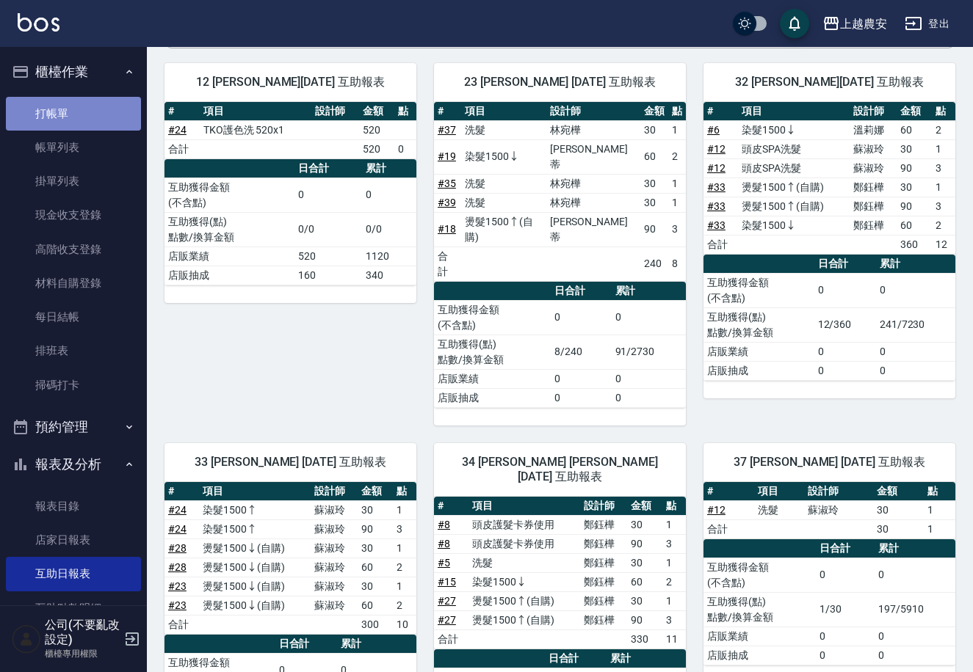
click at [102, 120] on link "打帳單" at bounding box center [73, 114] width 135 height 34
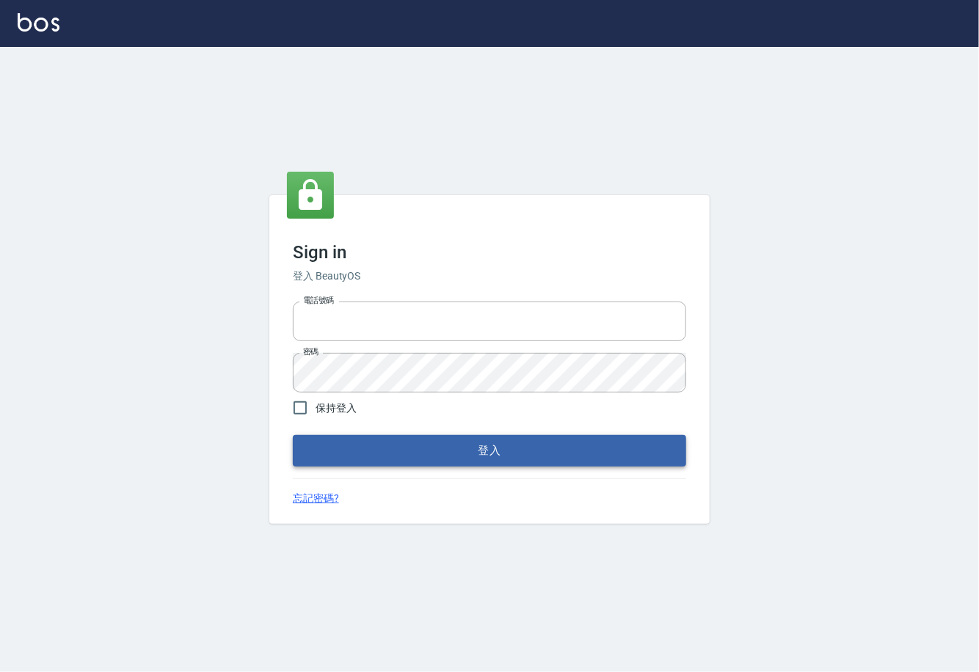
type input "0225929166"
click at [477, 454] on button "登入" at bounding box center [489, 450] width 393 height 31
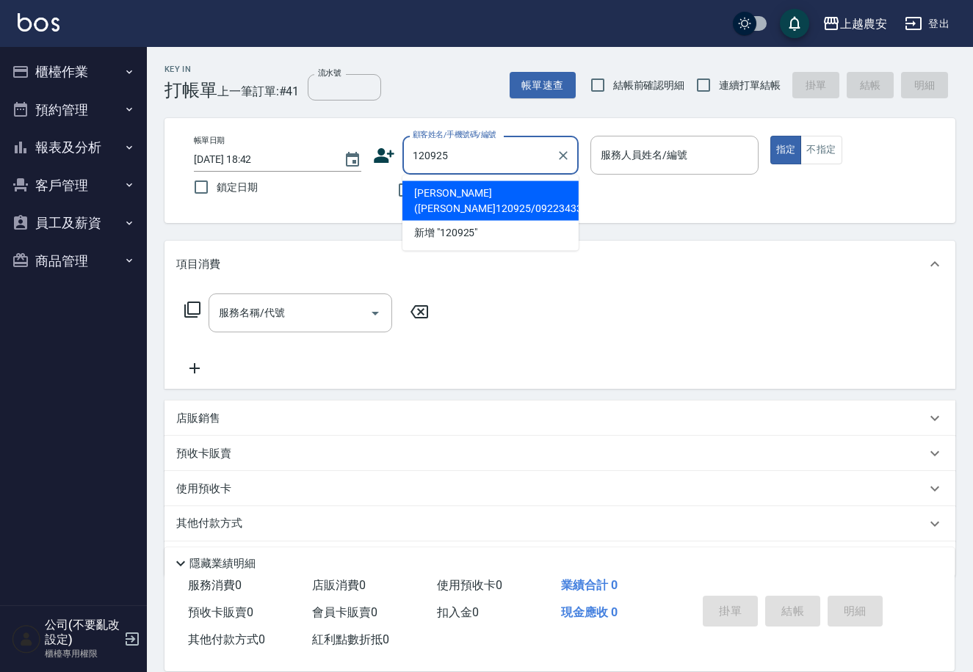
click at [460, 195] on li "[PERSON_NAME]([PERSON_NAME]120925/0922343307/0922343307" at bounding box center [490, 201] width 176 height 40
type input "[PERSON_NAME]([PERSON_NAME]120925/0922343307/0922343307"
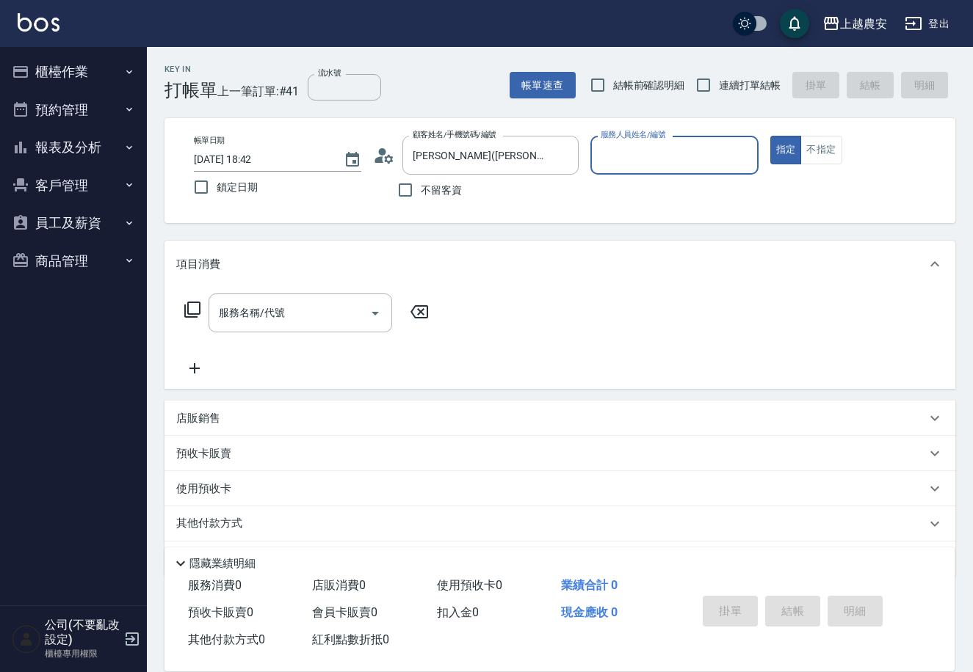
type input "Yoko-12"
click at [322, 308] on input "服務名稱/代號" at bounding box center [289, 313] width 148 height 26
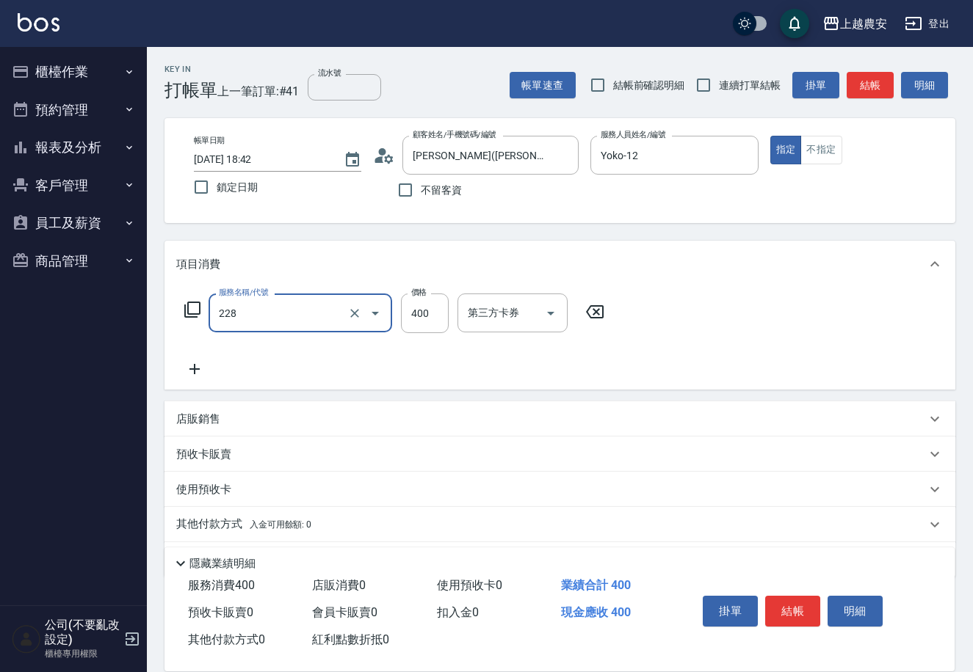
type input "洗髮(228)"
type input "[PERSON_NAME]-33"
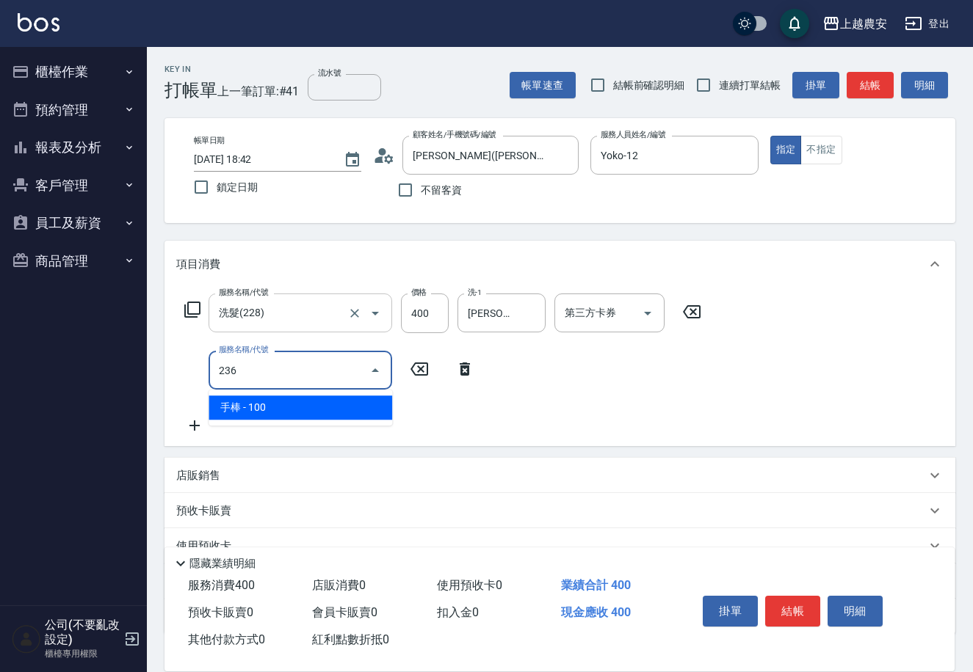
type input "手棒(236)"
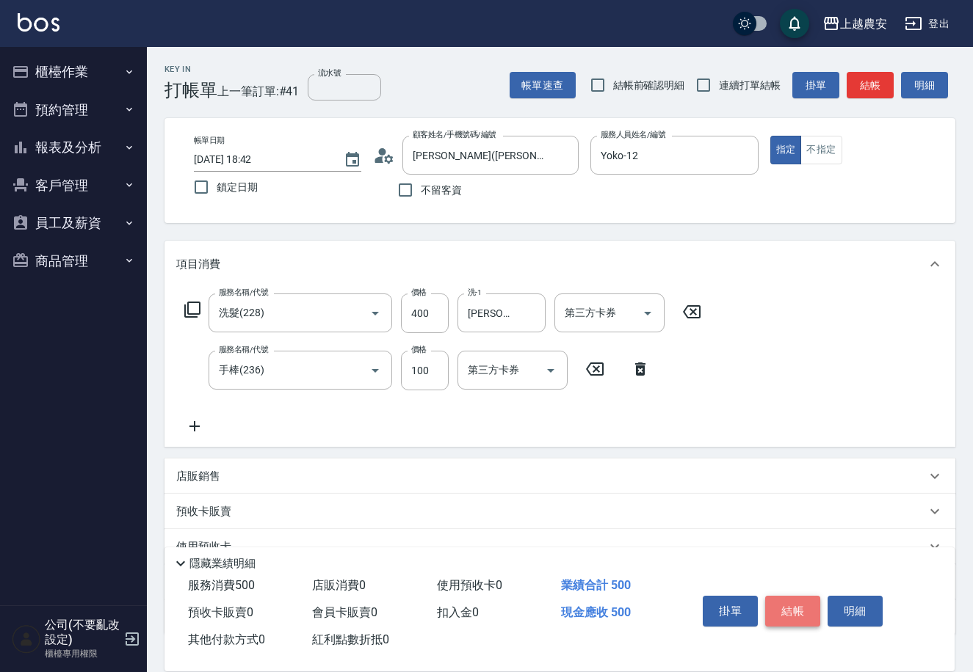
click at [782, 613] on button "結帳" at bounding box center [792, 611] width 55 height 31
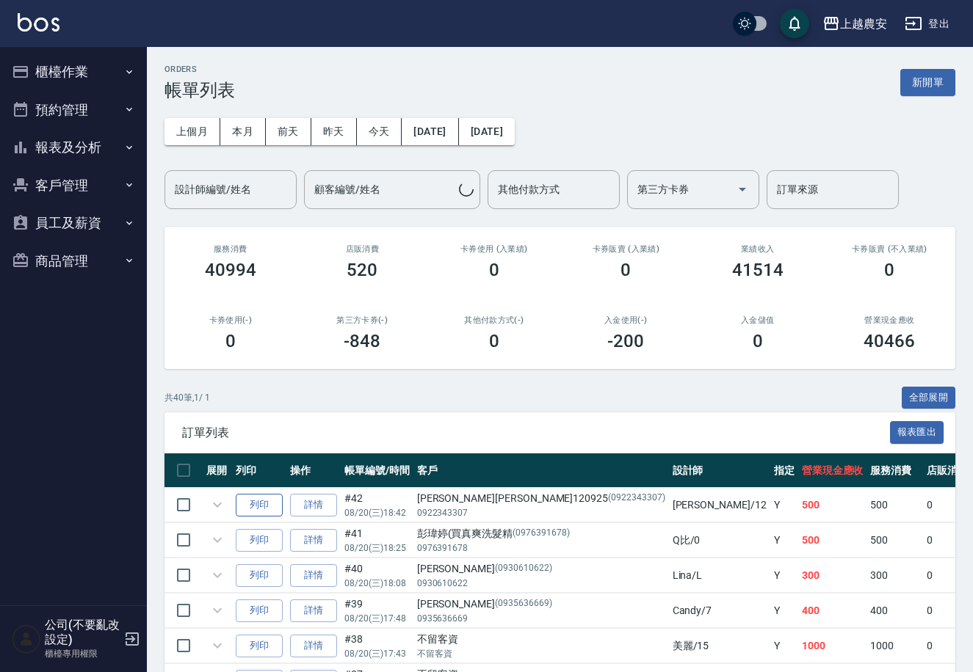
click at [259, 498] on button "列印" at bounding box center [259, 505] width 47 height 23
click at [87, 75] on button "櫃檯作業" at bounding box center [73, 72] width 135 height 38
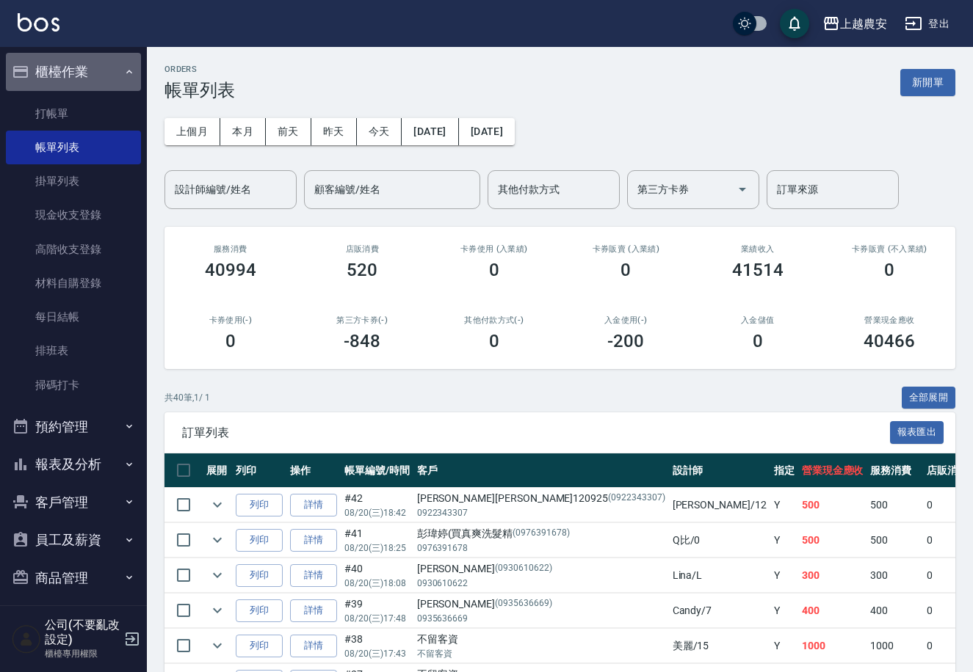
click at [87, 75] on button "櫃檯作業" at bounding box center [73, 72] width 135 height 38
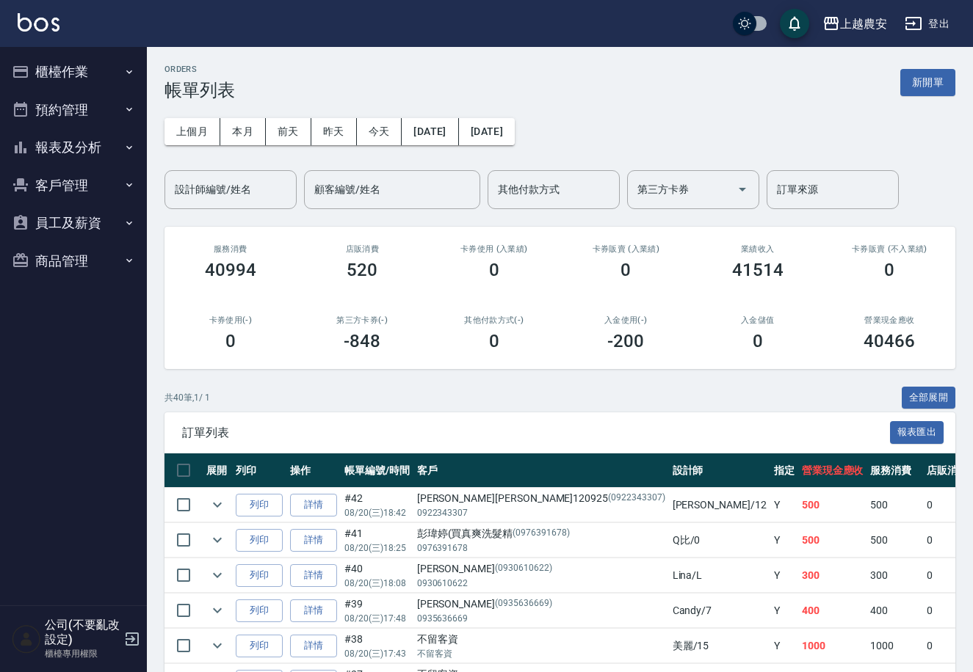
click at [85, 145] on button "報表及分析" at bounding box center [73, 147] width 135 height 38
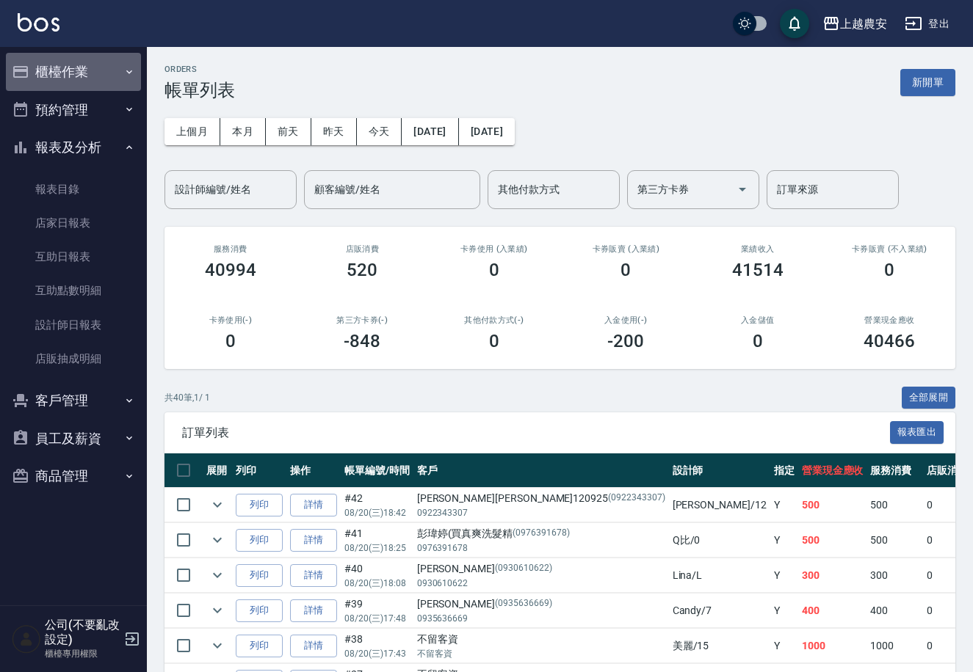
click at [77, 77] on button "櫃檯作業" at bounding box center [73, 72] width 135 height 38
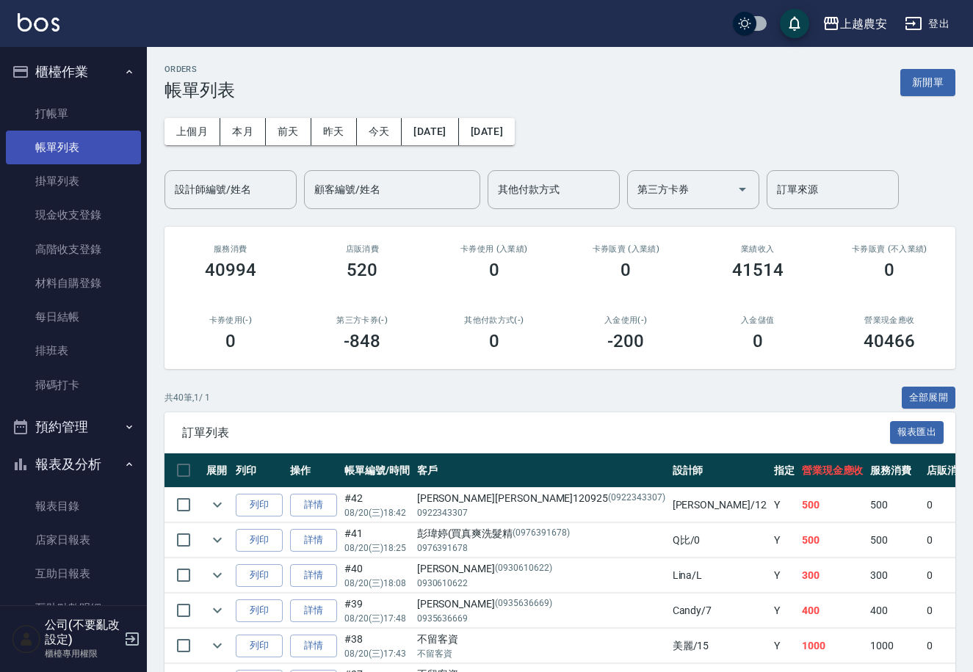
click at [90, 137] on link "帳單列表" at bounding box center [73, 148] width 135 height 34
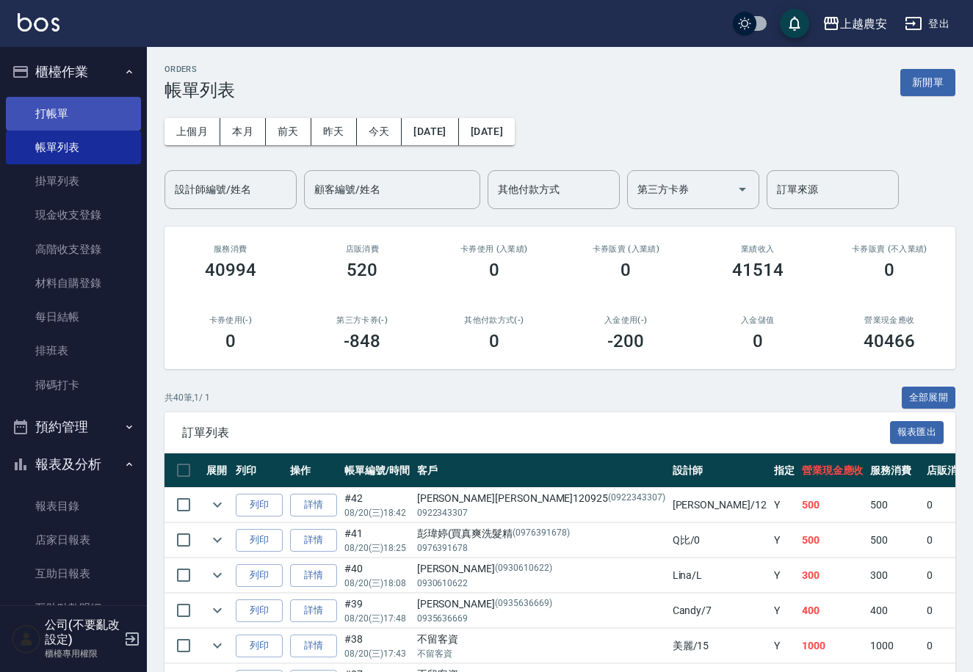
click at [56, 112] on link "打帳單" at bounding box center [73, 114] width 135 height 34
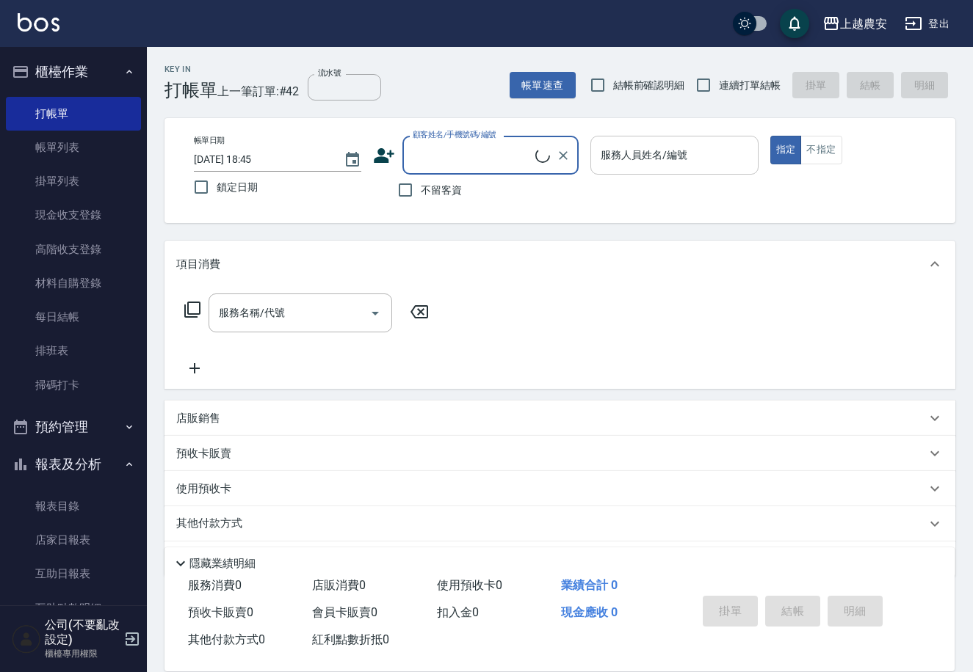
click at [667, 158] on input "服務人員姓名/編號" at bounding box center [674, 155] width 154 height 26
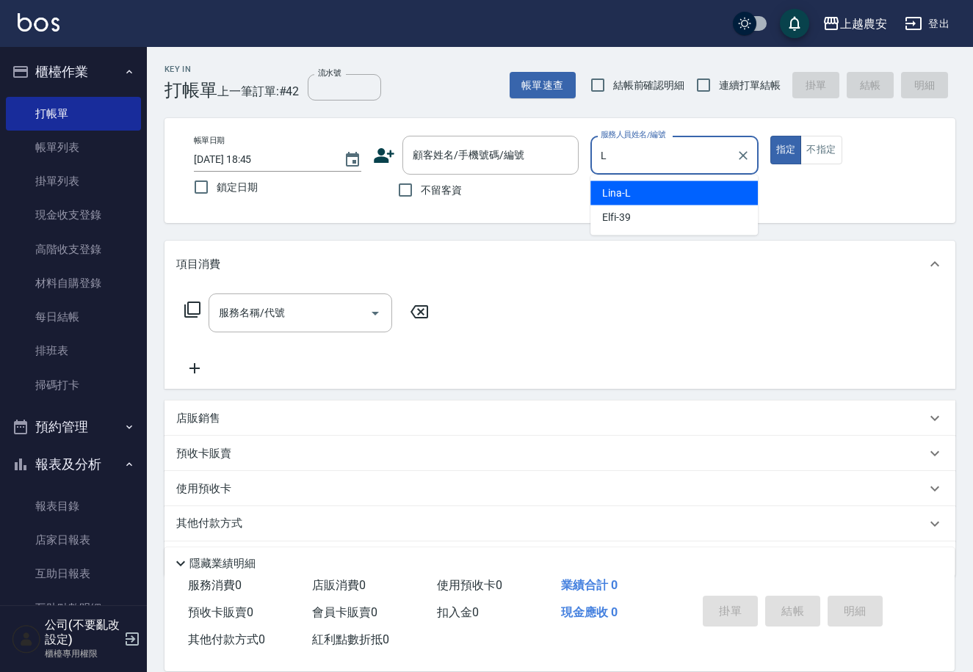
type input "[PERSON_NAME]"
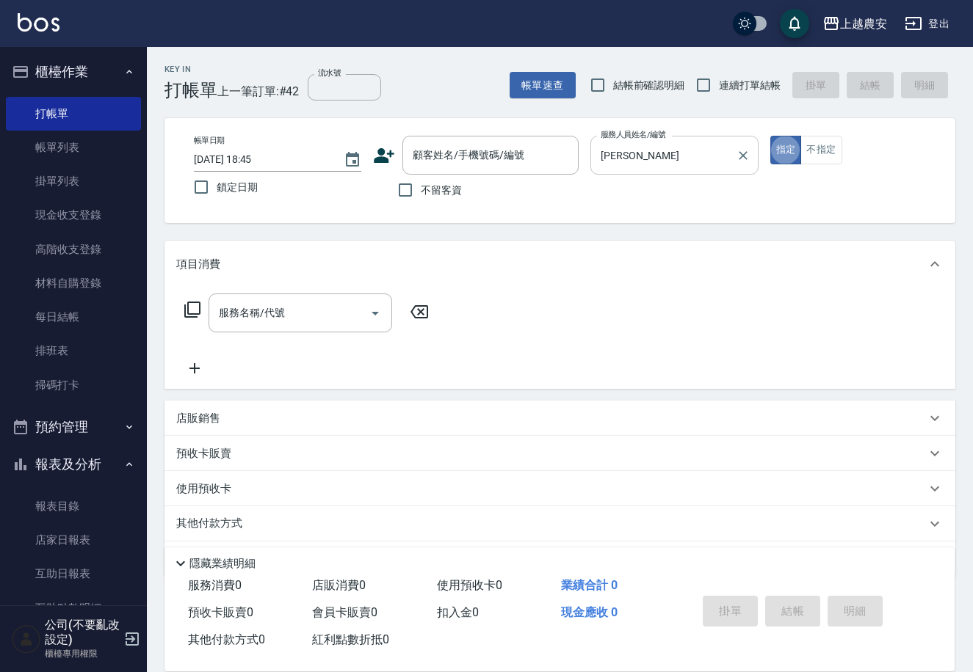
type button "true"
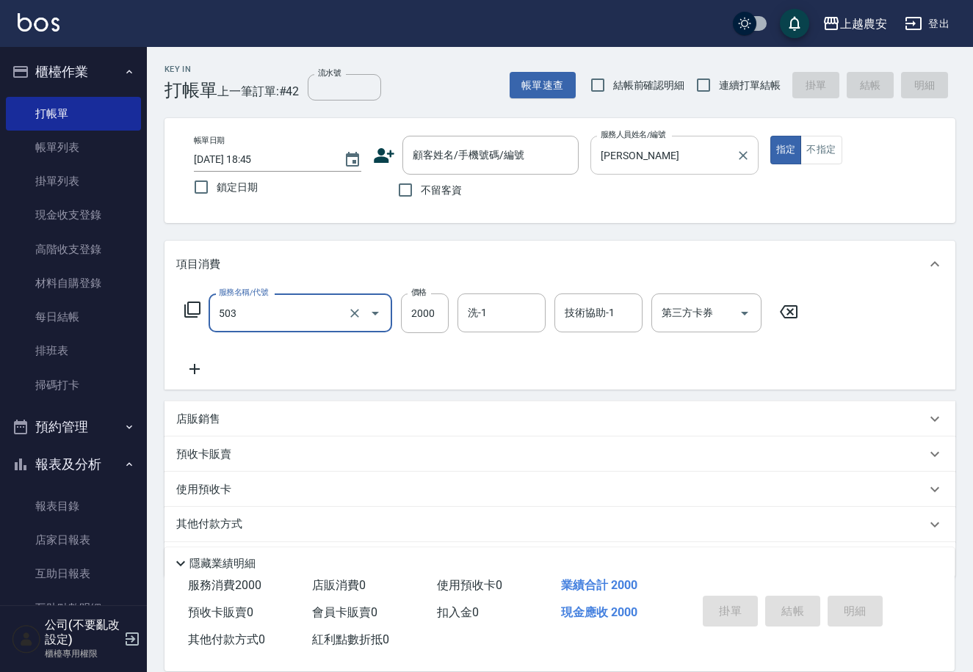
type input "染髮1500↑(503)"
type input "2499"
click at [503, 148] on div "顧客姓名/手機號碼/編號 顧客姓名/手機號碼/編號" at bounding box center [490, 155] width 176 height 39
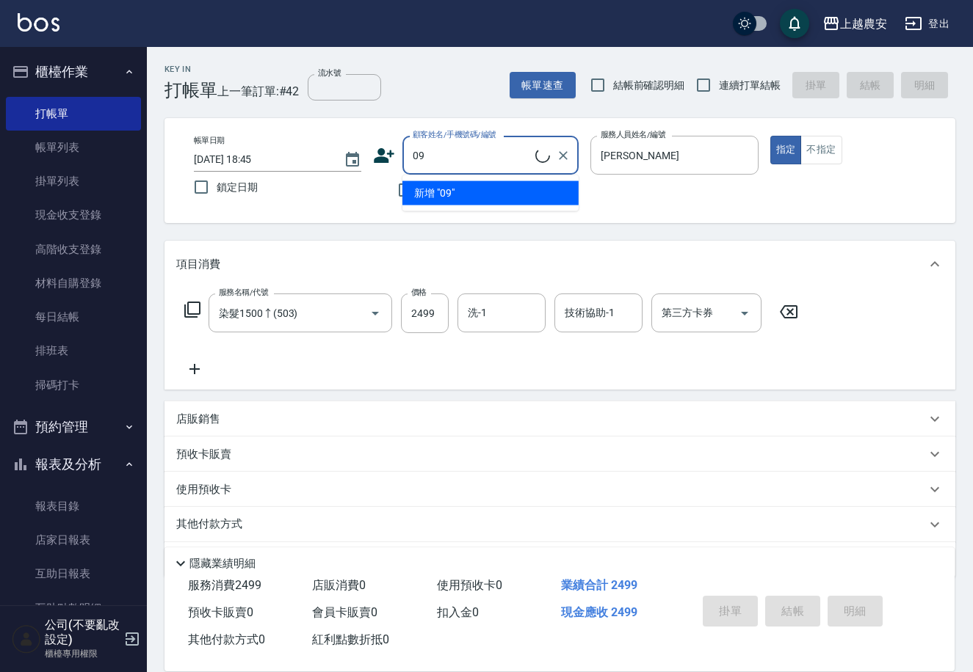
type input "0"
click at [471, 189] on li "[PERSON_NAME]容/0917628603/0917628603" at bounding box center [490, 201] width 176 height 40
type input "[PERSON_NAME]容/0917628603/0917628603"
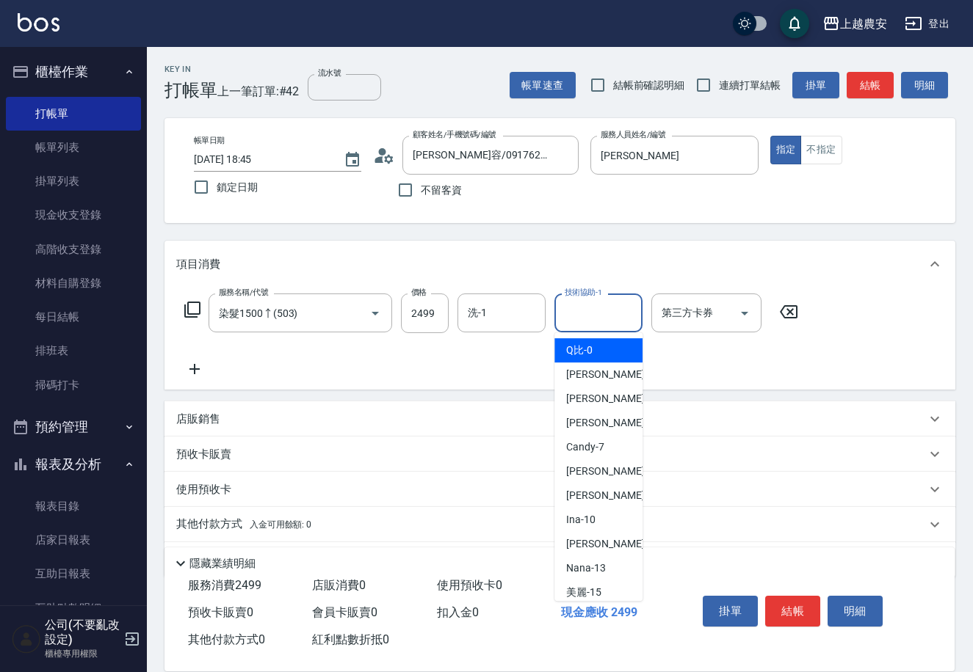
click at [567, 311] on div "技術協助-1 技術協助-1" at bounding box center [598, 313] width 88 height 39
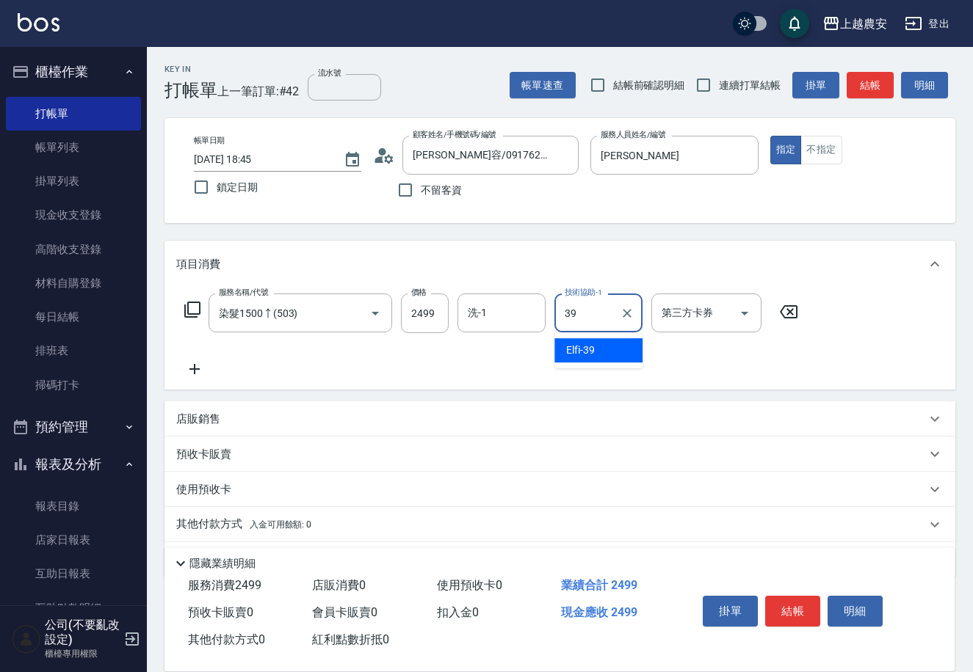
type input "Elfi-39"
click at [772, 607] on button "結帳" at bounding box center [792, 611] width 55 height 31
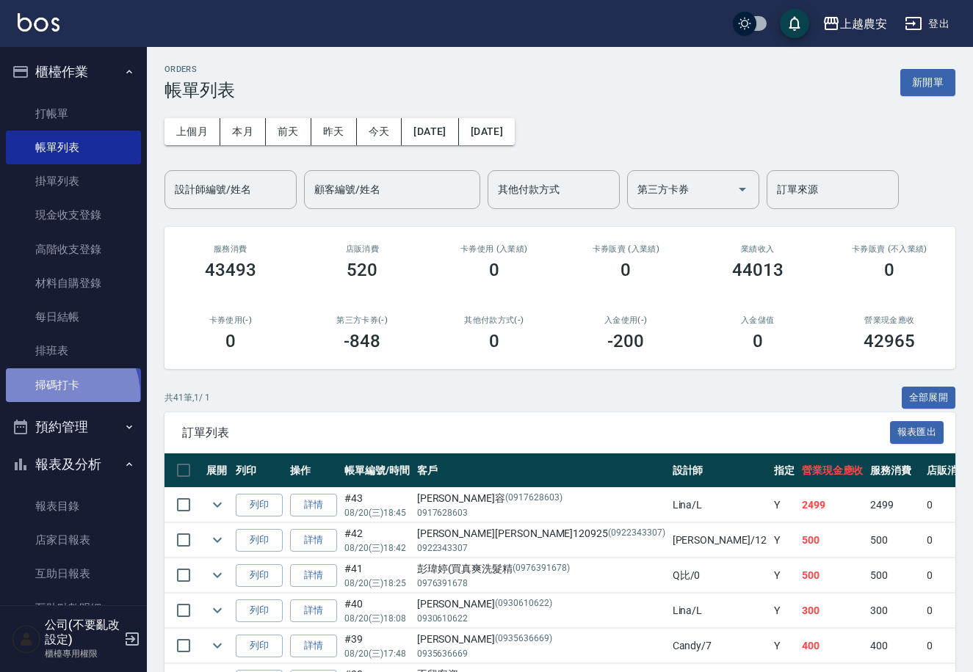
click at [64, 394] on link "掃碼打卡" at bounding box center [73, 386] width 135 height 34
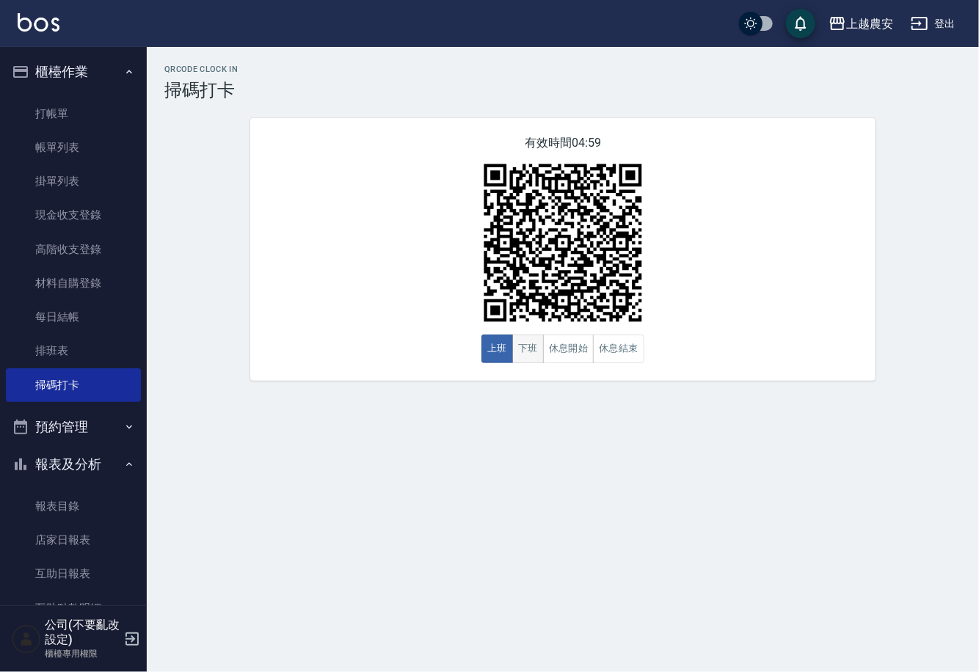
drag, startPoint x: 528, startPoint y: 350, endPoint x: 529, endPoint y: 343, distance: 7.5
click at [528, 351] on button "下班" at bounding box center [528, 349] width 32 height 29
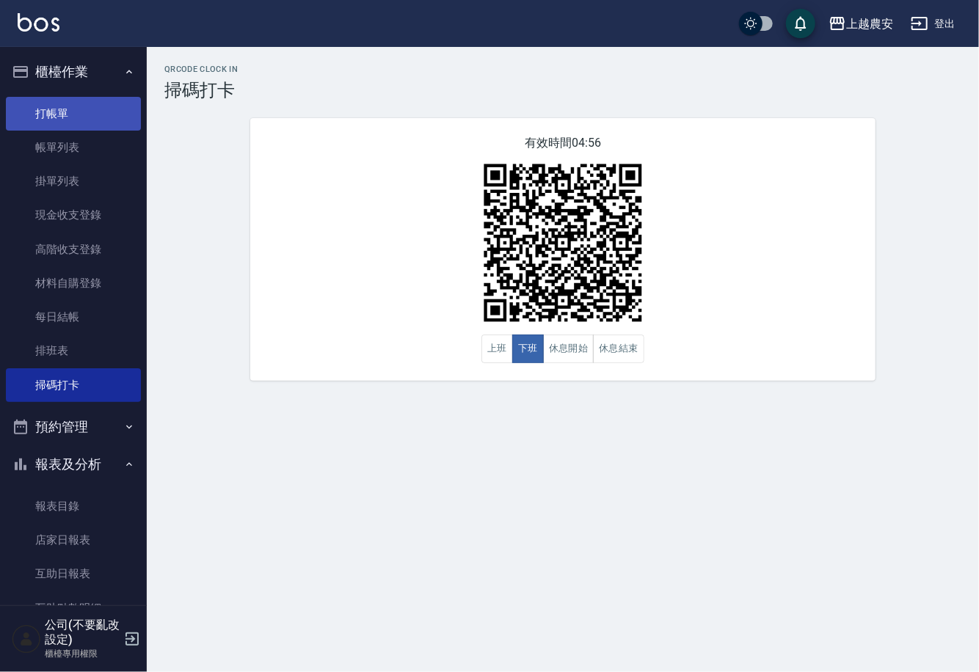
click at [59, 115] on link "打帳單" at bounding box center [73, 114] width 135 height 34
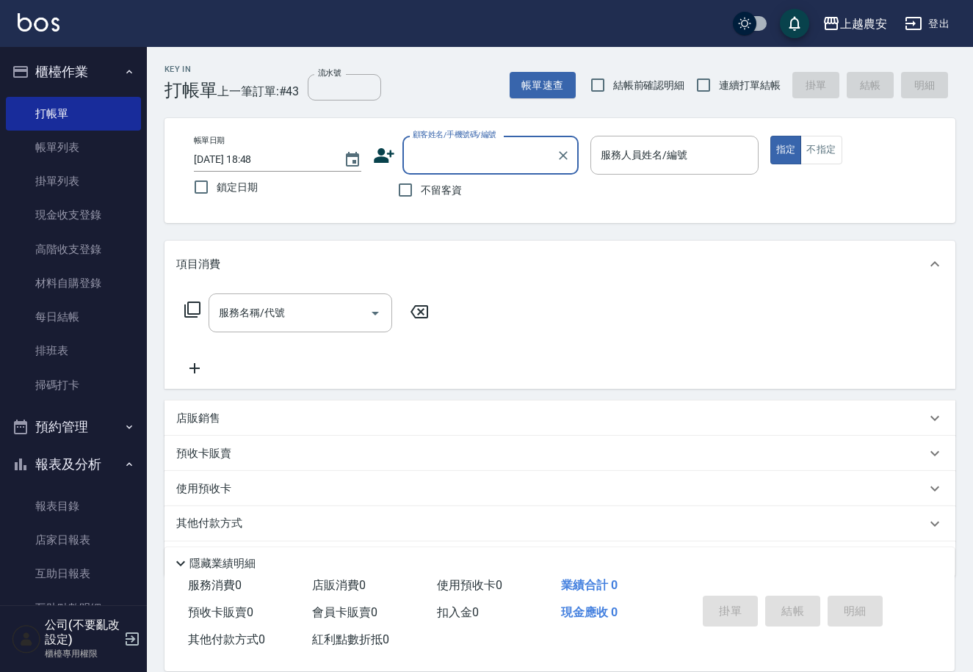
click at [61, 153] on link "帳單列表" at bounding box center [73, 148] width 135 height 34
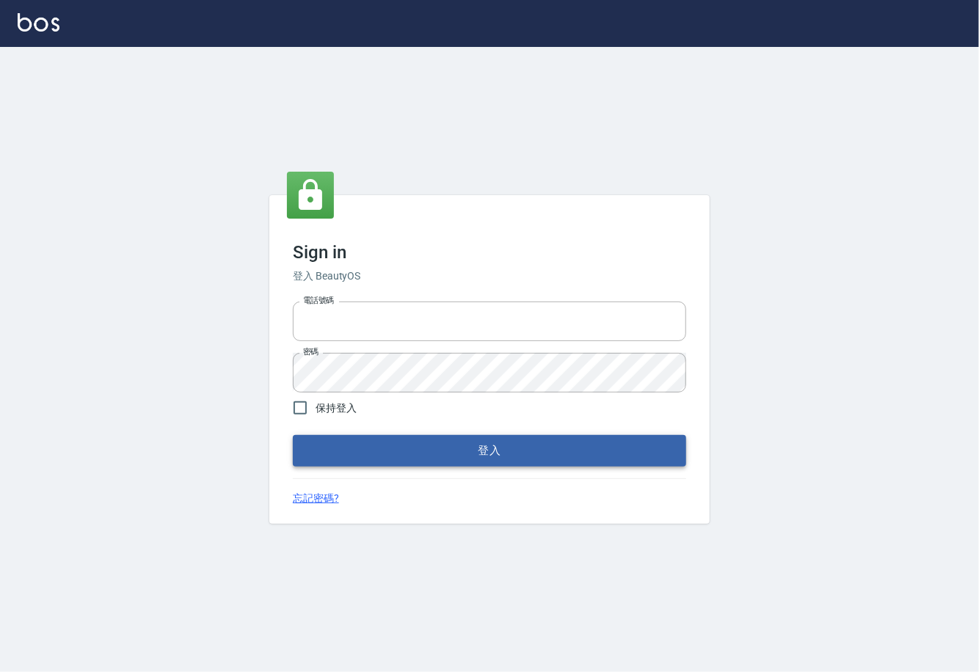
type input "0225929166"
drag, startPoint x: 474, startPoint y: 455, endPoint x: 479, endPoint y: 436, distance: 19.6
click at [474, 455] on button "登入" at bounding box center [489, 450] width 393 height 31
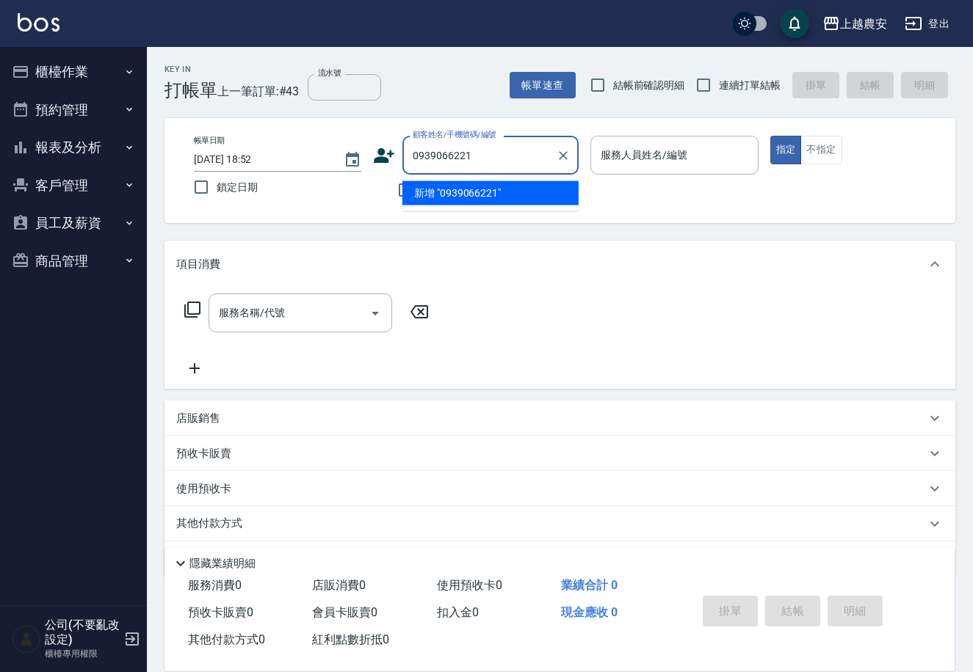
click at [461, 198] on li "新增 "0939066221"" at bounding box center [490, 193] width 176 height 24
type input "0939066221"
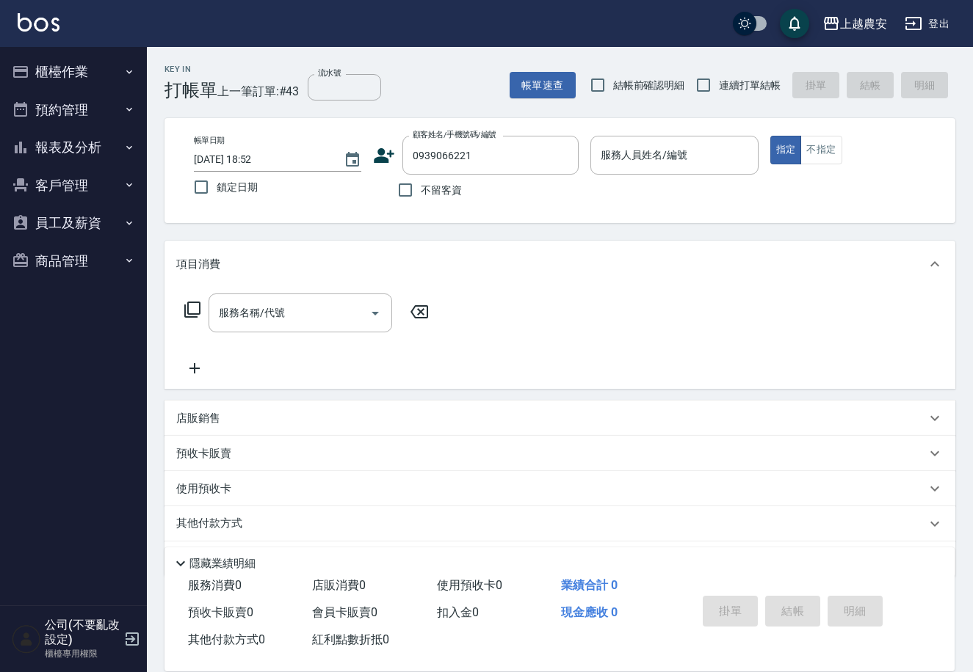
click at [379, 158] on icon at bounding box center [384, 155] width 21 height 15
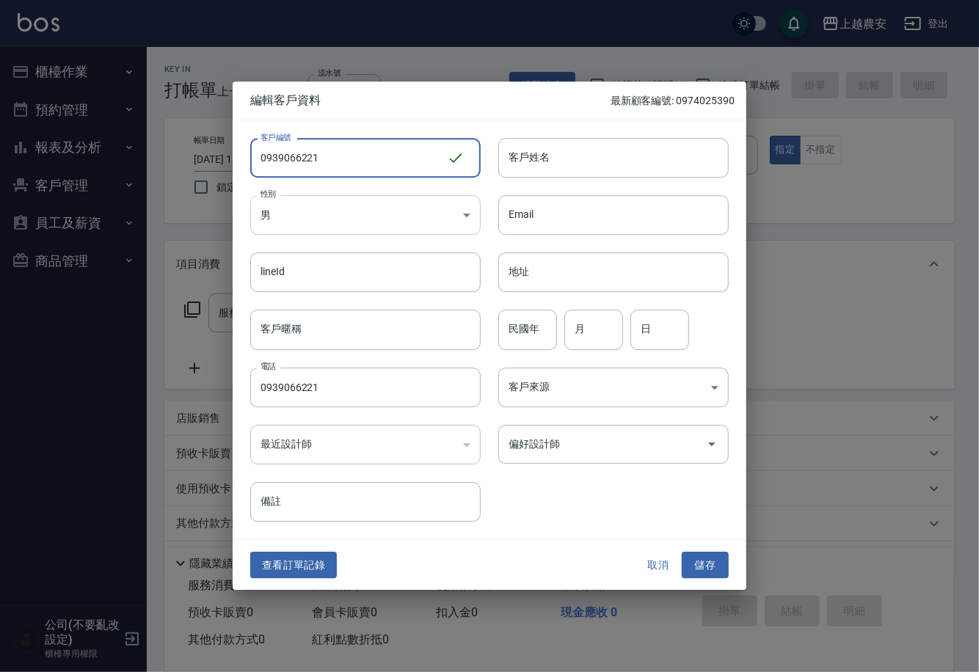
type input "0939066221"
click at [344, 219] on body "上越農安 登出 櫃檯作業 打帳單 帳單列表 掛單列表 現金收支登錄 高階收支登錄 材料自購登錄 每日結帳 排班表 掃碼打卡 預約管理 預約管理 單日預約紀錄 …" at bounding box center [489, 358] width 979 height 716
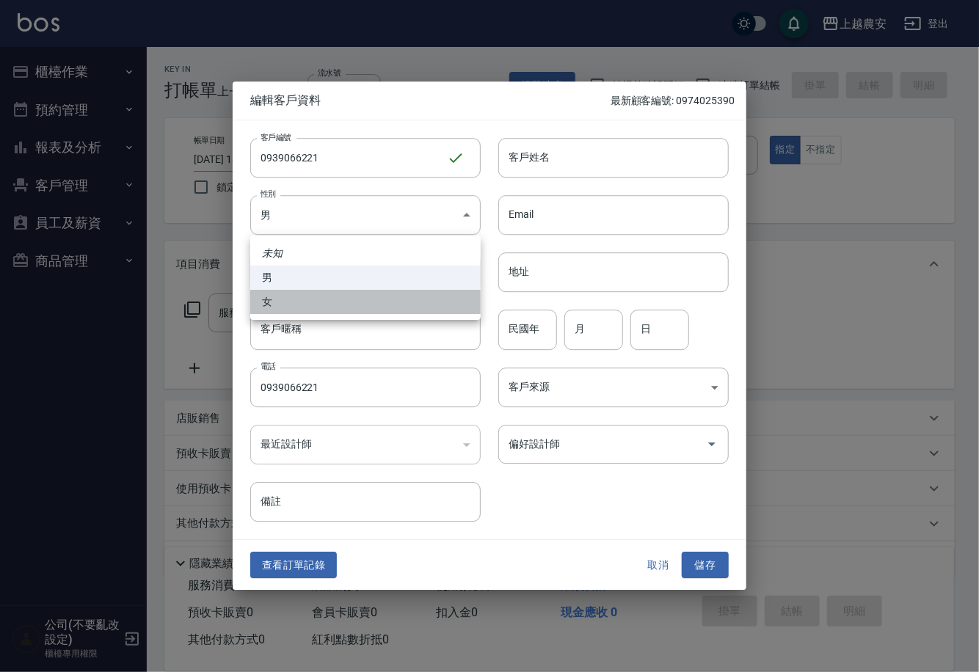
click at [314, 305] on li "女" at bounding box center [365, 302] width 230 height 24
type input "[DEMOGRAPHIC_DATA]"
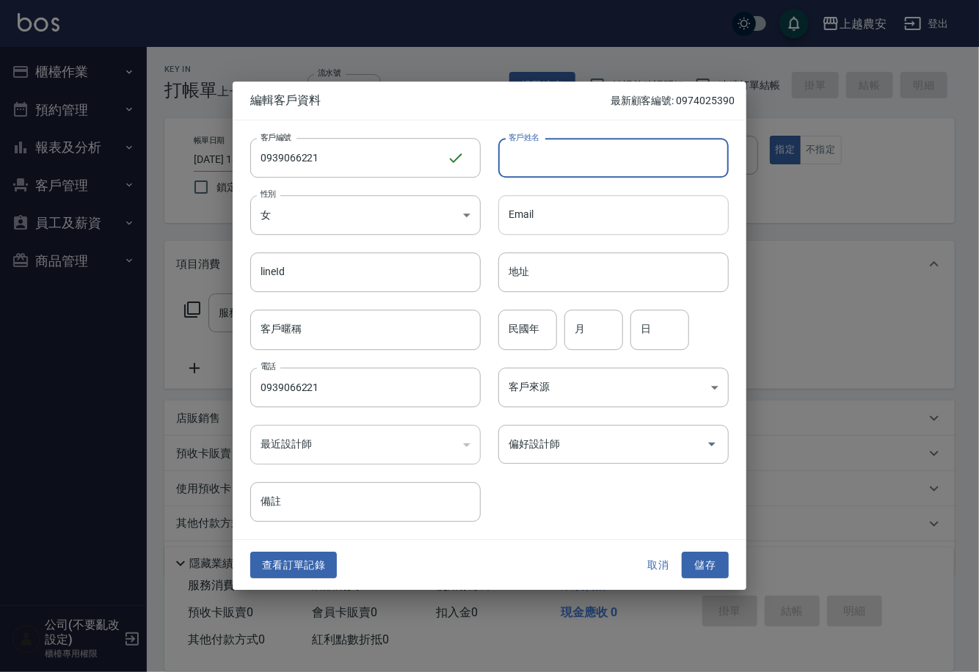
drag, startPoint x: 517, startPoint y: 164, endPoint x: 526, endPoint y: 217, distance: 53.6
click at [517, 164] on input "客戶姓名" at bounding box center [613, 158] width 230 height 40
type input "廖偵伶"
click at [530, 441] on div "偏好設計師 偏好設計師" at bounding box center [613, 444] width 230 height 39
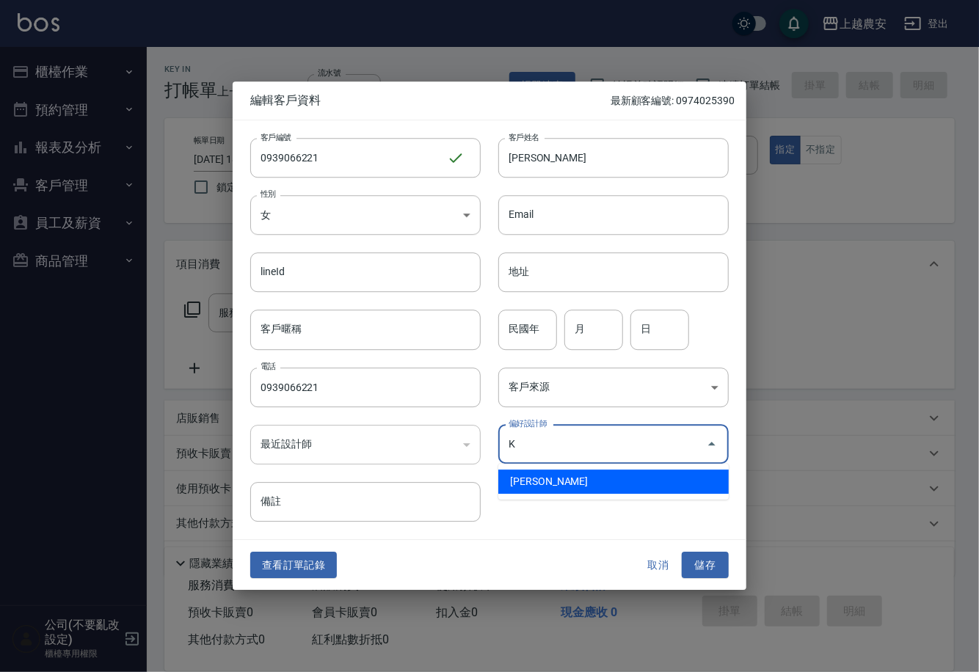
click at [532, 489] on li "林慧珊-K" at bounding box center [613, 482] width 230 height 24
type input "林慧珊"
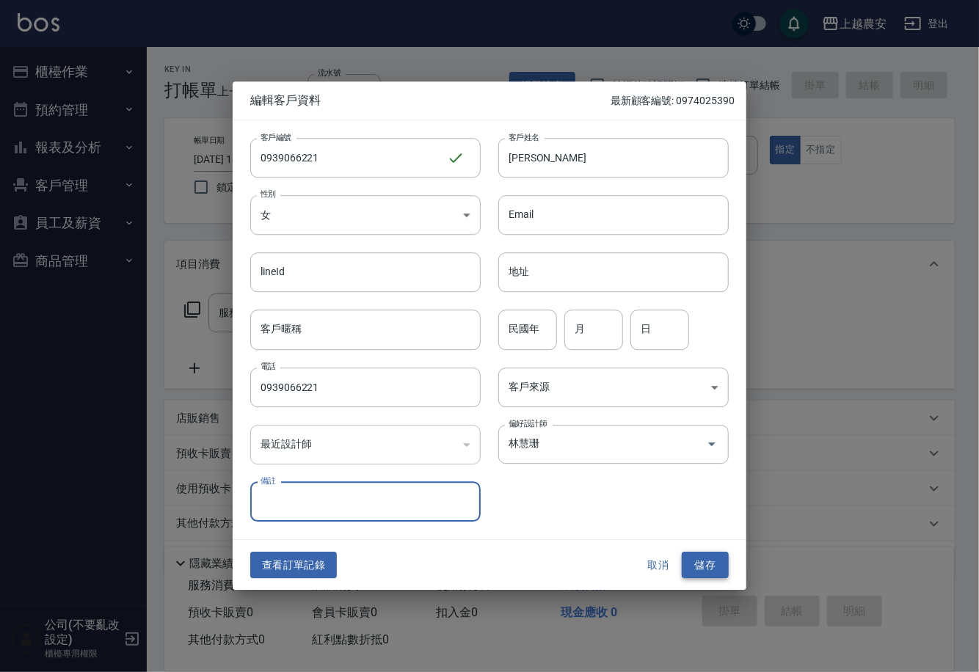
click at [694, 558] on button "儲存" at bounding box center [705, 565] width 47 height 27
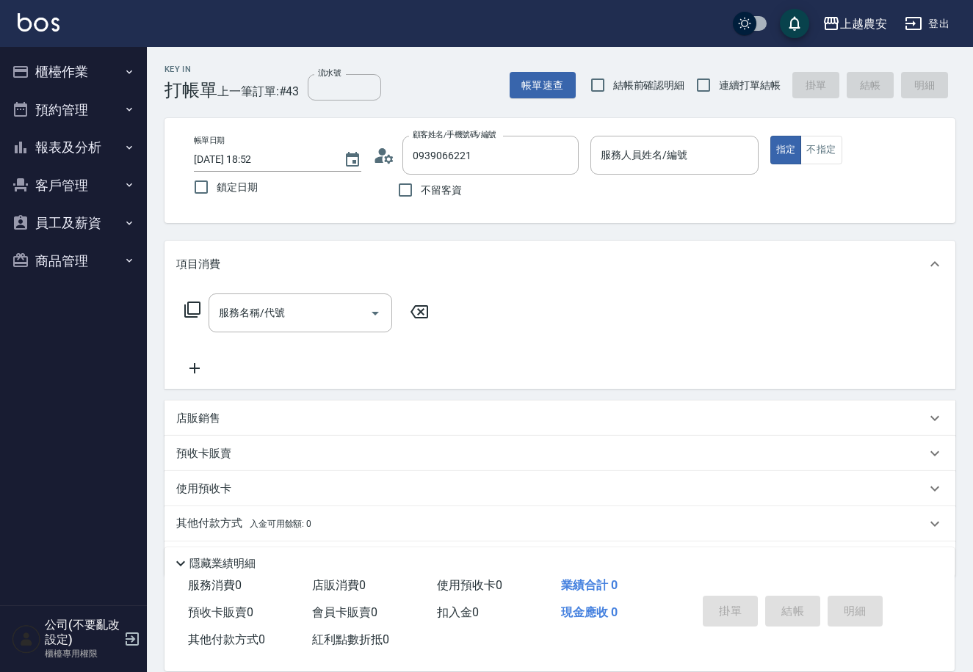
click at [81, 65] on button "櫃檯作業" at bounding box center [73, 72] width 135 height 38
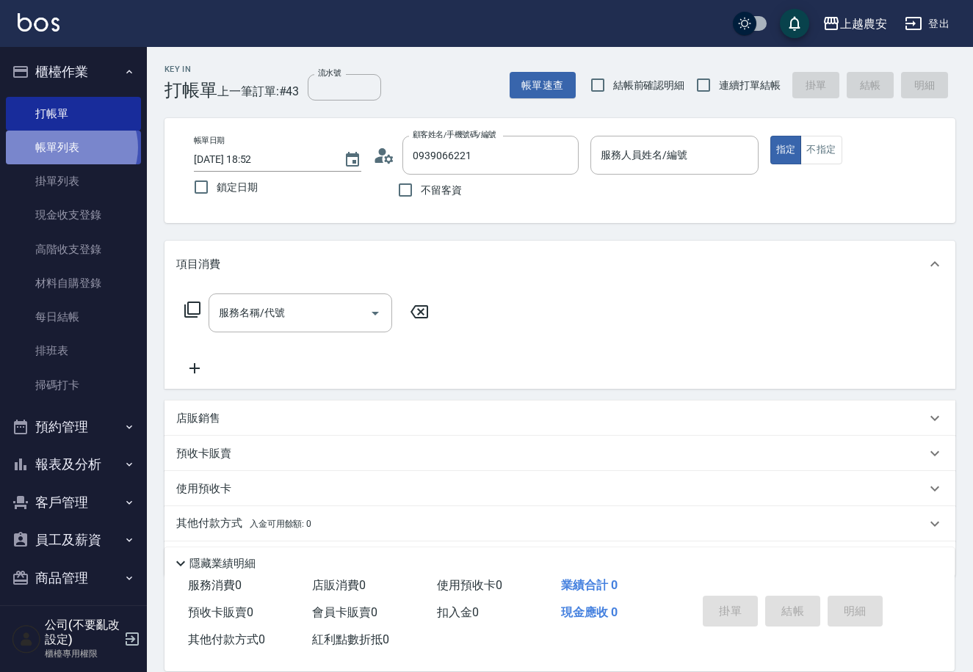
click at [70, 148] on link "帳單列表" at bounding box center [73, 148] width 135 height 34
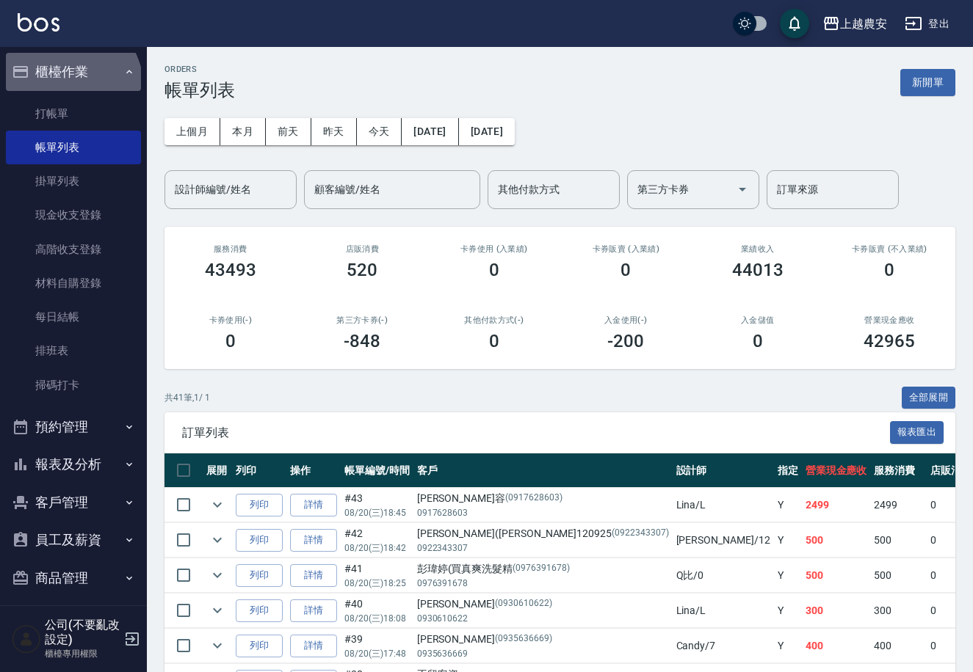
click at [59, 89] on button "櫃檯作業" at bounding box center [73, 72] width 135 height 38
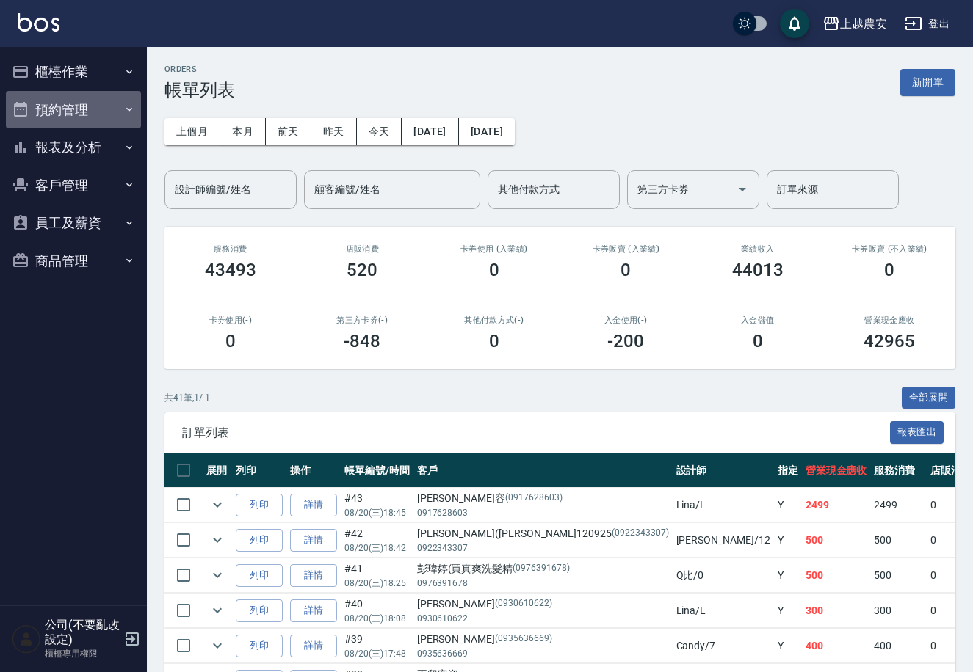
click at [58, 107] on button "預約管理" at bounding box center [73, 110] width 135 height 38
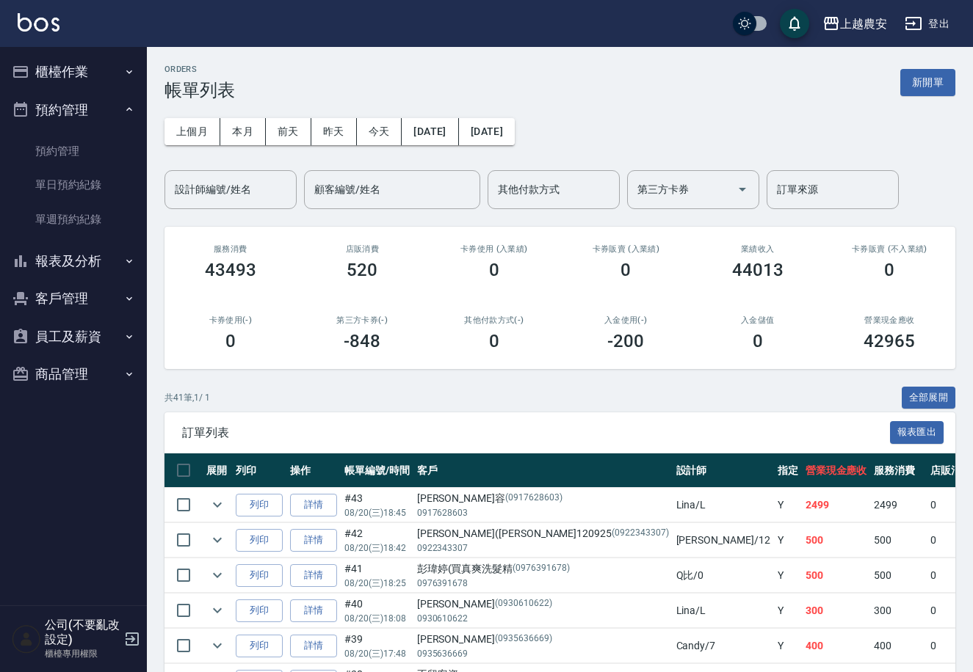
click at [70, 74] on button "櫃檯作業" at bounding box center [73, 72] width 135 height 38
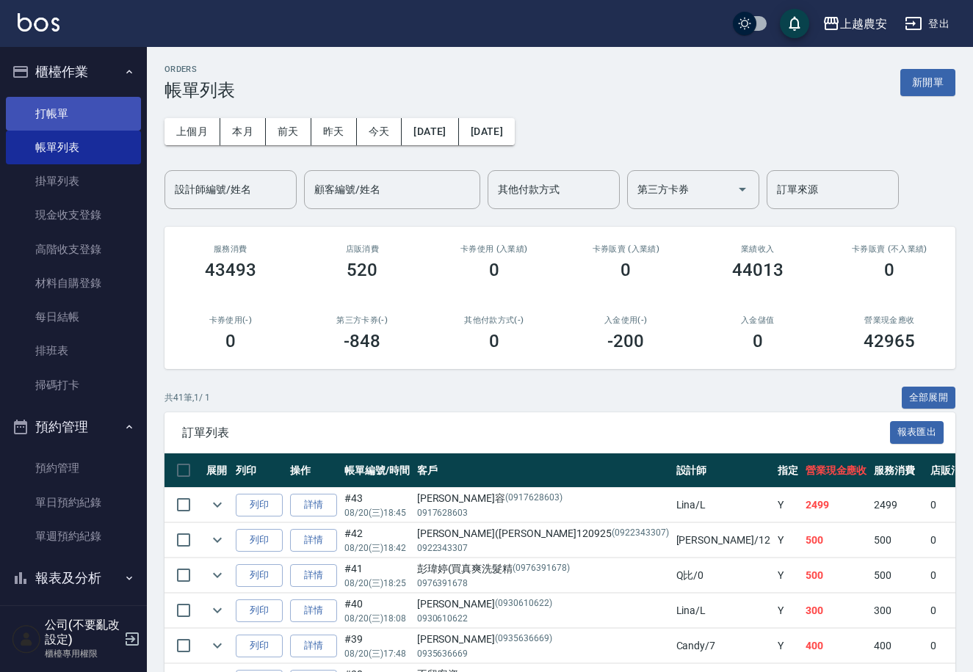
click at [70, 111] on link "打帳單" at bounding box center [73, 114] width 135 height 34
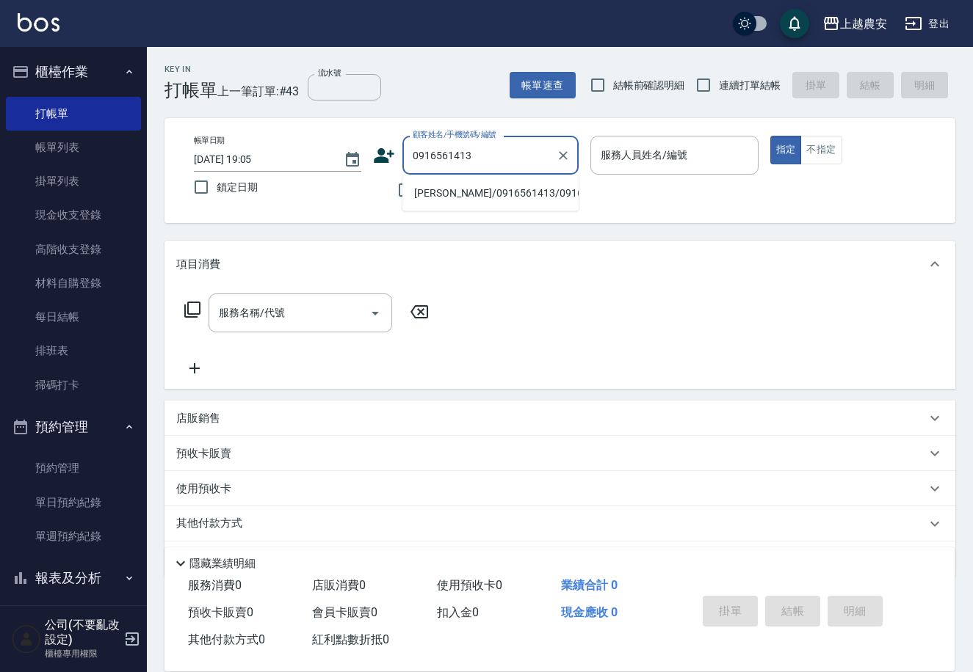
click at [459, 194] on li "洪小姐/0916561413/0916561413" at bounding box center [490, 193] width 176 height 24
type input "洪小姐/0916561413/0916561413"
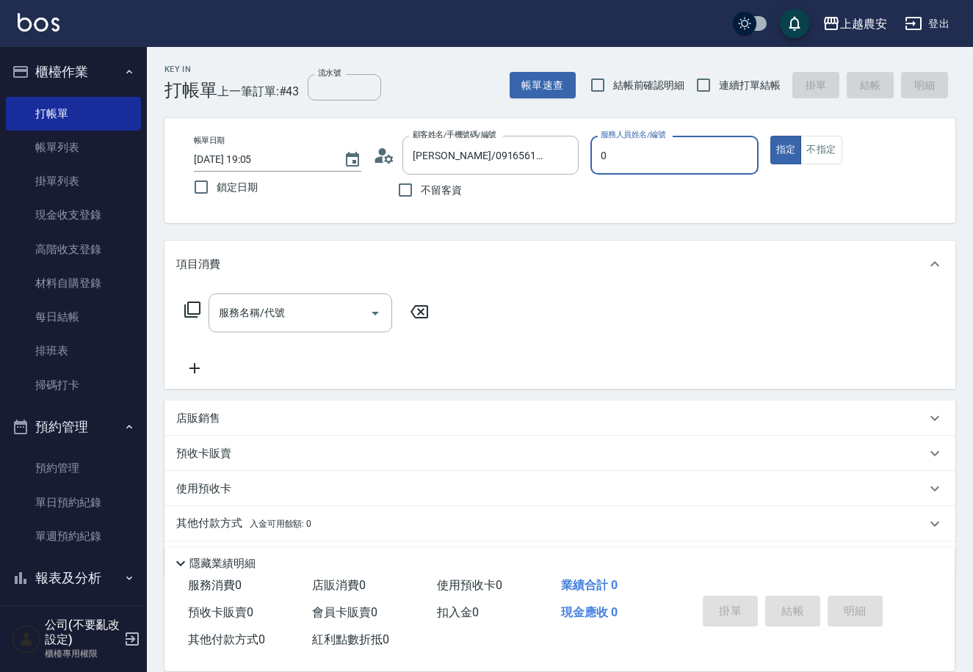
type input "Q比-0"
type button "true"
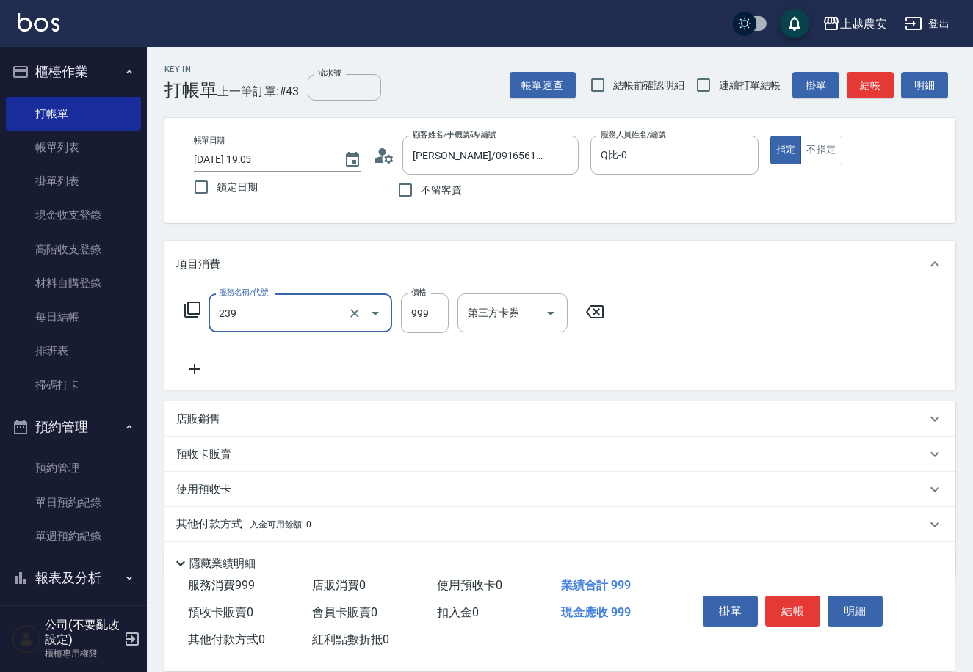
type input "頭皮SPA洗髮(239)"
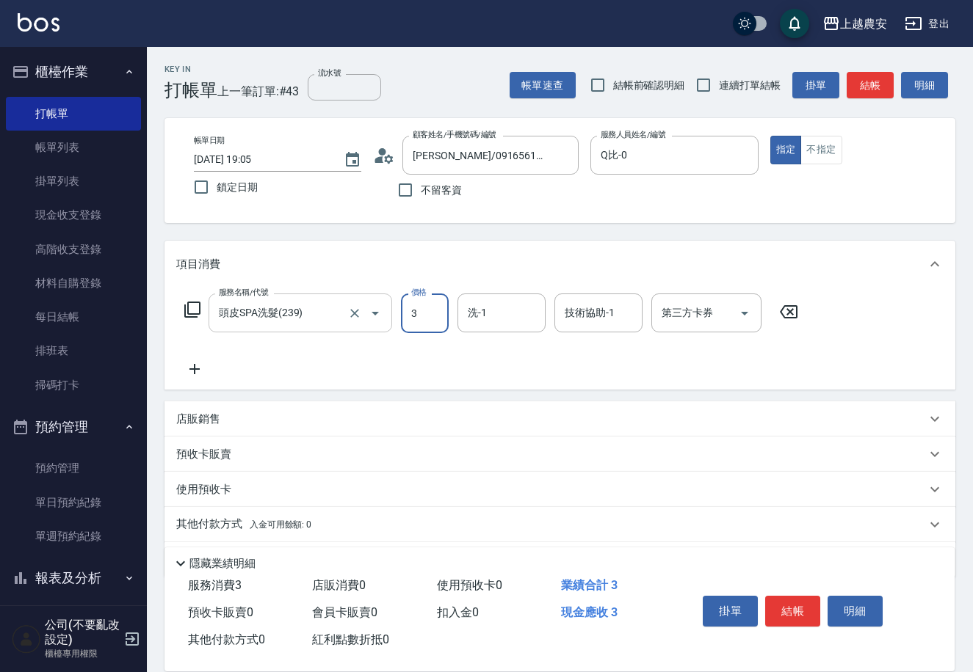
click at [323, 327] on div "頭皮SPA洗髮(239) 服務名稱/代號" at bounding box center [300, 313] width 184 height 39
type input "3"
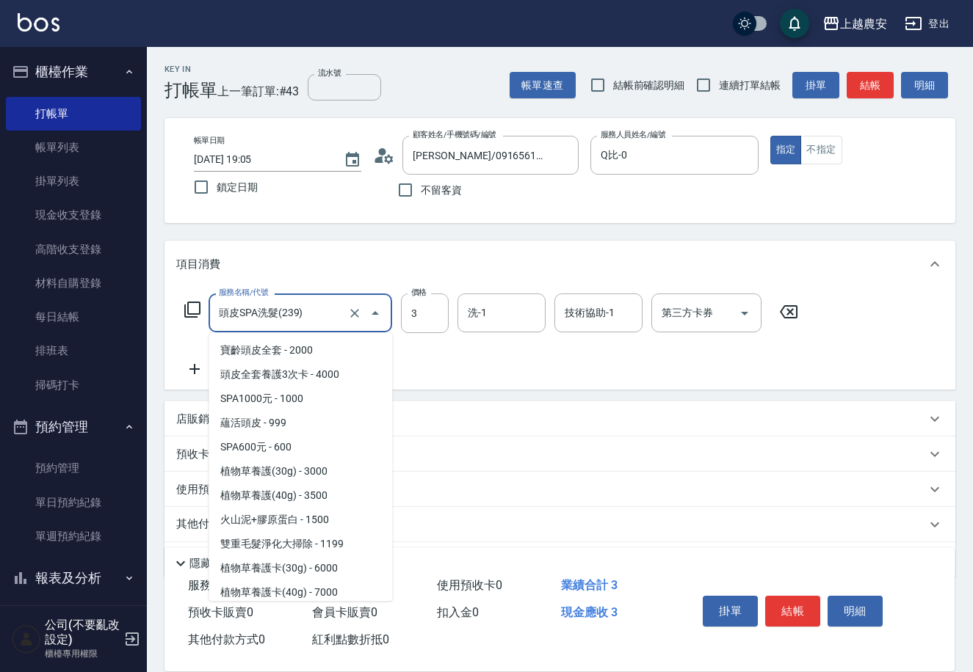
scroll to position [535, 0]
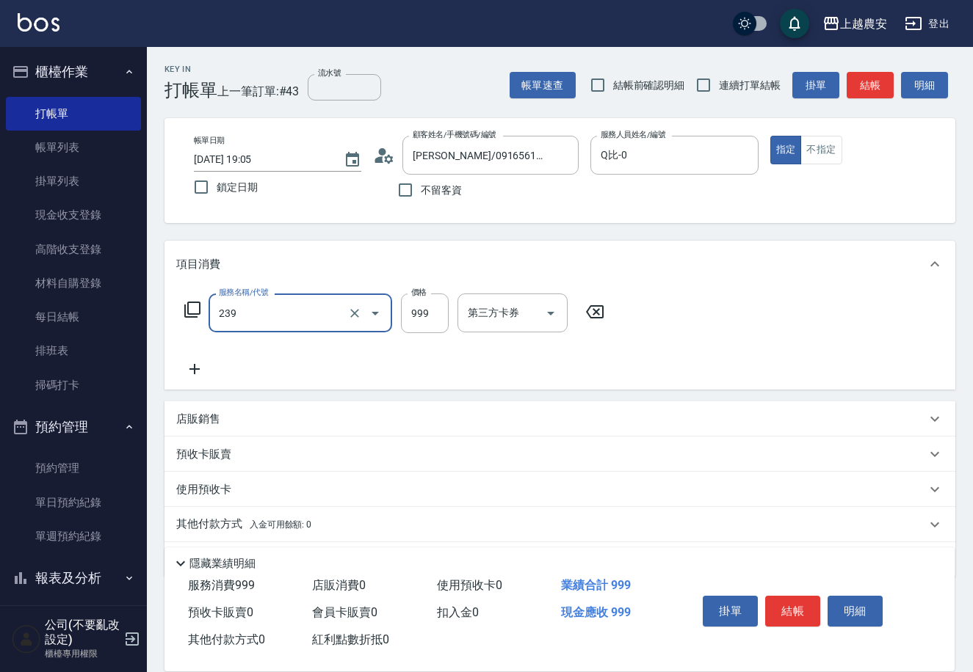
type input "頭皮SPA洗髮(239)"
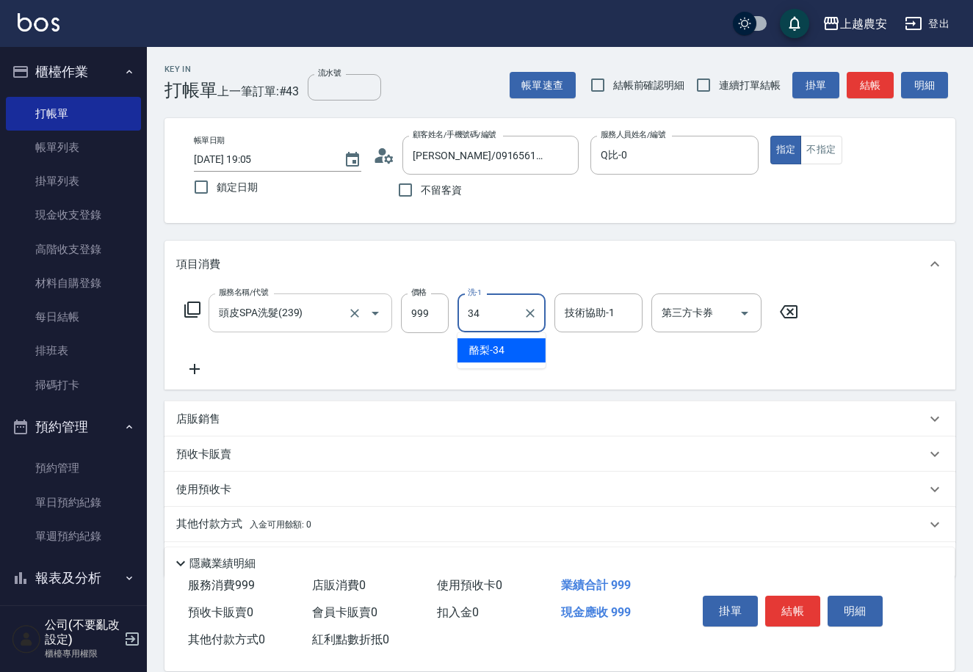
type input "酪梨-34"
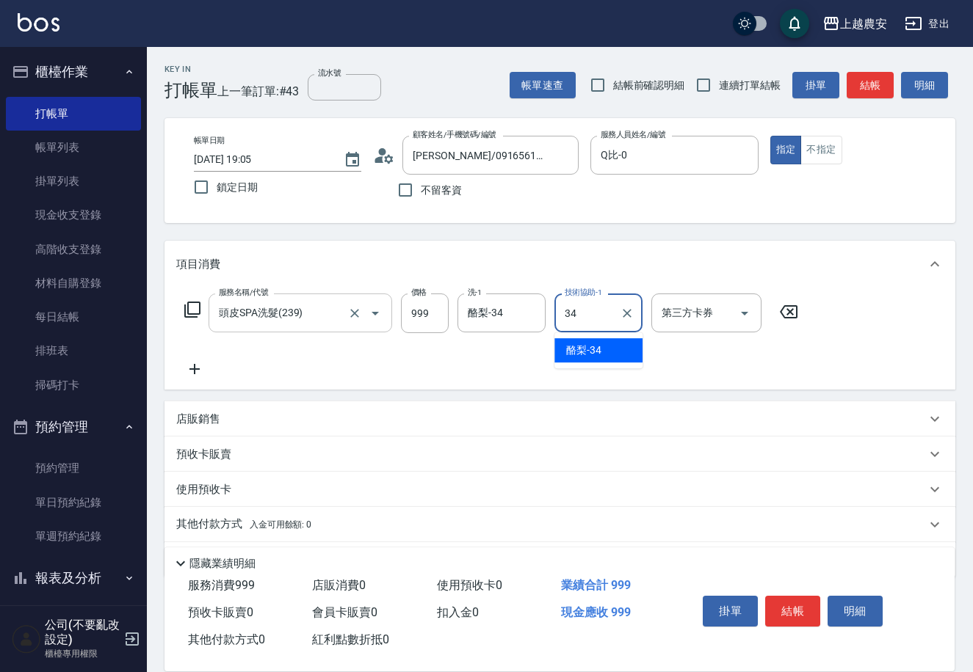
type input "酪梨-34"
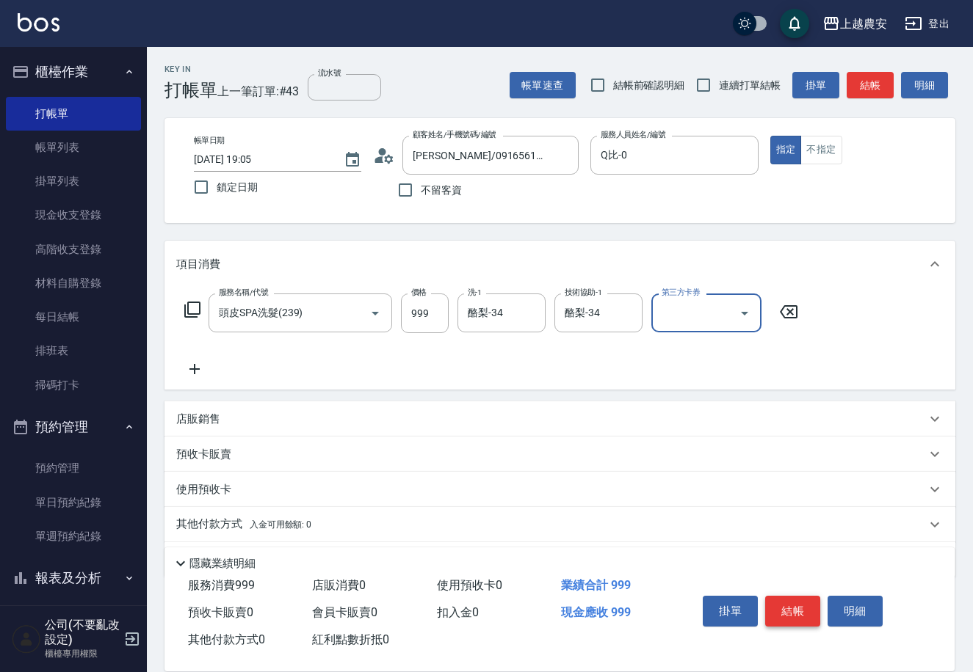
click at [807, 611] on button "結帳" at bounding box center [792, 611] width 55 height 31
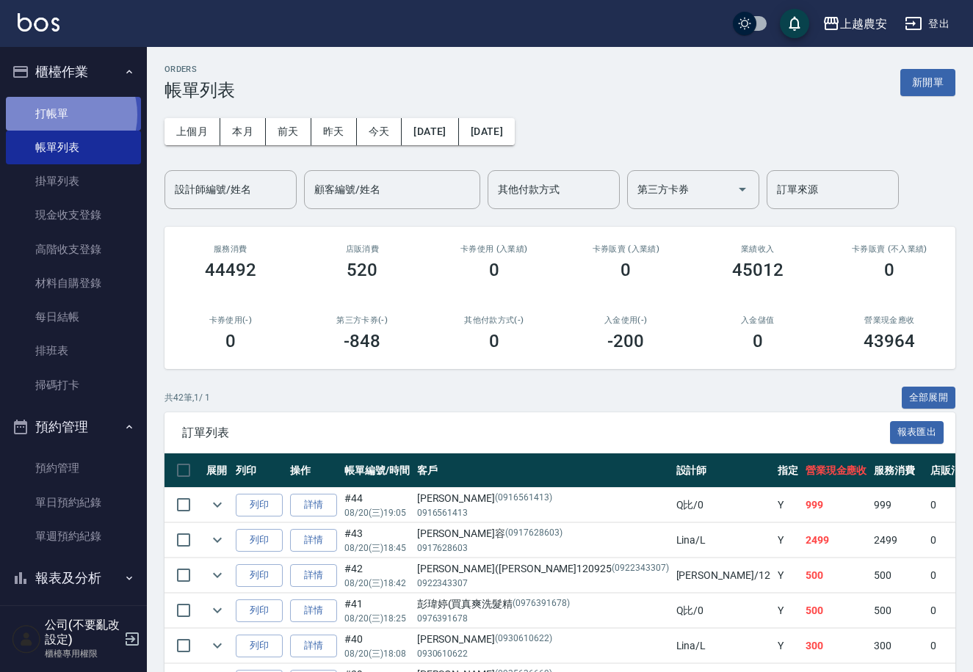
click at [59, 114] on link "打帳單" at bounding box center [73, 114] width 135 height 34
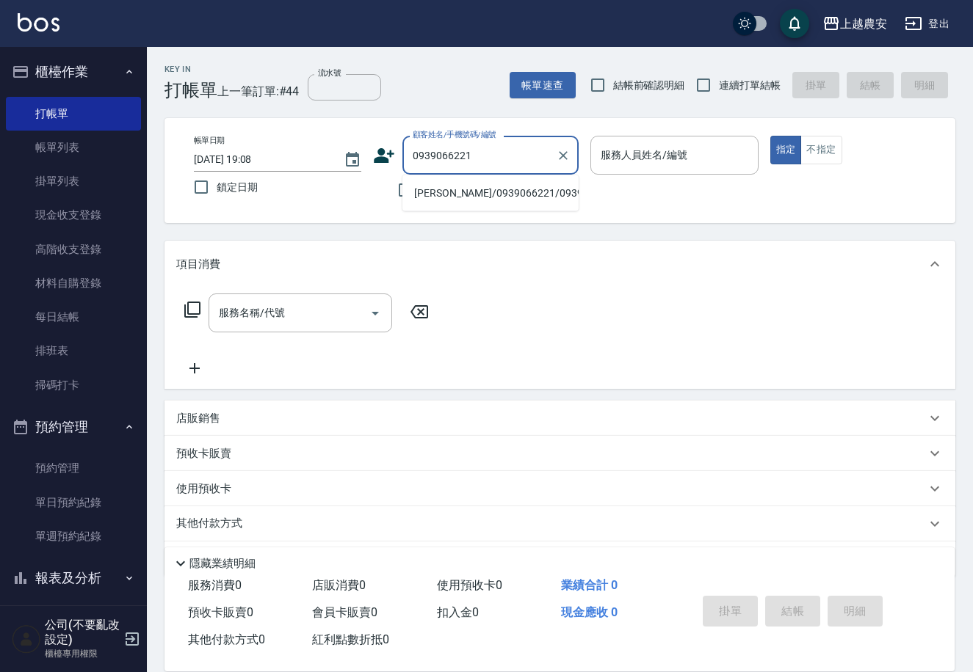
click at [482, 197] on li "廖偵伶/0939066221/0939066221" at bounding box center [490, 193] width 176 height 24
type input "廖偵伶/0939066221/0939066221"
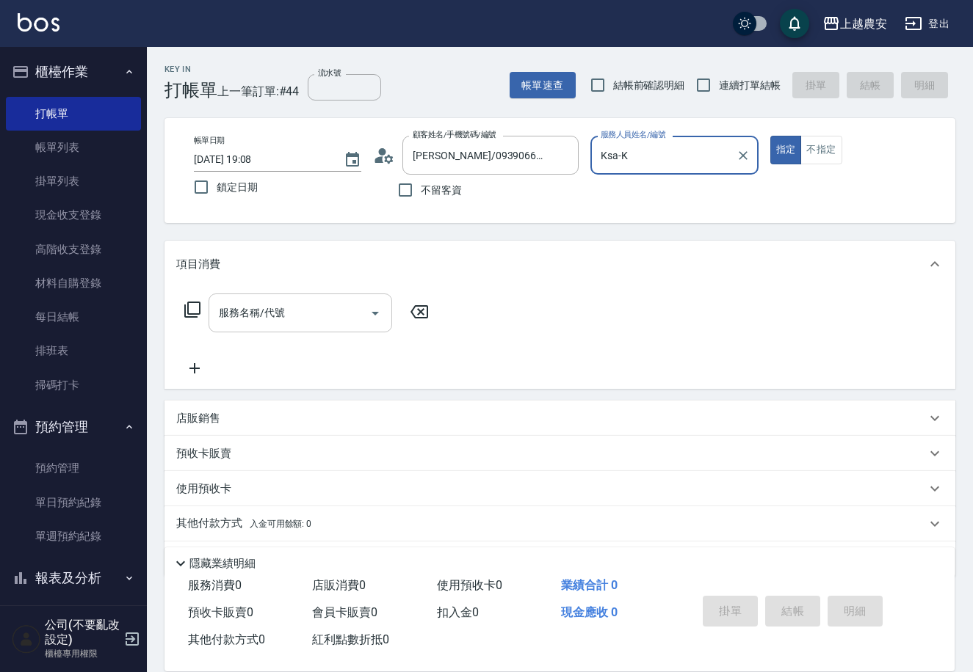
type input "Ksa-K"
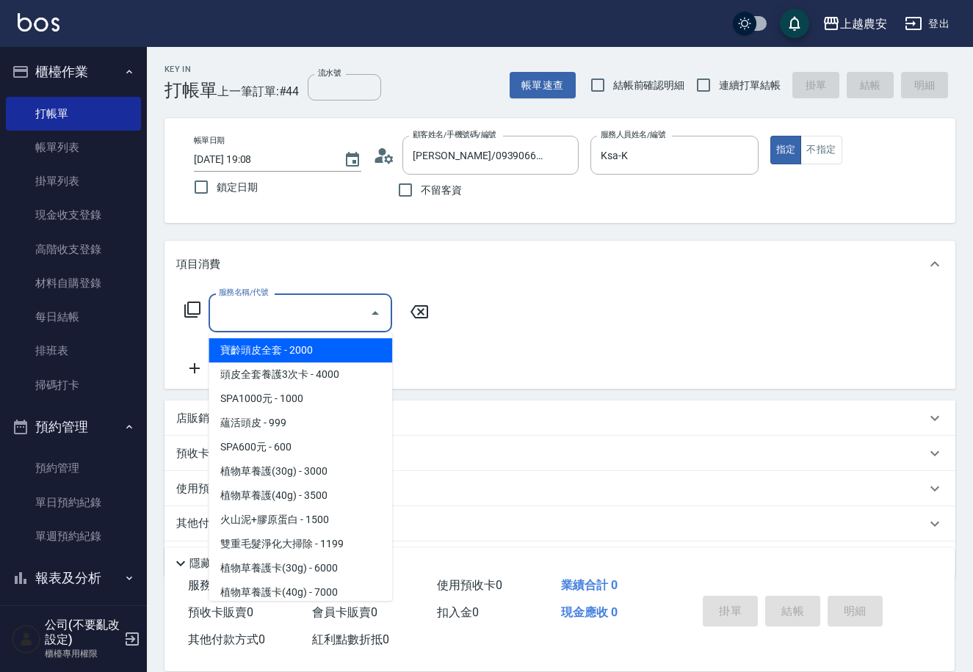
click at [294, 314] on input "服務名稱/代號" at bounding box center [289, 313] width 148 height 26
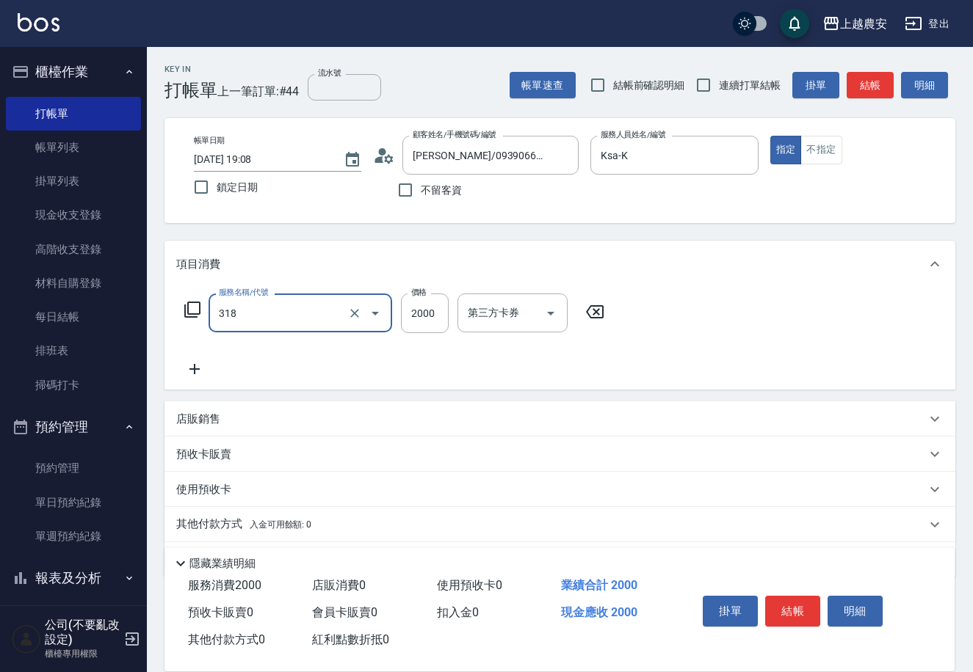
type input "燙髮1500↑(自購)(318)"
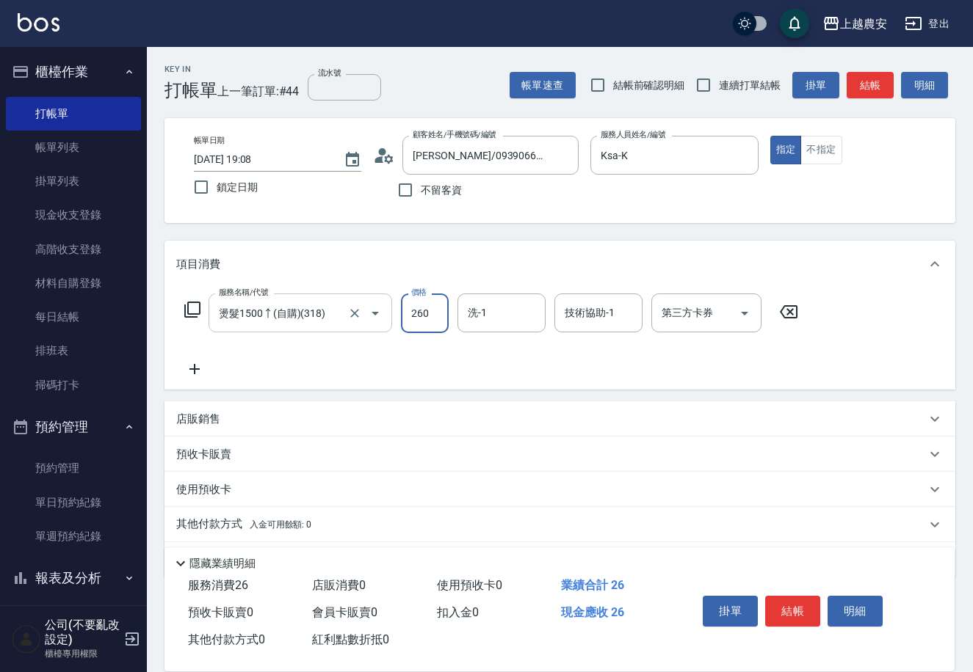
type input "2600"
type input "Elfi-39"
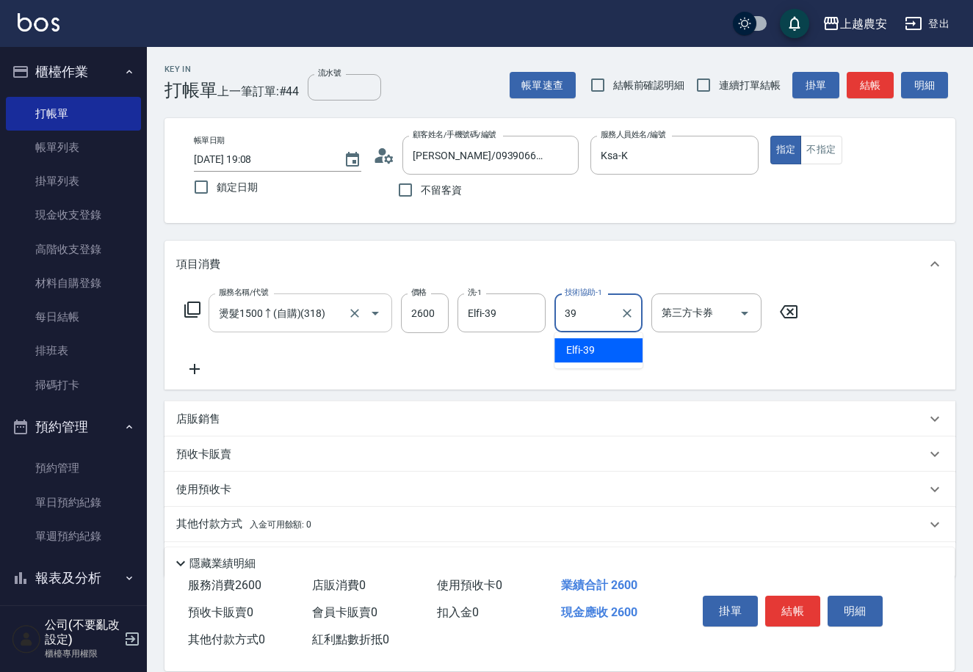
type input "Elfi-39"
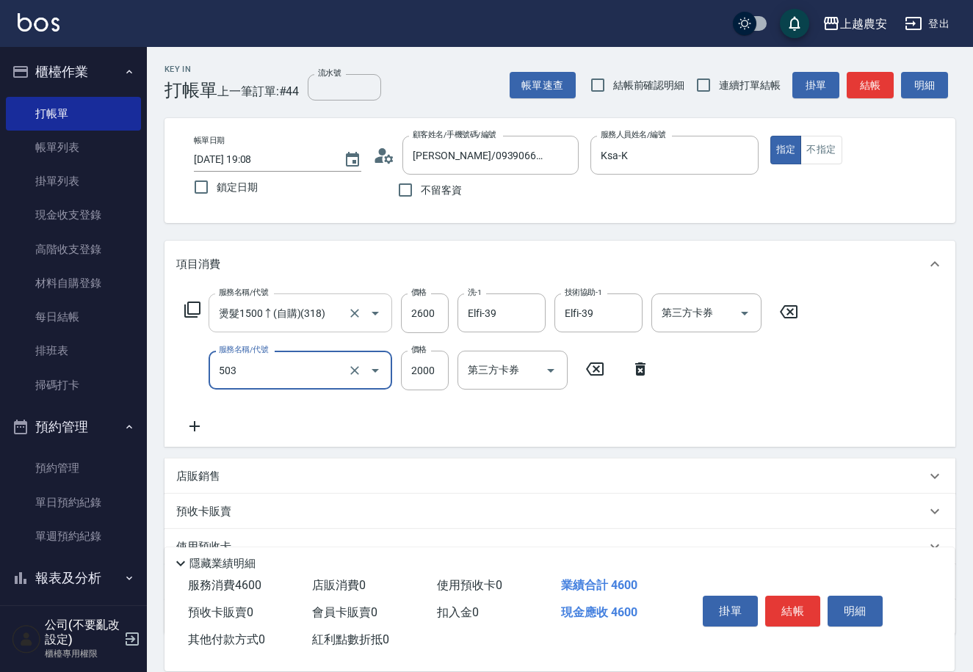
type input "染髮1500↑(503)"
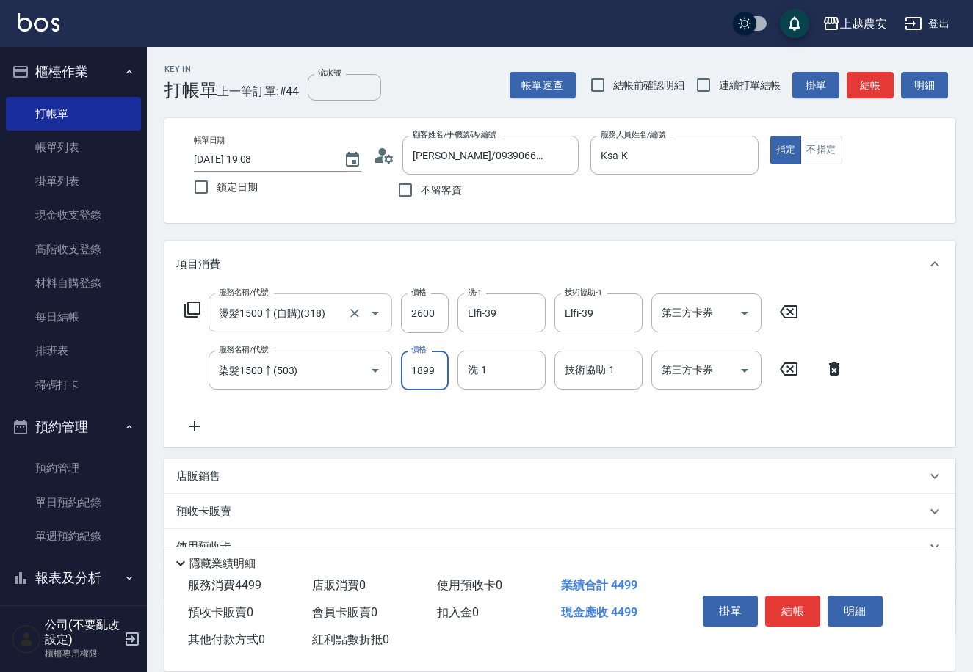
type input "1899"
type input "Elfi-39"
click at [780, 602] on button "結帳" at bounding box center [792, 611] width 55 height 31
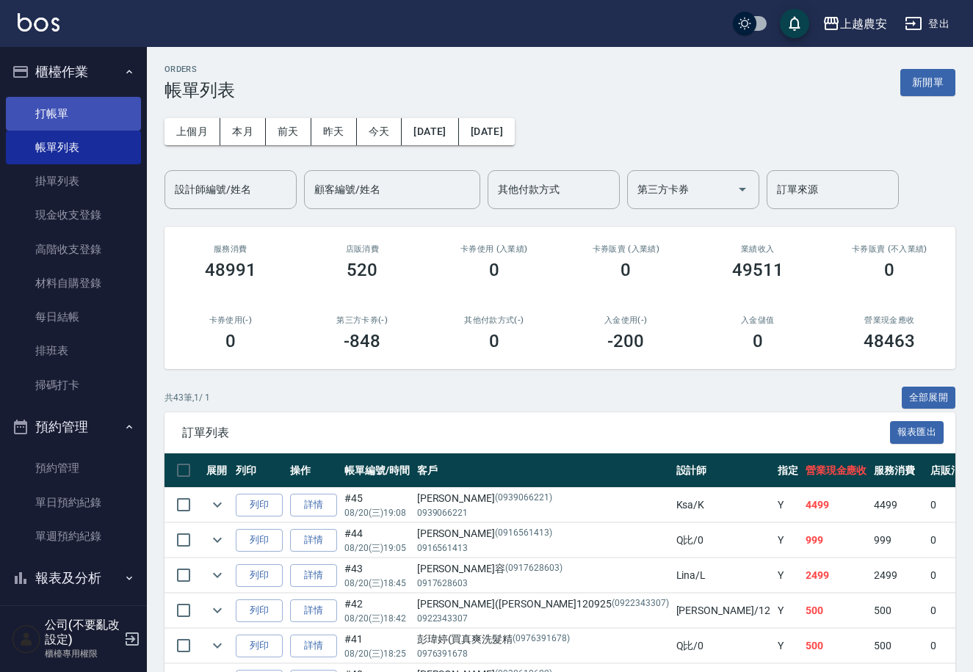
click at [52, 116] on link "打帳單" at bounding box center [73, 114] width 135 height 34
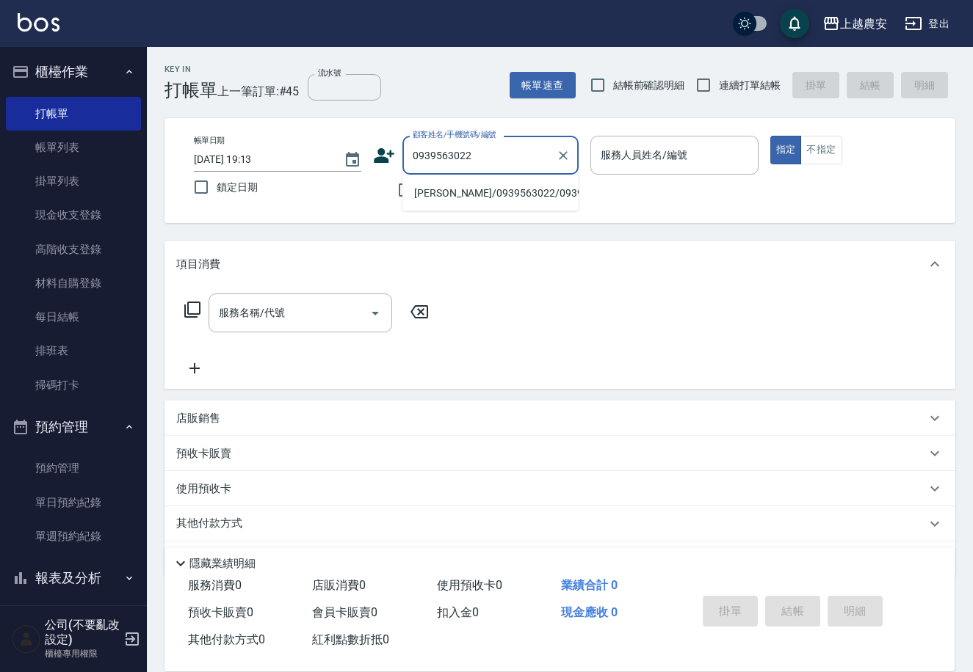
click at [452, 188] on li "鍾芳/0939563022/0939563022" at bounding box center [490, 193] width 176 height 24
type input "鍾芳/0939563022/0939563022"
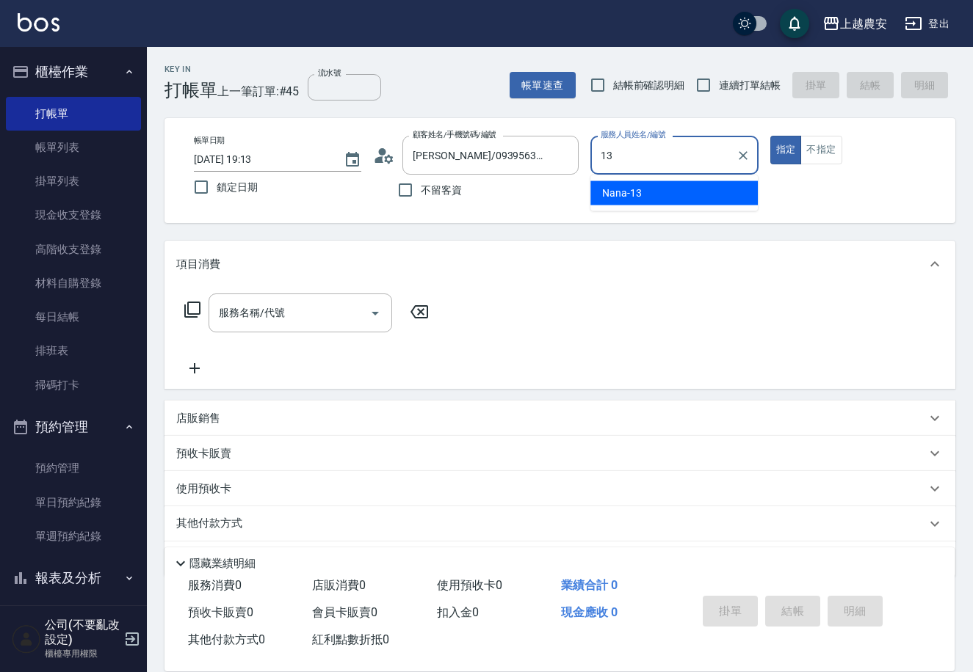
type input "Nana-13"
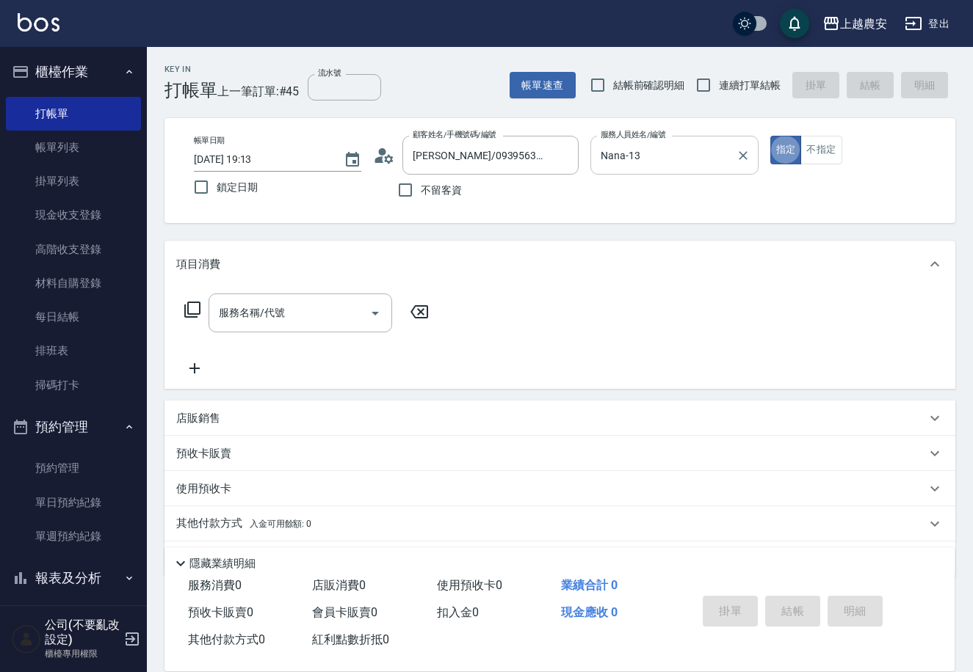
type button "true"
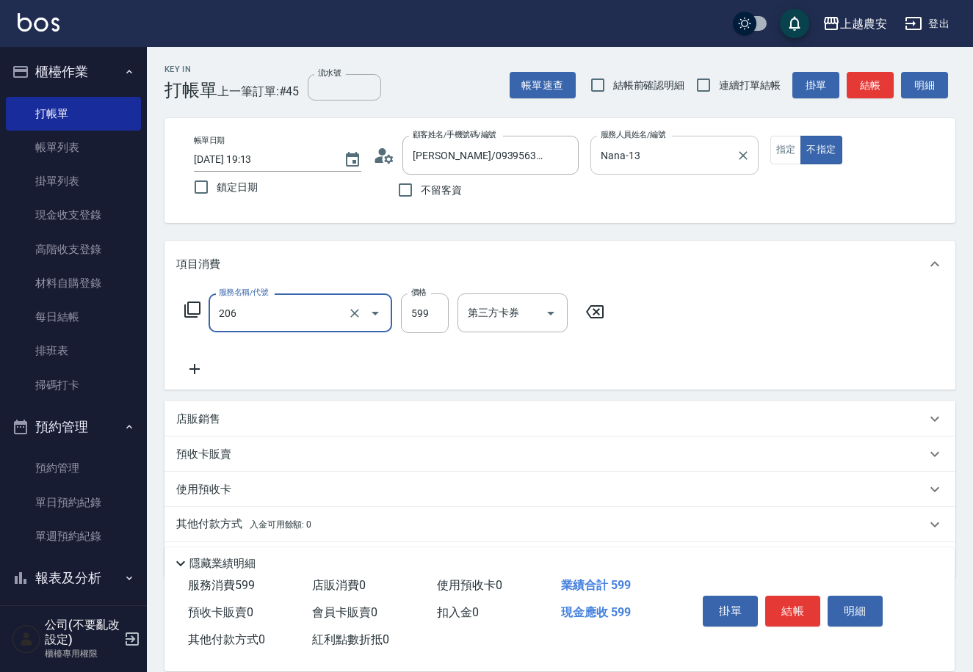
type input "洗+剪(206)"
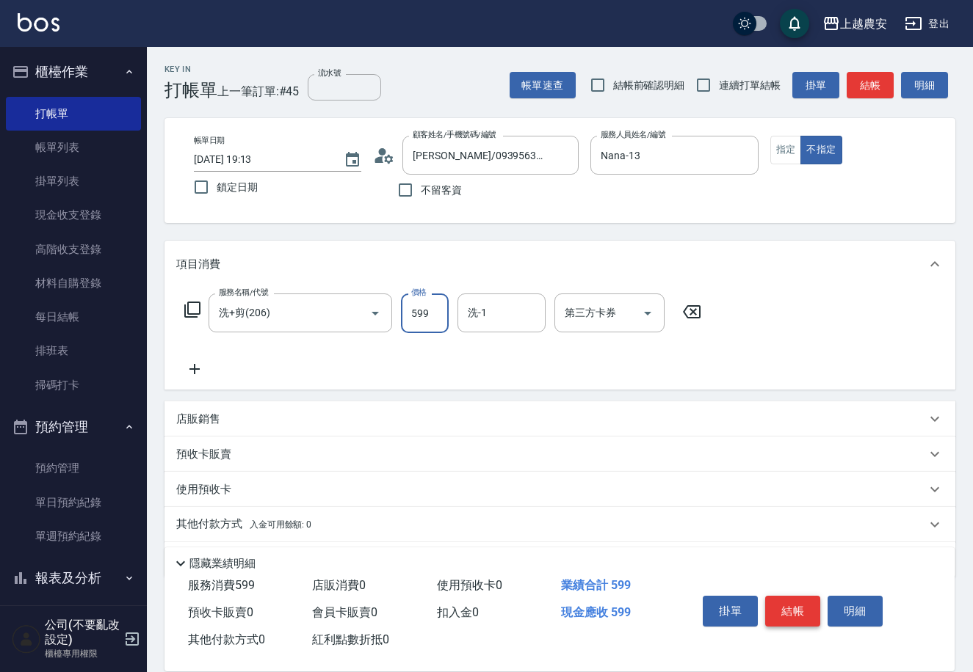
click at [785, 601] on button "結帳" at bounding box center [792, 611] width 55 height 31
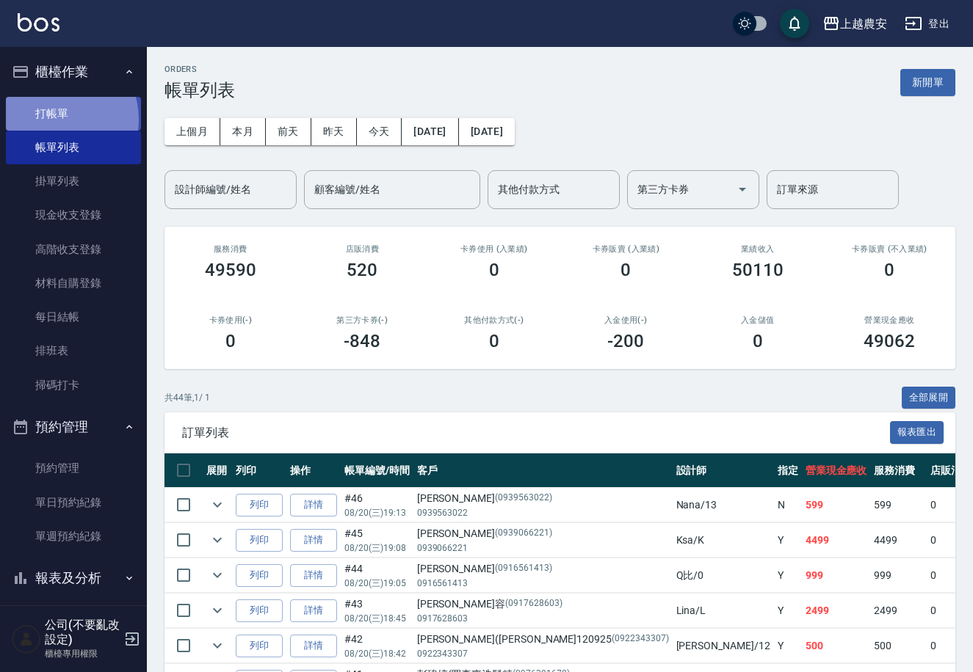
click at [54, 119] on link "打帳單" at bounding box center [73, 114] width 135 height 34
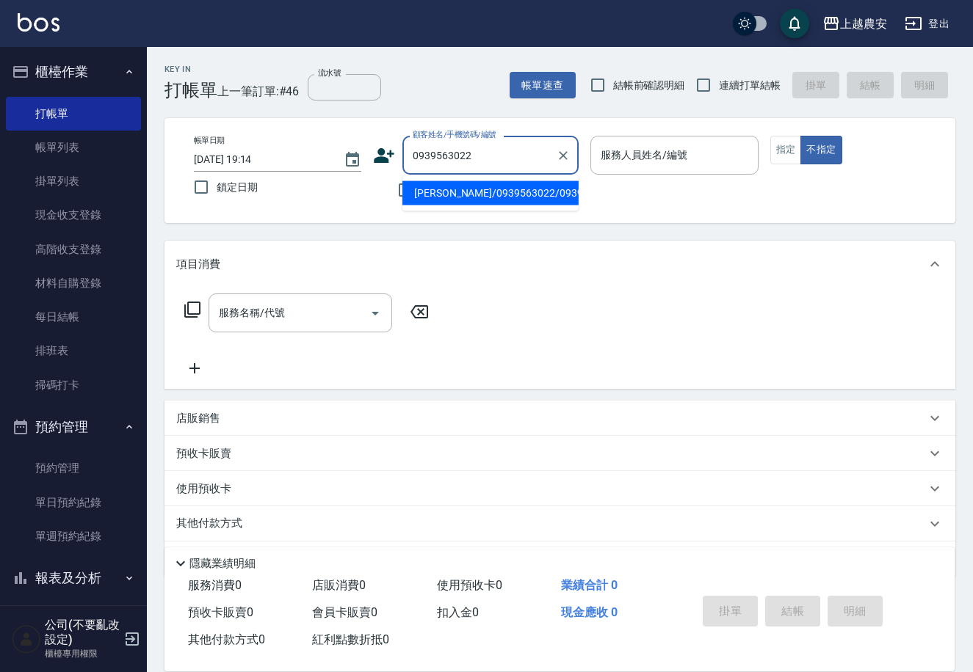
click at [488, 191] on li "鍾芳/0939563022/0939563022" at bounding box center [490, 193] width 176 height 24
type input "鍾芳/0939563022/0939563022"
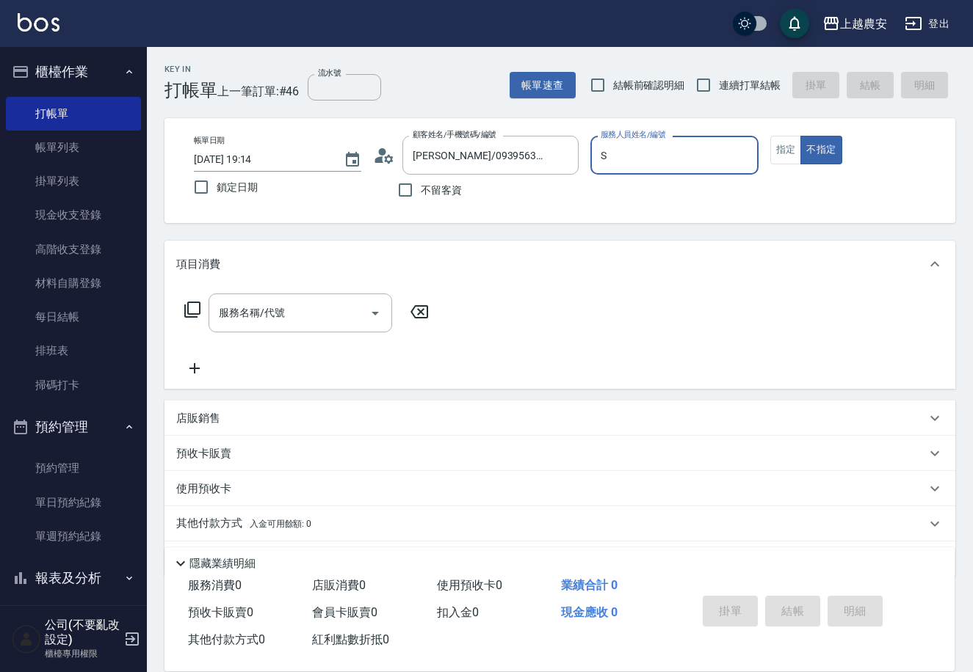
type input "Sandy-S"
type button "false"
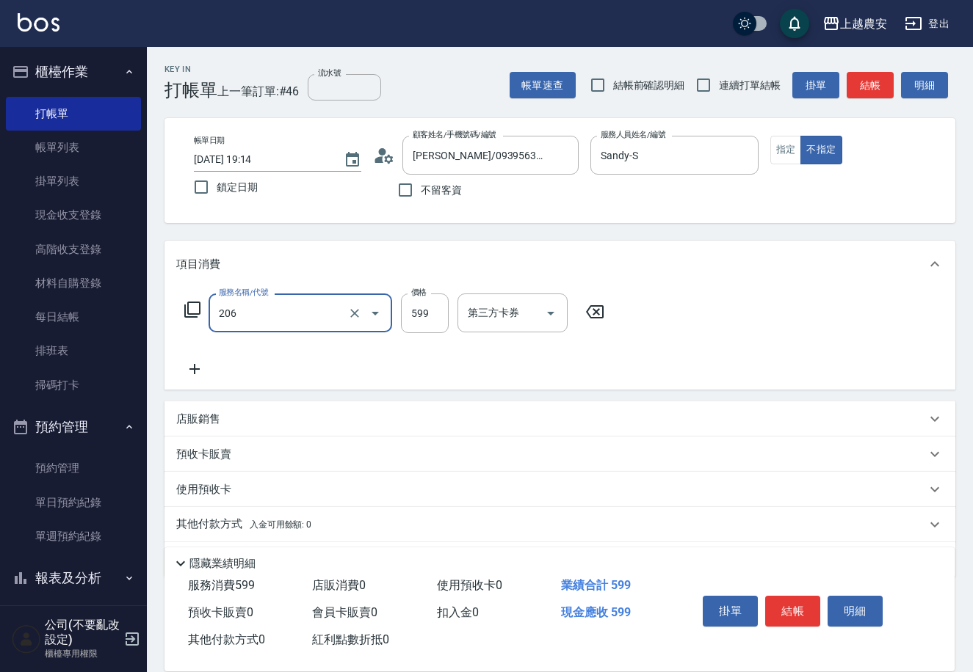
type input "洗+剪(206)"
click at [789, 604] on button "結帳" at bounding box center [792, 611] width 55 height 31
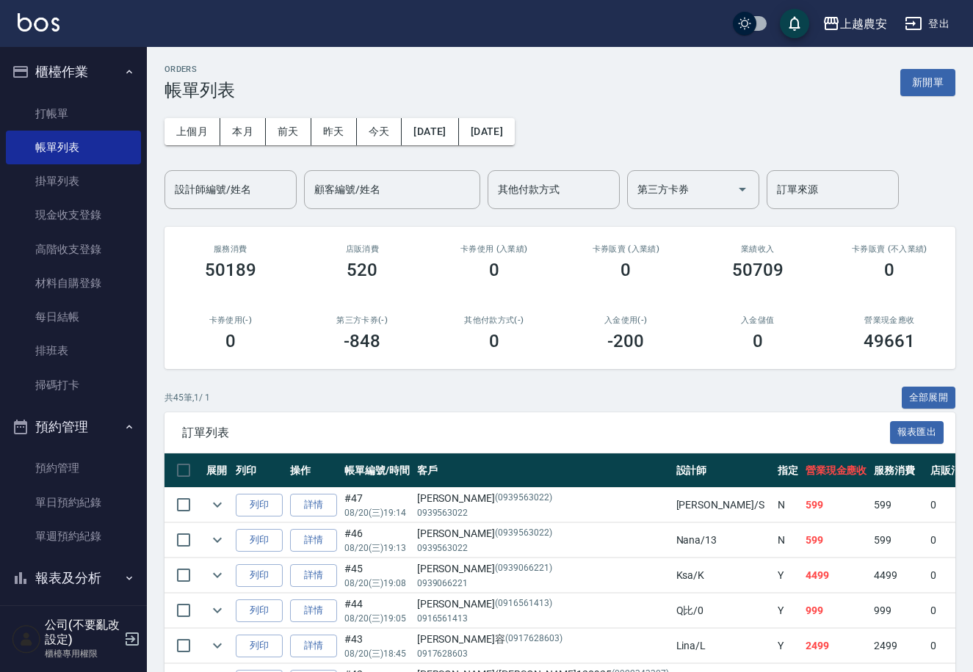
scroll to position [121, 0]
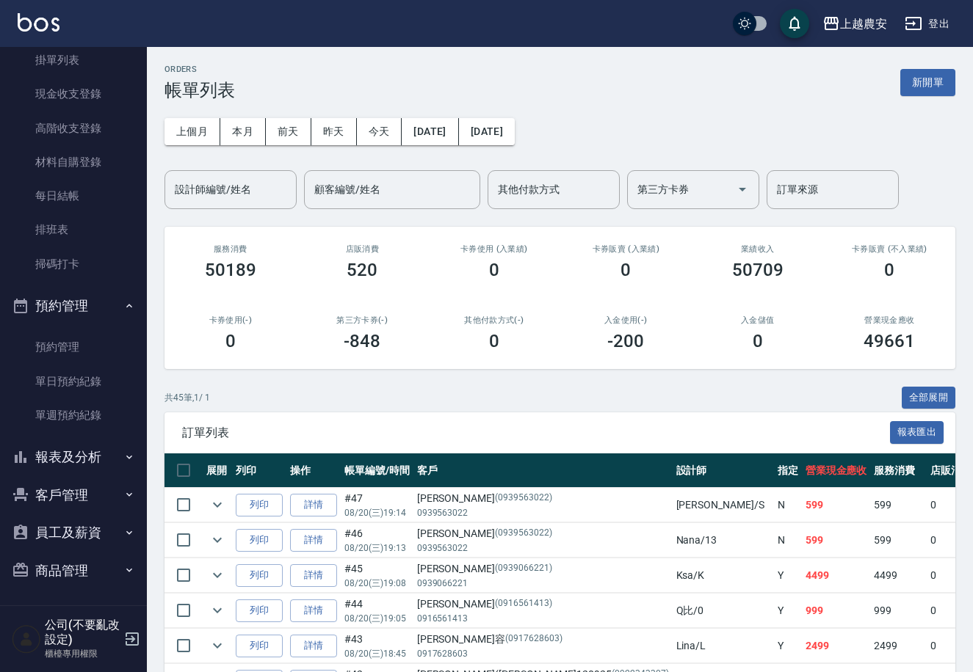
click at [81, 490] on button "客戶管理" at bounding box center [73, 495] width 135 height 38
click at [79, 533] on link "客戶列表" at bounding box center [73, 537] width 135 height 34
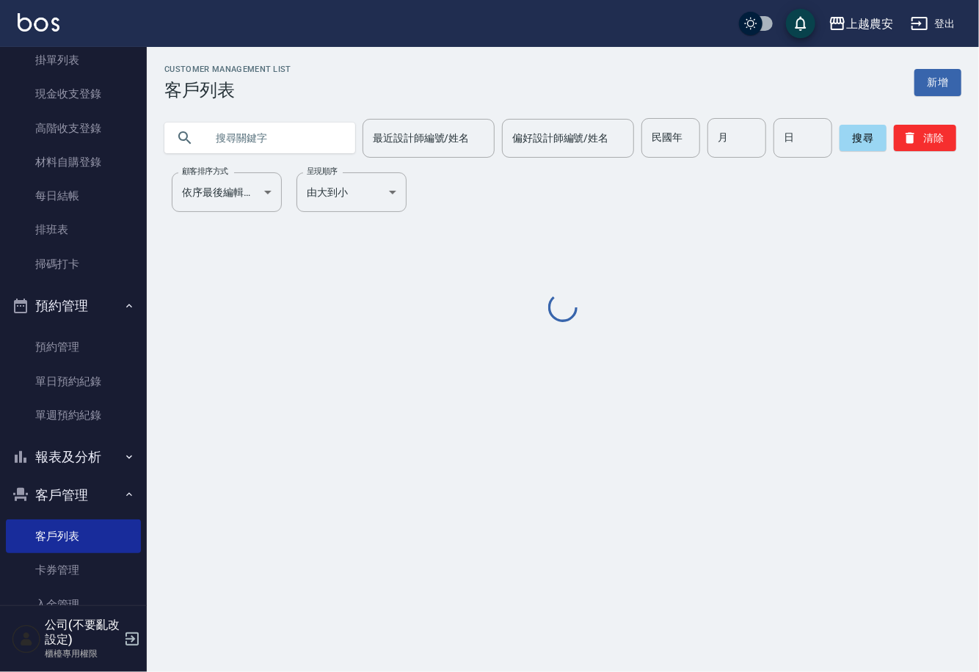
click at [255, 143] on input "text" at bounding box center [275, 138] width 138 height 40
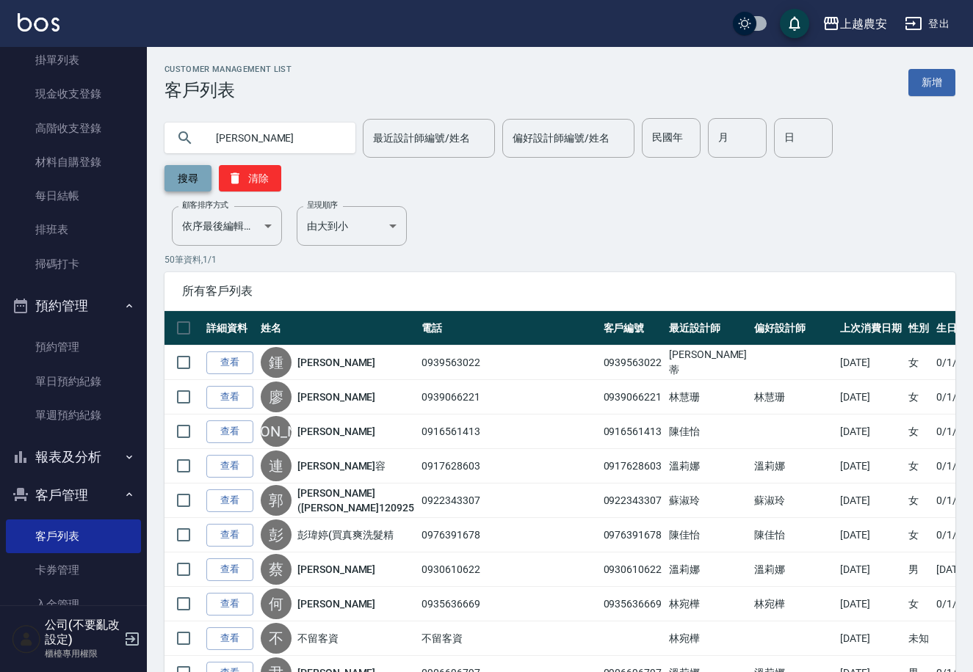
type input "美娜"
drag, startPoint x: 856, startPoint y: 141, endPoint x: 769, endPoint y: 287, distance: 170.2
click at [211, 165] on button "搜尋" at bounding box center [187, 178] width 47 height 26
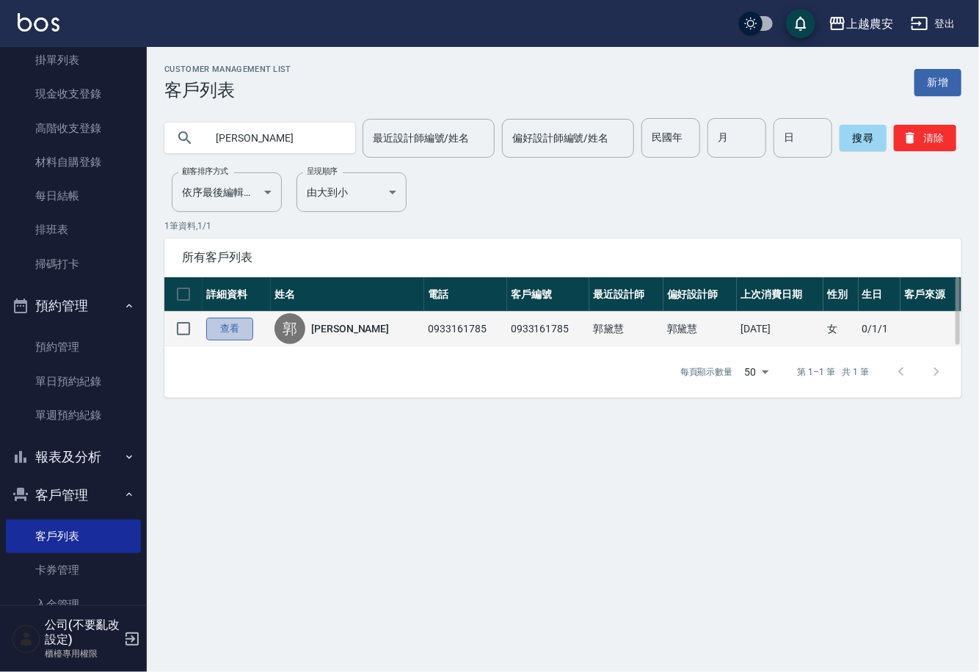
click at [225, 329] on link "查看" at bounding box center [229, 329] width 47 height 23
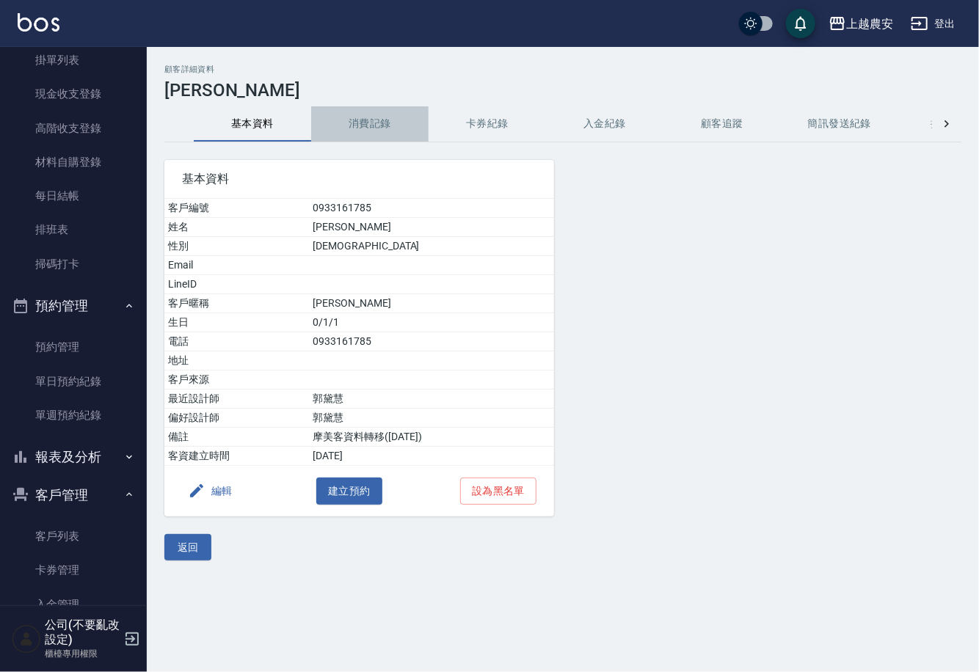
click at [369, 126] on button "消費記錄" at bounding box center [369, 123] width 117 height 35
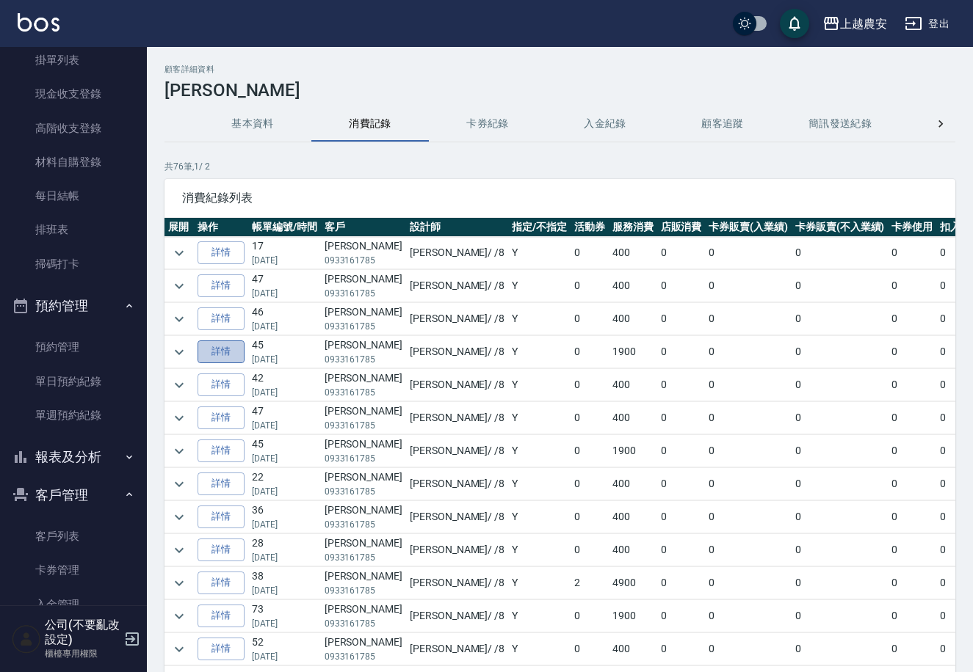
click at [230, 355] on link "詳情" at bounding box center [220, 352] width 47 height 23
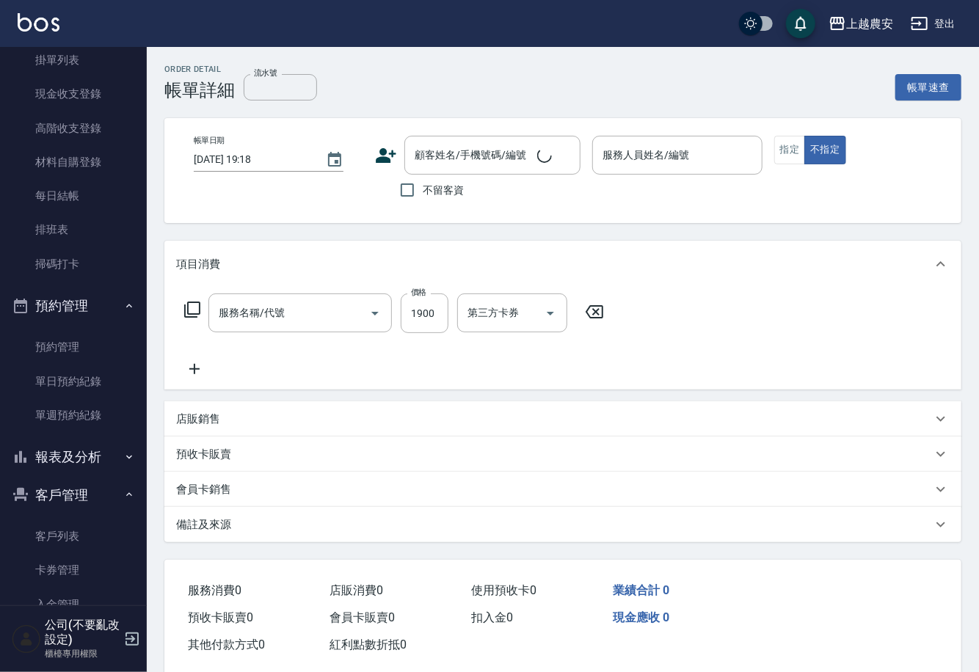
type input "2025/06/03 18:46"
type input "黛慧-8"
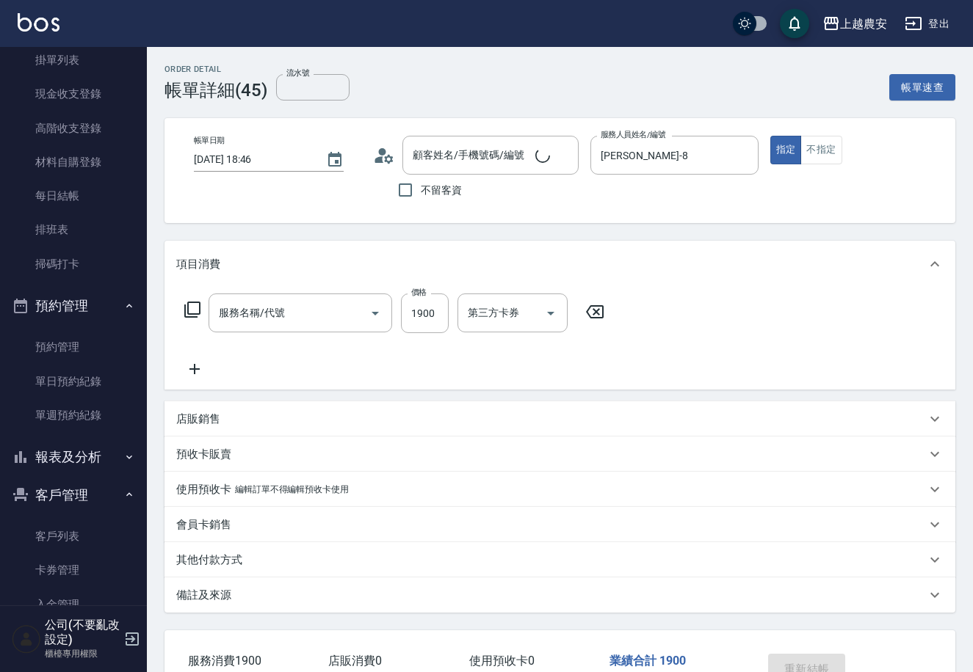
type input "染髮1500↑(503)"
type input "郭美娜/0933161785/0933161785"
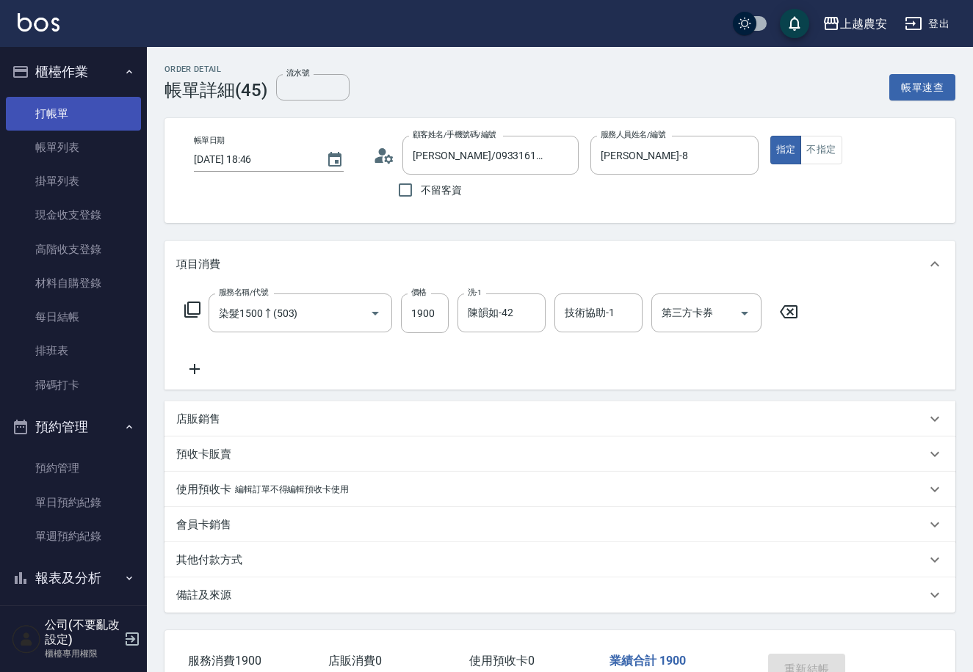
click at [86, 104] on link "打帳單" at bounding box center [73, 114] width 135 height 34
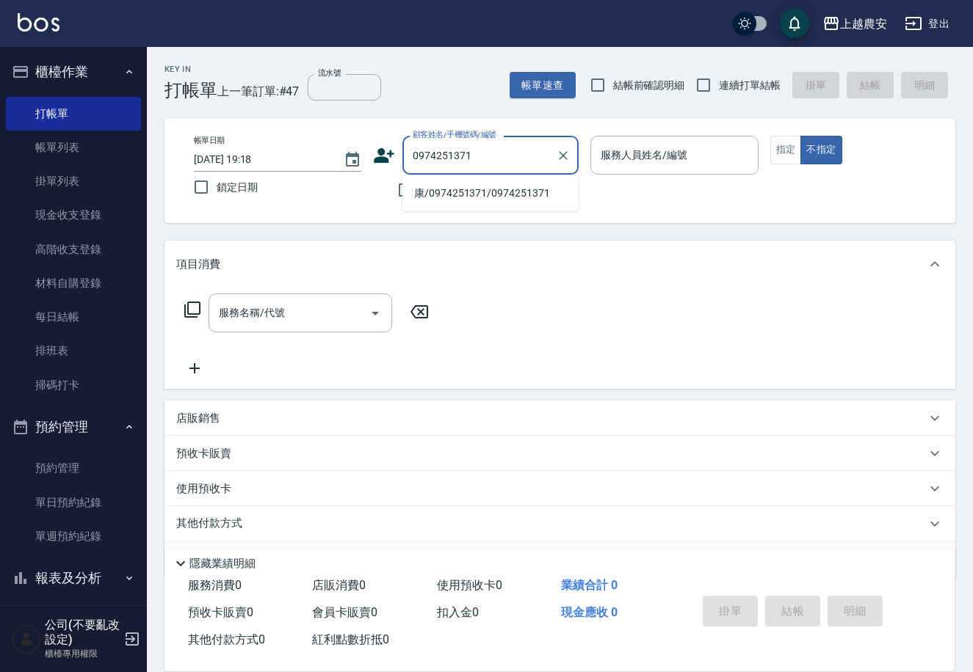
drag, startPoint x: 465, startPoint y: 193, endPoint x: 690, endPoint y: 152, distance: 229.1
click at [465, 192] on li "康/0974251371/0974251371" at bounding box center [490, 193] width 176 height 24
type input "康/0974251371/0974251371"
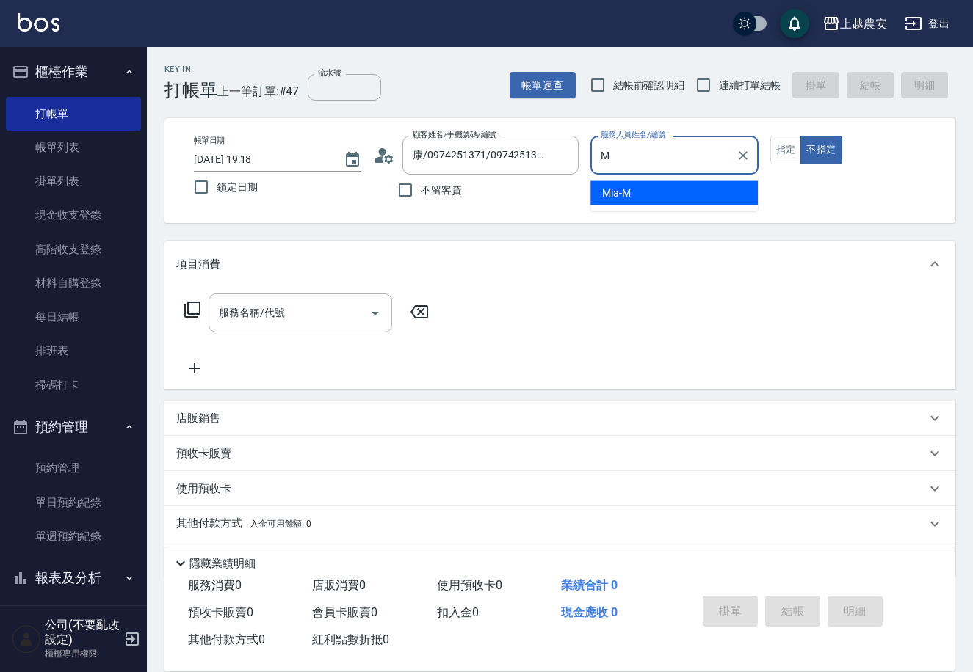
type input "Mia-M"
type button "false"
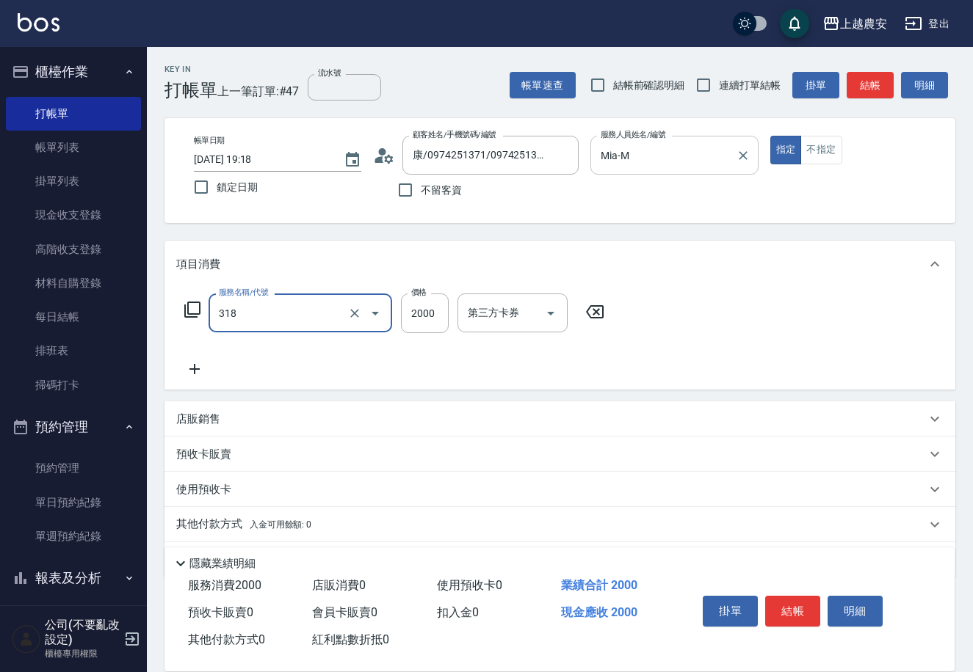
type input "燙髮1500↑(自購)(318)"
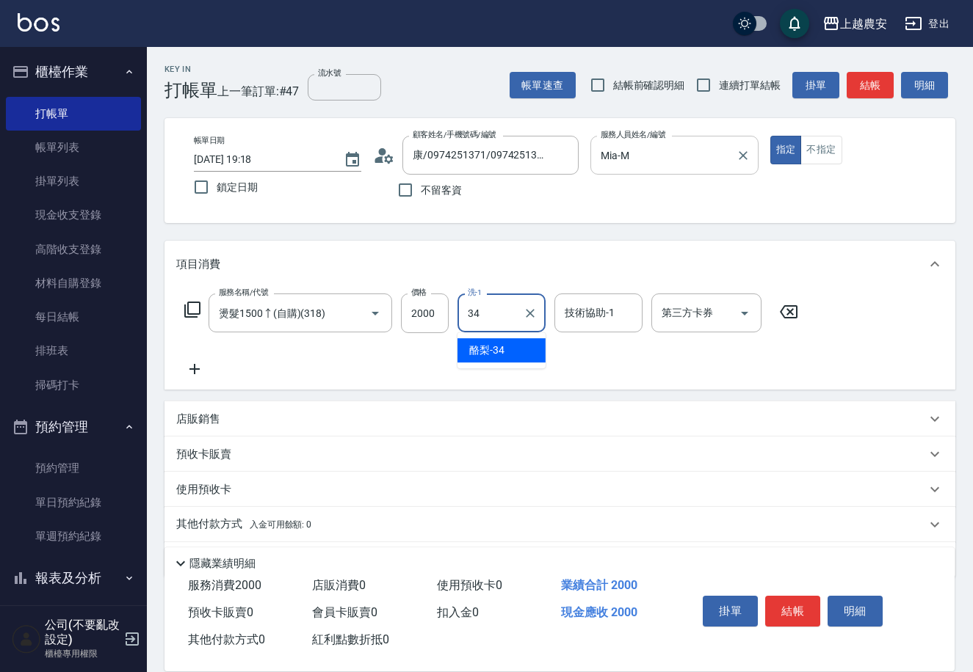
type input "酪梨-34"
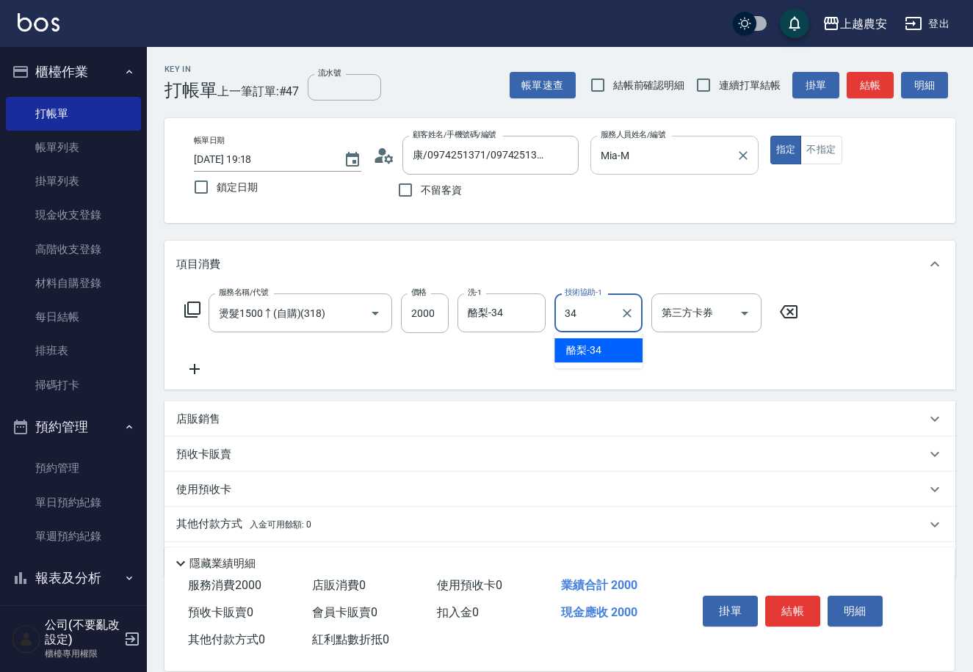
type input "酪梨-34"
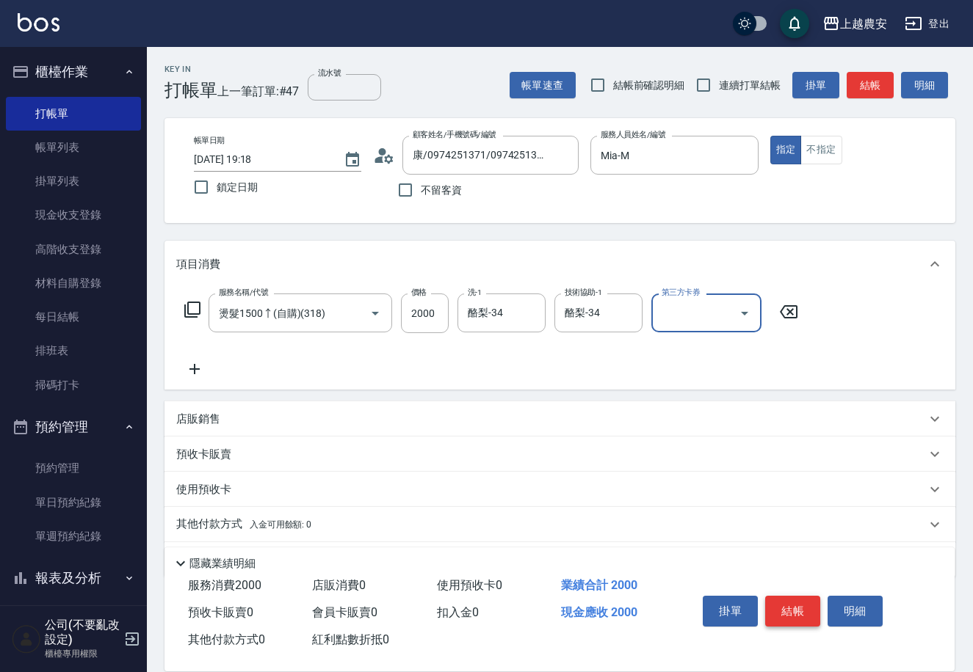
click at [774, 600] on button "結帳" at bounding box center [792, 611] width 55 height 31
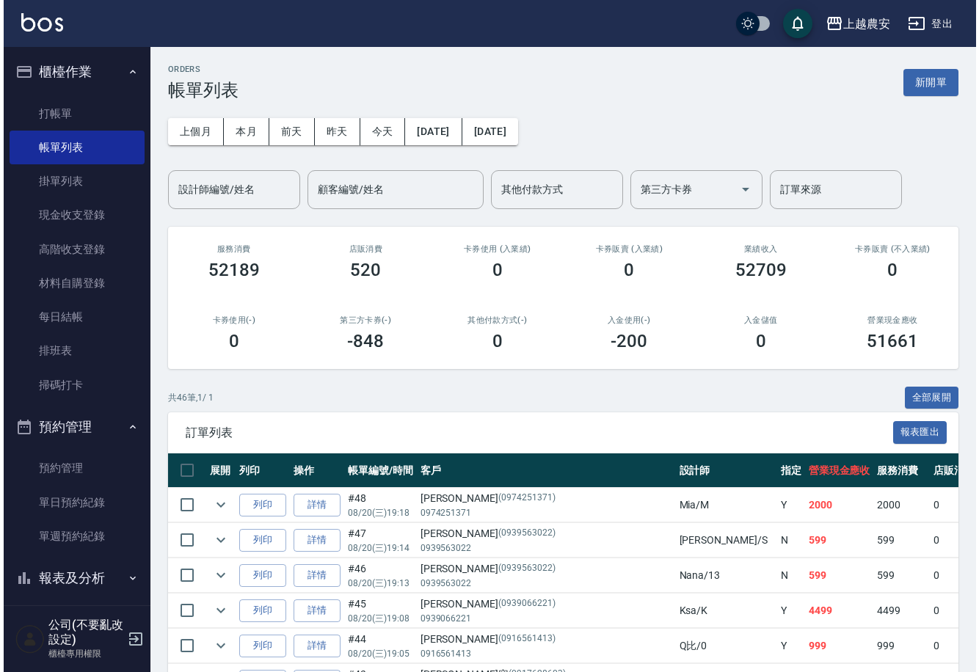
scroll to position [235, 0]
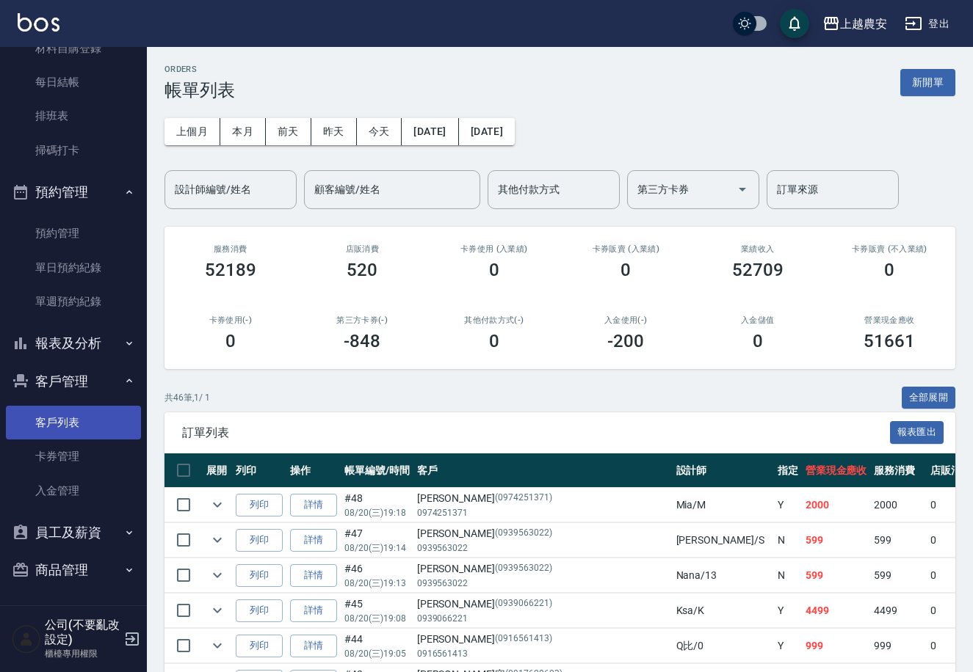
click at [65, 415] on link "客戶列表" at bounding box center [73, 423] width 135 height 34
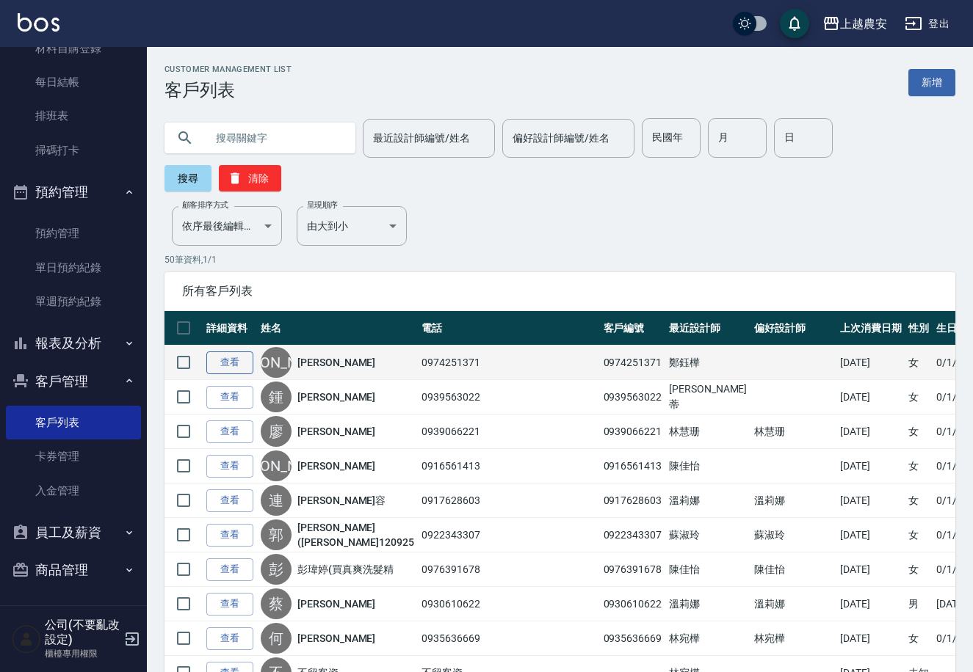
click at [220, 352] on link "查看" at bounding box center [229, 363] width 47 height 23
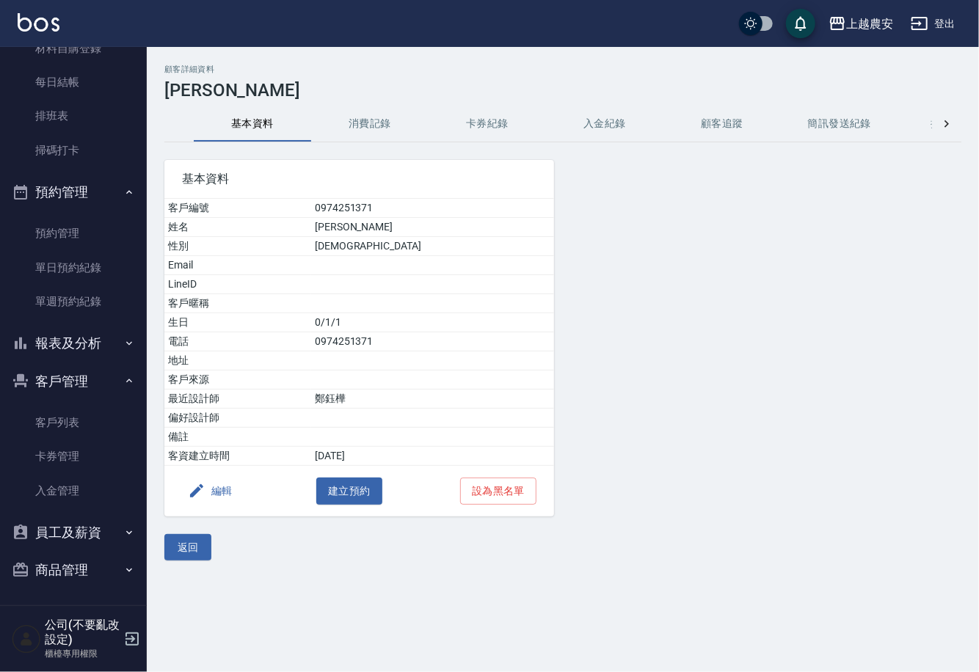
click at [228, 493] on button "編輯" at bounding box center [210, 491] width 57 height 27
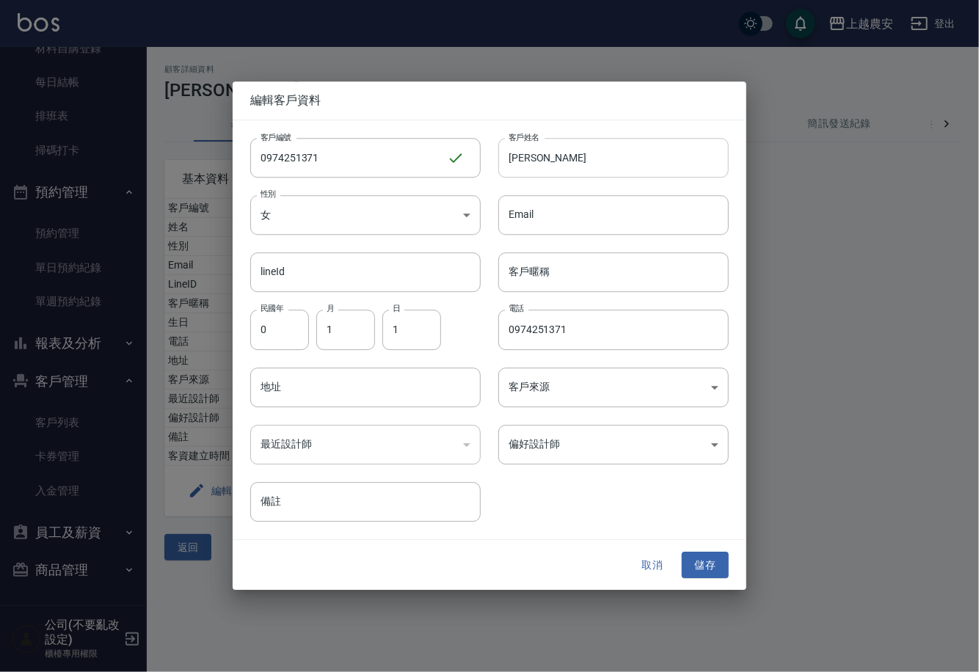
click at [523, 157] on input "康" at bounding box center [613, 158] width 230 height 40
type input "康宜真"
click at [570, 454] on body "上越農安 登出 櫃檯作業 打帳單 帳單列表 掛單列表 現金收支登錄 高階收支登錄 材料自購登錄 每日結帳 排班表 掃碼打卡 預約管理 預約管理 單日預約紀錄 …" at bounding box center [489, 336] width 979 height 672
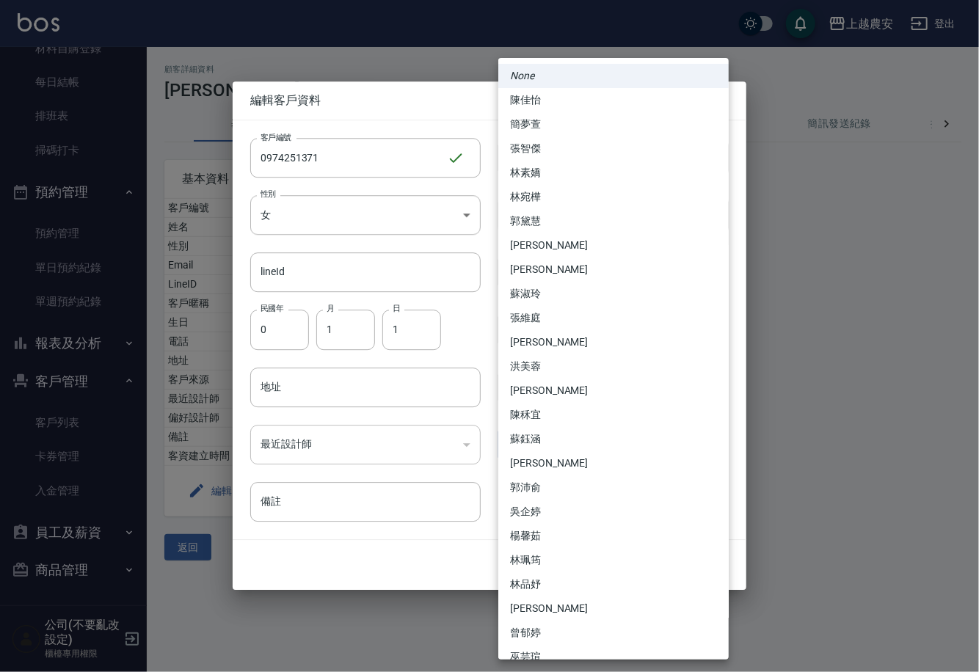
scroll to position [328, 0]
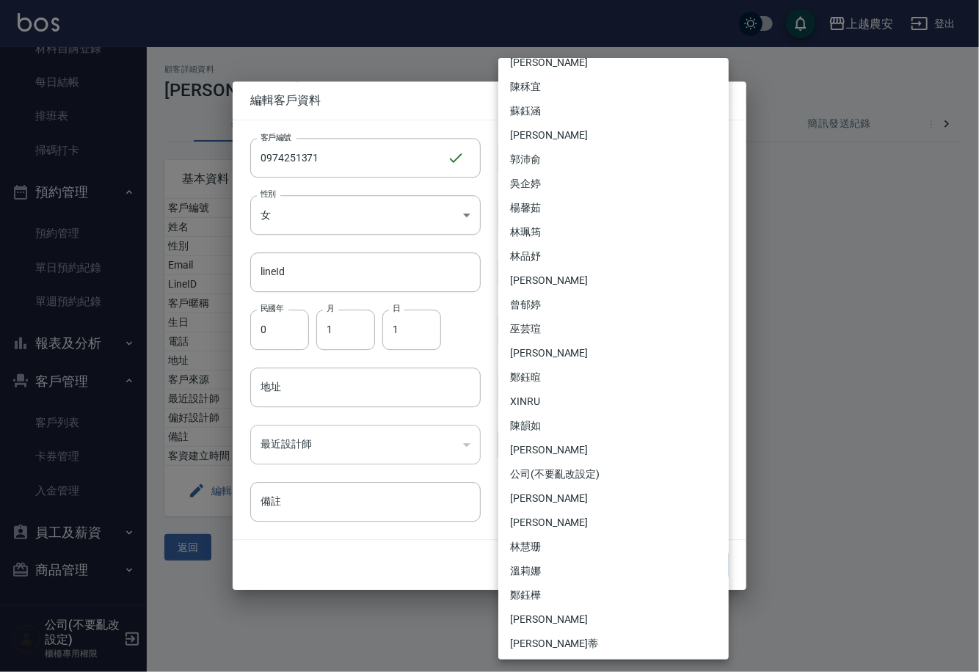
click at [544, 597] on li "鄭鈺樺" at bounding box center [613, 596] width 230 height 24
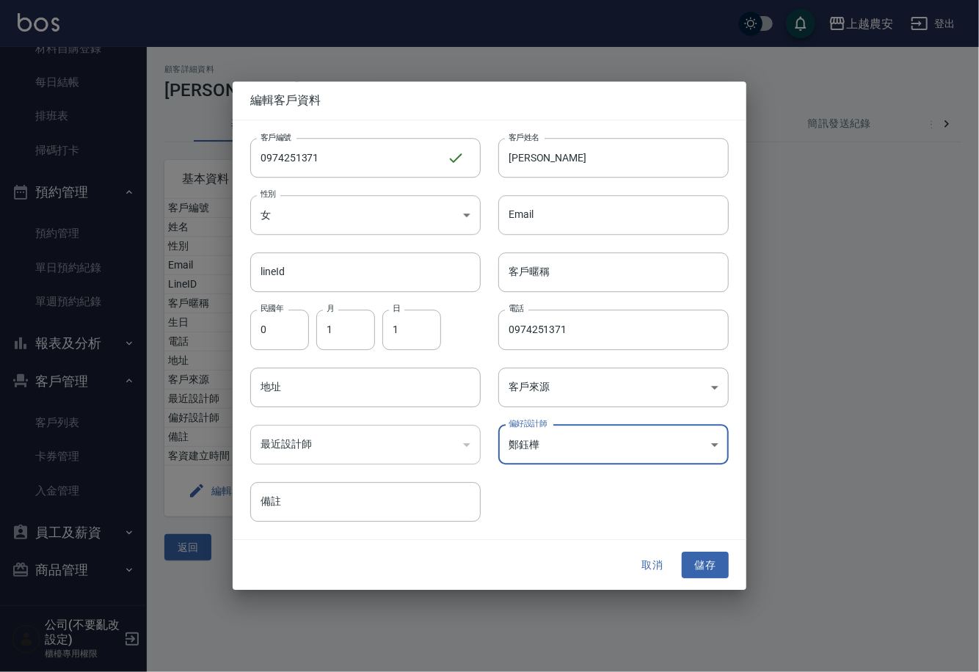
type input "d4afaa5e-a947-47c3-b1f4-09d98363c3cd"
click at [711, 571] on button "儲存" at bounding box center [705, 565] width 47 height 27
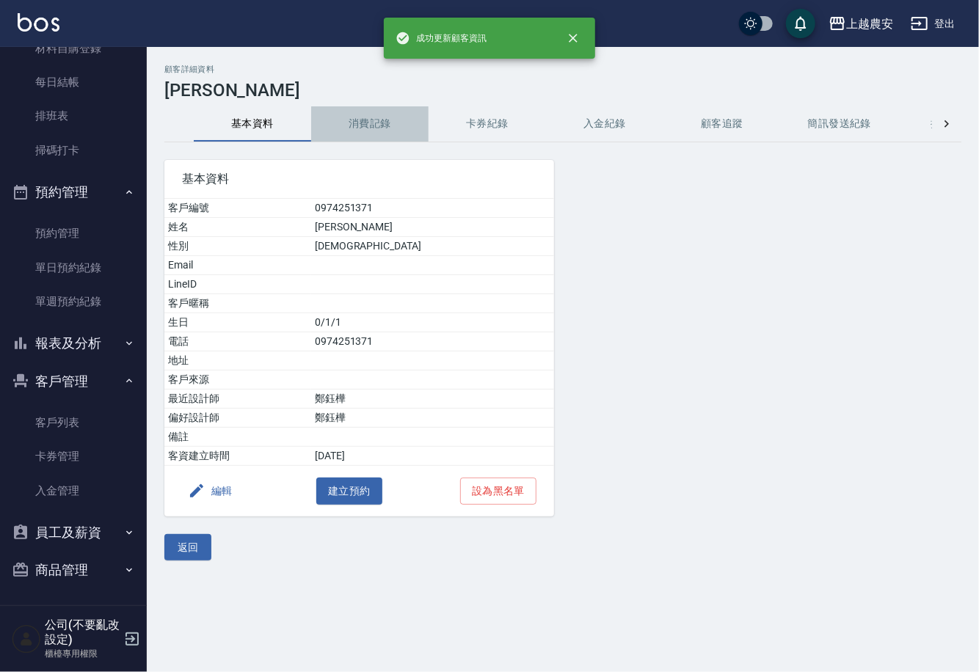
click at [367, 125] on button "消費記錄" at bounding box center [369, 123] width 117 height 35
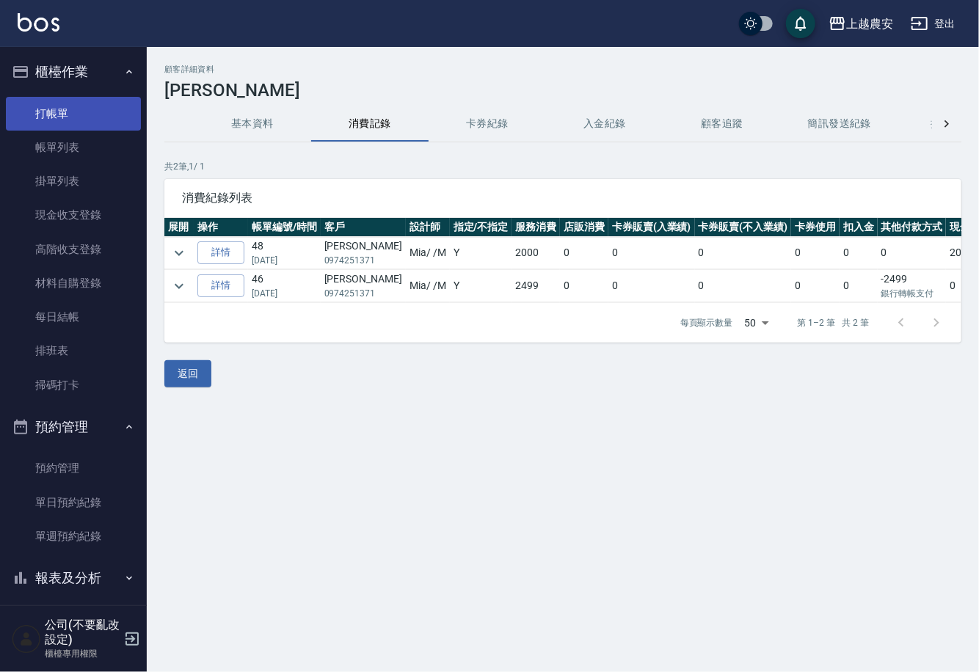
click at [80, 106] on link "打帳單" at bounding box center [73, 114] width 135 height 34
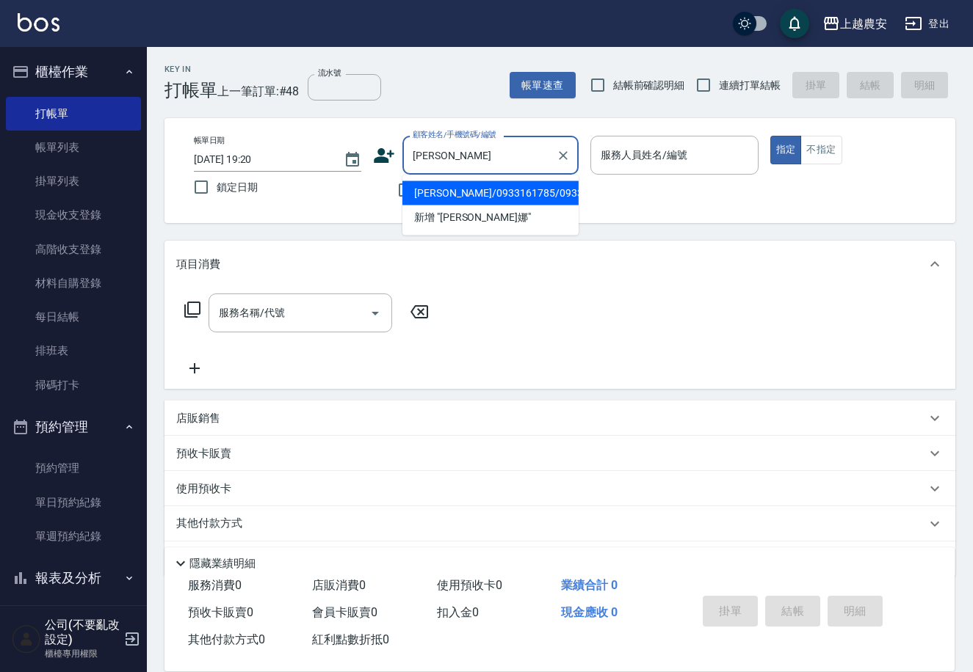
click at [489, 198] on li "郭美娜/0933161785/0933161785" at bounding box center [490, 193] width 176 height 24
type input "郭美娜/0933161785/0933161785"
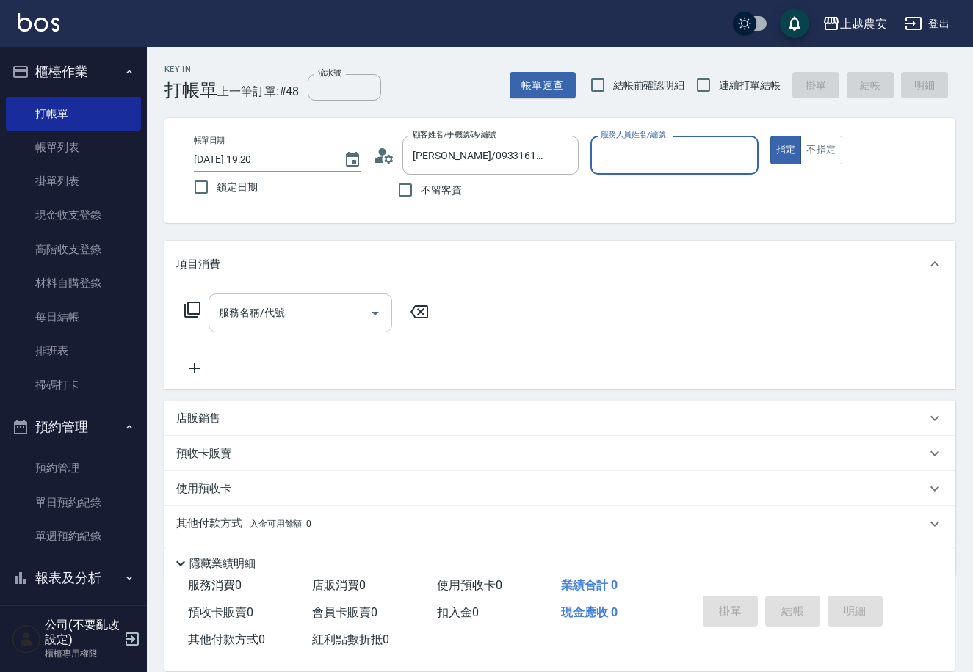
type input "黛慧-8"
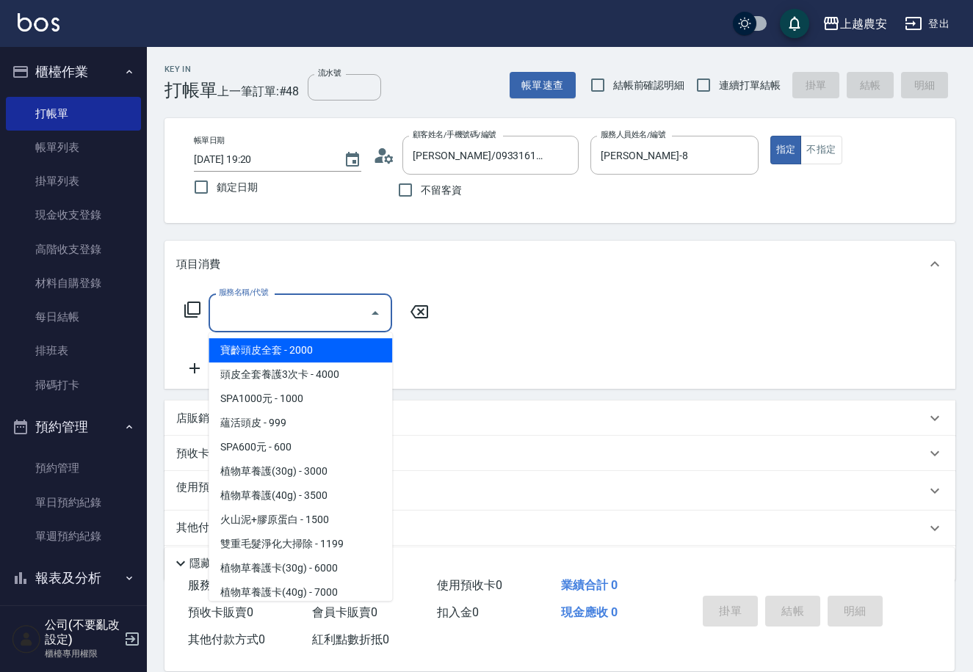
click at [295, 306] on input "服務名稱/代號" at bounding box center [289, 313] width 148 height 26
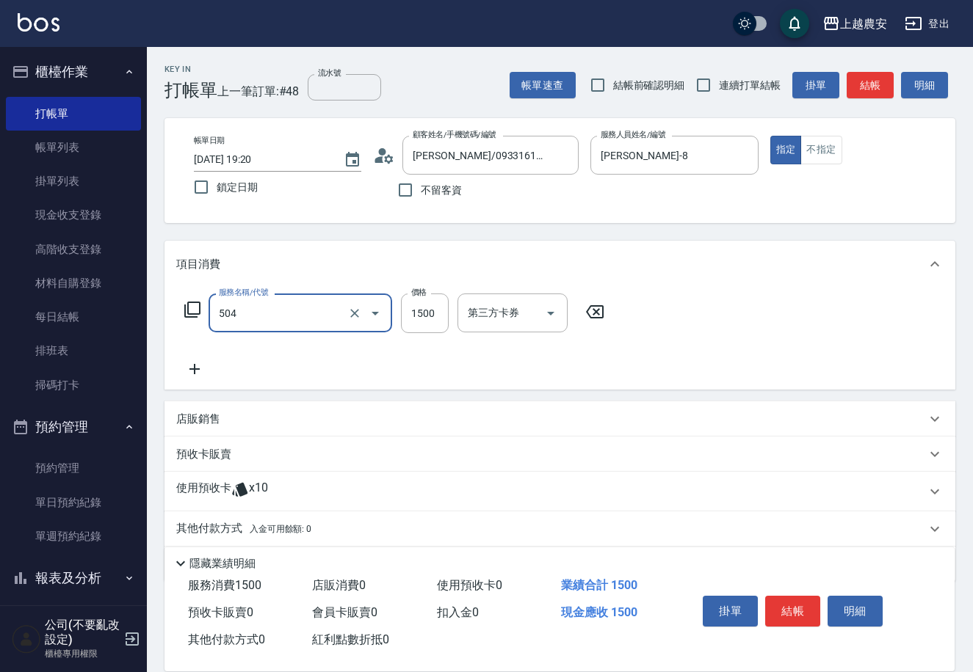
type input "染髮1500↓(504)"
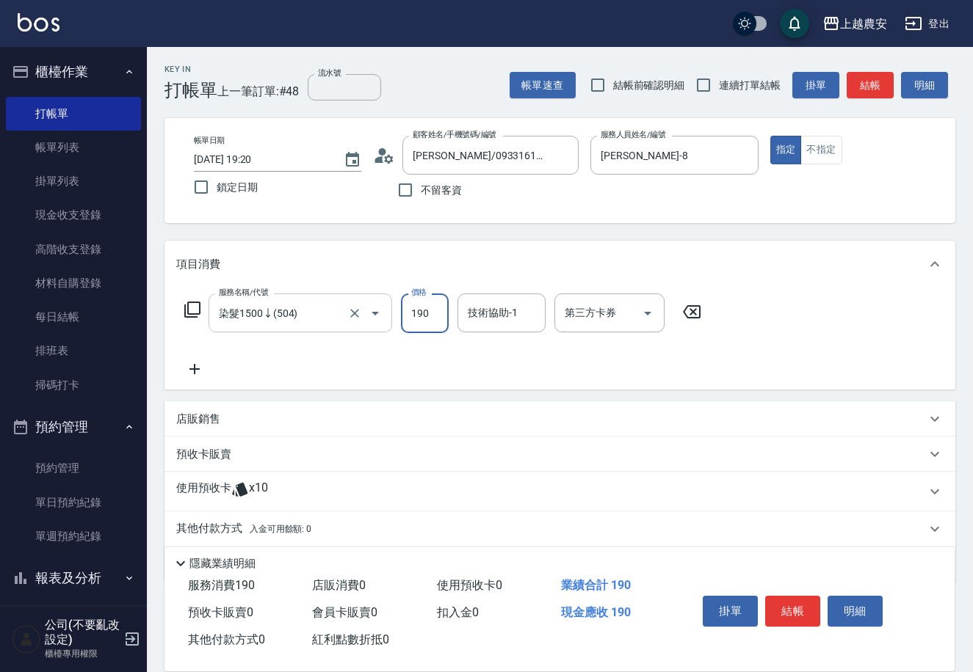
type input "1900"
type input "栗子-23"
click at [772, 596] on button "結帳" at bounding box center [792, 611] width 55 height 31
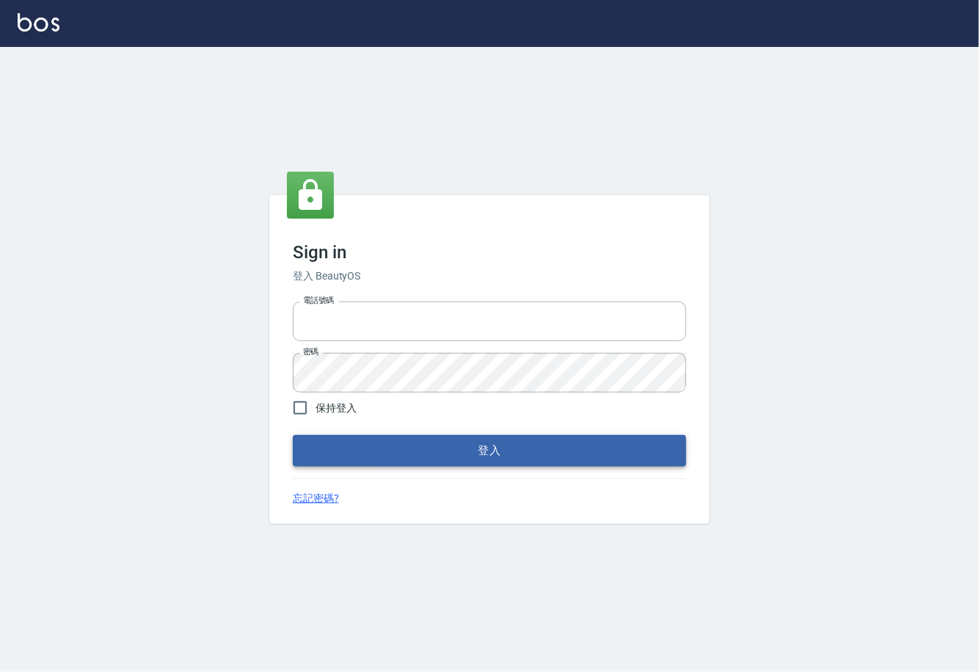
type input "0225929166"
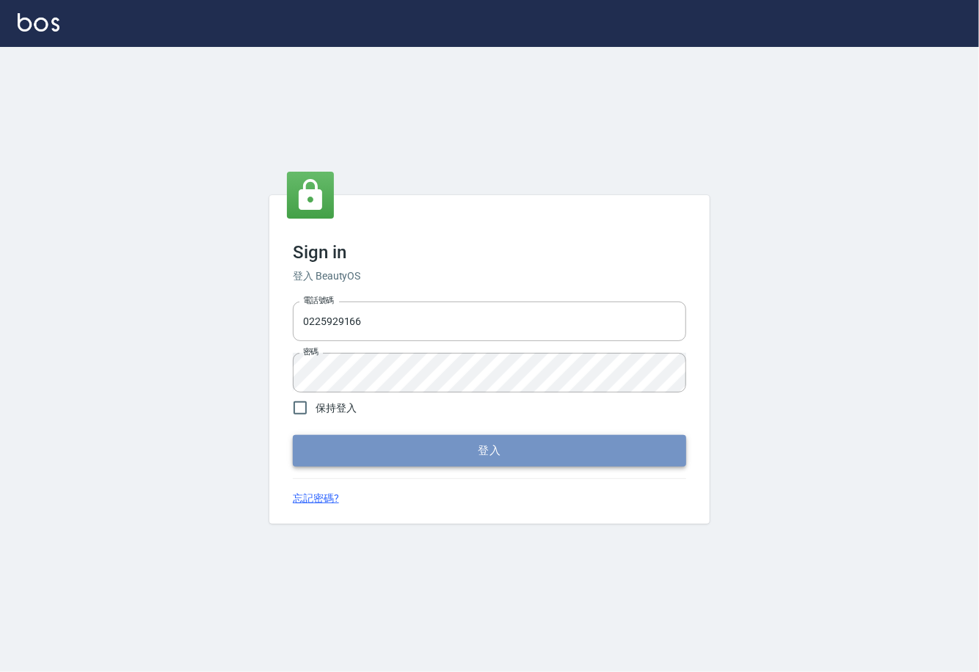
click at [484, 443] on button "登入" at bounding box center [489, 450] width 393 height 31
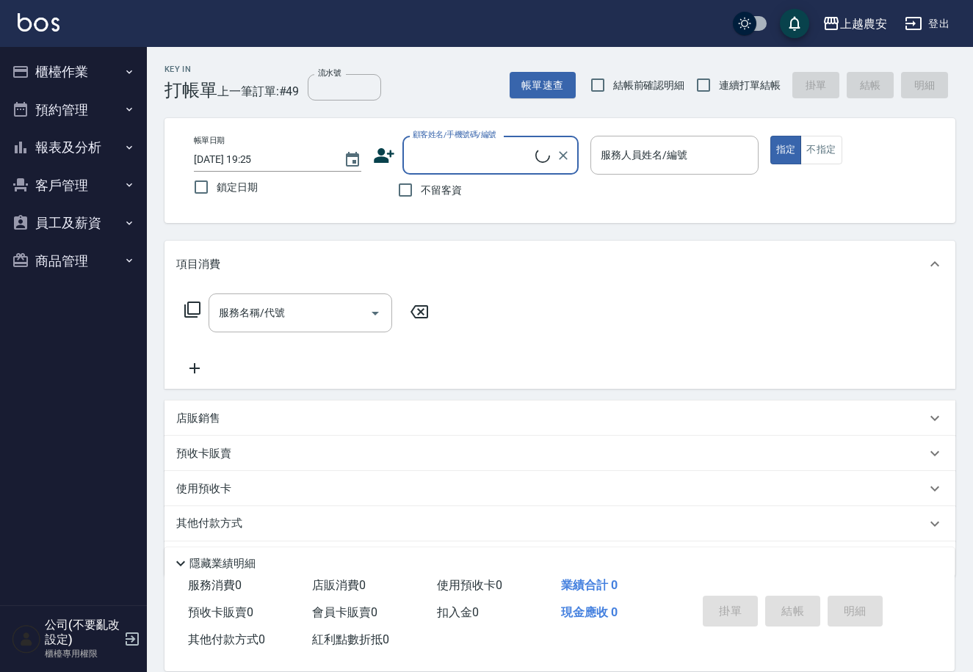
click at [81, 61] on button "櫃檯作業" at bounding box center [73, 72] width 135 height 38
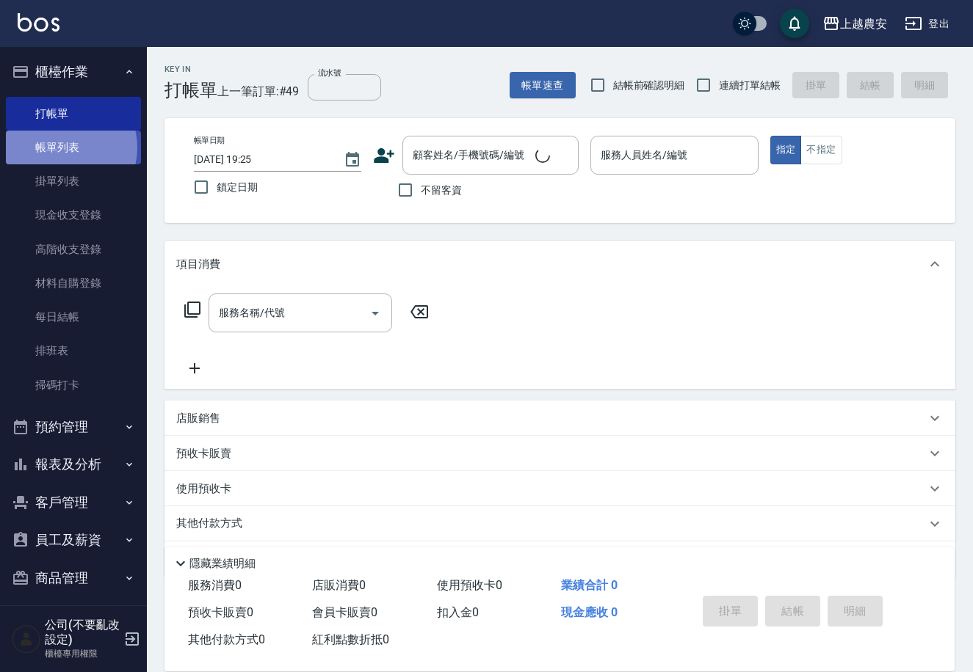
click at [62, 148] on link "帳單列表" at bounding box center [73, 148] width 135 height 34
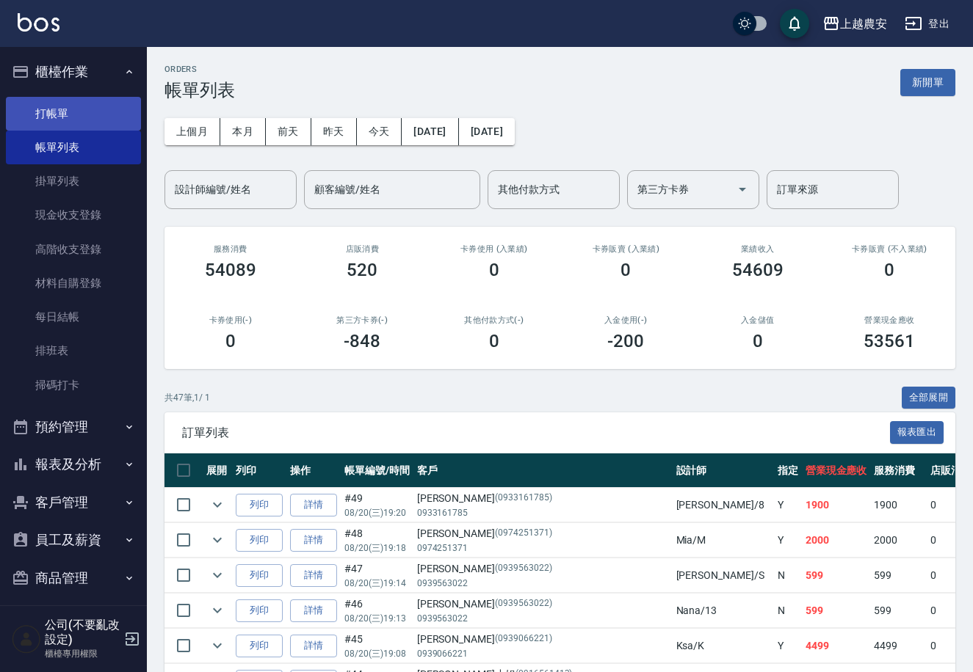
click at [73, 104] on link "打帳單" at bounding box center [73, 114] width 135 height 34
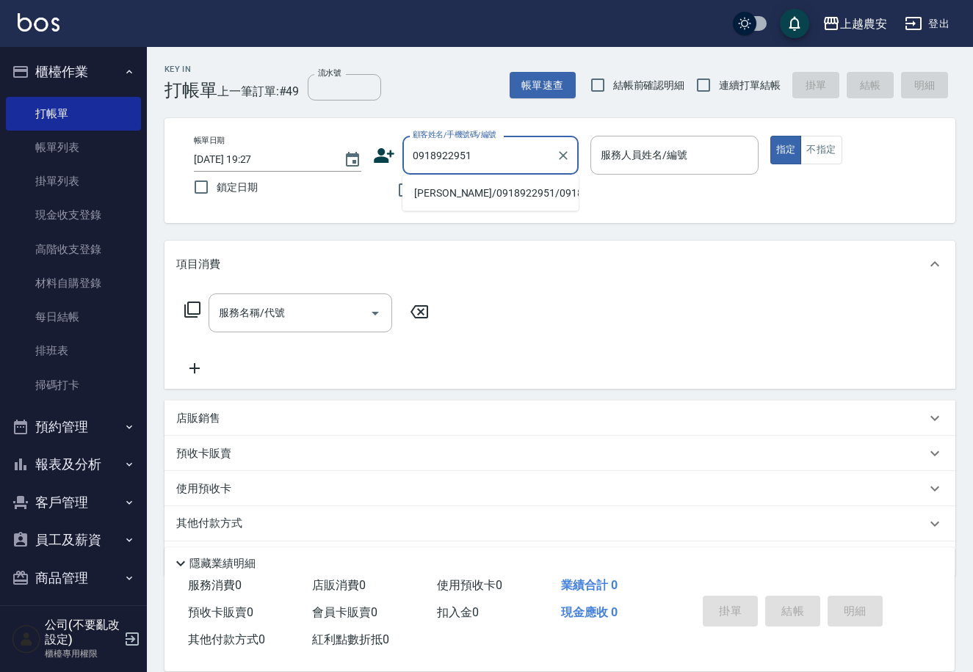
click at [455, 189] on li "[PERSON_NAME]/0918922951/0918922951" at bounding box center [490, 193] width 176 height 24
type input "[PERSON_NAME]/0918922951/0918922951"
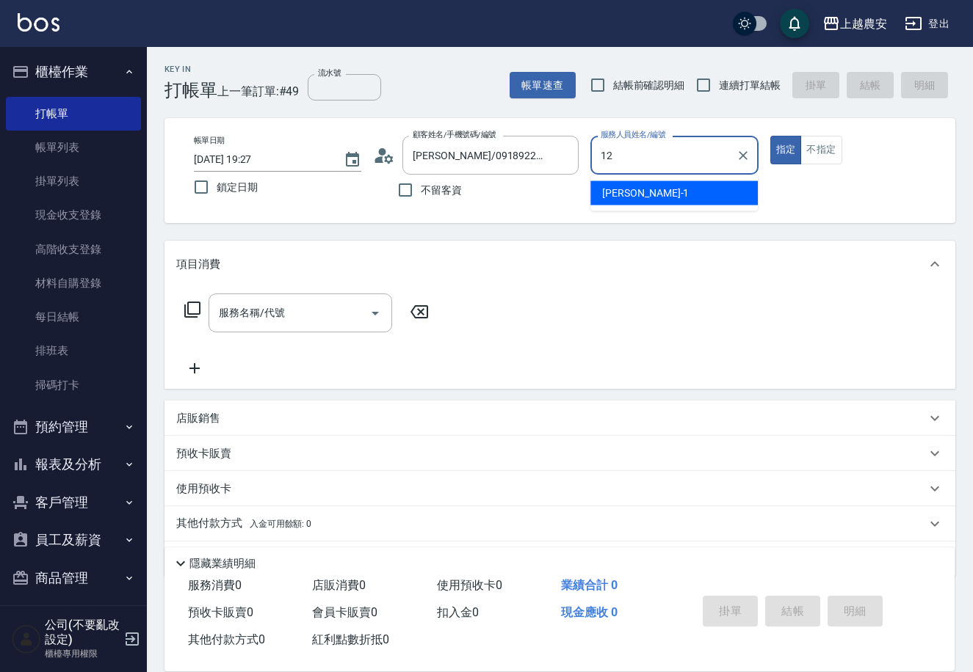
type input "12"
type button "true"
type input "Yoko-12"
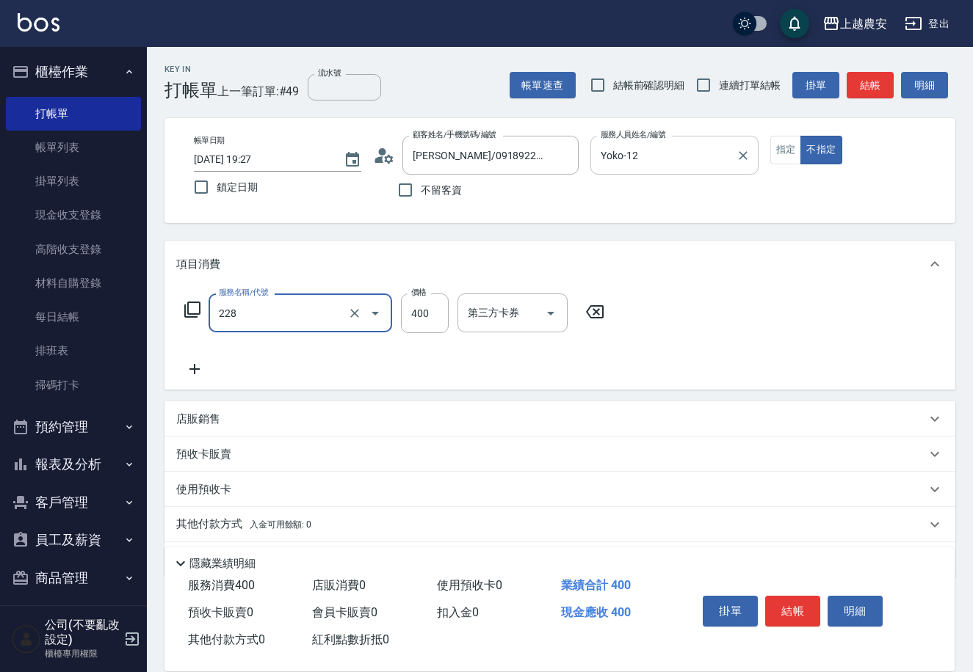
type input "洗髮(228)"
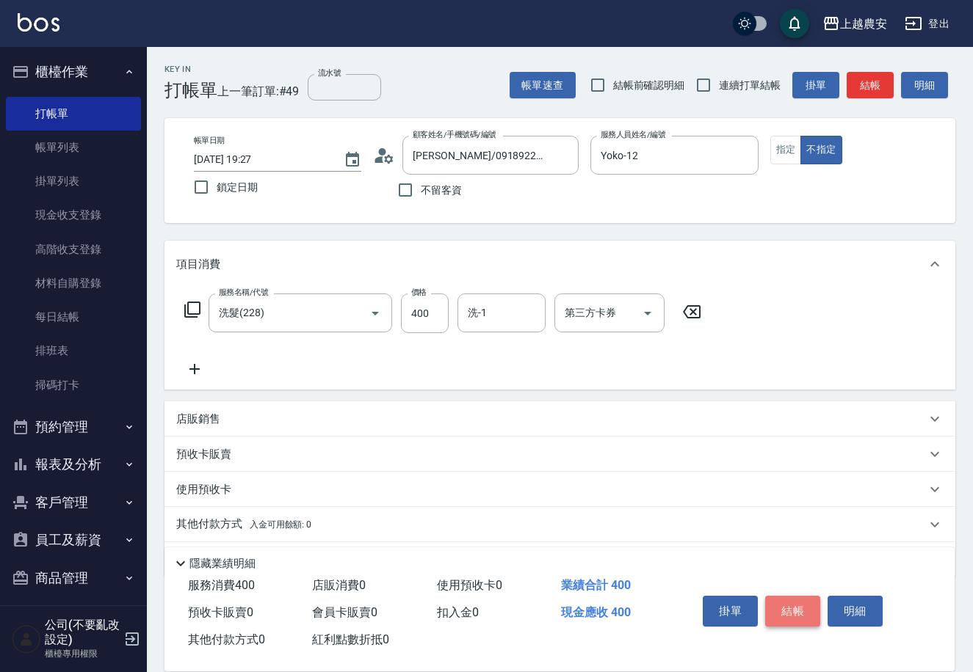
click at [780, 600] on button "結帳" at bounding box center [792, 611] width 55 height 31
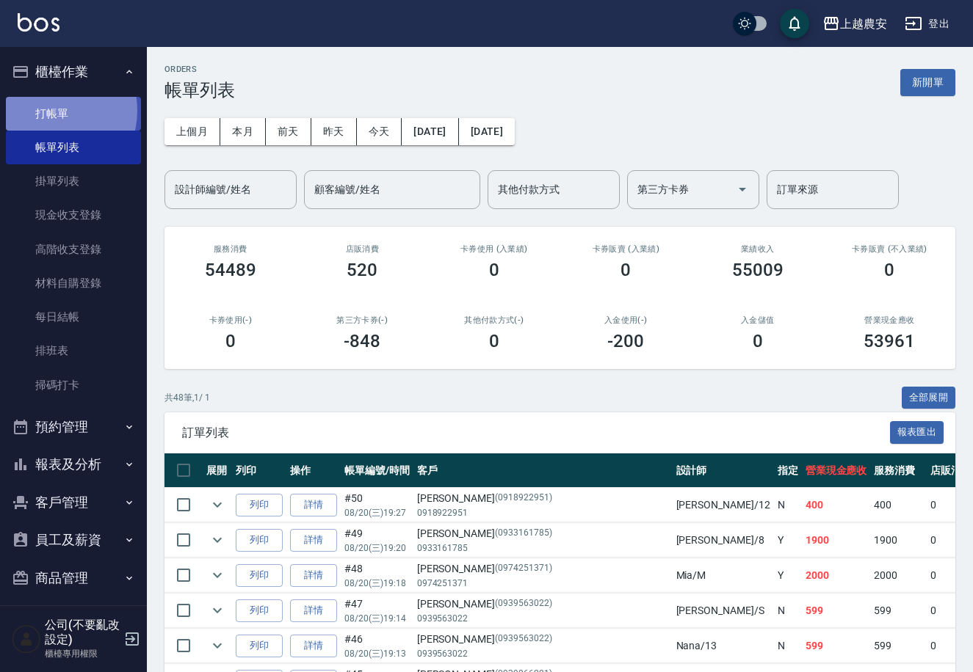
click at [50, 110] on link "打帳單" at bounding box center [73, 114] width 135 height 34
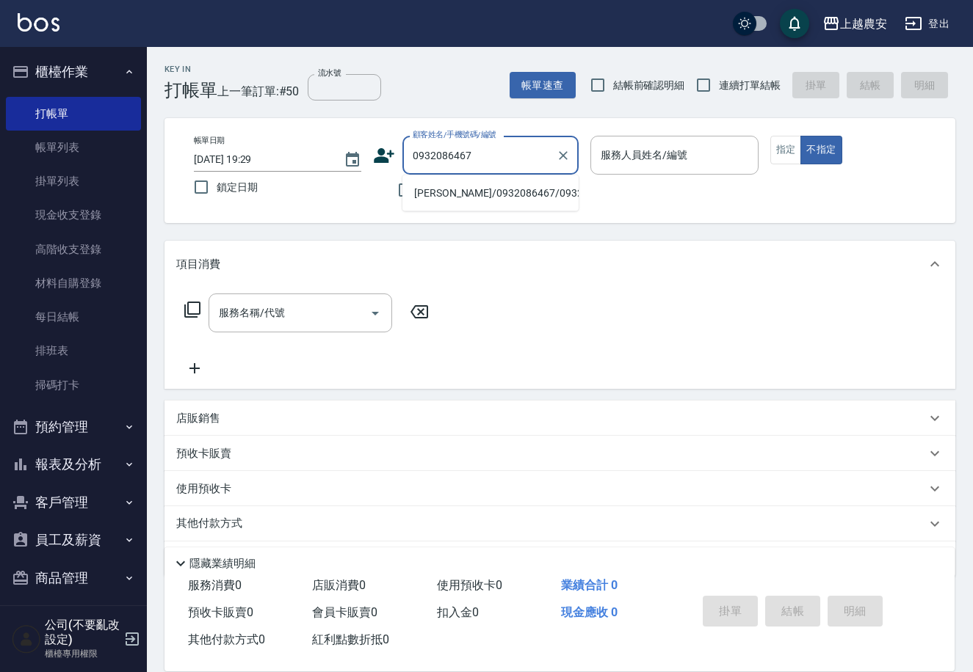
click at [465, 191] on li "[PERSON_NAME]/0932086467/0932086467" at bounding box center [490, 193] width 176 height 24
type input "[PERSON_NAME]/0932086467/0932086467"
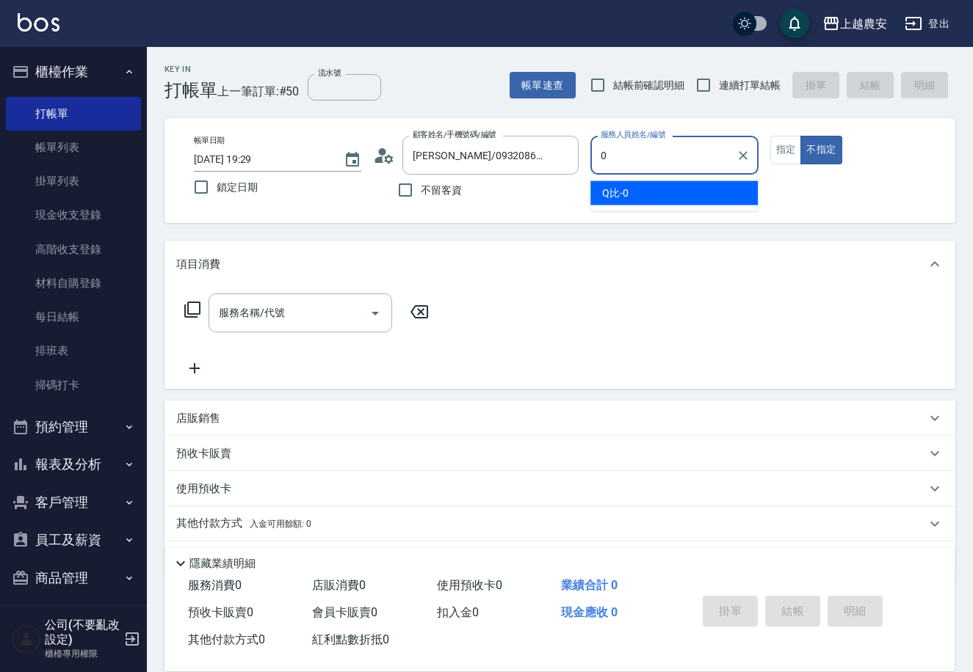
type input "0"
type button "false"
type input "Q比-0"
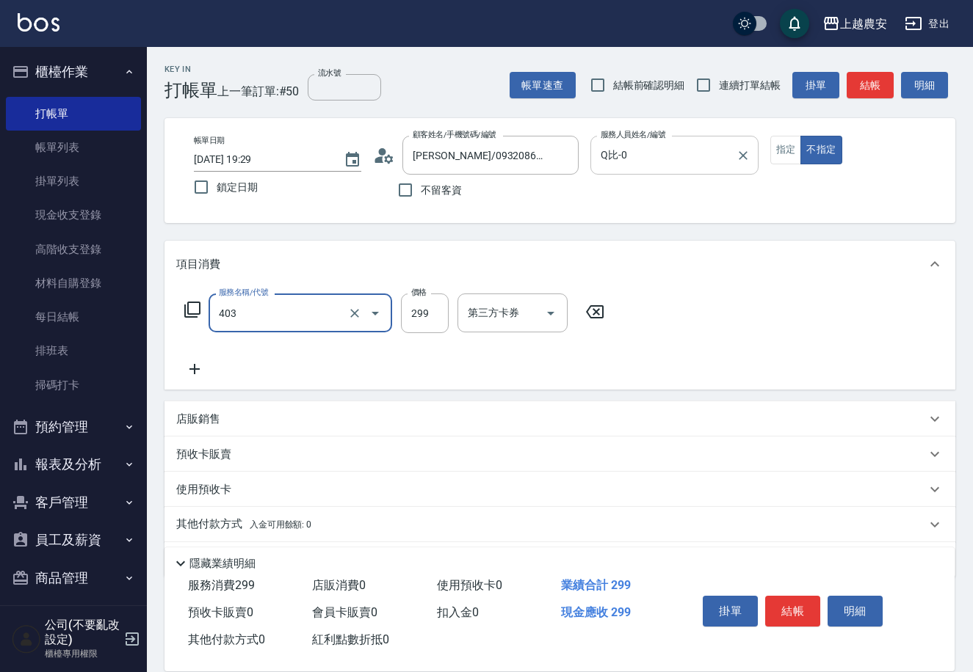
type input "剪髮(403)"
click at [804, 613] on button "結帳" at bounding box center [792, 611] width 55 height 31
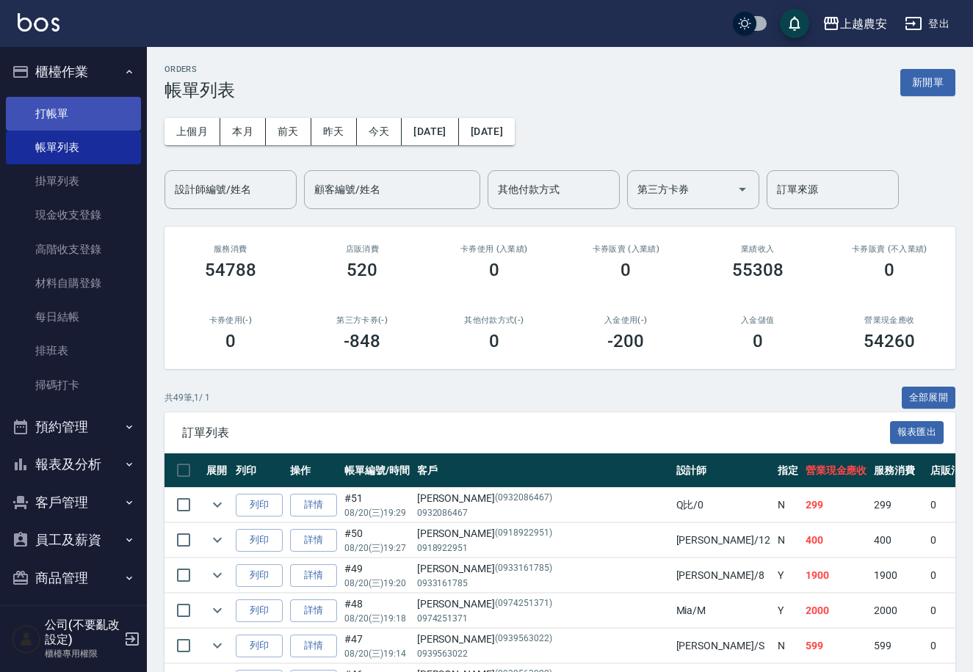
click at [40, 116] on link "打帳單" at bounding box center [73, 114] width 135 height 34
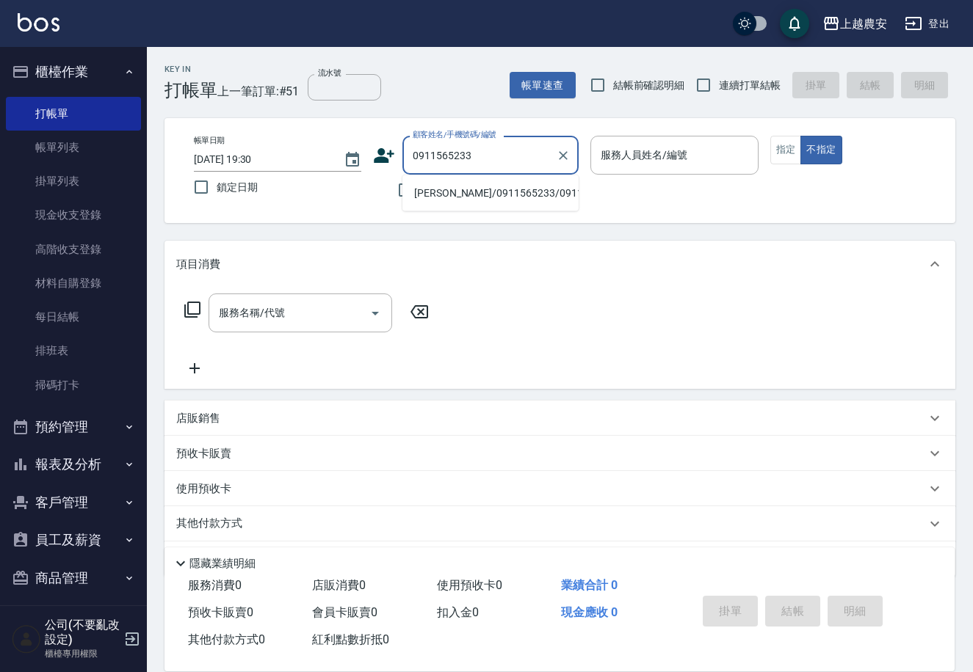
click at [443, 192] on li "[PERSON_NAME]/0911565233/0911565233" at bounding box center [490, 193] width 176 height 24
type input "[PERSON_NAME]/0911565233/0911565233"
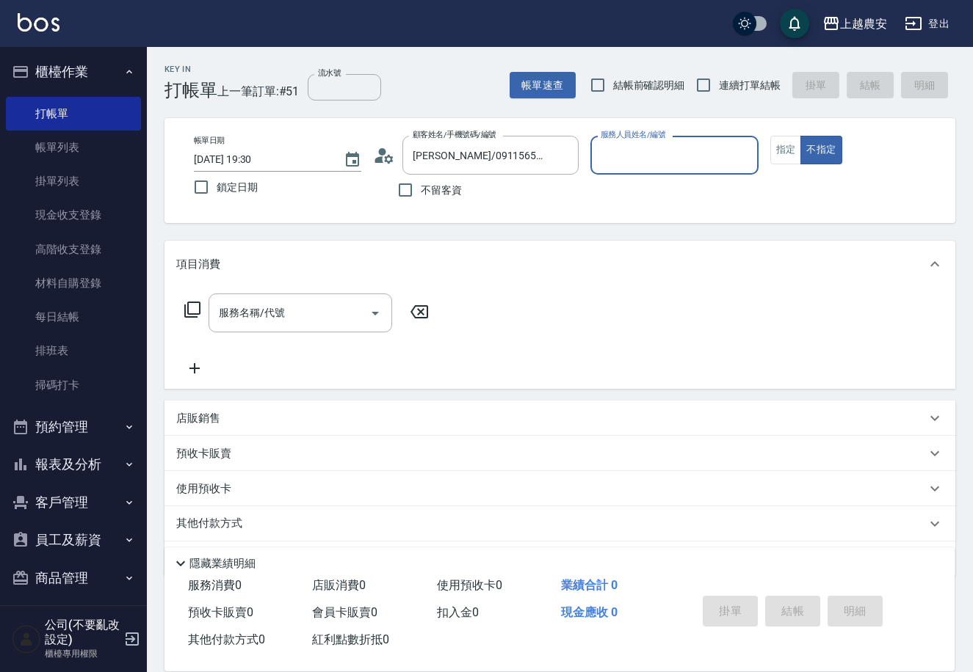
type input "[PERSON_NAME]-8"
click at [795, 145] on button "指定" at bounding box center [786, 150] width 32 height 29
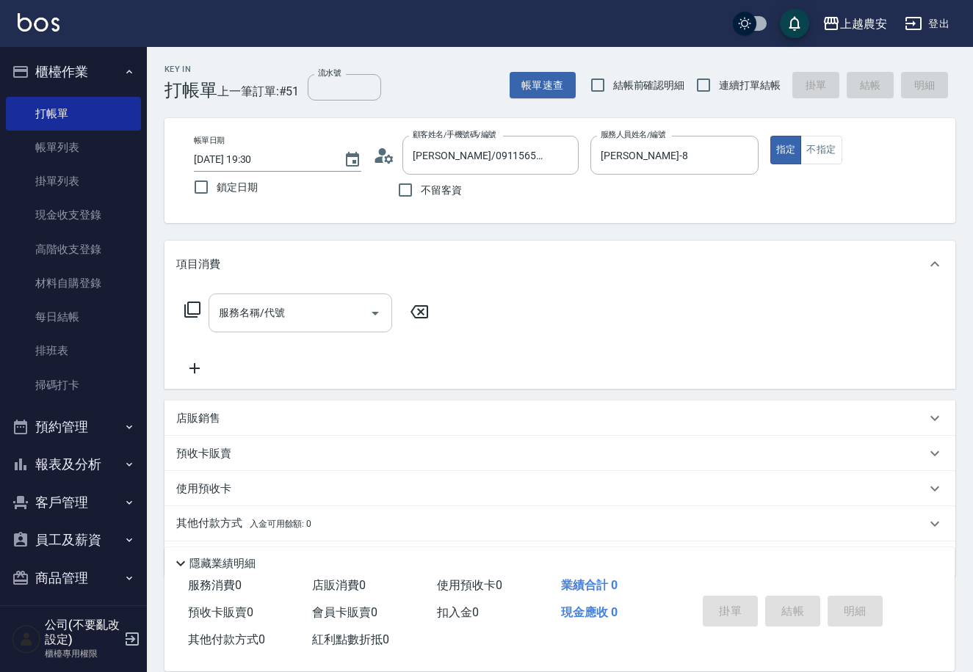
click at [219, 312] on div "服務名稱/代號 服務名稱/代號" at bounding box center [300, 313] width 184 height 39
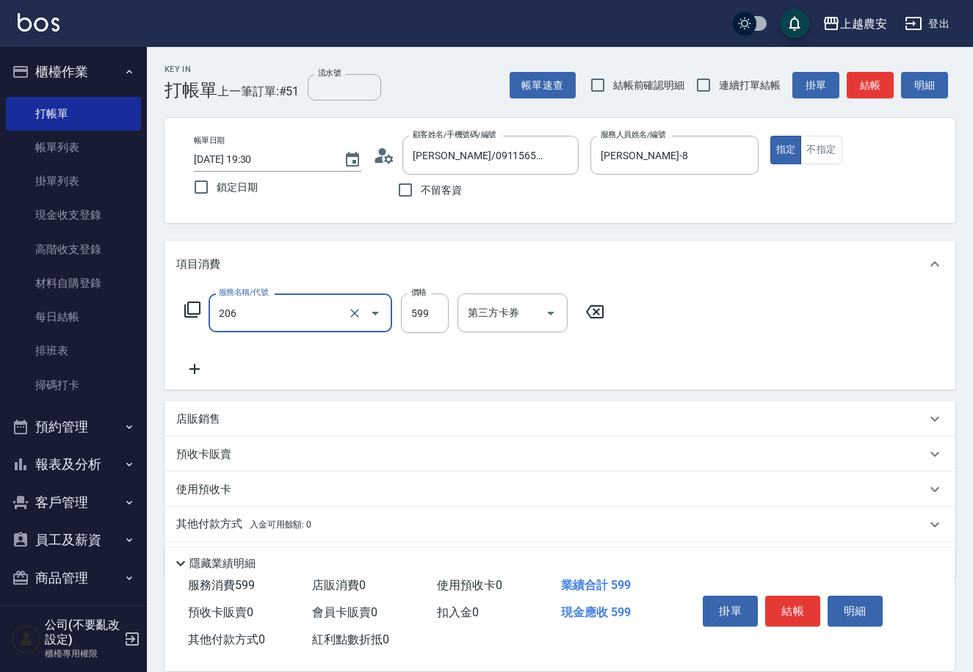
type input "洗+剪(206)"
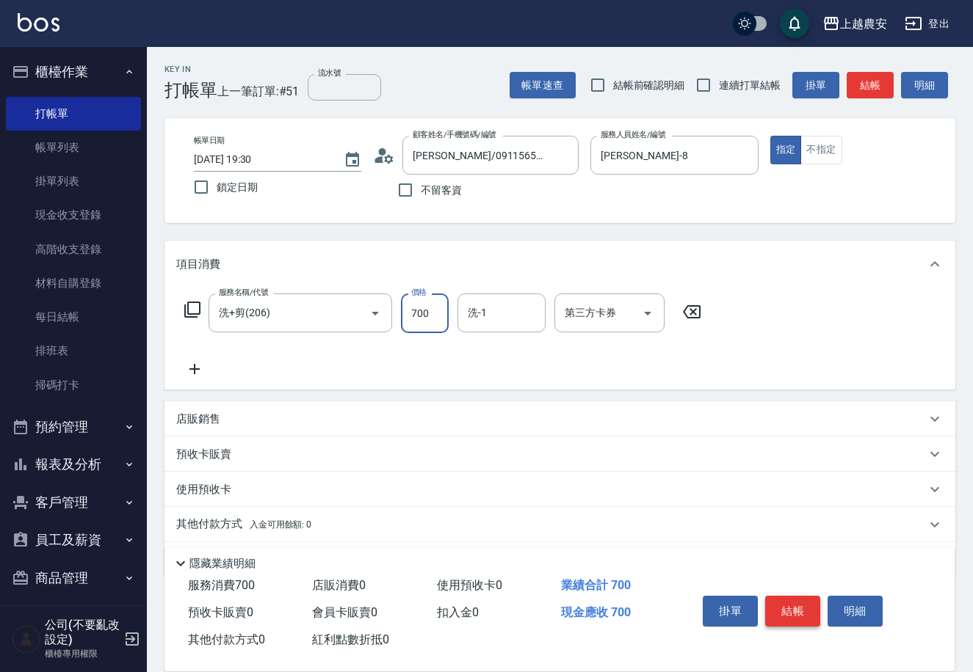
type input "700"
click at [810, 605] on button "結帳" at bounding box center [792, 611] width 55 height 31
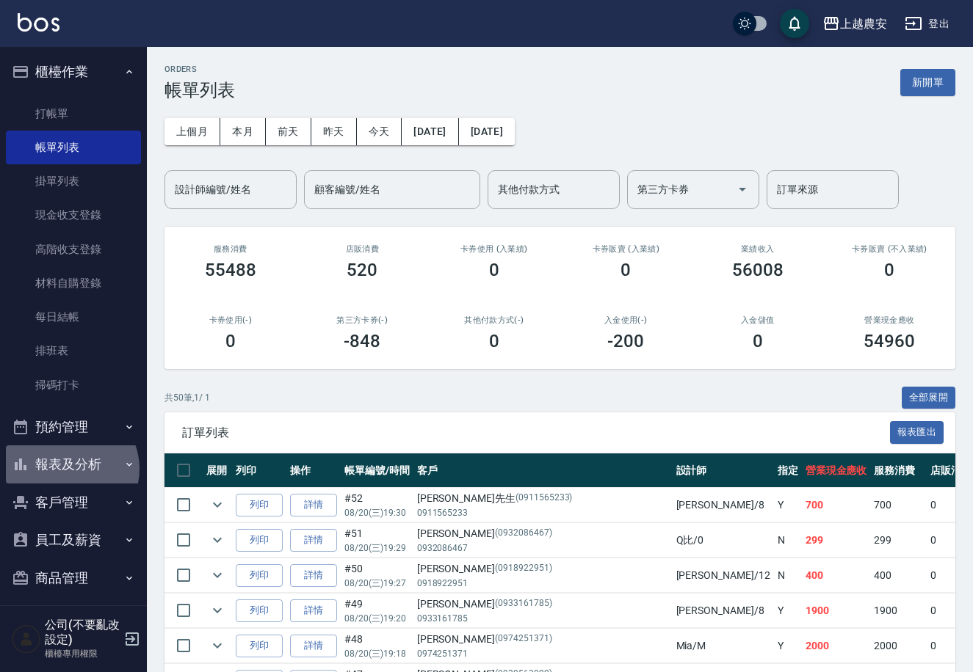
click at [69, 469] on button "報表及分析" at bounding box center [73, 465] width 135 height 38
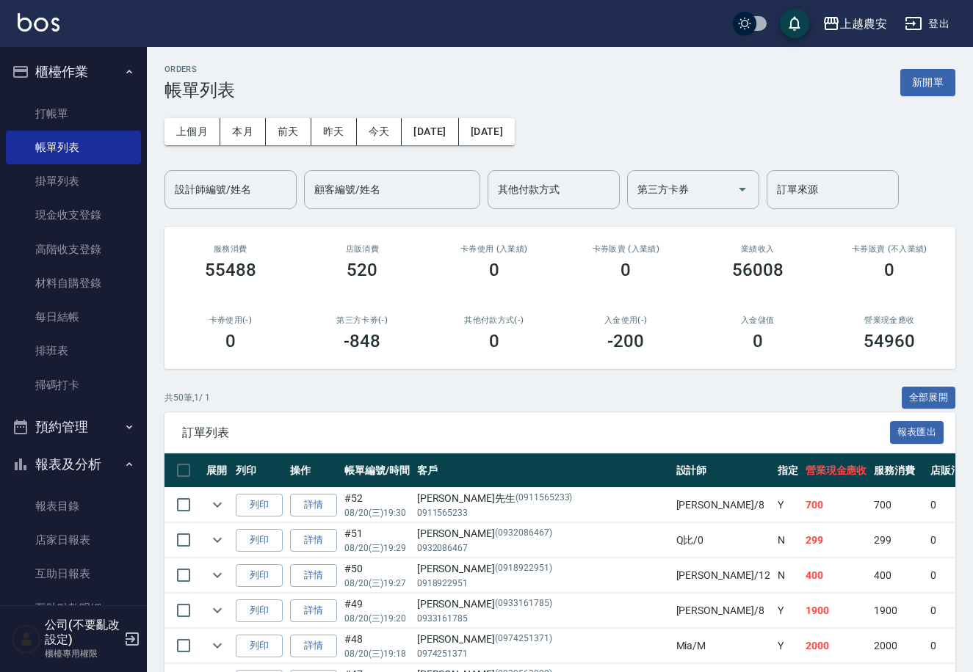
click at [138, 535] on nav "櫃檯作業 打帳單 帳單列表 掛單列表 現金收支登錄 高階收支登錄 材料自購登錄 每日結帳 排班表 掃碼打卡 預約管理 預約管理 單日預約紀錄 單週預約紀錄 報…" at bounding box center [73, 326] width 147 height 559
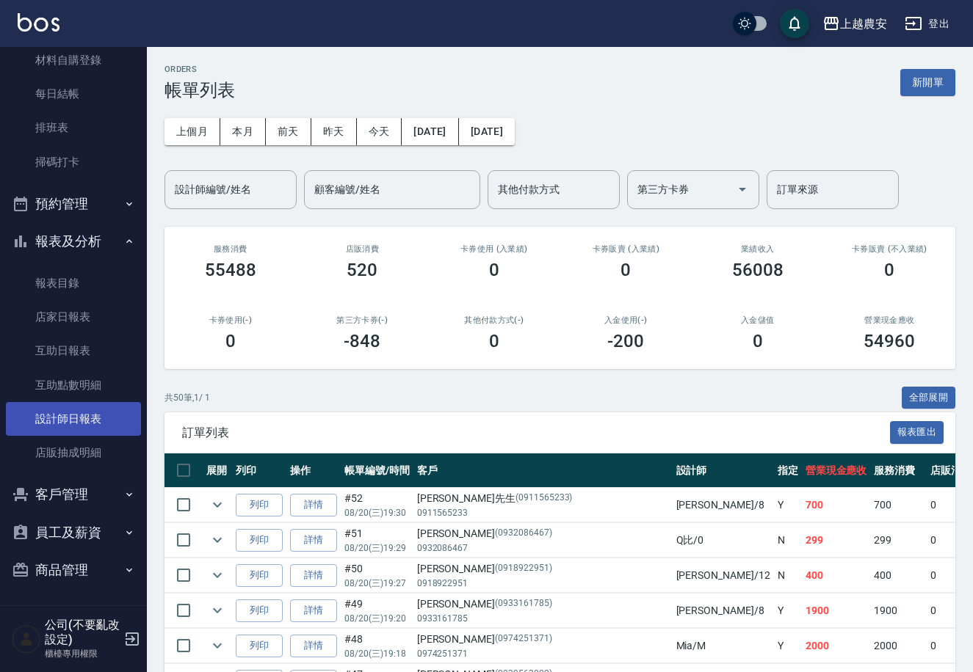
click at [74, 413] on link "設計師日報表" at bounding box center [73, 419] width 135 height 34
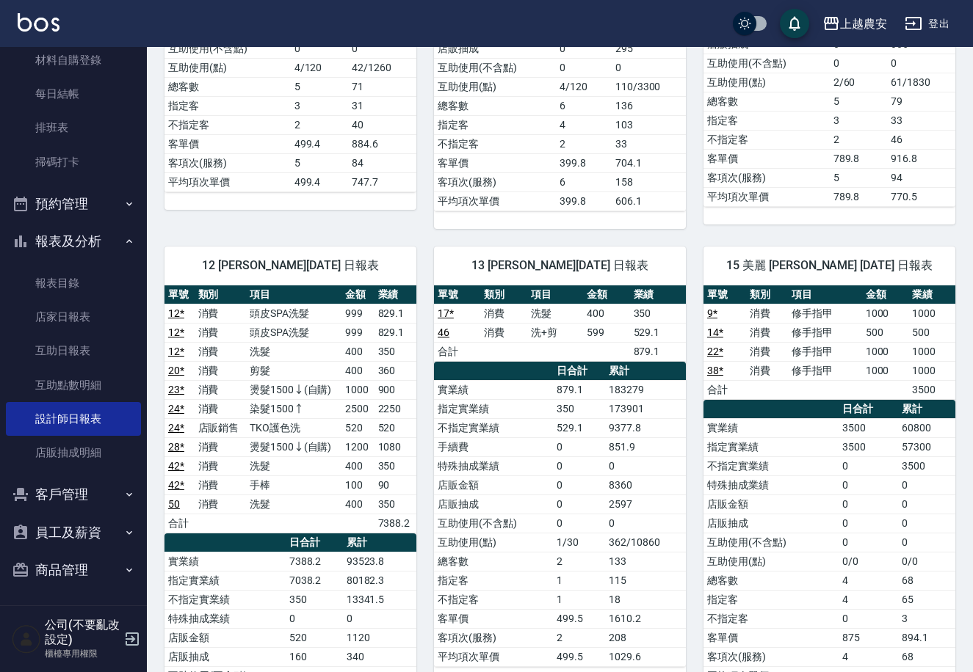
scroll to position [537, 0]
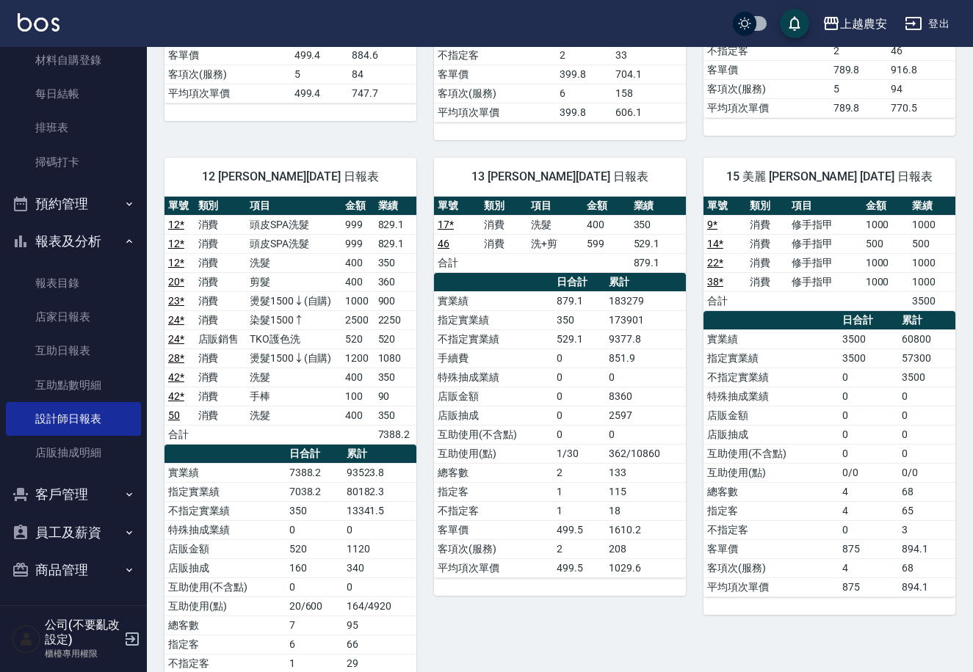
click at [147, 61] on div "櫃檯作業 打帳單 帳單列表 掛單列表 現金收支登錄 高階收支登錄 材料自購登錄 每日結帳 排班表 掃碼打卡 預約管理 預約管理 單日預約紀錄 單週預約紀錄 報…" at bounding box center [74, 359] width 148 height 625
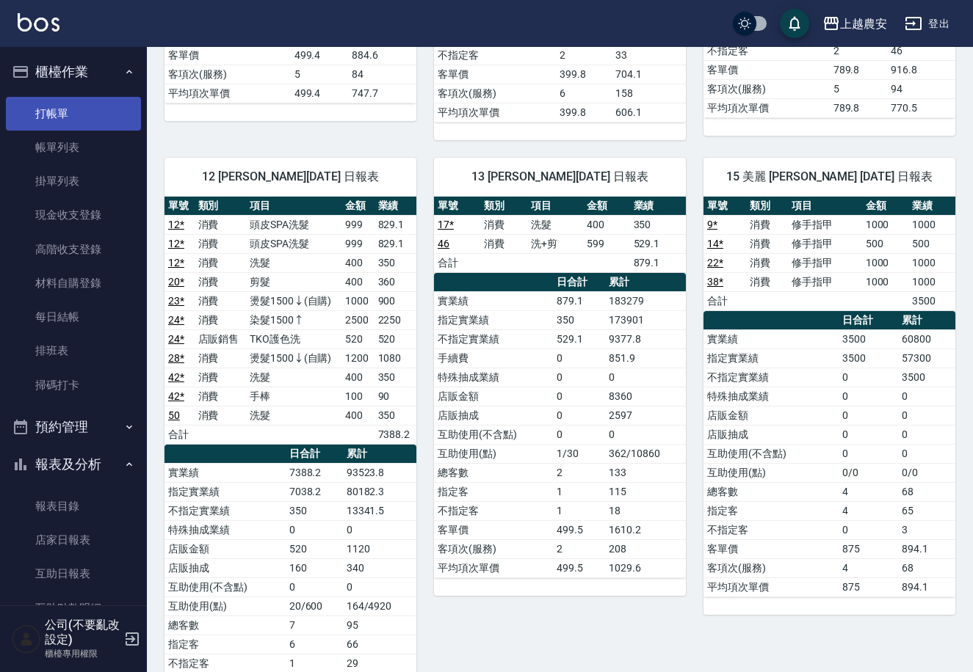
click at [61, 111] on link "打帳單" at bounding box center [73, 114] width 135 height 34
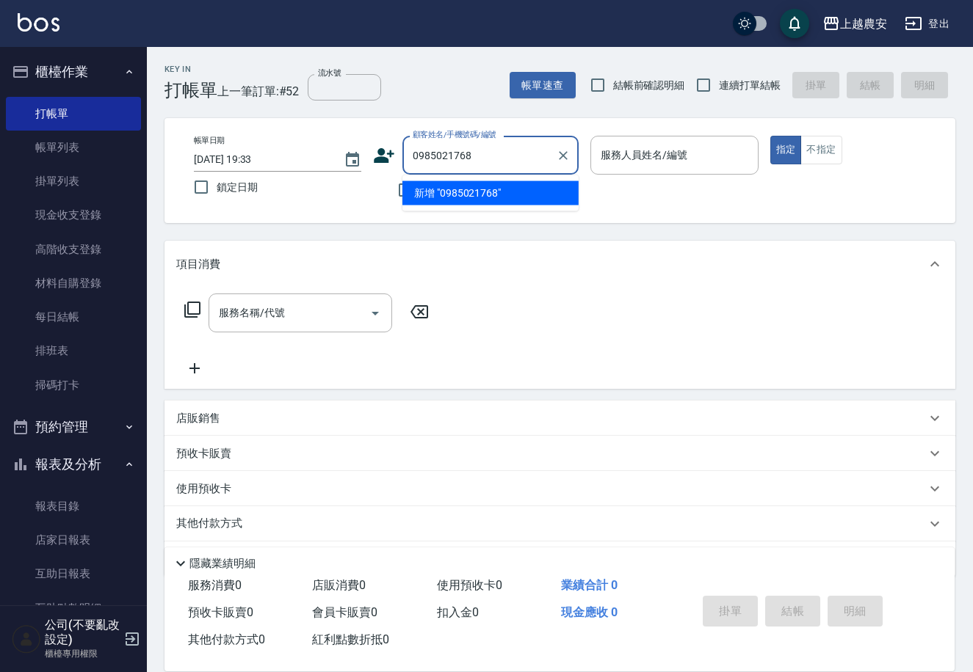
click at [467, 196] on li "新增 "0985021768"" at bounding box center [490, 193] width 176 height 24
type input "0985021768"
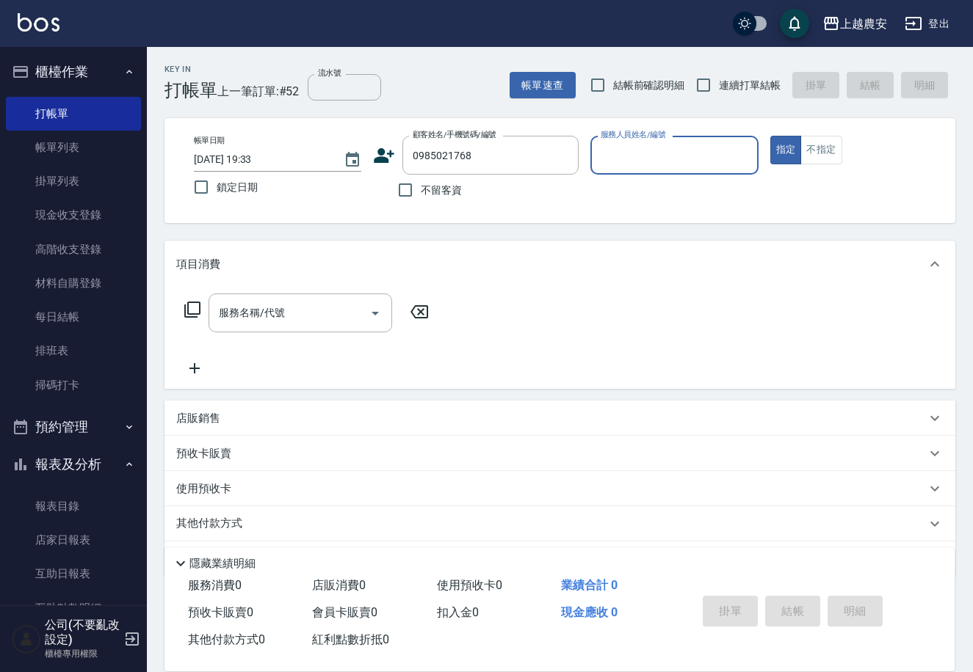
click at [380, 154] on icon at bounding box center [384, 155] width 21 height 15
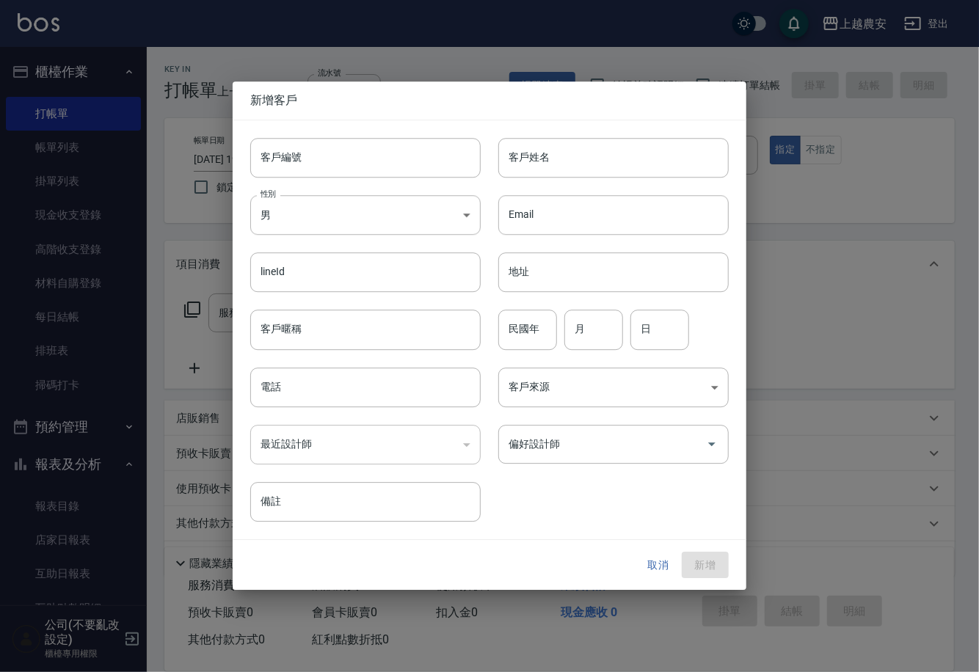
click at [377, 165] on input "客戶編號" at bounding box center [365, 158] width 230 height 40
type input "0985021768"
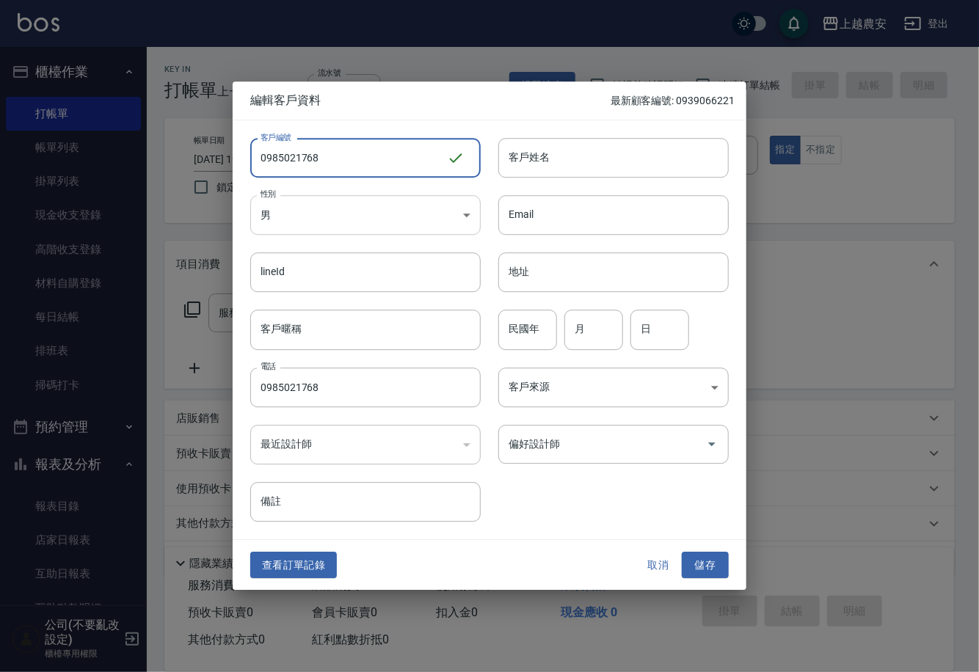
type input "0985021768"
click at [312, 219] on body "上越農安 登出 櫃檯作業 打帳單 帳單列表 掛單列表 現金收支登錄 高階收支登錄 材料自購登錄 每日結帳 排班表 掃碼打卡 預約管理 預約管理 單日預約紀錄 …" at bounding box center [489, 358] width 979 height 716
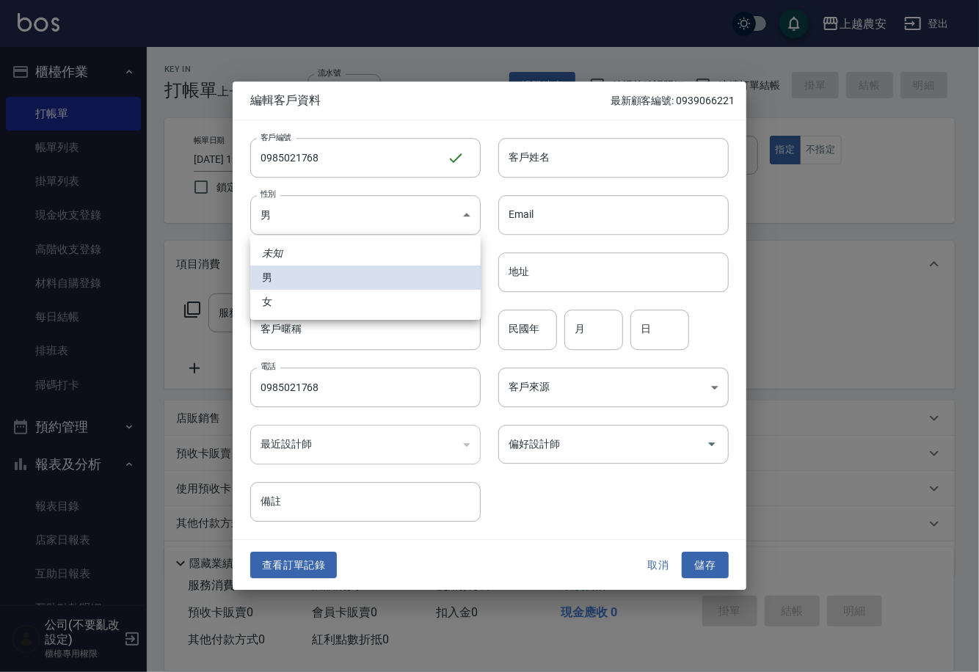
click at [310, 310] on li "女" at bounding box center [365, 302] width 230 height 24
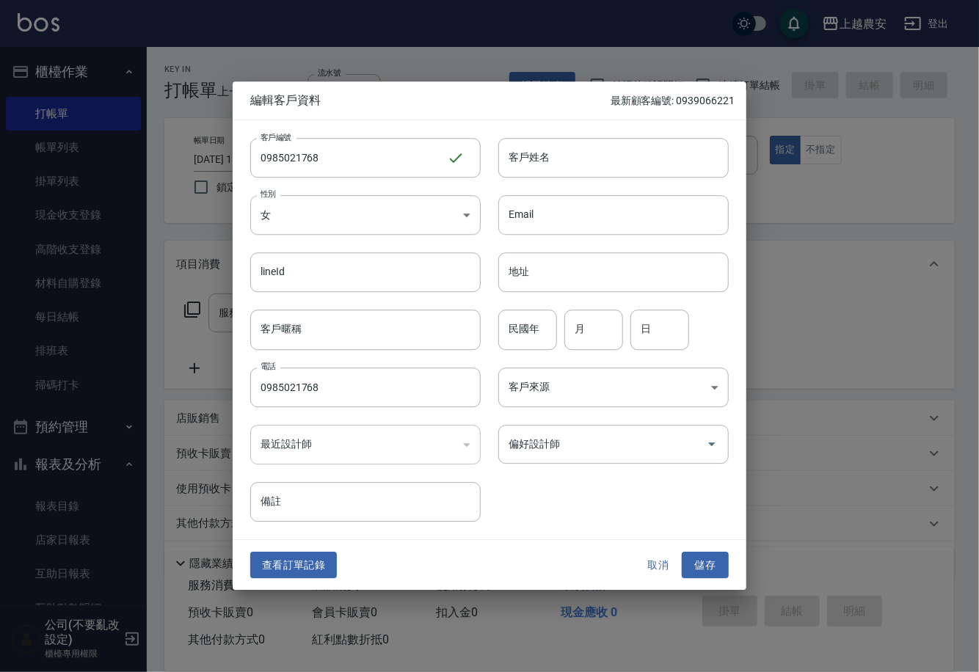
type input "[DEMOGRAPHIC_DATA]"
click at [581, 167] on input "客戶姓名" at bounding box center [613, 158] width 230 height 40
type input "[PERSON_NAME]"
click at [714, 563] on button "儲存" at bounding box center [705, 565] width 47 height 27
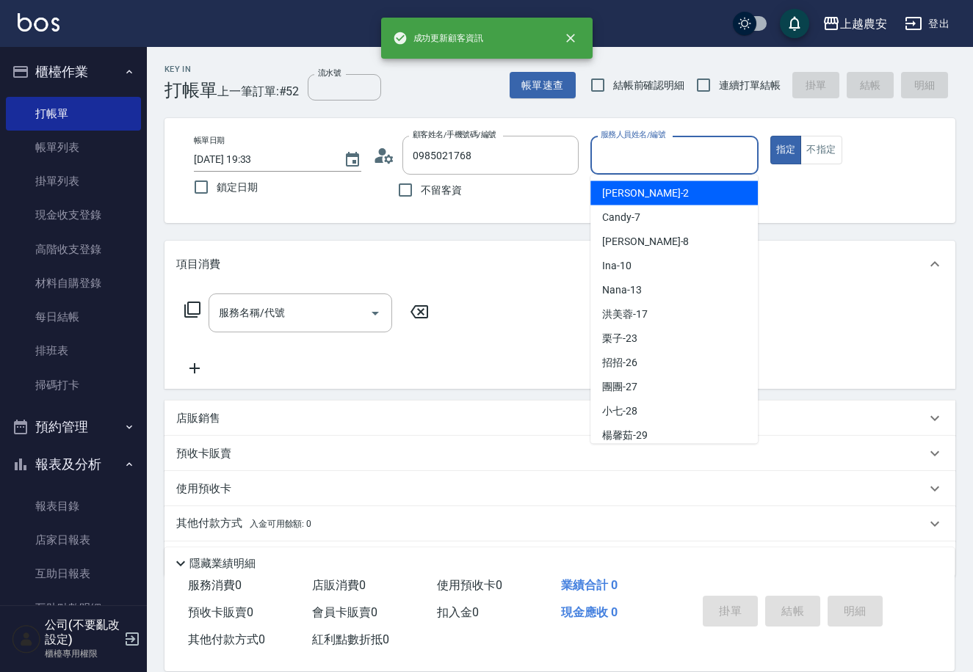
click at [638, 161] on input "服務人員姓名/編號" at bounding box center [674, 155] width 154 height 26
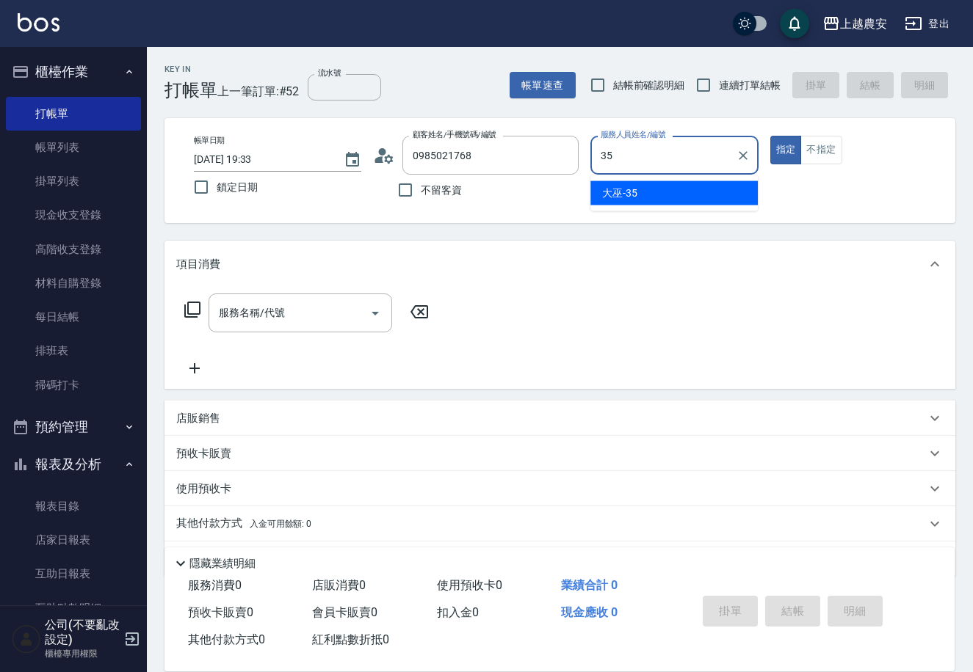
type input "大巫-35"
type button "true"
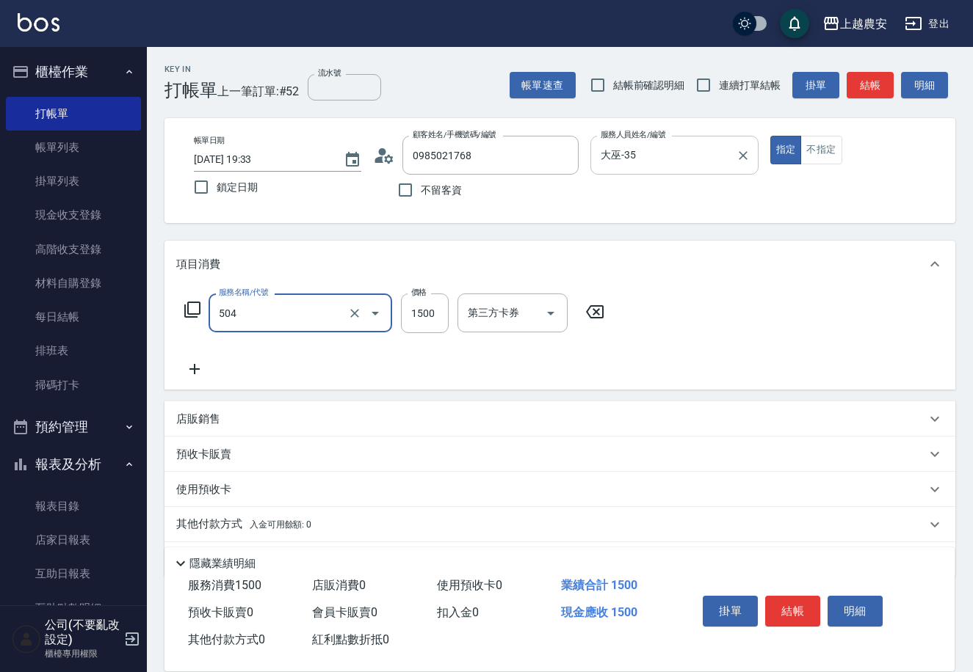
type input "染髮1500↓(504)"
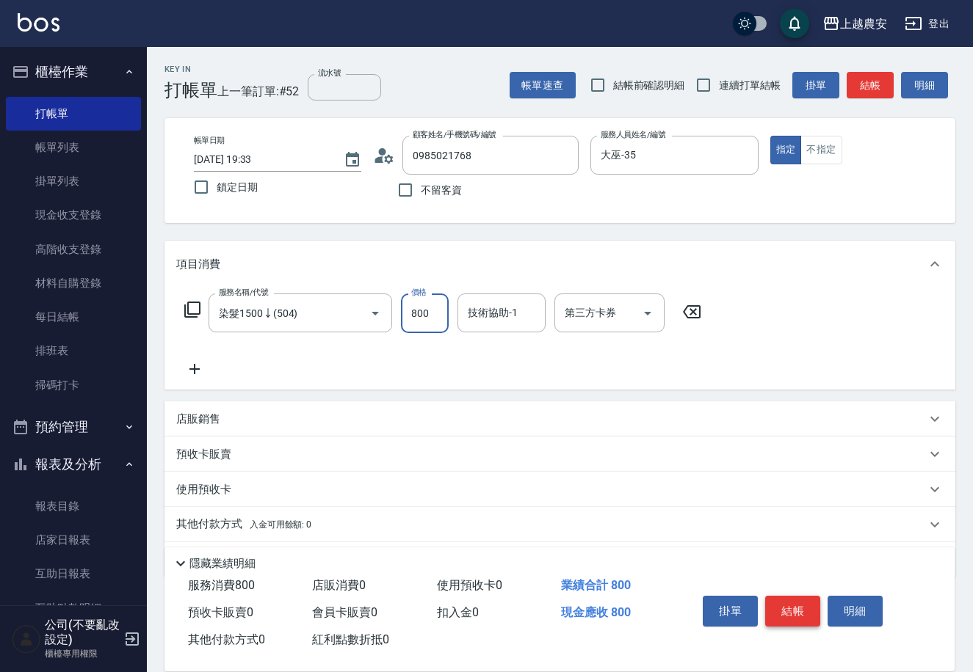
type input "800"
click at [799, 608] on button "結帳" at bounding box center [792, 611] width 55 height 31
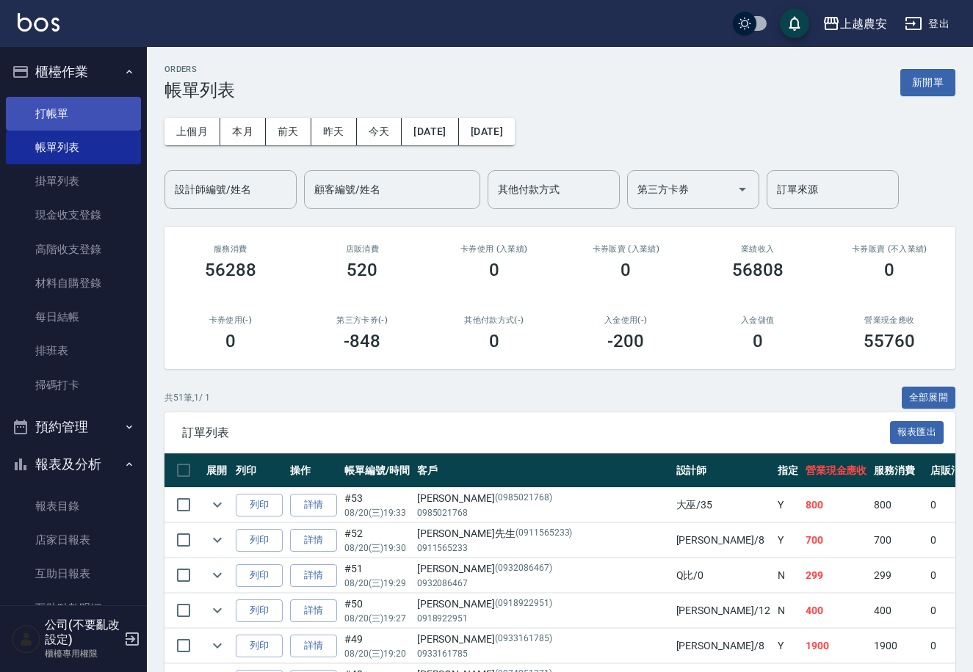
click at [70, 115] on link "打帳單" at bounding box center [73, 114] width 135 height 34
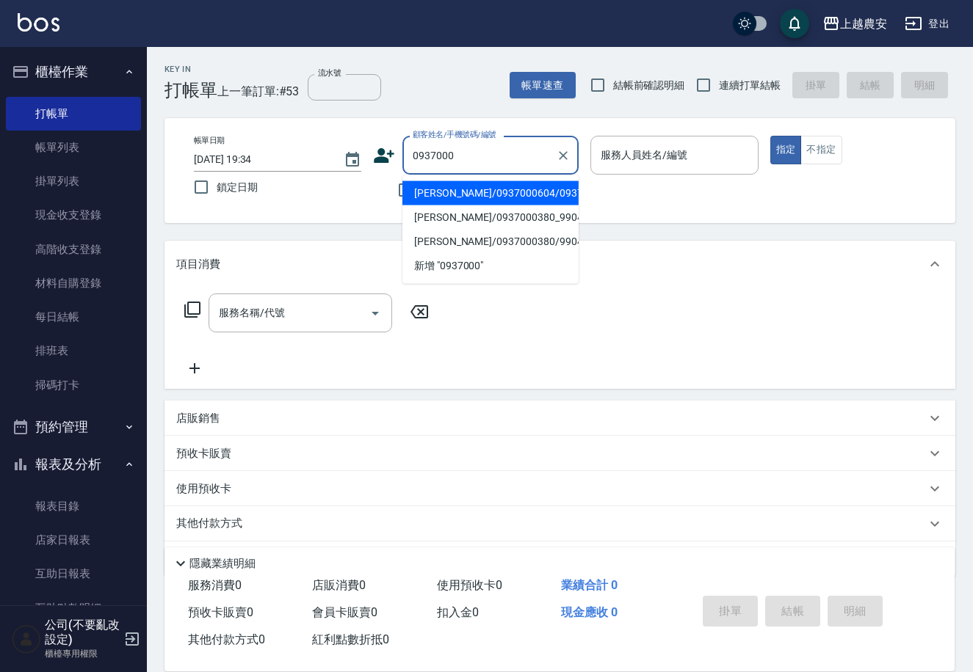
click at [437, 200] on li "[PERSON_NAME]/0937000604/0937000604" at bounding box center [490, 193] width 176 height 24
type input "[PERSON_NAME]/0937000604/0937000604"
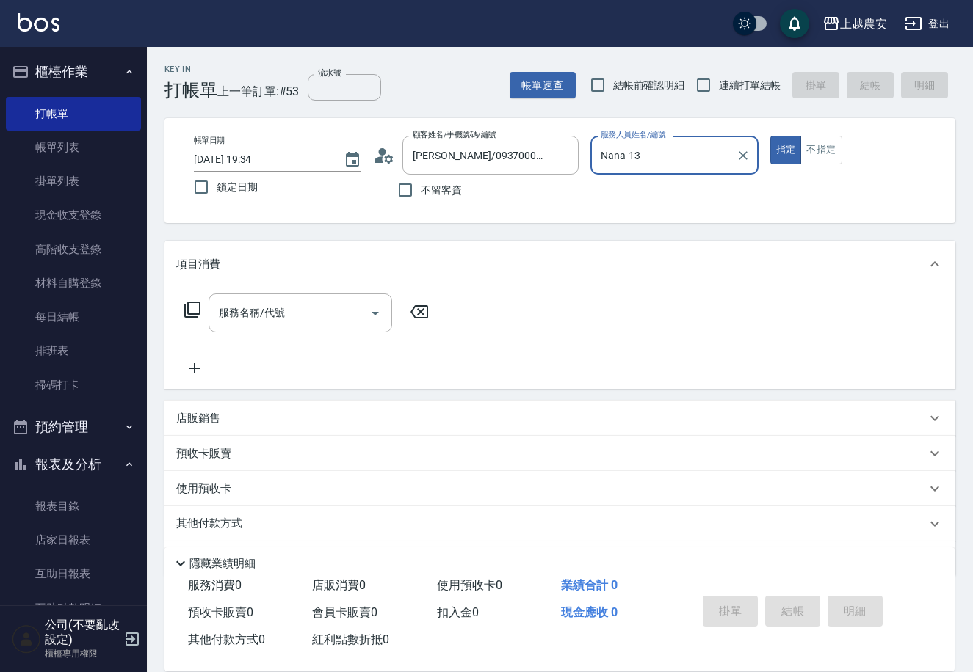
type input "Nana-13"
click at [308, 306] on input "服務名稱/代號" at bounding box center [289, 313] width 148 height 26
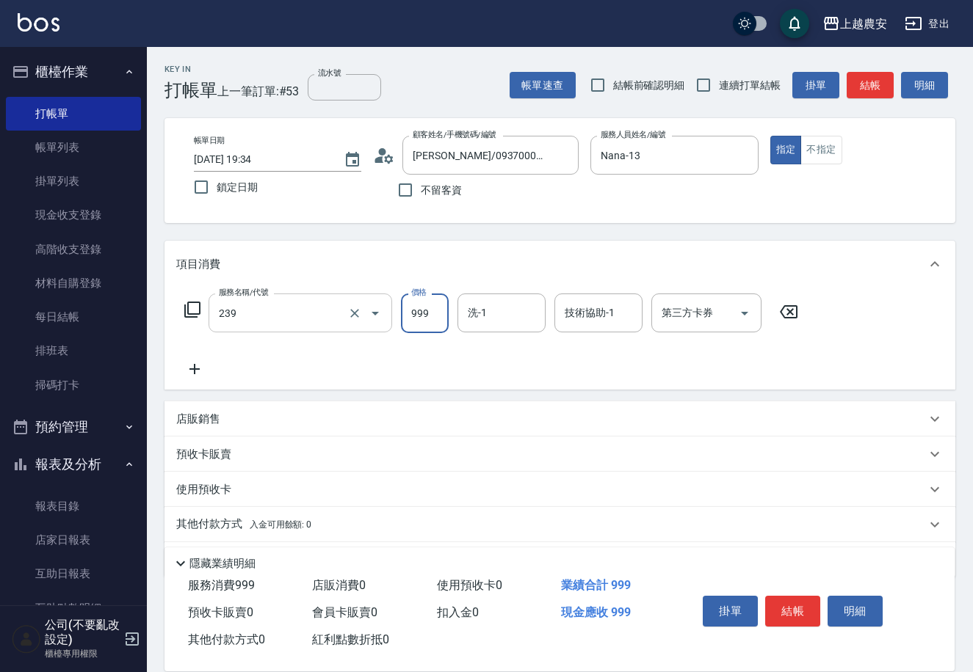
type input "頭皮SPA洗髮(239)"
type input "晴晴-37"
click at [797, 621] on button "結帳" at bounding box center [792, 611] width 55 height 31
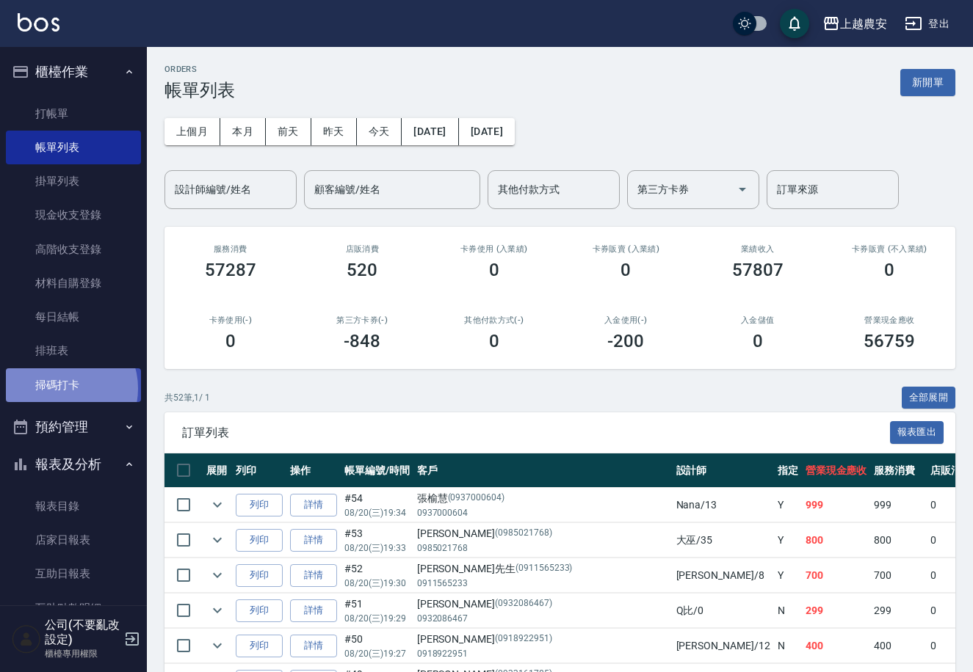
click at [65, 388] on link "掃碼打卡" at bounding box center [73, 386] width 135 height 34
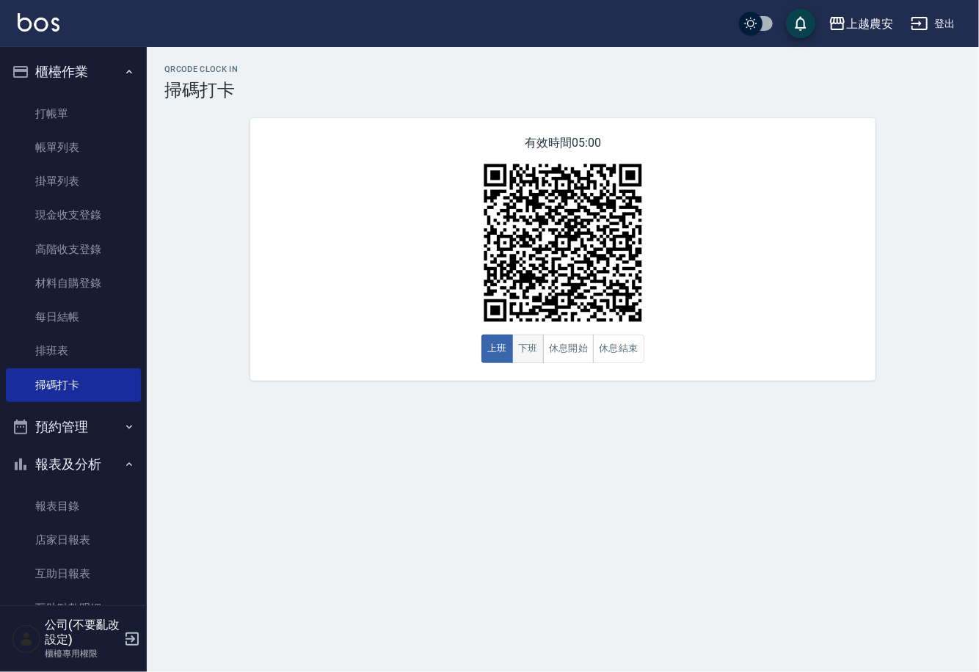
click at [534, 346] on button "下班" at bounding box center [528, 349] width 32 height 29
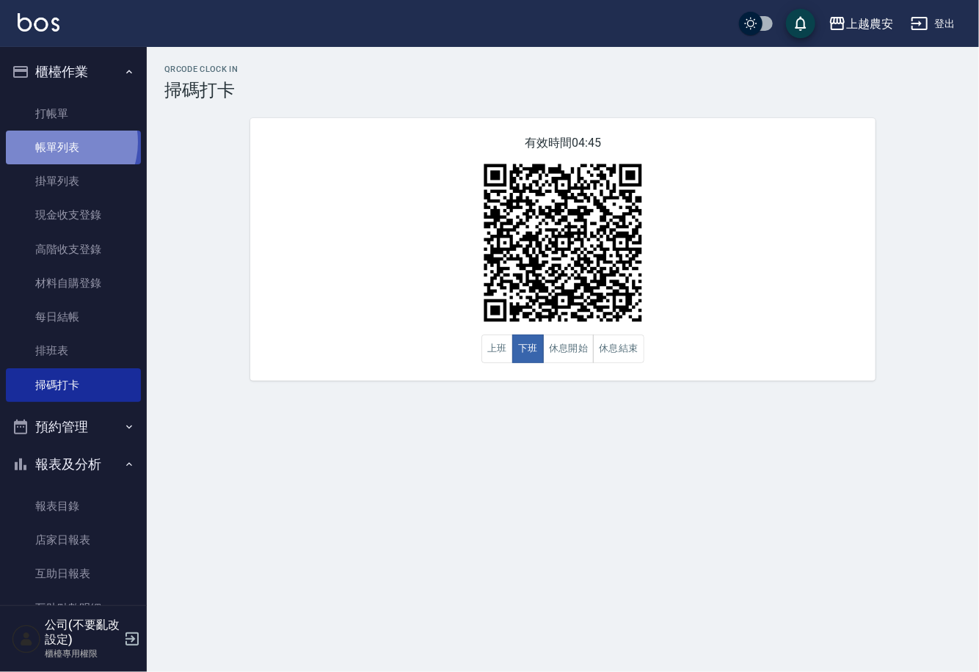
click at [56, 142] on link "帳單列表" at bounding box center [73, 148] width 135 height 34
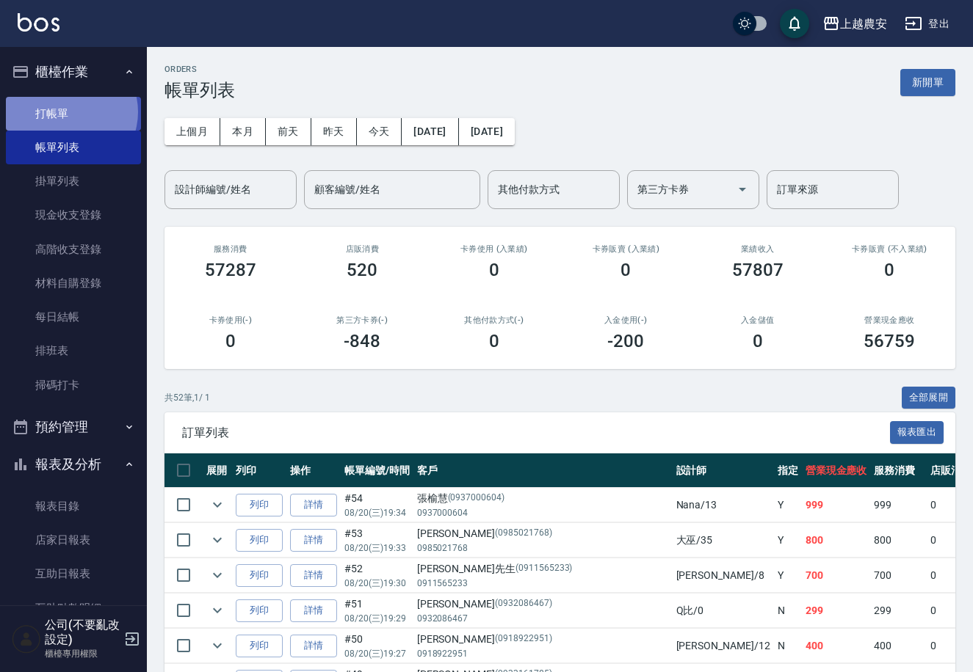
click at [66, 112] on link "打帳單" at bounding box center [73, 114] width 135 height 34
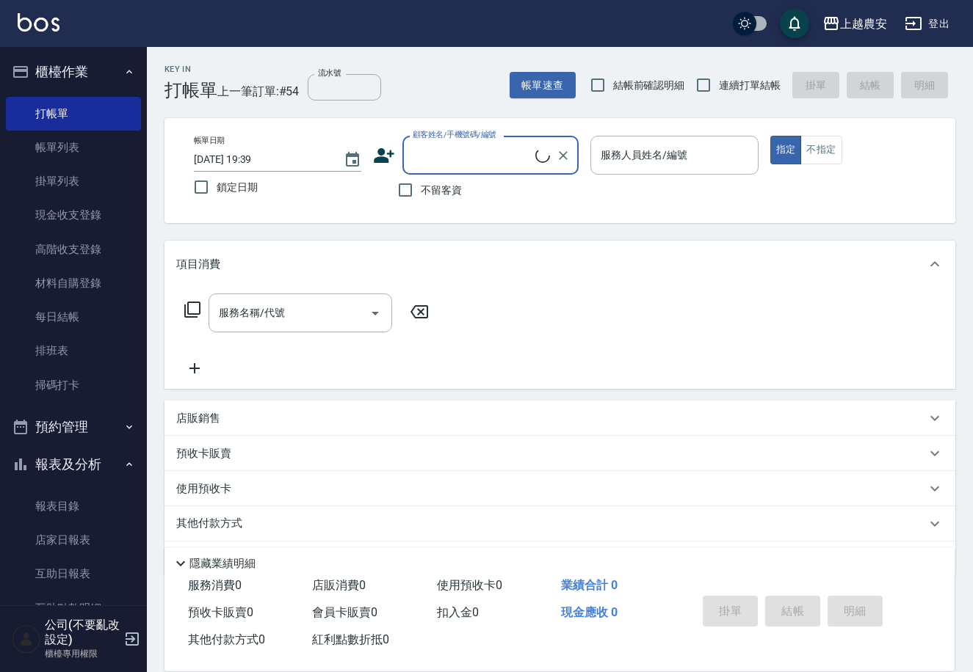
click at [432, 185] on span "不留客資" at bounding box center [441, 190] width 41 height 15
click at [421, 185] on input "不留客資" at bounding box center [405, 190] width 31 height 31
checkbox input "true"
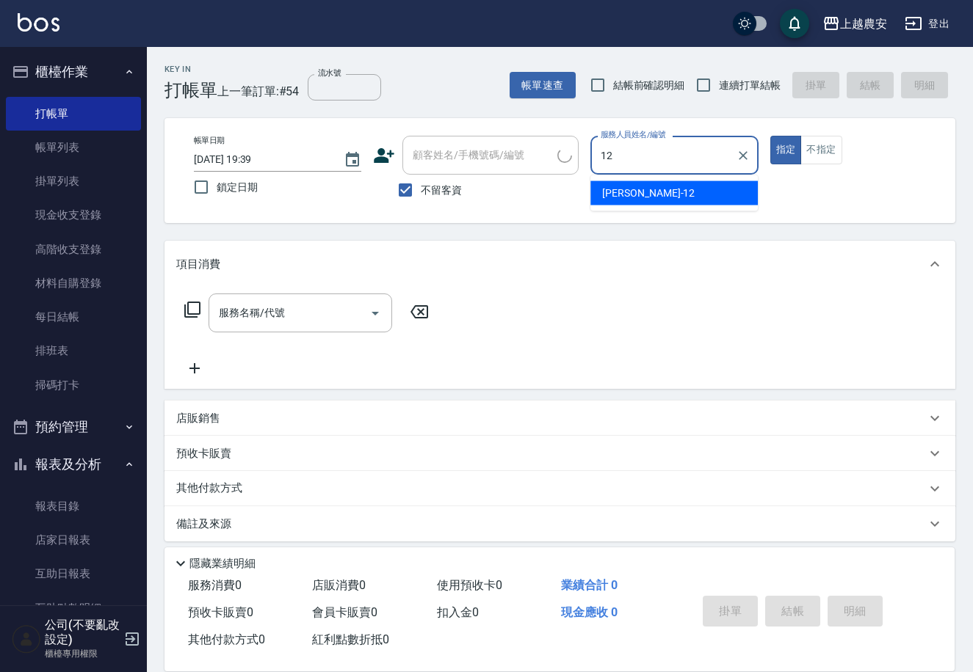
type input "12"
type button "true"
type input "Yoko-12"
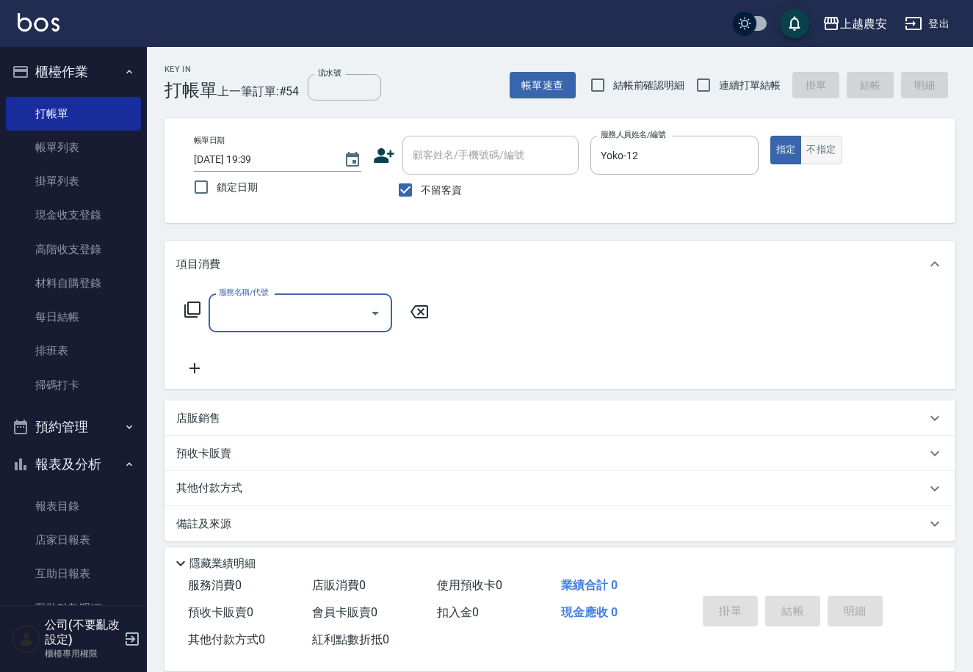
click at [813, 143] on button "不指定" at bounding box center [820, 150] width 41 height 29
click at [246, 310] on div "服務名稱/代號 服務名稱/代號" at bounding box center [300, 313] width 184 height 39
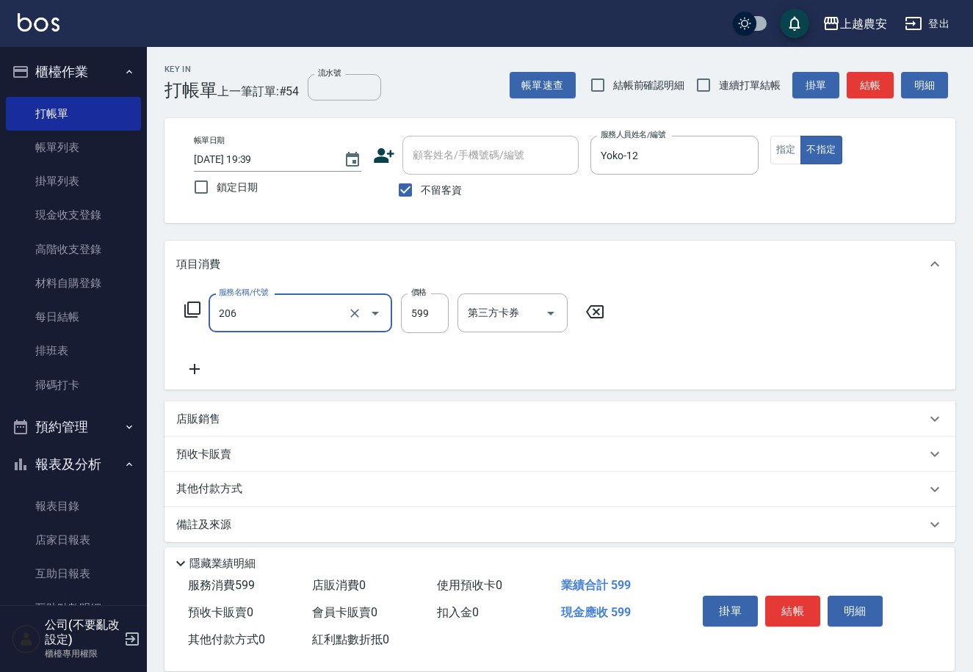
type input "洗+剪(206)"
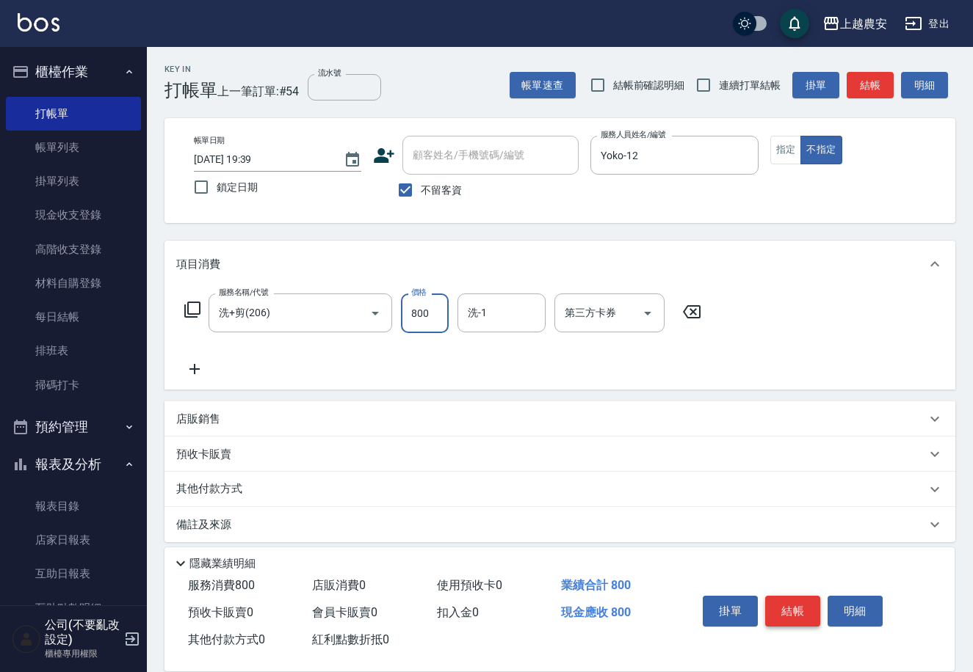
type input "800"
click at [805, 610] on button "結帳" at bounding box center [792, 611] width 55 height 31
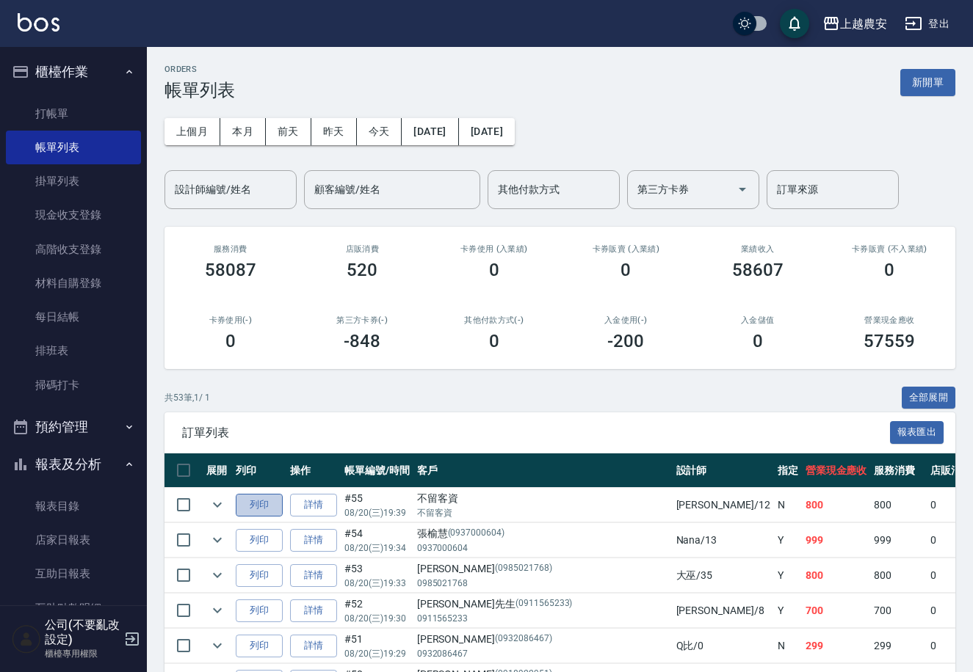
click at [265, 500] on button "列印" at bounding box center [259, 505] width 47 height 23
click at [40, 115] on link "打帳單" at bounding box center [73, 114] width 135 height 34
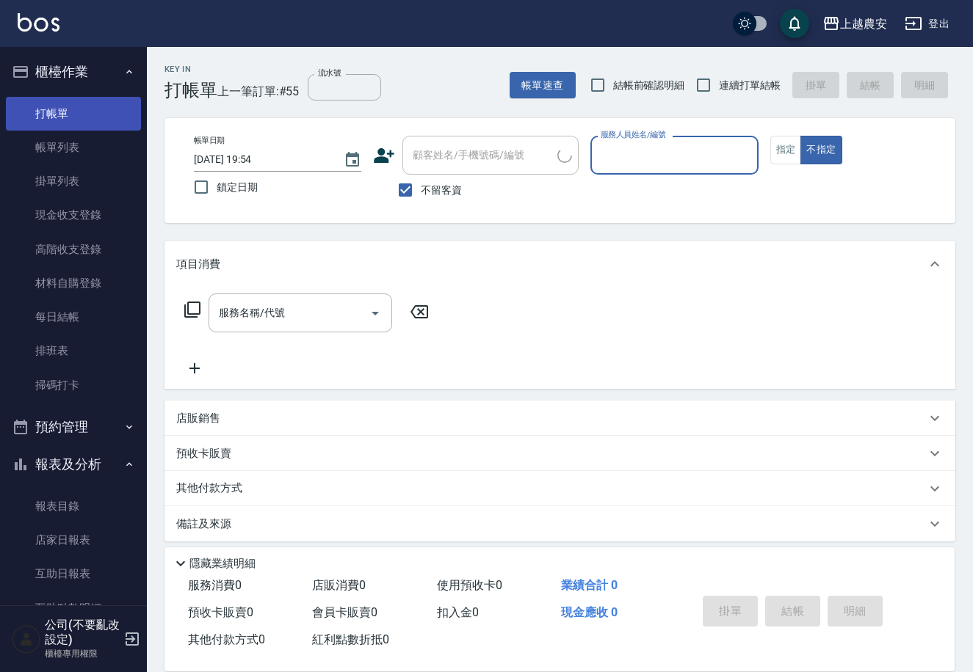
type input "0"
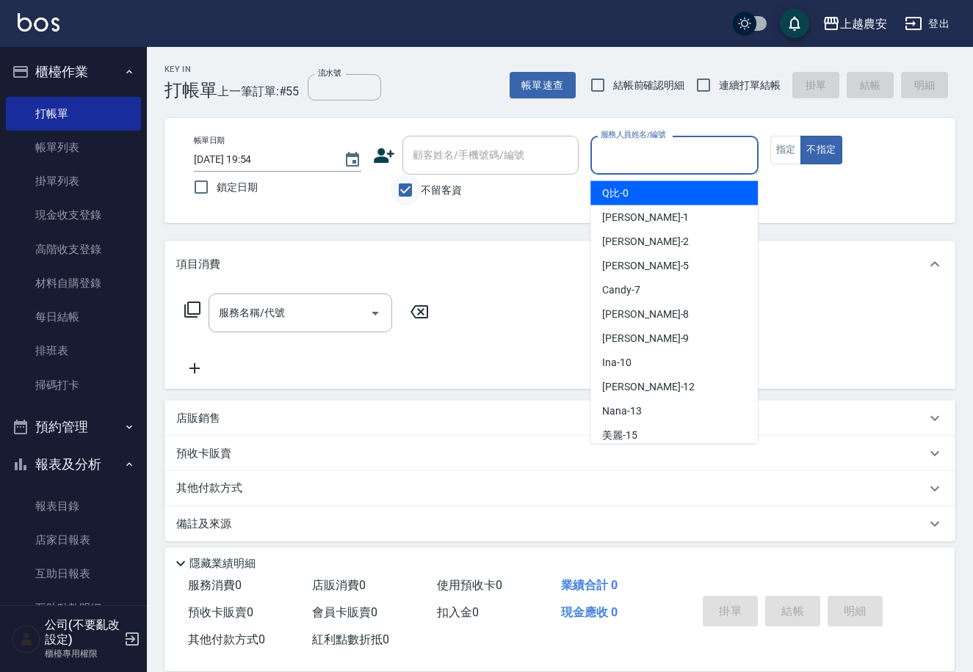
drag, startPoint x: 413, startPoint y: 182, endPoint x: 413, endPoint y: 166, distance: 16.2
click at [413, 181] on input "不留客資" at bounding box center [405, 190] width 31 height 31
checkbox input "false"
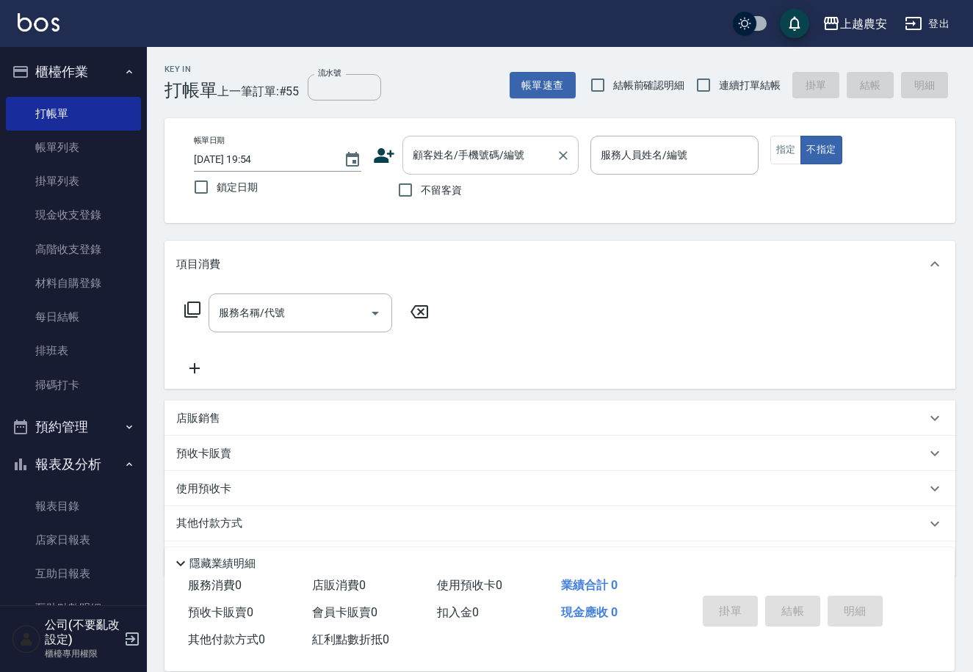
click at [415, 163] on input "顧客姓名/手機號碼/編號" at bounding box center [479, 155] width 141 height 26
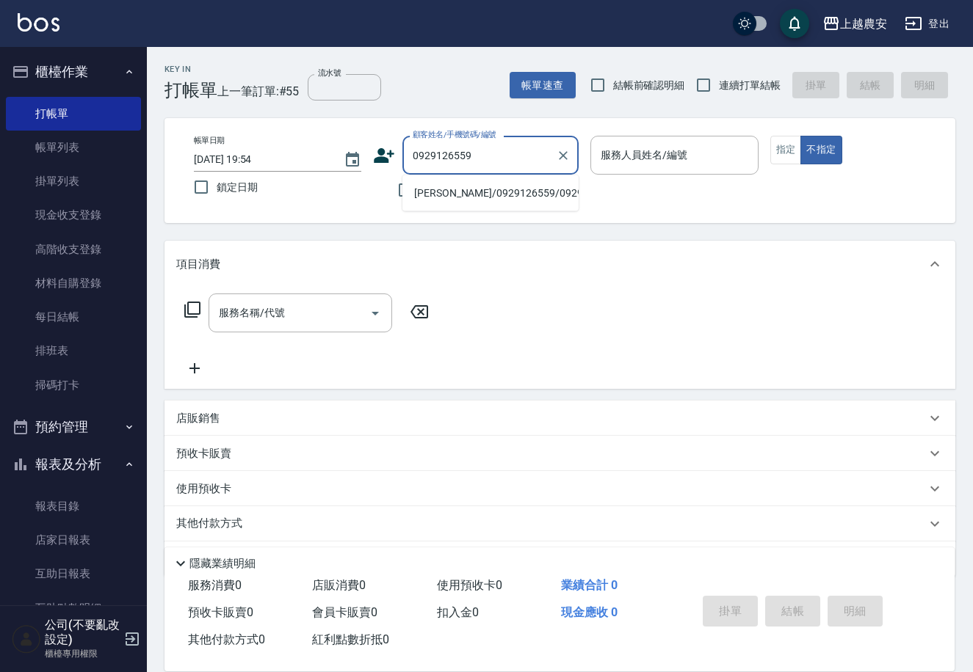
click at [468, 186] on li "鐘裕珍/0929126559/0929126559" at bounding box center [490, 193] width 176 height 24
type input "鐘裕珍/0929126559/0929126559"
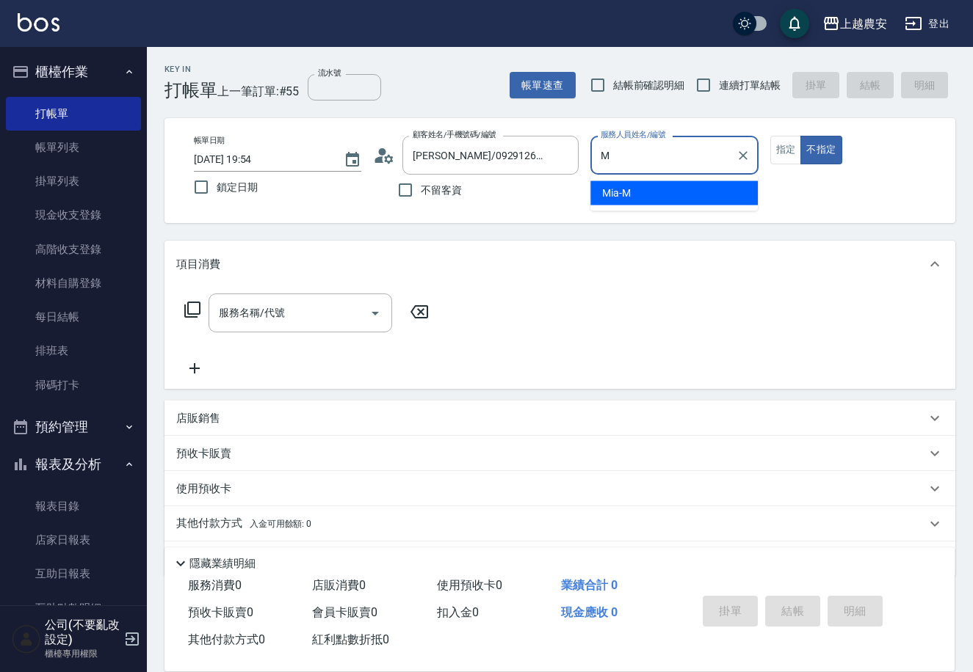
type input "Mia-M"
type button "false"
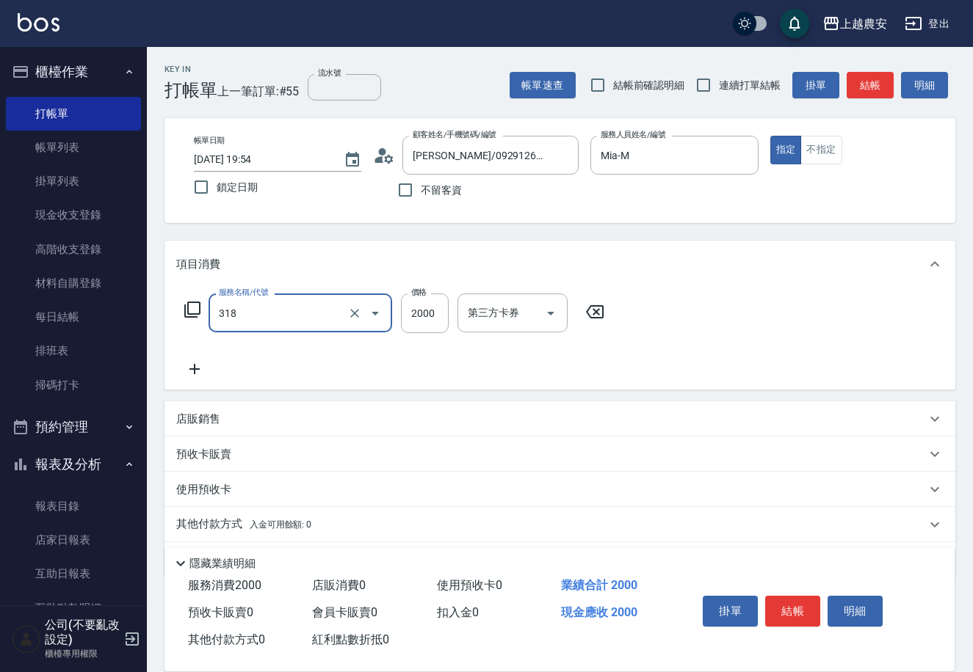
type input "燙髮1500↑(自購)(318)"
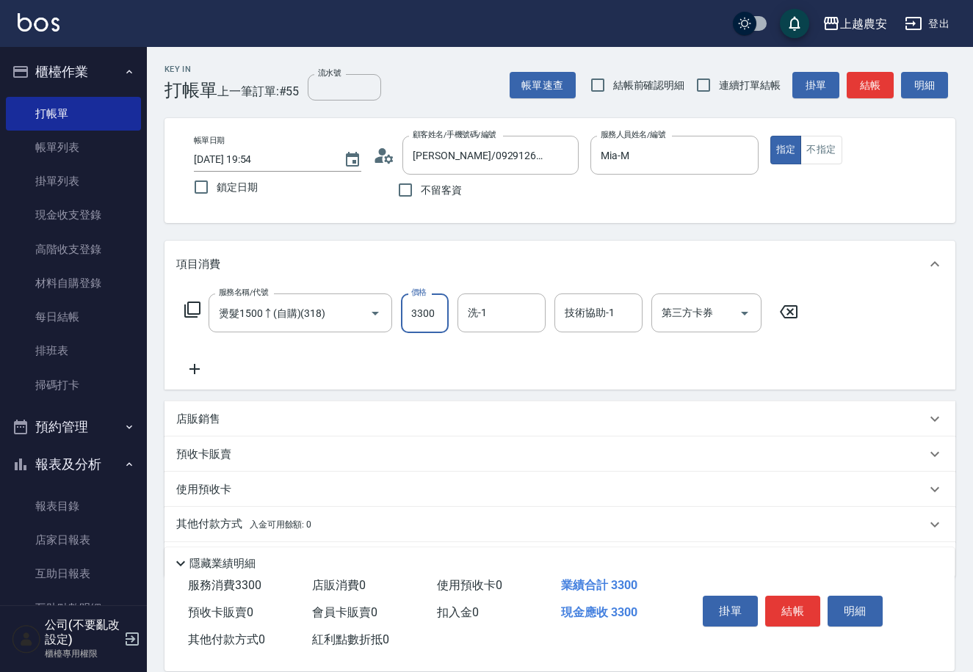
type input "3300"
type input "林品妤-32"
click at [799, 604] on button "結帳" at bounding box center [792, 611] width 55 height 31
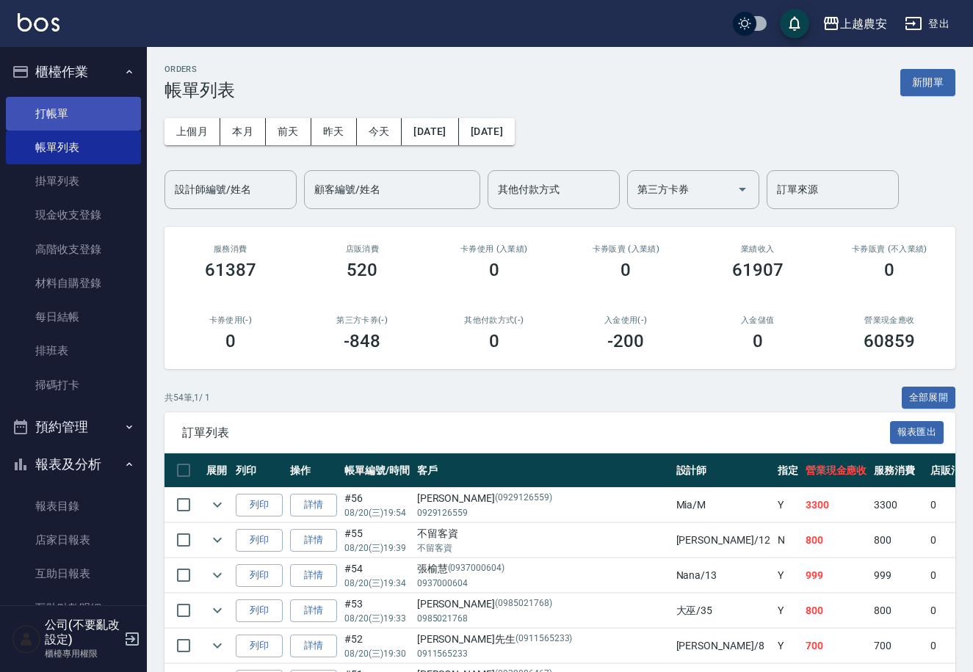
click at [53, 116] on link "打帳單" at bounding box center [73, 114] width 135 height 34
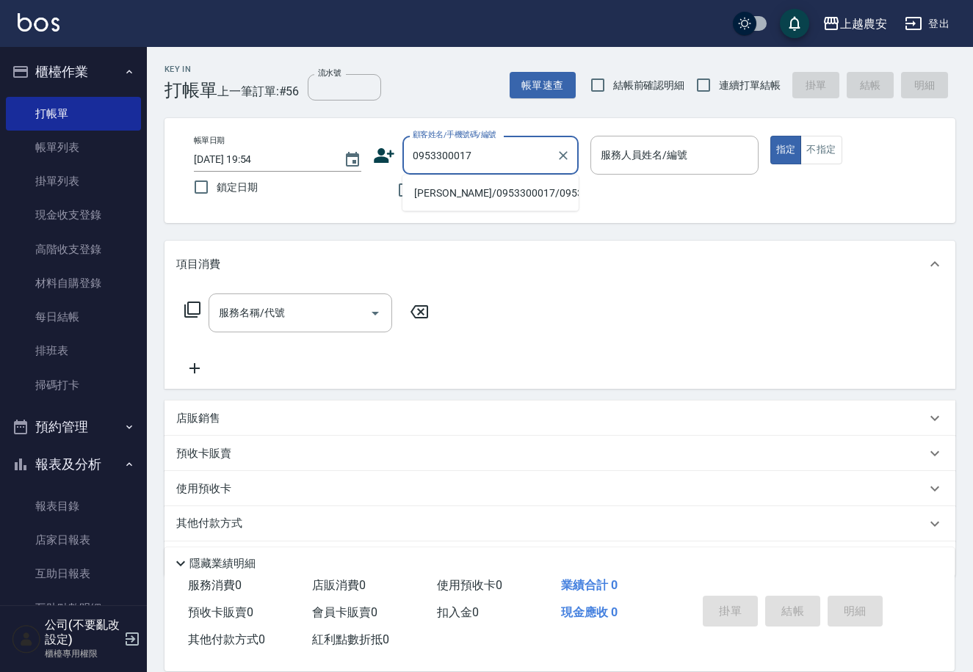
click at [446, 192] on li "謝妮娜/0953300017/0953300017" at bounding box center [490, 193] width 176 height 24
type input "謝妮娜/0953300017/0953300017"
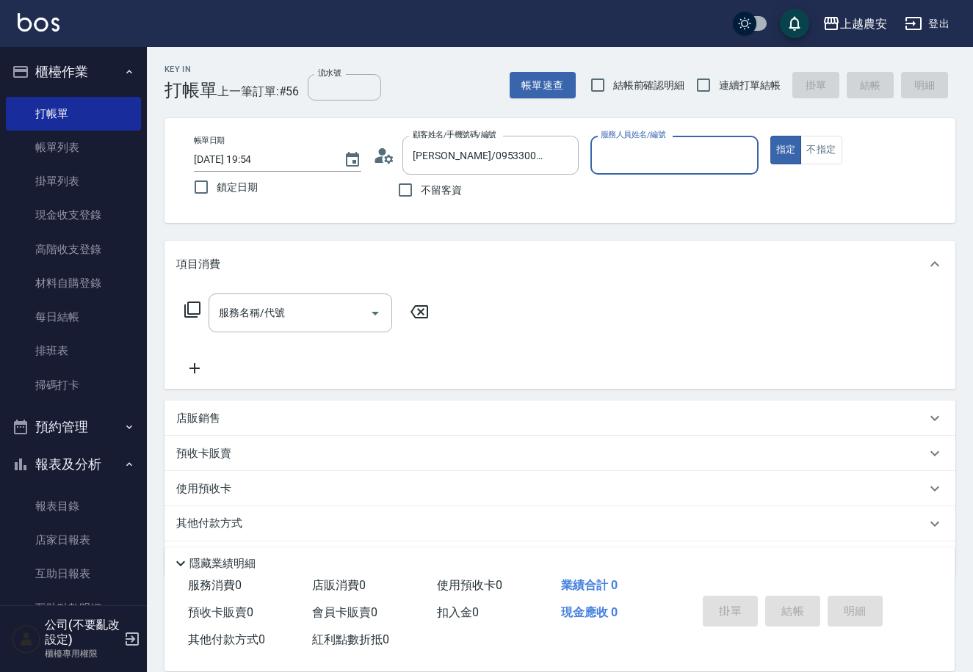
type input "Mia-M"
click at [328, 325] on input "服務名稱/代號" at bounding box center [289, 313] width 148 height 26
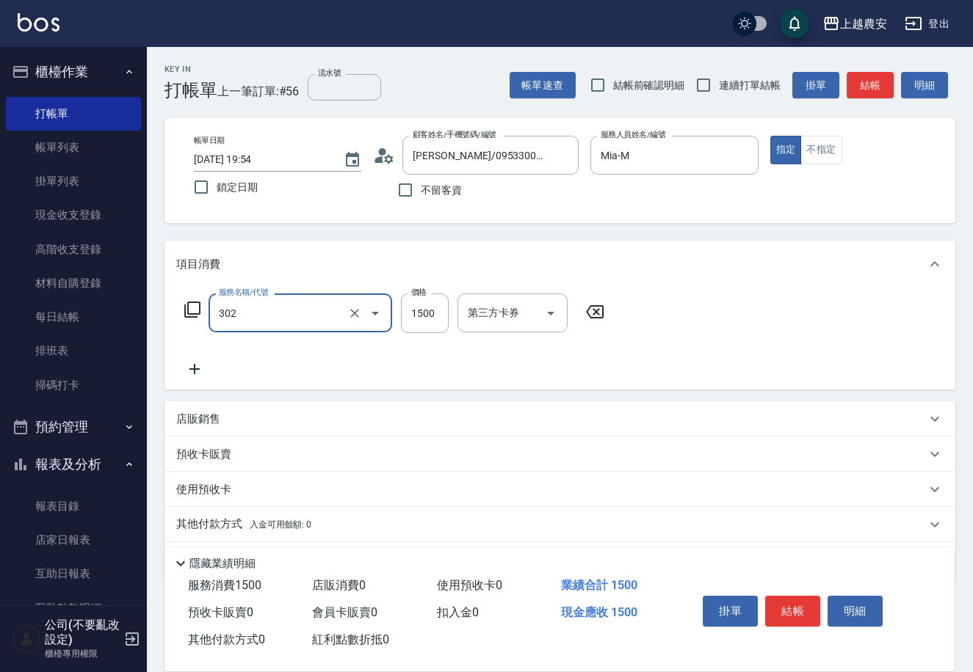
type input "燙髮1500↓(自購)(302)"
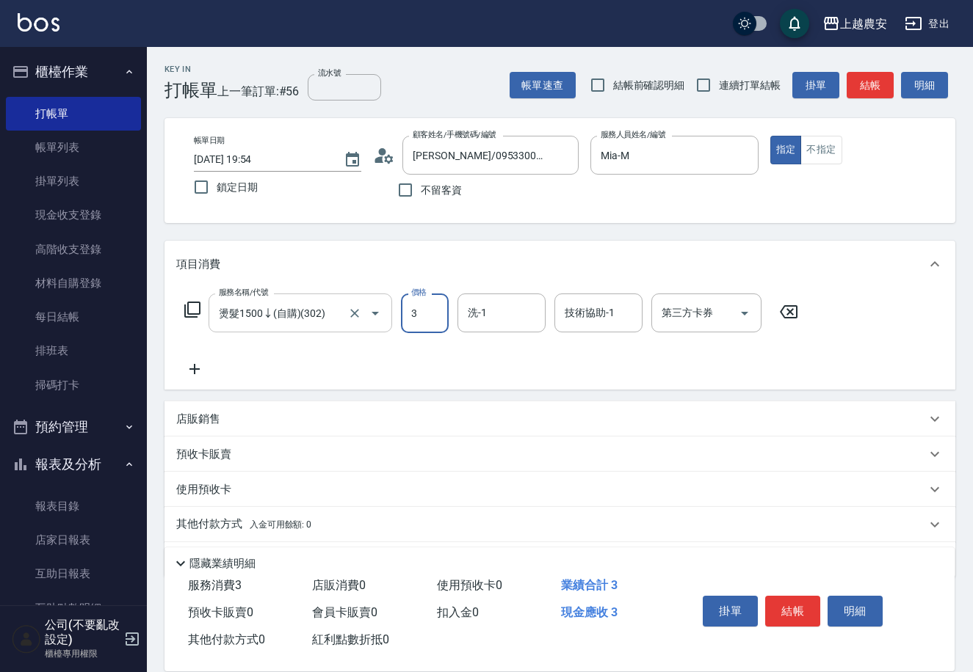
click at [318, 329] on div "燙髮1500↓(自購)(302) 服務名稱/代號" at bounding box center [300, 313] width 184 height 39
type input "3"
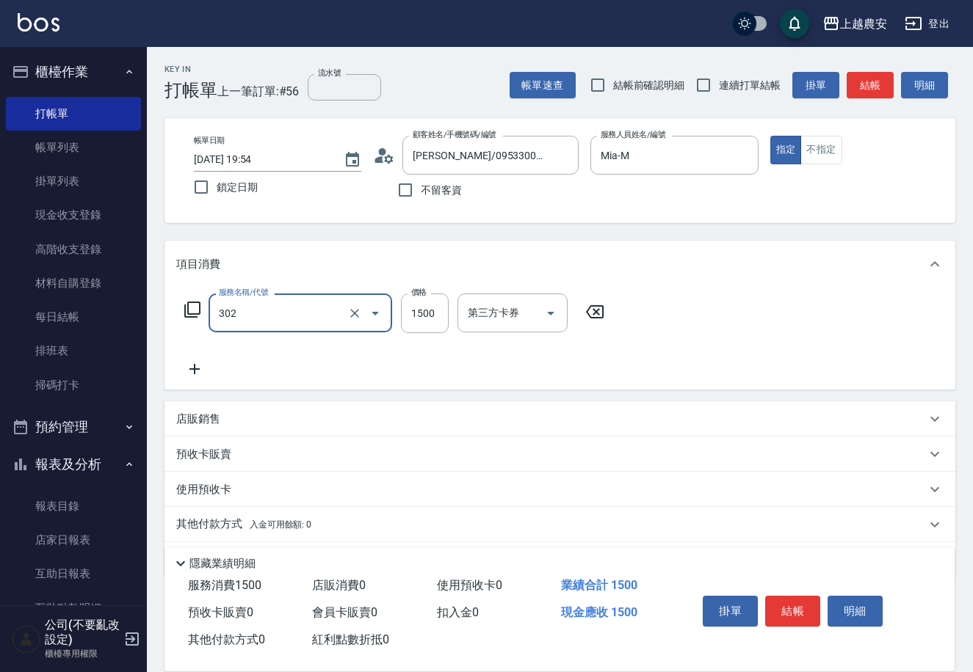
type input "燙髮1500↓(自購)(302)"
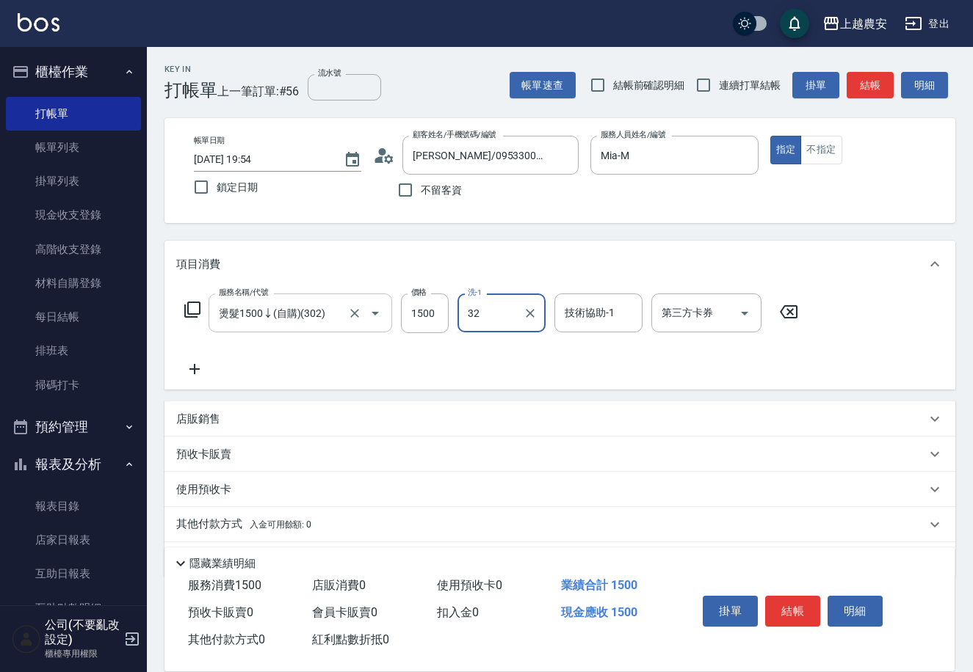
type input "林品妤-32"
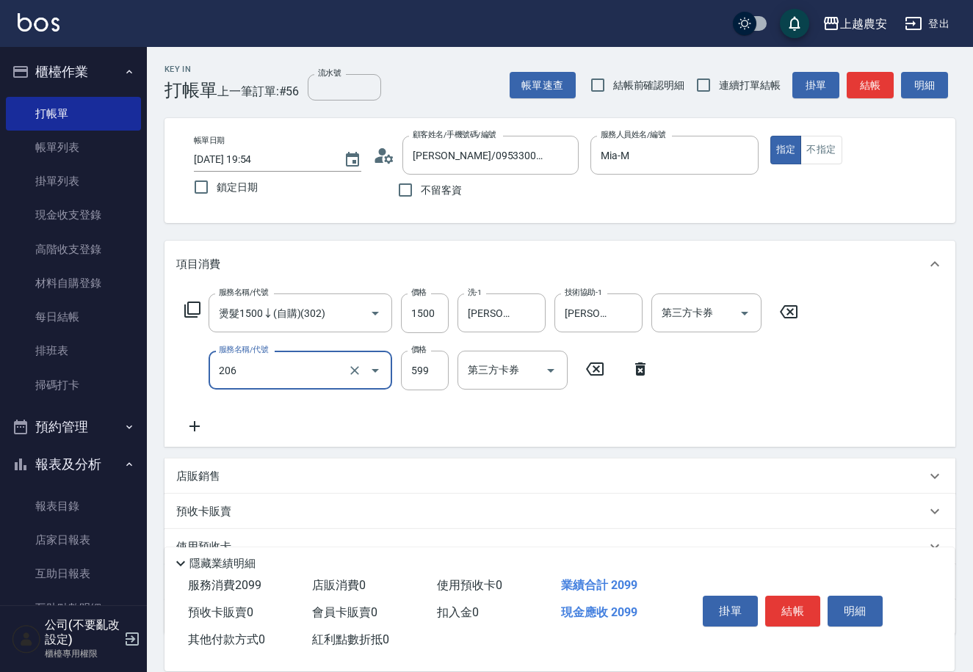
type input "洗+剪(206)"
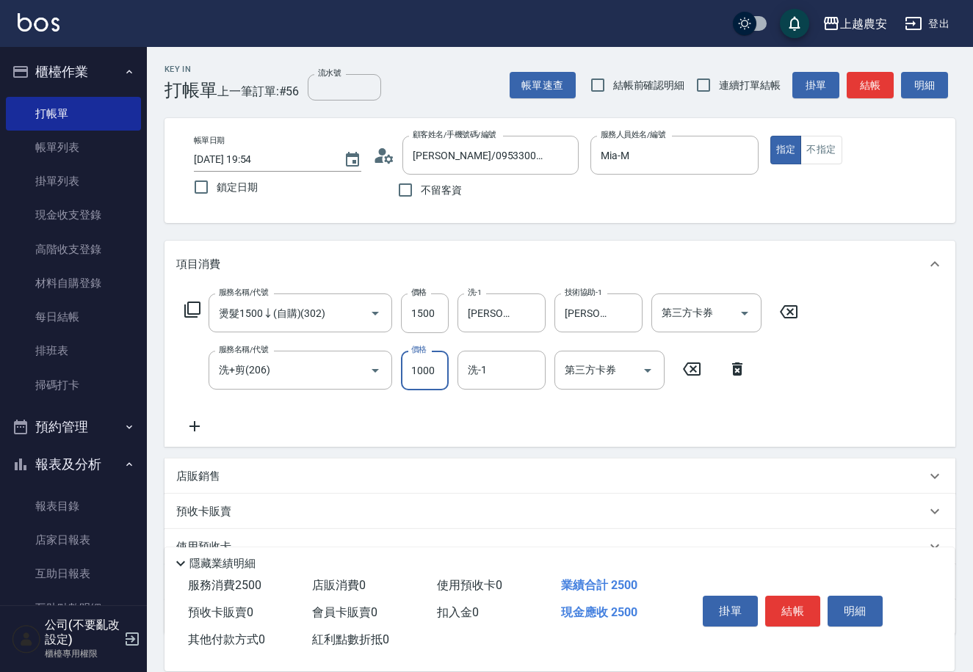
type input "1000"
type input "酪梨-34"
click at [795, 617] on button "結帳" at bounding box center [792, 611] width 55 height 31
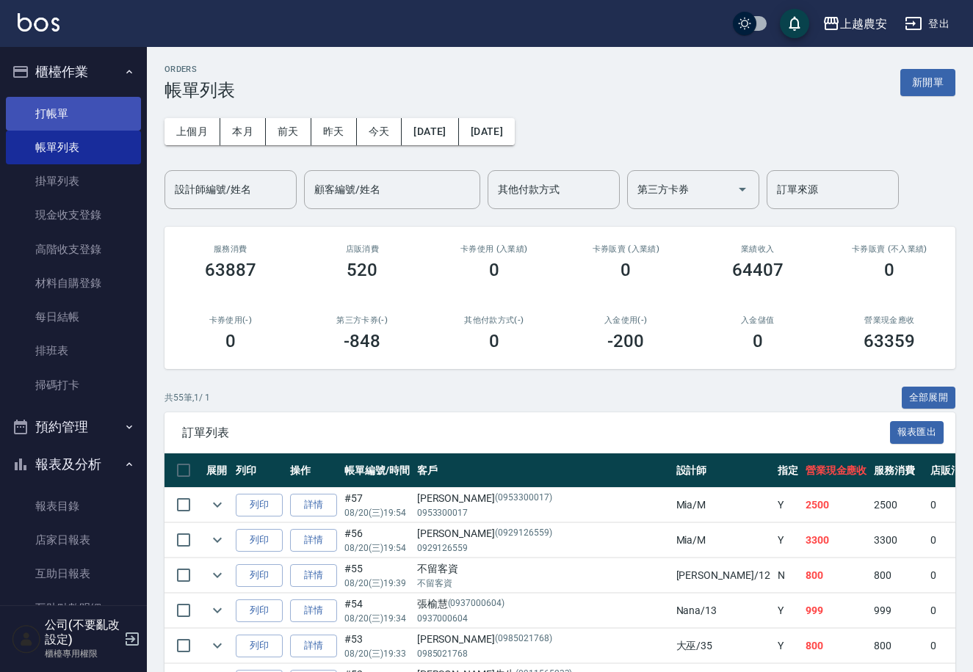
click at [75, 112] on link "打帳單" at bounding box center [73, 114] width 135 height 34
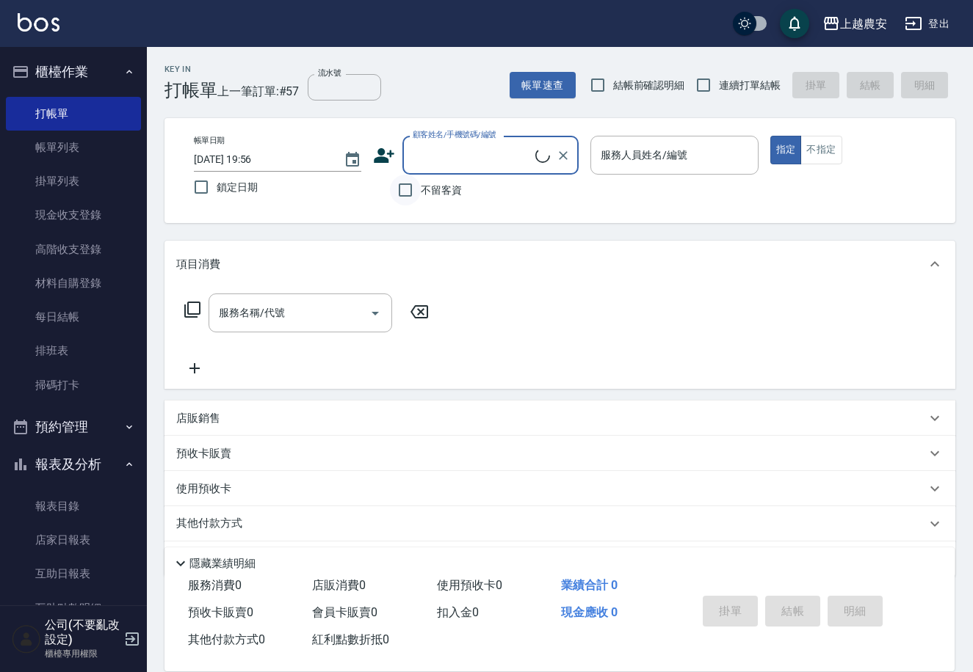
click at [409, 197] on input "不留客資" at bounding box center [405, 190] width 31 height 31
checkbox input "true"
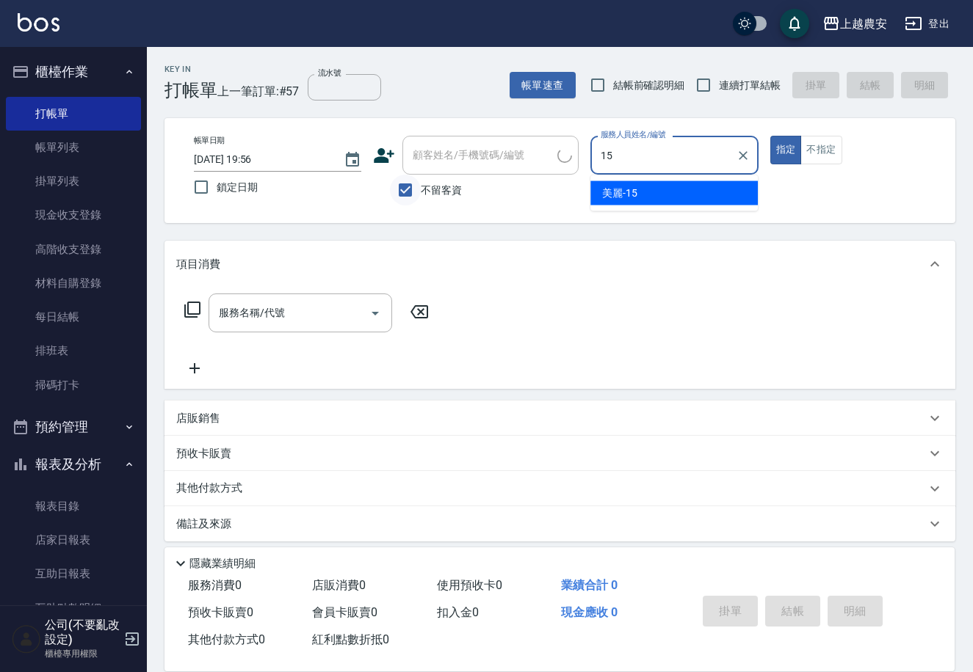
type input "美麗-15"
type button "true"
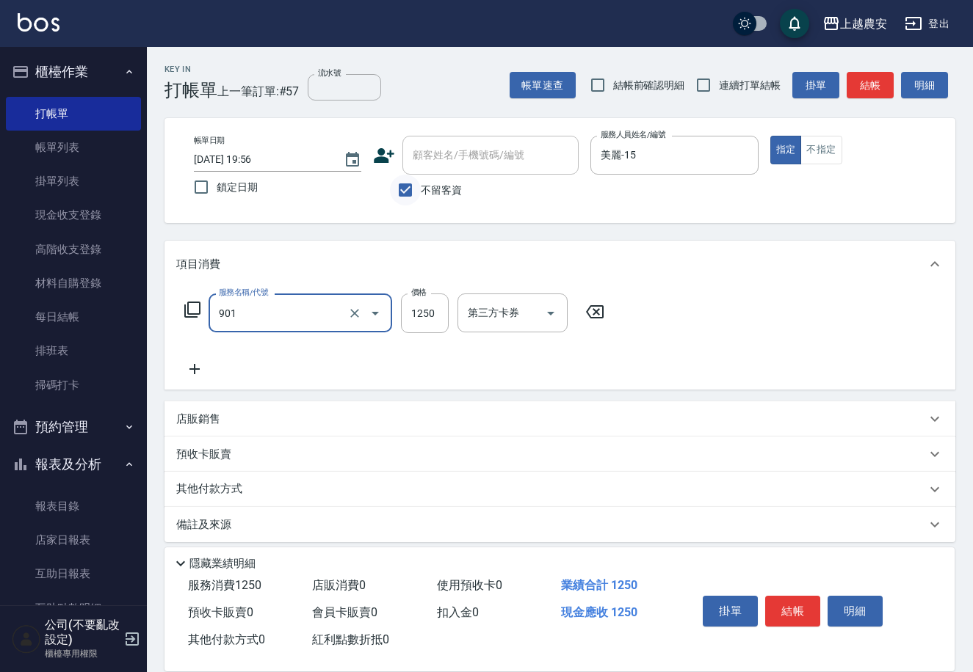
type input "修手指甲(901)"
type input "800"
click at [795, 607] on button "結帳" at bounding box center [792, 611] width 55 height 31
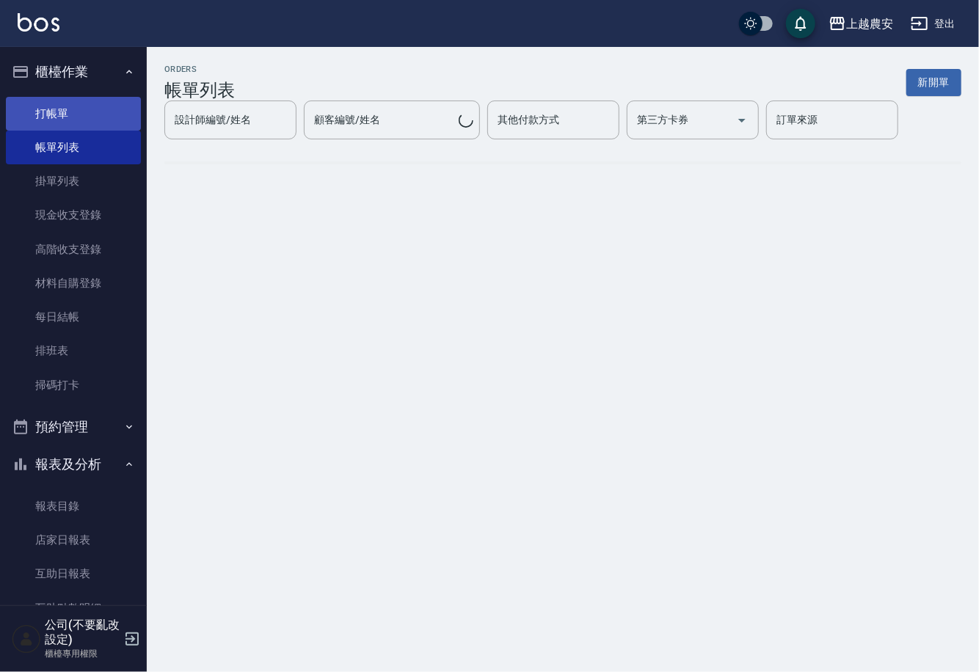
click at [57, 108] on link "打帳單" at bounding box center [73, 114] width 135 height 34
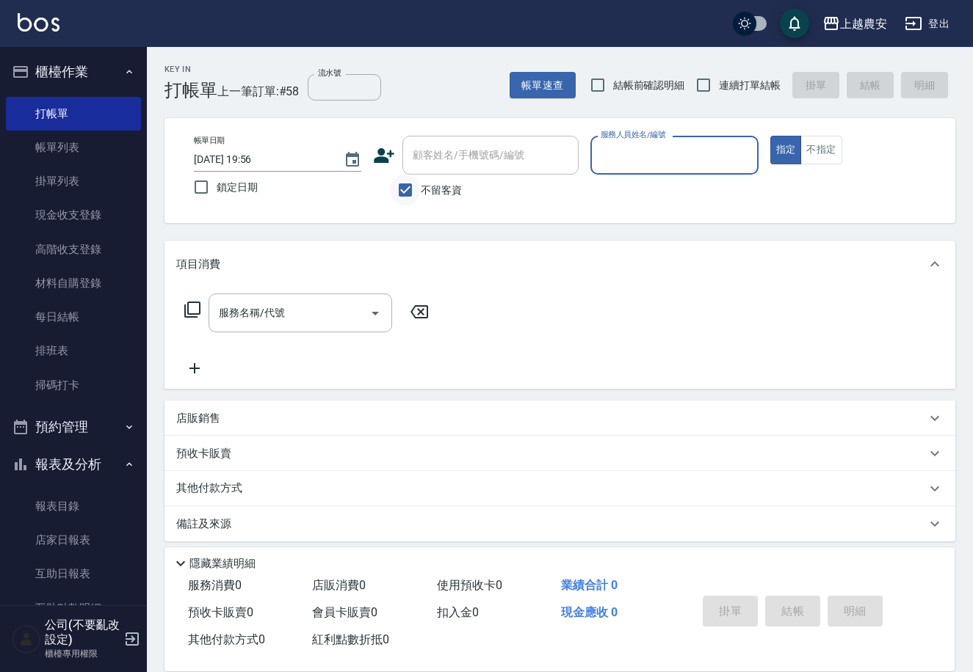
click at [410, 194] on input "不留客資" at bounding box center [405, 190] width 31 height 31
checkbox input "false"
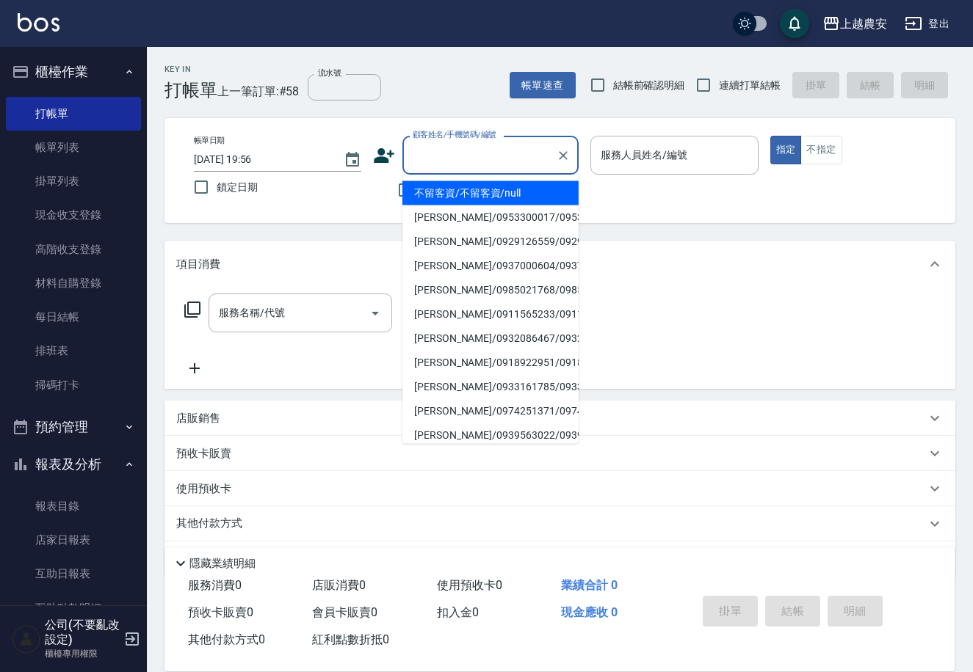
click at [429, 154] on div "顧客姓名/手機號碼/編號 顧客姓名/手機號碼/編號" at bounding box center [490, 155] width 176 height 39
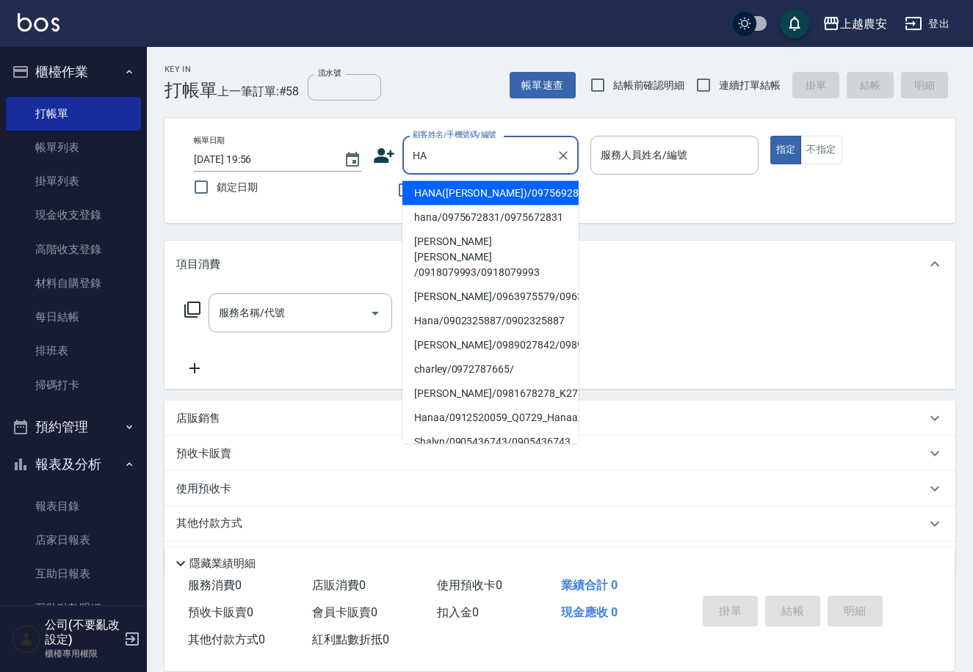
click at [531, 188] on li "HANA(蔡)/0975692831/0975692831" at bounding box center [490, 193] width 176 height 24
type input "HANA(蔡)/0975692831/0975692831"
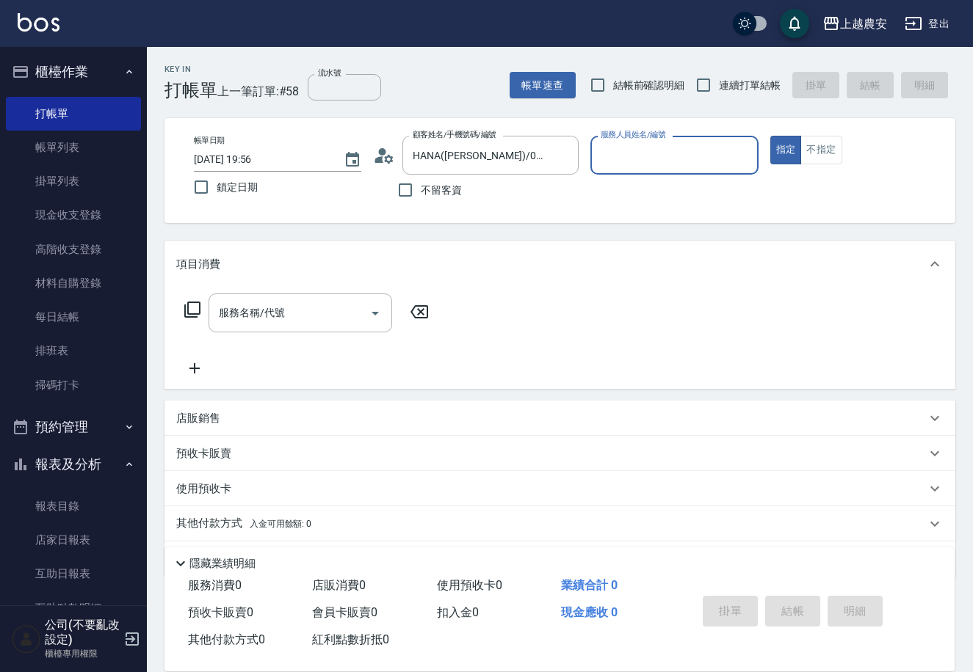
type input "W"
type input "Qbe-Q"
type button "true"
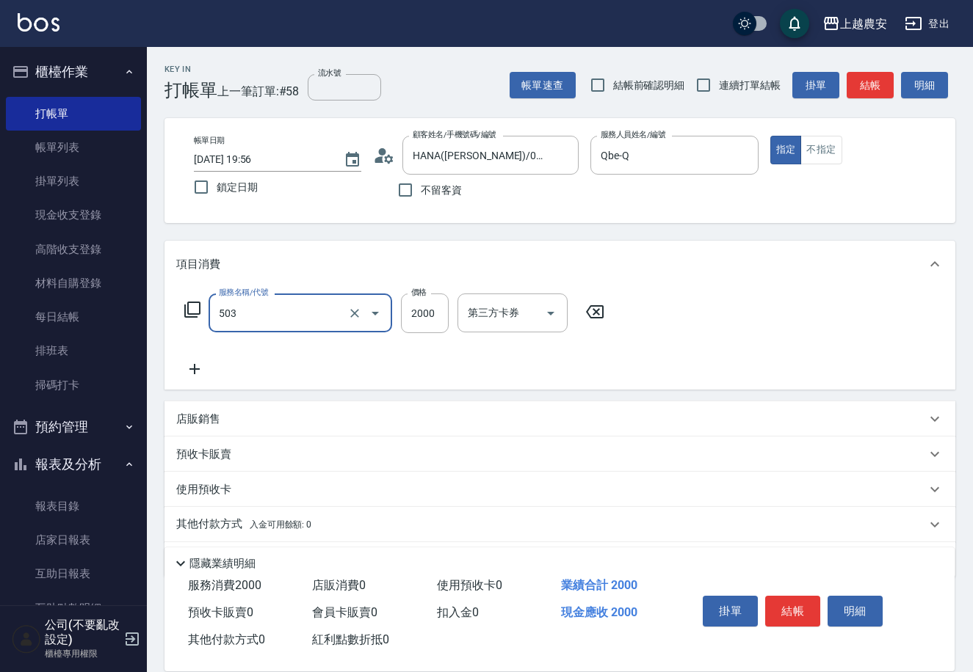
type input "染髮1500↑(503)"
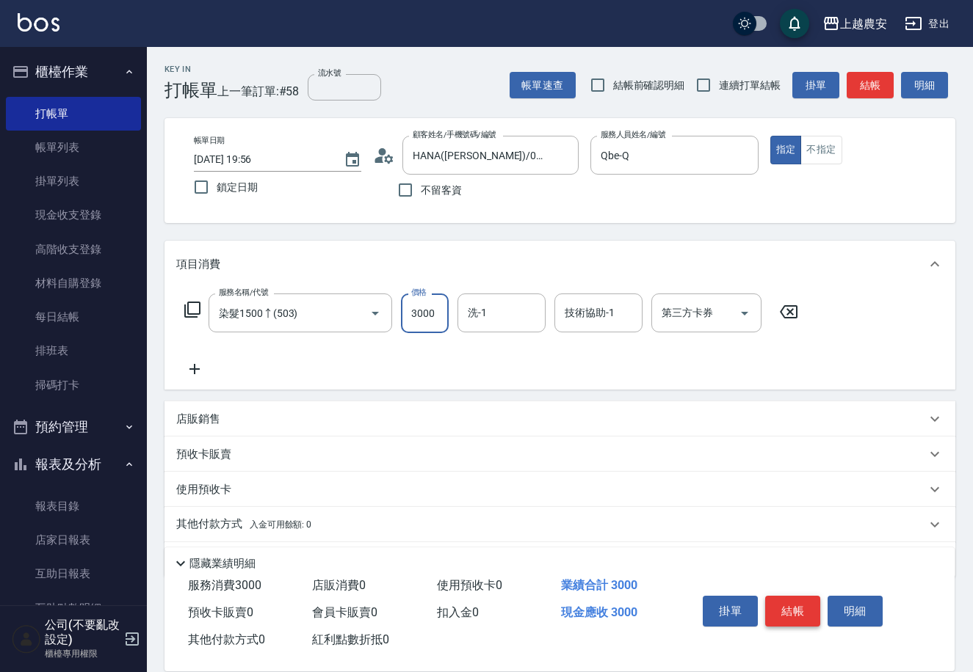
type input "3000"
click at [796, 615] on button "結帳" at bounding box center [792, 611] width 55 height 31
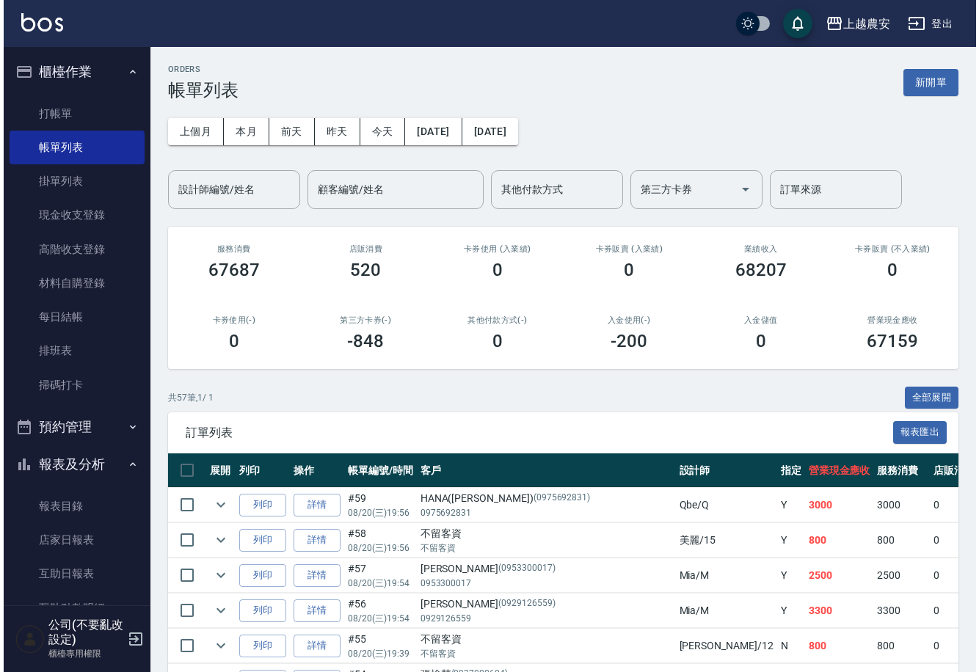
scroll to position [223, 0]
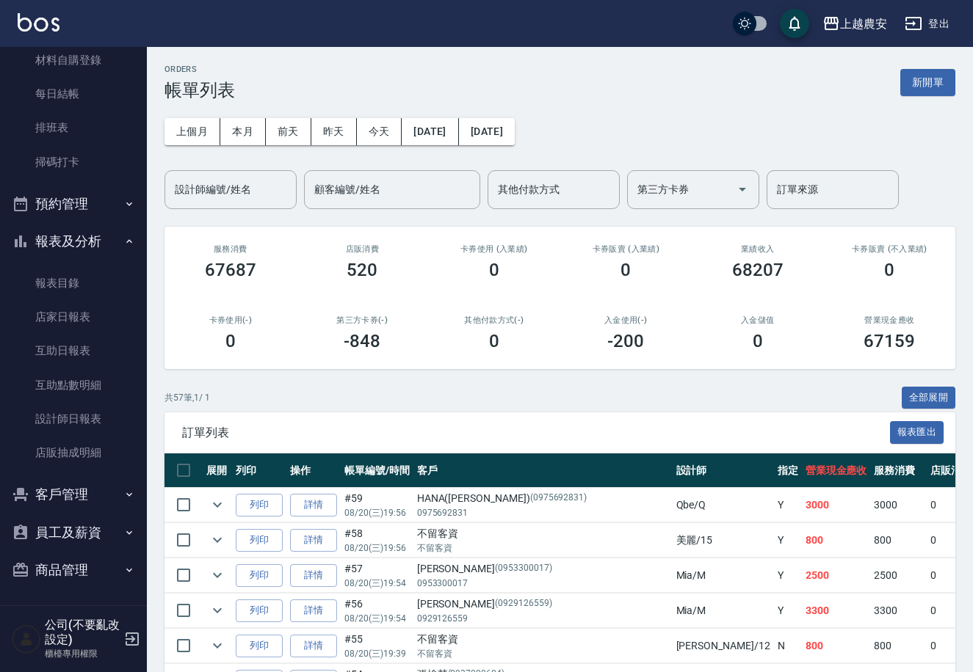
click at [65, 494] on button "客戶管理" at bounding box center [73, 495] width 135 height 38
click at [70, 528] on link "客戶列表" at bounding box center [73, 537] width 135 height 34
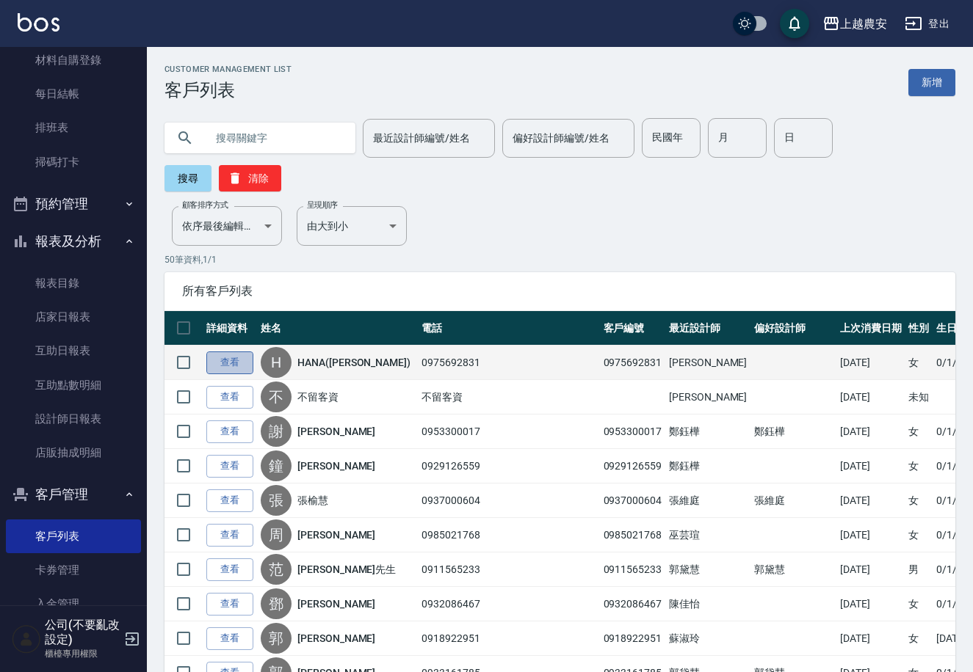
click at [230, 352] on link "查看" at bounding box center [229, 363] width 47 height 23
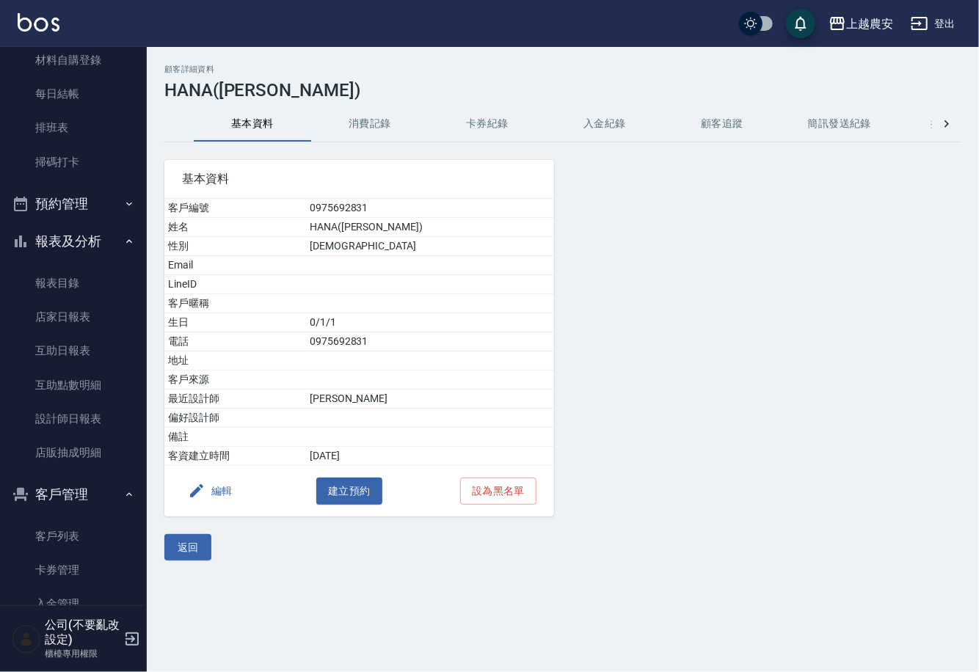
click at [374, 117] on button "消費記錄" at bounding box center [369, 123] width 117 height 35
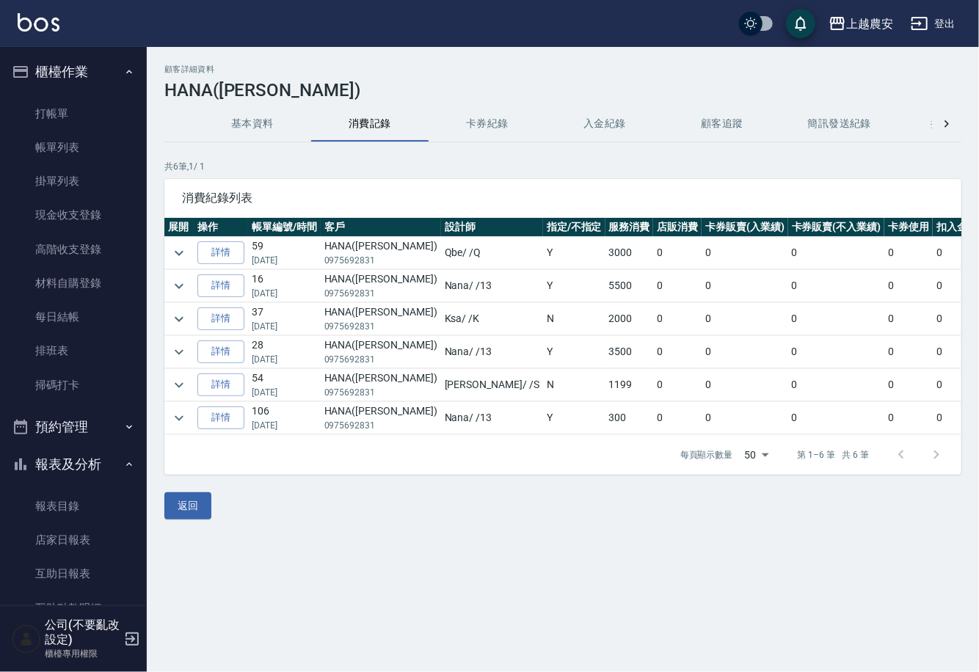
scroll to position [337, 0]
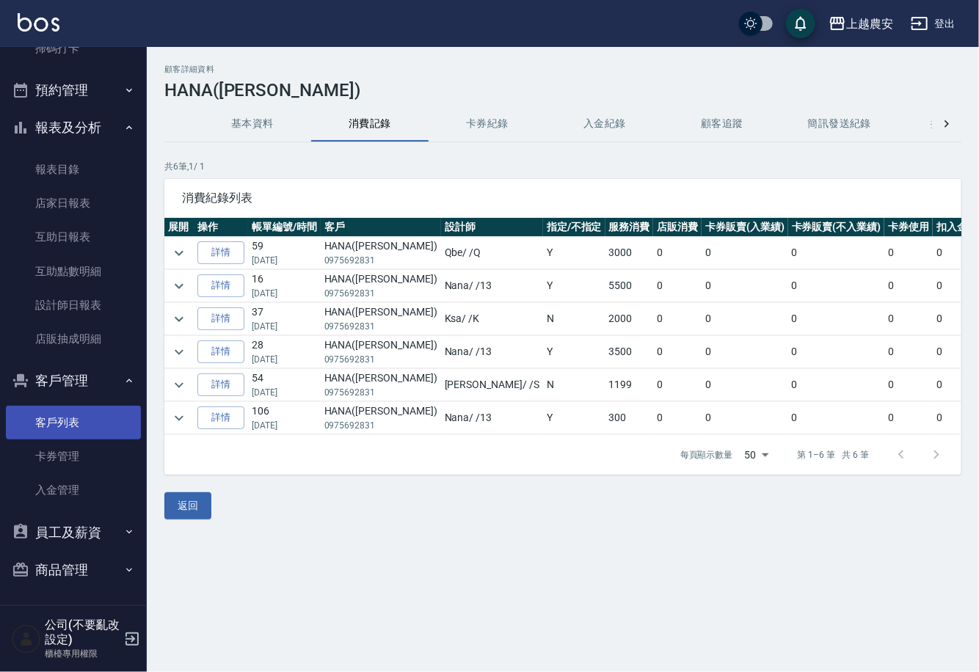
click at [77, 409] on link "客戶列表" at bounding box center [73, 423] width 135 height 34
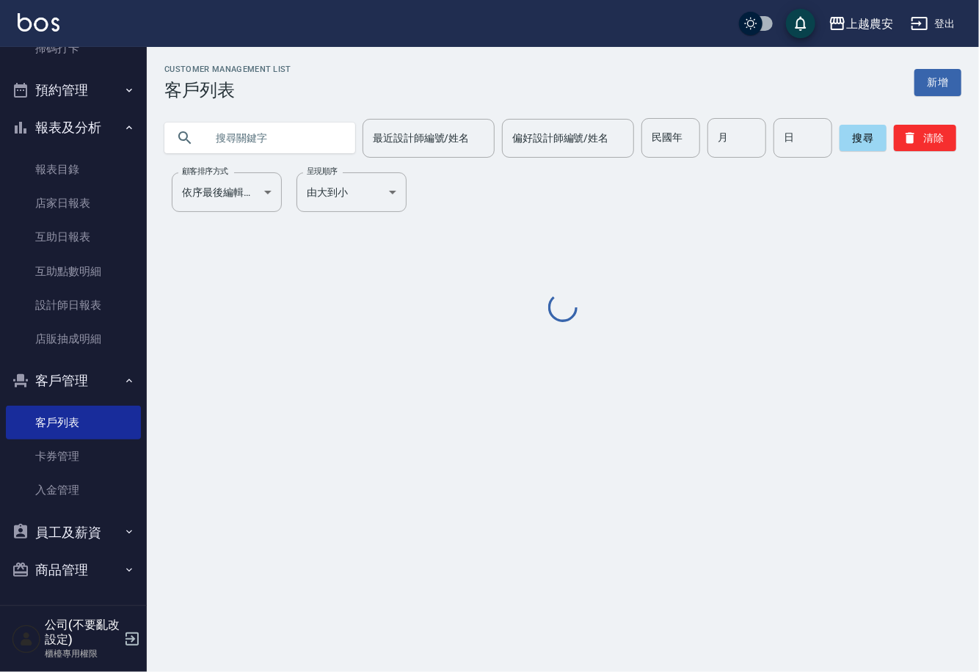
click at [225, 142] on input "text" at bounding box center [275, 138] width 138 height 40
type input "N"
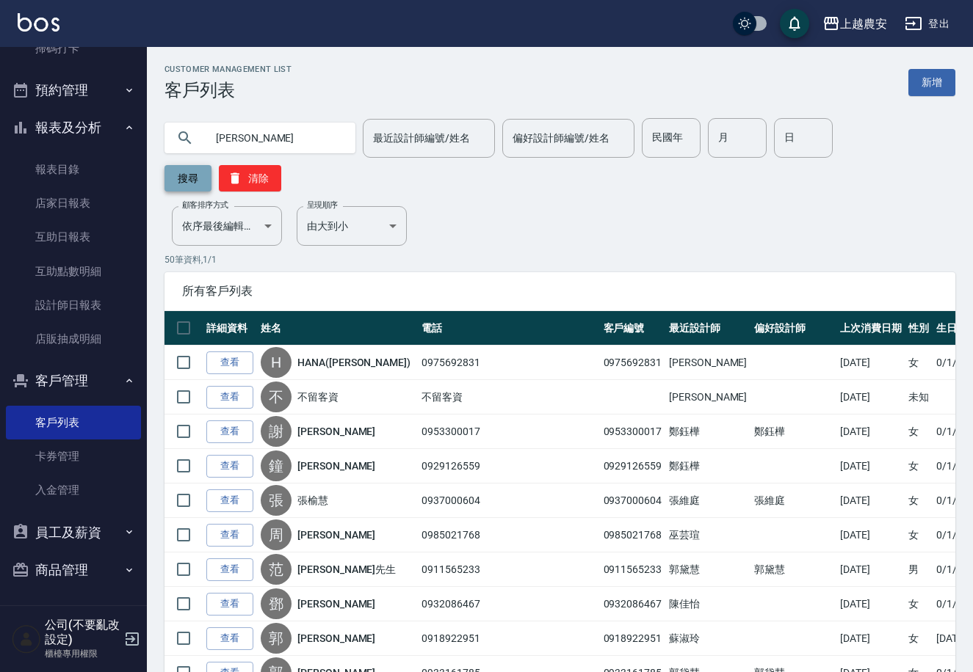
type input "HANNA"
click at [211, 165] on button "搜尋" at bounding box center [187, 178] width 47 height 26
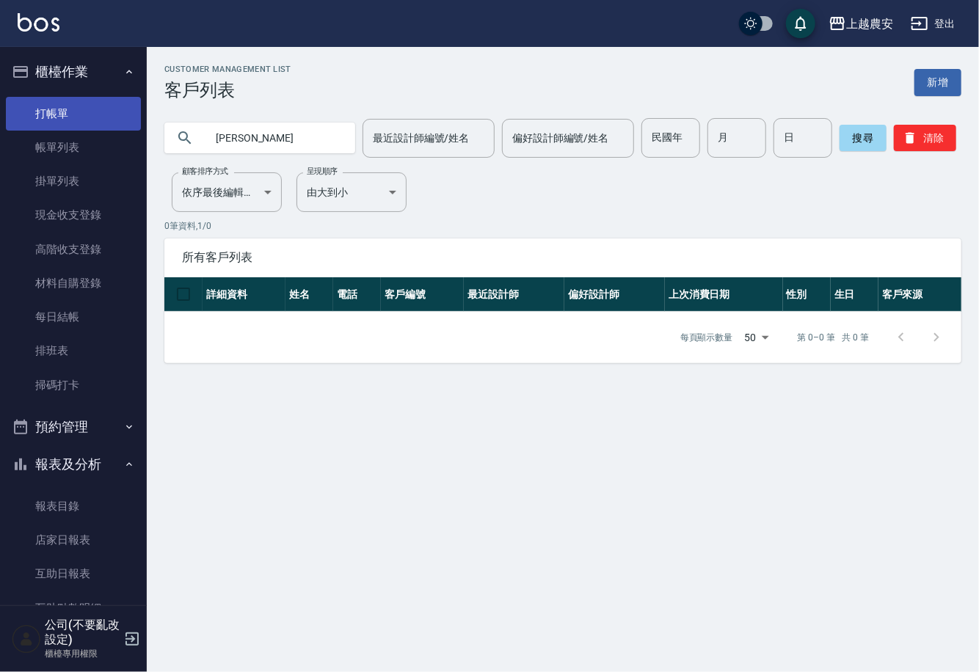
click at [93, 112] on link "打帳單" at bounding box center [73, 114] width 135 height 34
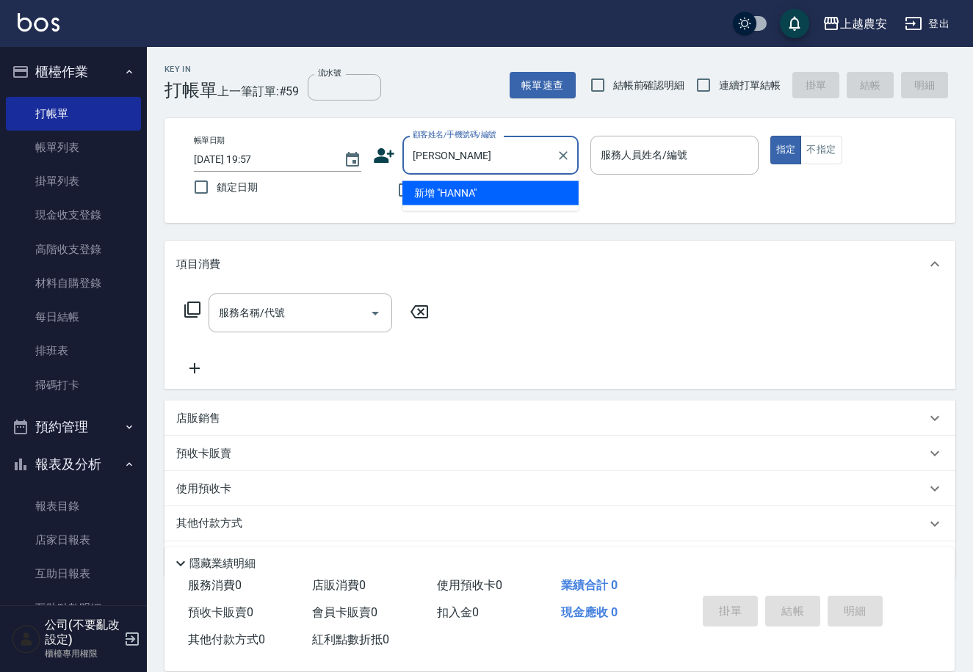
click at [466, 162] on input "HANNA" at bounding box center [479, 155] width 141 height 26
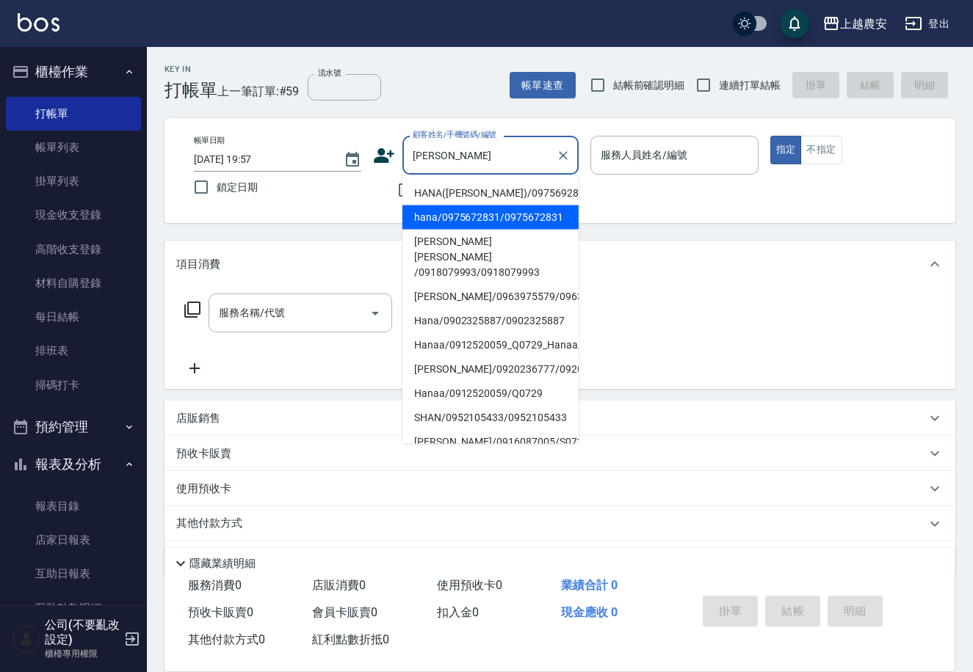
click at [461, 221] on li "hana/0975672831/0975672831" at bounding box center [490, 218] width 176 height 24
type input "hana/0975672831/0975672831"
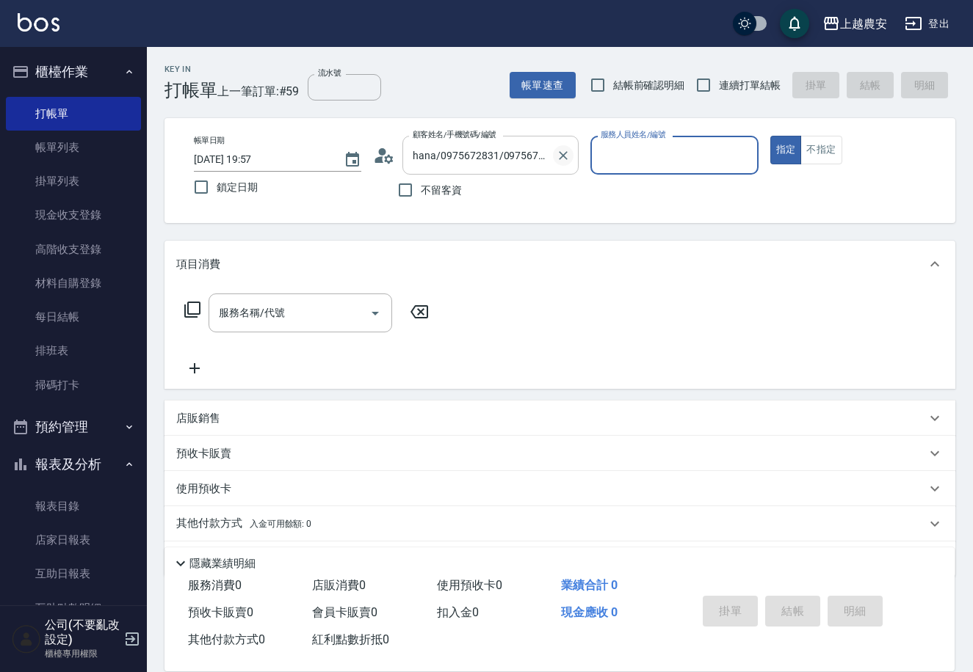
click at [567, 159] on icon "Clear" at bounding box center [563, 155] width 15 height 15
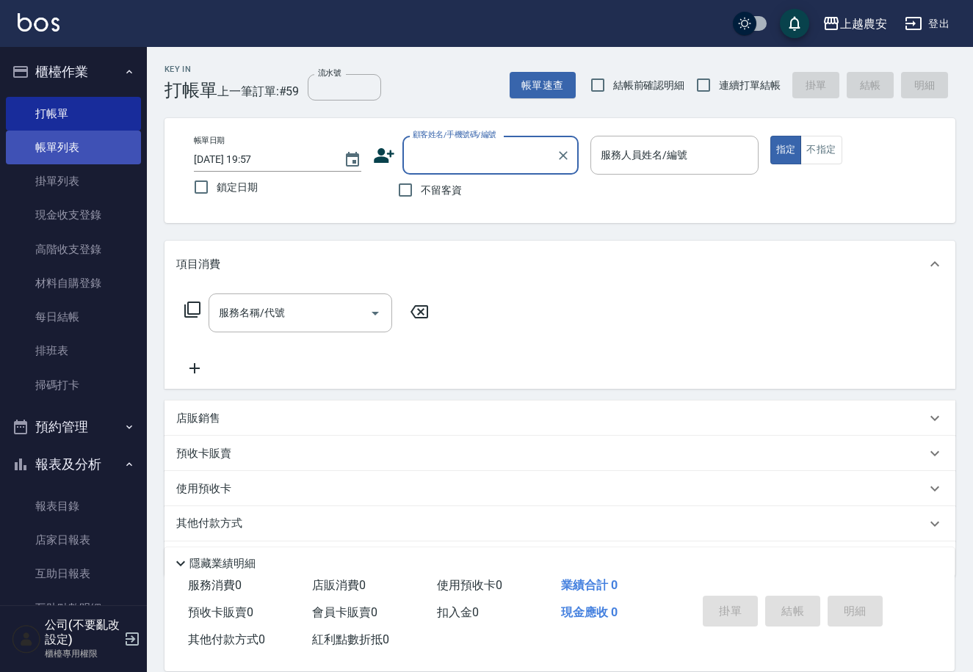
click at [100, 138] on link "帳單列表" at bounding box center [73, 148] width 135 height 34
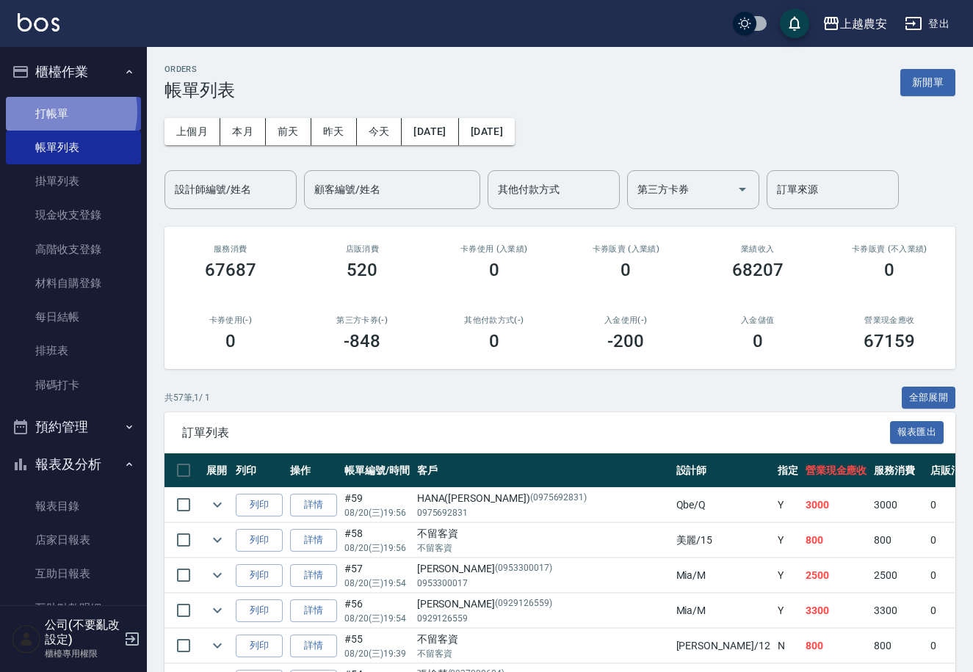
click at [52, 111] on link "打帳單" at bounding box center [73, 114] width 135 height 34
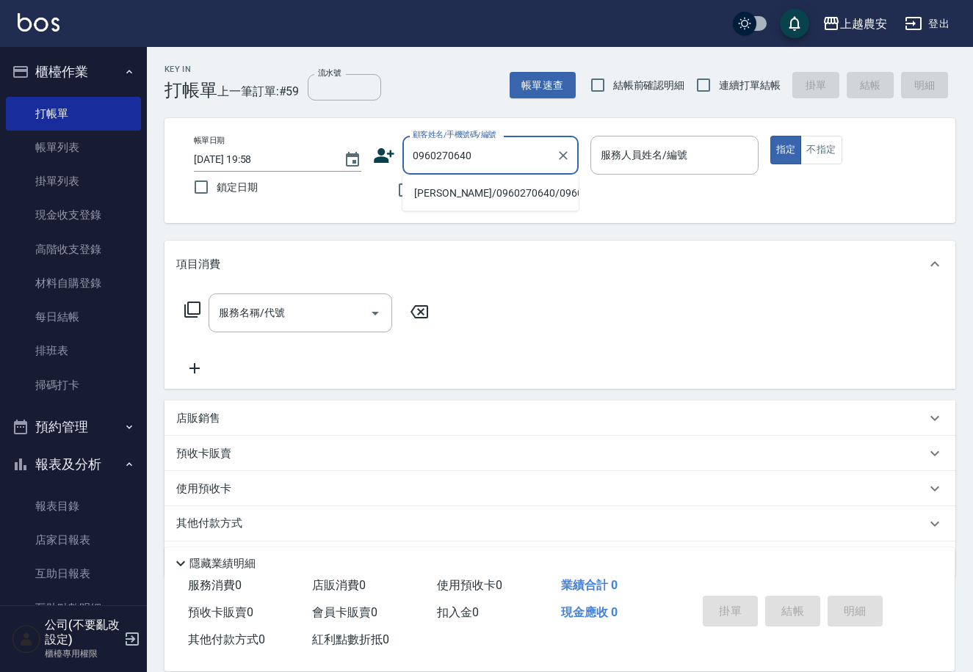
click at [466, 199] on li "洪沅煒/0960270640/0960270640" at bounding box center [490, 193] width 176 height 24
type input "洪沅煒/0960270640/0960270640"
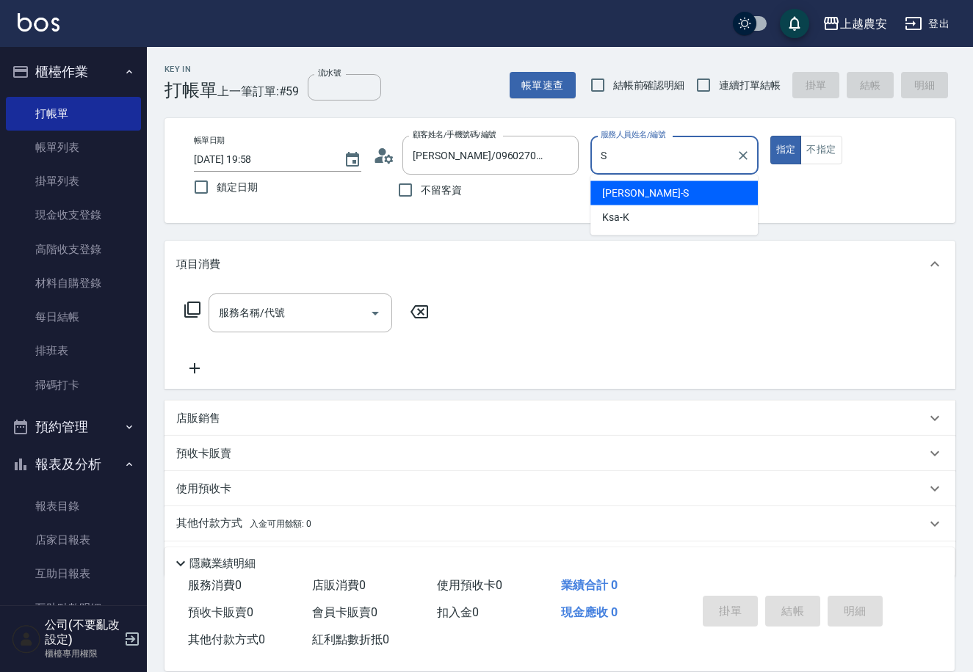
type input "Sandy-S"
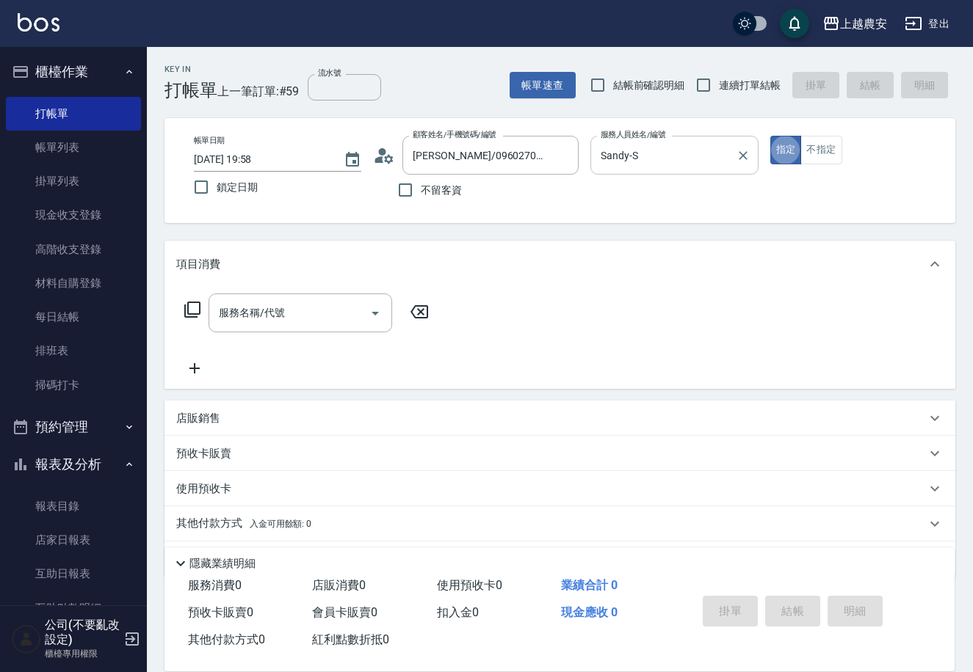
type button "true"
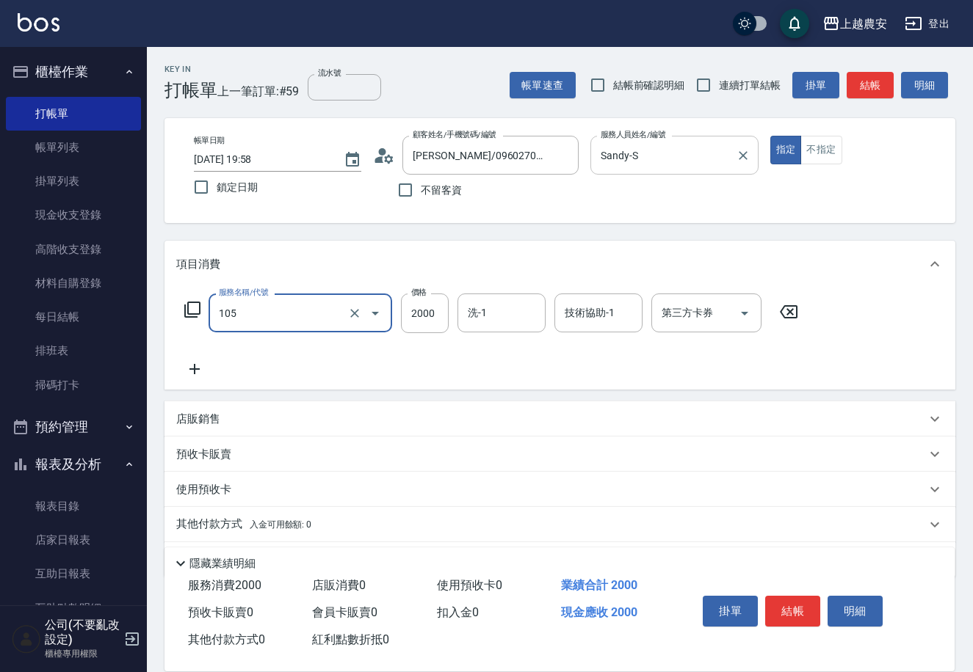
type input "寶齡頭皮全套(105)"
click at [795, 609] on button "結帳" at bounding box center [792, 611] width 55 height 31
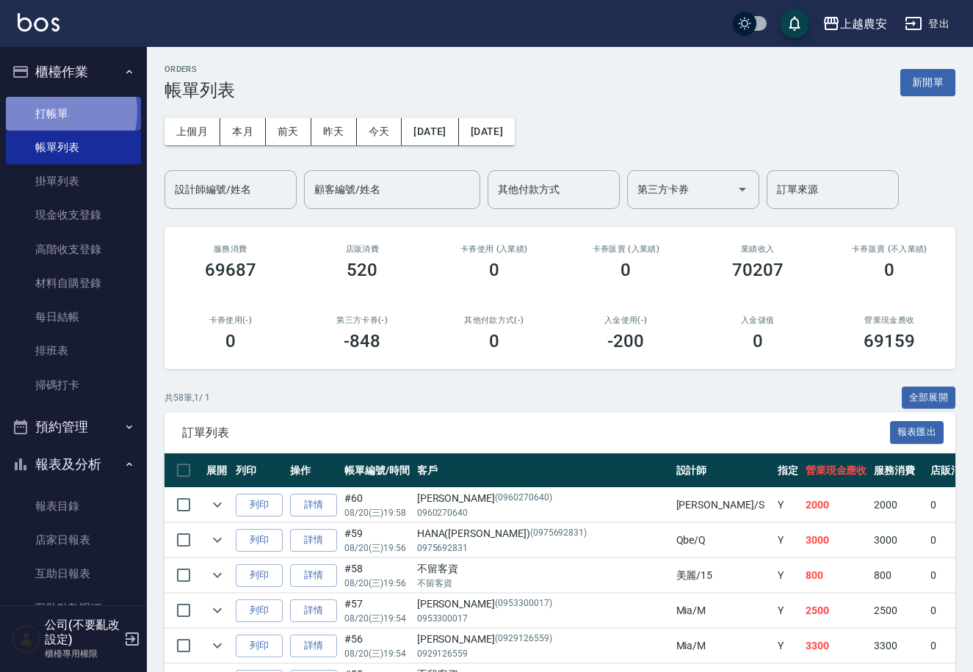
click at [56, 109] on link "打帳單" at bounding box center [73, 114] width 135 height 34
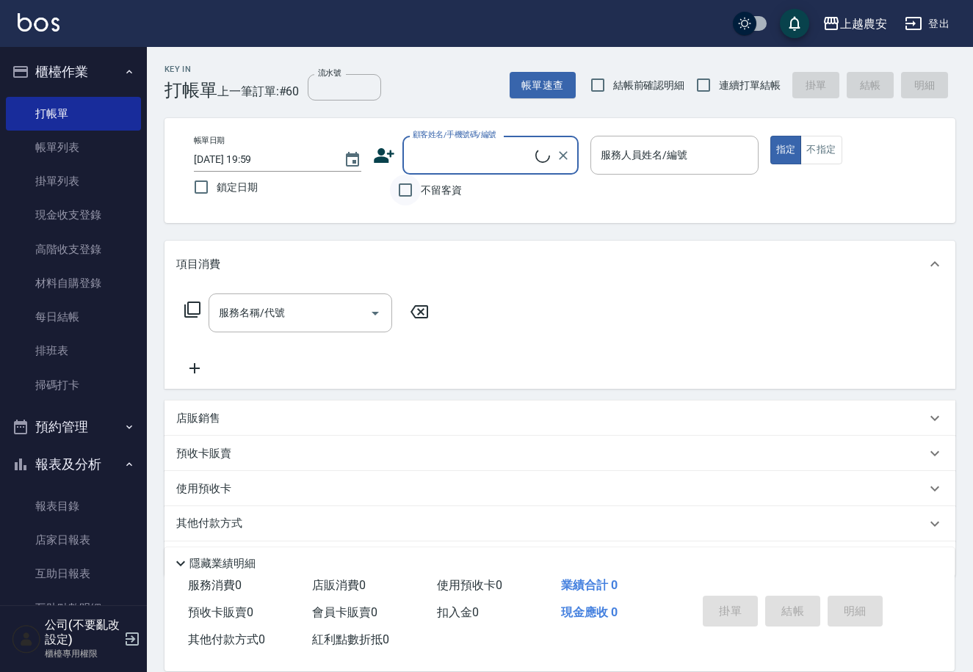
click at [404, 189] on input "不留客資" at bounding box center [405, 190] width 31 height 31
checkbox input "true"
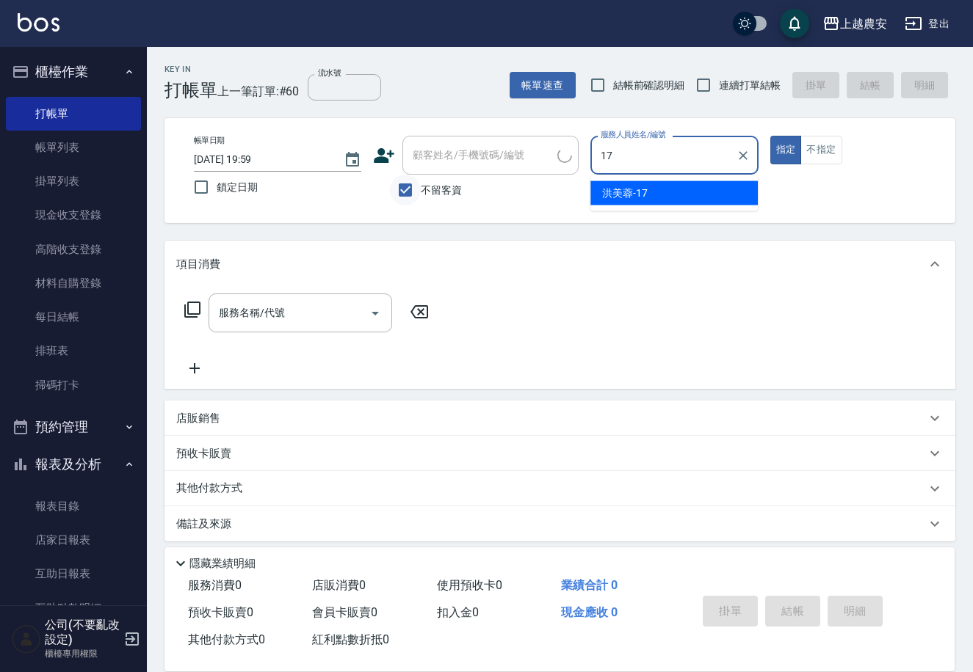
type input "洪美蓉-17"
type button "true"
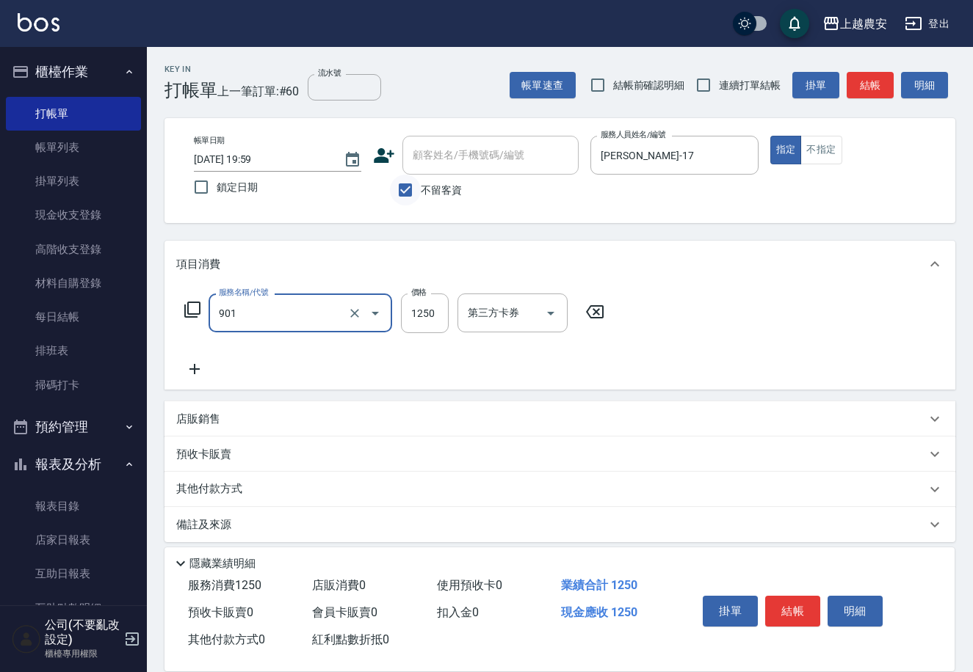
type input "修手指甲(901)"
type input "1500"
click at [790, 615] on button "結帳" at bounding box center [792, 611] width 55 height 31
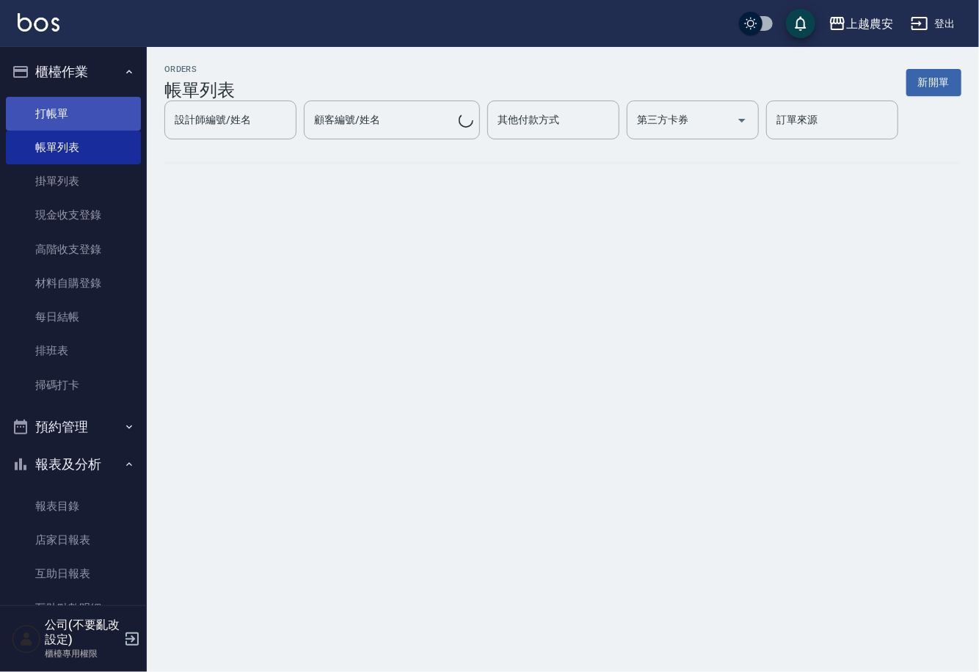
click at [58, 113] on link "打帳單" at bounding box center [73, 114] width 135 height 34
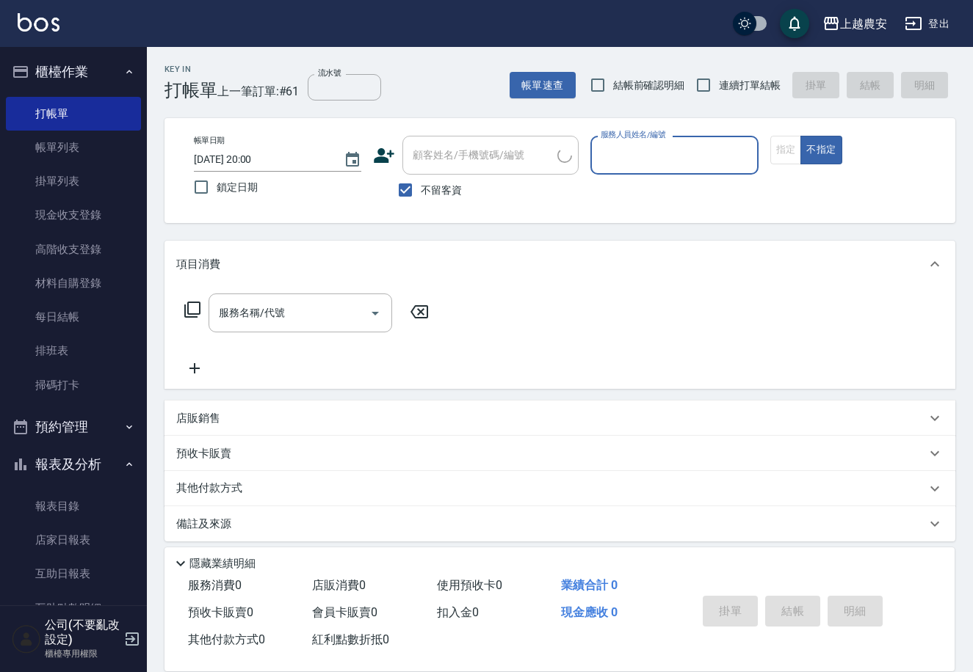
click at [450, 184] on span "不留客資" at bounding box center [441, 190] width 41 height 15
click at [421, 184] on input "不留客資" at bounding box center [405, 190] width 31 height 31
checkbox input "false"
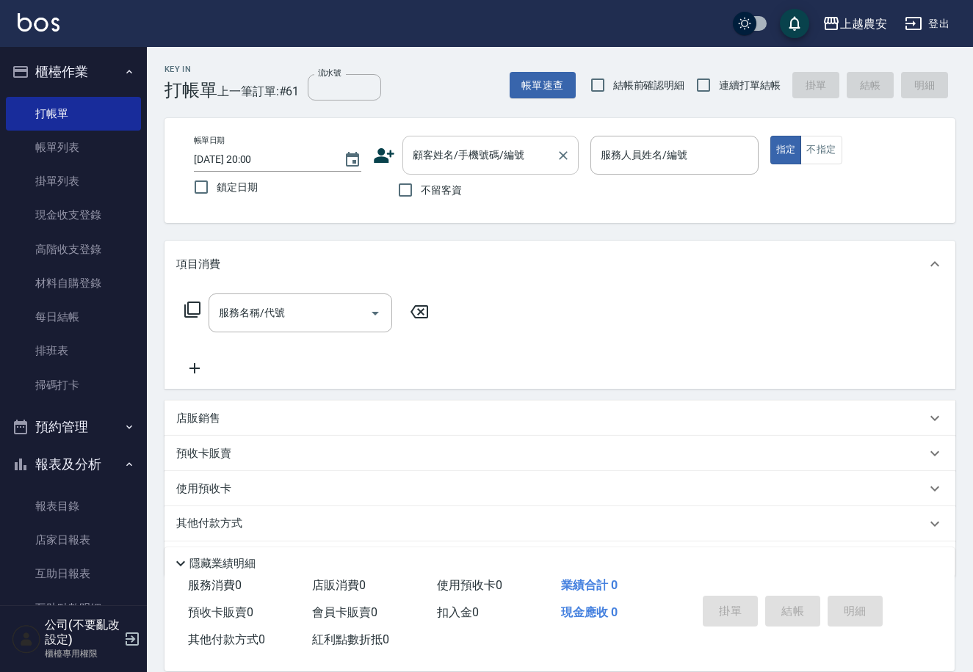
click at [440, 156] on input "顧客姓名/手機號碼/編號" at bounding box center [479, 155] width 141 height 26
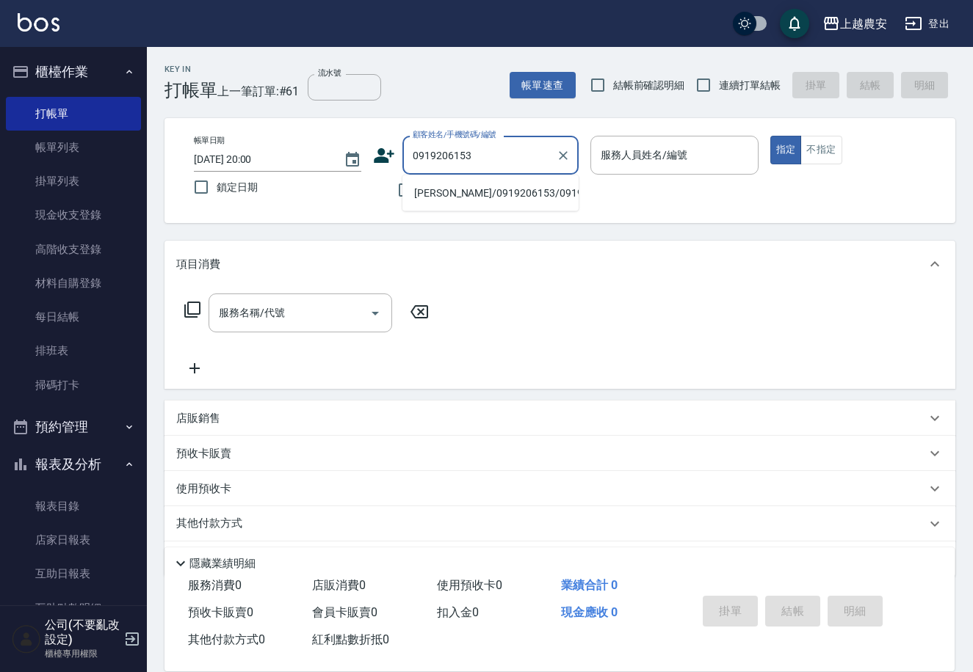
click at [493, 200] on li "李/0919206153/0919206153" at bounding box center [490, 193] width 176 height 24
type input "李/0919206153/0919206153"
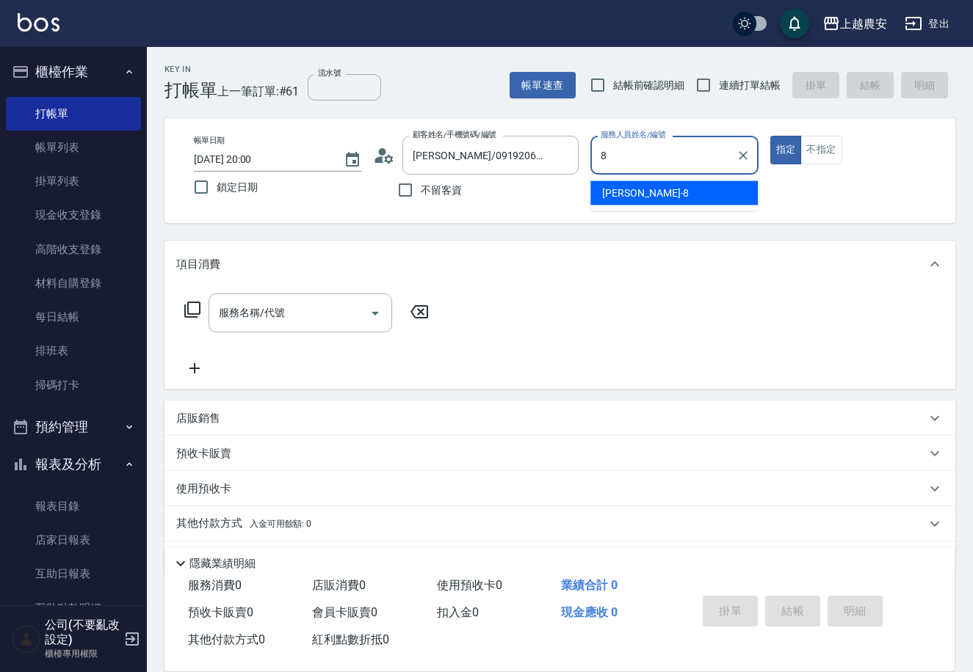
type input "黛慧-8"
type button "true"
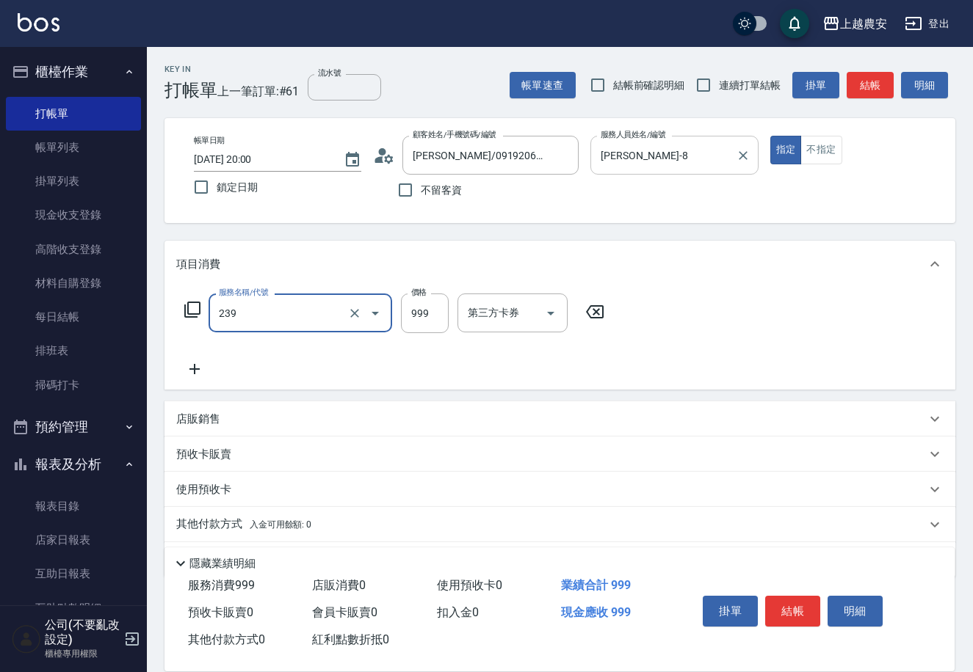
type input "頭皮SPA洗髮(239)"
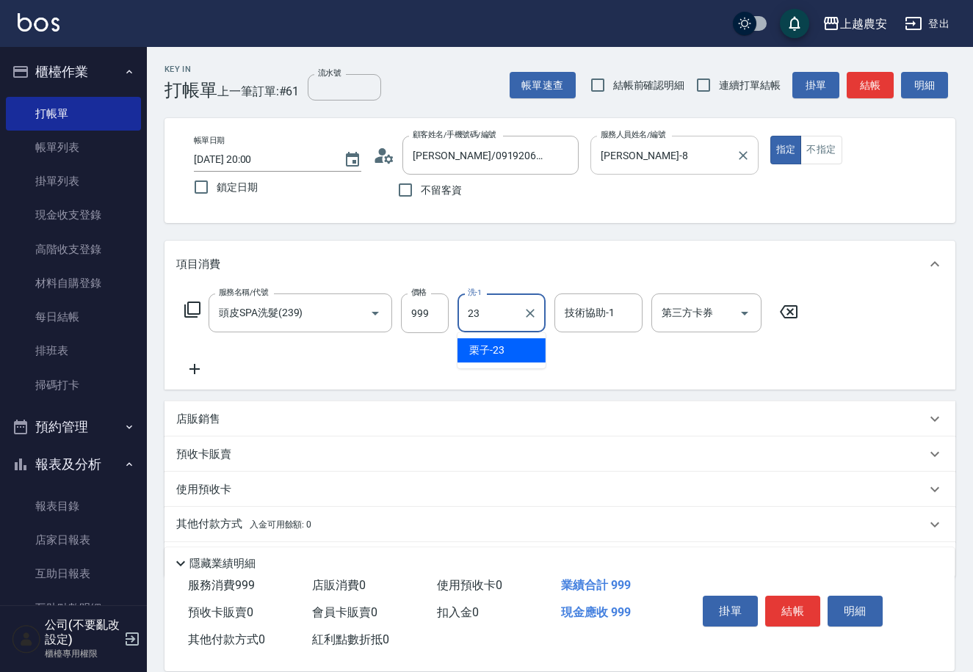
type input "栗子-23"
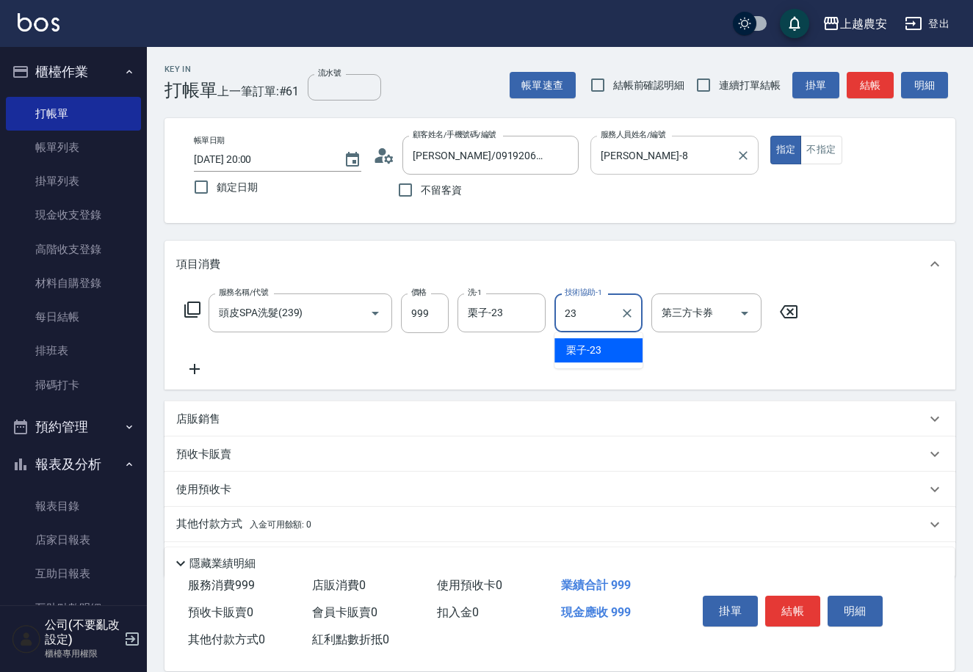
type input "栗子-23"
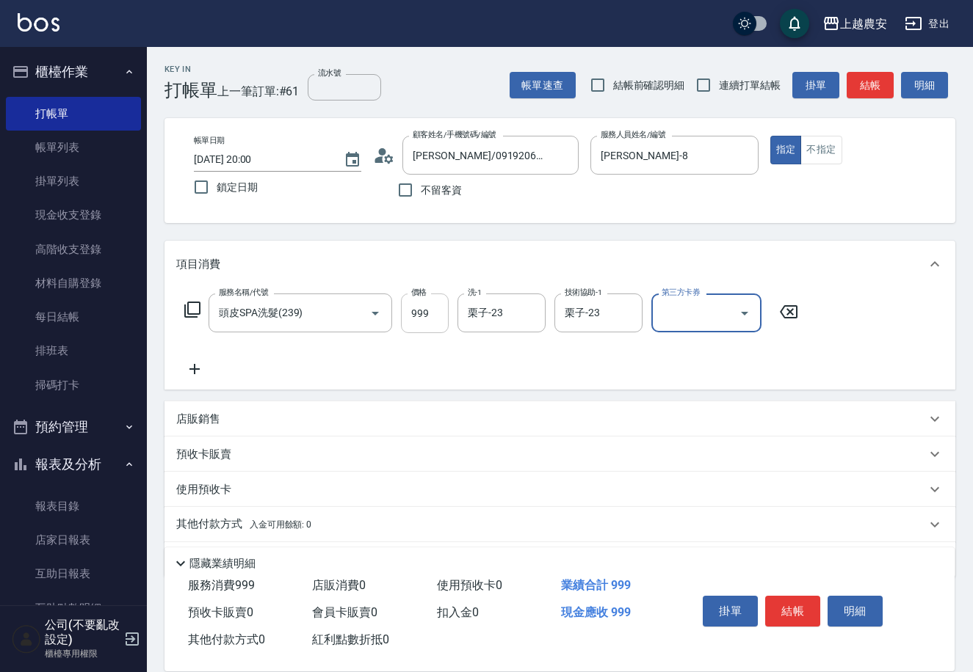
click at [416, 316] on input "999" at bounding box center [425, 314] width 48 height 40
type input "1000"
click at [799, 604] on button "結帳" at bounding box center [792, 611] width 55 height 31
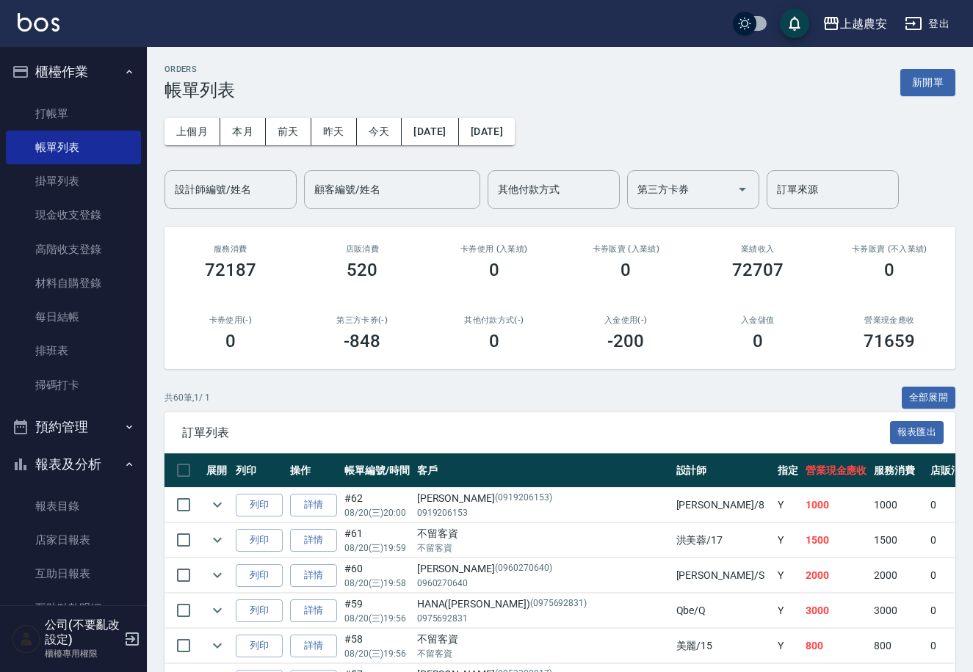
scroll to position [163, 0]
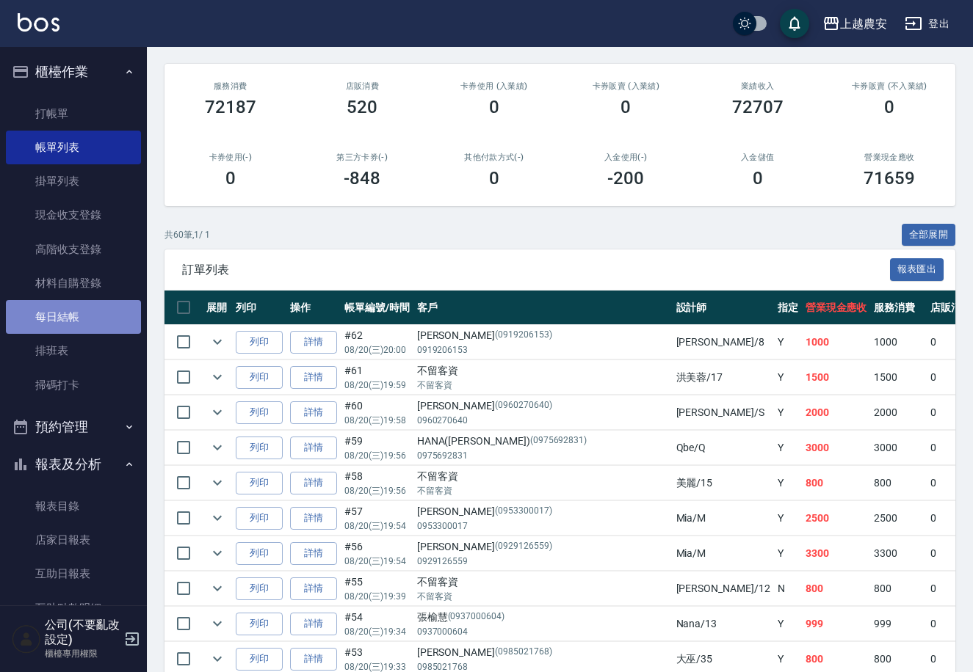
click at [84, 319] on link "每日結帳" at bounding box center [73, 317] width 135 height 34
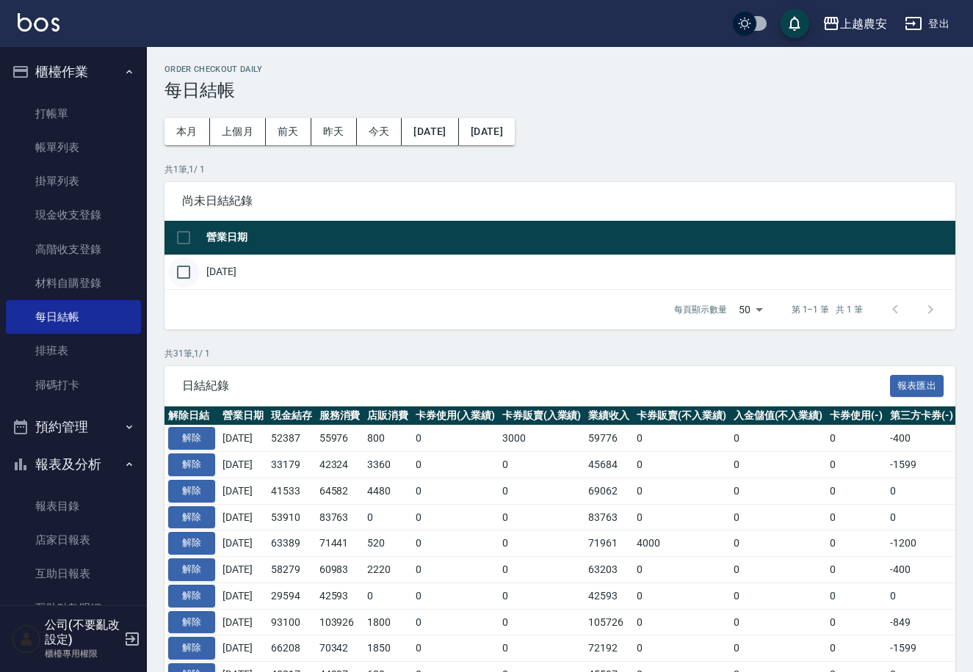
click at [184, 269] on input "checkbox" at bounding box center [183, 272] width 31 height 31
checkbox input "true"
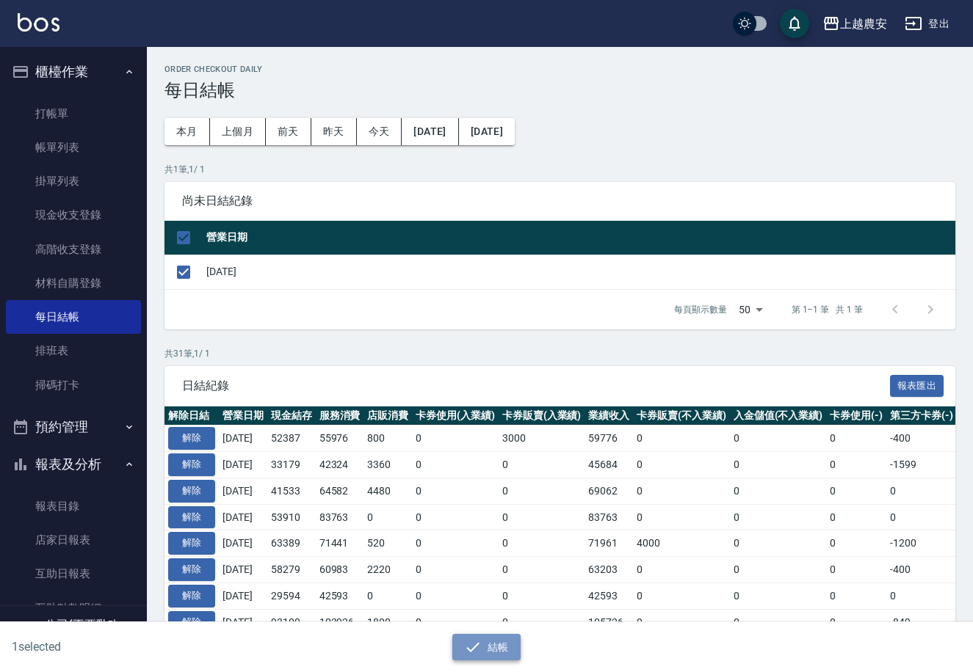
click at [488, 639] on button "結帳" at bounding box center [486, 647] width 68 height 27
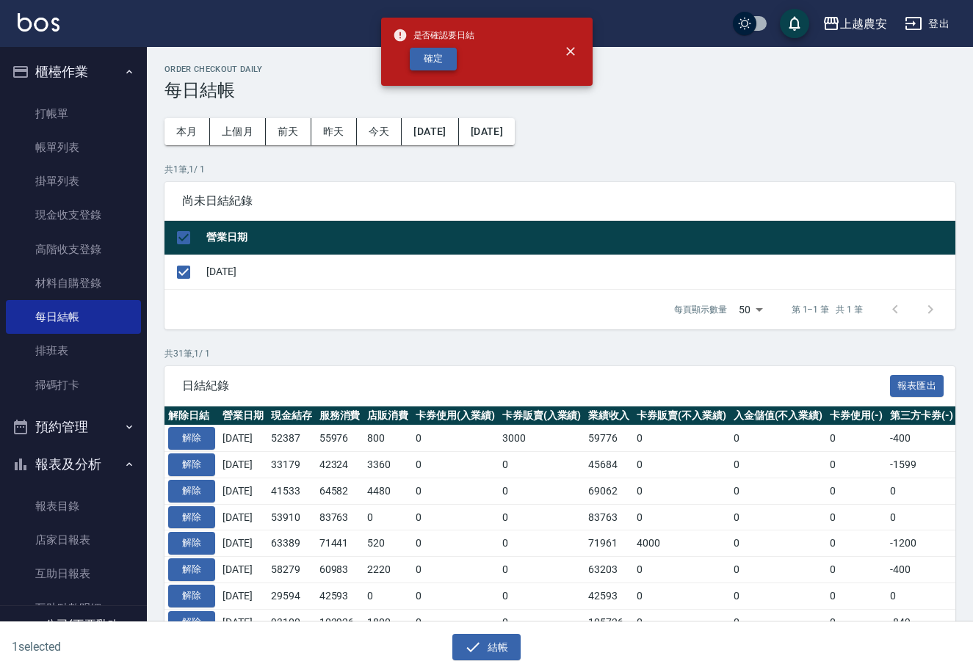
click at [439, 64] on button "確定" at bounding box center [433, 59] width 47 height 23
checkbox input "false"
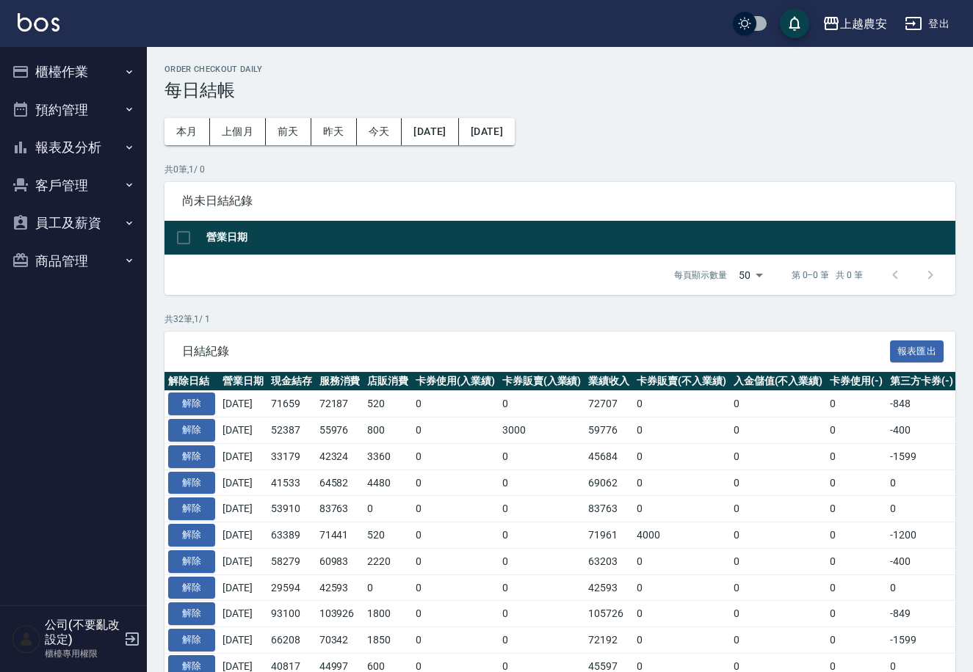
click at [48, 147] on button "報表及分析" at bounding box center [73, 147] width 135 height 38
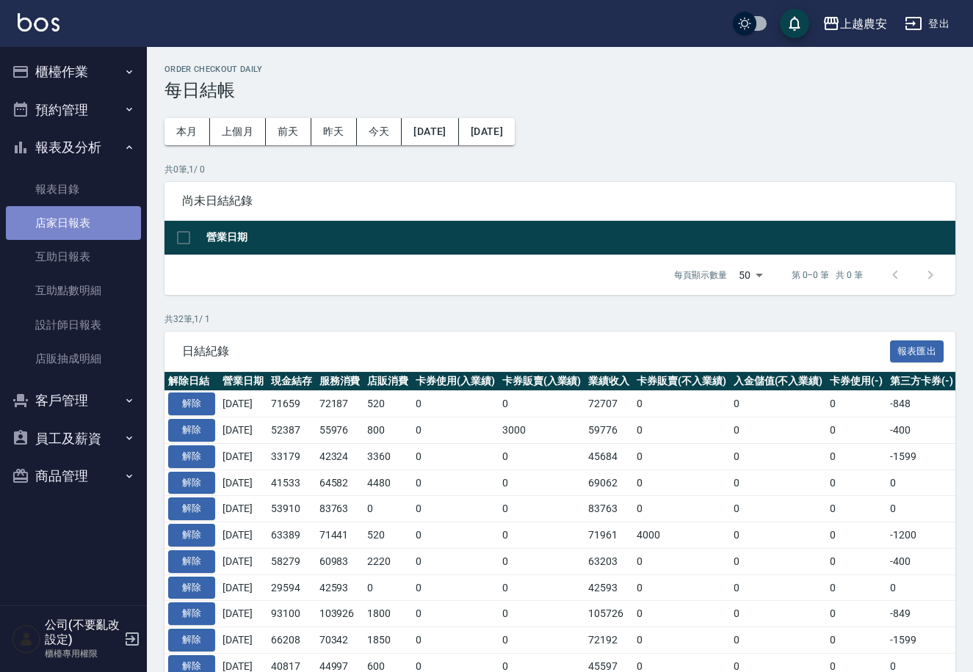
click at [63, 229] on link "店家日報表" at bounding box center [73, 223] width 135 height 34
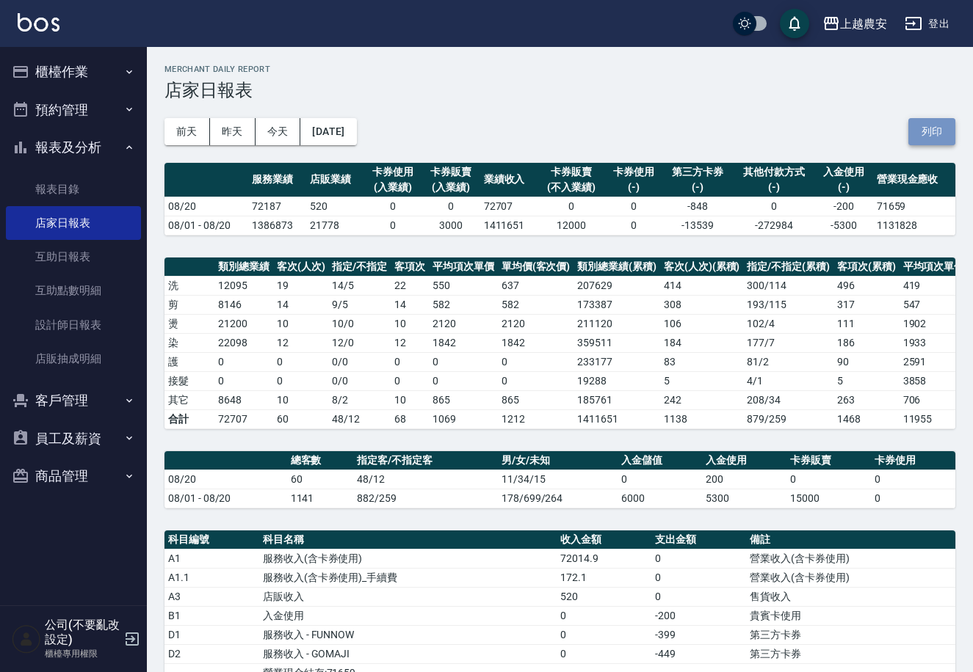
click at [938, 131] on button "列印" at bounding box center [931, 131] width 47 height 27
click at [85, 85] on button "櫃檯作業" at bounding box center [73, 72] width 135 height 38
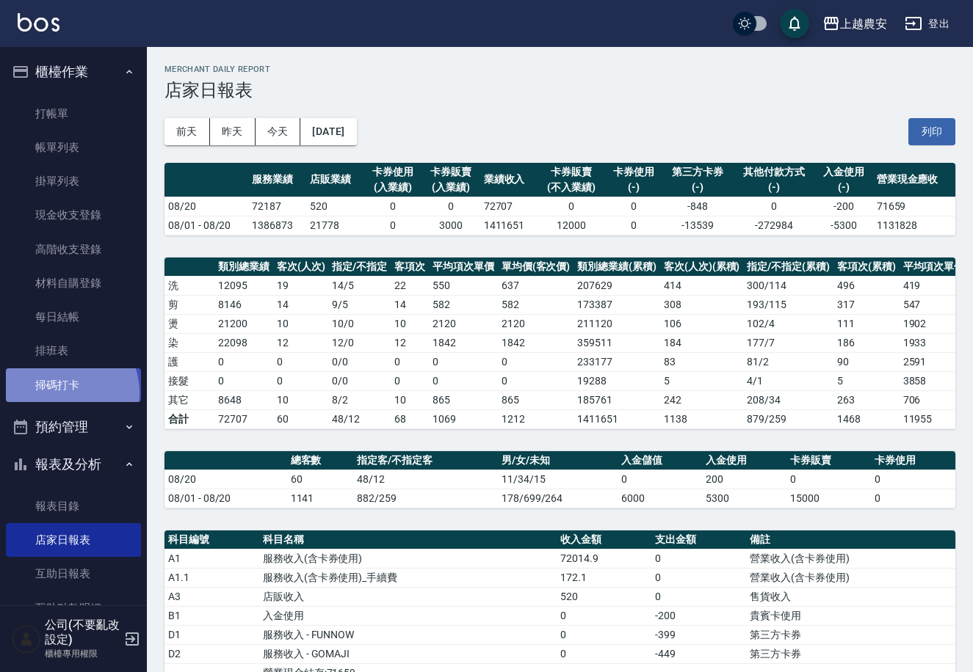
click at [58, 393] on link "掃碼打卡" at bounding box center [73, 386] width 135 height 34
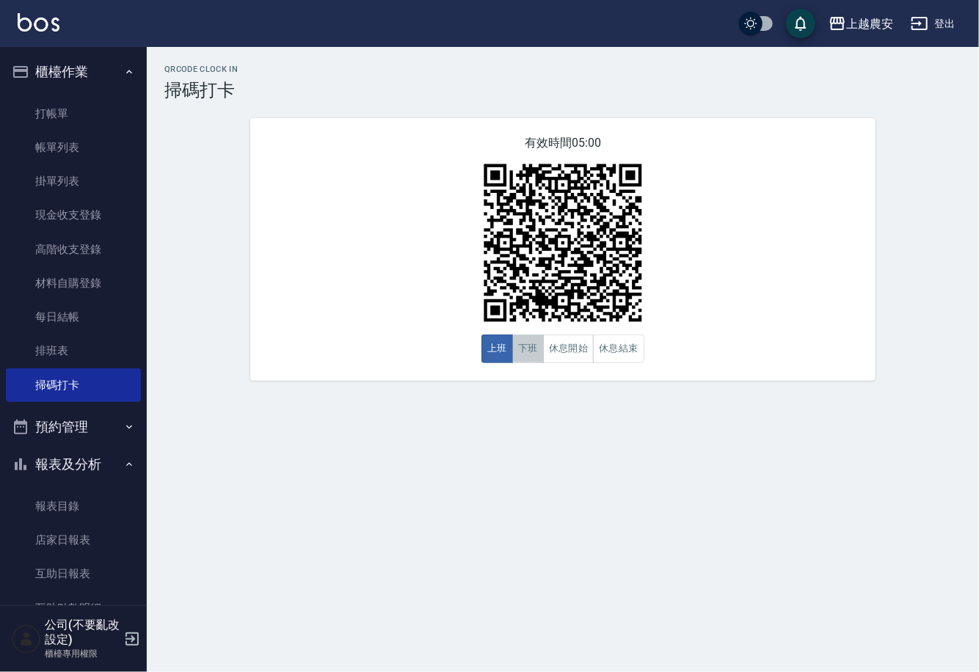
click at [534, 356] on button "下班" at bounding box center [528, 349] width 32 height 29
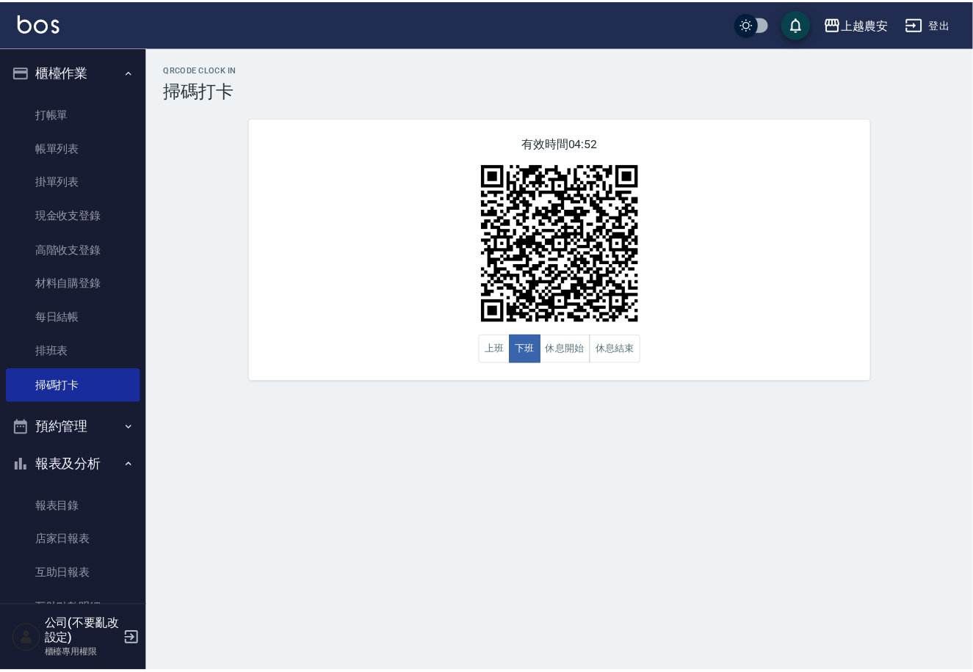
scroll to position [223, 0]
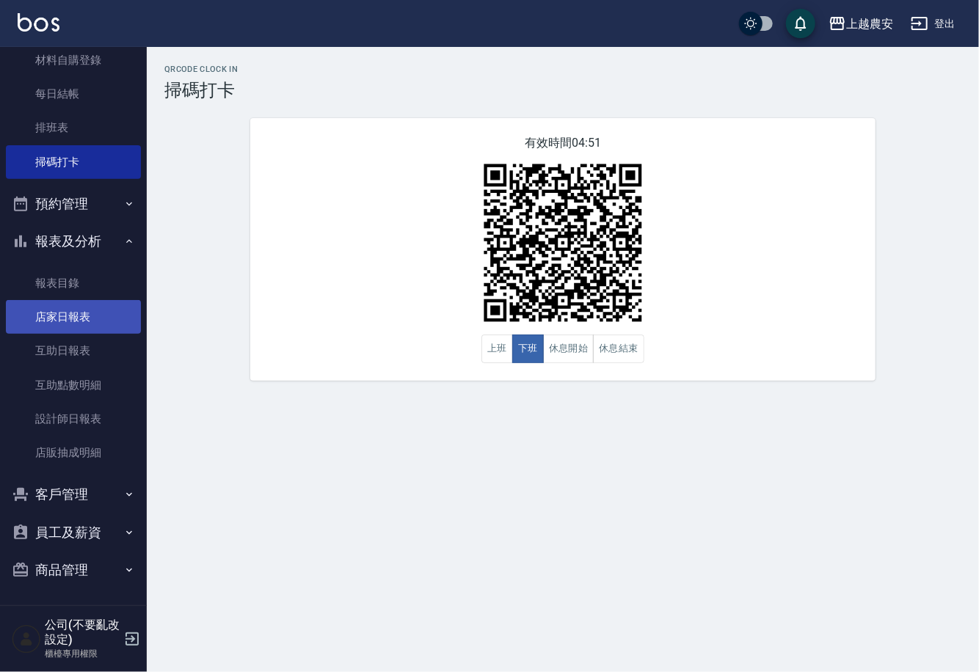
click at [81, 323] on link "店家日報表" at bounding box center [73, 317] width 135 height 34
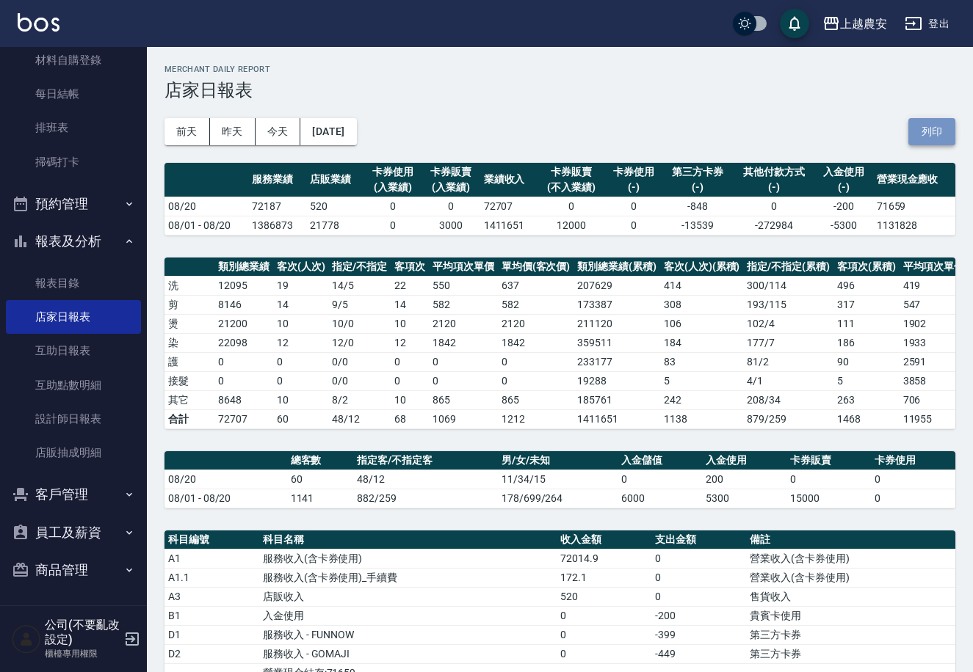
click at [928, 123] on button "列印" at bounding box center [931, 131] width 47 height 27
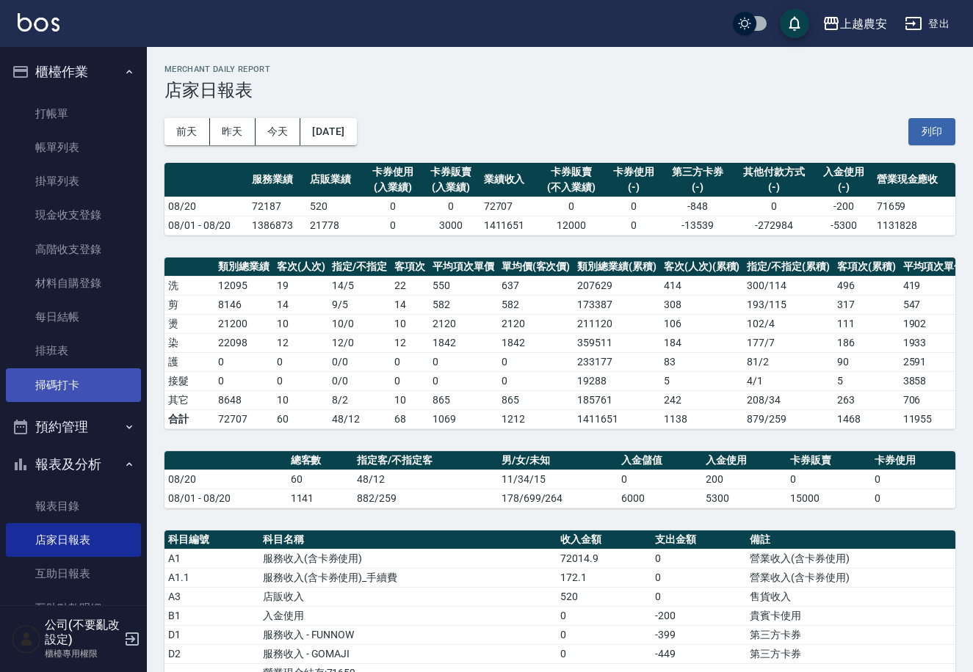
click at [59, 391] on link "掃碼打卡" at bounding box center [73, 386] width 135 height 34
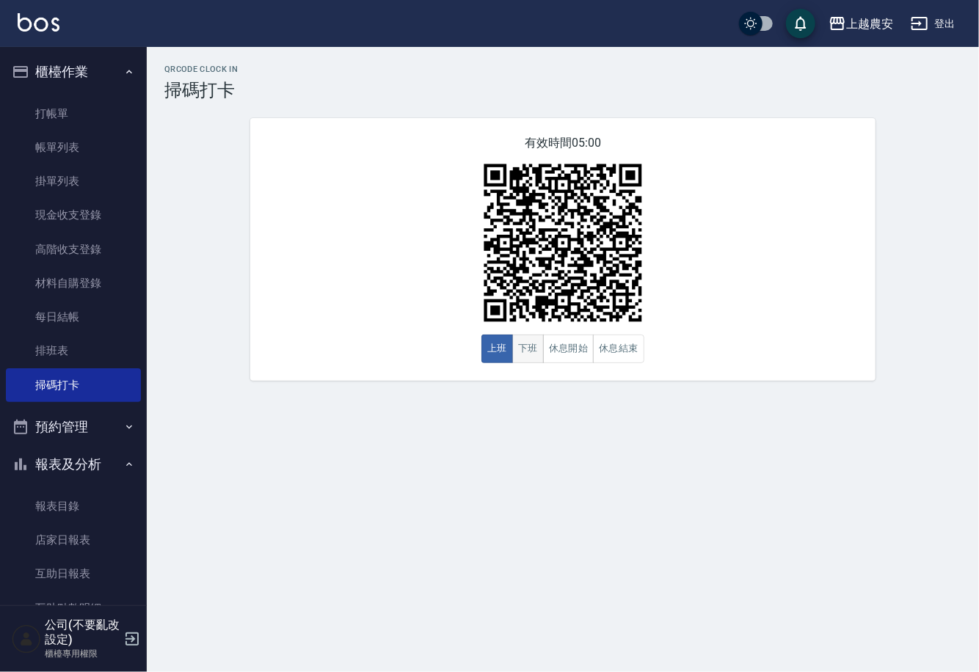
click at [534, 347] on button "下班" at bounding box center [528, 349] width 32 height 29
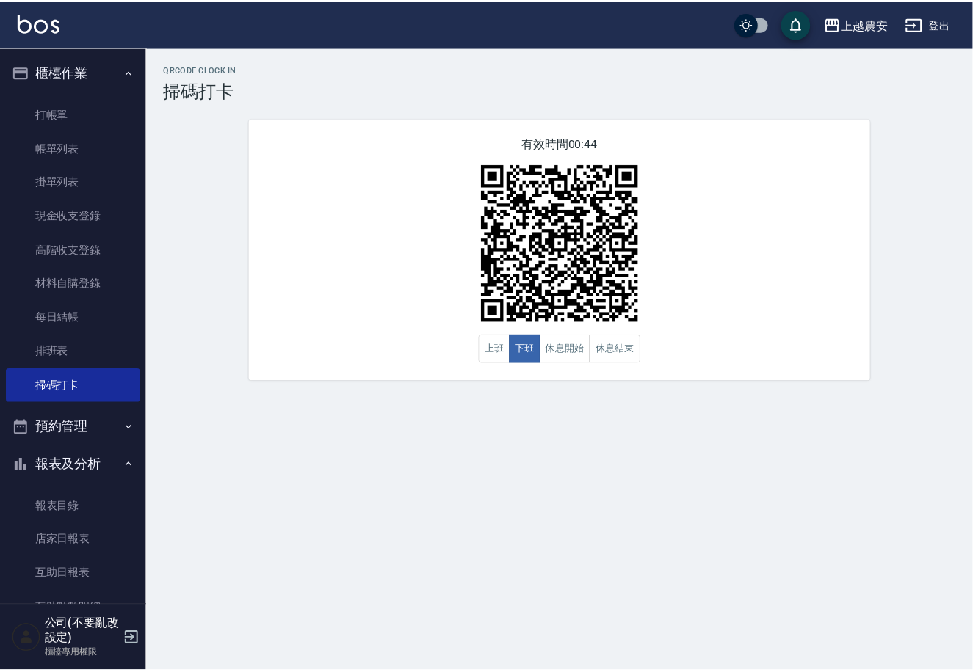
scroll to position [223, 0]
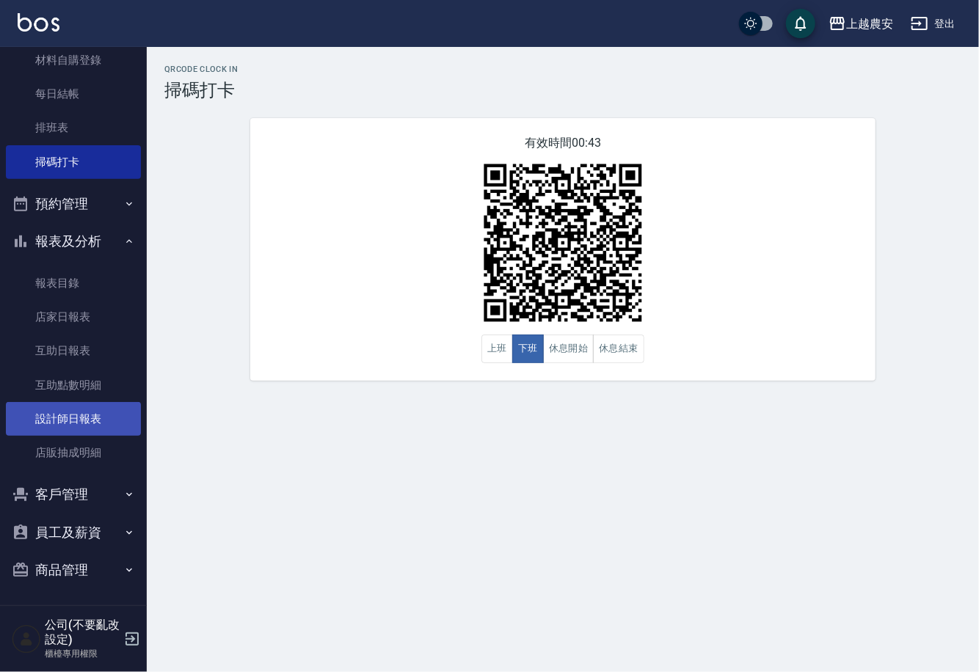
click at [75, 418] on link "設計師日報表" at bounding box center [73, 419] width 135 height 34
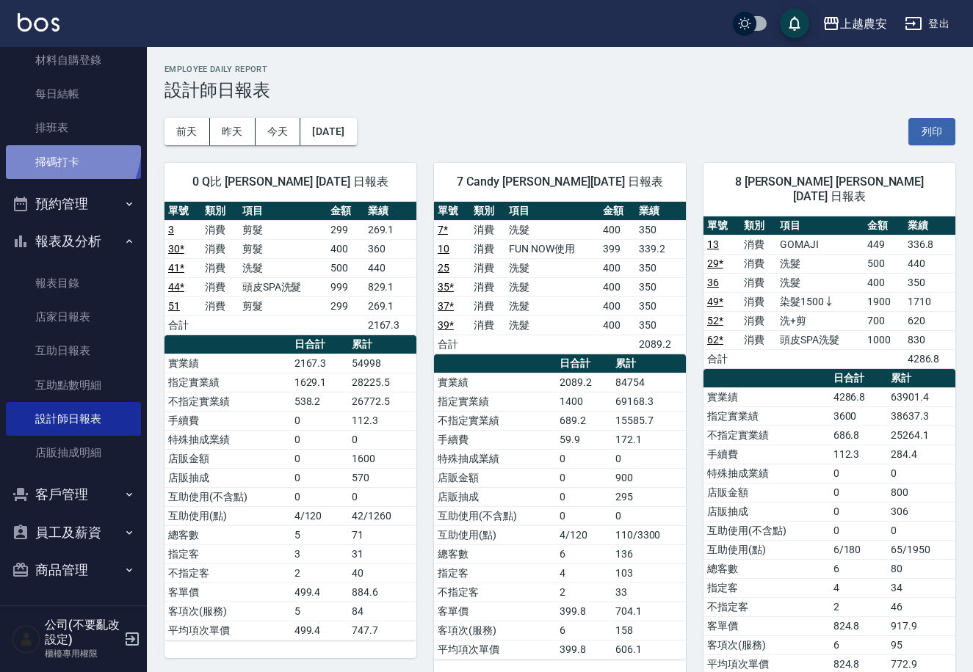
drag, startPoint x: 42, startPoint y: 144, endPoint x: 51, endPoint y: 145, distance: 9.7
click at [43, 145] on link "掃碼打卡" at bounding box center [73, 162] width 135 height 34
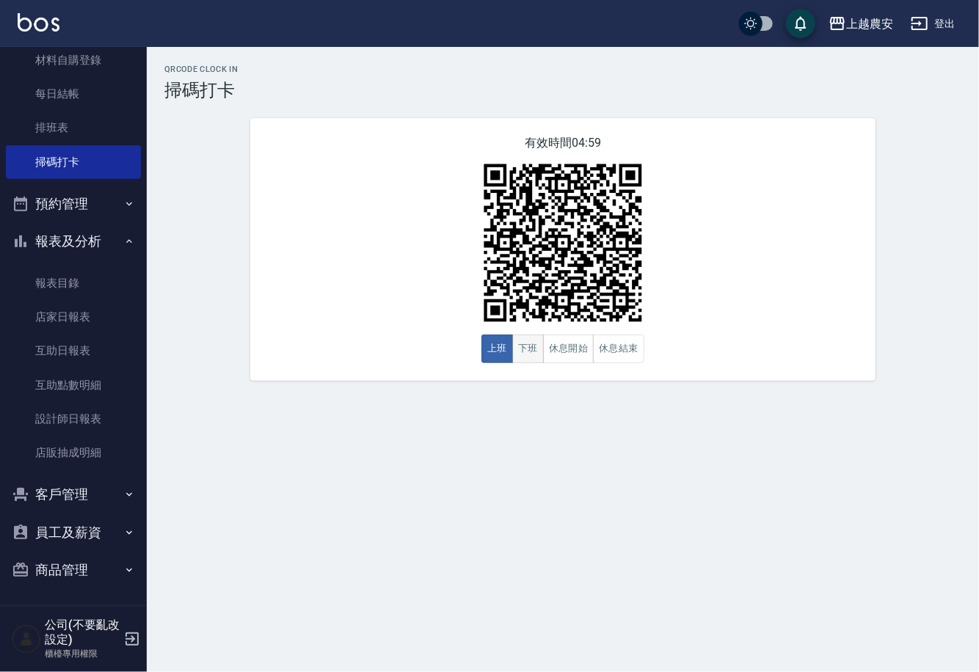
click at [541, 341] on button "下班" at bounding box center [528, 349] width 32 height 29
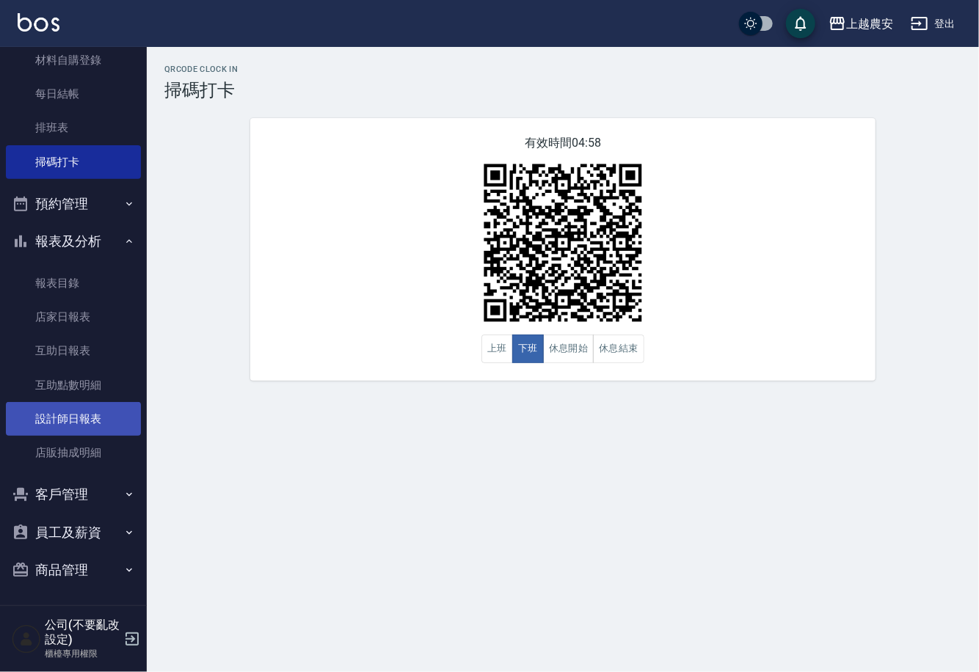
click at [119, 411] on link "設計師日報表" at bounding box center [73, 419] width 135 height 34
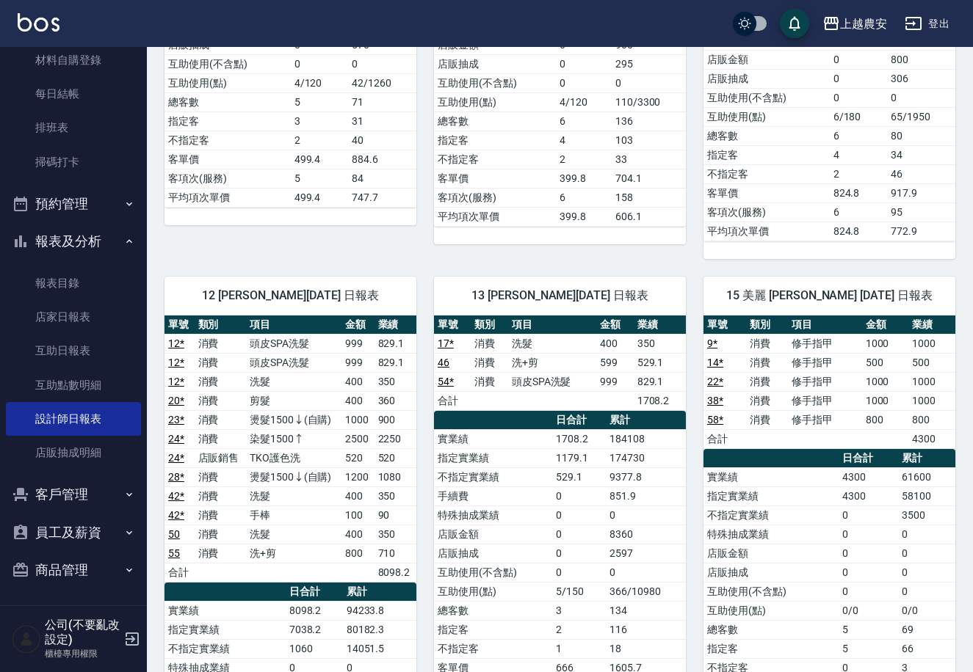
scroll to position [446, 0]
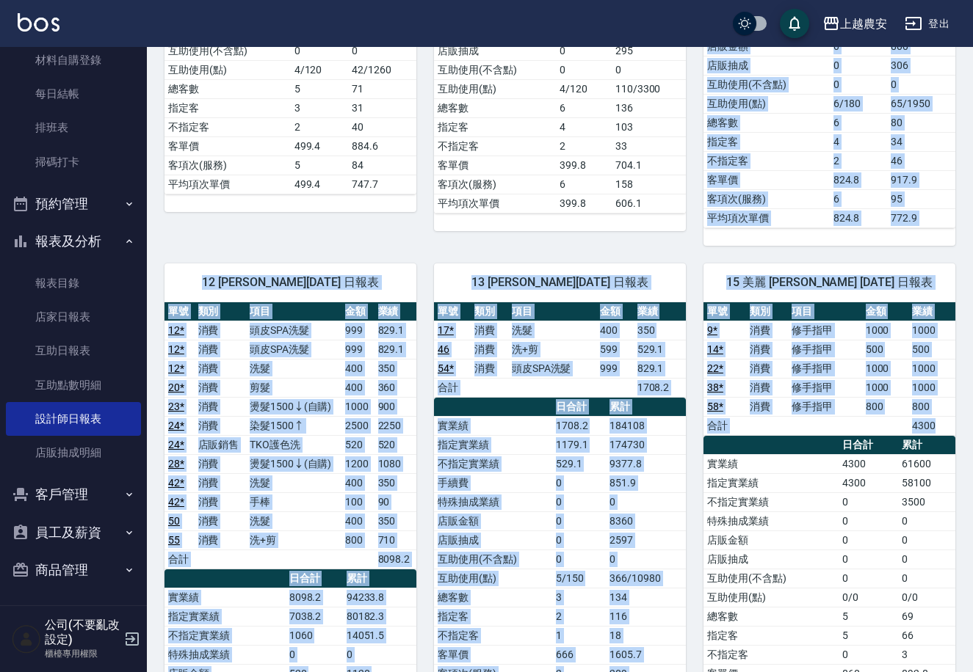
drag, startPoint x: 968, startPoint y: 225, endPoint x: 950, endPoint y: 466, distance: 241.5
click at [928, 436] on th "累計" at bounding box center [926, 445] width 57 height 19
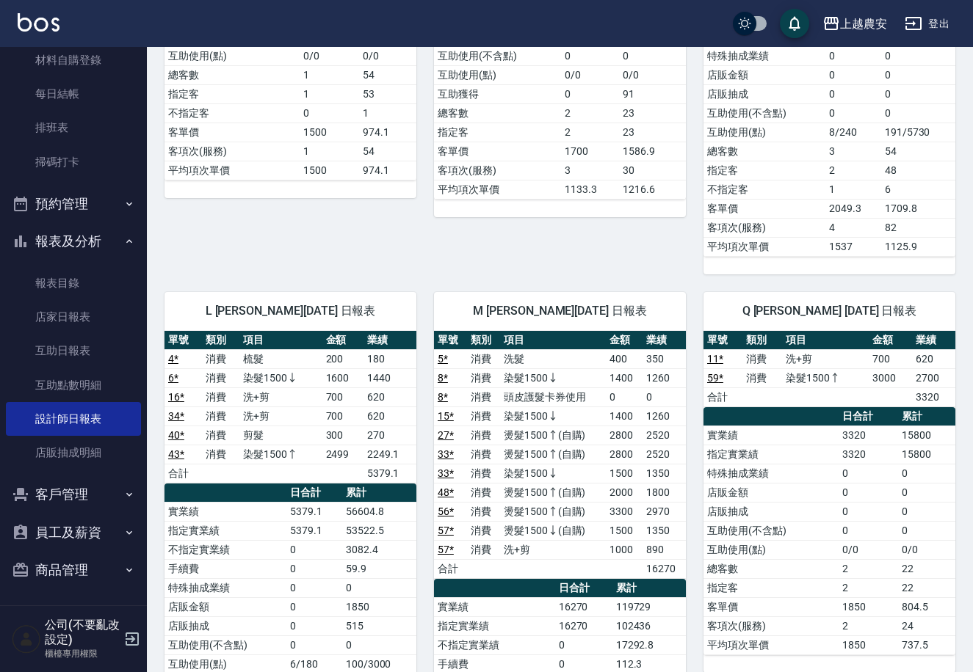
scroll to position [1550, 0]
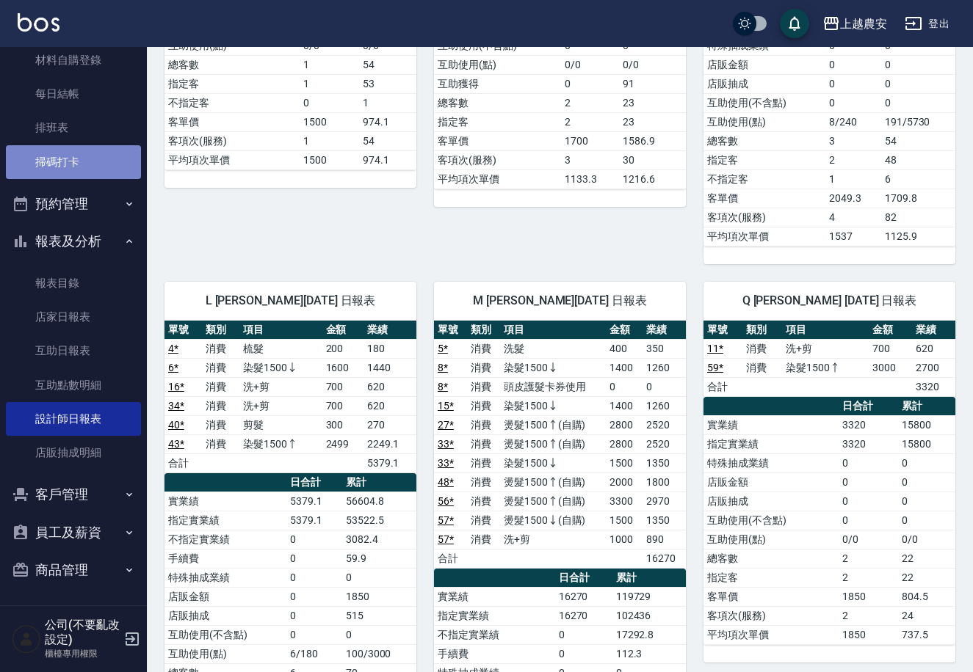
click at [83, 168] on link "掃碼打卡" at bounding box center [73, 162] width 135 height 34
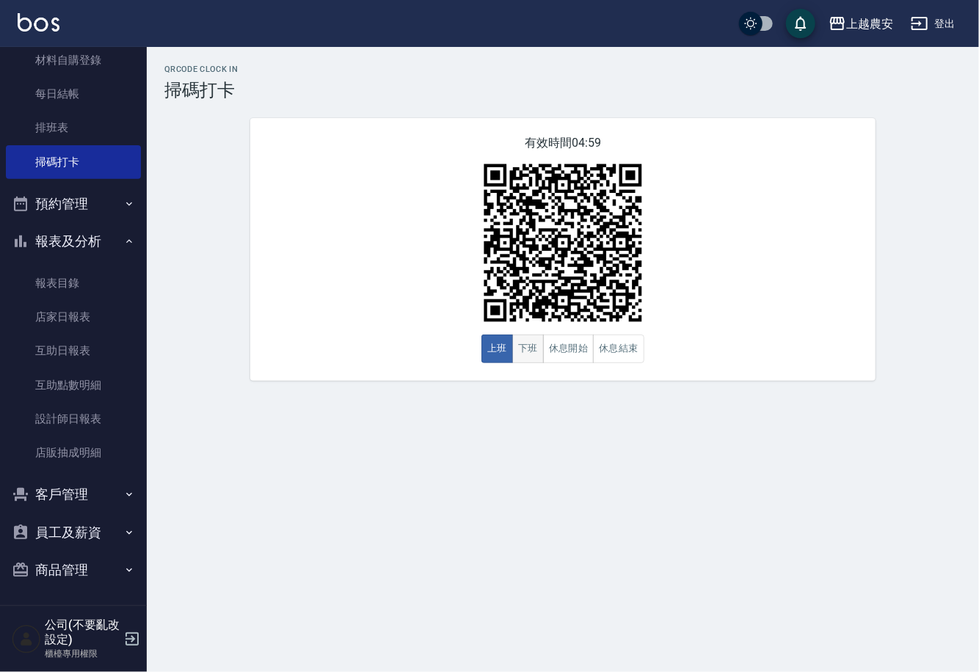
click at [521, 351] on button "下班" at bounding box center [528, 349] width 32 height 29
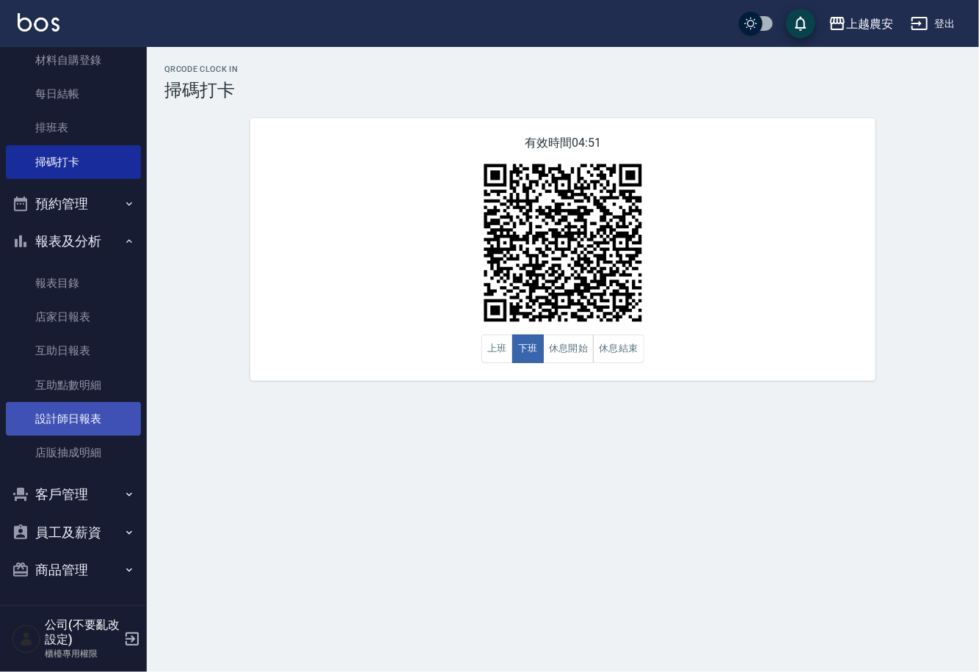
click at [122, 422] on link "設計師日報表" at bounding box center [73, 419] width 135 height 34
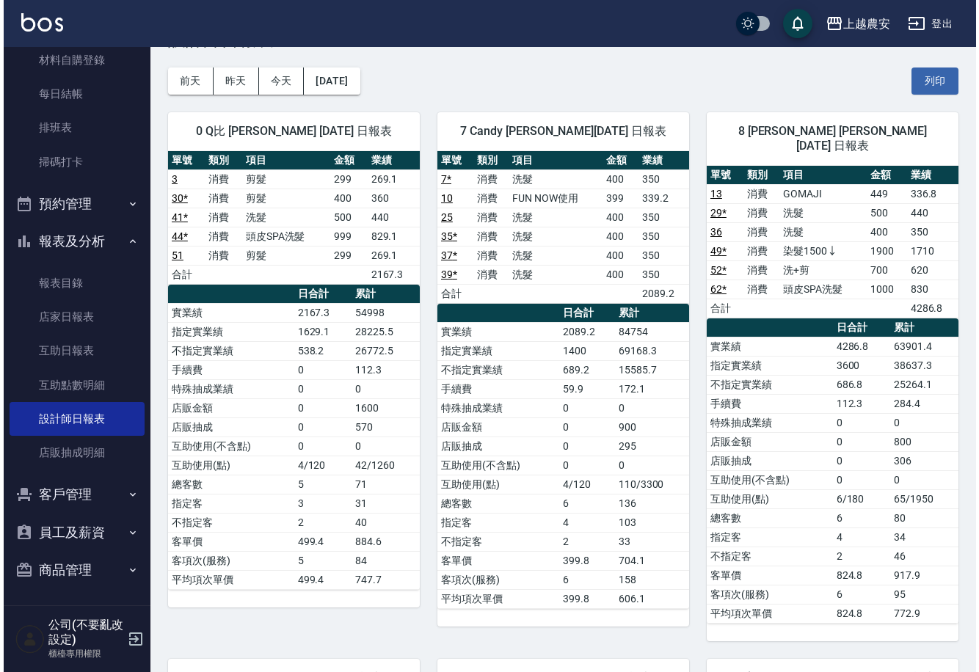
scroll to position [47, 0]
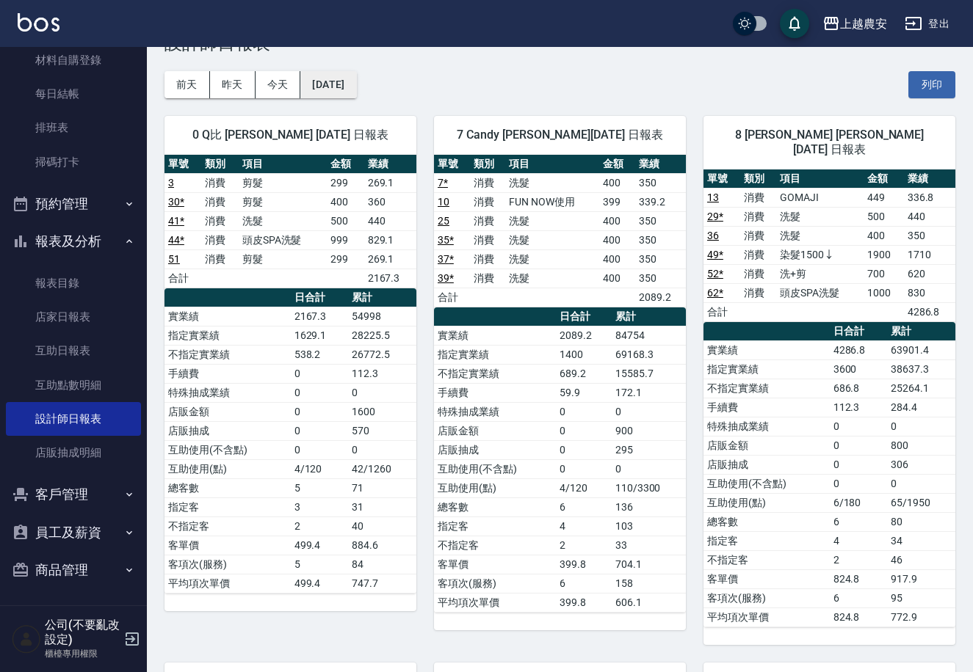
click at [349, 73] on button "[DATE]" at bounding box center [328, 84] width 56 height 27
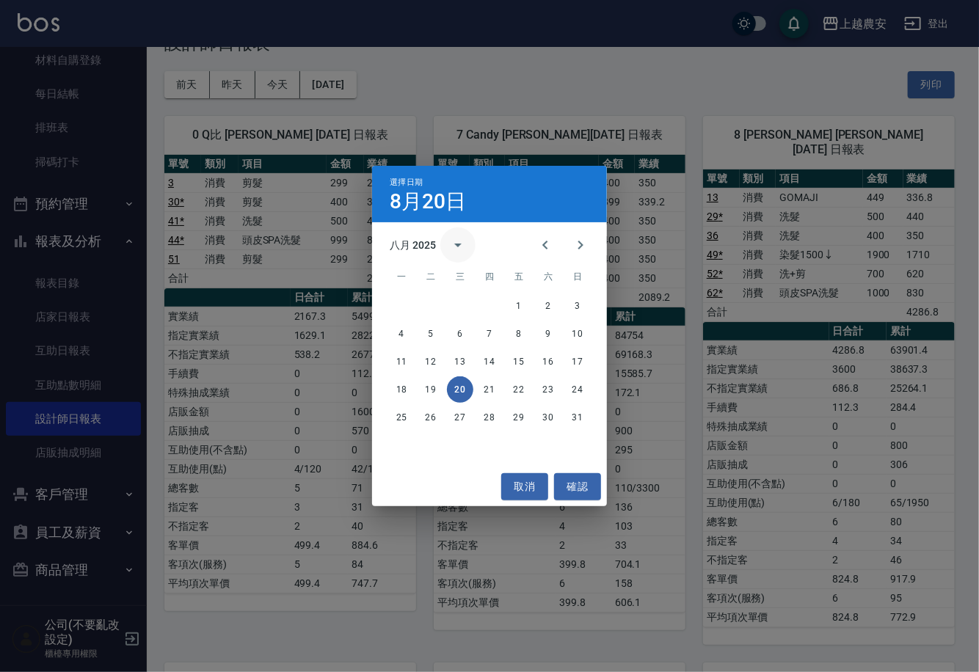
click at [440, 250] on button "calendar view is open, switch to year view" at bounding box center [457, 245] width 35 height 35
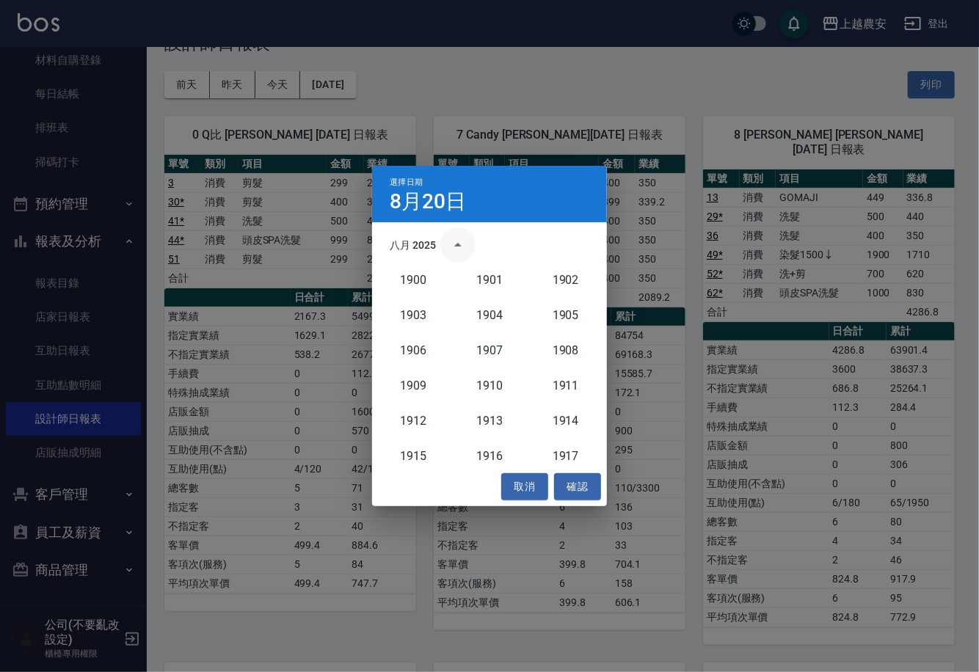
scroll to position [1359, 0]
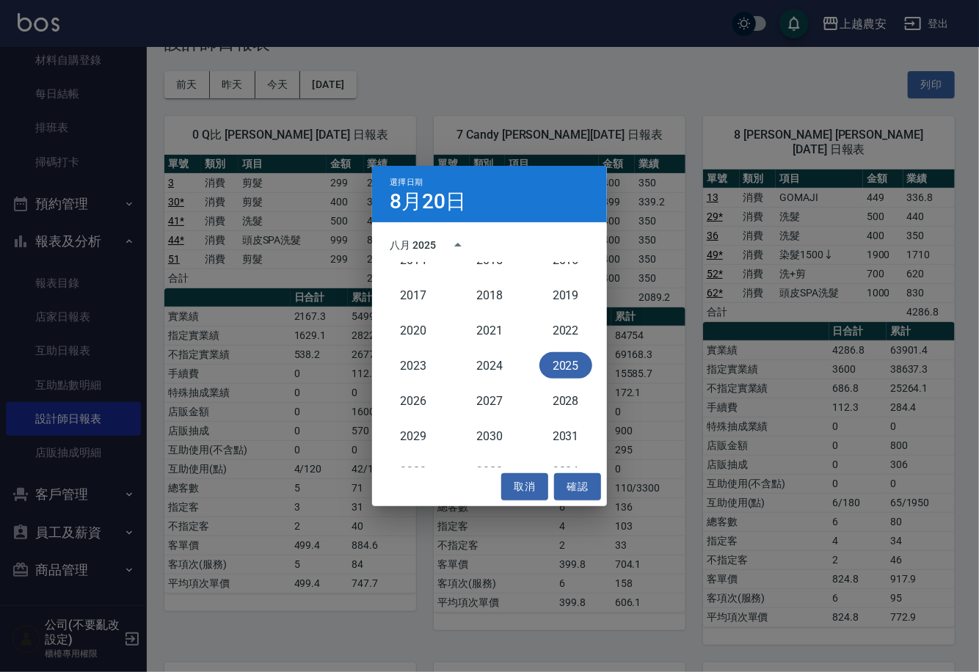
click at [549, 237] on div "八月 2025" at bounding box center [489, 245] width 235 height 22
click at [454, 247] on icon "year view is open, switch to calendar view" at bounding box center [457, 245] width 7 height 4
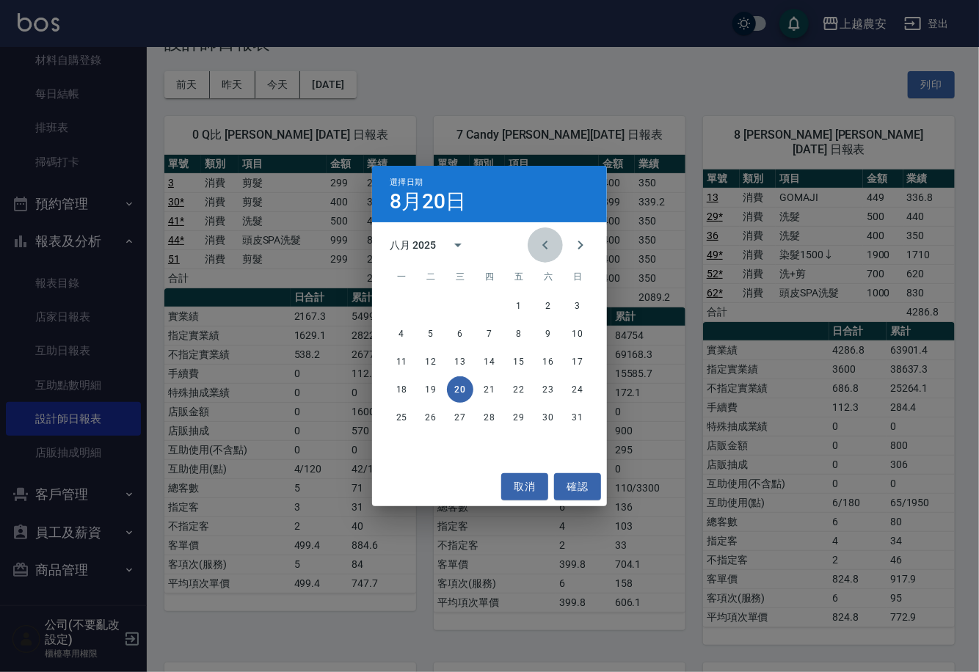
click at [553, 244] on icon "Previous month" at bounding box center [546, 245] width 18 height 18
click at [515, 395] on button "20" at bounding box center [519, 390] width 26 height 26
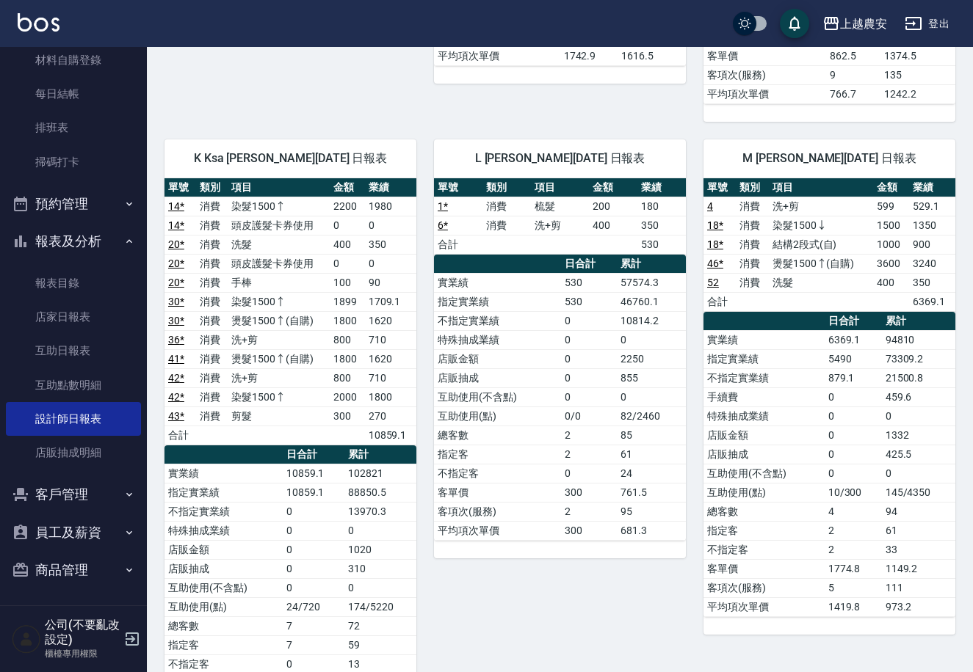
scroll to position [2380, 0]
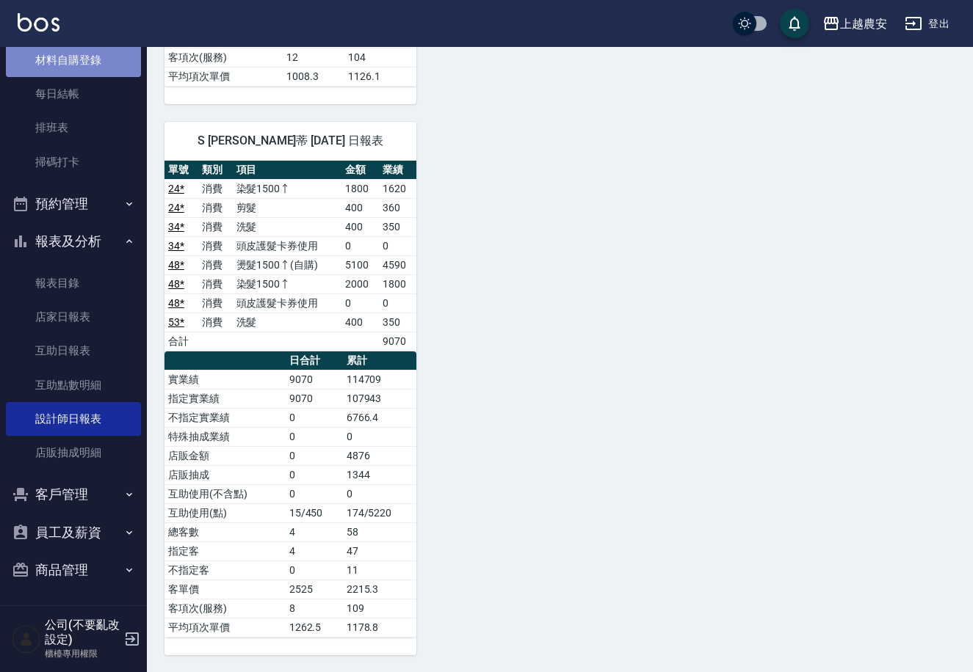
click at [106, 70] on link "材料自購登錄" at bounding box center [73, 60] width 135 height 34
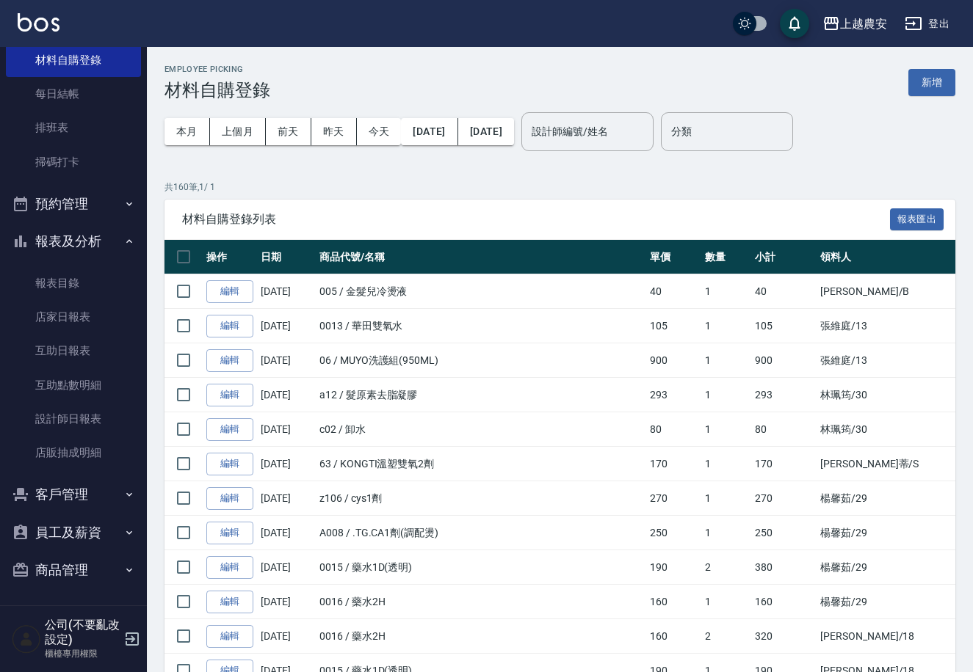
click at [620, 109] on div "本月 上個月 [DATE] [DATE] [DATE] [DATE] [DATE] 設計師編號/姓名 設計師編號/姓名" at bounding box center [408, 132] width 489 height 62
click at [618, 115] on div "設計師編號/姓名" at bounding box center [587, 131] width 132 height 39
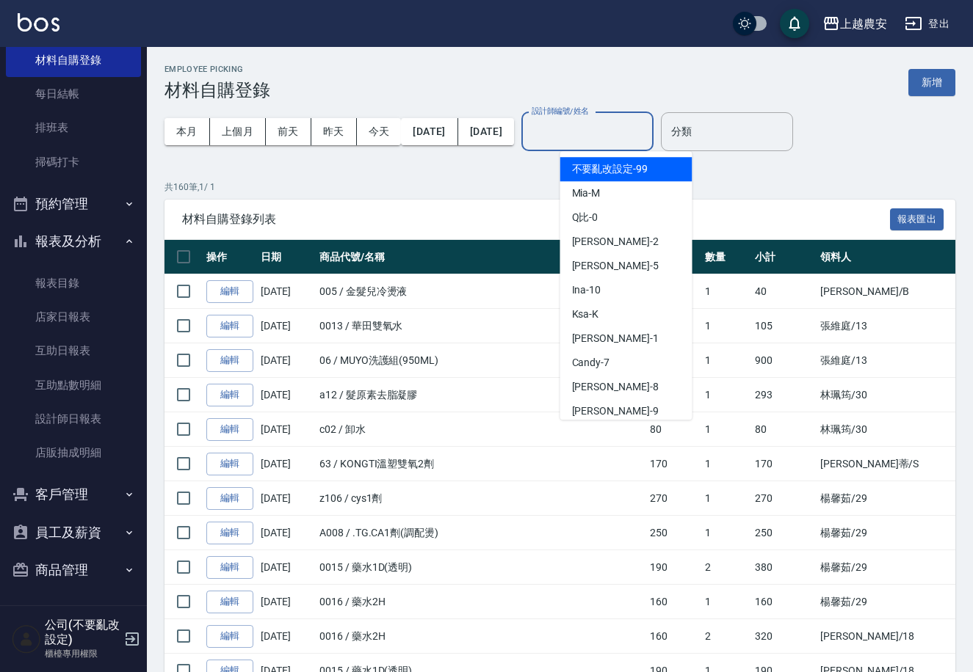
type input "ㄋ"
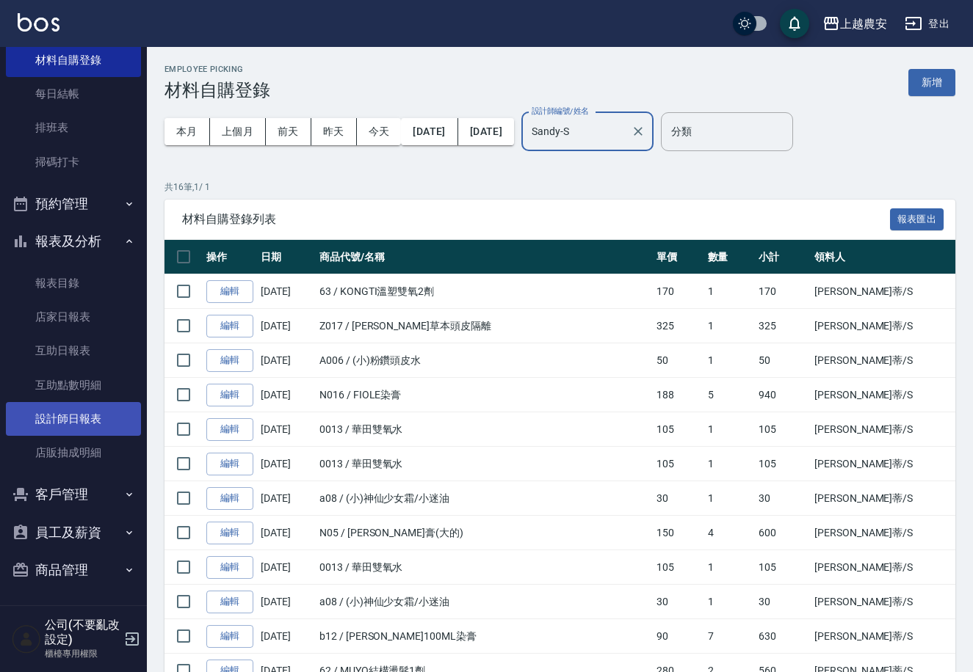
type input "Sandy-S"
click at [96, 417] on link "設計師日報表" at bounding box center [73, 419] width 135 height 34
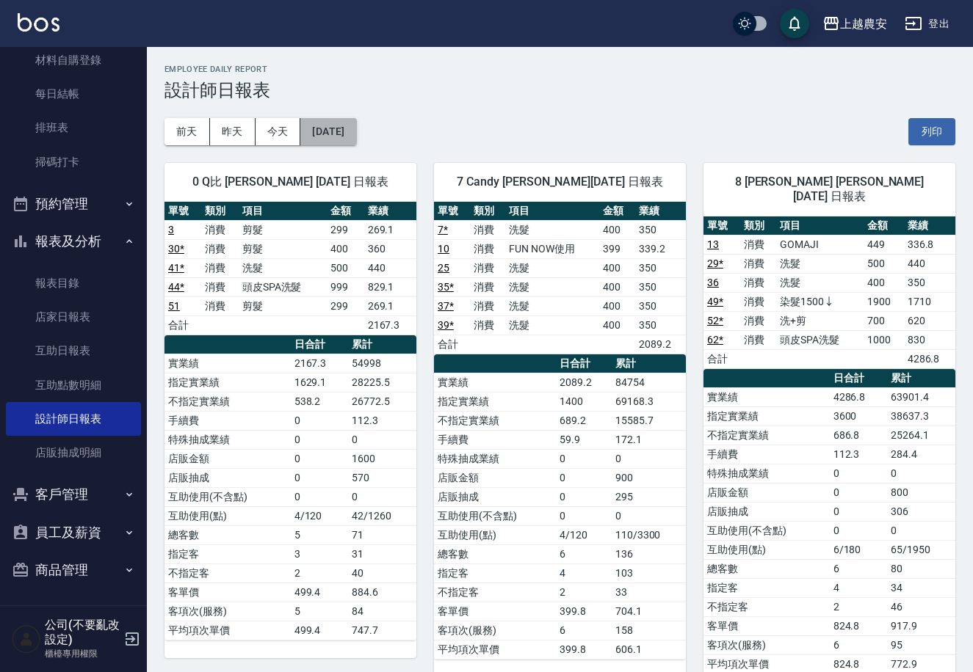
click at [356, 133] on button "[DATE]" at bounding box center [328, 131] width 56 height 27
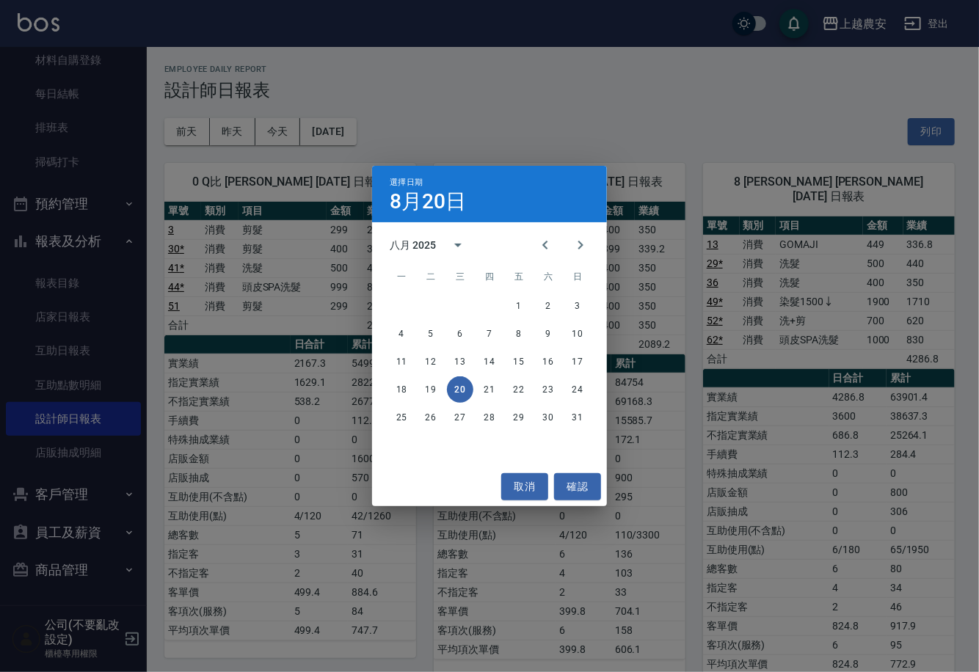
click at [434, 239] on div "八月 2025" at bounding box center [433, 245] width 86 height 35
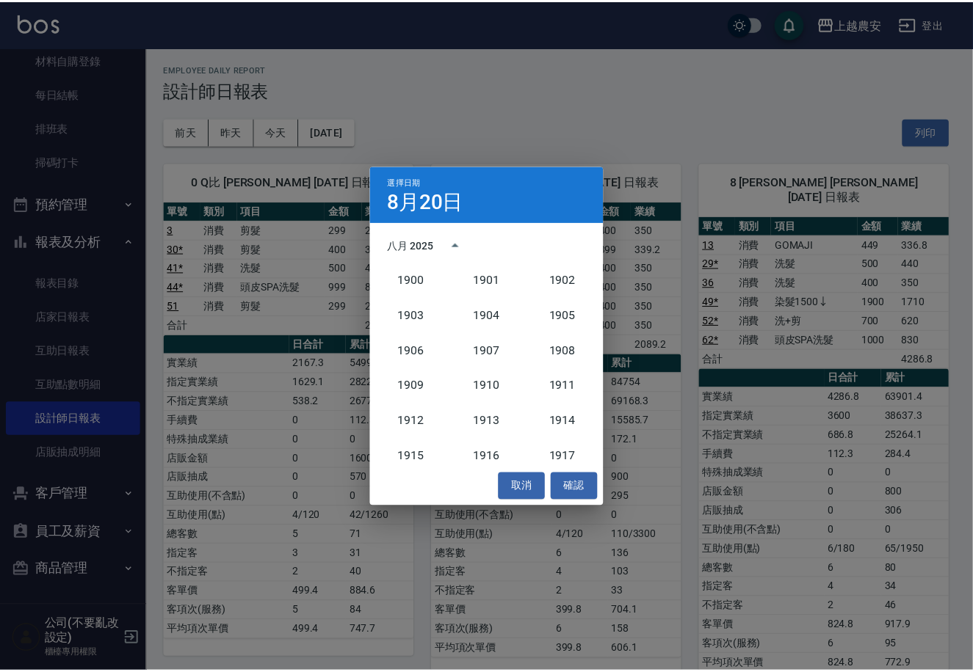
scroll to position [1359, 0]
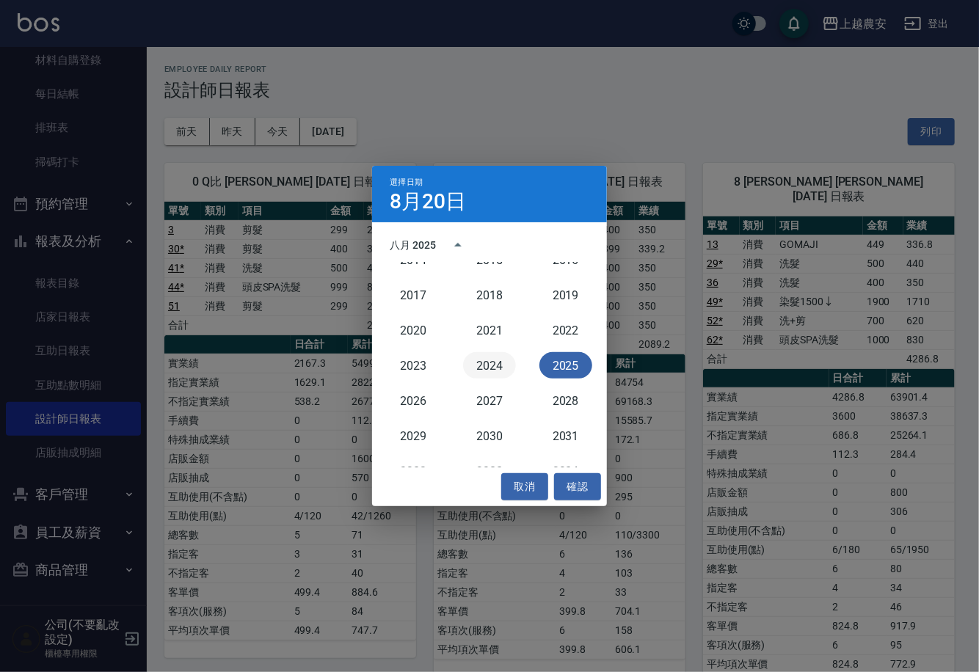
click at [480, 352] on button "2024" at bounding box center [489, 365] width 53 height 26
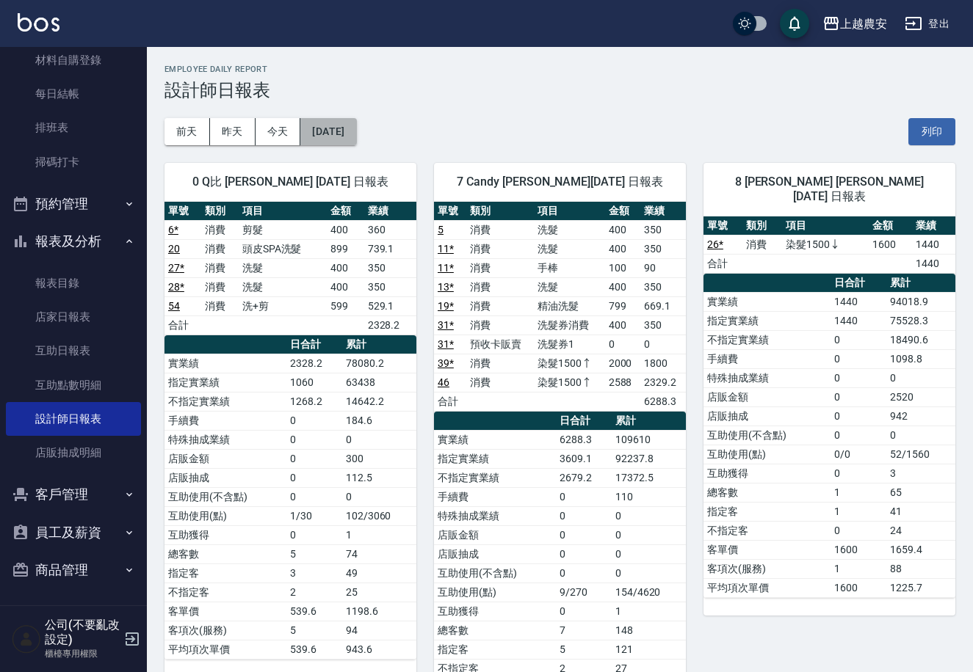
click at [355, 132] on button "[DATE]" at bounding box center [328, 131] width 56 height 27
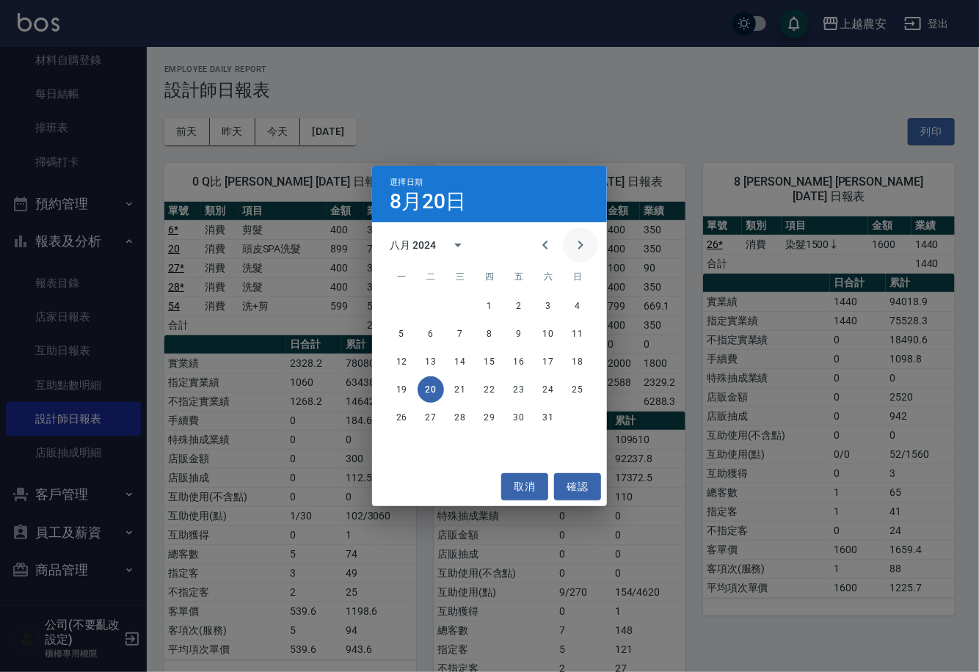
click at [587, 250] on icon "Next month" at bounding box center [581, 245] width 18 height 18
click at [579, 251] on icon "Next month" at bounding box center [581, 245] width 18 height 18
click at [21, 109] on div "選擇日期 [DATE] 十月 2024 一 二 三 四 五 六 日 1 2 3 4 5 6 7 8 9 10 11 12 13 14 15 16 17 18 …" at bounding box center [489, 336] width 979 height 672
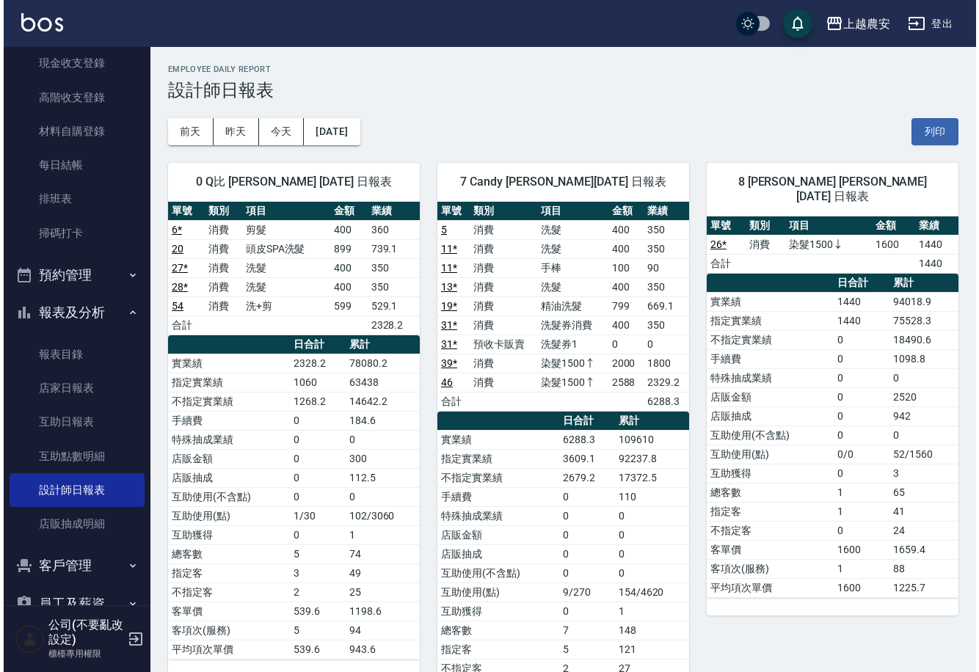
scroll to position [120, 0]
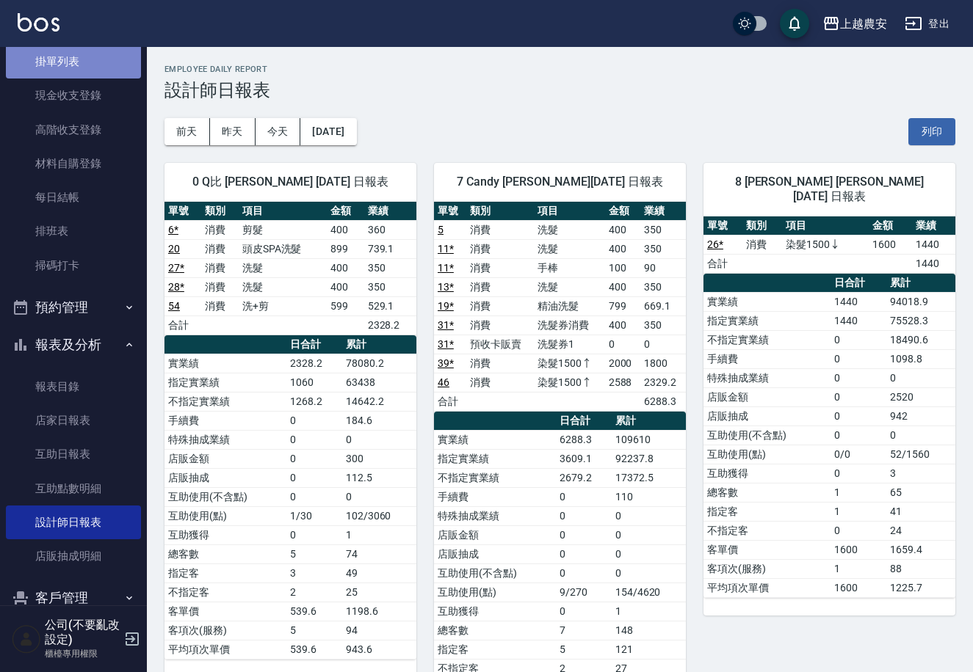
click at [100, 69] on link "掛單列表" at bounding box center [73, 62] width 135 height 34
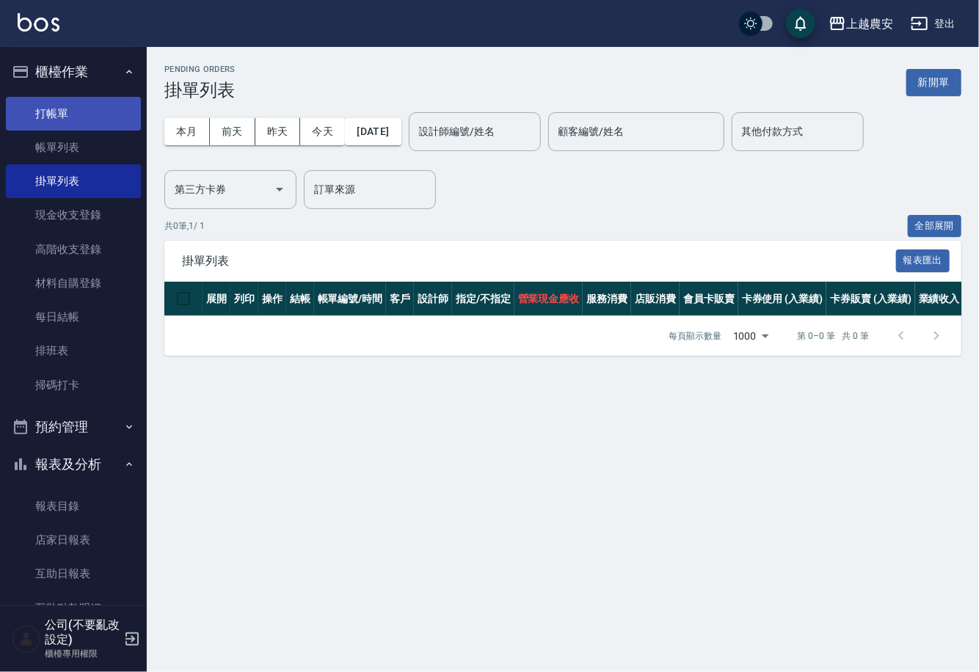
click at [79, 118] on link "打帳單" at bounding box center [73, 114] width 135 height 34
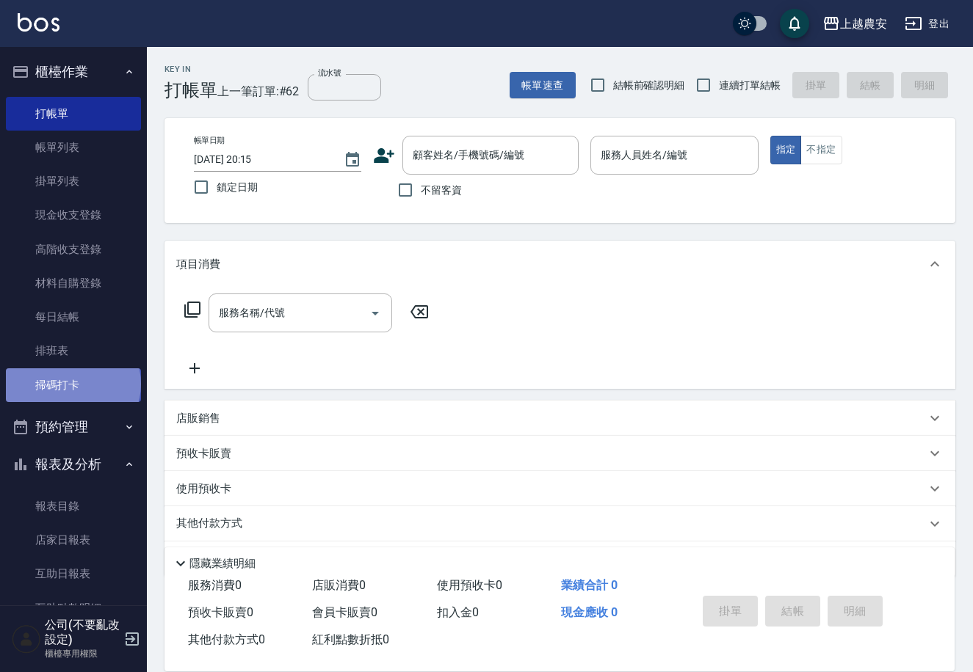
drag, startPoint x: 72, startPoint y: 384, endPoint x: 43, endPoint y: 350, distance: 44.7
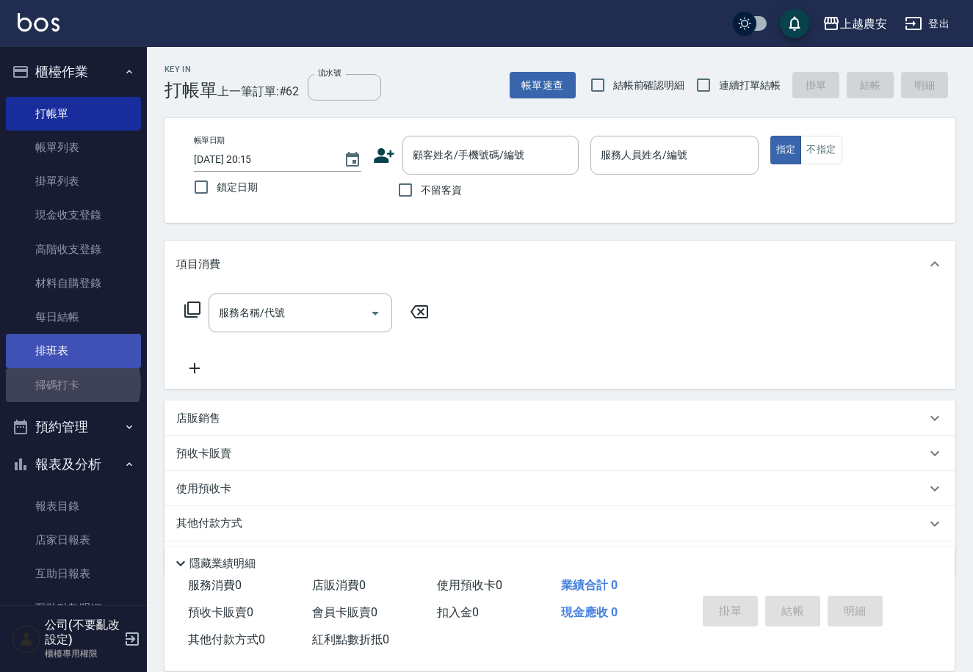
click at [72, 385] on link "掃碼打卡" at bounding box center [73, 386] width 135 height 34
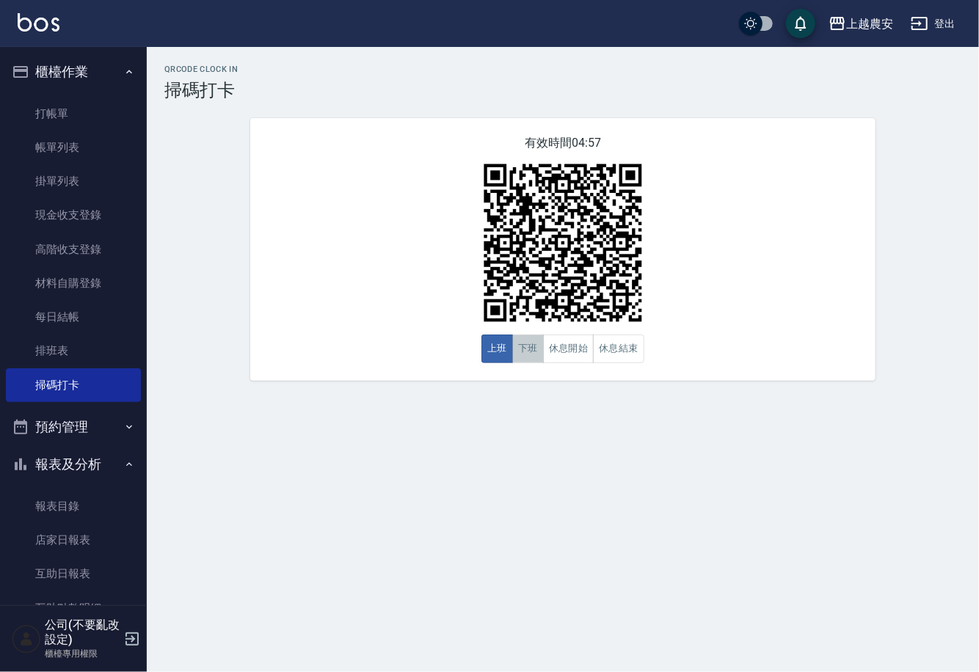
click at [534, 349] on button "下班" at bounding box center [528, 349] width 32 height 29
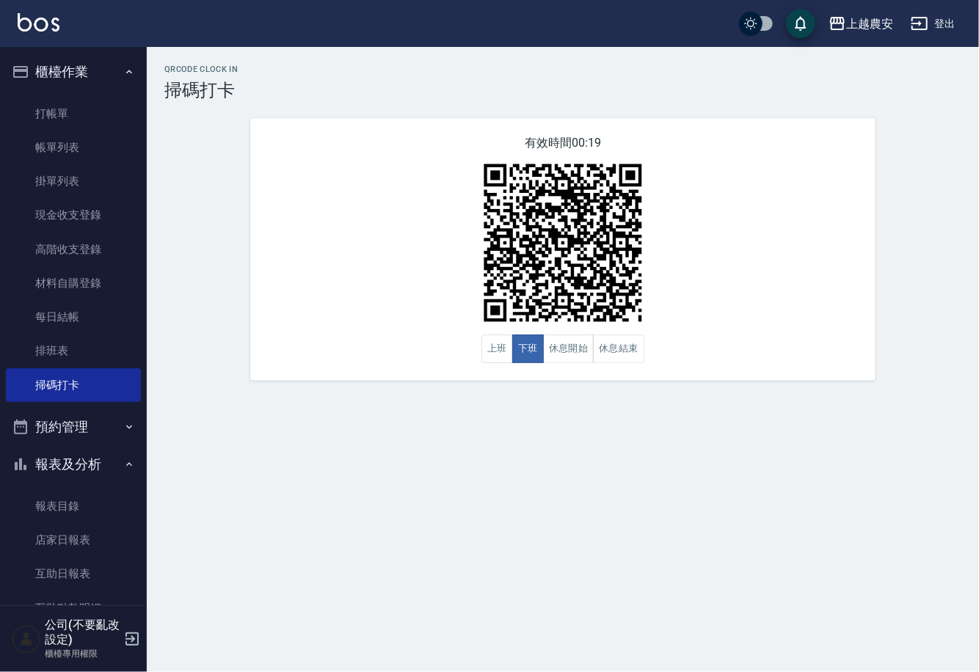
scroll to position [223, 0]
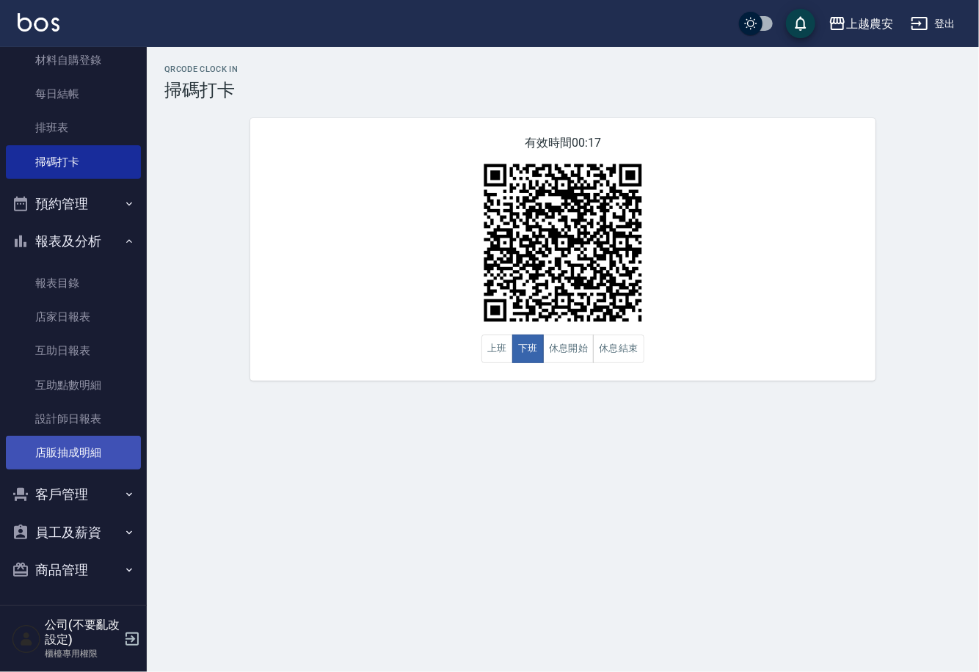
click at [80, 449] on link "店販抽成明細" at bounding box center [73, 453] width 135 height 34
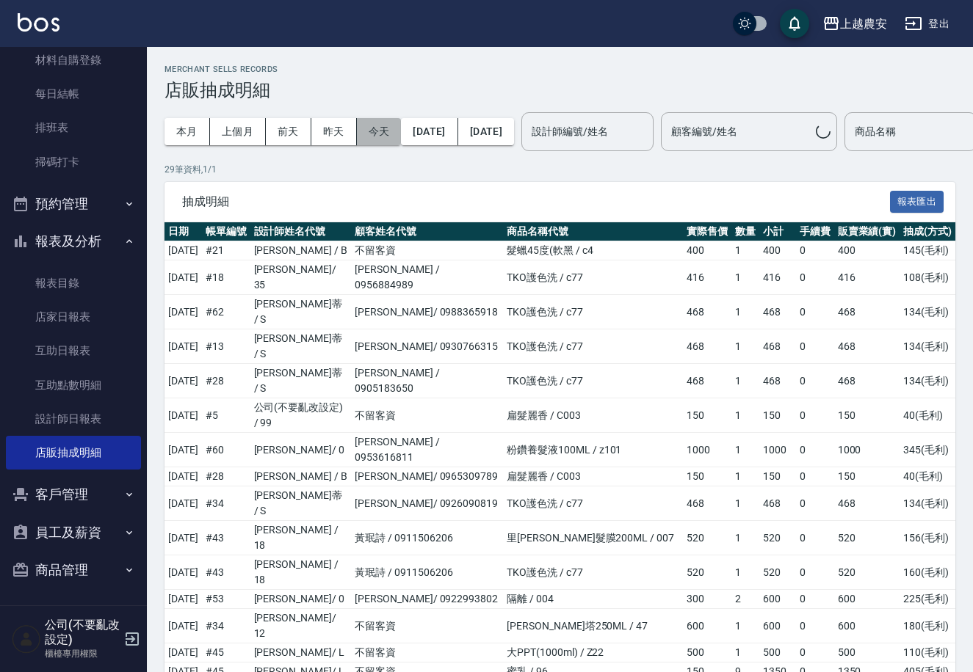
click at [371, 125] on button "今天" at bounding box center [379, 131] width 45 height 27
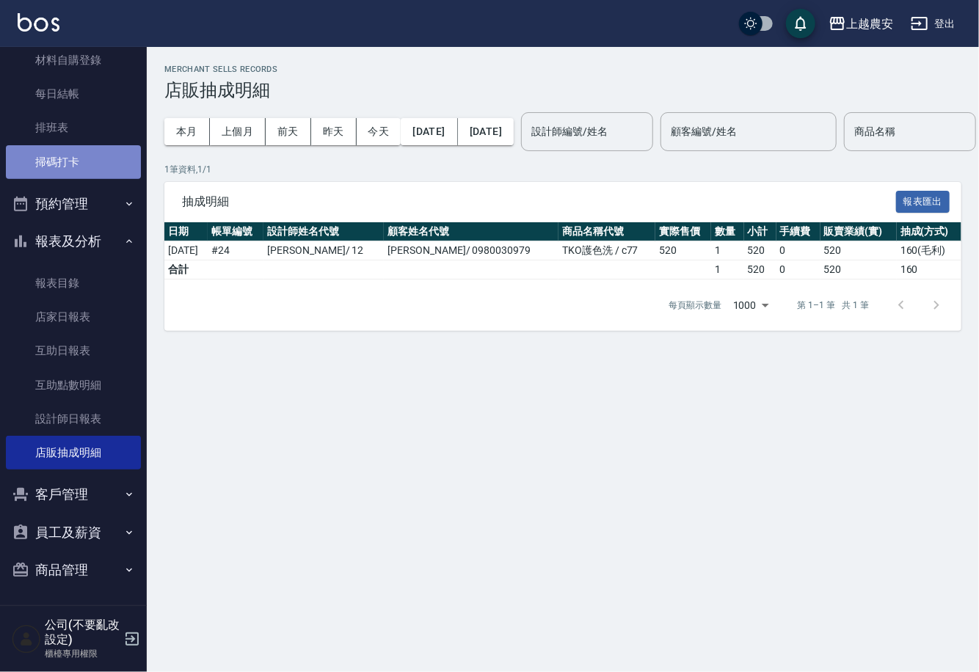
click at [80, 150] on link "掃碼打卡" at bounding box center [73, 162] width 135 height 34
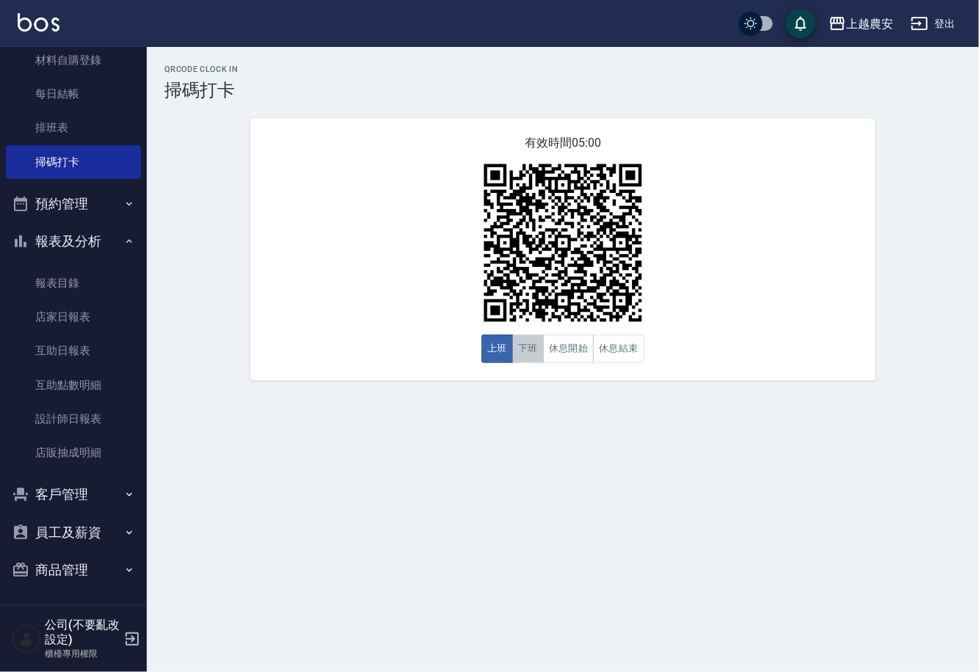
click at [526, 340] on button "下班" at bounding box center [528, 349] width 32 height 29
